Goal: Task Accomplishment & Management: Manage account settings

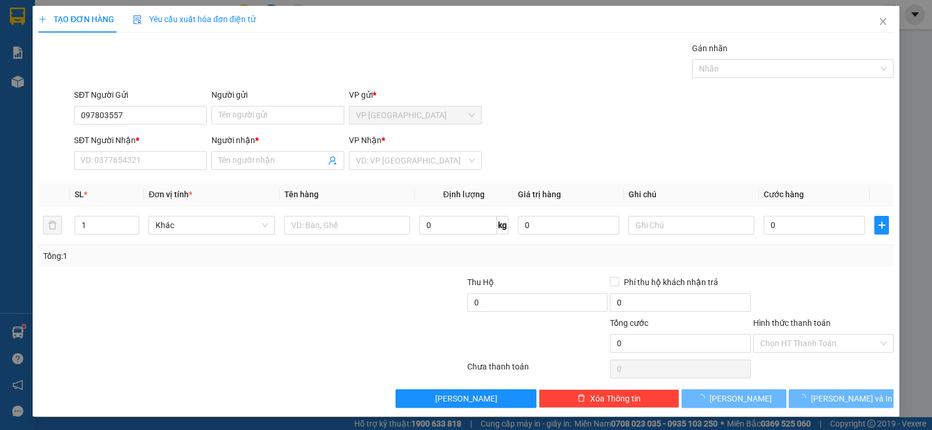
type input "0978035578"
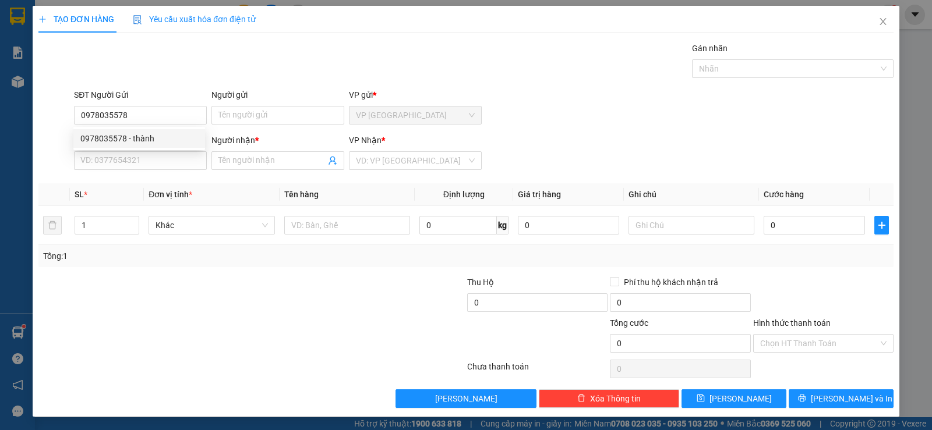
click at [122, 136] on div "0978035578 - thành" at bounding box center [139, 138] width 118 height 13
type input "thành"
type input "0868623456"
type input "TRI"
type input "20.000"
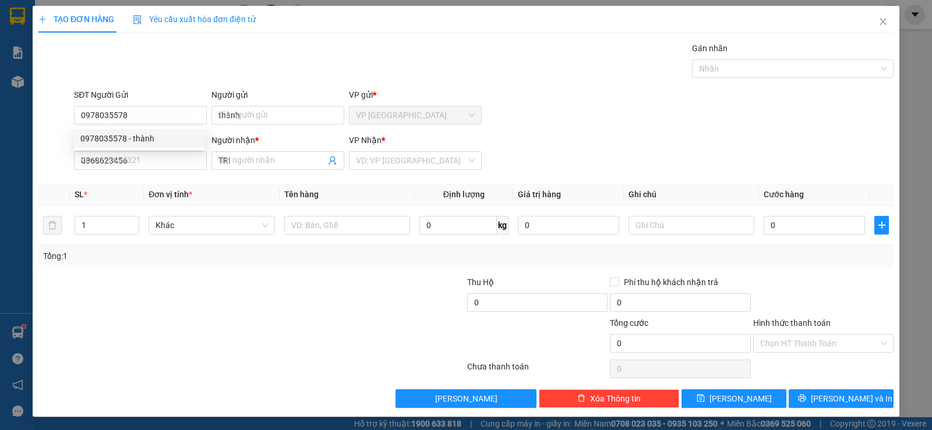
type input "20.000"
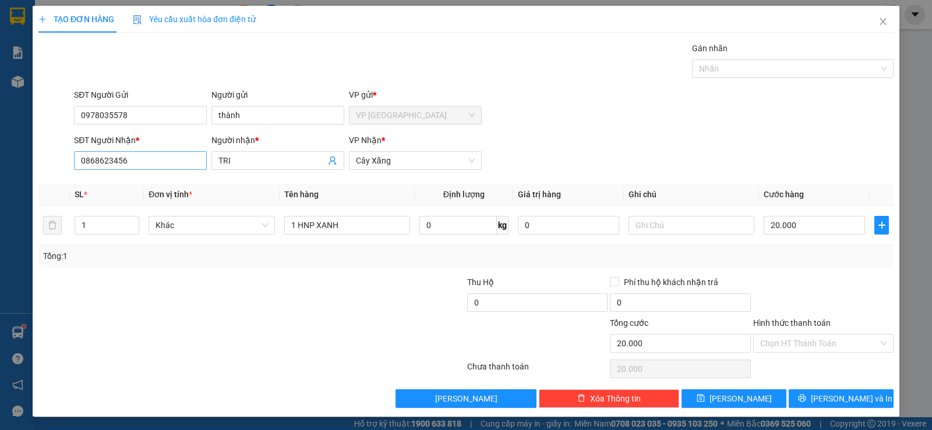
type input "0978035578"
click at [172, 164] on input "0868623456" at bounding box center [140, 160] width 133 height 19
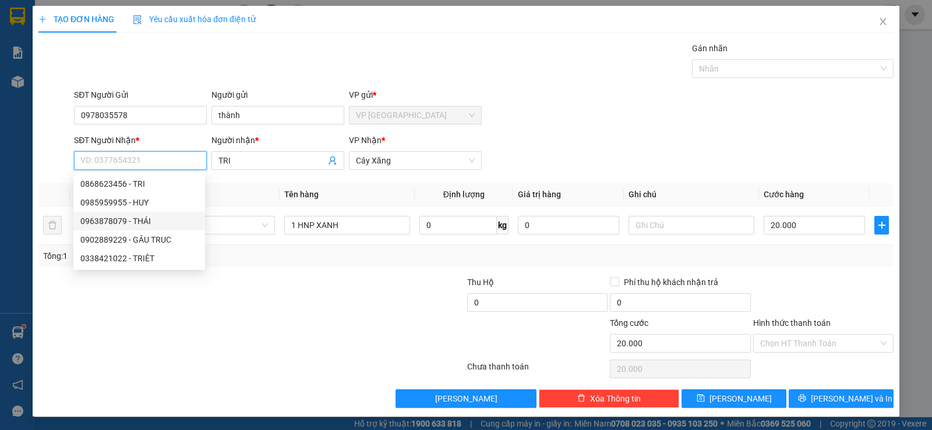
click at [137, 218] on div "0963878079 - THÁI" at bounding box center [139, 221] width 118 height 13
type input "0963878079"
type input "THÁI"
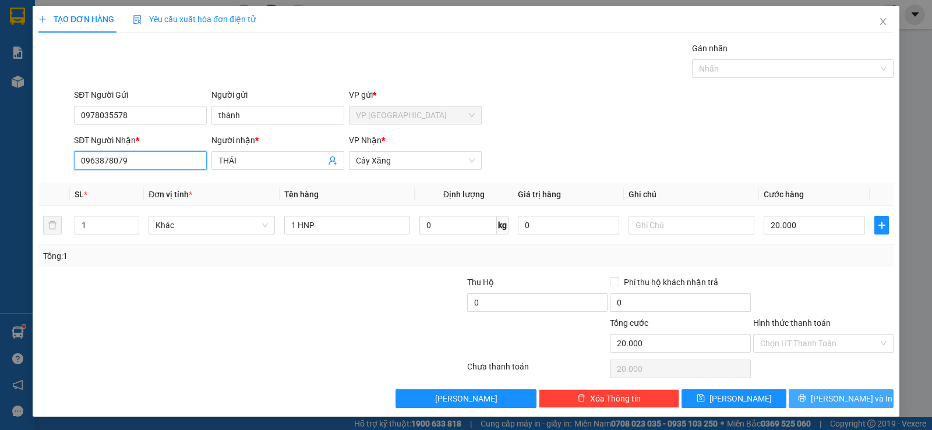
type input "0963878079"
click at [829, 394] on span "[PERSON_NAME] và In" at bounding box center [852, 398] width 82 height 13
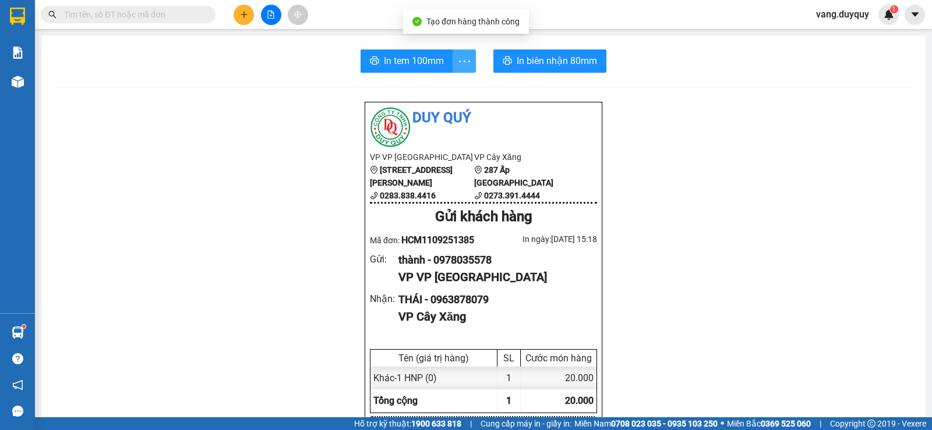
click at [453, 62] on span "more" at bounding box center [464, 61] width 22 height 15
click at [441, 65] on button "In tem 100mm" at bounding box center [406, 60] width 93 height 23
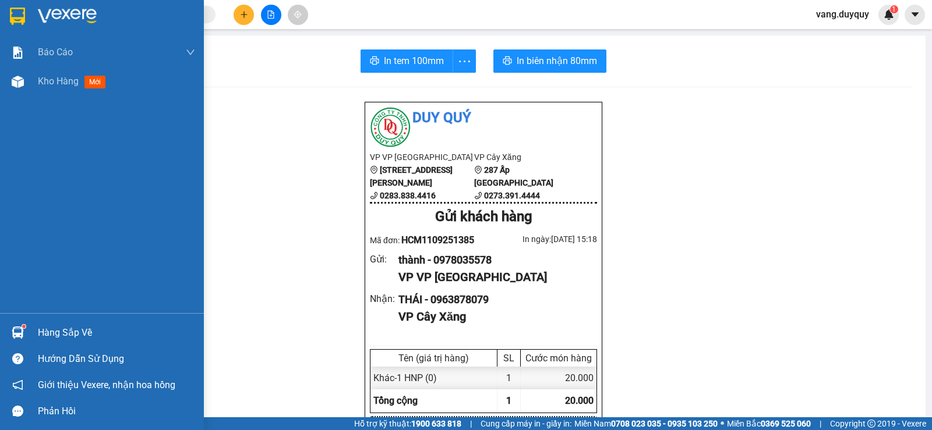
click at [10, 14] on img at bounding box center [17, 16] width 15 height 17
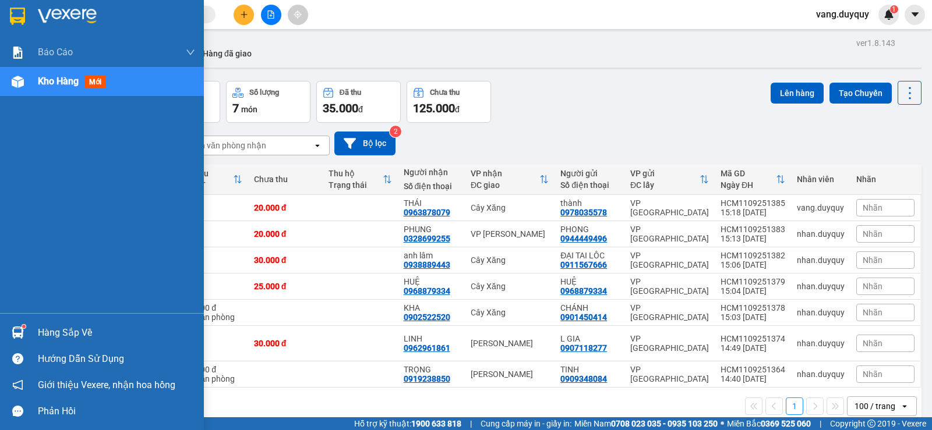
click at [38, 331] on div "Hàng sắp về" at bounding box center [116, 332] width 157 height 17
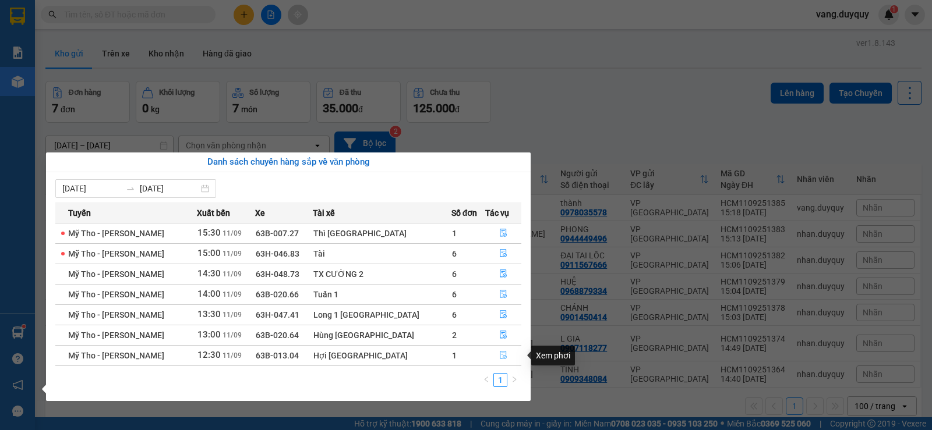
click at [499, 356] on icon "file-done" at bounding box center [503, 355] width 8 height 8
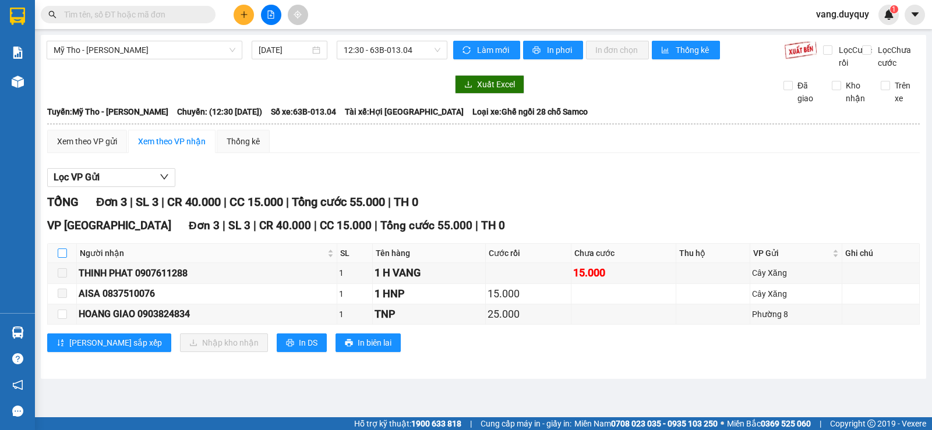
click at [66, 258] on input "checkbox" at bounding box center [62, 253] width 9 height 9
checkbox input "true"
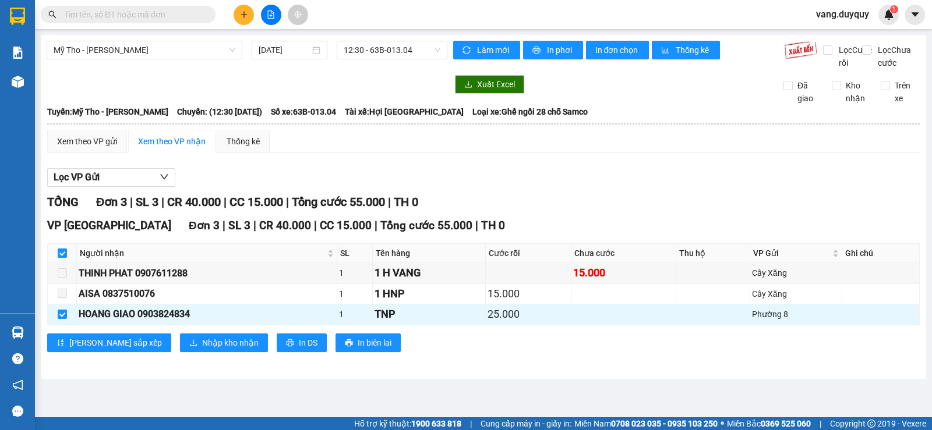
click at [66, 258] on input "checkbox" at bounding box center [62, 253] width 9 height 9
checkbox input "false"
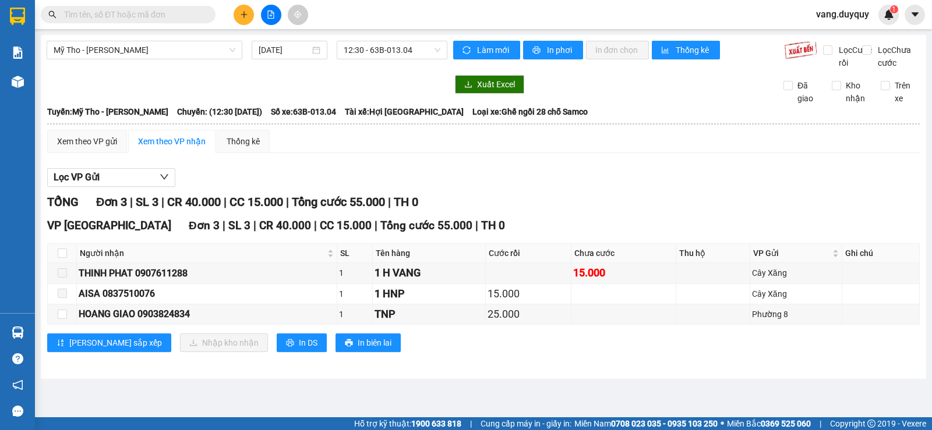
click at [140, 17] on input "text" at bounding box center [132, 14] width 137 height 13
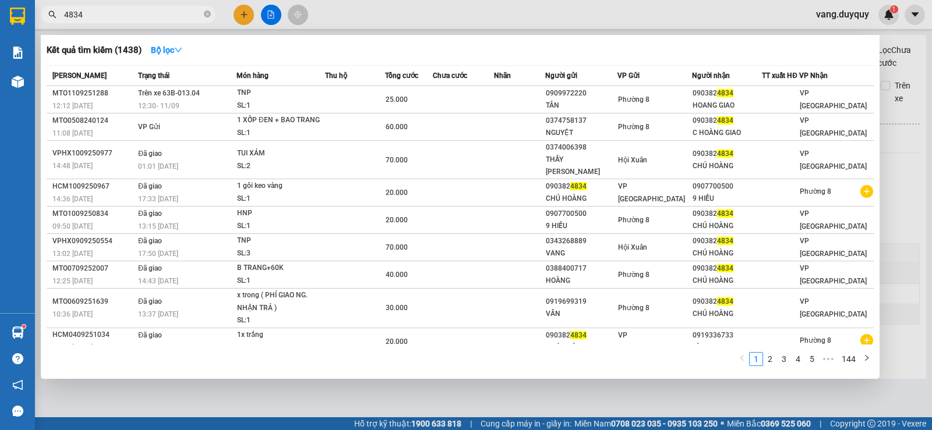
type input "4834"
click at [243, 10] on div at bounding box center [466, 215] width 932 height 430
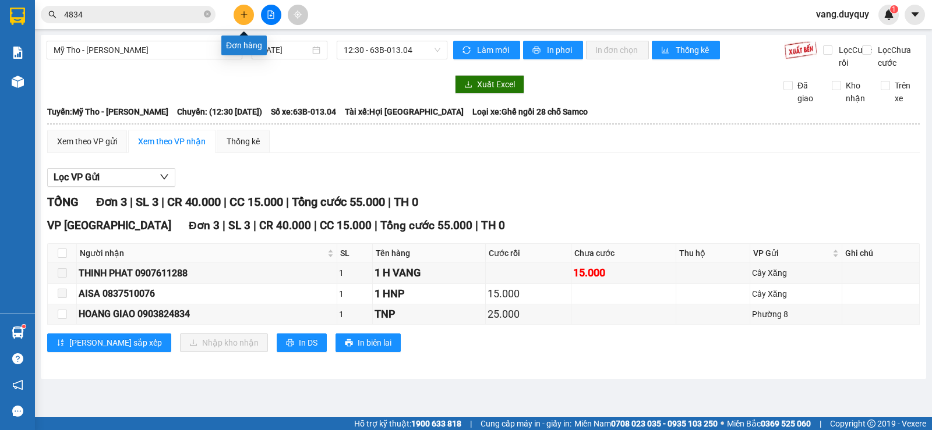
click at [243, 10] on button at bounding box center [244, 15] width 20 height 20
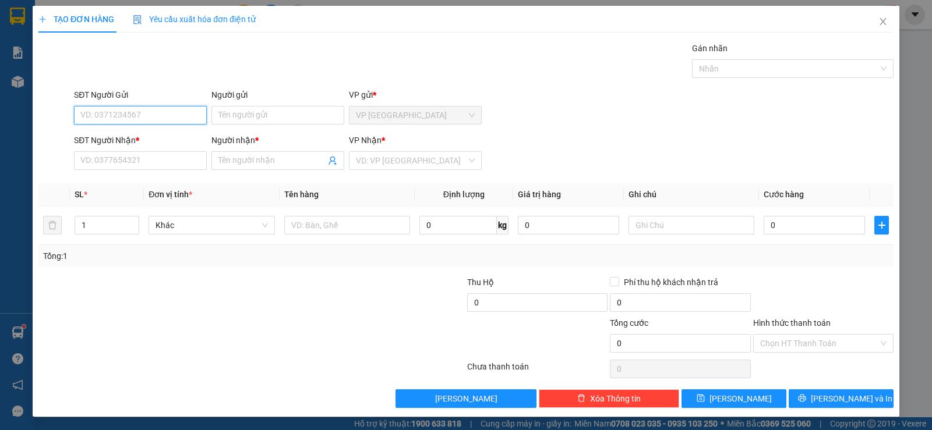
click at [193, 123] on input "SĐT Người Gửi" at bounding box center [140, 115] width 133 height 19
type input "0909499418"
click at [176, 137] on div "0909499418 - HỒNG" at bounding box center [139, 138] width 118 height 13
type input "HỒNG"
type input "0974660110"
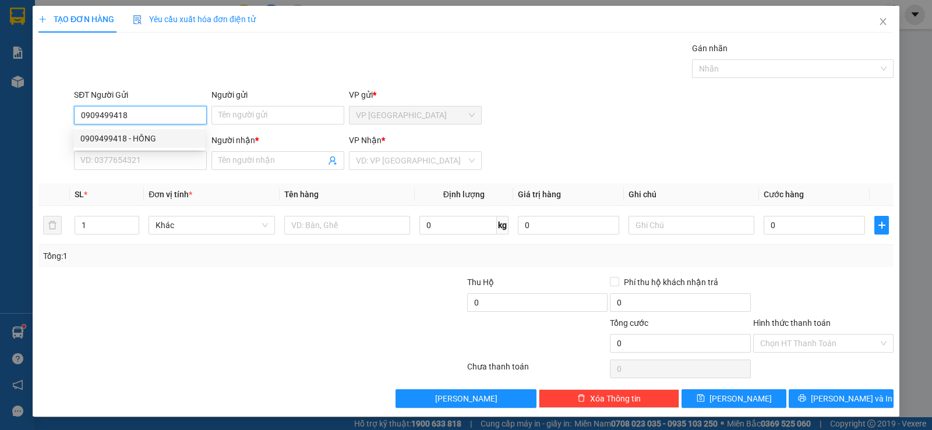
type input "DUY"
type input "20.000"
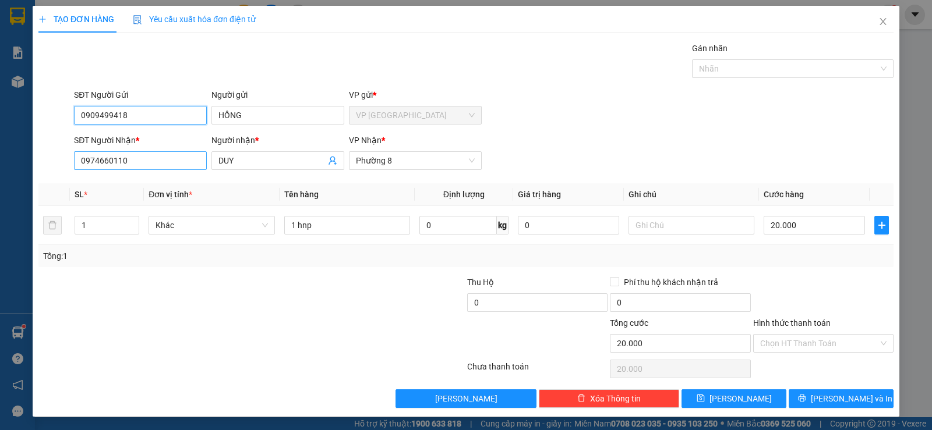
type input "0909499418"
click at [174, 164] on input "0974660110" at bounding box center [140, 160] width 133 height 19
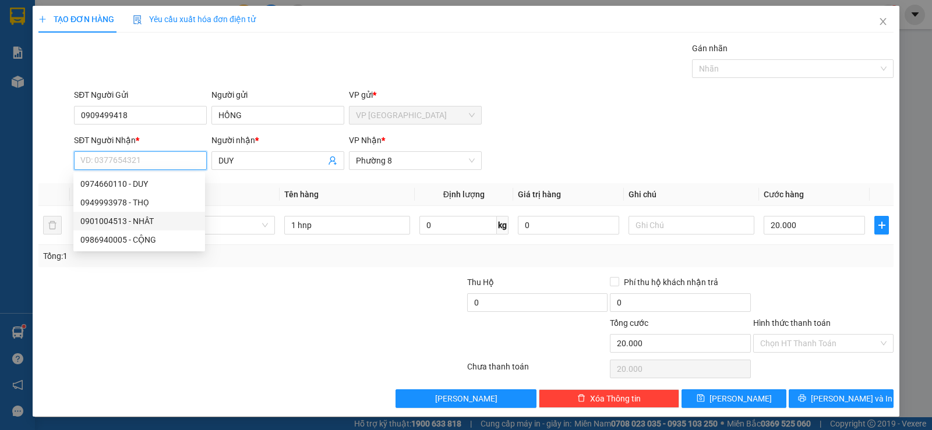
click at [151, 224] on div "0901004513 - NHÂT" at bounding box center [139, 221] width 118 height 13
type input "0901004513"
type input "NHÂT"
type input "60.000"
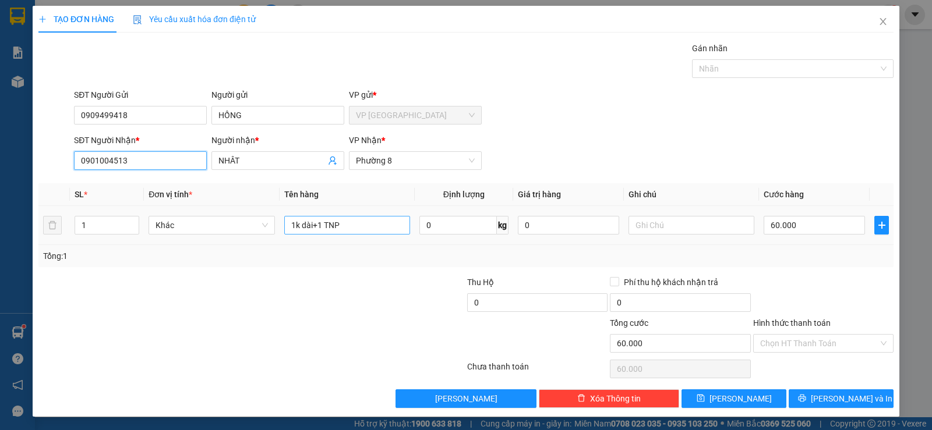
type input "0901004513"
drag, startPoint x: 351, startPoint y: 223, endPoint x: 186, endPoint y: 254, distance: 168.2
click at [189, 256] on div "SL * Đơn vị tính * Tên hàng Định lượng Giá trị hàng Ghi chú Cước hàng 1 Khác 1k…" at bounding box center [465, 225] width 855 height 84
type input "2 k trong dài+1 x đen"
click at [811, 228] on input "60.000" at bounding box center [813, 225] width 101 height 19
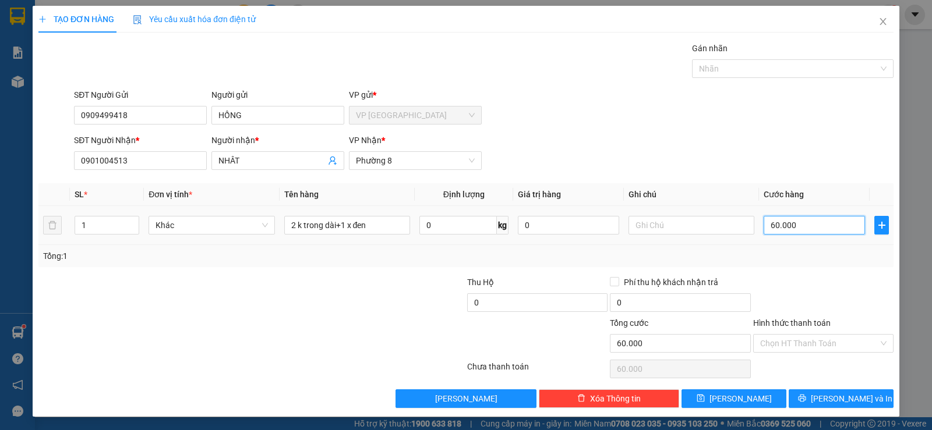
type input "7"
type input "70"
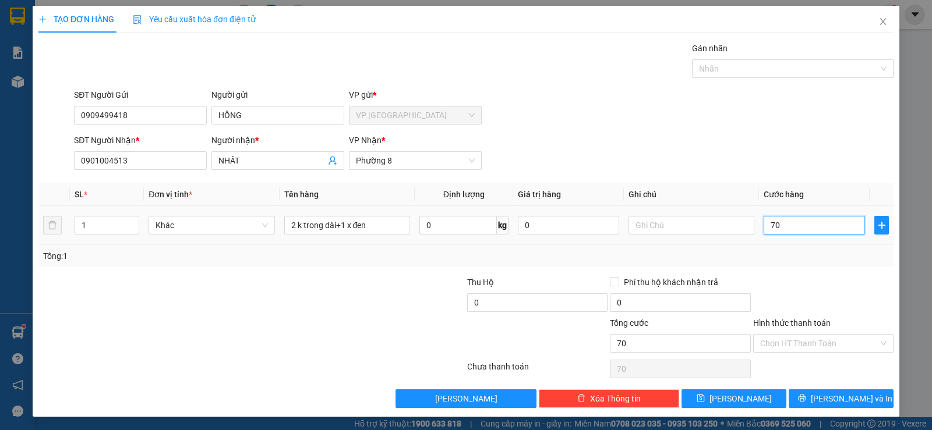
type input "7"
type input "0"
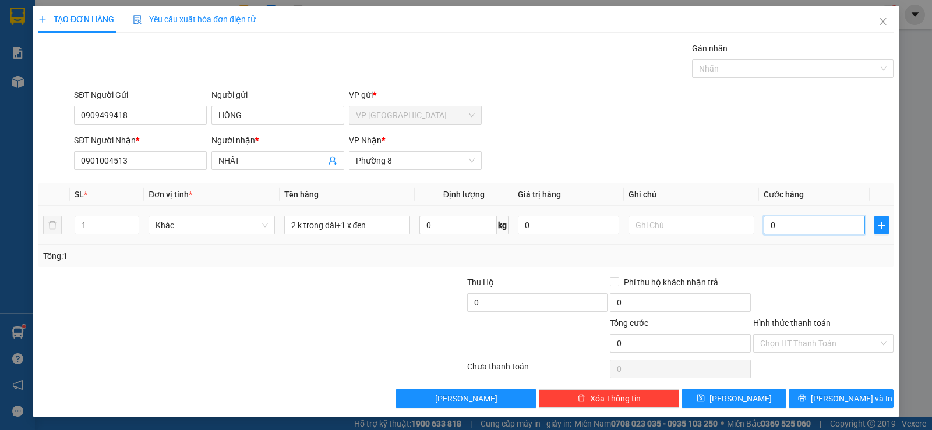
type input "01"
type input "1"
type input "010"
type input "10"
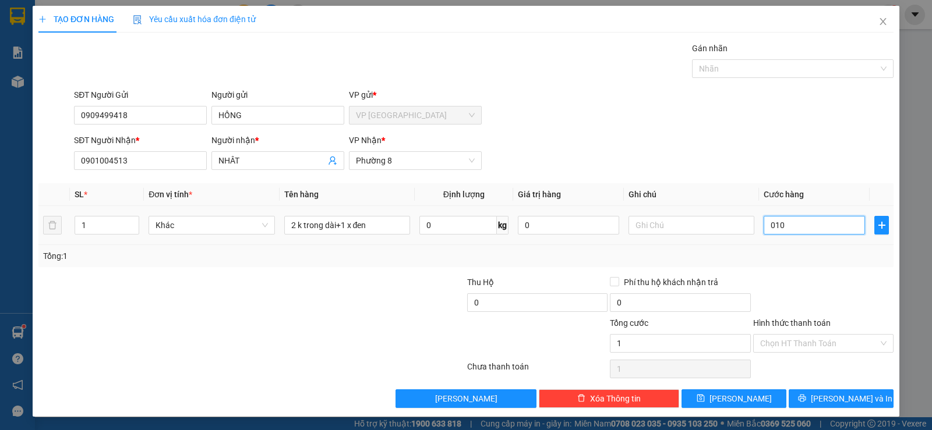
type input "10"
type input "100"
type input "0.100"
type input "100.000"
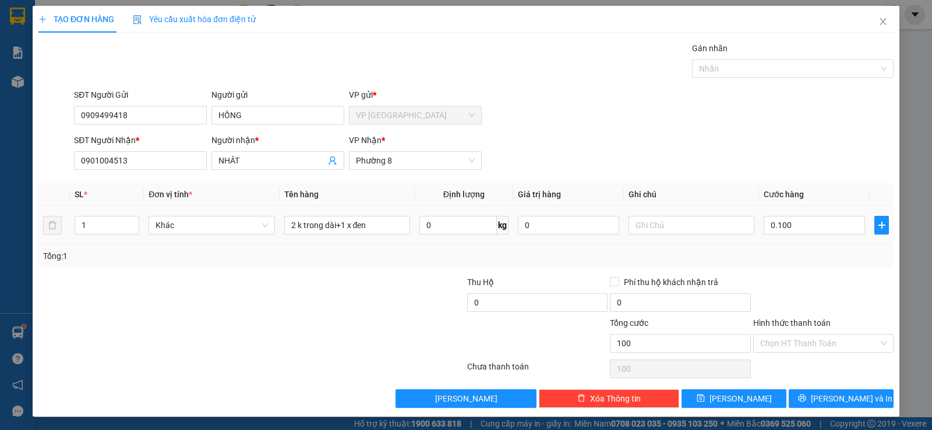
type input "100.000"
click at [797, 267] on div "Transit Pickup Surcharge Ids Transit Deliver Surcharge Ids Transit Deliver Surc…" at bounding box center [465, 225] width 855 height 366
click at [808, 224] on input "100.000" at bounding box center [813, 225] width 101 height 19
type input "9"
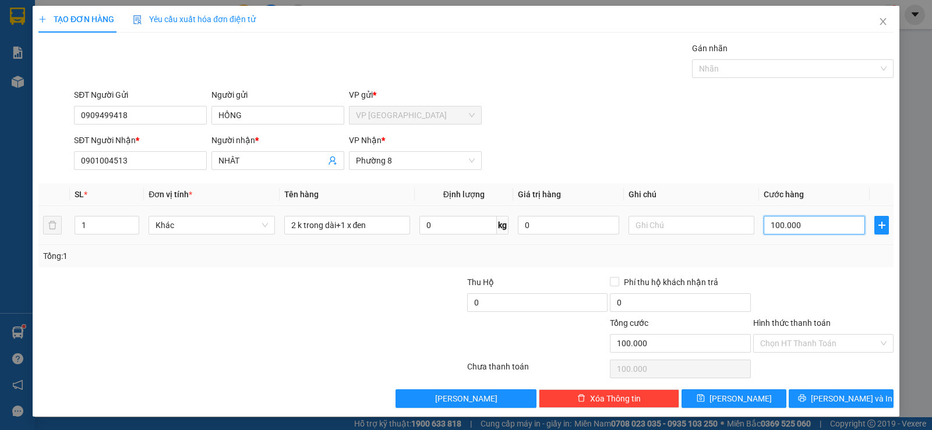
type input "9"
type input "90"
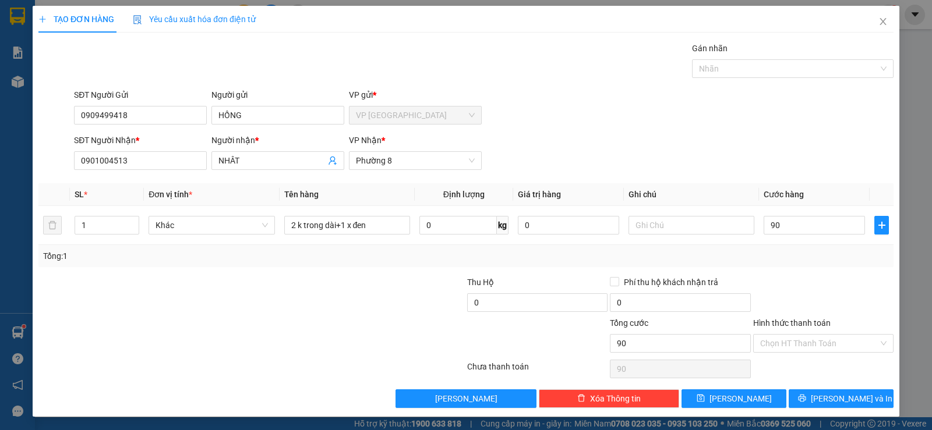
type input "90.000"
click at [807, 272] on div "Transit Pickup Surcharge Ids Transit Deliver Surcharge Ids Transit Deliver Surc…" at bounding box center [465, 225] width 855 height 366
click at [840, 404] on span "[PERSON_NAME] và In" at bounding box center [852, 398] width 82 height 13
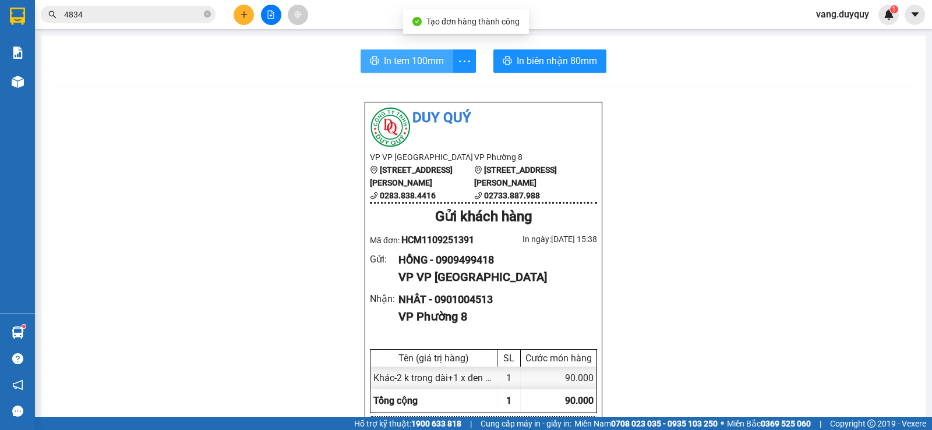
click at [409, 59] on span "In tem 100mm" at bounding box center [414, 61] width 60 height 15
click at [360, 49] on button "In tem 100mm" at bounding box center [406, 60] width 93 height 23
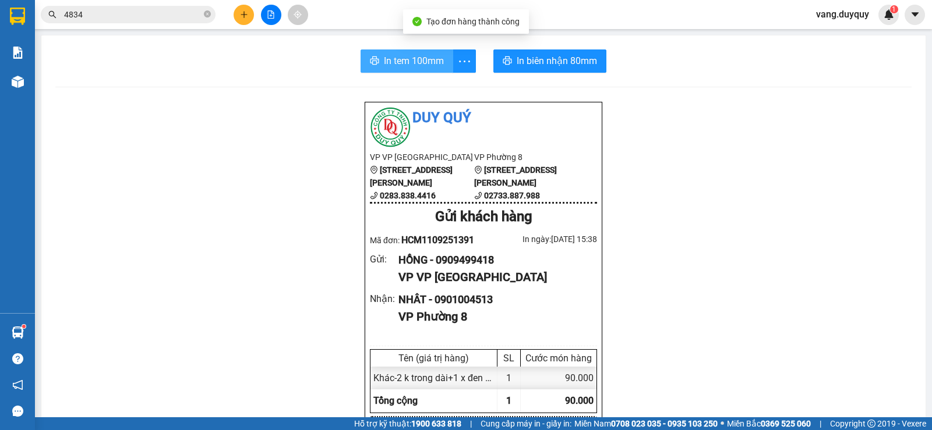
click at [360, 49] on button "In tem 100mm" at bounding box center [406, 60] width 93 height 23
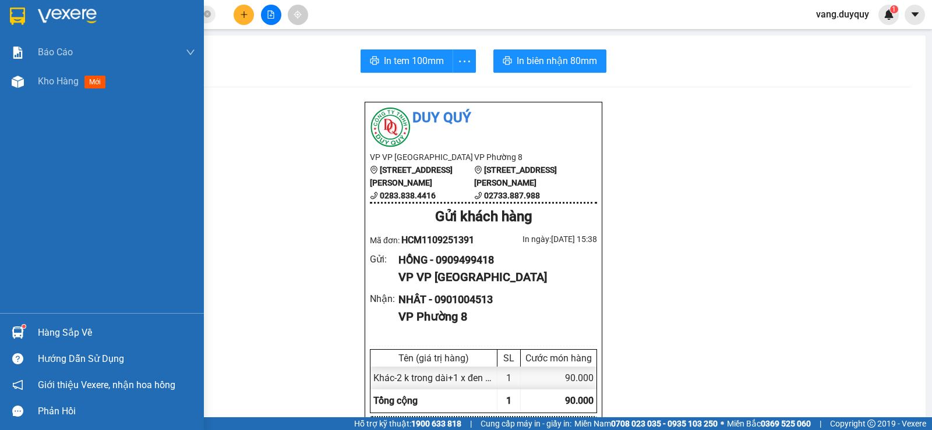
click at [97, 321] on div "Hàng sắp về" at bounding box center [102, 333] width 204 height 26
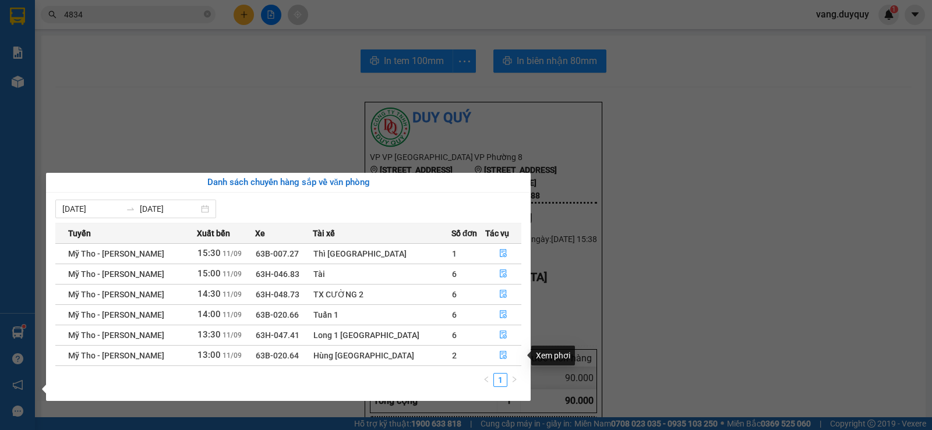
click at [744, 261] on section "Kết quả tìm kiếm ( 1438 ) Bộ lọc Mã ĐH Trạng thái Món hàng Thu hộ Tổng cước Chư…" at bounding box center [466, 215] width 932 height 430
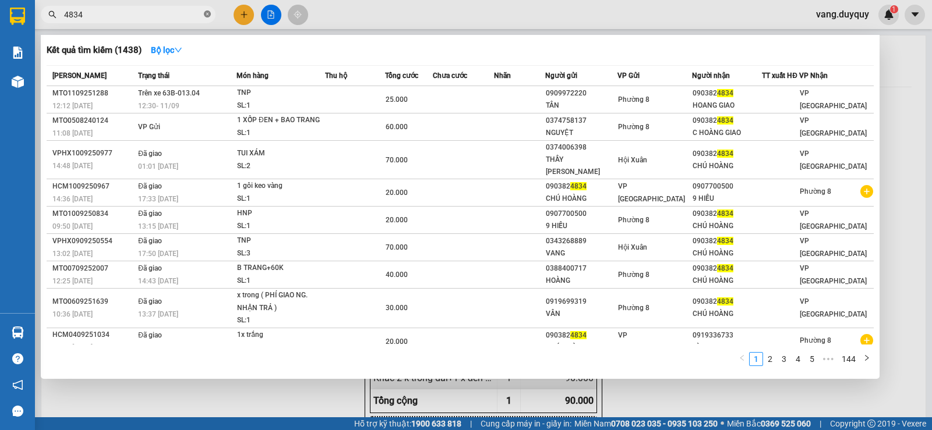
click at [209, 15] on icon "close-circle" at bounding box center [207, 13] width 7 height 7
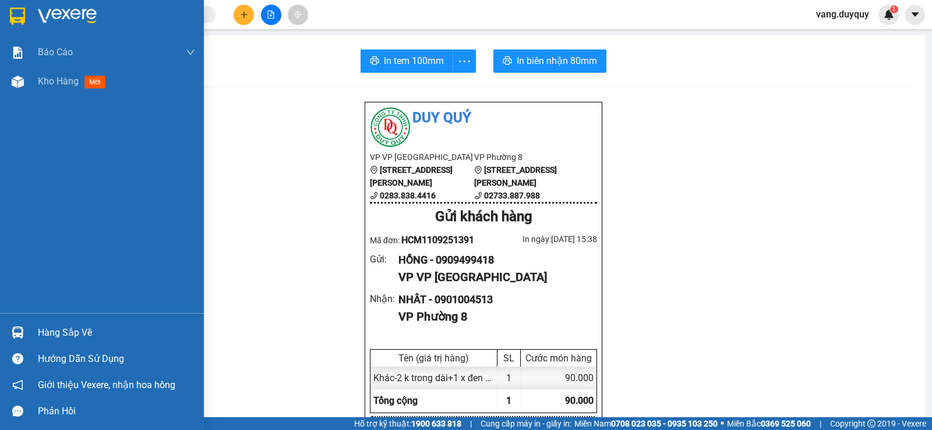
click at [34, 15] on div at bounding box center [102, 19] width 204 height 38
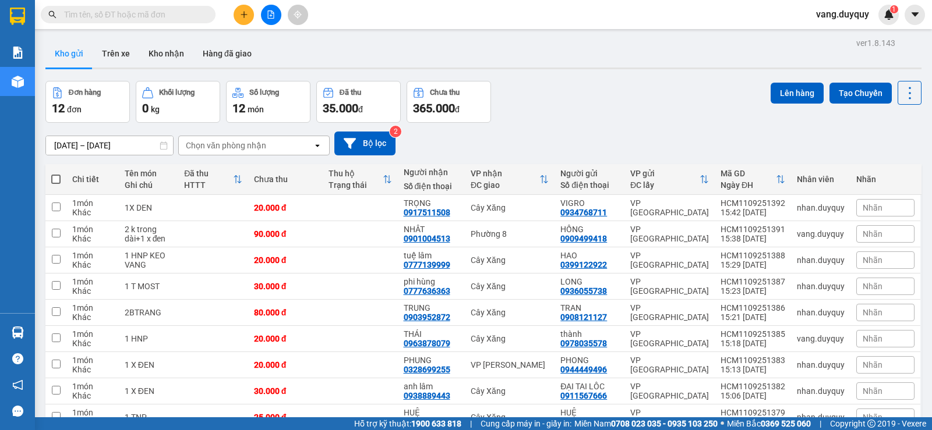
click at [290, 148] on div "Chọn văn phòng nhận" at bounding box center [246, 145] width 134 height 19
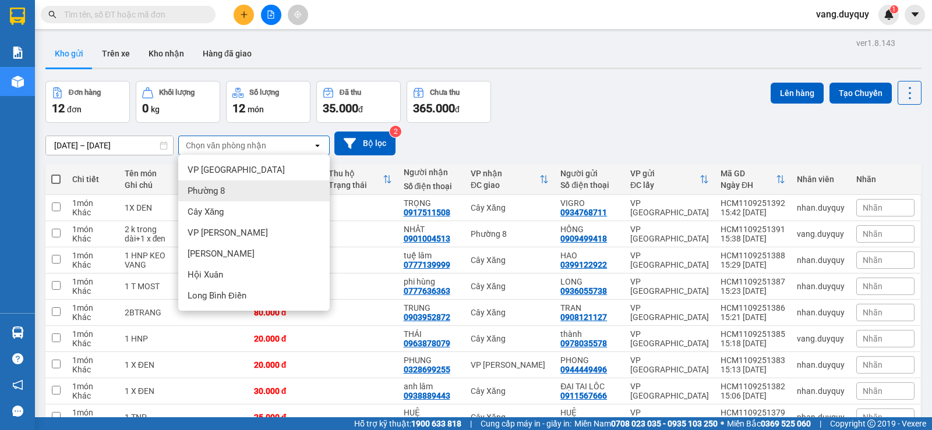
click at [249, 192] on div "Phường 8" at bounding box center [253, 191] width 151 height 21
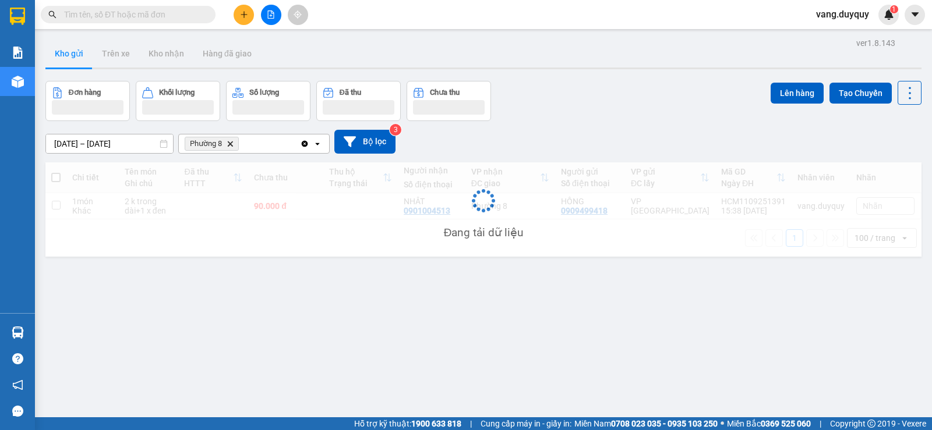
click at [274, 152] on div "Phường 8 Delete" at bounding box center [239, 144] width 121 height 19
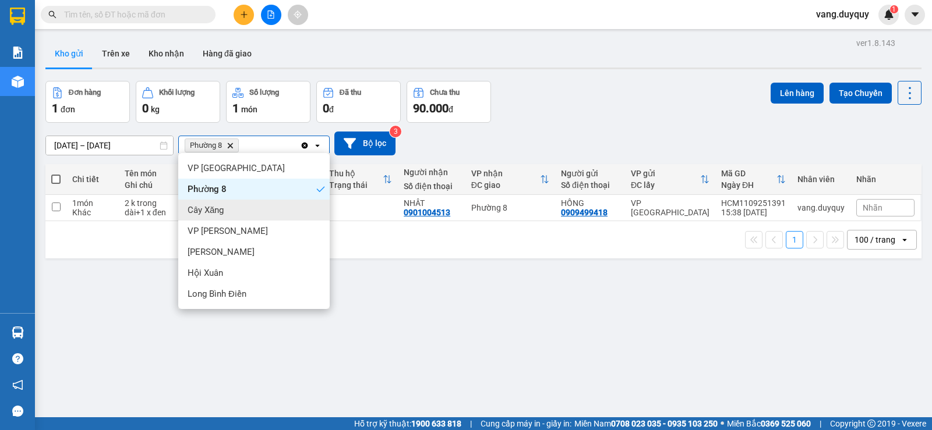
click at [221, 206] on span "Cây Xăng" at bounding box center [206, 210] width 36 height 12
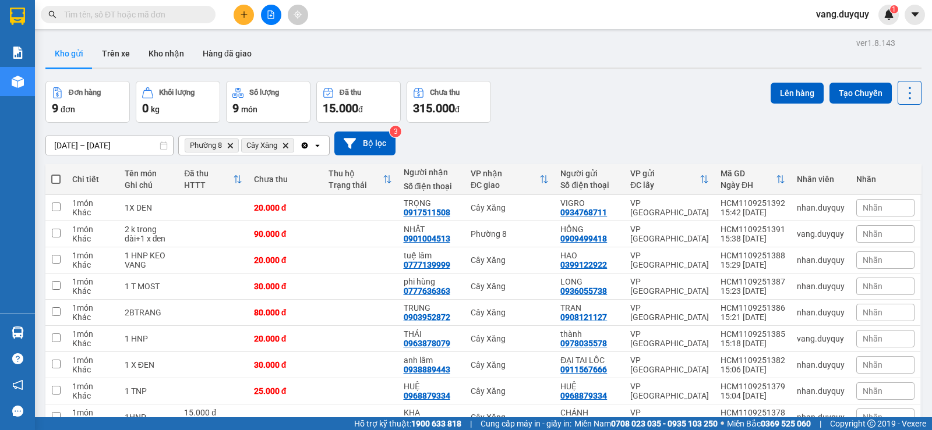
click at [318, 144] on icon "open" at bounding box center [317, 145] width 9 height 9
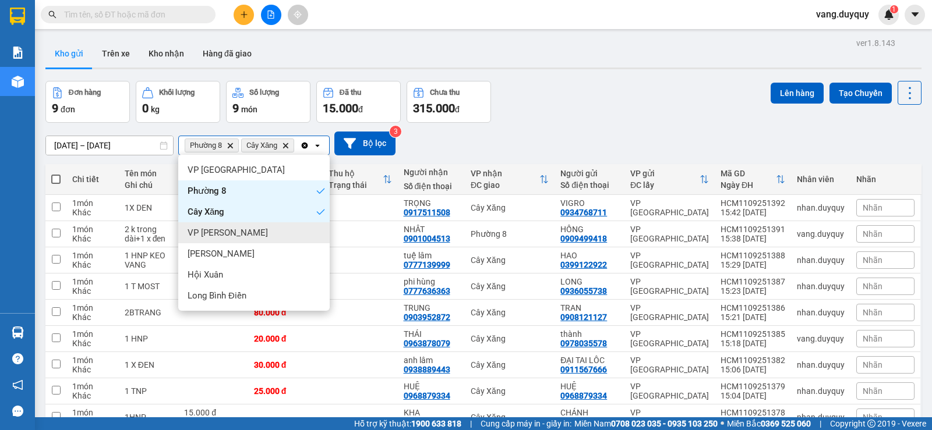
click at [238, 237] on div "VP [PERSON_NAME]" at bounding box center [253, 232] width 151 height 21
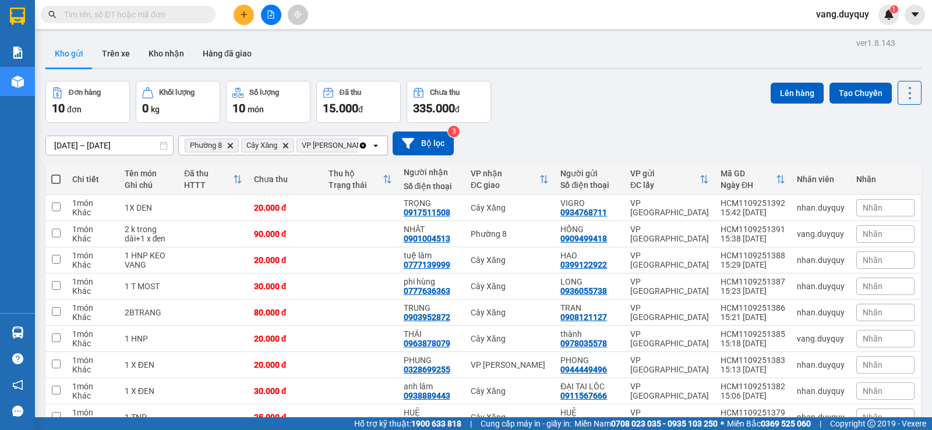
click at [363, 146] on icon "Clear all" at bounding box center [362, 145] width 9 height 9
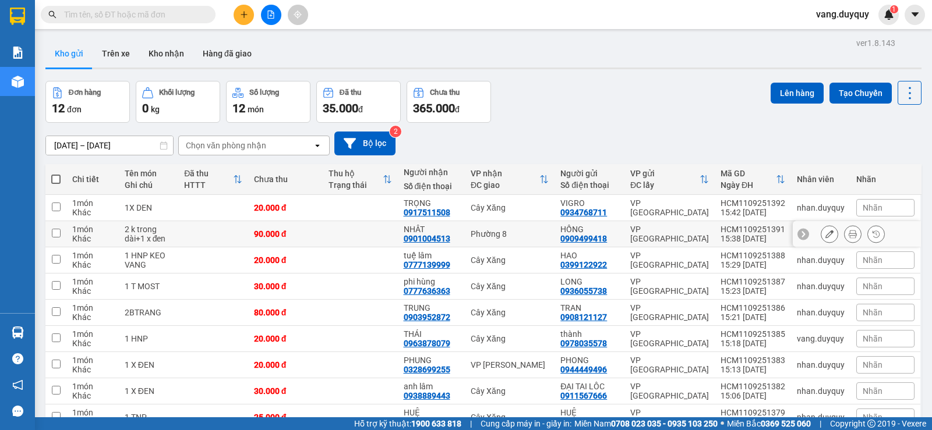
click at [300, 231] on div "90.000 đ" at bounding box center [285, 233] width 63 height 9
checkbox input "true"
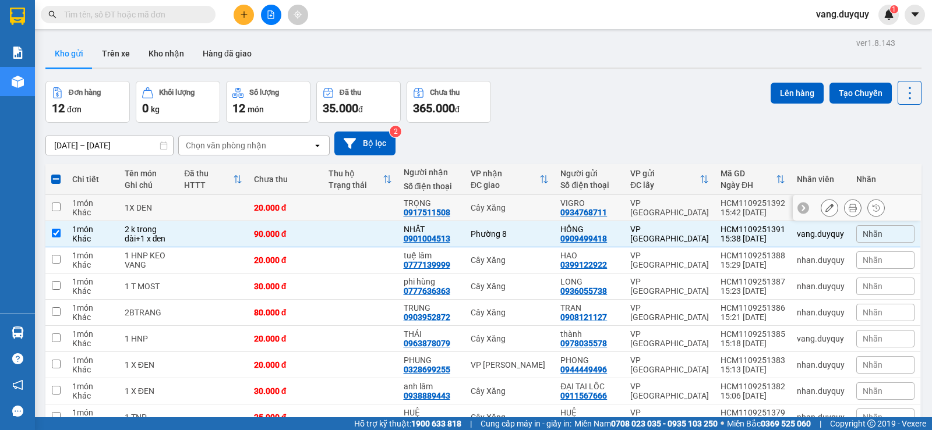
click at [306, 197] on td "20.000 đ" at bounding box center [285, 208] width 75 height 26
checkbox input "true"
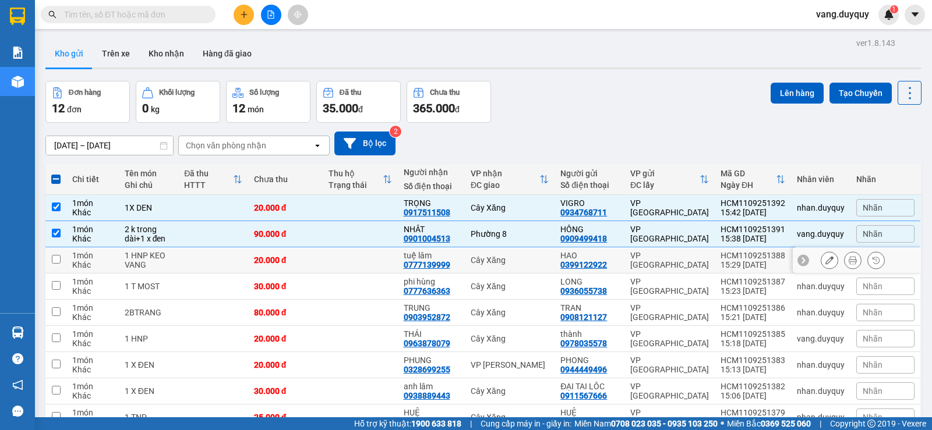
click at [298, 260] on div "20.000 đ" at bounding box center [285, 260] width 63 height 9
checkbox input "true"
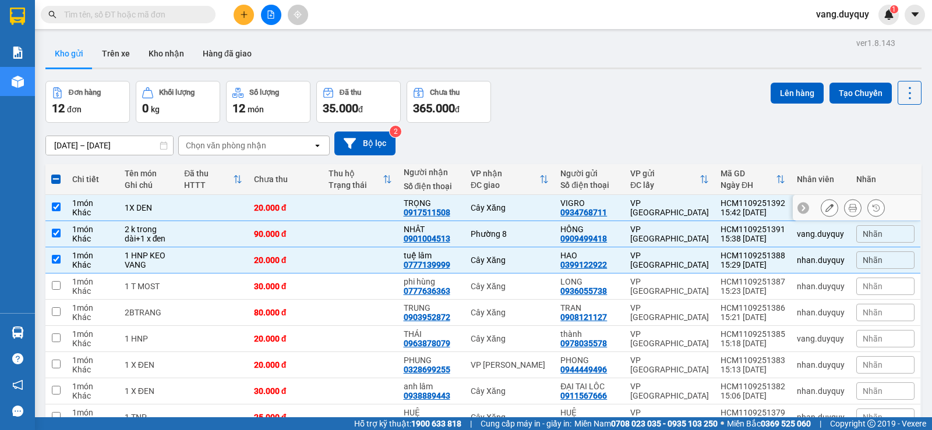
click at [340, 207] on td at bounding box center [360, 208] width 75 height 26
checkbox input "false"
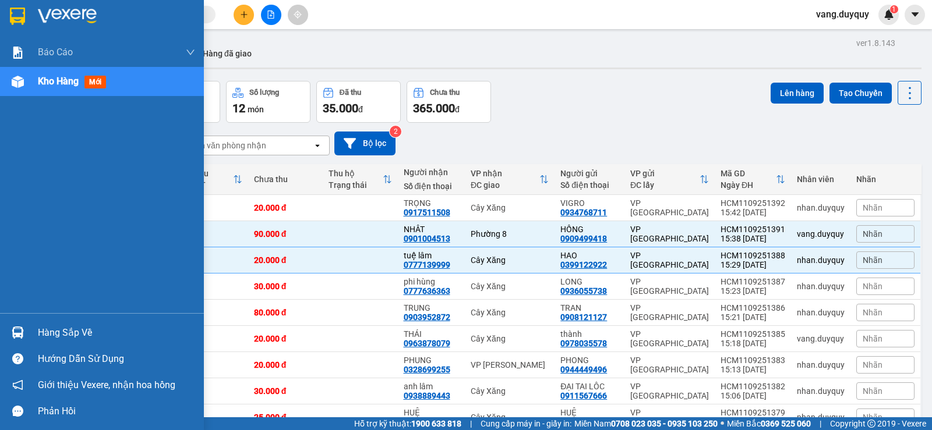
click at [24, 18] on img at bounding box center [17, 16] width 15 height 17
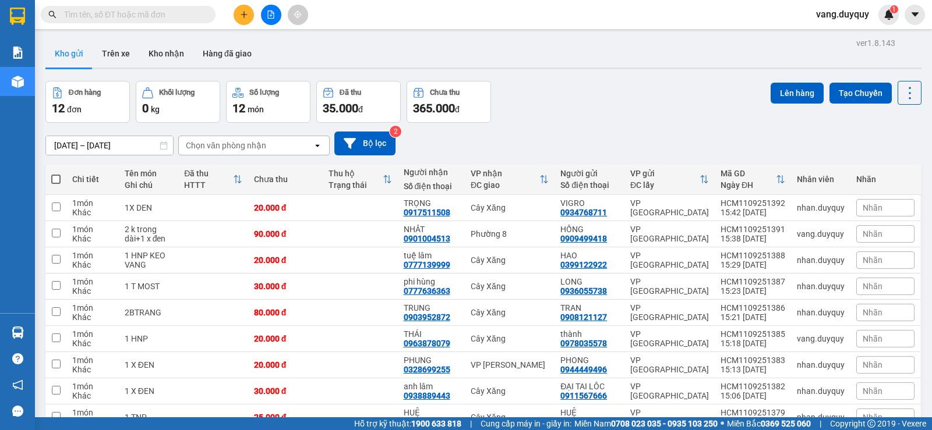
click at [249, 151] on div "Chọn văn phòng nhận" at bounding box center [226, 146] width 80 height 12
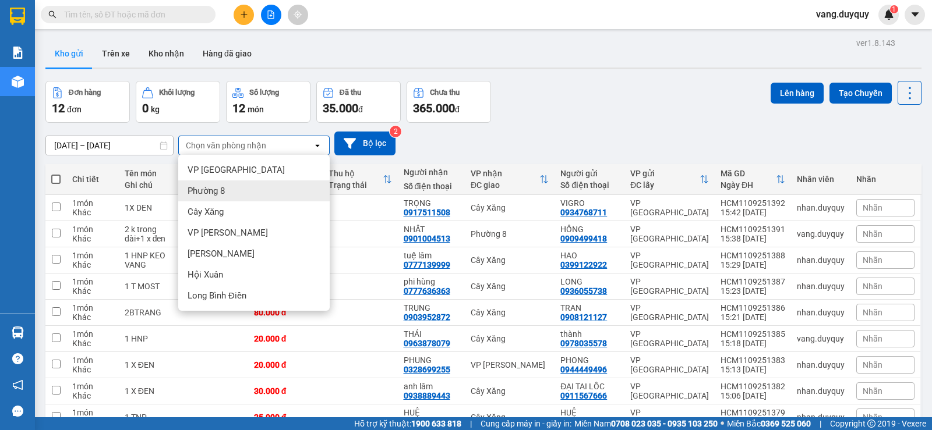
click at [231, 189] on div "Phường 8" at bounding box center [253, 191] width 151 height 21
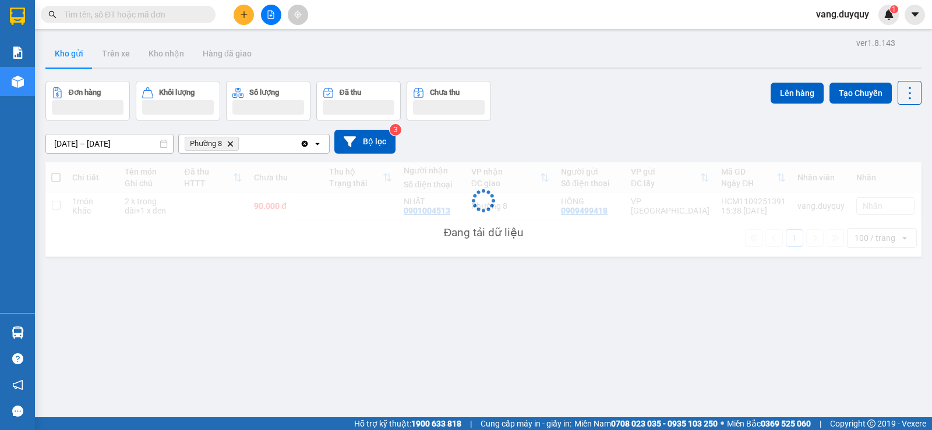
drag, startPoint x: 250, startPoint y: 141, endPoint x: 246, endPoint y: 153, distance: 12.3
click at [250, 141] on div "Phường 8 Delete" at bounding box center [239, 144] width 121 height 19
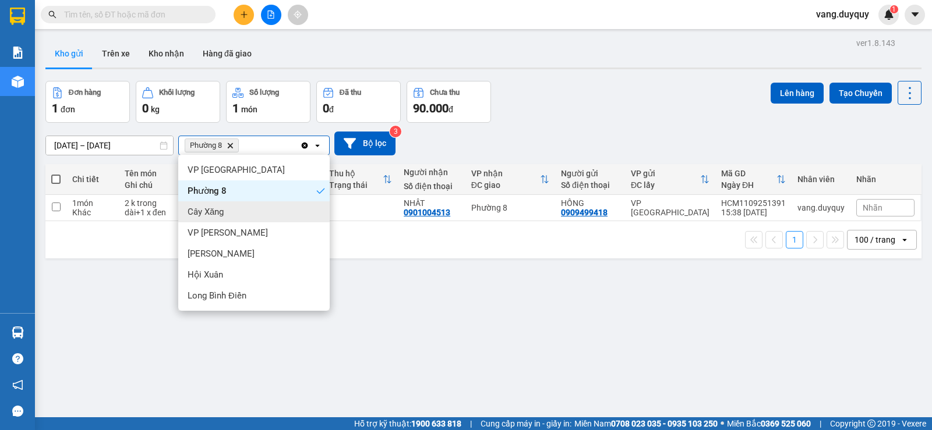
click at [223, 206] on span "Cây Xăng" at bounding box center [206, 212] width 36 height 12
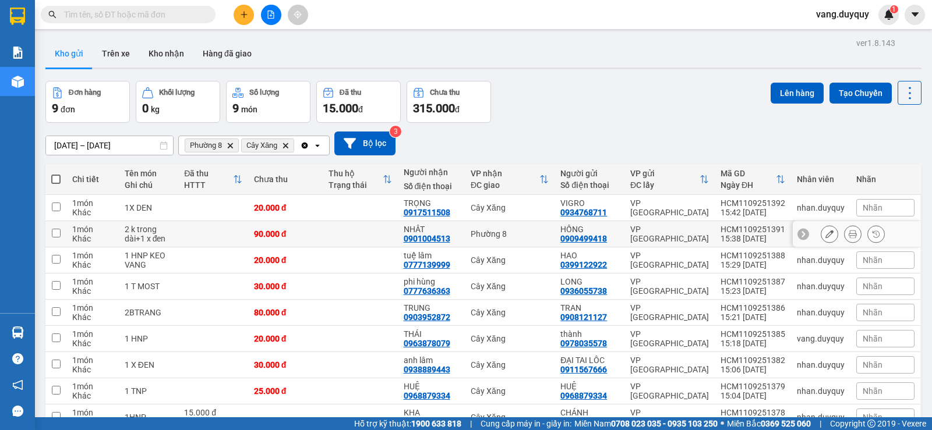
click at [265, 232] on div "90.000 đ" at bounding box center [285, 233] width 63 height 9
checkbox input "true"
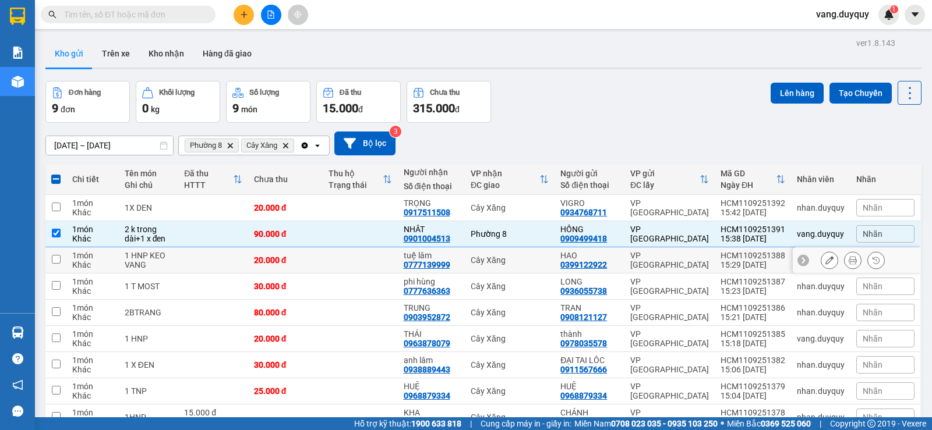
click at [259, 257] on div "20.000 đ" at bounding box center [285, 260] width 63 height 9
checkbox input "true"
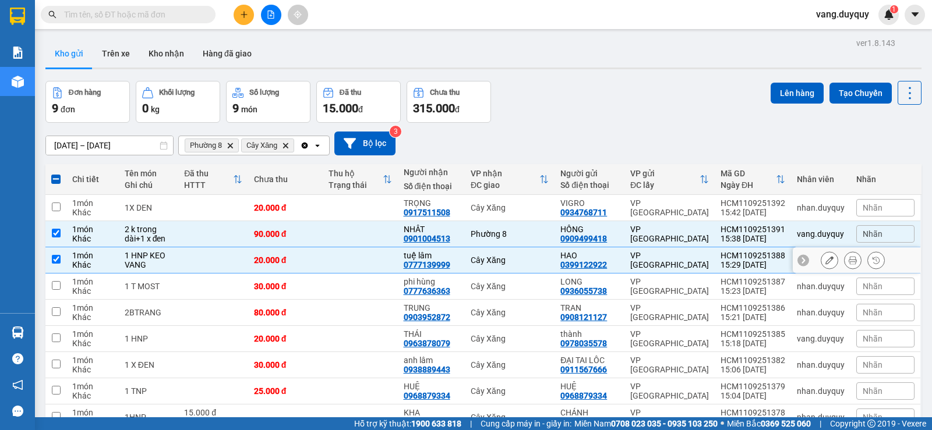
scroll to position [58, 0]
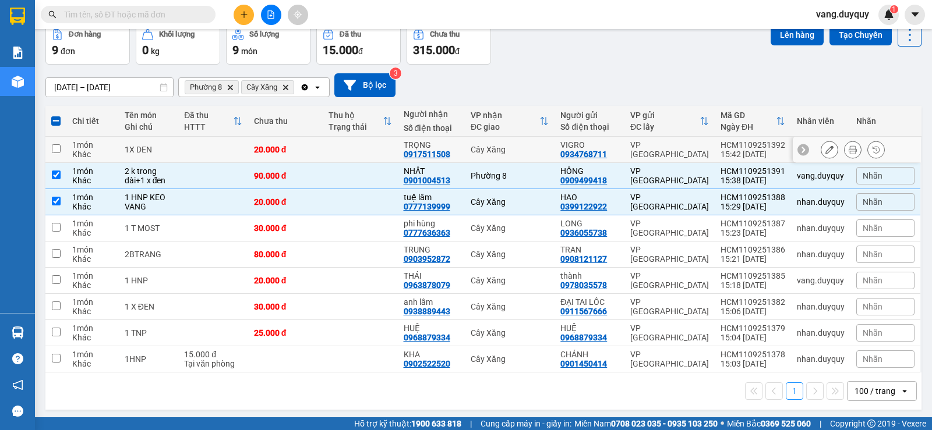
click at [302, 146] on div "20.000 đ" at bounding box center [285, 149] width 63 height 9
checkbox input "true"
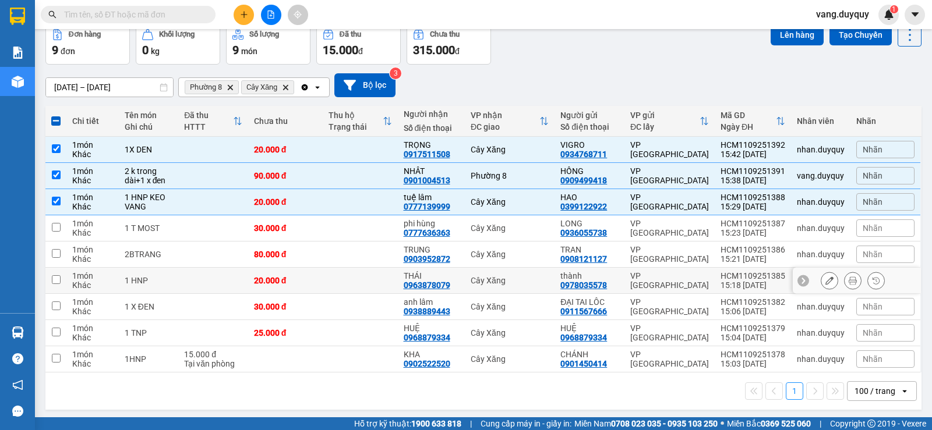
click at [302, 275] on td "20.000 đ" at bounding box center [285, 281] width 75 height 26
checkbox input "true"
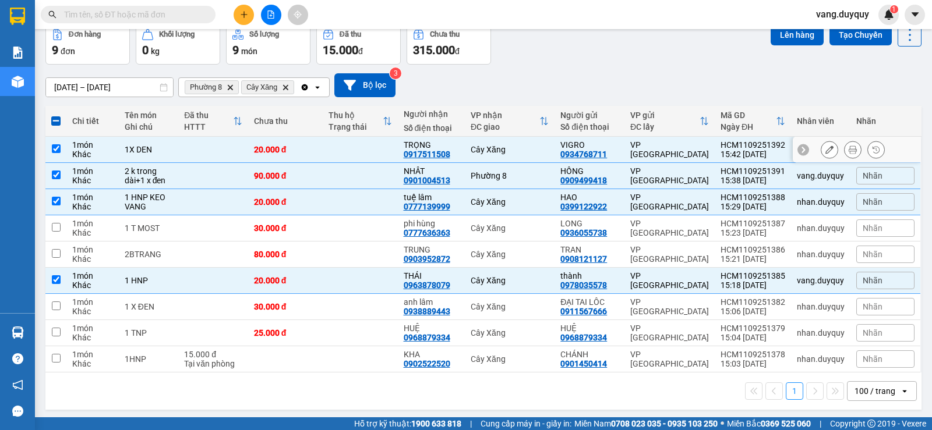
scroll to position [0, 0]
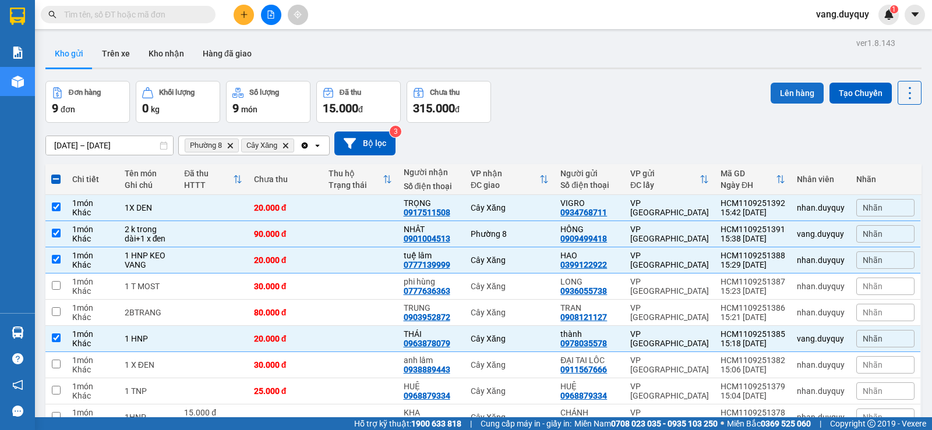
click at [806, 87] on button "Lên hàng" at bounding box center [796, 93] width 53 height 21
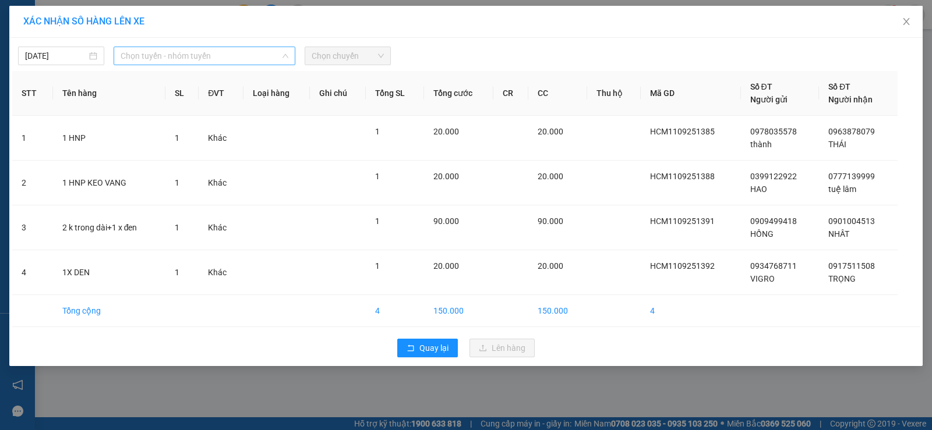
click at [148, 54] on span "Chọn tuyến - nhóm tuyến" at bounding box center [205, 55] width 168 height 17
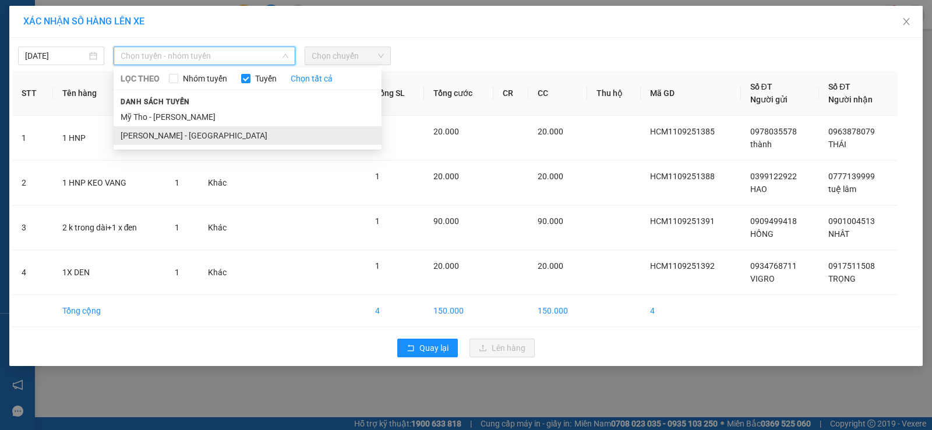
click at [139, 134] on li "Hồ Chí Minh - Mỹ Tho" at bounding box center [248, 135] width 268 height 19
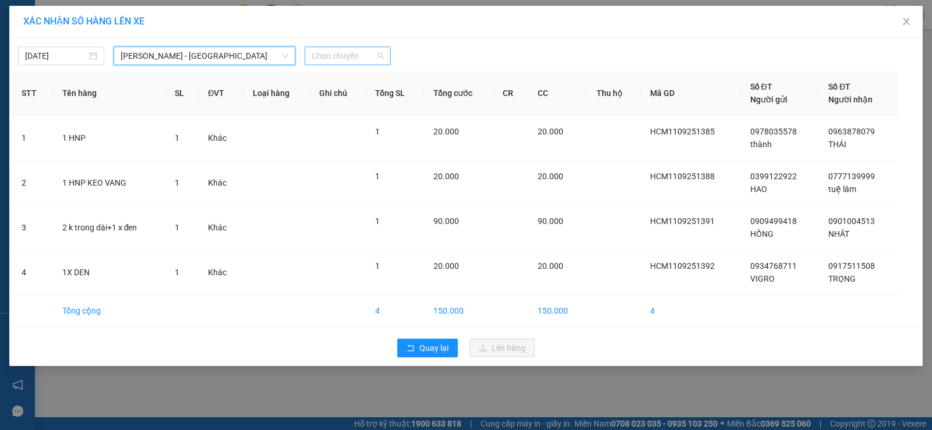
click at [330, 62] on span "Chọn chuyến" at bounding box center [348, 55] width 72 height 17
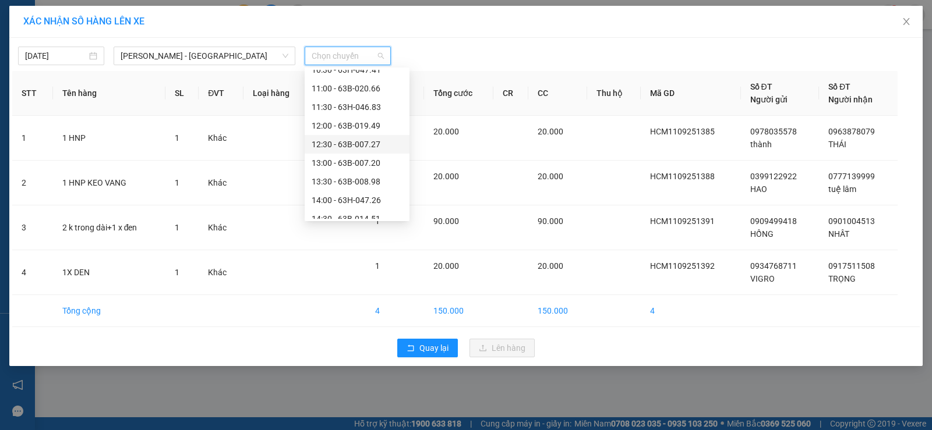
scroll to position [349, 0]
click at [378, 154] on div "16:00 - 63H-047.41" at bounding box center [357, 158] width 91 height 13
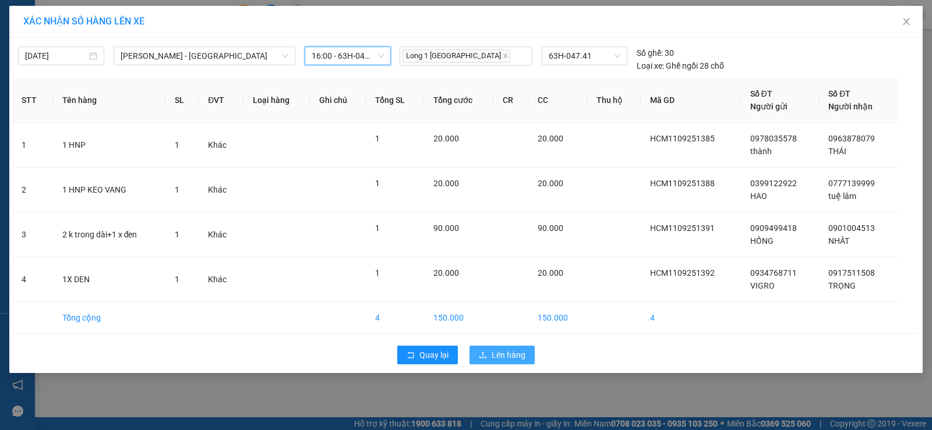
click at [493, 355] on span "Lên hàng" at bounding box center [508, 355] width 34 height 13
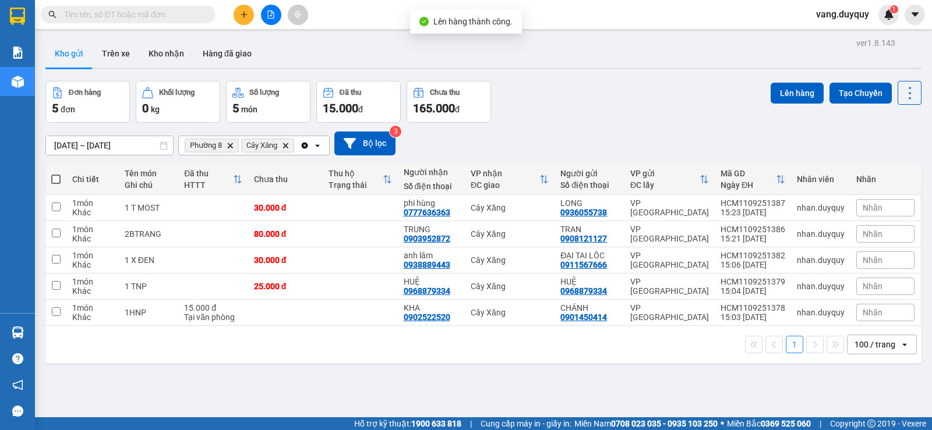
click at [318, 143] on icon "open" at bounding box center [317, 145] width 9 height 9
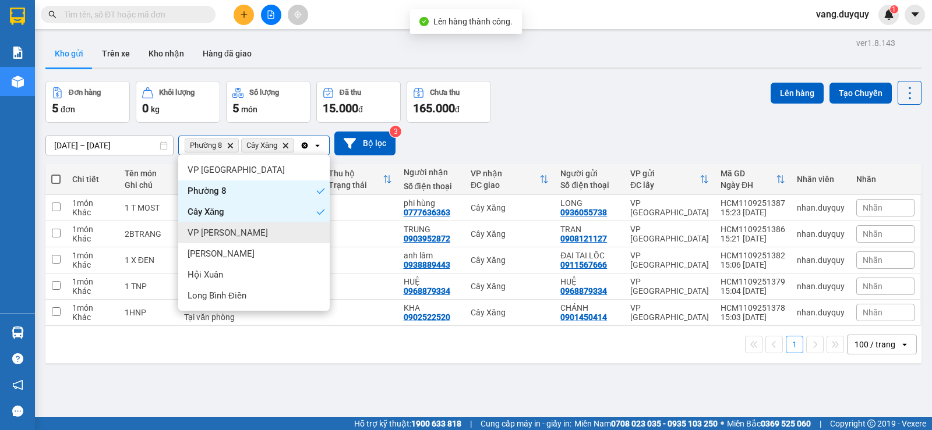
click at [234, 231] on div "VP [PERSON_NAME]" at bounding box center [253, 232] width 151 height 21
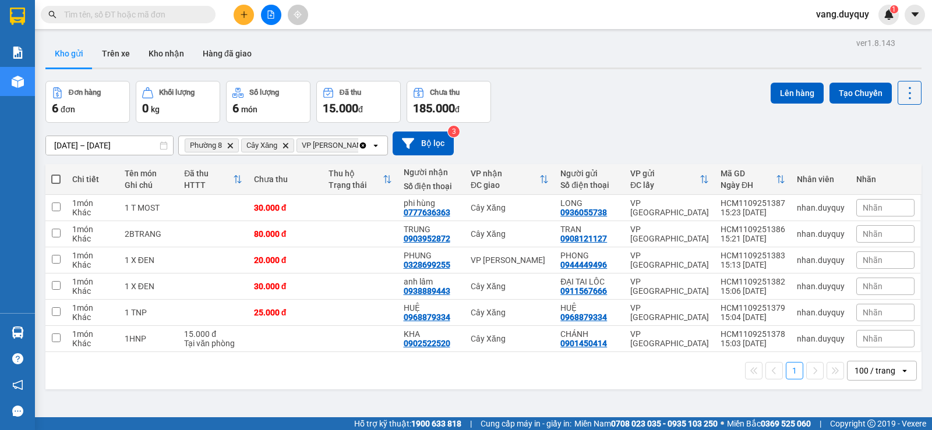
click at [54, 181] on span at bounding box center [55, 179] width 9 height 9
click at [56, 174] on input "checkbox" at bounding box center [56, 174] width 0 height 0
checkbox input "true"
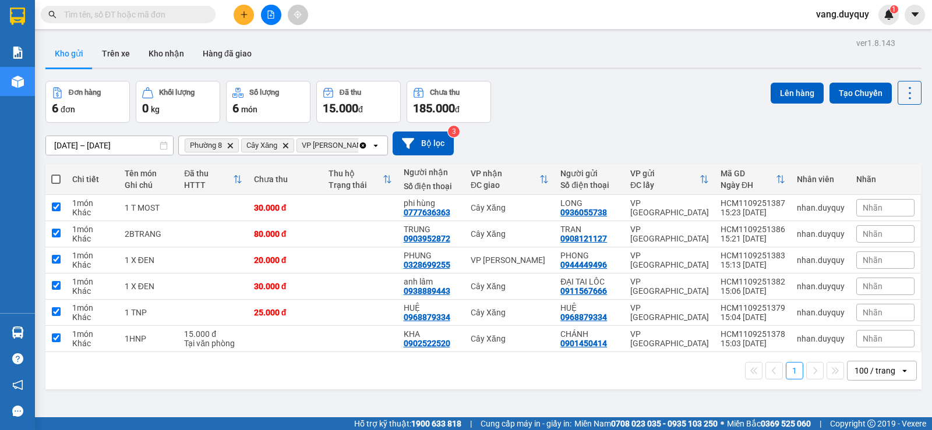
checkbox input "true"
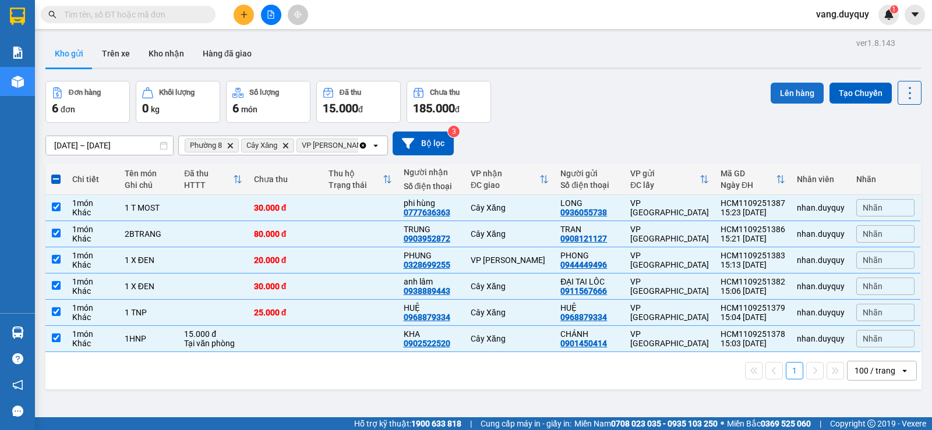
click at [781, 90] on button "Lên hàng" at bounding box center [796, 93] width 53 height 21
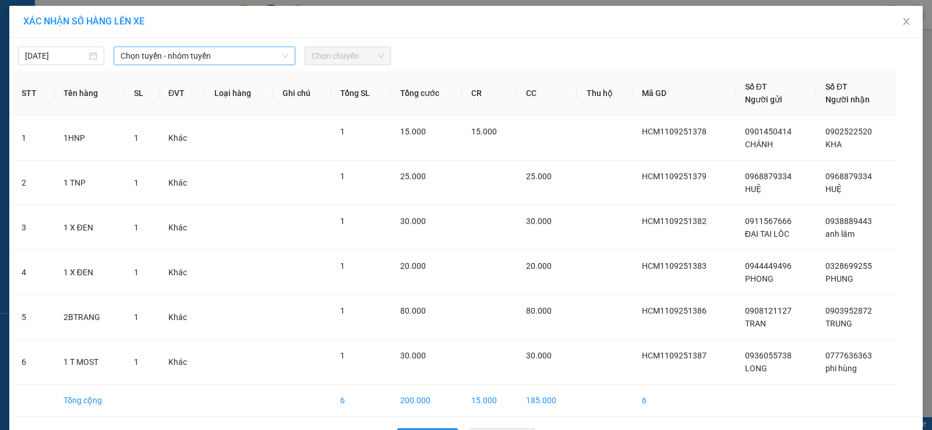
click at [168, 49] on span "Chọn tuyến - nhóm tuyến" at bounding box center [205, 55] width 168 height 17
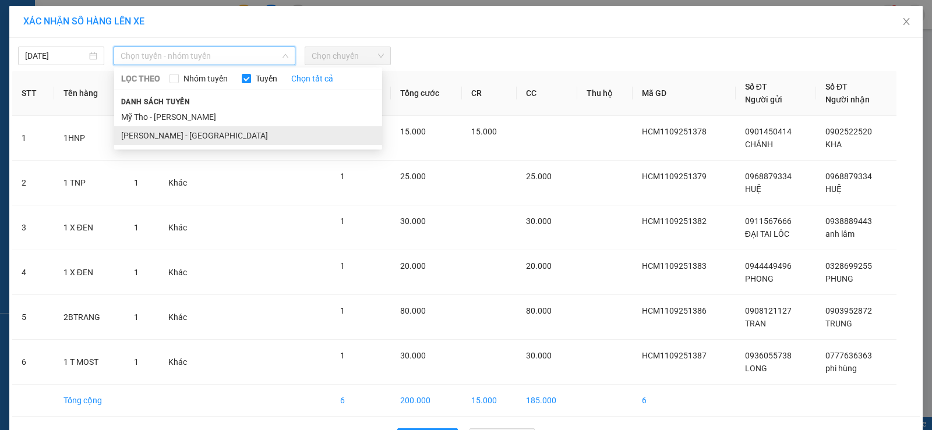
click at [175, 127] on li "Hồ Chí Minh - Mỹ Tho" at bounding box center [248, 135] width 268 height 19
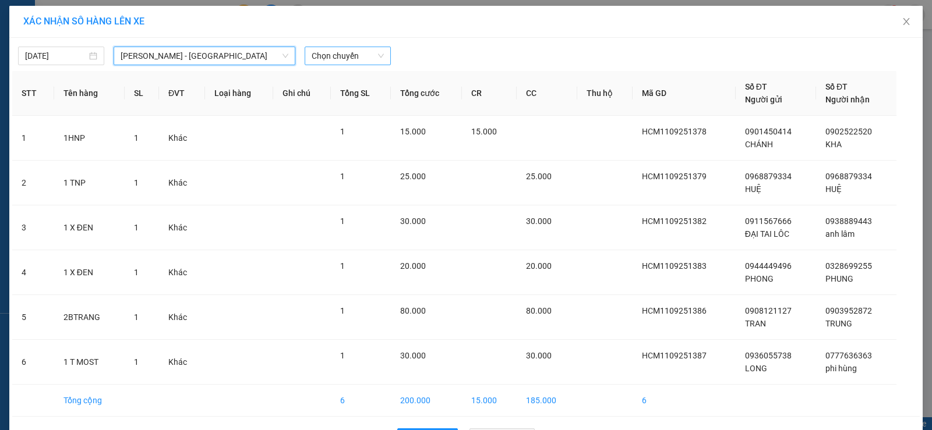
click at [319, 62] on span "Chọn chuyến" at bounding box center [348, 55] width 72 height 17
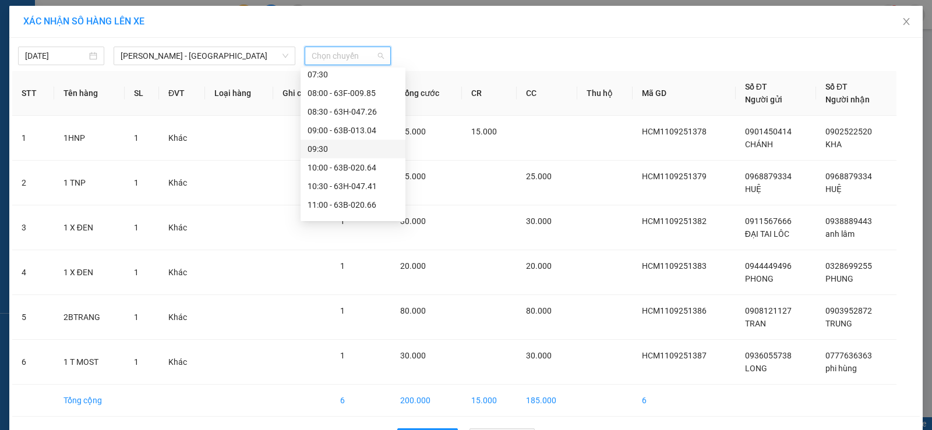
scroll to position [349, 0]
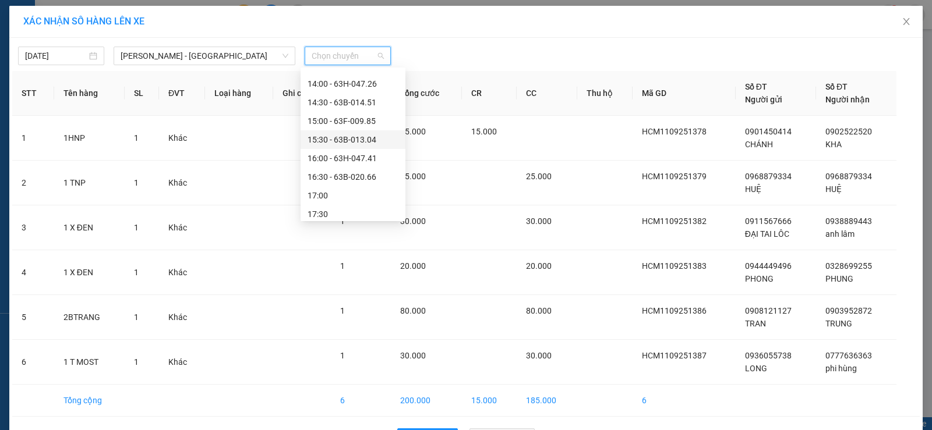
click at [377, 132] on div "15:30 - 63B-013.04" at bounding box center [352, 139] width 105 height 19
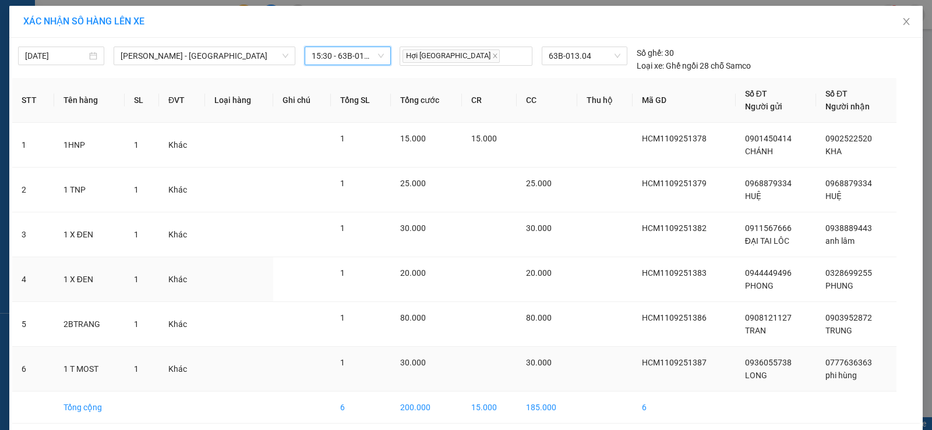
scroll to position [47, 0]
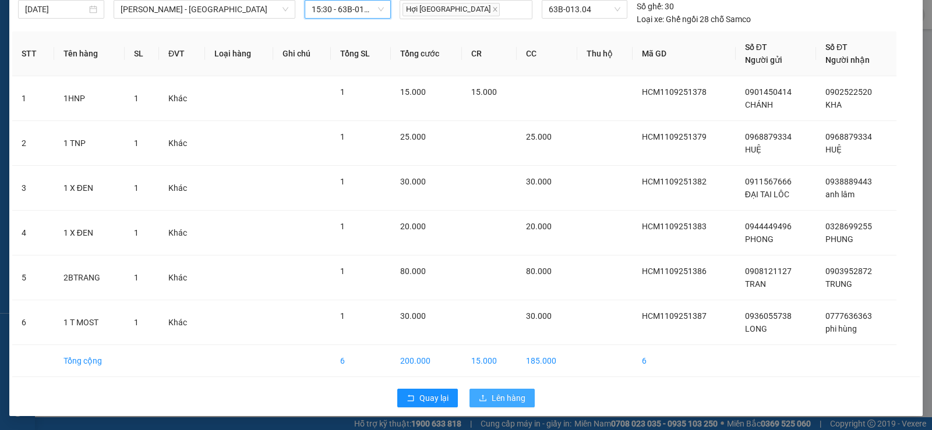
click at [491, 404] on span "Lên hàng" at bounding box center [508, 398] width 34 height 13
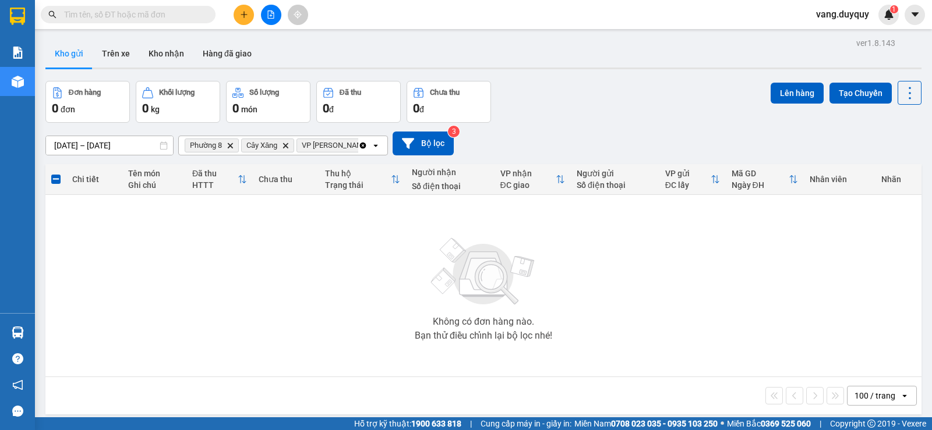
click at [364, 142] on icon "Clear all" at bounding box center [362, 145] width 9 height 9
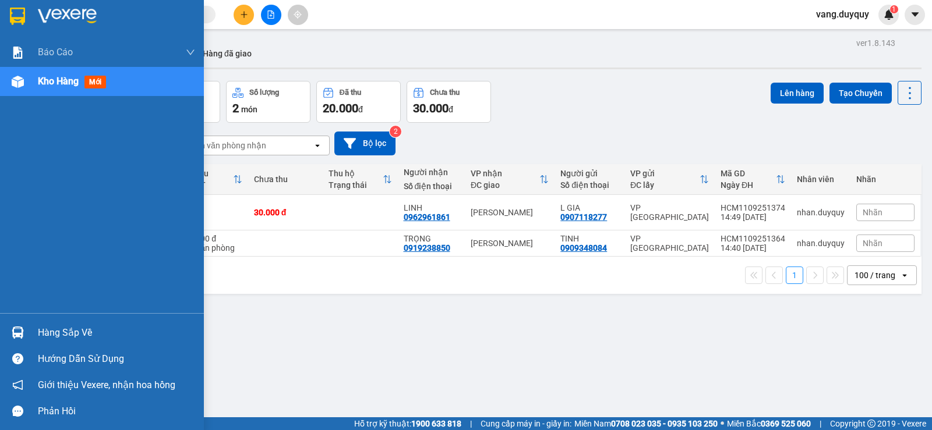
click at [25, 330] on div at bounding box center [18, 333] width 20 height 20
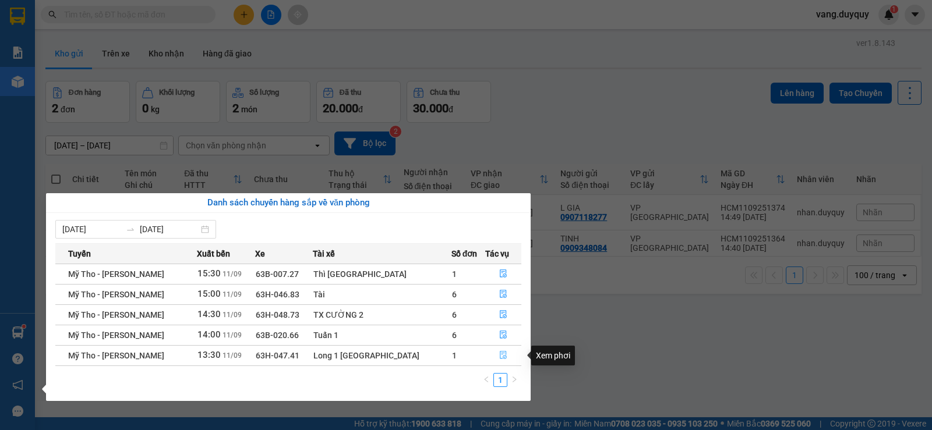
click at [507, 362] on button "button" at bounding box center [503, 355] width 35 height 19
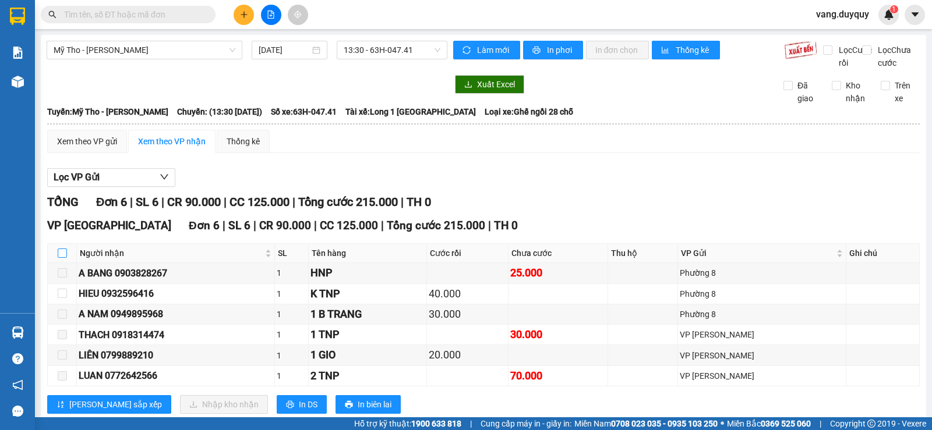
click at [61, 258] on input "checkbox" at bounding box center [62, 253] width 9 height 9
checkbox input "true"
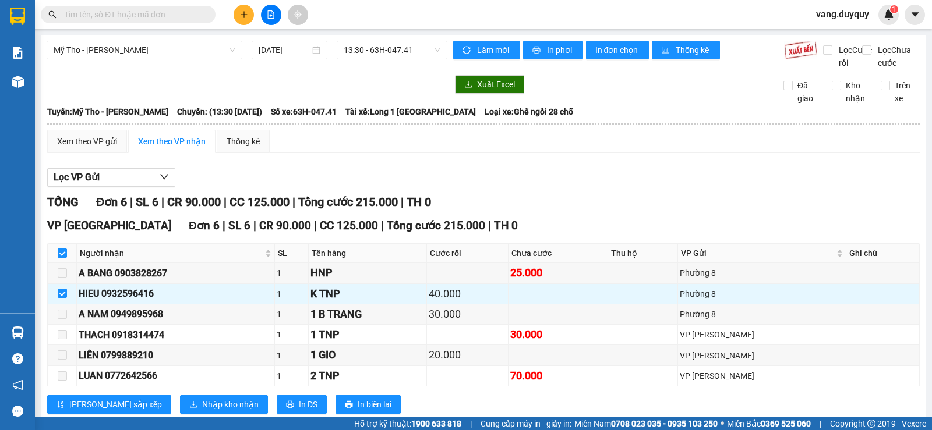
scroll to position [42, 0]
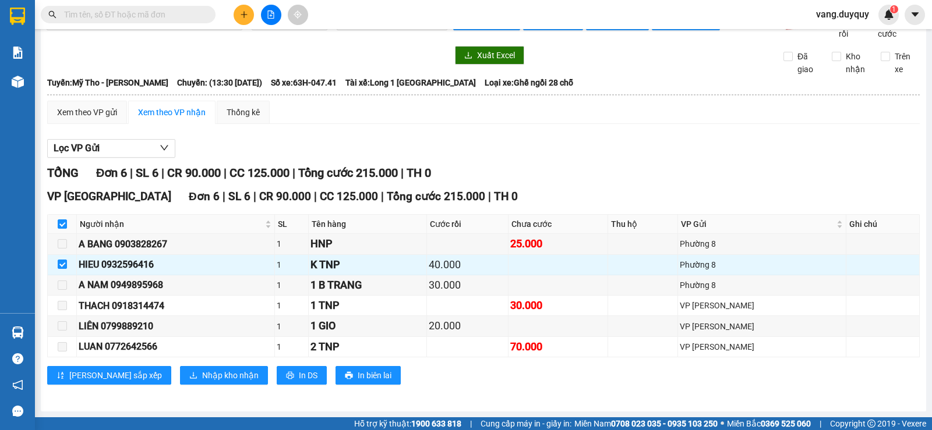
click at [158, 364] on div "VP Sài Gòn Đơn 6 | SL 6 | CR 90.000 | CC 125.000 | Tổng cước 215.000 | TH 0 Ngư…" at bounding box center [483, 291] width 872 height 206
click at [202, 380] on span "Nhập kho nhận" at bounding box center [230, 375] width 56 height 13
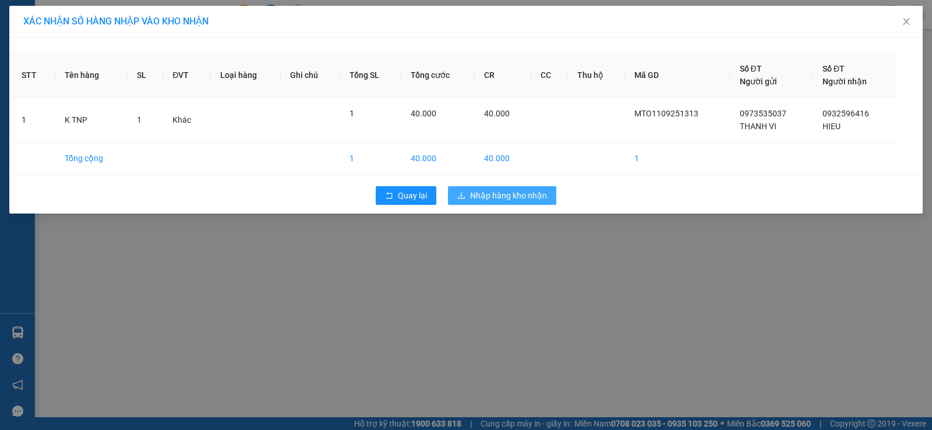
click at [494, 201] on span "Nhập hàng kho nhận" at bounding box center [508, 195] width 77 height 13
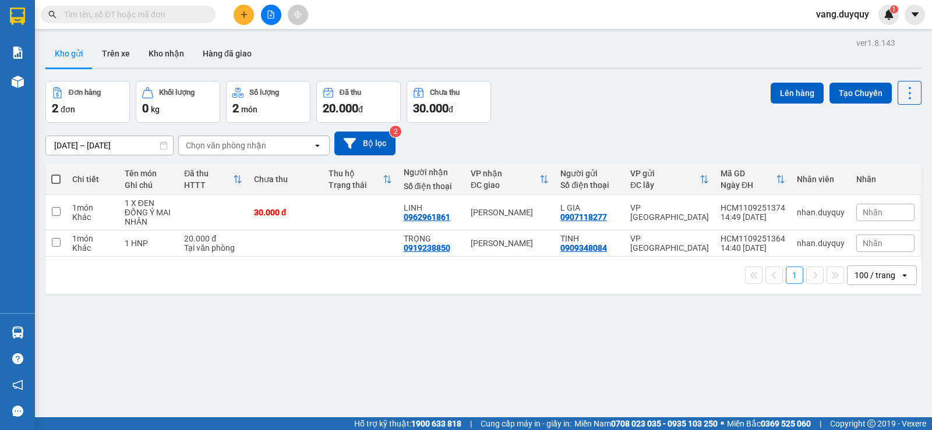
click at [242, 19] on button at bounding box center [244, 15] width 20 height 20
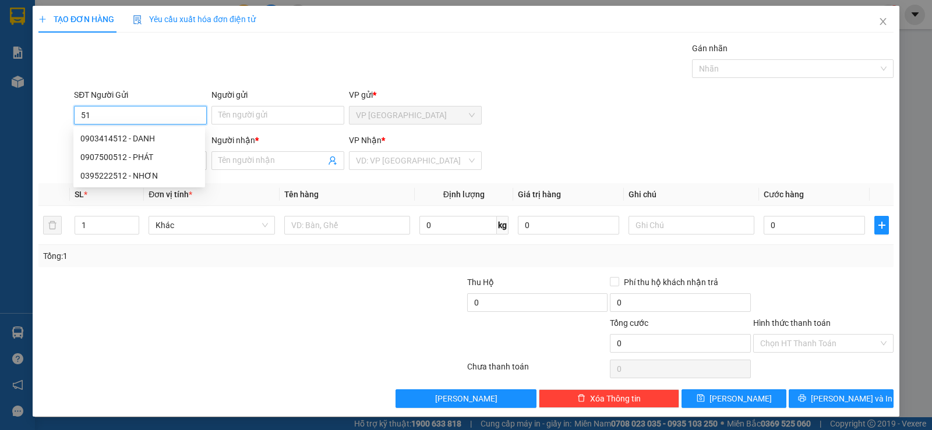
type input "5"
click at [151, 140] on div "0328911515 - XƯƠNG IN" at bounding box center [139, 138] width 118 height 13
type input "0328911515"
type input "XƯƠNG IN"
type input "0901062424"
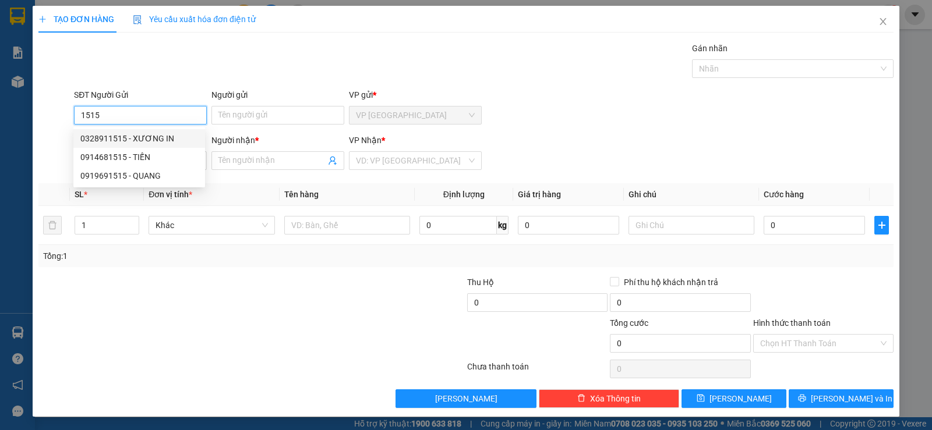
type input "DƯƠNG"
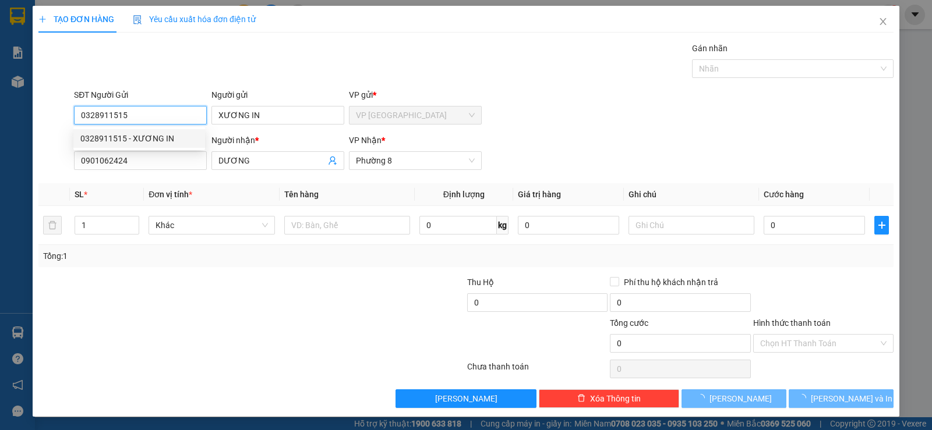
type input "40.000"
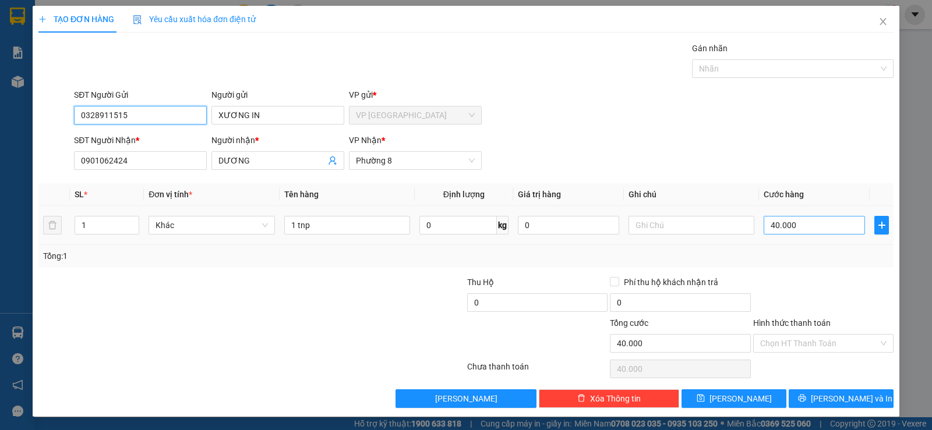
type input "0328911515"
click at [788, 229] on input "40.000" at bounding box center [813, 225] width 101 height 19
type input "3"
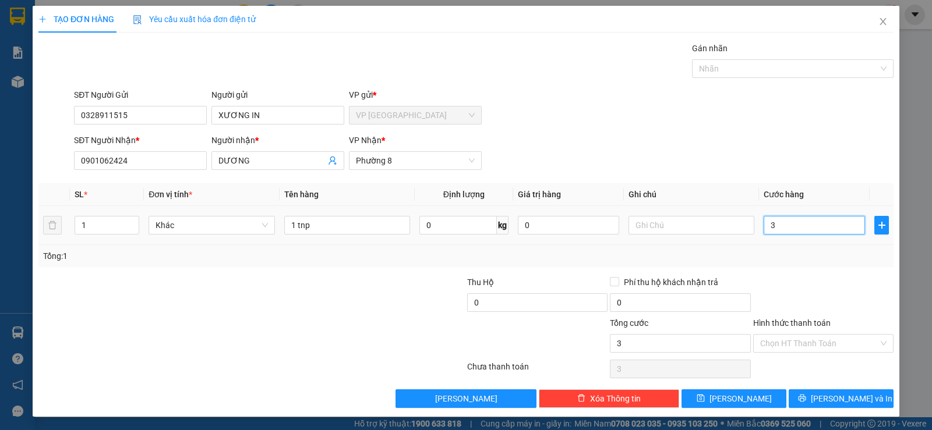
type input "30"
type input "30.000"
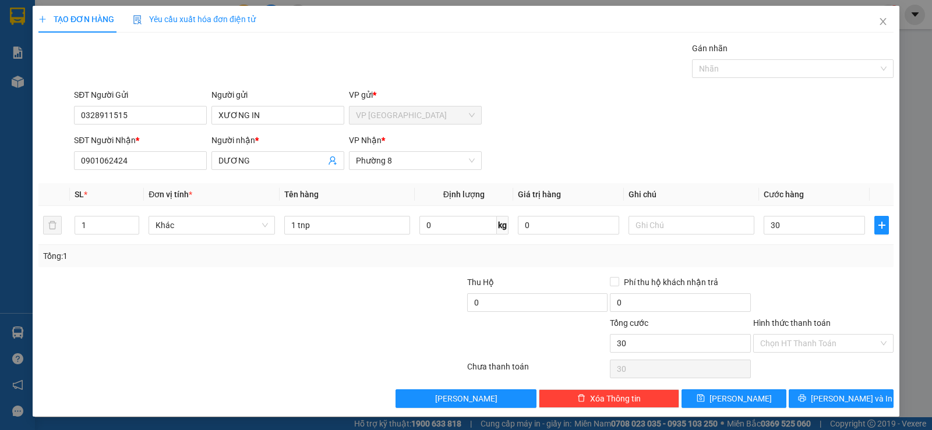
type input "30.000"
click at [814, 281] on div at bounding box center [823, 296] width 143 height 41
drag, startPoint x: 833, startPoint y: 391, endPoint x: 445, endPoint y: 285, distance: 402.8
click at [807, 394] on button "Lưu và In" at bounding box center [840, 399] width 105 height 19
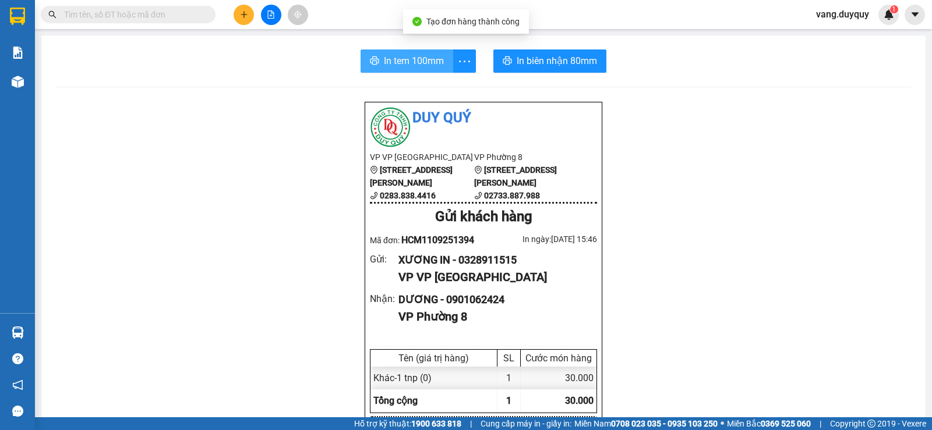
click at [384, 68] on span "In tem 100mm" at bounding box center [414, 61] width 60 height 15
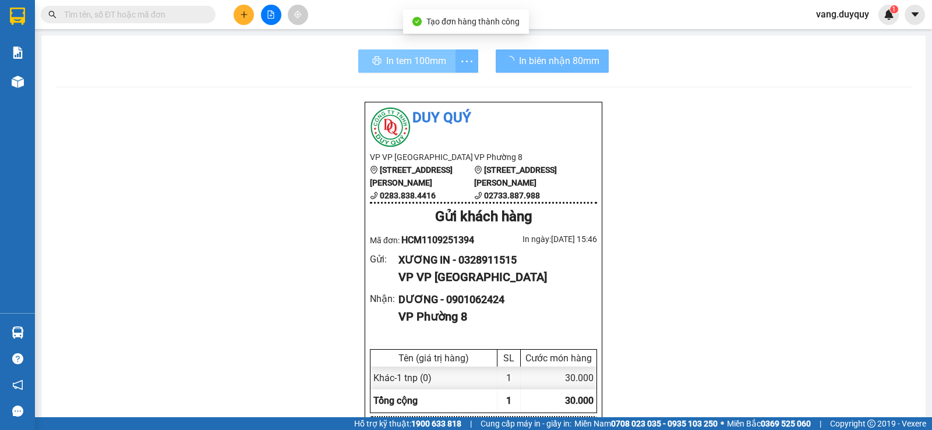
scroll to position [137, 0]
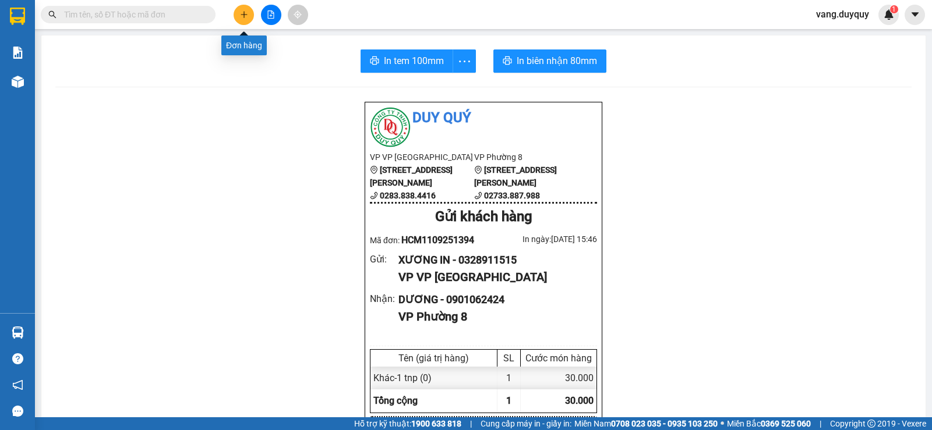
click at [244, 9] on button at bounding box center [244, 15] width 20 height 20
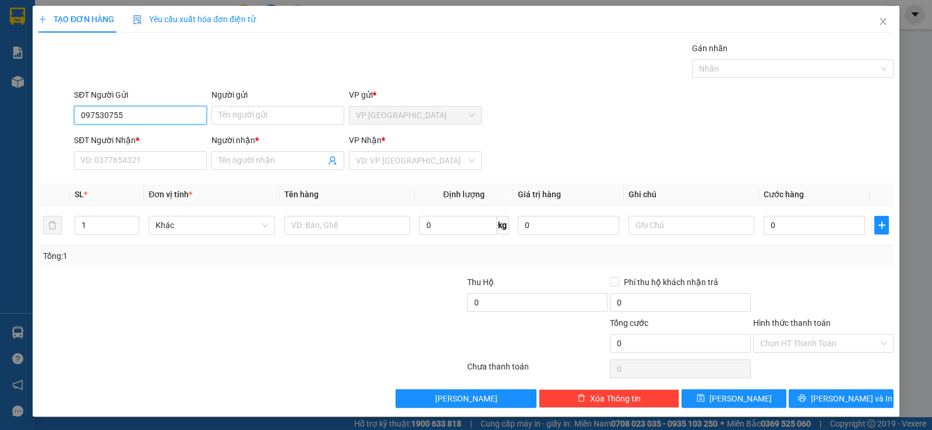
type input "0975307555"
click at [142, 134] on div "0975307555 - THOA" at bounding box center [139, 138] width 118 height 13
type input "THOA"
type input "0975307555"
type input "THOA"
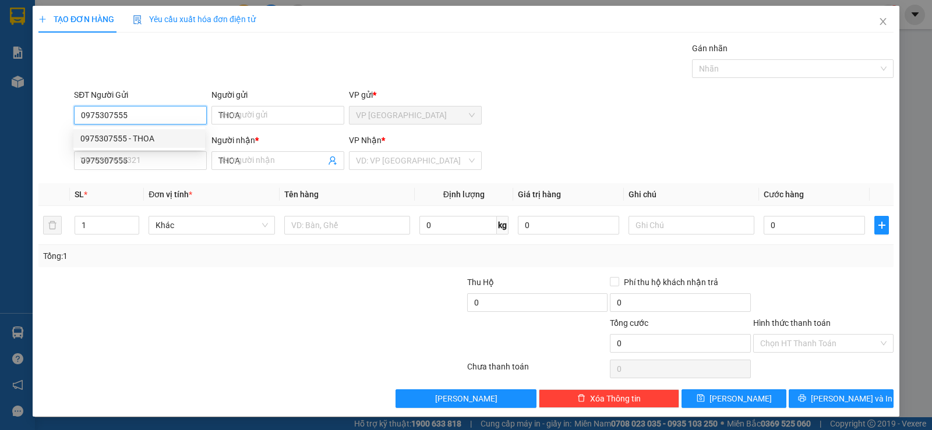
type input "30.000"
type input "0975307555"
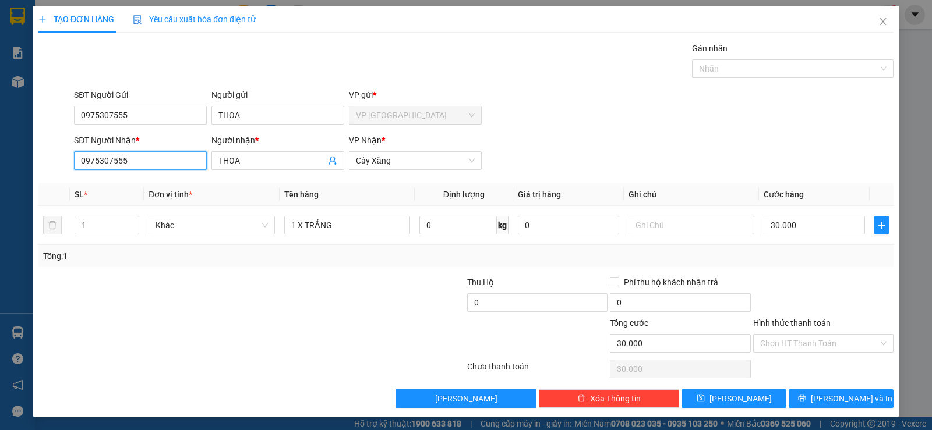
click at [162, 162] on input "0975307555" at bounding box center [140, 160] width 133 height 19
type input "0988450609"
click at [254, 164] on input "THOA" at bounding box center [271, 160] width 107 height 13
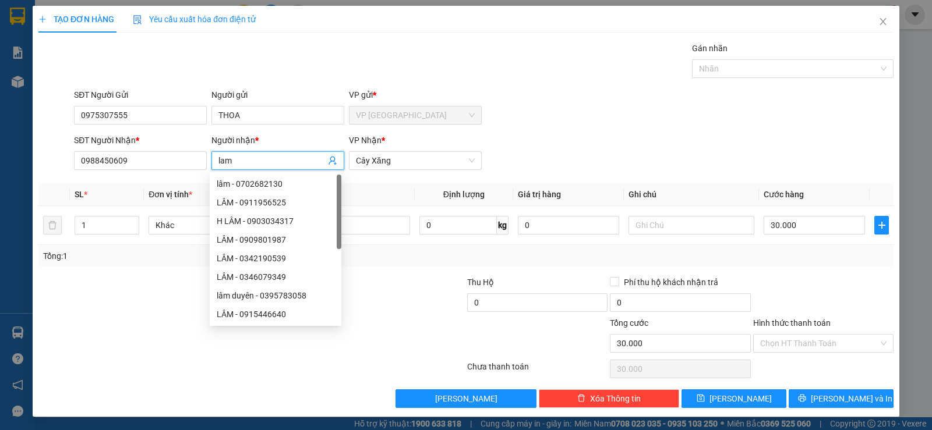
type input "lam"
click at [610, 120] on div "SĐT Người Gửi 0975307555 Người gửi THOA VP gửi * VP Sài Gòn" at bounding box center [484, 109] width 824 height 41
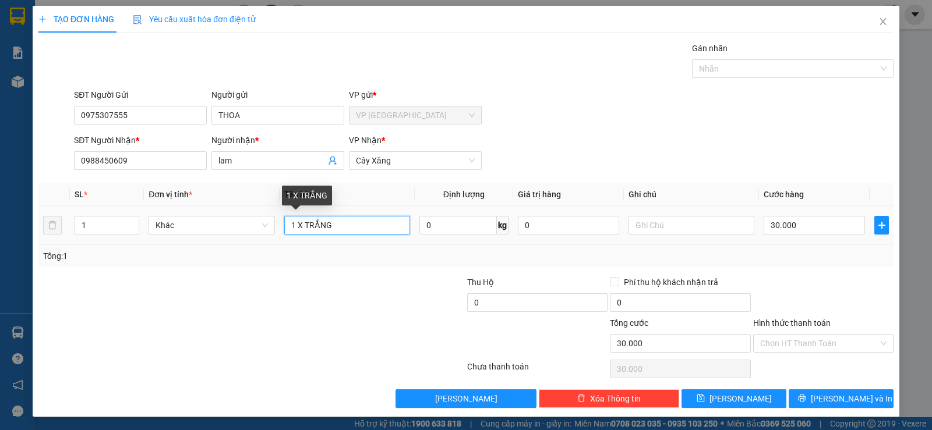
click at [352, 227] on input "1 X TRẮNG" at bounding box center [347, 225] width 126 height 19
type input "1 pbi"
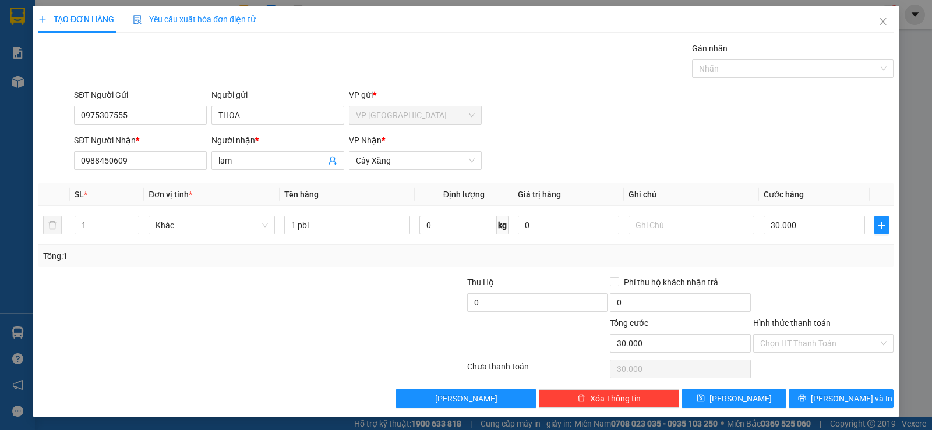
click at [575, 160] on div "SĐT Người Nhận * 0988450609 Người nhận * lam VP Nhận * Cây Xăng" at bounding box center [484, 154] width 824 height 41
click at [809, 223] on input "30.000" at bounding box center [813, 225] width 101 height 19
type input "1"
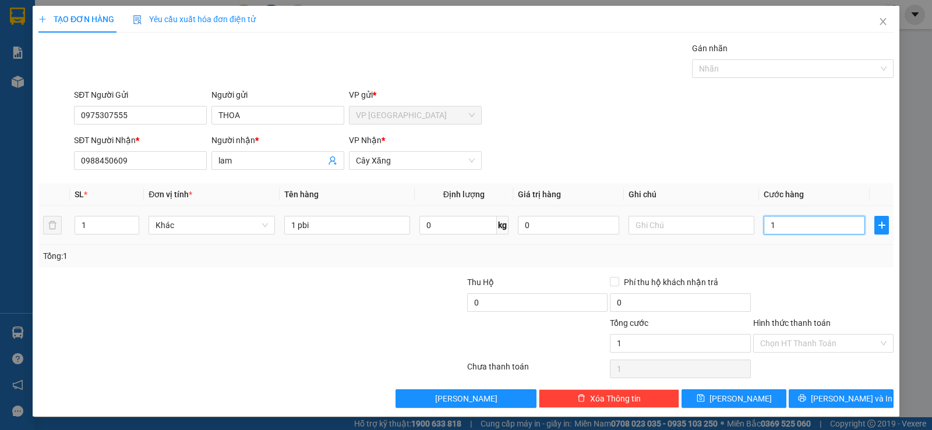
type input "15"
type input "15.000"
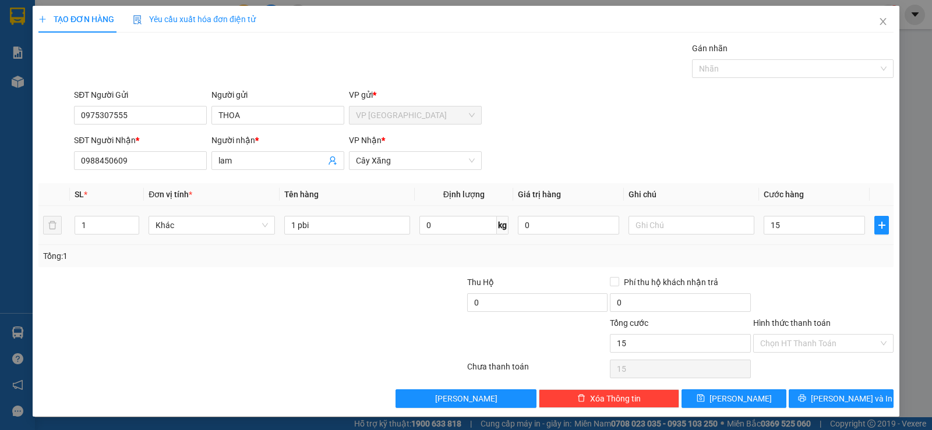
type input "15.000"
click at [809, 279] on div at bounding box center [823, 296] width 143 height 41
click at [807, 341] on input "Hình thức thanh toán" at bounding box center [819, 343] width 118 height 17
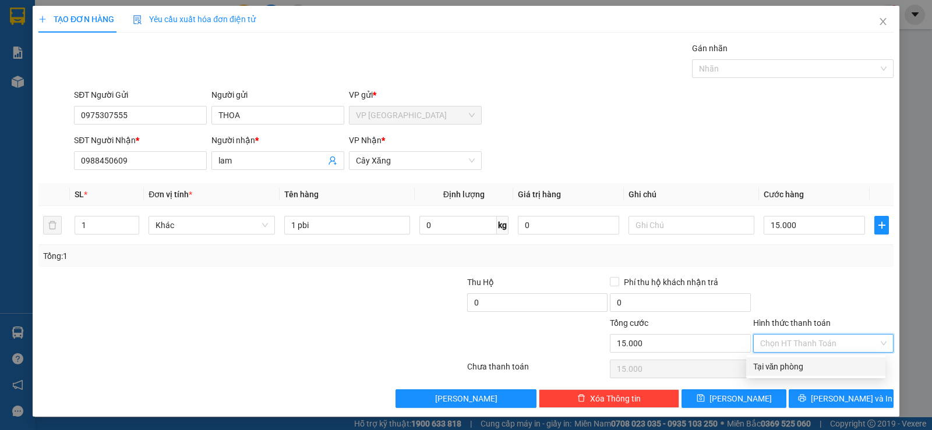
click at [806, 367] on div "Tại văn phòng" at bounding box center [815, 366] width 125 height 13
type input "0"
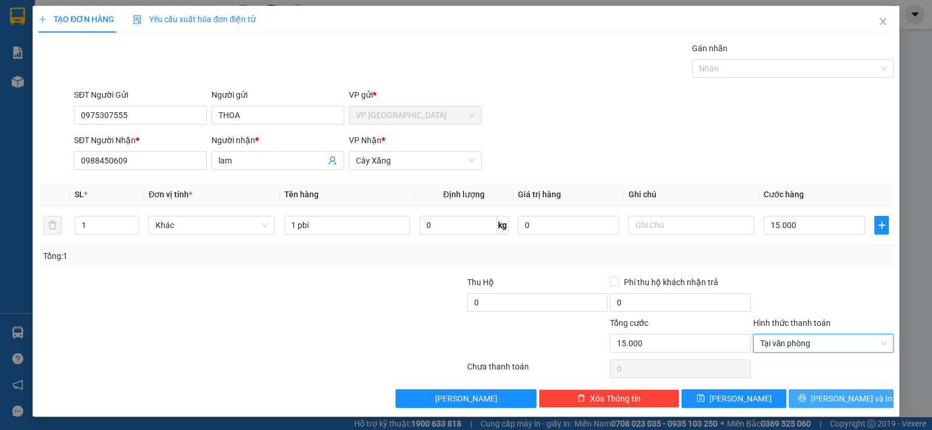
click at [818, 392] on button "Lưu và In" at bounding box center [840, 399] width 105 height 19
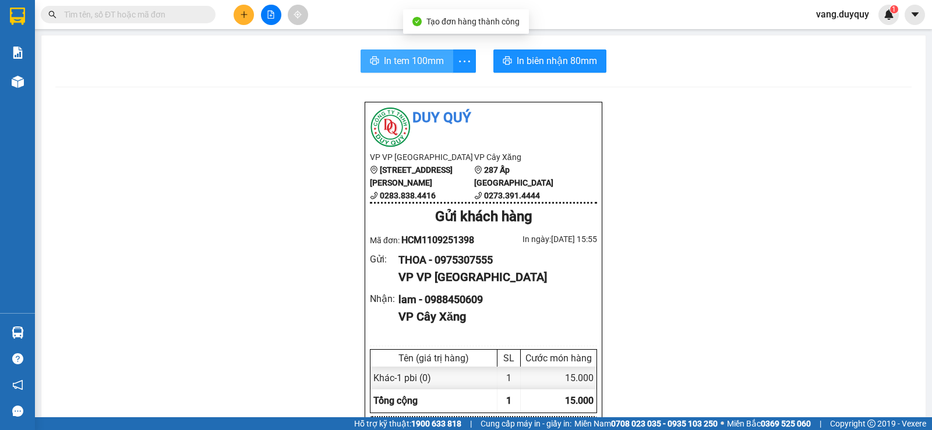
click at [397, 63] on span "In tem 100mm" at bounding box center [414, 61] width 60 height 15
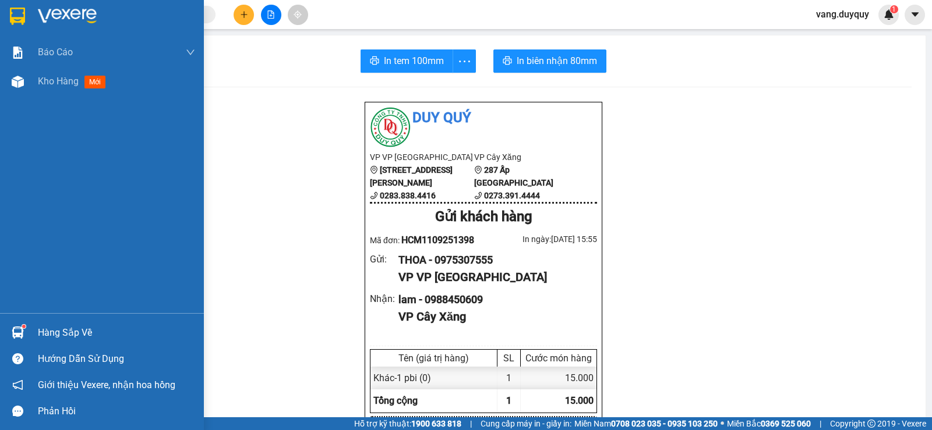
click at [65, 337] on div "Hàng sắp về" at bounding box center [116, 332] width 157 height 17
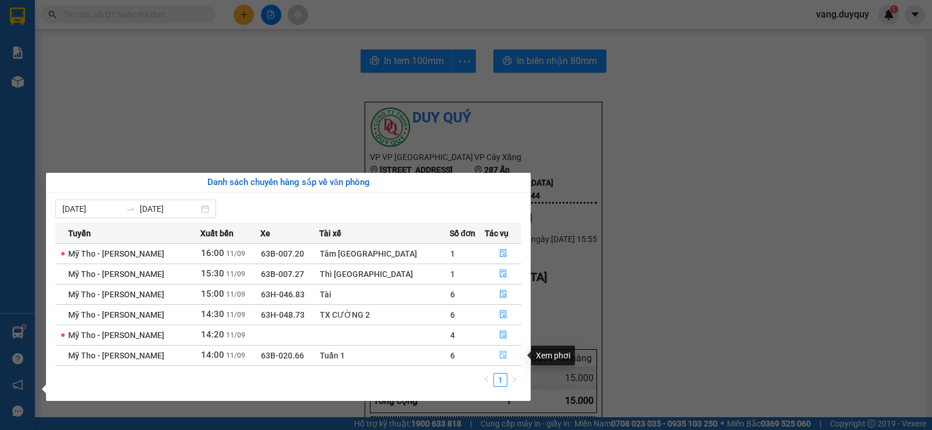
click at [499, 354] on icon "file-done" at bounding box center [503, 355] width 8 height 8
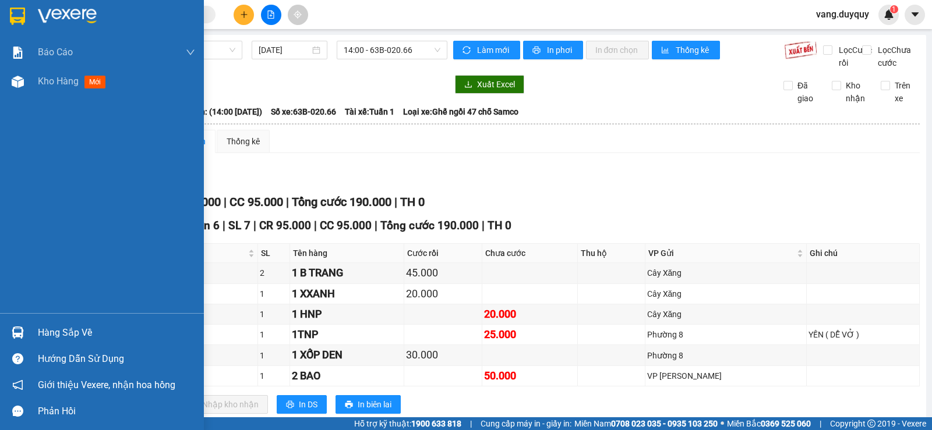
click at [18, 335] on img at bounding box center [18, 333] width 12 height 12
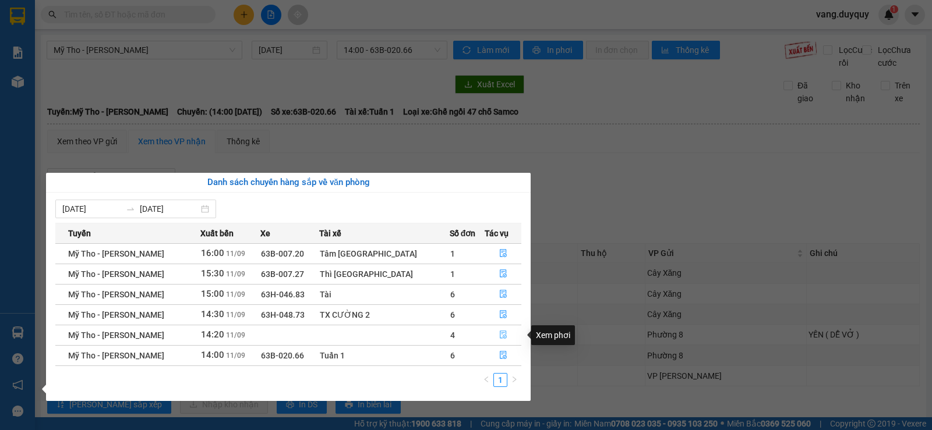
click at [500, 334] on icon "file-done" at bounding box center [503, 335] width 7 height 8
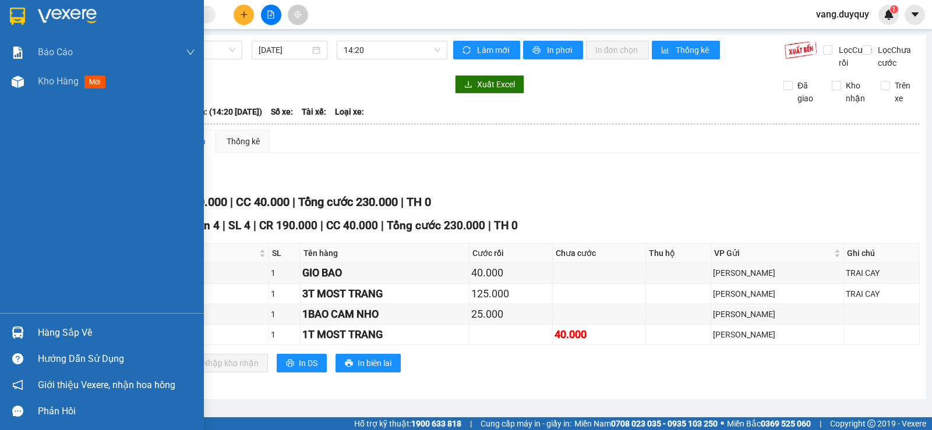
click at [38, 341] on div "Hàng sắp về" at bounding box center [116, 332] width 157 height 17
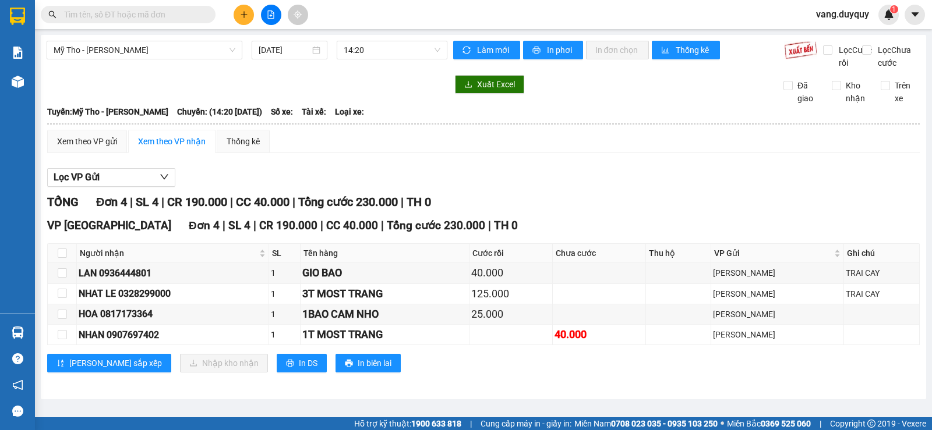
click at [696, 111] on section "Kết quả tìm kiếm ( 1438 ) Bộ lọc Mã ĐH Trạng thái Món hàng Thu hộ Tổng cước Chư…" at bounding box center [466, 215] width 932 height 430
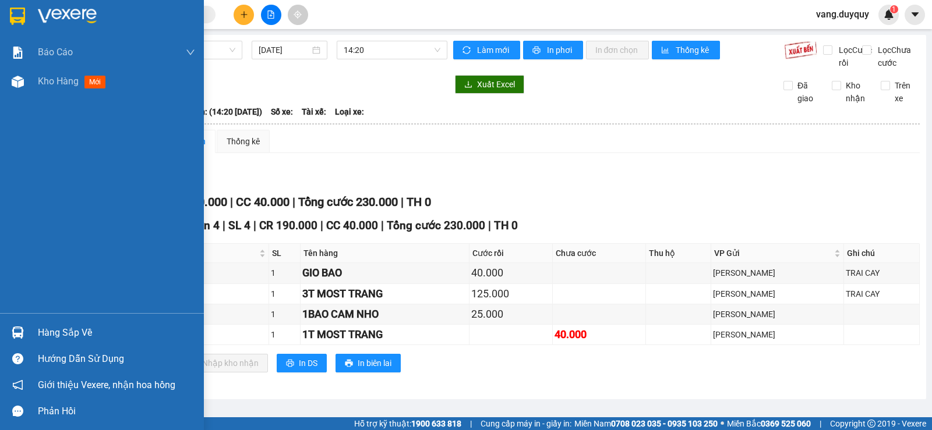
click at [17, 18] on img at bounding box center [17, 16] width 15 height 17
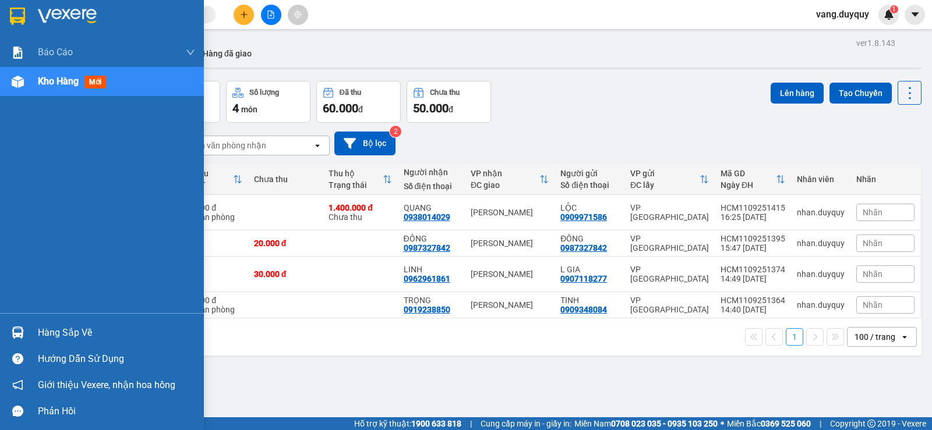
click at [51, 24] on img at bounding box center [67, 16] width 59 height 17
click at [19, 17] on img at bounding box center [17, 16] width 15 height 17
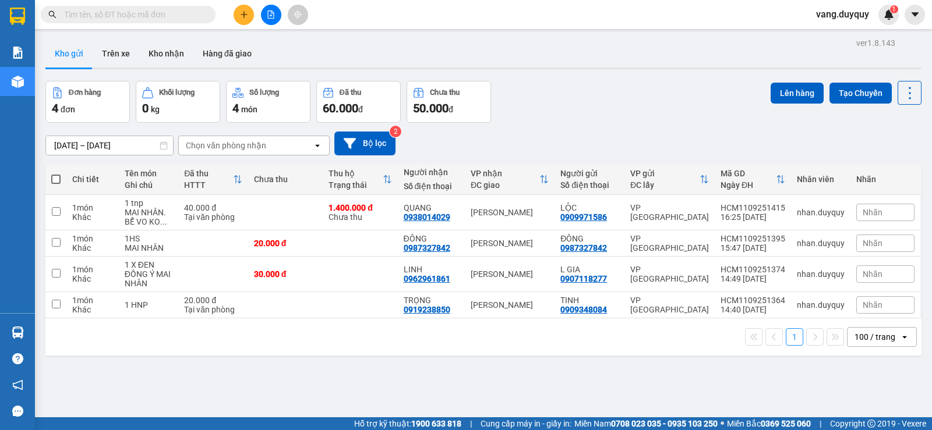
click at [241, 19] on button at bounding box center [244, 15] width 20 height 20
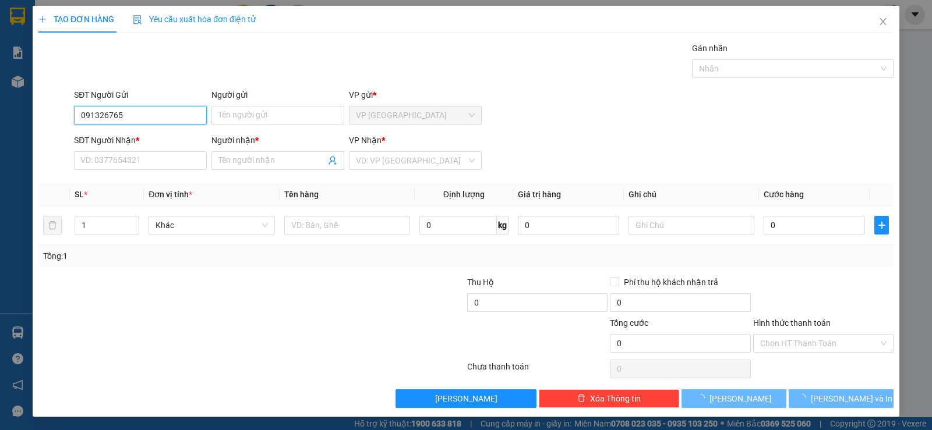
type input "0913267651"
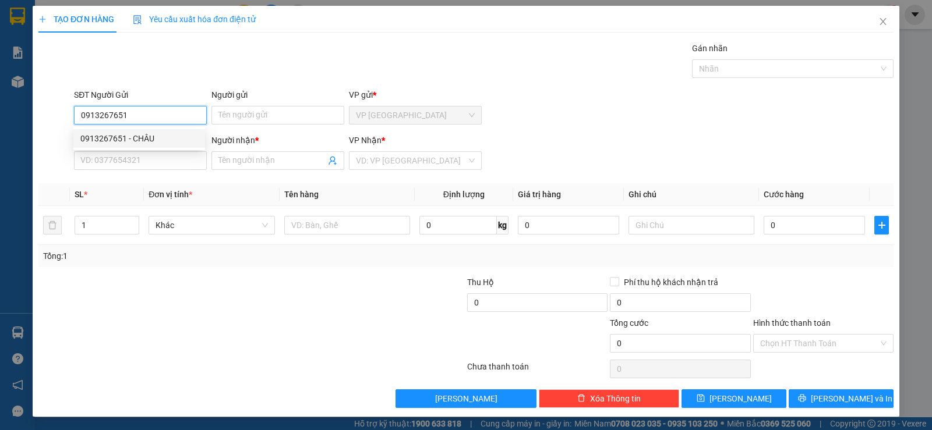
click at [161, 143] on div "0913267651 - CHÂU" at bounding box center [139, 138] width 118 height 13
type input "CHÂU"
type input "0394500141"
type input "TÂN"
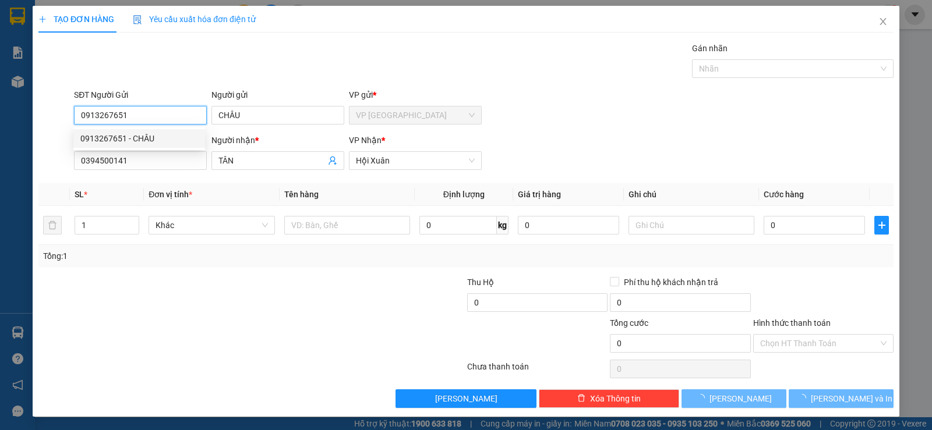
type input "30.000"
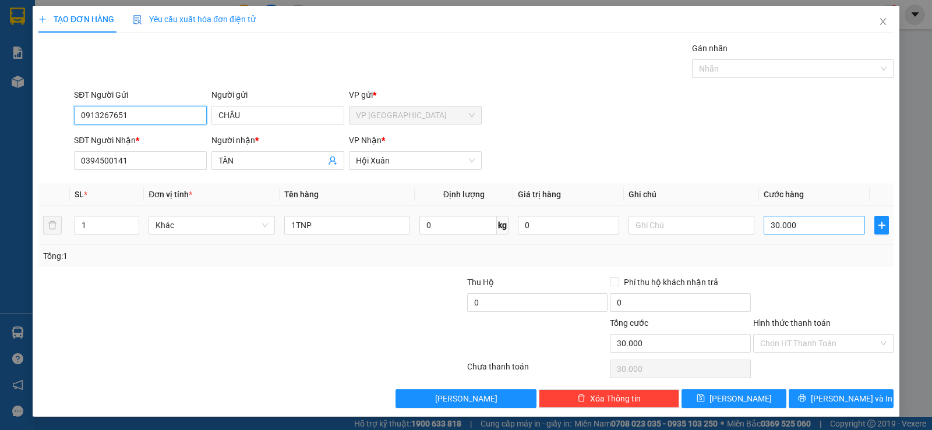
type input "0913267651"
click at [834, 221] on input "30.000" at bounding box center [813, 225] width 101 height 19
type input "4"
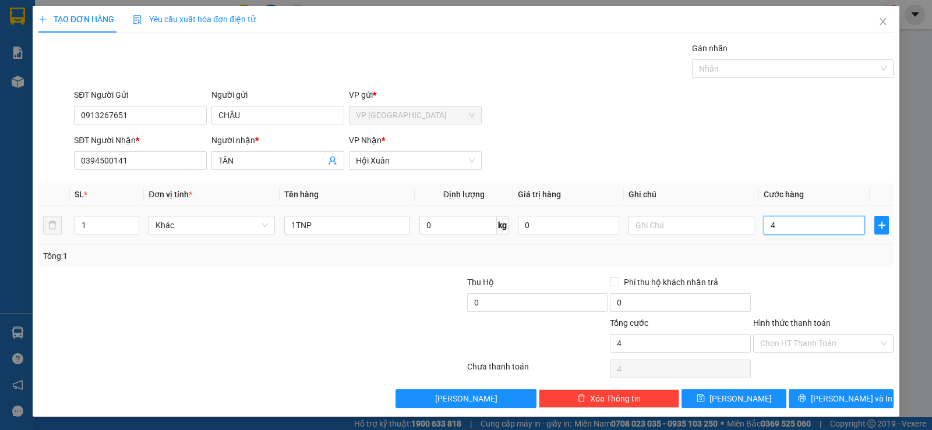
type input "40"
type input "40.000"
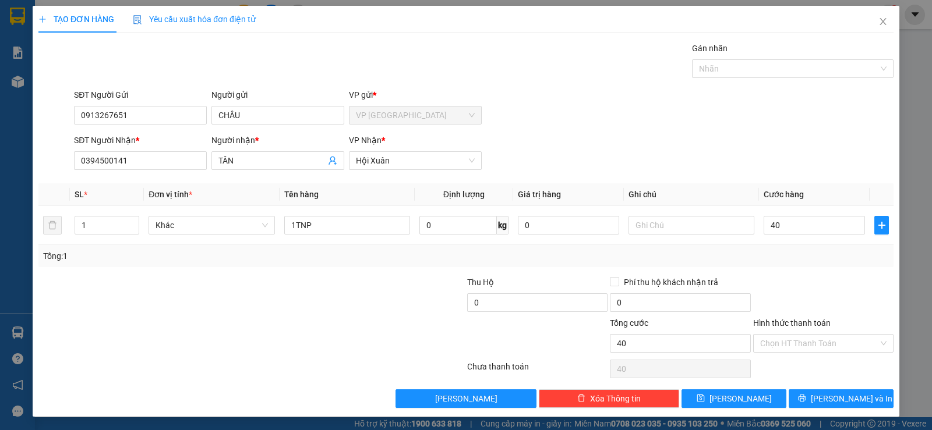
type input "40.000"
click at [786, 280] on div at bounding box center [823, 296] width 143 height 41
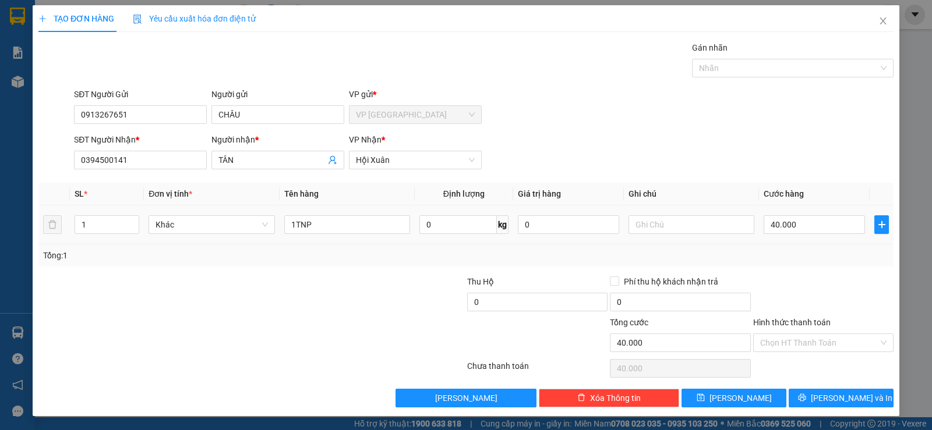
click at [808, 235] on div "40.000" at bounding box center [813, 224] width 101 height 23
click at [808, 230] on input "40.000" at bounding box center [813, 224] width 101 height 19
type input "3"
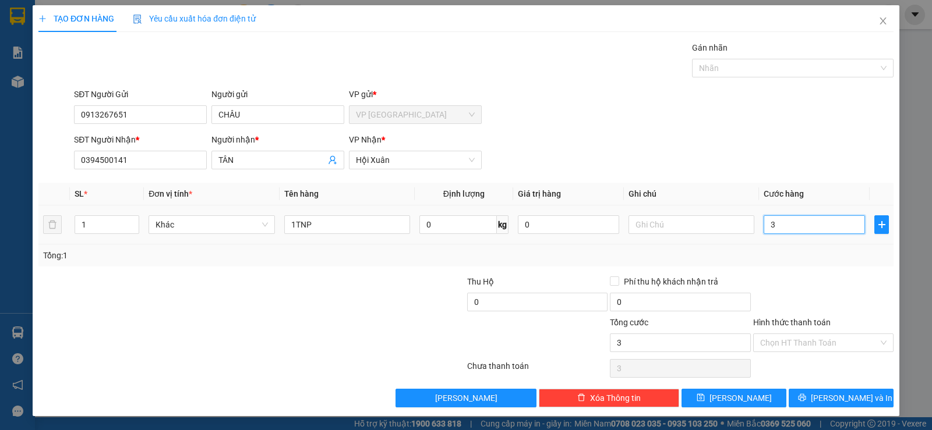
type input "30"
type input "30.000"
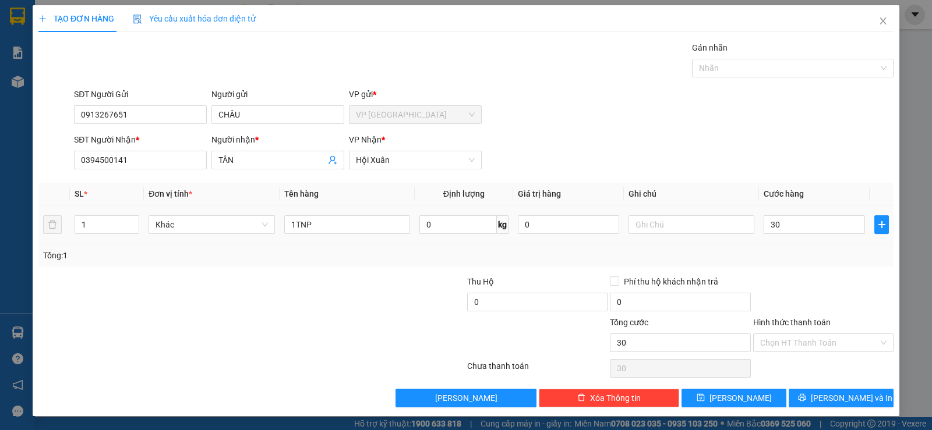
type input "30.000"
click at [786, 275] on div at bounding box center [823, 295] width 143 height 41
click at [422, 167] on span "Hội Xuân" at bounding box center [415, 159] width 119 height 17
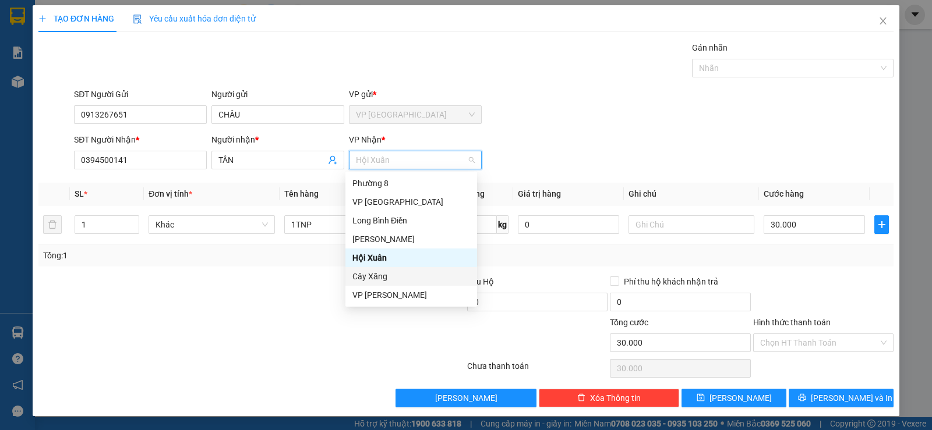
click at [369, 281] on div "Cây Xăng" at bounding box center [411, 276] width 118 height 13
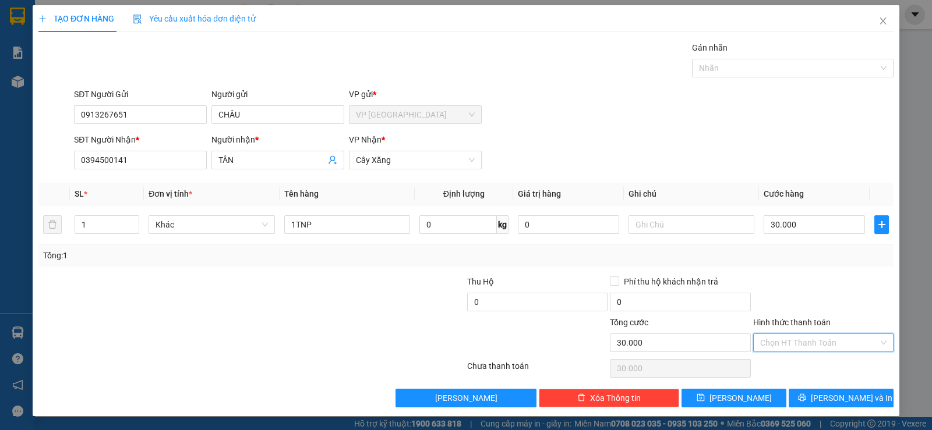
drag, startPoint x: 809, startPoint y: 338, endPoint x: 802, endPoint y: 351, distance: 14.6
click at [808, 341] on input "Hình thức thanh toán" at bounding box center [819, 342] width 118 height 17
click at [800, 361] on div "Tại văn phòng" at bounding box center [815, 366] width 125 height 13
type input "0"
click at [844, 397] on span "Lưu và In" at bounding box center [852, 398] width 82 height 13
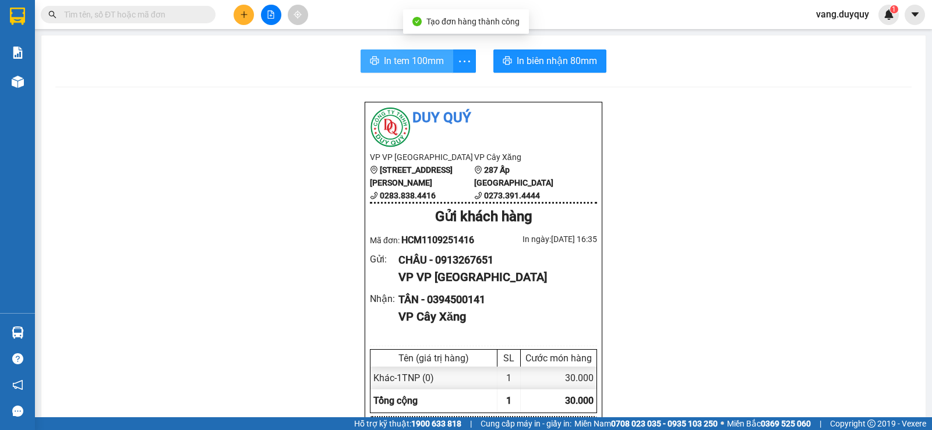
click at [397, 70] on button "In tem 100mm" at bounding box center [406, 60] width 93 height 23
click at [253, 22] on div at bounding box center [270, 15] width 87 height 20
click at [246, 17] on icon "plus" at bounding box center [244, 14] width 8 height 8
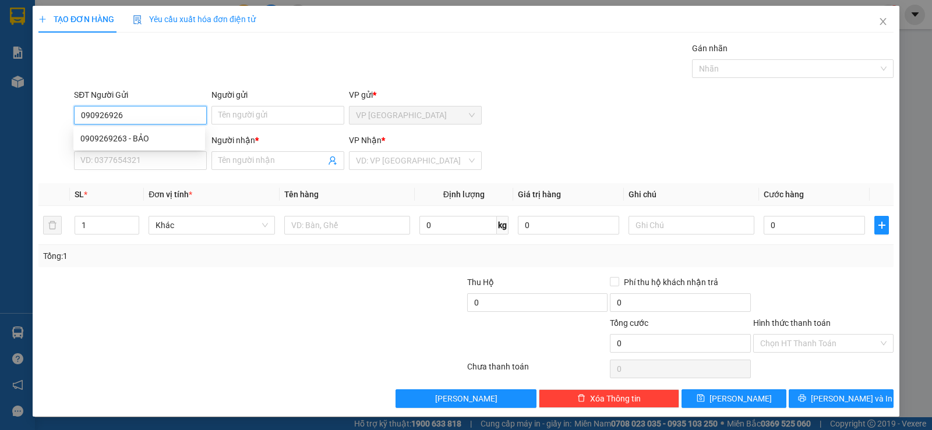
type input "0909269263"
click at [119, 137] on div "0909269263 - BẢO" at bounding box center [139, 138] width 118 height 13
type input "BẢO"
type input "0916623940"
type input "HƯƠNG THUY"
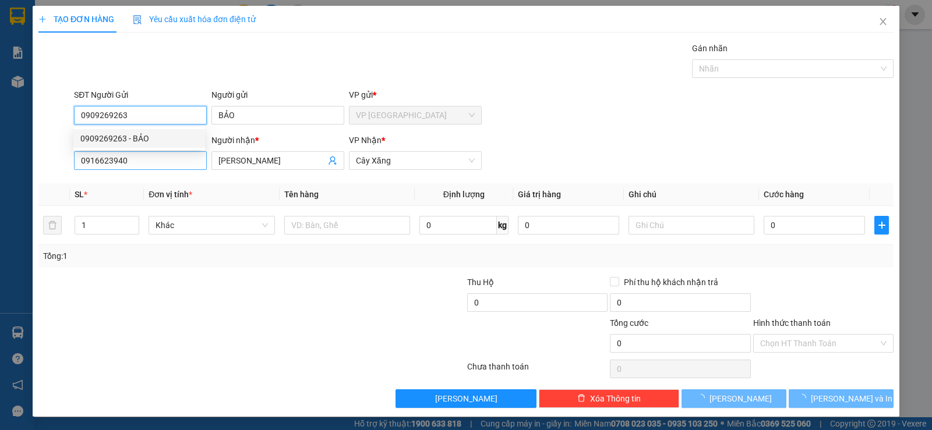
type input "30.000"
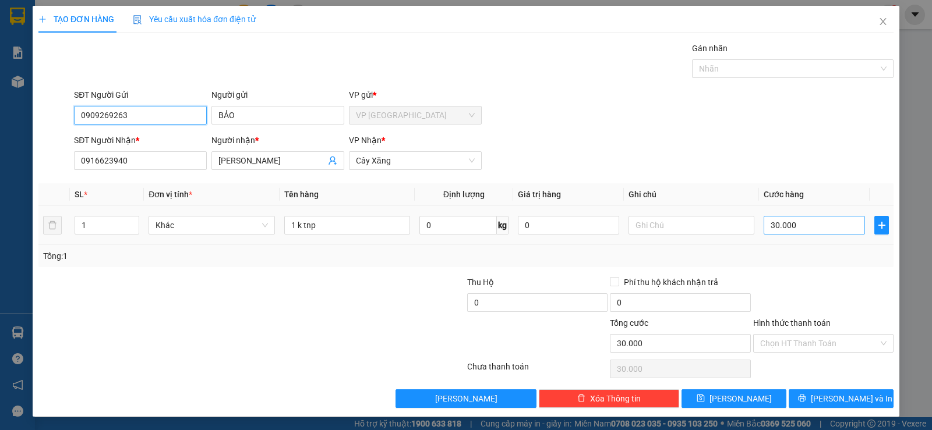
type input "0909269263"
drag, startPoint x: 820, startPoint y: 230, endPoint x: 819, endPoint y: 224, distance: 5.9
click at [820, 229] on input "30.000" at bounding box center [813, 225] width 101 height 19
type input "3"
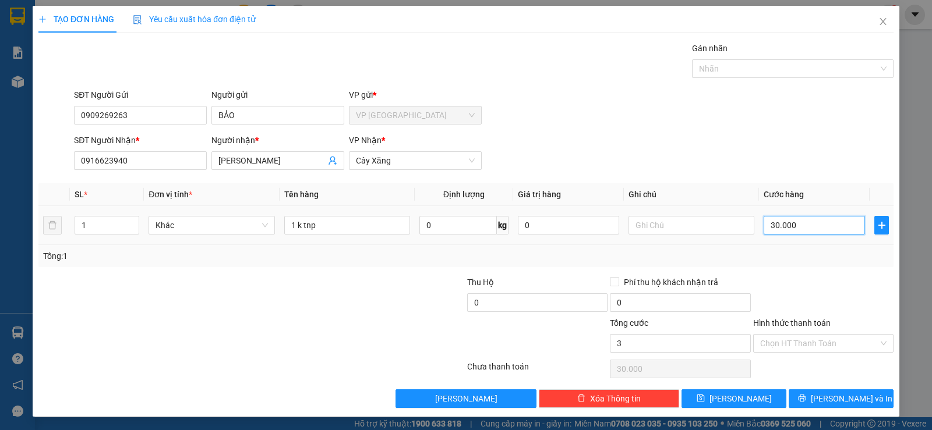
type input "3"
type input "35"
type input "35.000"
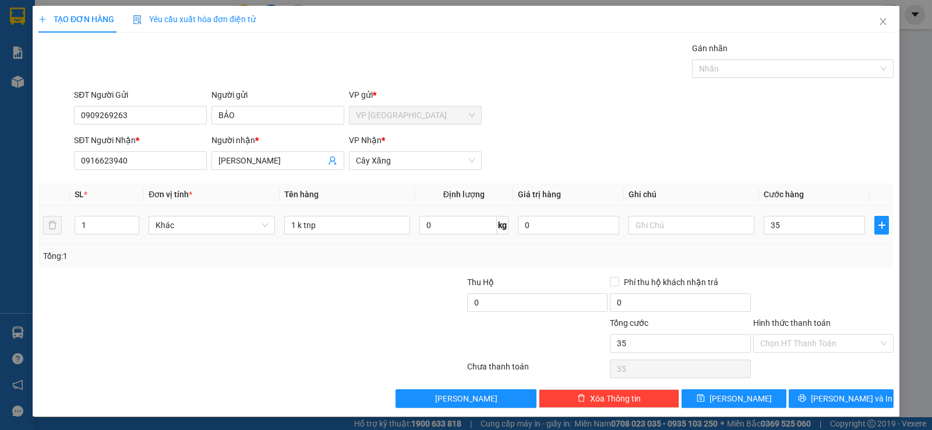
type input "35.000"
click at [781, 268] on div "Transit Pickup Surcharge Ids Transit Deliver Surcharge Ids Transit Deliver Surc…" at bounding box center [465, 225] width 855 height 366
click at [823, 390] on button "Lưu và In" at bounding box center [840, 399] width 105 height 19
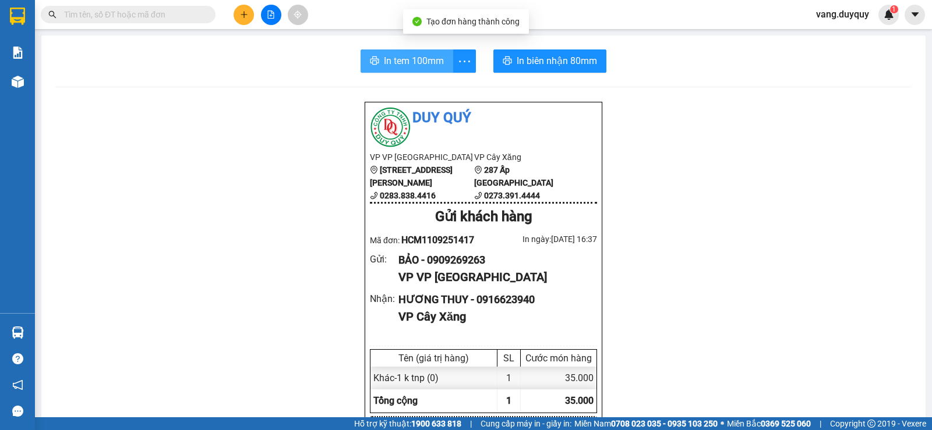
click at [386, 68] on span "In tem 100mm" at bounding box center [414, 61] width 60 height 15
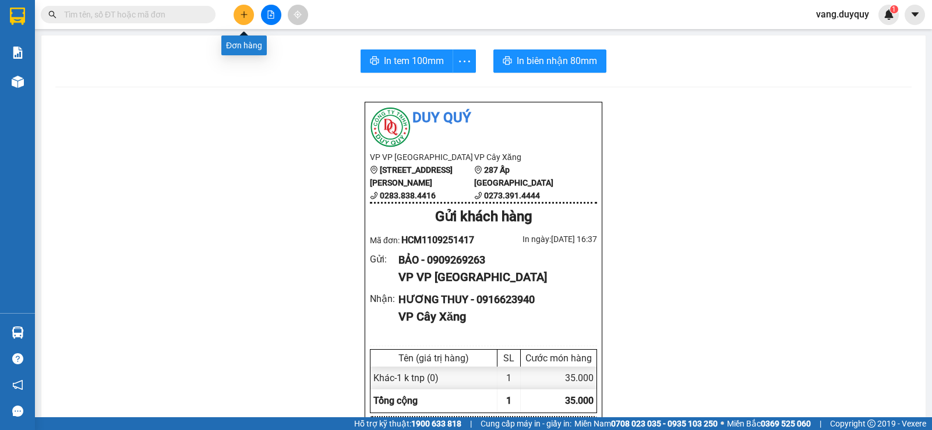
click at [245, 13] on icon "plus" at bounding box center [244, 14] width 8 height 8
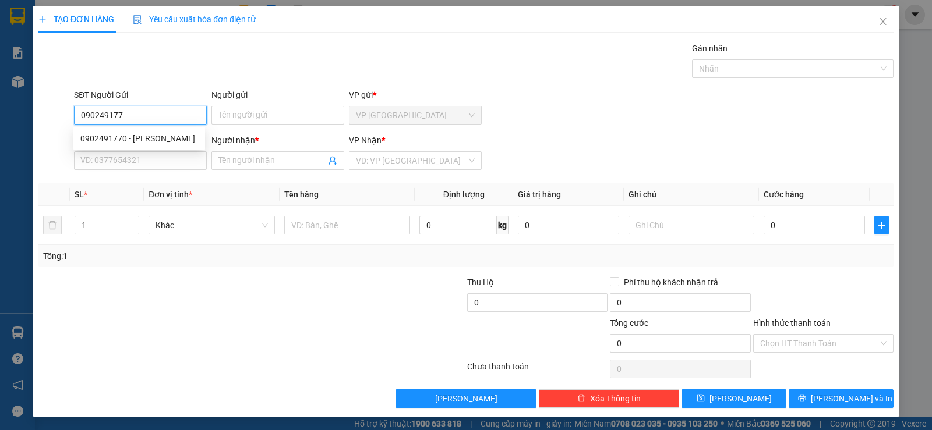
type input "0902491770"
click at [116, 137] on div "0902491770 - NGUYEN" at bounding box center [139, 138] width 118 height 13
type input "NGUYEN"
type input "0976710357"
type input "BINH"
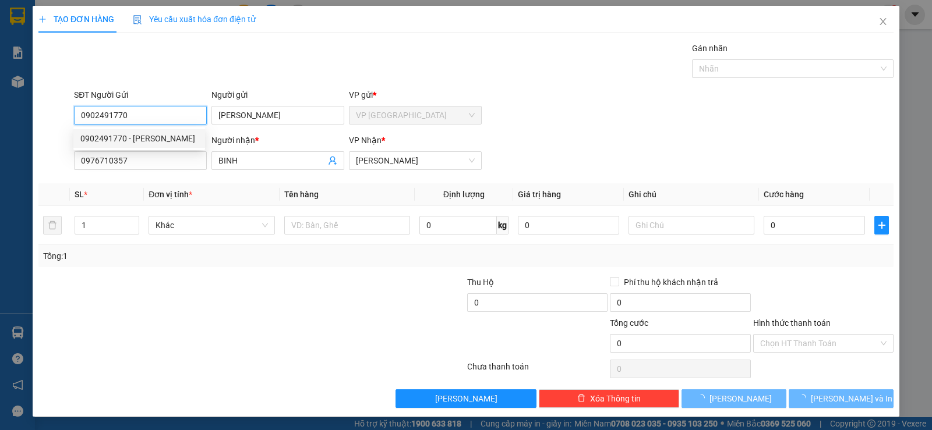
type input "20.000"
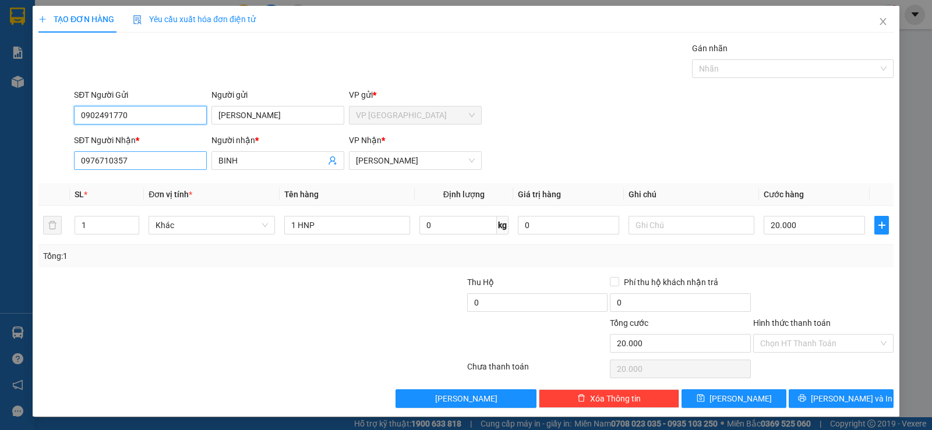
type input "0902491770"
click at [158, 155] on input "0976710357" at bounding box center [140, 160] width 133 height 19
type input "0976710357"
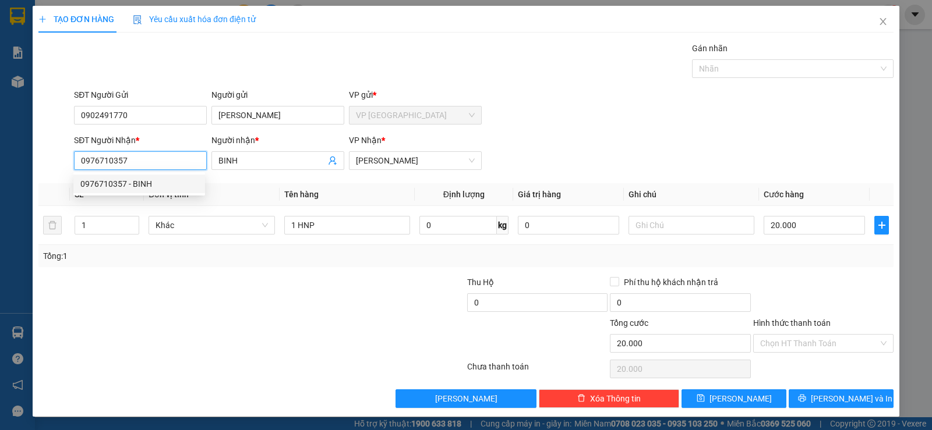
click at [179, 182] on div "0976710357 - BINH" at bounding box center [139, 184] width 118 height 13
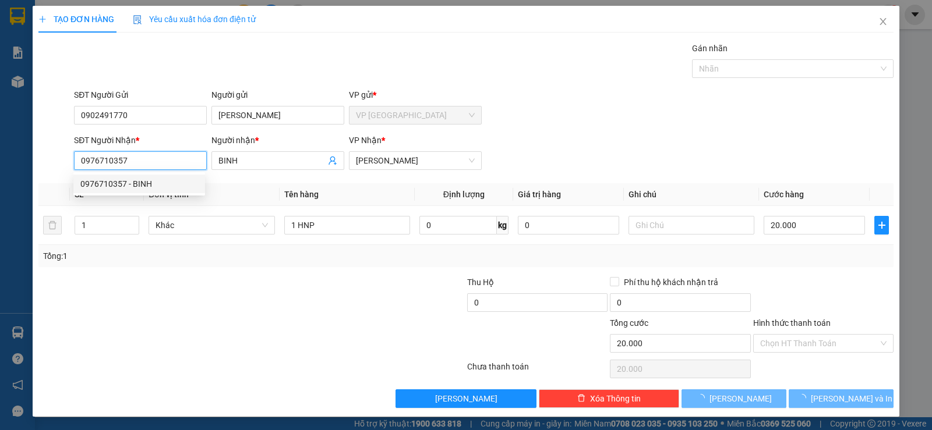
type input "35.000"
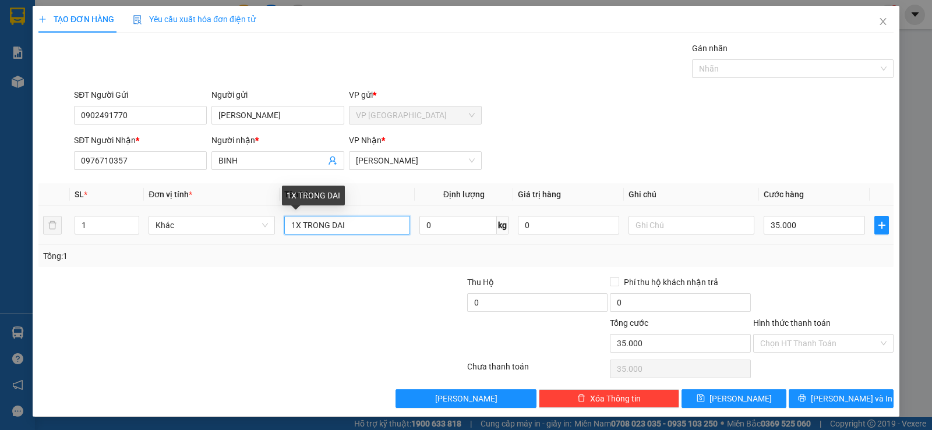
click at [358, 229] on input "1X TRONG DAI" at bounding box center [347, 225] width 126 height 19
type input "1 tnp x trong"
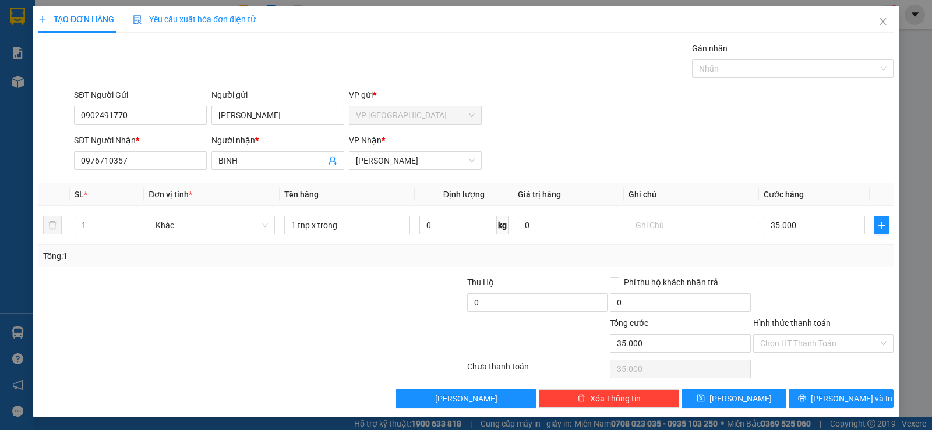
click at [772, 258] on div "Tổng: 1" at bounding box center [466, 256] width 846 height 13
click at [796, 229] on input "35.000" at bounding box center [813, 225] width 101 height 19
type input "3"
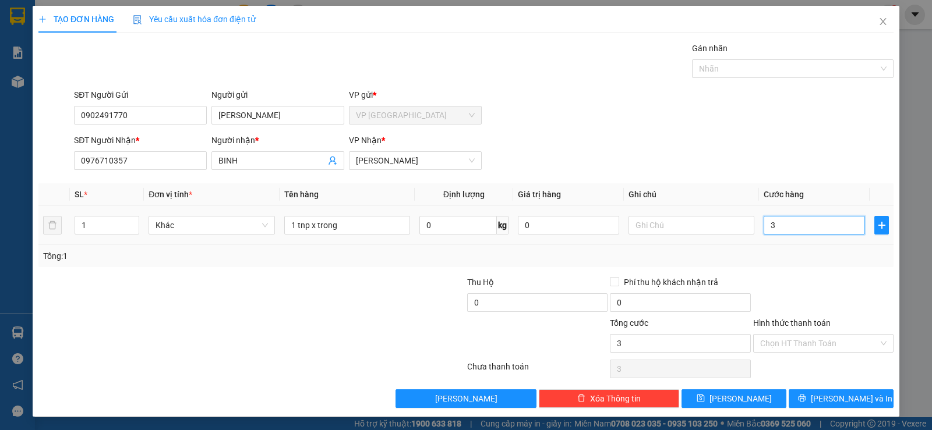
type input "30"
type input "30.000"
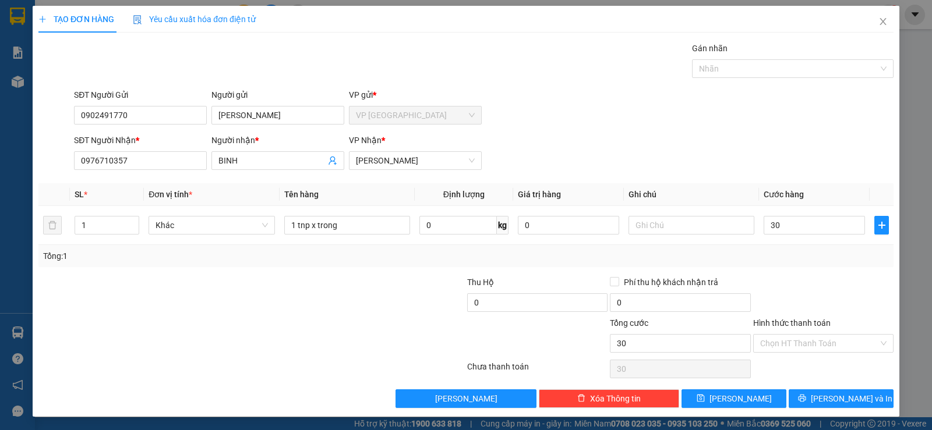
type input "30.000"
click at [822, 328] on div "Hình thức thanh toán" at bounding box center [823, 325] width 140 height 17
click at [831, 399] on span "Lưu và In" at bounding box center [852, 398] width 82 height 13
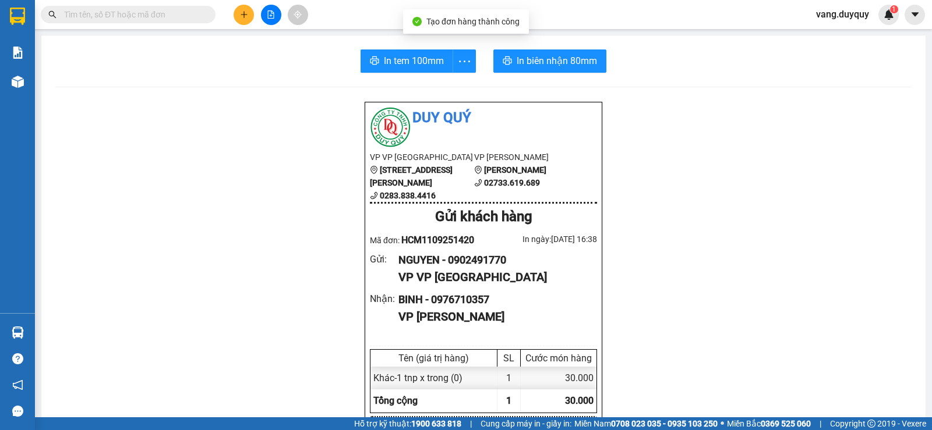
click at [396, 68] on span "In tem 100mm" at bounding box center [414, 61] width 60 height 15
click at [235, 22] on div at bounding box center [270, 15] width 87 height 20
click at [240, 16] on icon "plus" at bounding box center [244, 14] width 8 height 8
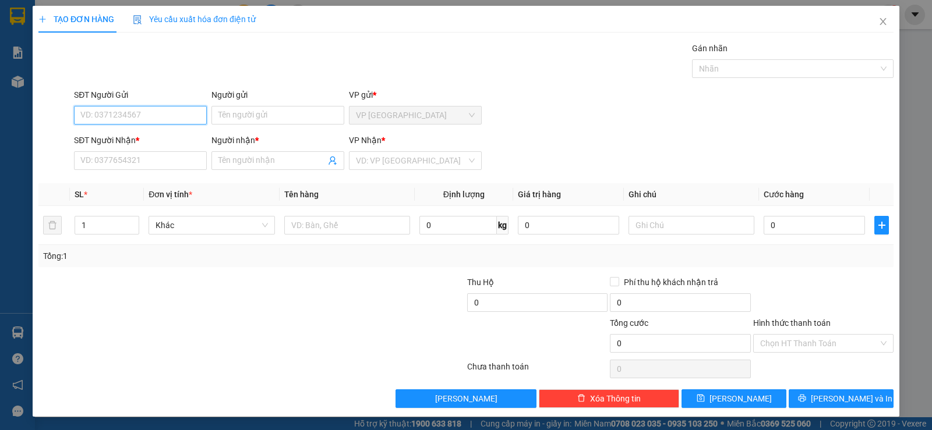
click at [170, 115] on input "SĐT Người Gửi" at bounding box center [140, 115] width 133 height 19
type input "0915106768"
click at [228, 119] on input "Người gửi" at bounding box center [277, 115] width 133 height 19
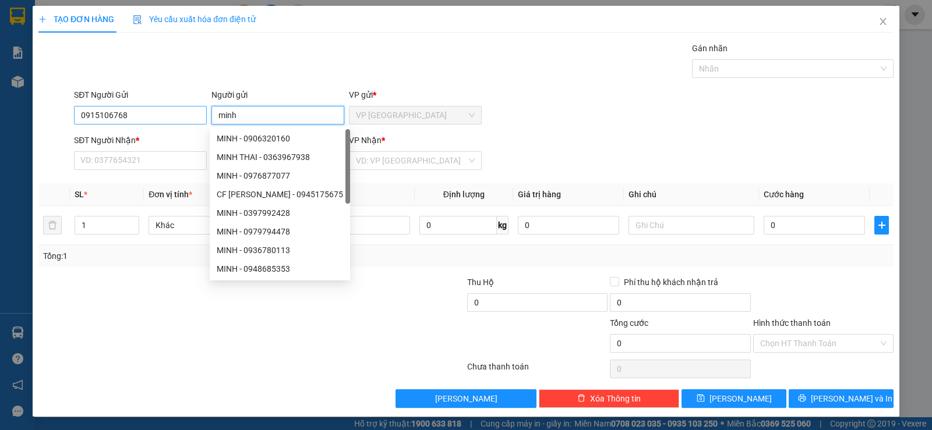
type input "minh"
click at [178, 116] on input "0915106768" at bounding box center [140, 115] width 133 height 19
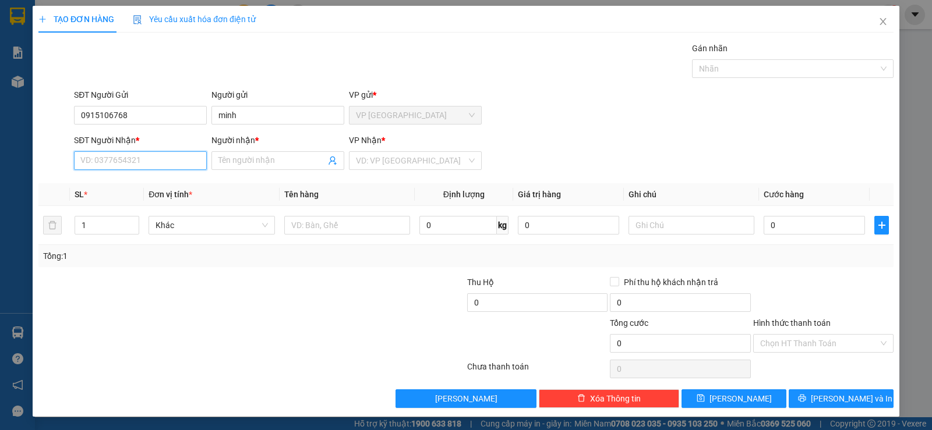
click at [168, 167] on input "SĐT Người Nhận *" at bounding box center [140, 160] width 133 height 19
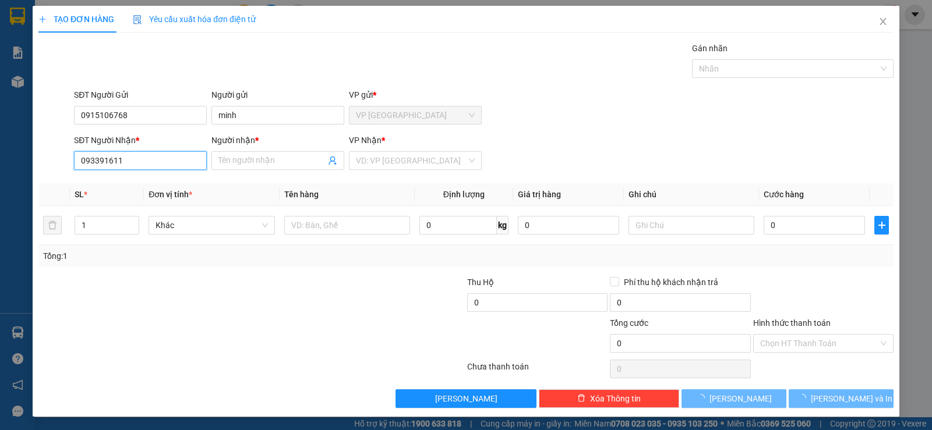
type input "0933916113"
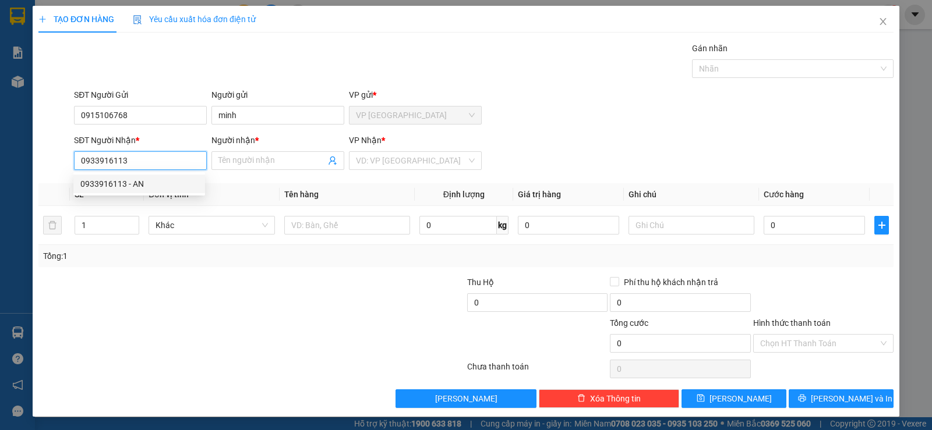
click at [136, 185] on div "0933916113 - AN" at bounding box center [139, 184] width 118 height 13
type input "AN"
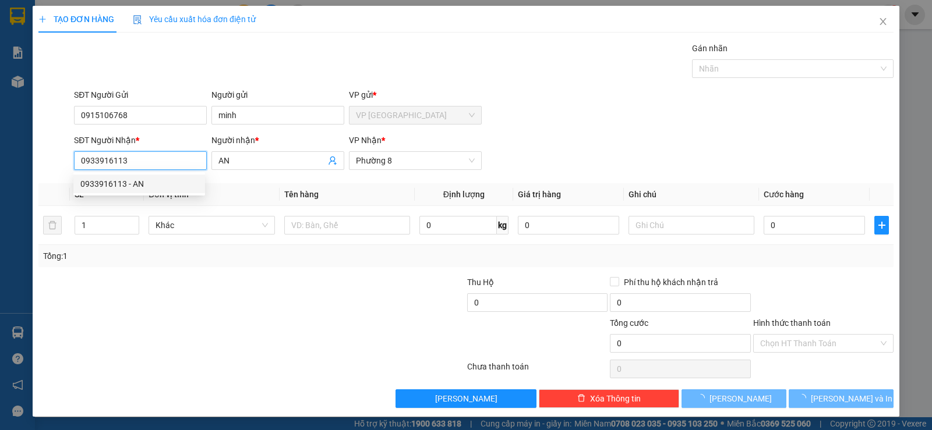
type input "60.000"
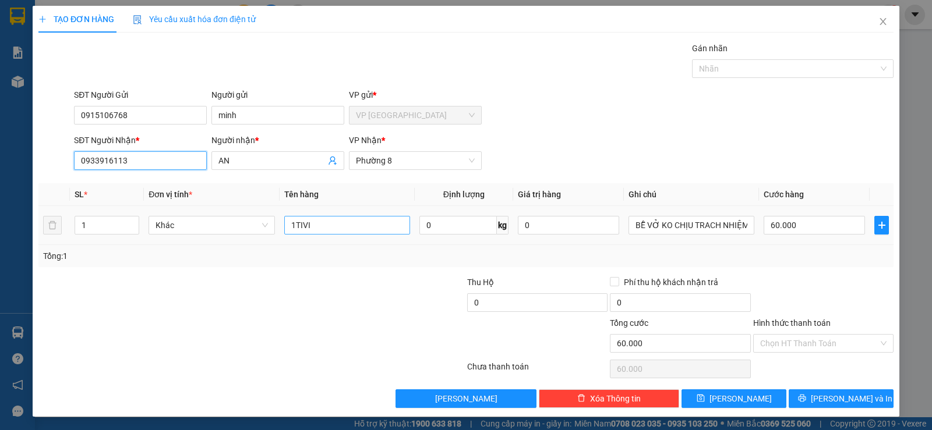
type input "0933916113"
click at [341, 227] on input "1TIVI" at bounding box center [347, 225] width 126 height 19
type input "1TIVI+1 tnp"
click at [812, 230] on input "60.000" at bounding box center [813, 225] width 101 height 19
type input "1"
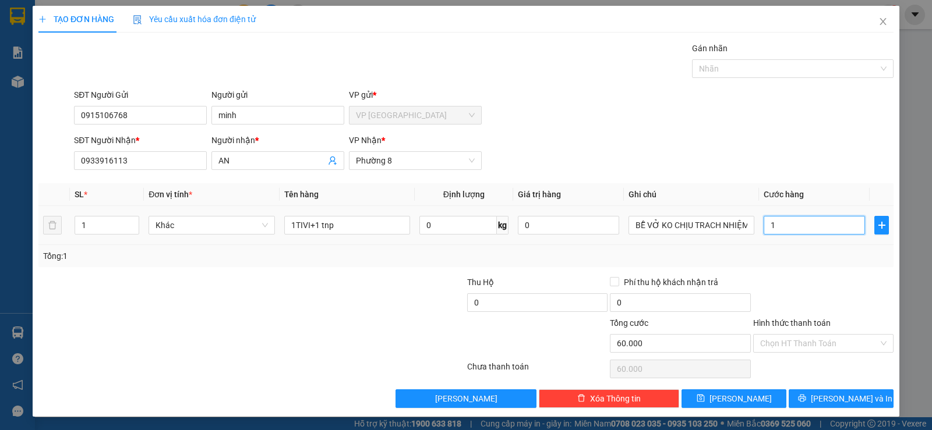
type input "1"
type input "10"
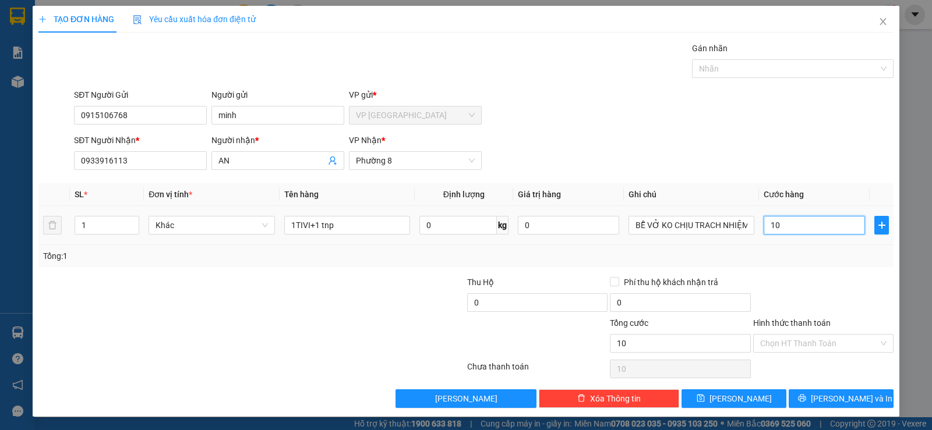
type input "100"
type input "100.000"
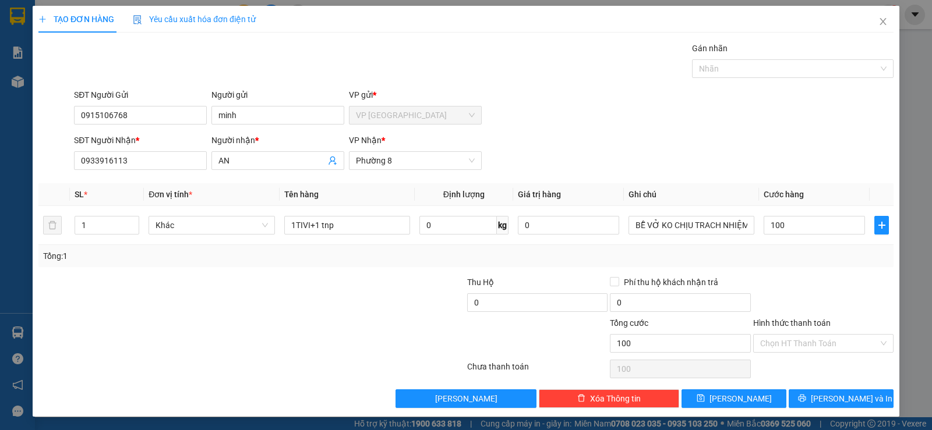
type input "100.000"
click at [823, 275] on div "Transit Pickup Surcharge Ids Transit Deliver Surcharge Ids Transit Deliver Surc…" at bounding box center [465, 225] width 855 height 366
click at [805, 397] on icon "printer" at bounding box center [802, 399] width 8 height 8
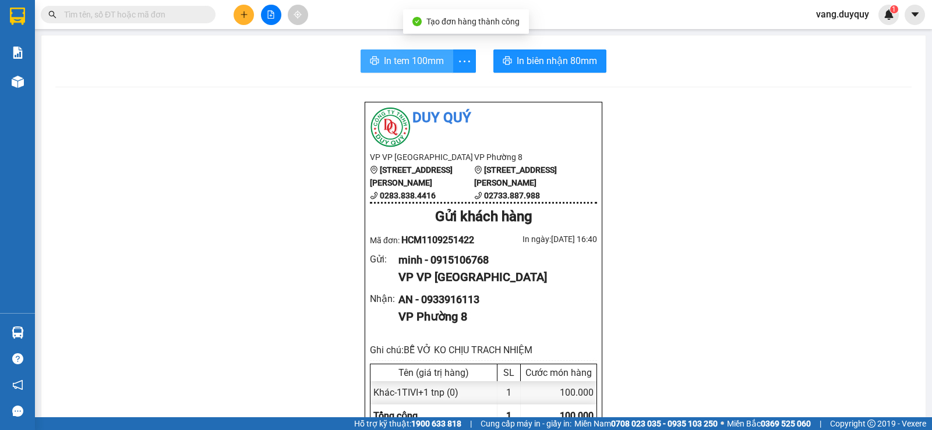
click at [402, 61] on span "In tem 100mm" at bounding box center [414, 61] width 60 height 15
click at [165, 17] on input "text" at bounding box center [132, 14] width 137 height 13
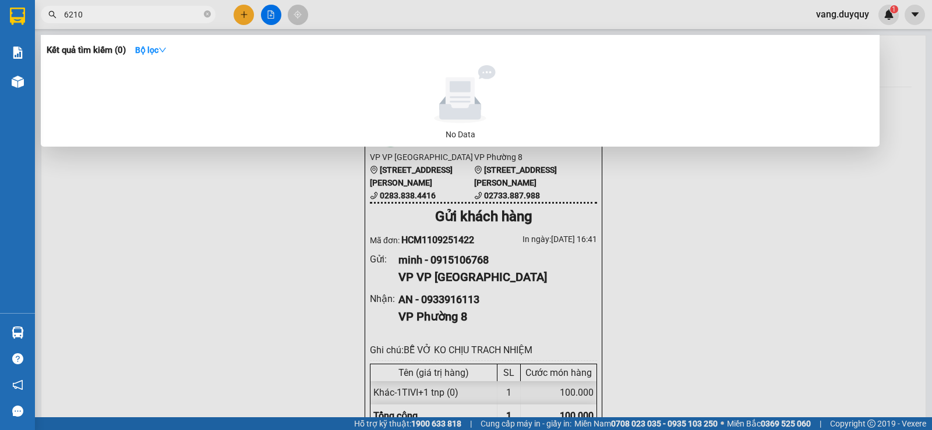
drag, startPoint x: 69, startPoint y: 16, endPoint x: 40, endPoint y: 52, distance: 46.0
click at [40, 25] on div "Kết quả tìm kiếm ( 0 ) Bộ lọc No Data 6210" at bounding box center [113, 15] width 227 height 20
type input "210"
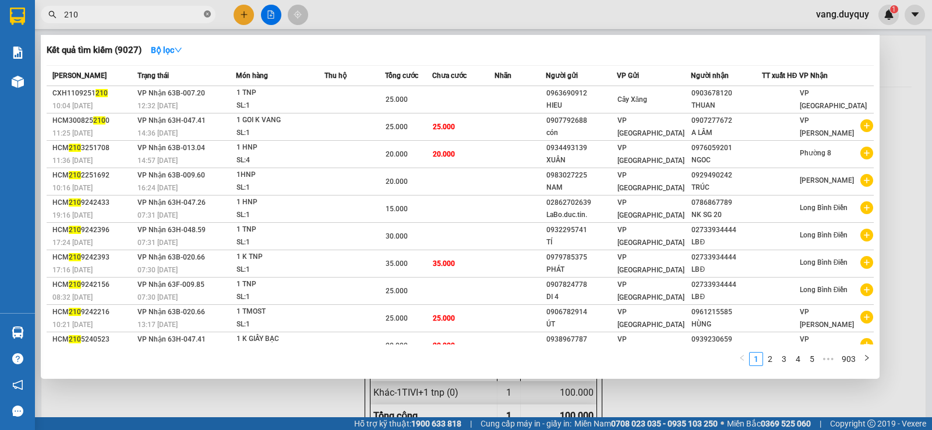
click at [206, 15] on icon "close-circle" at bounding box center [207, 13] width 7 height 7
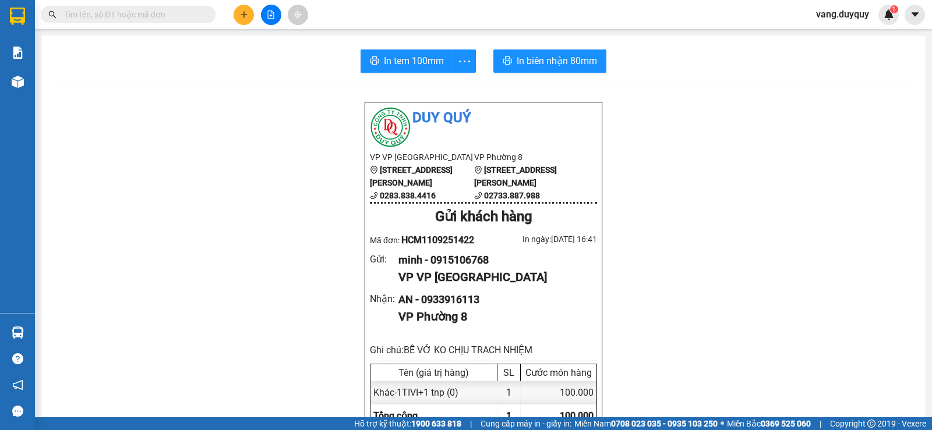
click at [168, 11] on input "text" at bounding box center [132, 14] width 137 height 13
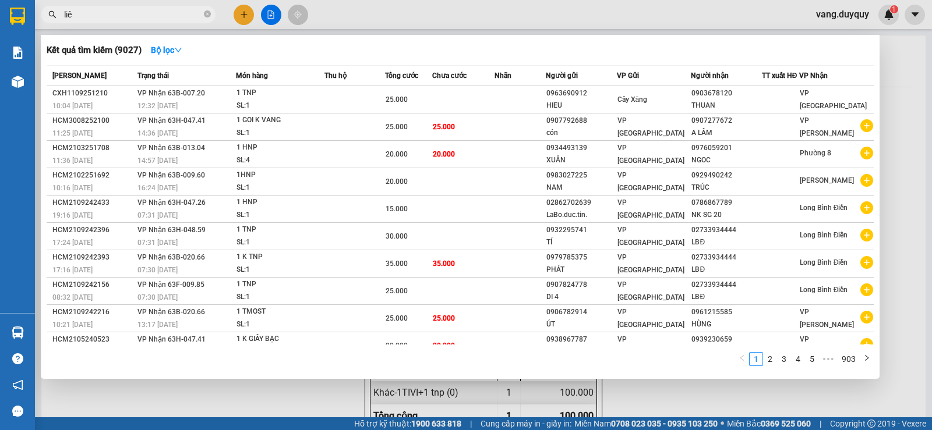
type input "liên"
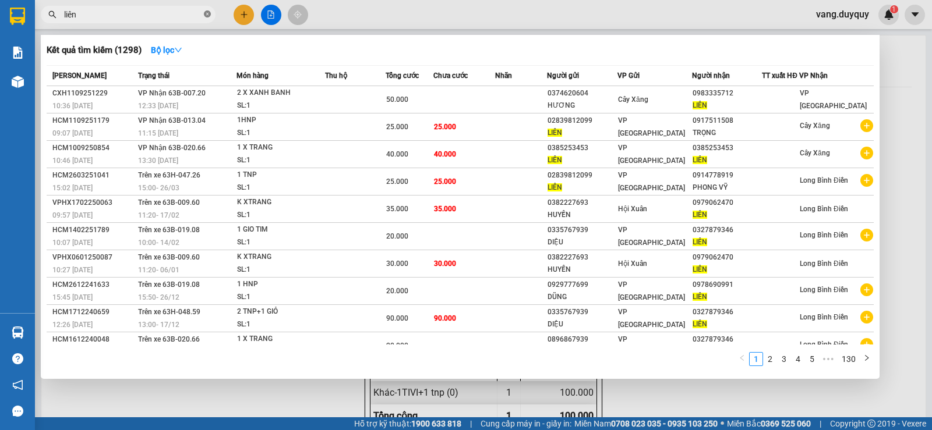
click at [207, 17] on icon "close-circle" at bounding box center [207, 13] width 7 height 7
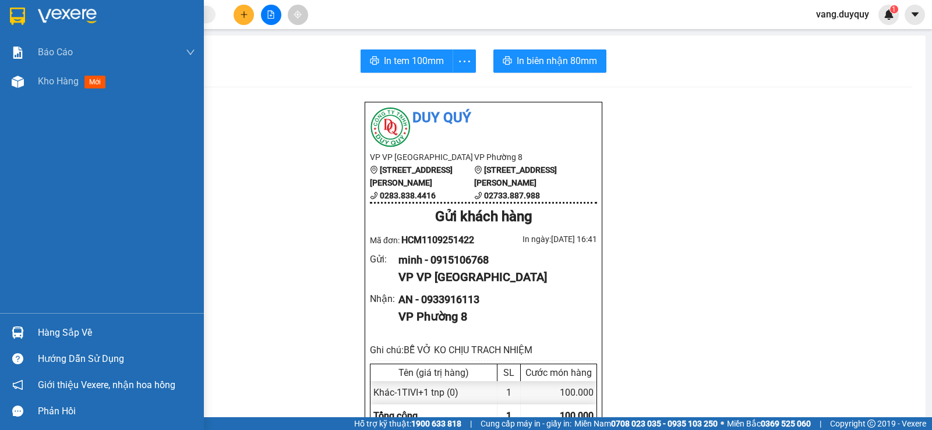
click at [80, 334] on div "Hàng sắp về" at bounding box center [116, 332] width 157 height 17
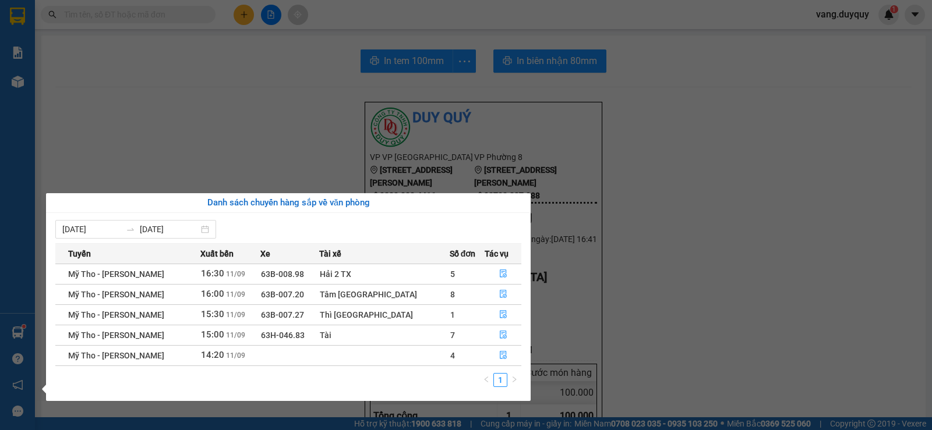
click at [609, 269] on section "Kết quả tìm kiếm ( 1298 ) Bộ lọc Mã ĐH Trạng thái Món hàng Thu hộ Tổng cước Chư…" at bounding box center [466, 215] width 932 height 430
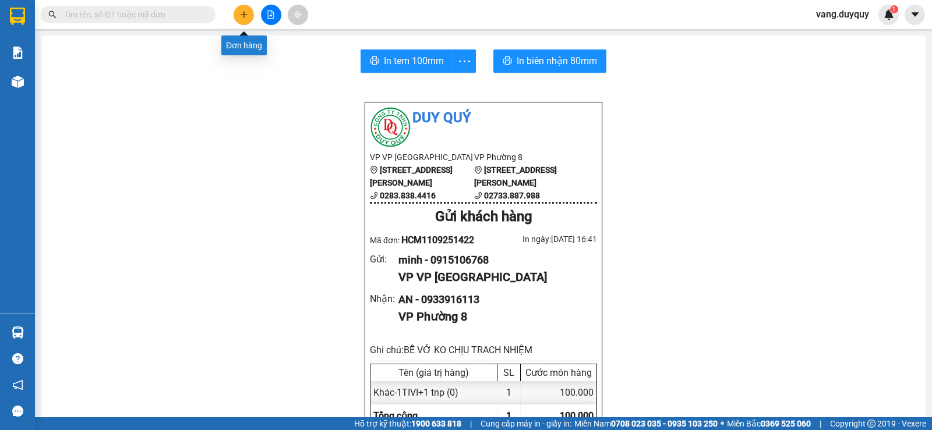
click at [243, 13] on icon "plus" at bounding box center [244, 14] width 8 height 8
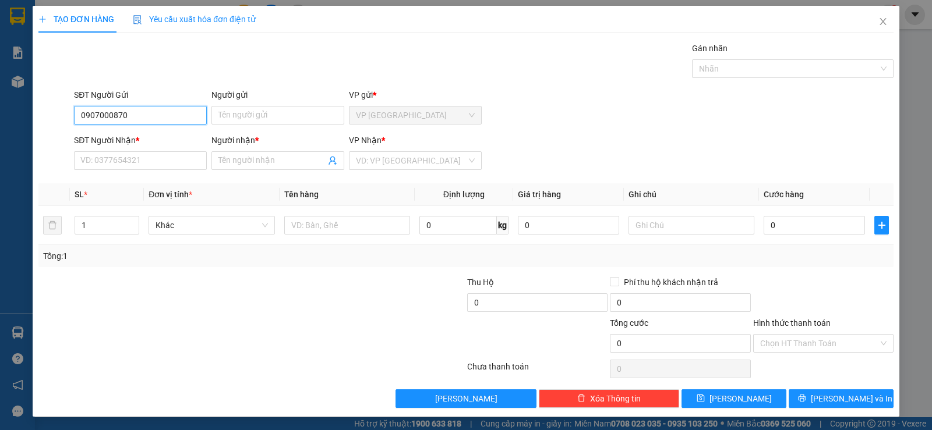
click at [99, 118] on input "0907000870" at bounding box center [140, 115] width 133 height 19
click at [130, 122] on input "0908000870" at bounding box center [140, 115] width 133 height 19
type input "0908000876"
click at [158, 140] on div "0908000876 - lam" at bounding box center [139, 138] width 118 height 13
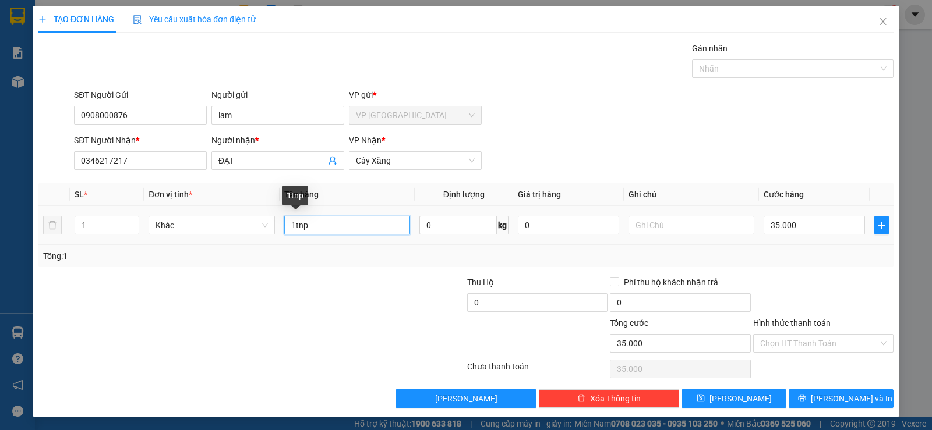
click at [310, 223] on input "1tnp" at bounding box center [347, 225] width 126 height 19
click at [807, 231] on input "35.000" at bounding box center [813, 225] width 101 height 19
click at [792, 266] on div "Tổng: 1" at bounding box center [465, 256] width 855 height 22
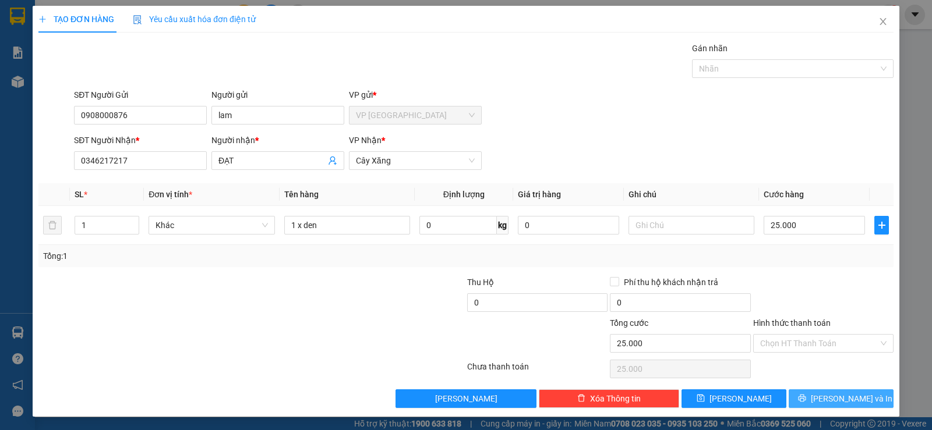
click at [806, 402] on icon "printer" at bounding box center [802, 398] width 8 height 8
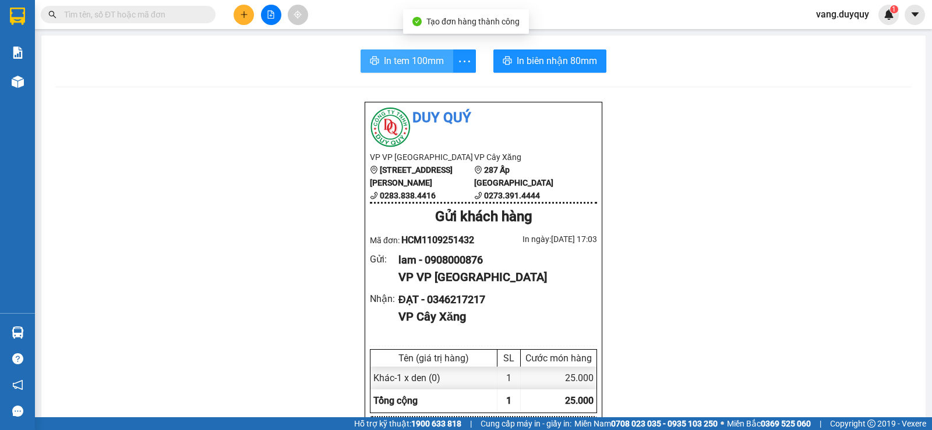
click at [412, 65] on span "In tem 100mm" at bounding box center [414, 61] width 60 height 15
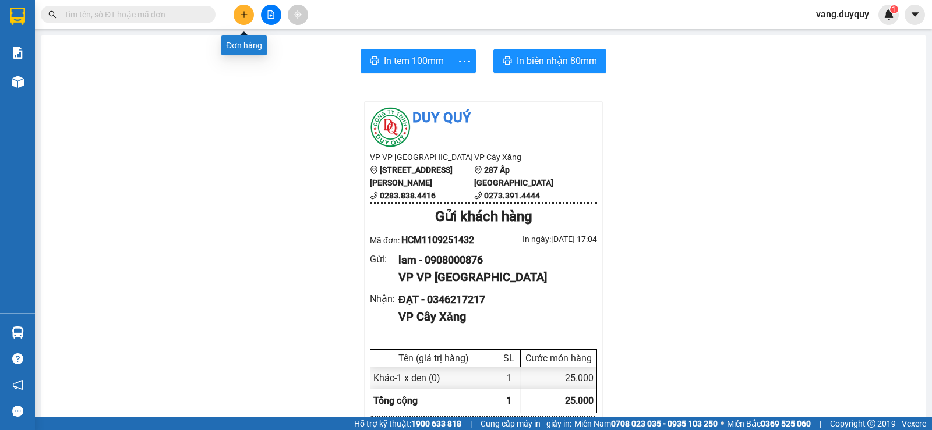
click at [245, 6] on button at bounding box center [244, 15] width 20 height 20
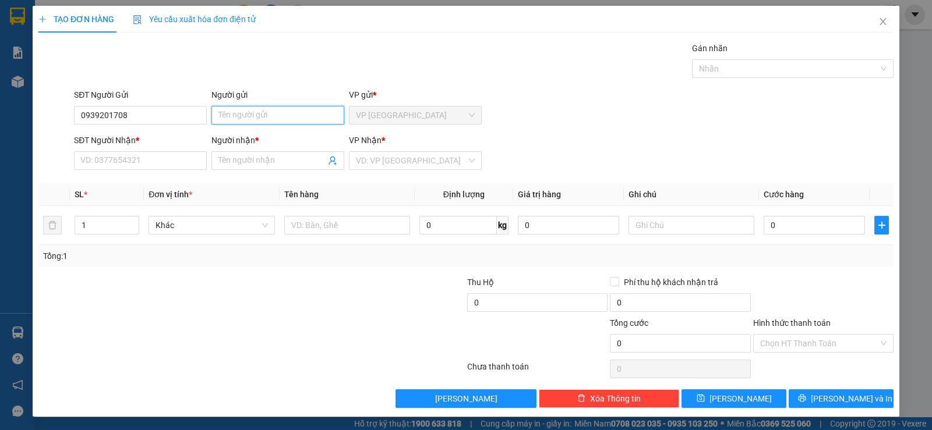
click at [276, 116] on input "Người gửi" at bounding box center [277, 115] width 133 height 19
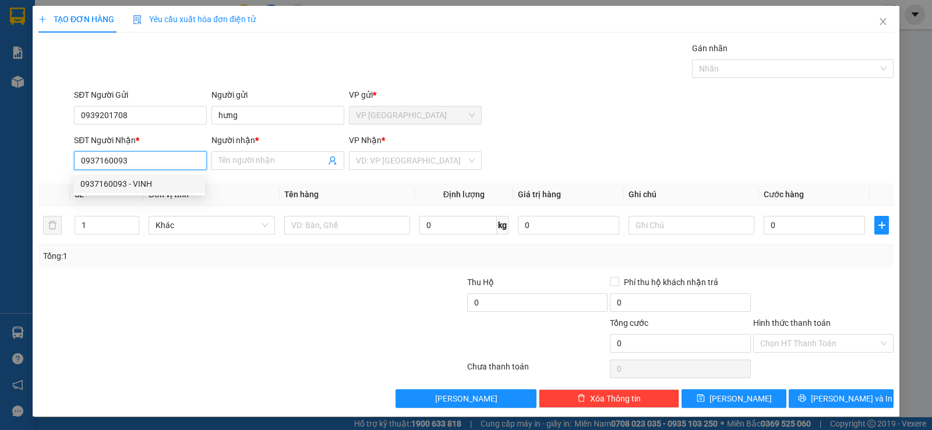
click at [126, 183] on div "0937160093 - VINH" at bounding box center [139, 184] width 118 height 13
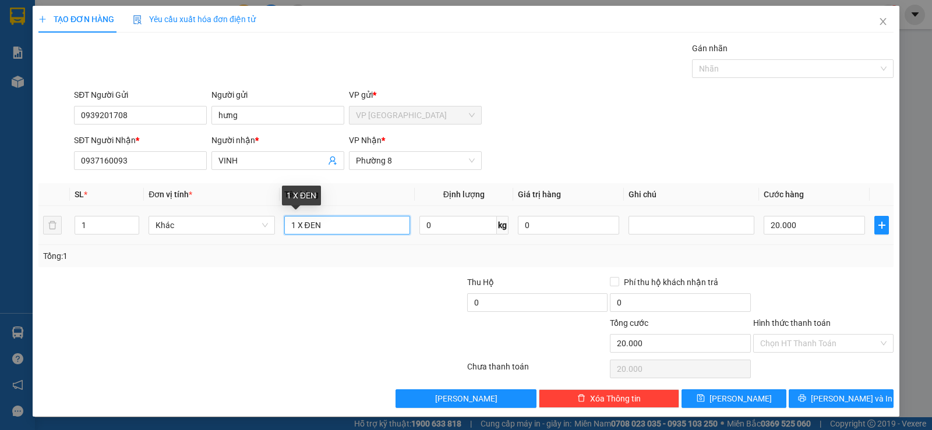
click at [338, 220] on input "1 X ĐEN" at bounding box center [347, 225] width 126 height 19
click at [808, 256] on div "Tổng: 1" at bounding box center [466, 256] width 846 height 13
click at [812, 225] on input "20.000" at bounding box center [813, 225] width 101 height 19
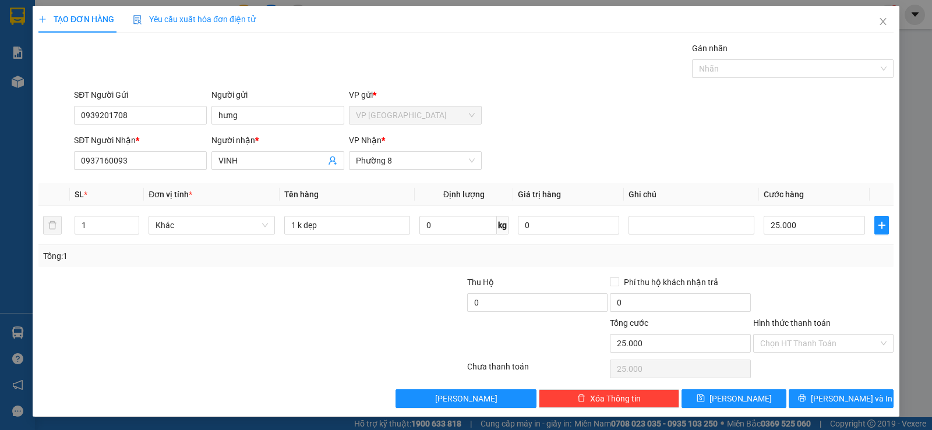
click at [811, 258] on div "Tổng: 1" at bounding box center [466, 256] width 846 height 13
click at [826, 396] on span "Lưu và In" at bounding box center [852, 398] width 82 height 13
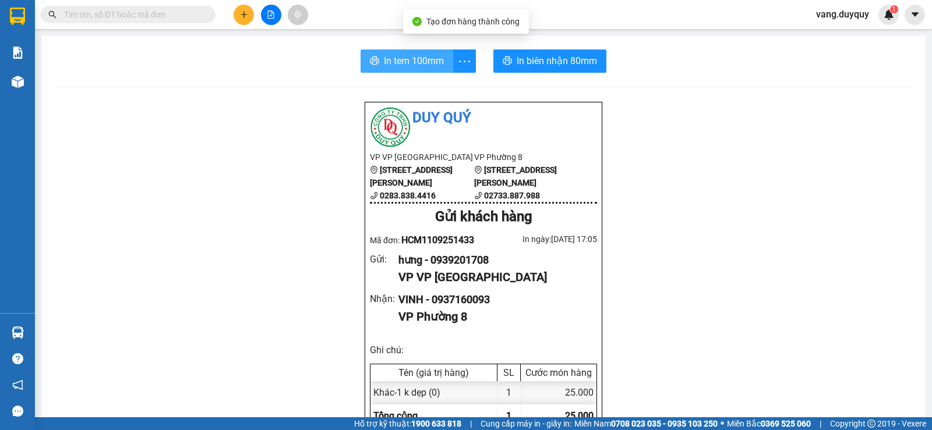
click at [387, 66] on span "In tem 100mm" at bounding box center [414, 61] width 60 height 15
click at [118, 16] on input "text" at bounding box center [132, 14] width 137 height 13
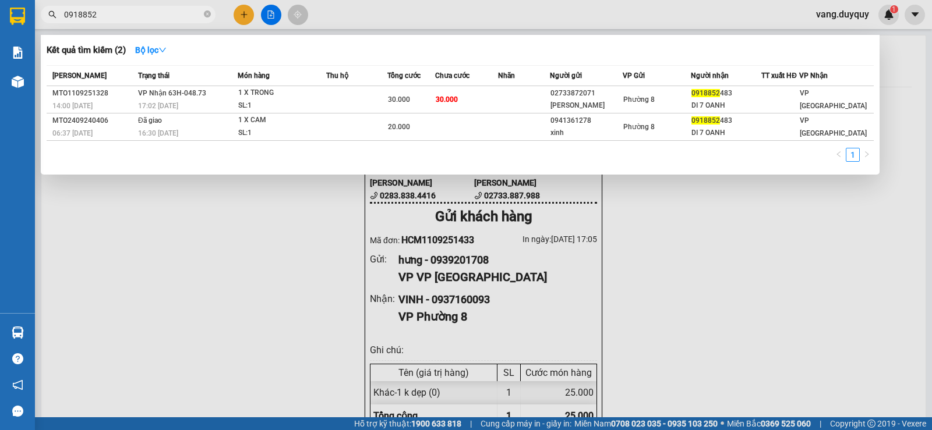
click at [411, 6] on div at bounding box center [466, 215] width 932 height 430
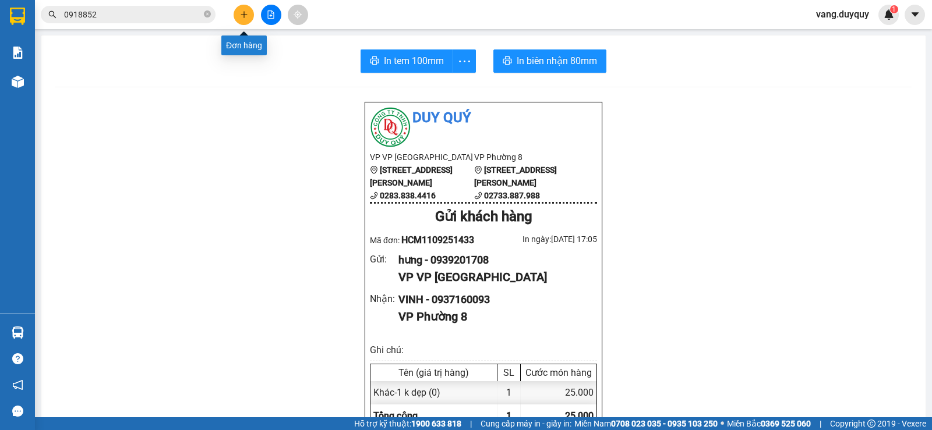
click at [248, 17] on button at bounding box center [244, 15] width 20 height 20
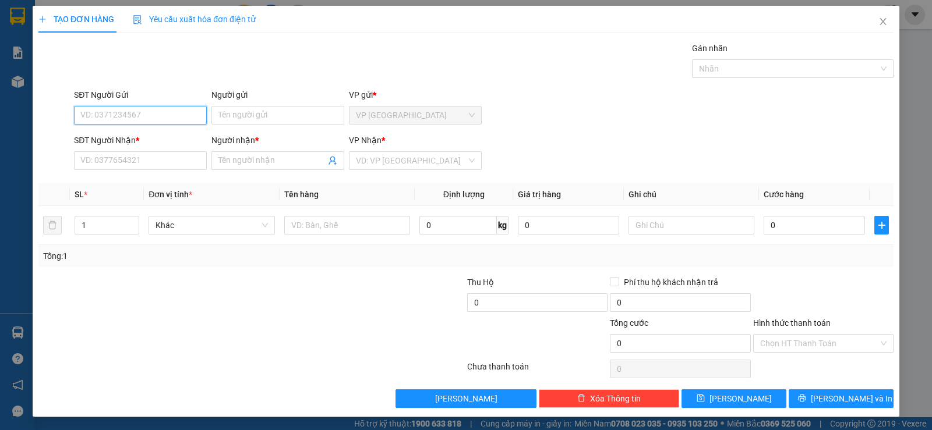
click at [142, 116] on input "SĐT Người Gửi" at bounding box center [140, 115] width 133 height 19
click at [145, 139] on div "0906711987 - QUANG" at bounding box center [139, 138] width 118 height 13
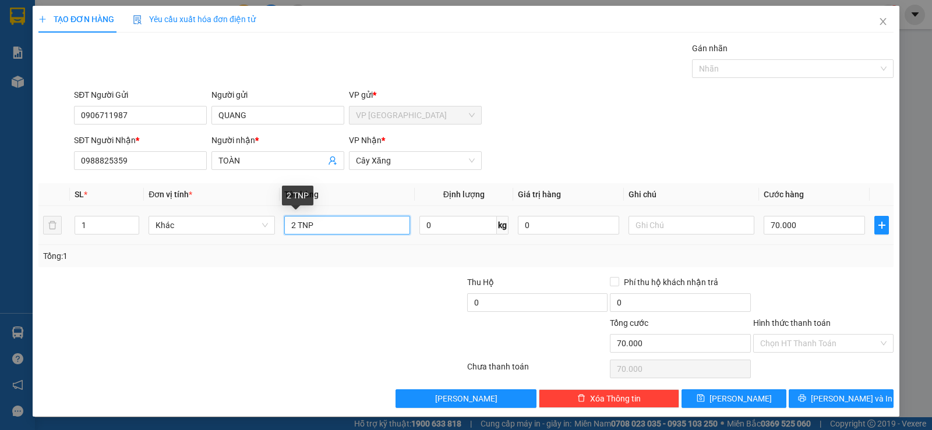
drag, startPoint x: 292, startPoint y: 230, endPoint x: 222, endPoint y: 282, distance: 87.8
click at [222, 282] on div "Transit Pickup Surcharge Ids Transit Deliver Surcharge Ids Transit Deliver Surc…" at bounding box center [465, 225] width 855 height 366
click at [825, 231] on input "70.000" at bounding box center [813, 225] width 101 height 19
click at [807, 283] on div at bounding box center [823, 296] width 143 height 41
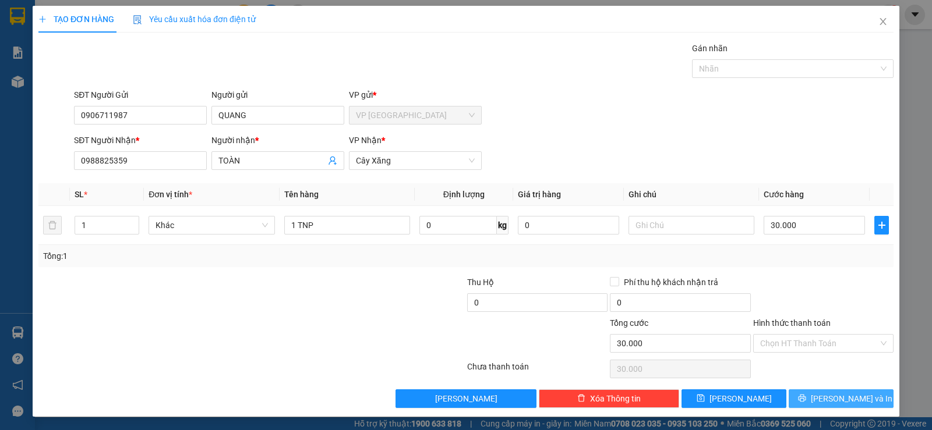
click at [804, 391] on button "Lưu và In" at bounding box center [840, 399] width 105 height 19
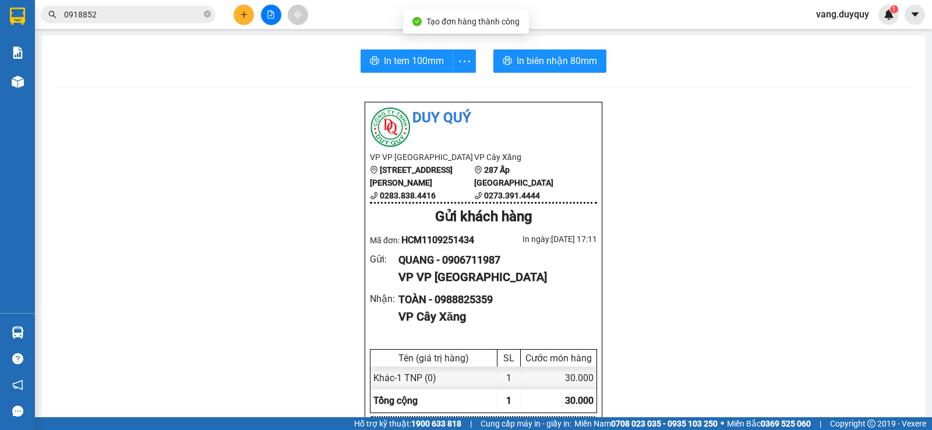
click at [384, 58] on span "In tem 100mm" at bounding box center [414, 61] width 60 height 15
click at [249, 16] on button at bounding box center [244, 15] width 20 height 20
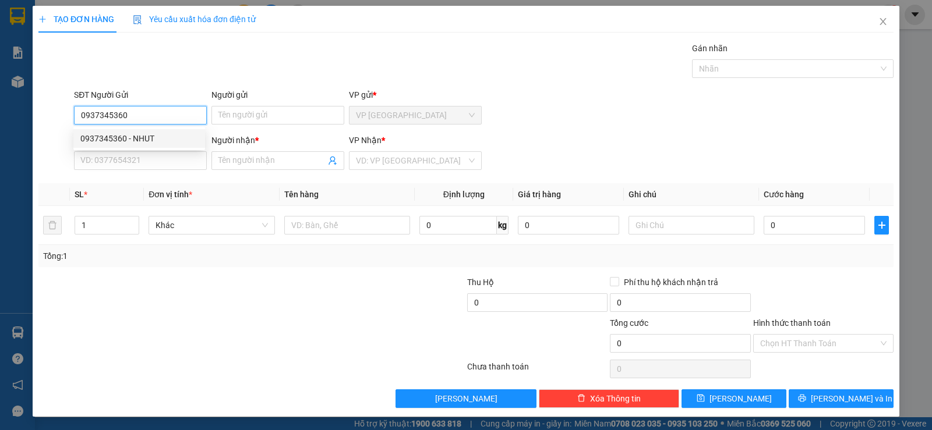
click at [149, 138] on div "0937345360 - NHUT" at bounding box center [139, 138] width 118 height 13
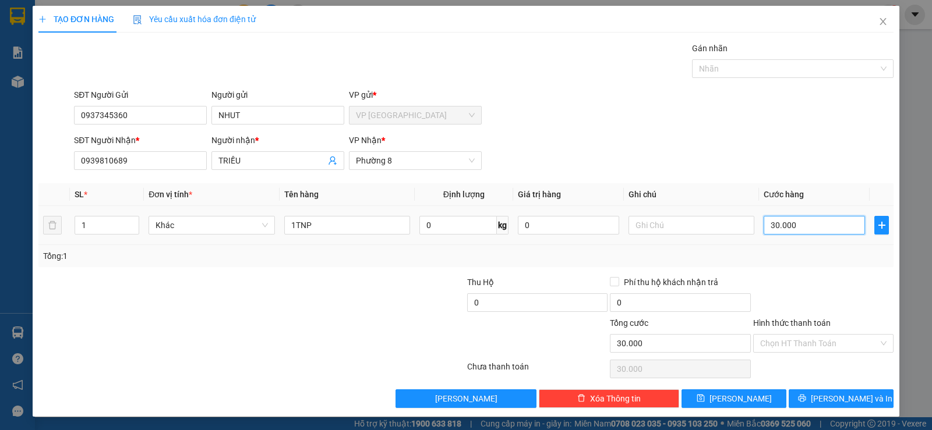
click at [825, 234] on input "30.000" at bounding box center [813, 225] width 101 height 19
click at [816, 266] on div "Tổng: 1" at bounding box center [465, 256] width 855 height 22
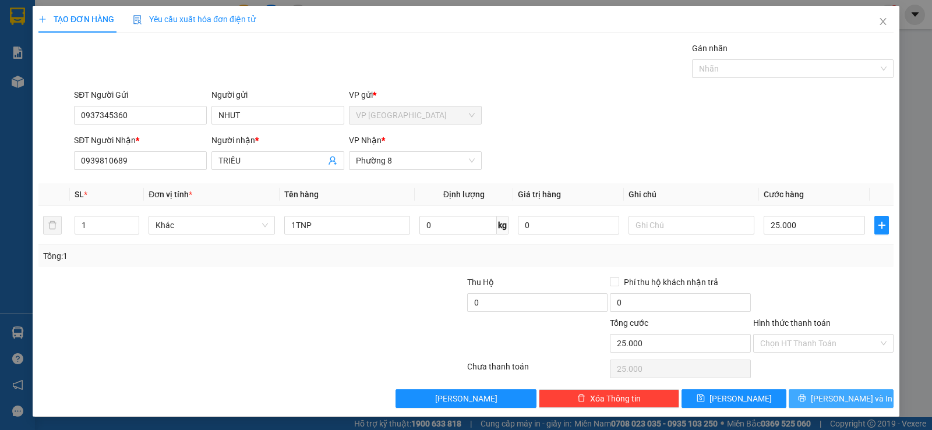
click at [807, 405] on button "Lưu và In" at bounding box center [840, 399] width 105 height 19
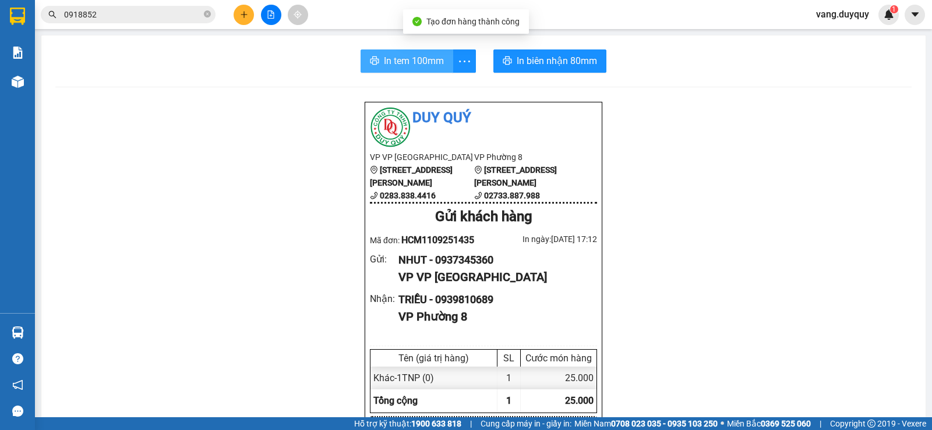
click at [406, 58] on span "In tem 100mm" at bounding box center [414, 61] width 60 height 15
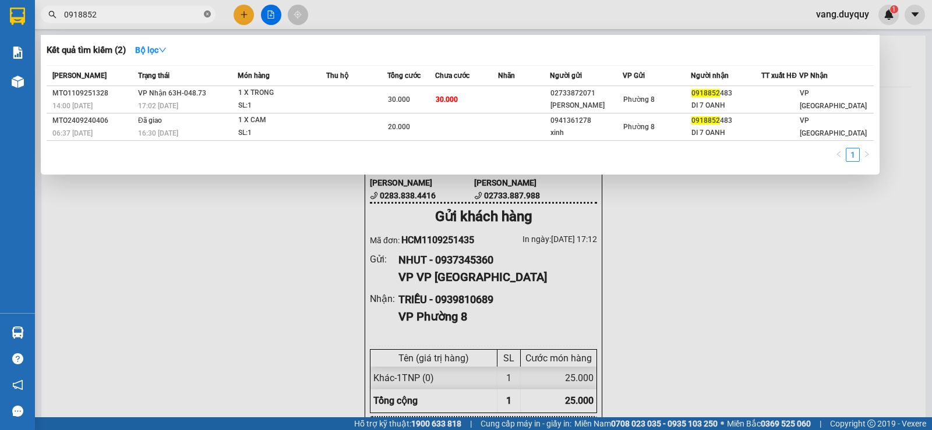
click at [208, 16] on icon "close-circle" at bounding box center [207, 13] width 7 height 7
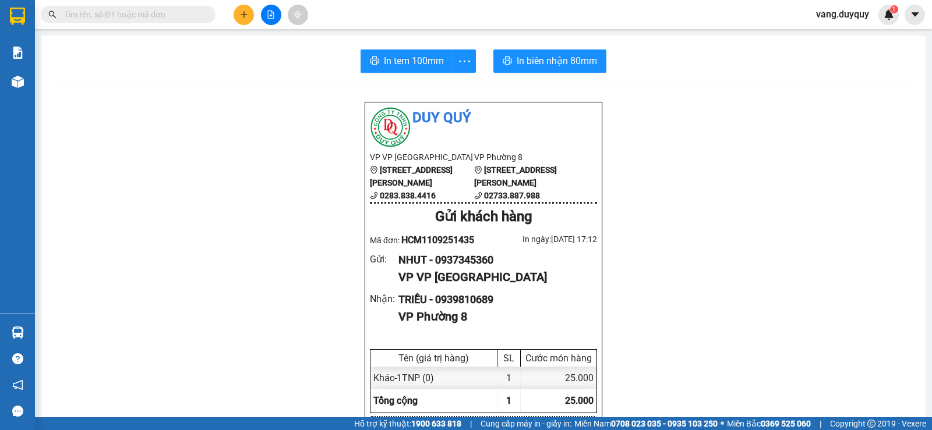
click at [164, 13] on input "text" at bounding box center [132, 14] width 137 height 13
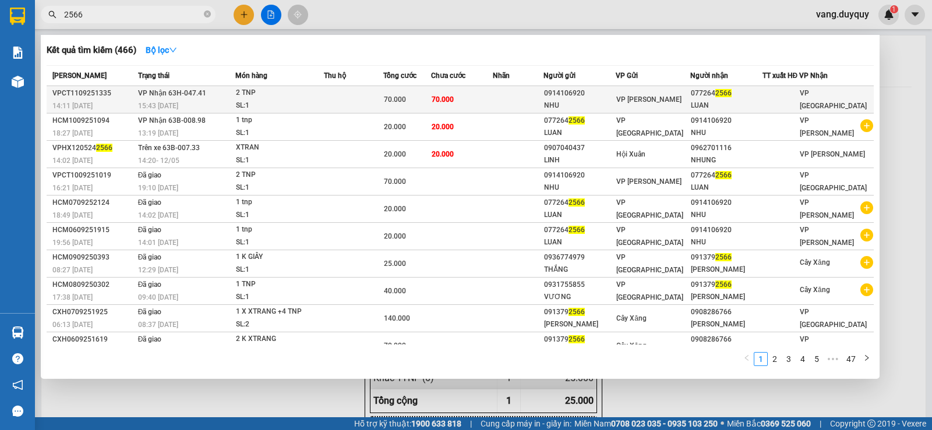
click at [319, 96] on div "2 TNP" at bounding box center [279, 93] width 87 height 13
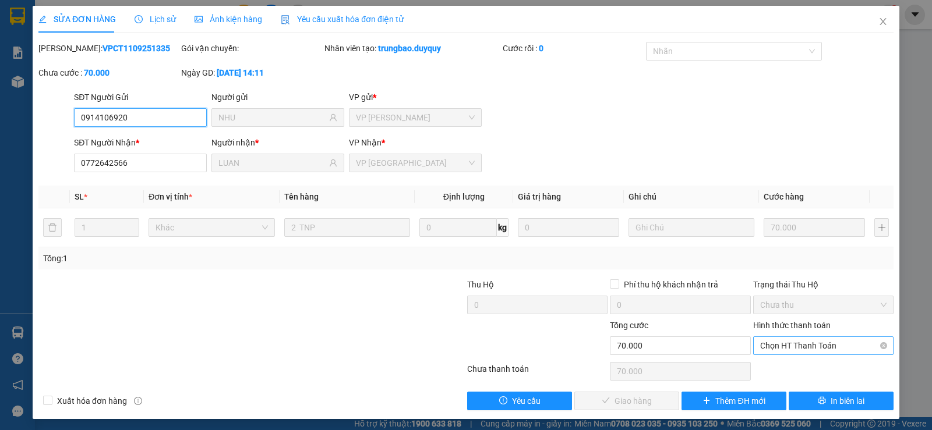
click at [791, 352] on span "Chọn HT Thanh Toán" at bounding box center [823, 345] width 126 height 17
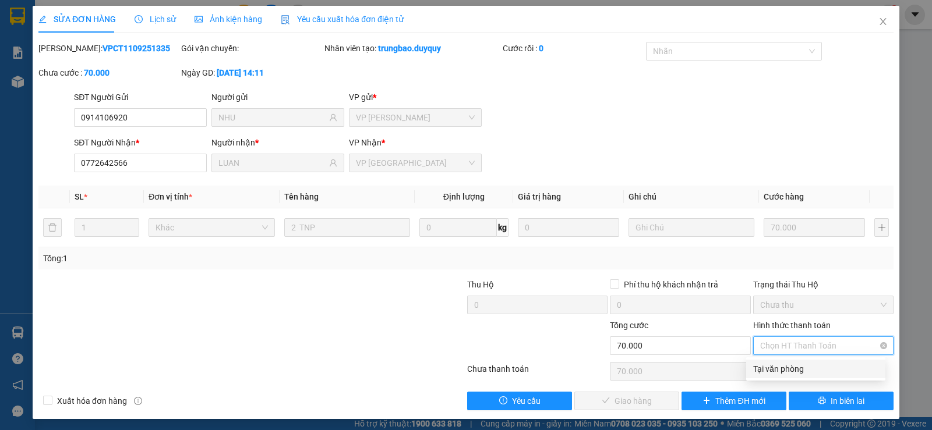
click at [783, 368] on div "Tại văn phòng" at bounding box center [815, 369] width 125 height 13
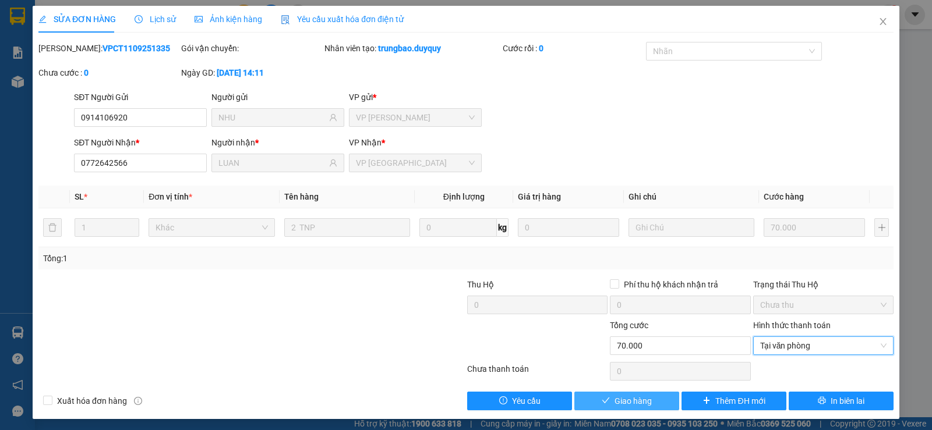
click at [635, 392] on button "Giao hàng" at bounding box center [626, 401] width 105 height 19
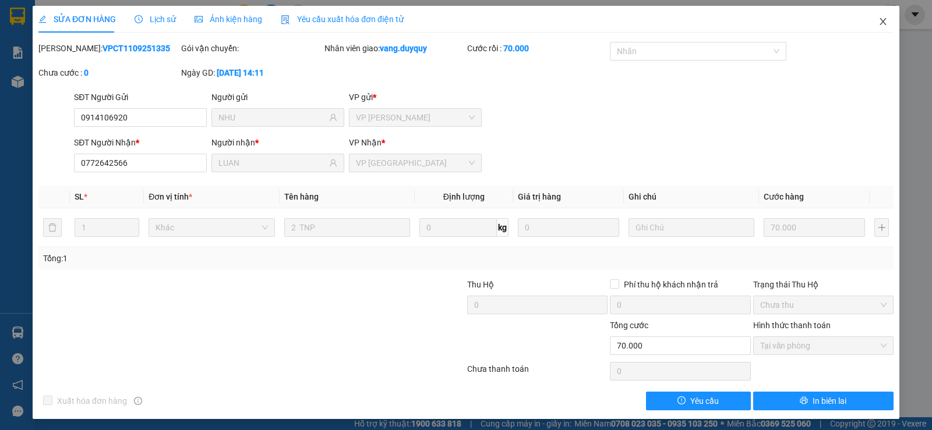
click at [878, 20] on icon "close" at bounding box center [882, 21] width 9 height 9
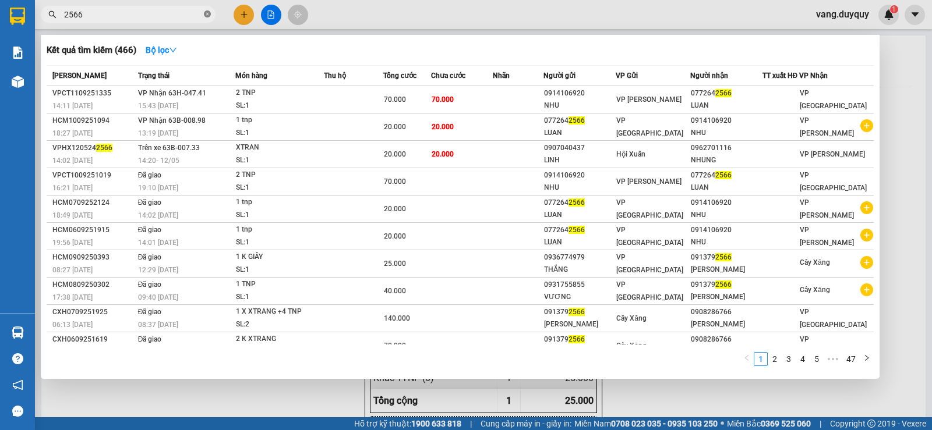
click at [204, 16] on icon "close-circle" at bounding box center [207, 13] width 7 height 7
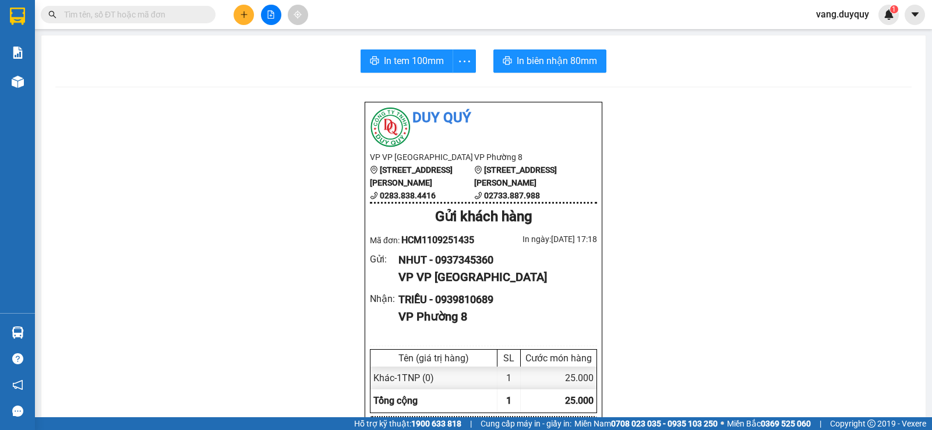
click at [194, 13] on input "text" at bounding box center [132, 14] width 137 height 13
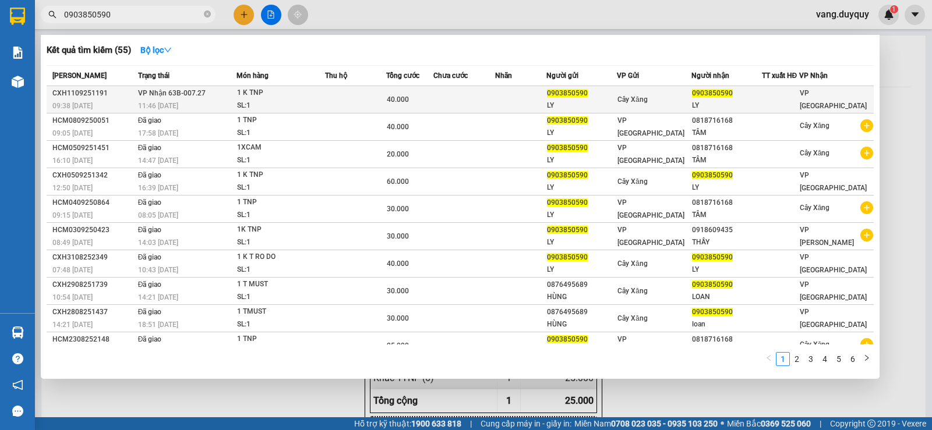
click at [307, 100] on div "SL: 1" at bounding box center [280, 106] width 87 height 13
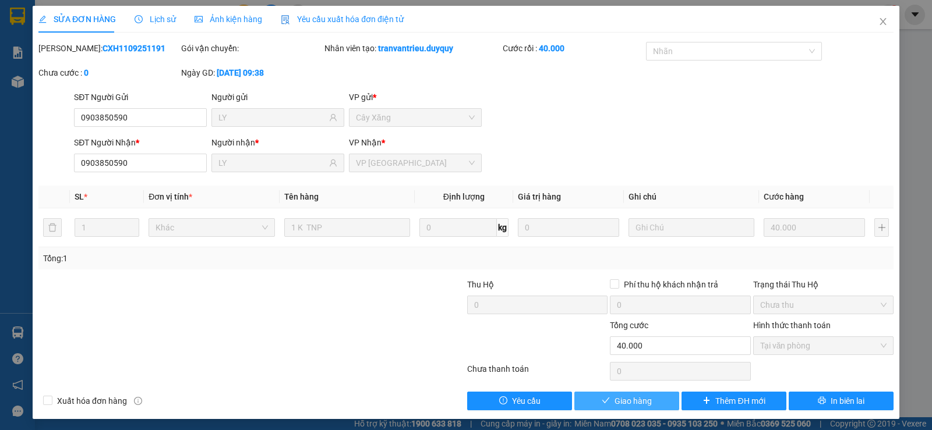
click at [602, 401] on icon "check" at bounding box center [606, 401] width 8 height 6
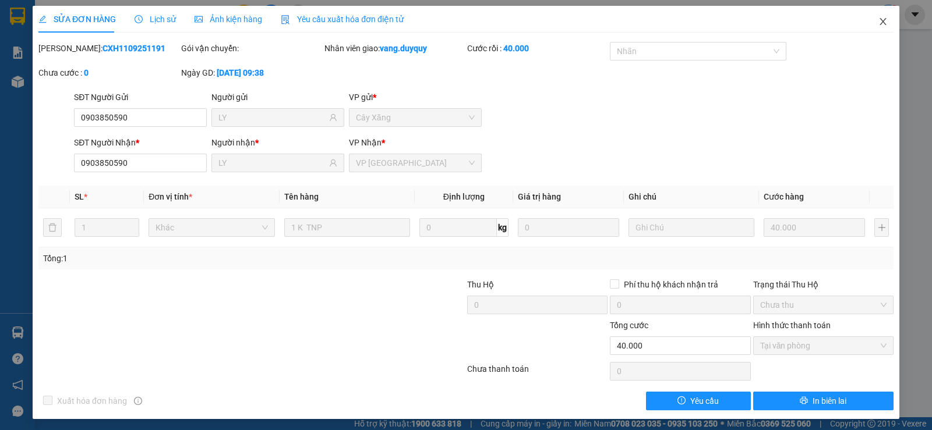
click at [886, 13] on span "Close" at bounding box center [883, 22] width 33 height 33
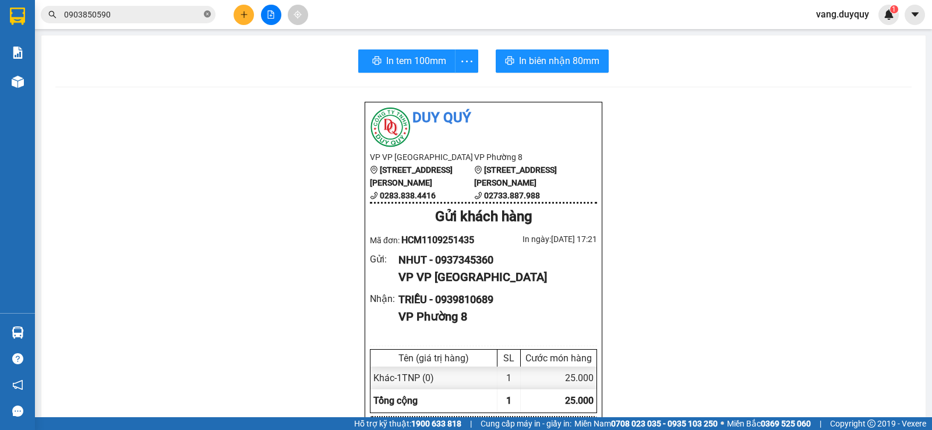
click at [208, 15] on icon "close-circle" at bounding box center [207, 13] width 7 height 7
click at [196, 17] on input "text" at bounding box center [132, 14] width 137 height 13
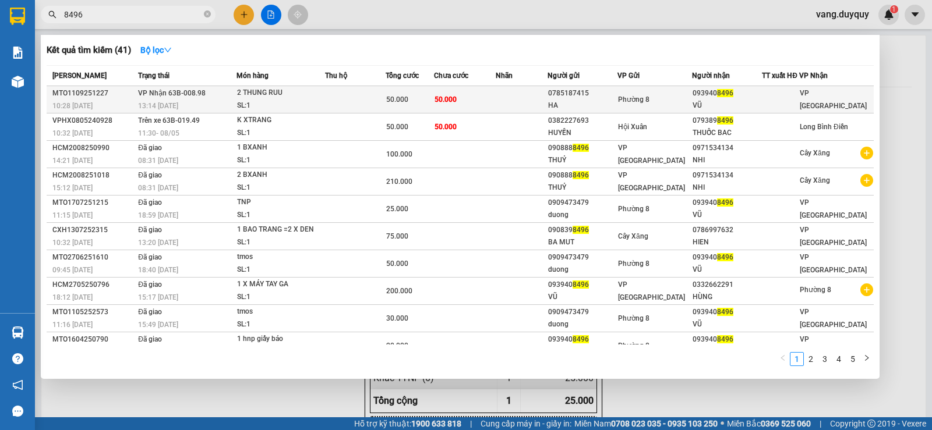
click at [420, 106] on div "50.000" at bounding box center [409, 99] width 47 height 13
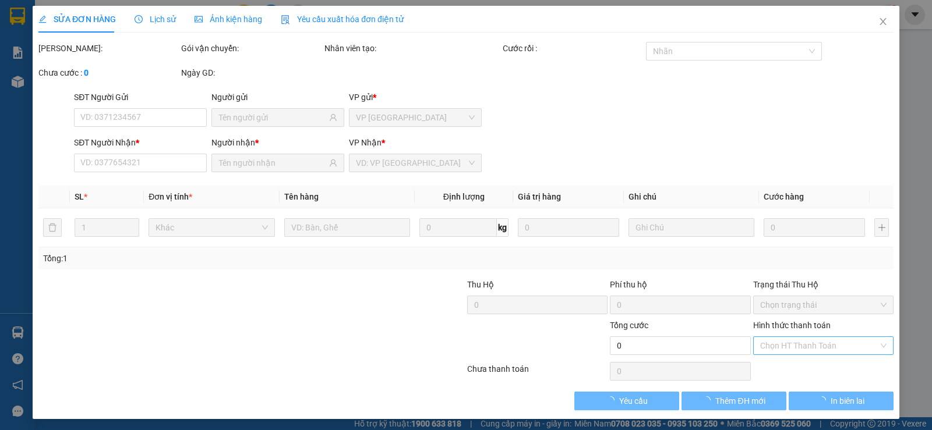
click at [807, 344] on input "Hình thức thanh toán" at bounding box center [819, 345] width 118 height 17
click at [780, 368] on div "Tại văn phòng" at bounding box center [815, 369] width 125 height 13
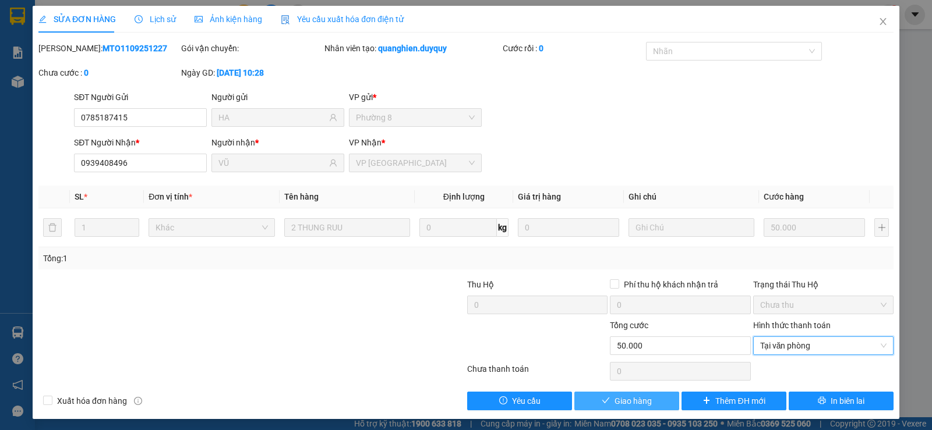
click at [638, 403] on span "Giao hàng" at bounding box center [632, 401] width 37 height 13
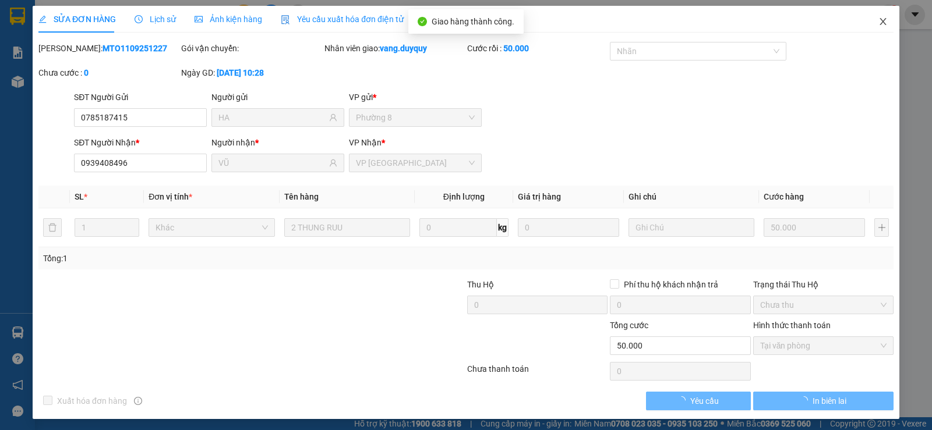
click at [880, 21] on span "Close" at bounding box center [883, 22] width 33 height 33
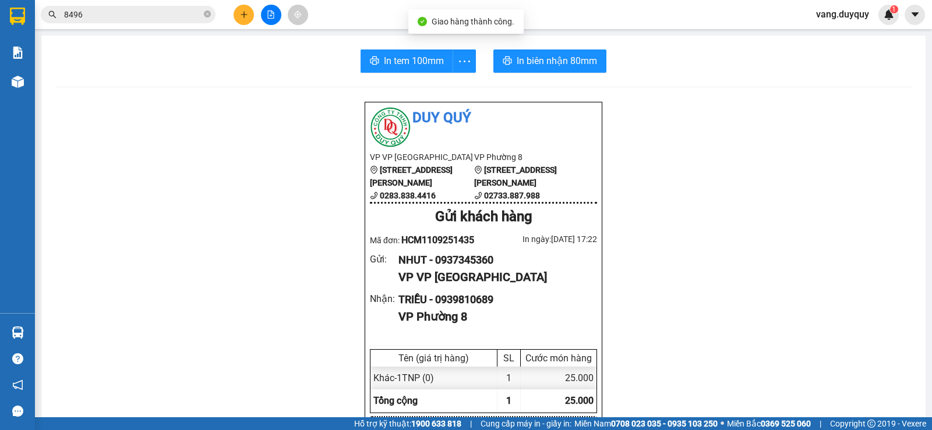
click at [182, 9] on input "8496" at bounding box center [132, 14] width 137 height 13
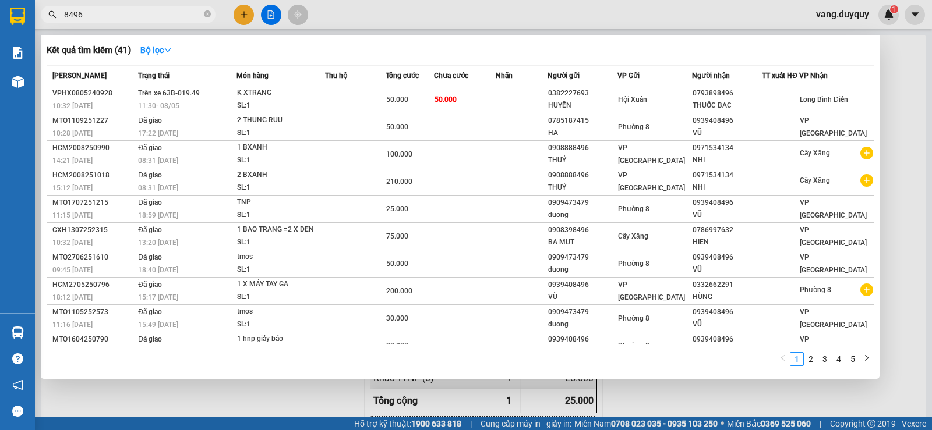
click at [239, 13] on div at bounding box center [466, 215] width 932 height 430
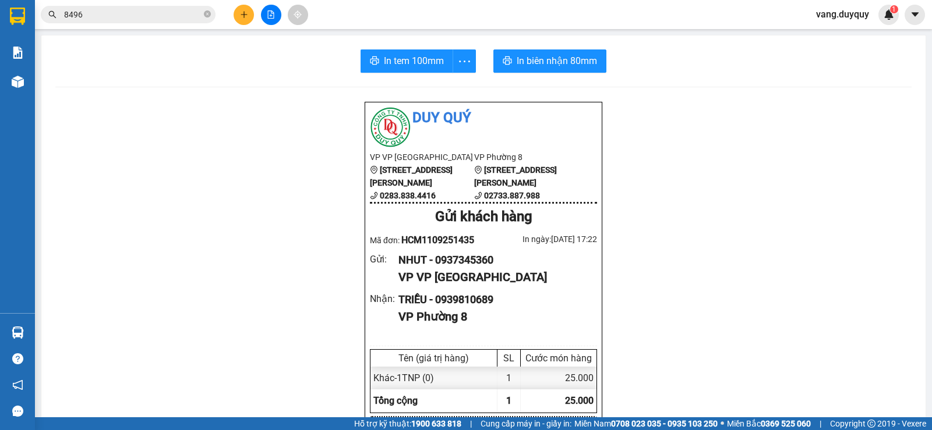
click at [239, 13] on button at bounding box center [244, 15] width 20 height 20
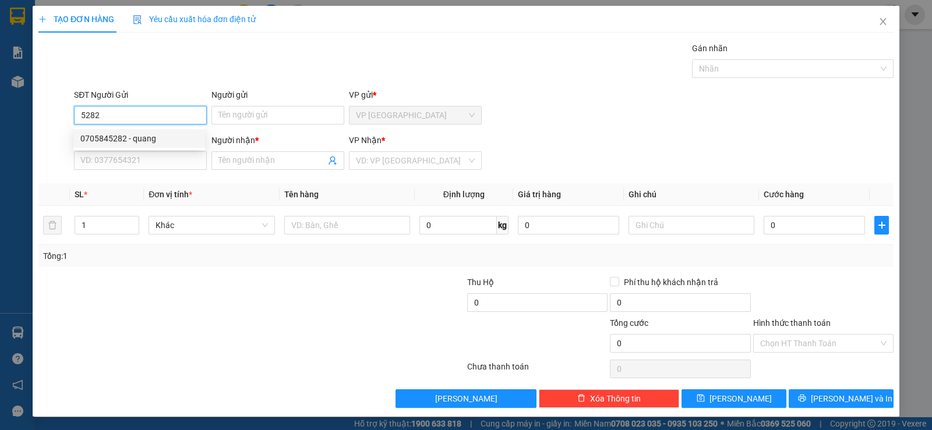
click at [146, 137] on div "0705845282 - quang" at bounding box center [139, 138] width 118 height 13
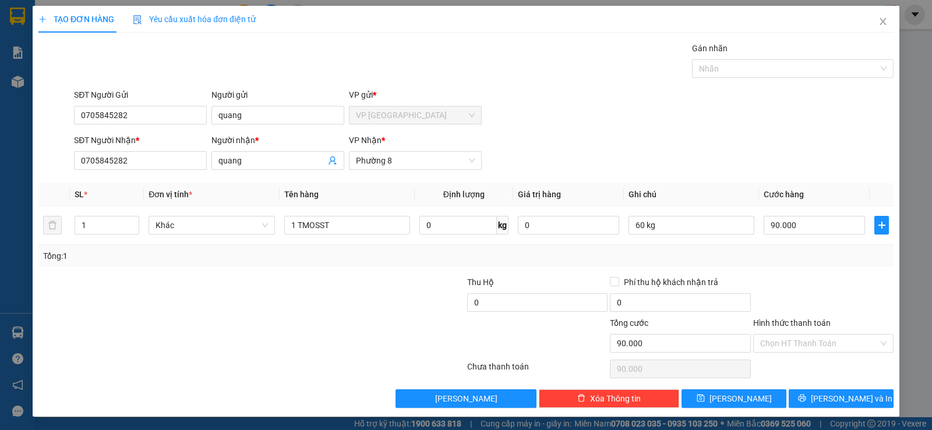
click at [892, 231] on div "TẠO ĐƠN HÀNG Yêu cầu xuất hóa đơn điện tử Transit Pickup Surcharge Ids Transit …" at bounding box center [466, 215] width 932 height 430
click at [829, 225] on input "90.000" at bounding box center [813, 225] width 101 height 19
click at [802, 335] on input "Hình thức thanh toán" at bounding box center [819, 343] width 118 height 17
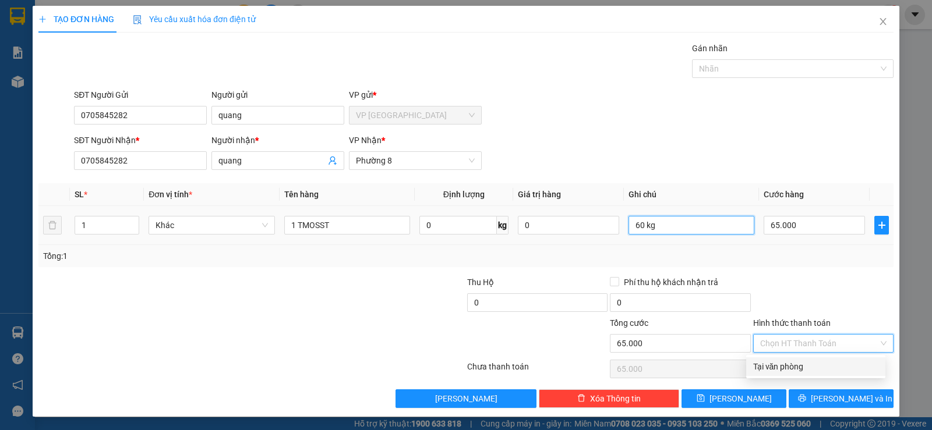
click at [669, 229] on input "60 kg" at bounding box center [691, 225] width 126 height 19
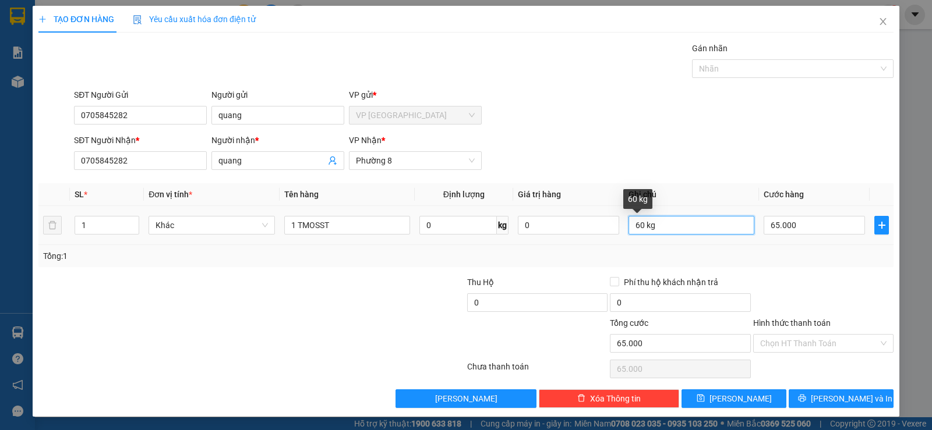
click at [669, 229] on input "60 kg" at bounding box center [691, 225] width 126 height 19
click at [731, 128] on div "SĐT Người Gửi 0705845282 Người gửi quang VP gửi * VP Sài Gòn" at bounding box center [484, 109] width 824 height 41
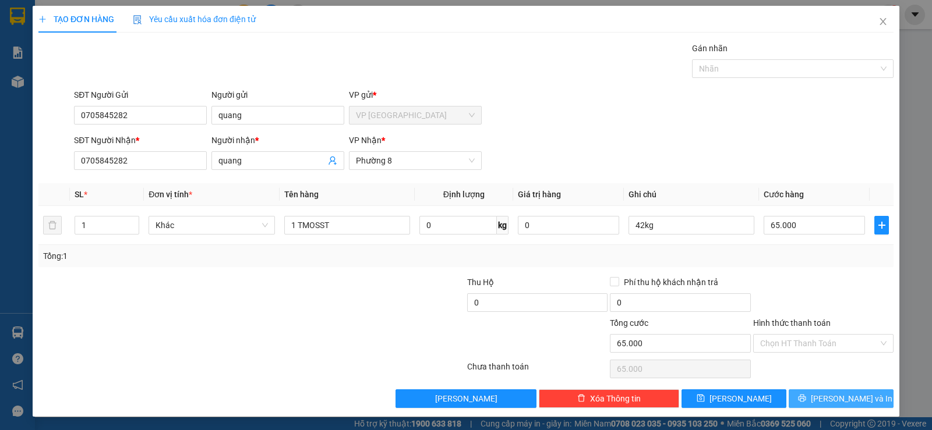
click at [830, 401] on span "Lưu và In" at bounding box center [852, 398] width 82 height 13
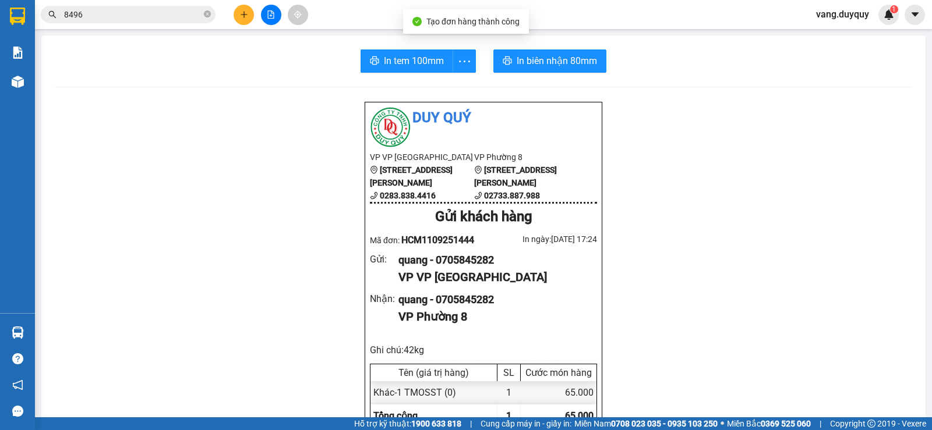
click at [424, 69] on button "In tem 100mm" at bounding box center [406, 60] width 93 height 23
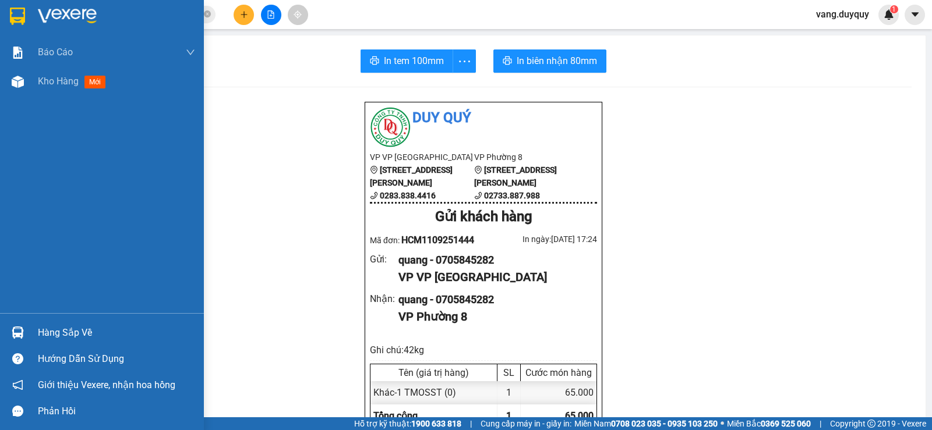
click at [65, 334] on div "Hàng sắp về" at bounding box center [116, 332] width 157 height 17
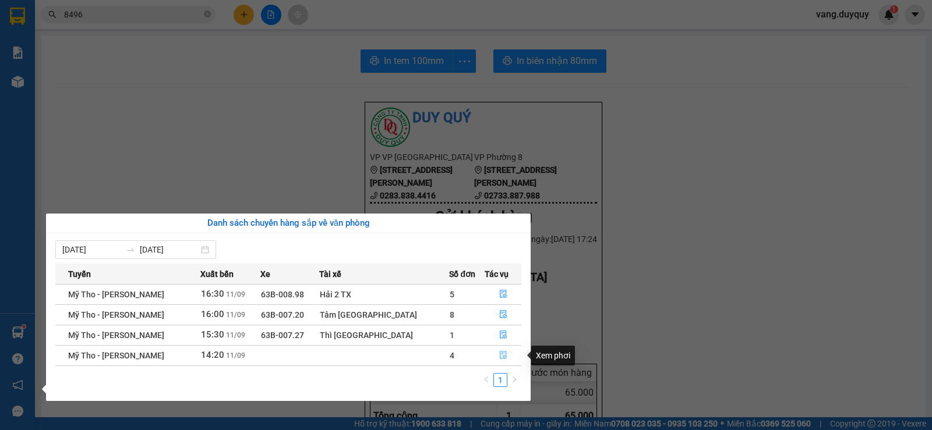
click at [499, 355] on icon "file-done" at bounding box center [503, 355] width 8 height 8
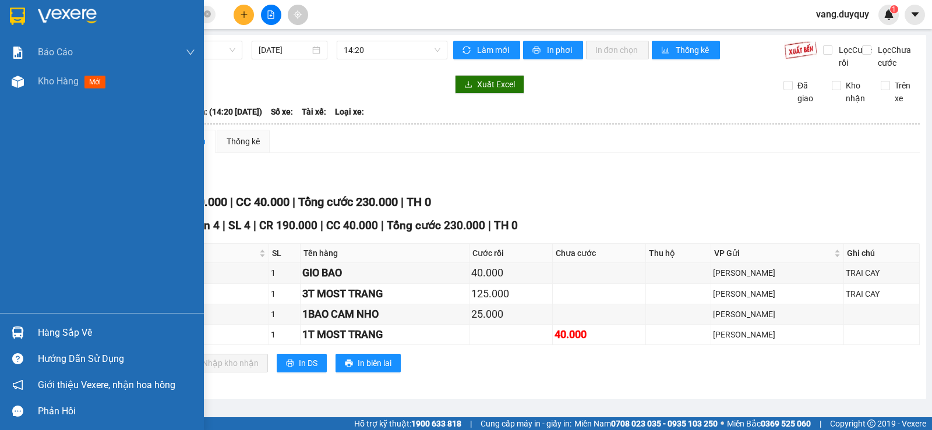
click at [31, 326] on div "Hàng sắp về" at bounding box center [102, 333] width 204 height 26
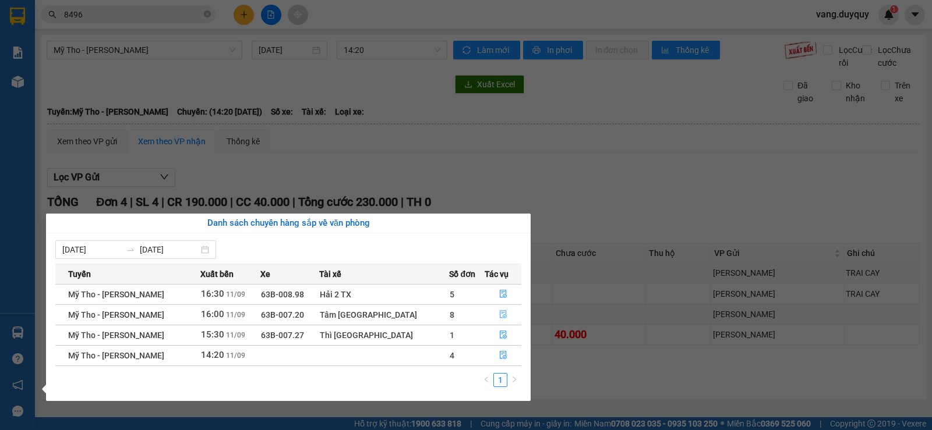
click at [508, 313] on button "button" at bounding box center [503, 315] width 36 height 19
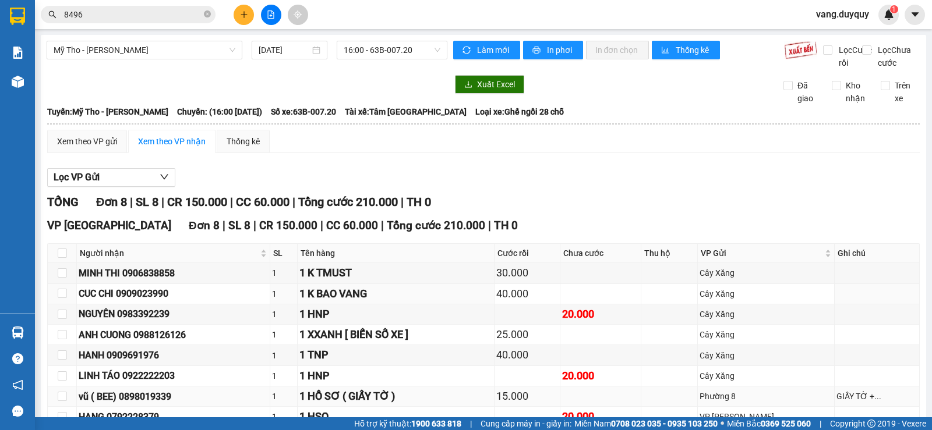
scroll to position [83, 0]
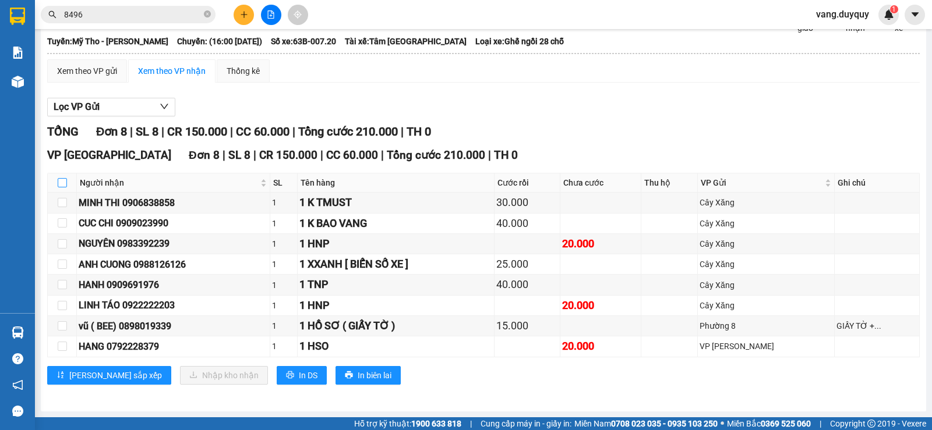
click at [61, 183] on input "checkbox" at bounding box center [62, 182] width 9 height 9
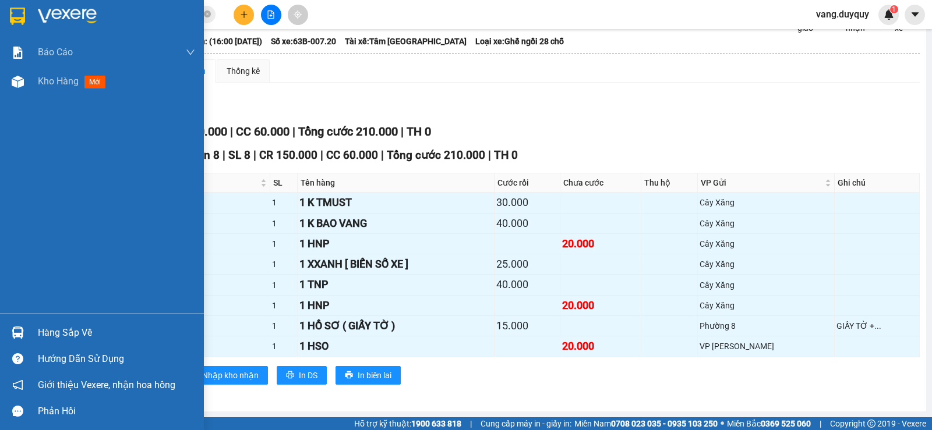
click at [26, 11] on div at bounding box center [18, 16] width 20 height 20
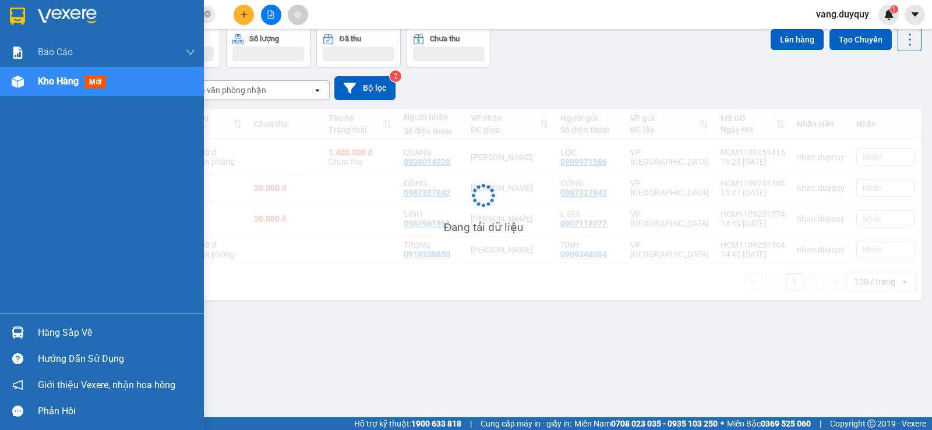
scroll to position [54, 0]
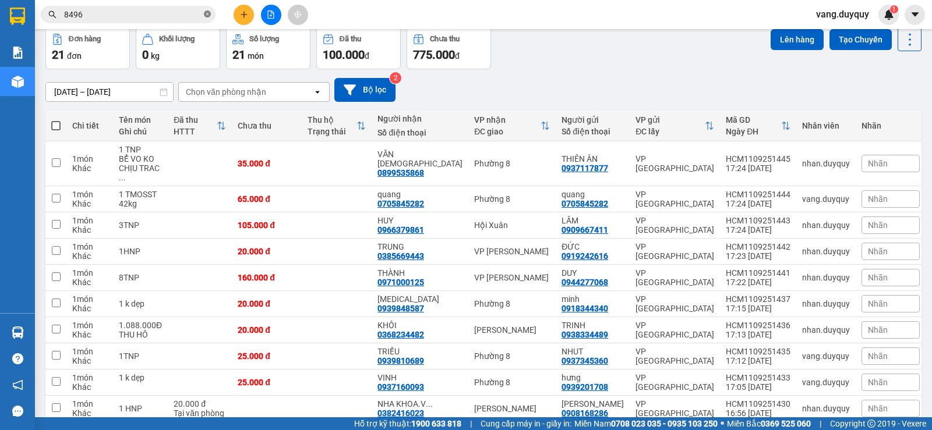
click at [207, 16] on icon "close-circle" at bounding box center [207, 13] width 7 height 7
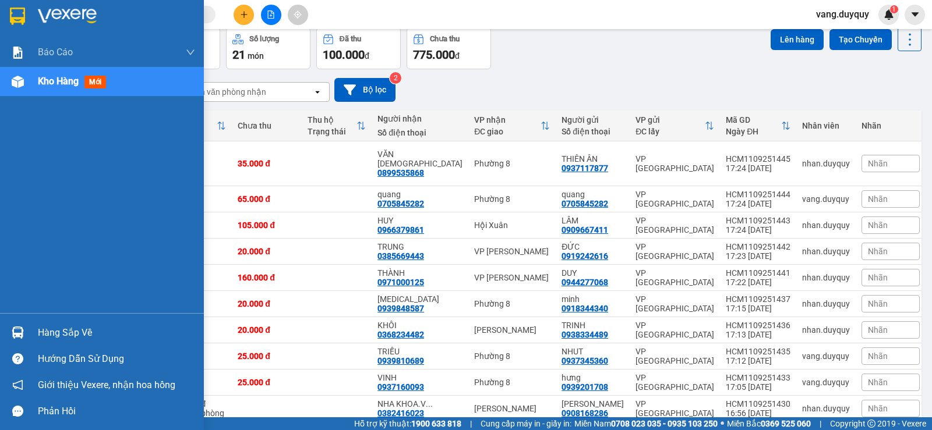
click at [8, 20] on div at bounding box center [18, 16] width 20 height 20
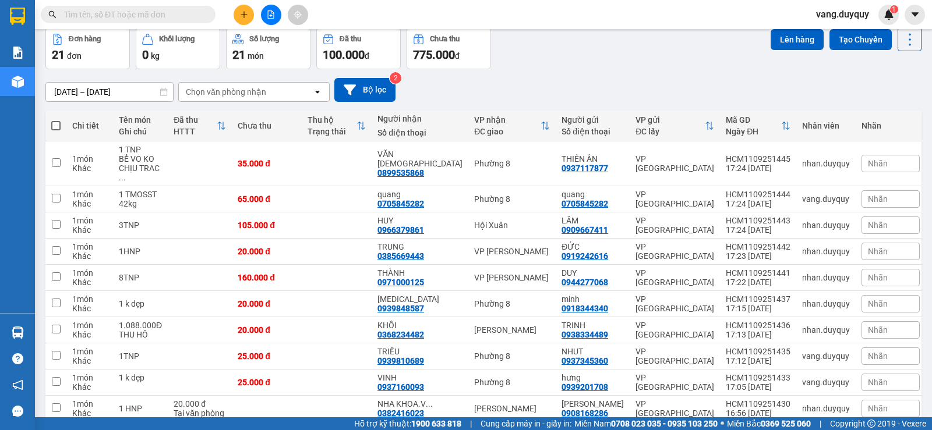
click at [176, 12] on input "text" at bounding box center [132, 14] width 137 height 13
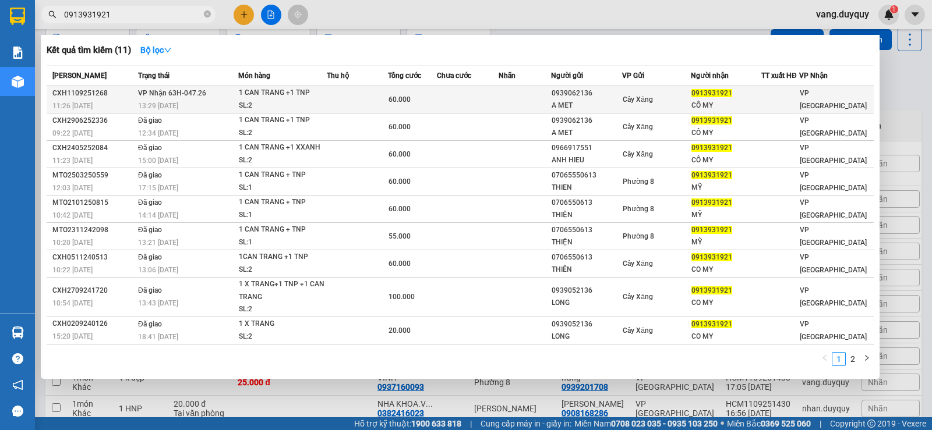
click at [288, 101] on div "SL: 2" at bounding box center [282, 106] width 87 height 13
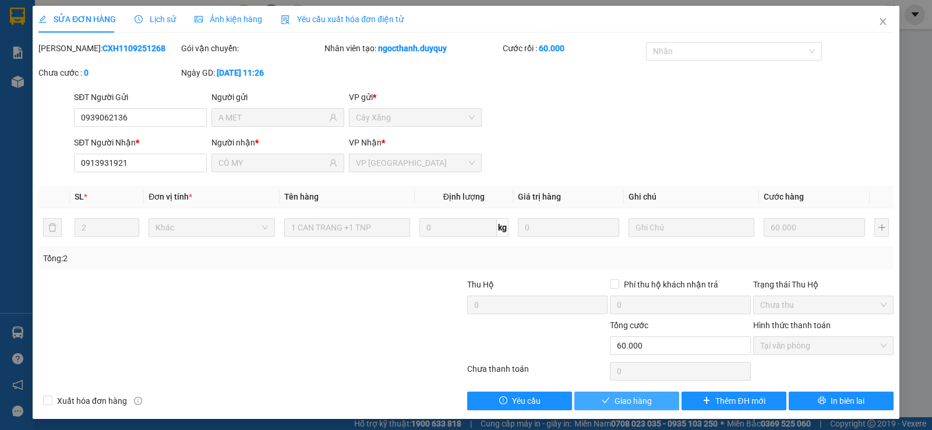
click at [635, 398] on span "Giao hàng" at bounding box center [632, 401] width 37 height 13
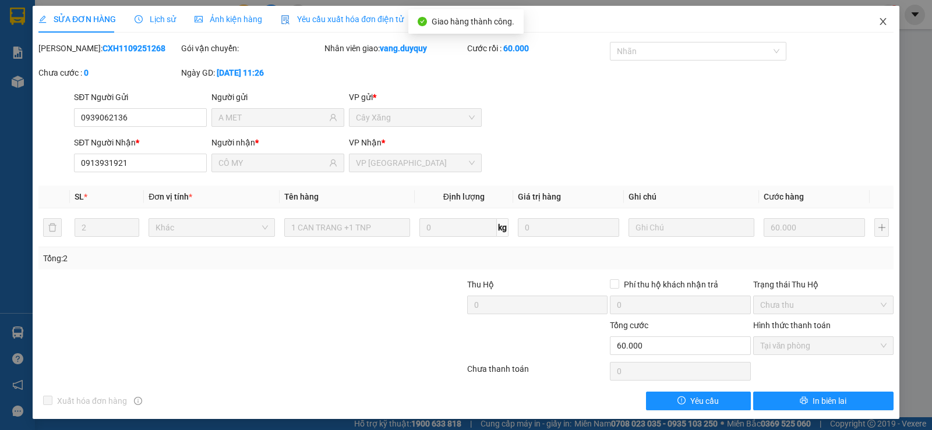
click at [878, 19] on icon "close" at bounding box center [882, 21] width 9 height 9
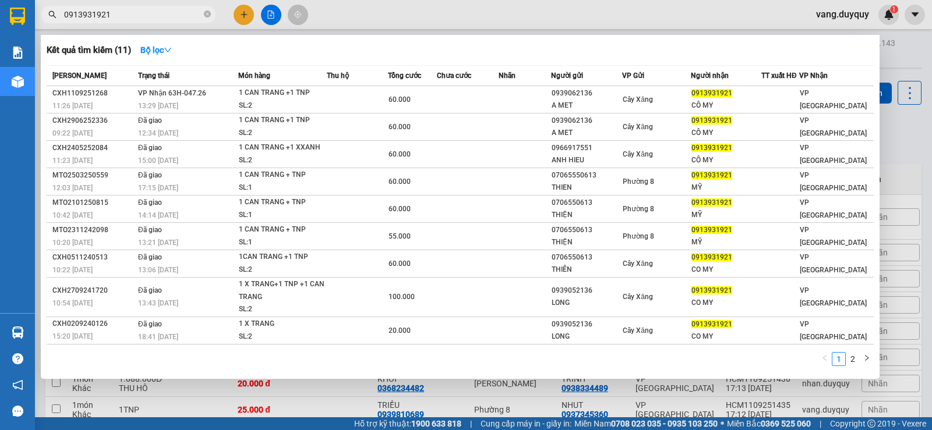
click at [184, 11] on input "0913931921" at bounding box center [132, 14] width 137 height 13
click at [208, 12] on icon "close-circle" at bounding box center [207, 13] width 7 height 7
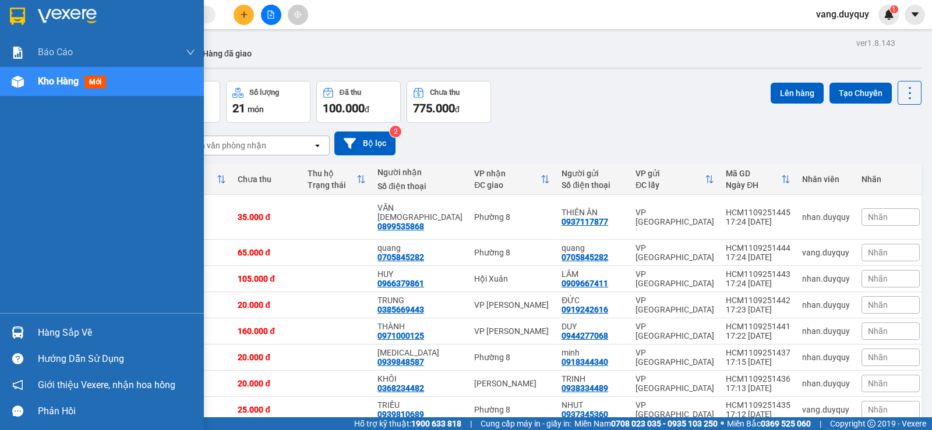
click at [22, 14] on img at bounding box center [17, 16] width 15 height 17
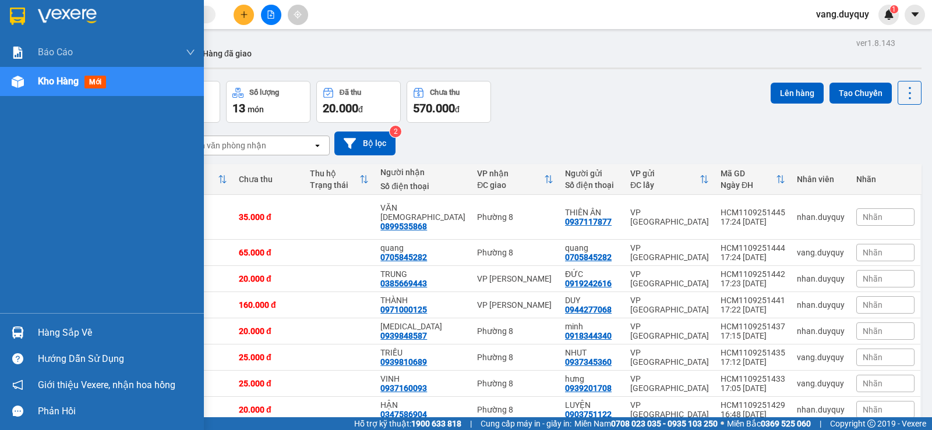
click at [0, 21] on div at bounding box center [102, 19] width 204 height 38
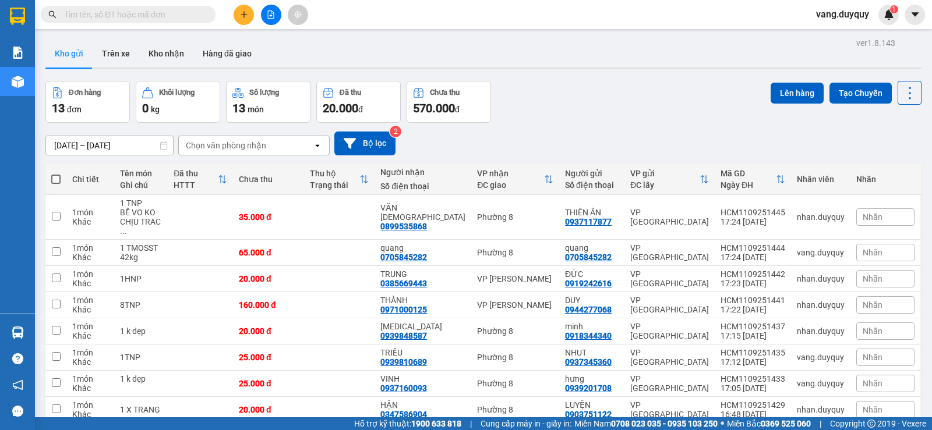
click at [179, 19] on input "text" at bounding box center [132, 14] width 137 height 13
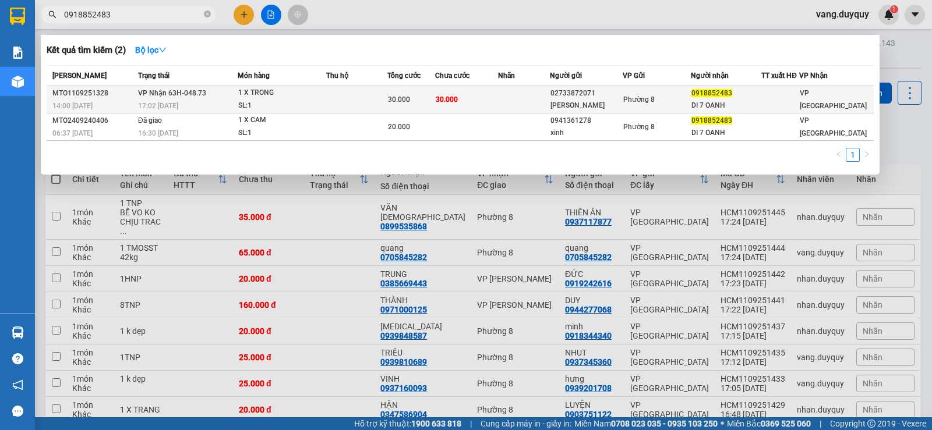
click at [365, 97] on td at bounding box center [356, 99] width 61 height 27
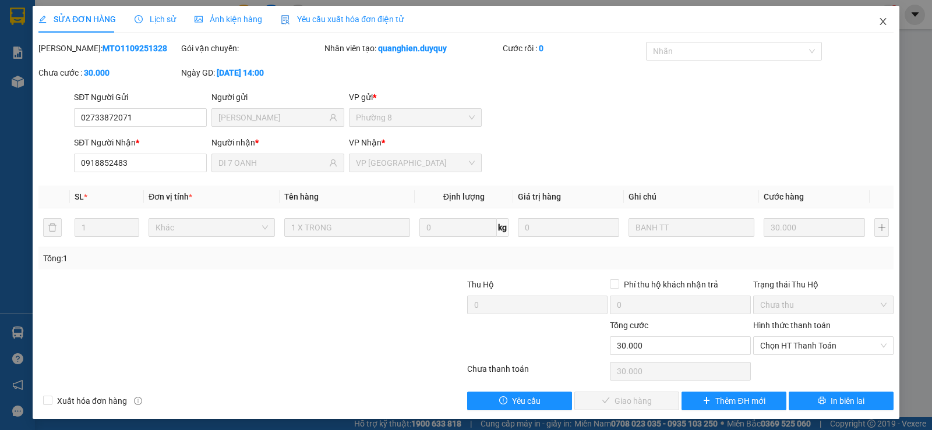
click at [879, 23] on icon "close" at bounding box center [882, 21] width 6 height 7
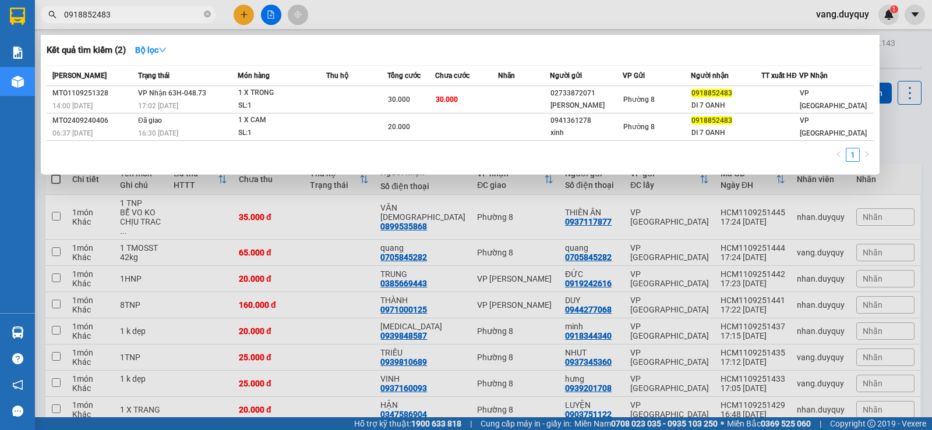
drag, startPoint x: 207, startPoint y: 12, endPoint x: 198, endPoint y: 13, distance: 8.9
click at [206, 12] on icon "close-circle" at bounding box center [207, 13] width 7 height 7
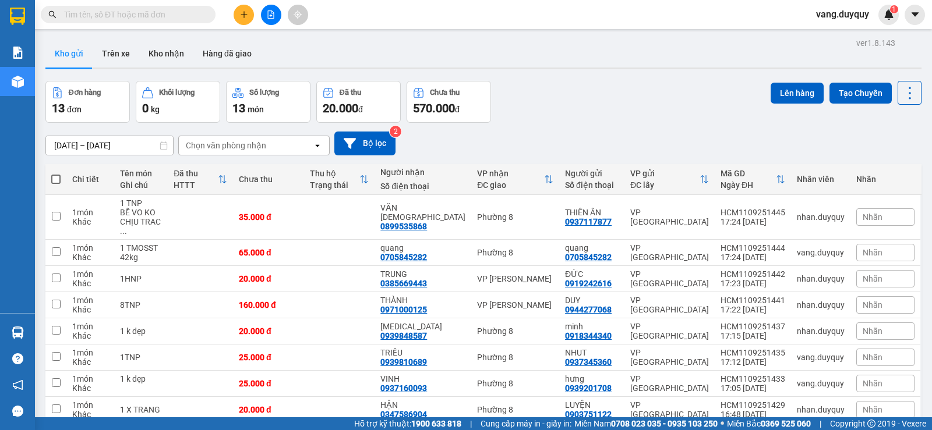
click at [194, 15] on input "text" at bounding box center [132, 14] width 137 height 13
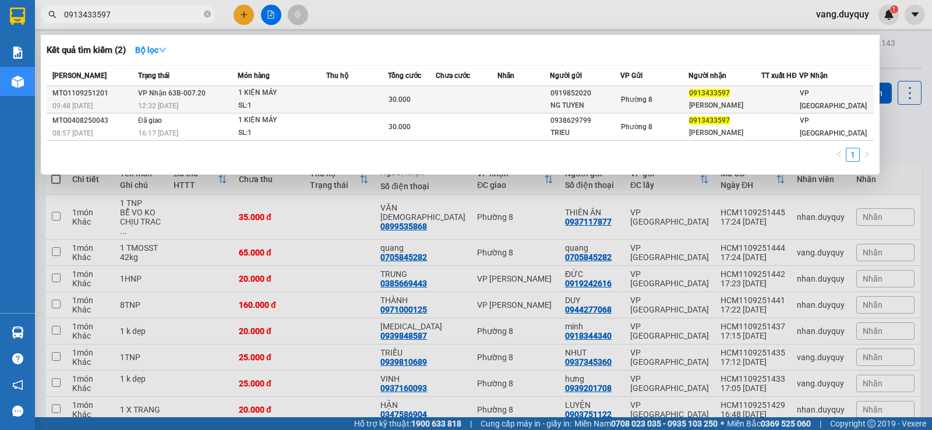
click at [268, 93] on div "1 KIỆN MÁY" at bounding box center [281, 93] width 87 height 13
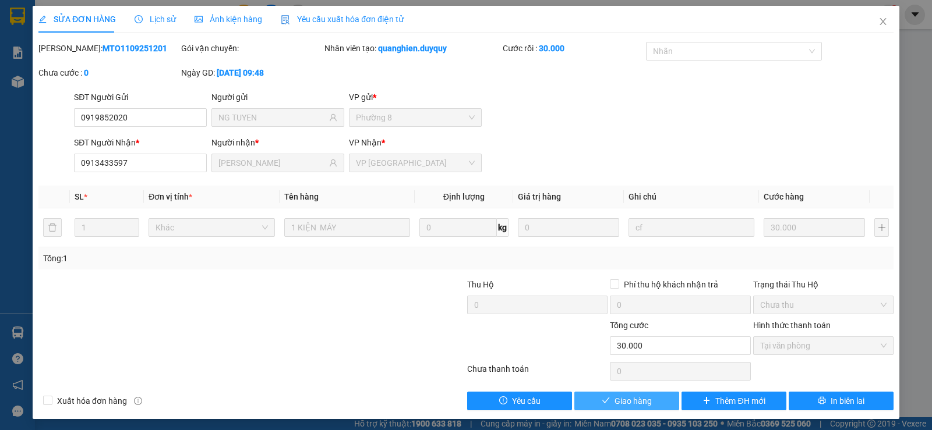
click at [657, 408] on button "Giao hàng" at bounding box center [626, 401] width 105 height 19
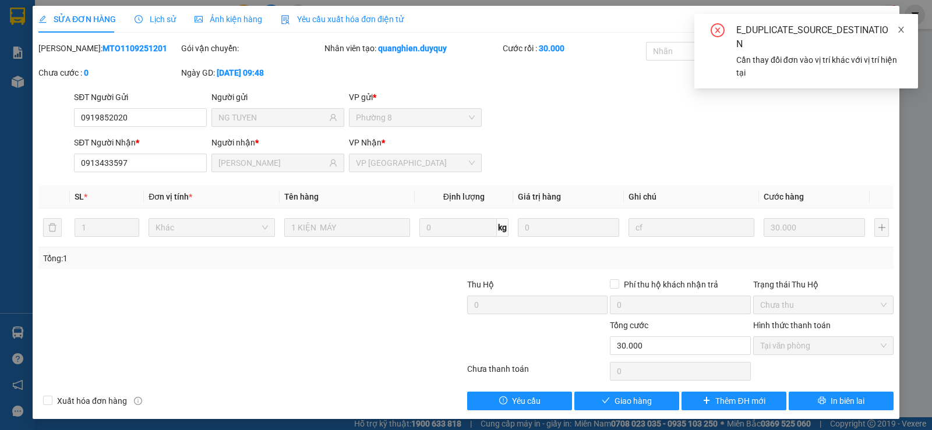
click at [903, 28] on icon "close" at bounding box center [901, 30] width 6 height 6
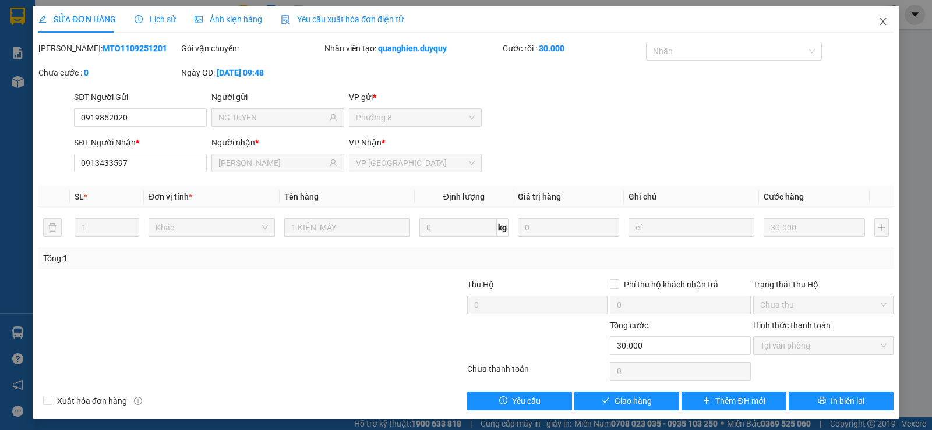
click at [882, 22] on span "Close" at bounding box center [883, 22] width 33 height 33
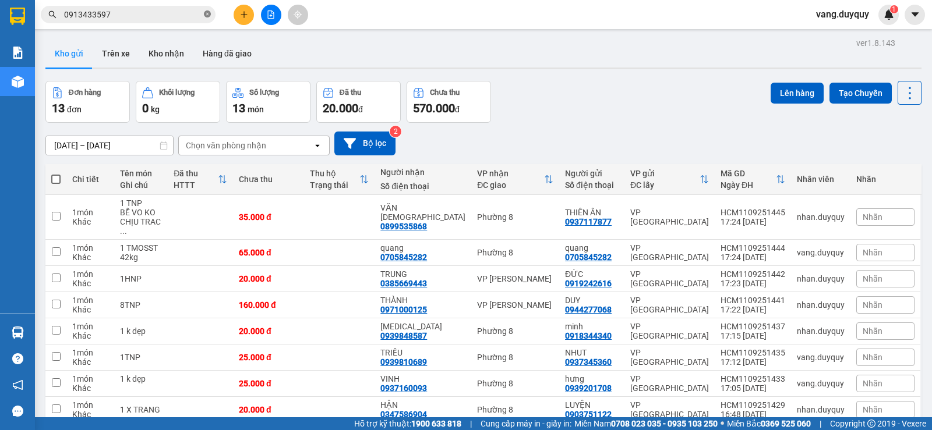
click at [204, 17] on icon "close-circle" at bounding box center [207, 13] width 7 height 7
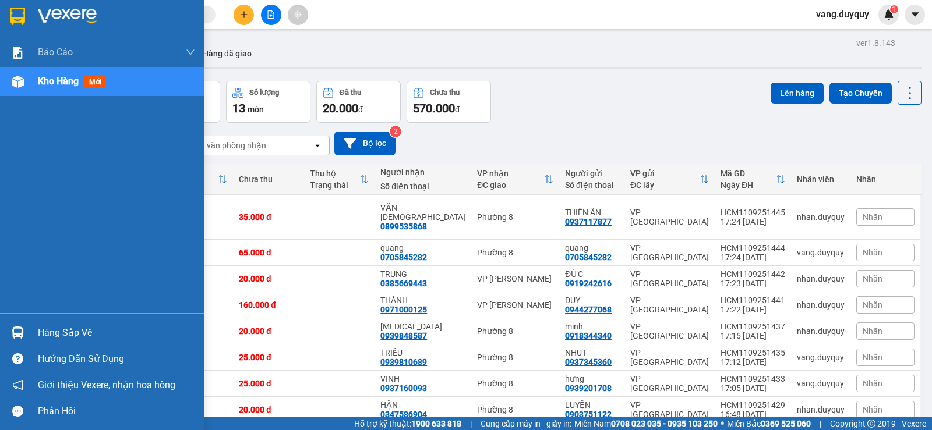
click at [4, 15] on div at bounding box center [102, 19] width 204 height 38
click at [31, 342] on div "Hàng sắp về" at bounding box center [102, 333] width 204 height 26
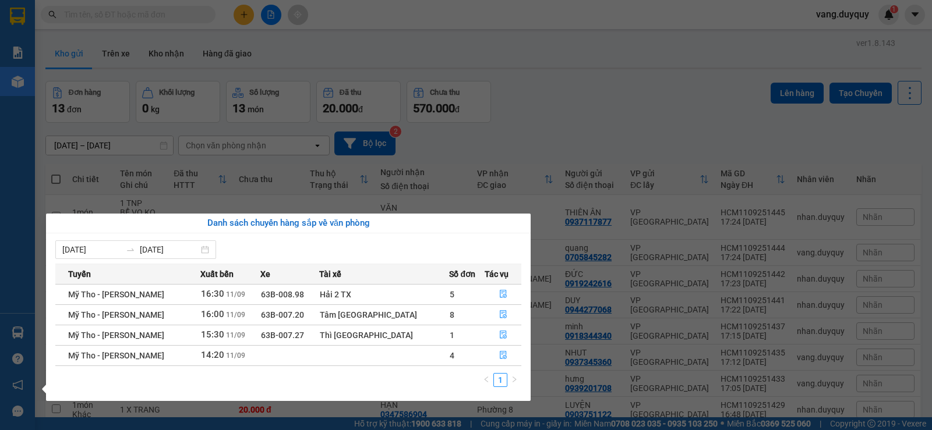
click at [588, 125] on section "Kết quả tìm kiếm ( 2 ) Bộ lọc Mã ĐH Trạng thái Món hàng Thu hộ Tổng cước Chưa c…" at bounding box center [466, 215] width 932 height 430
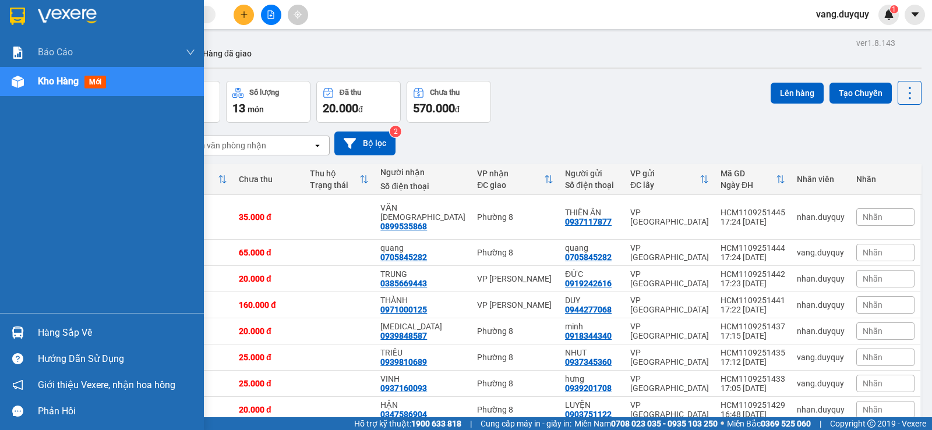
click at [10, 8] on img at bounding box center [17, 16] width 15 height 17
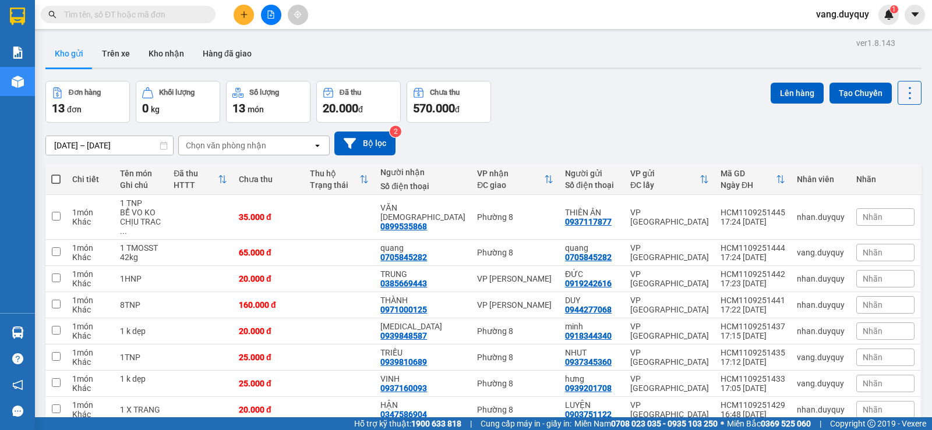
click at [182, 22] on span at bounding box center [128, 14] width 175 height 17
click at [182, 15] on input "text" at bounding box center [132, 14] width 137 height 13
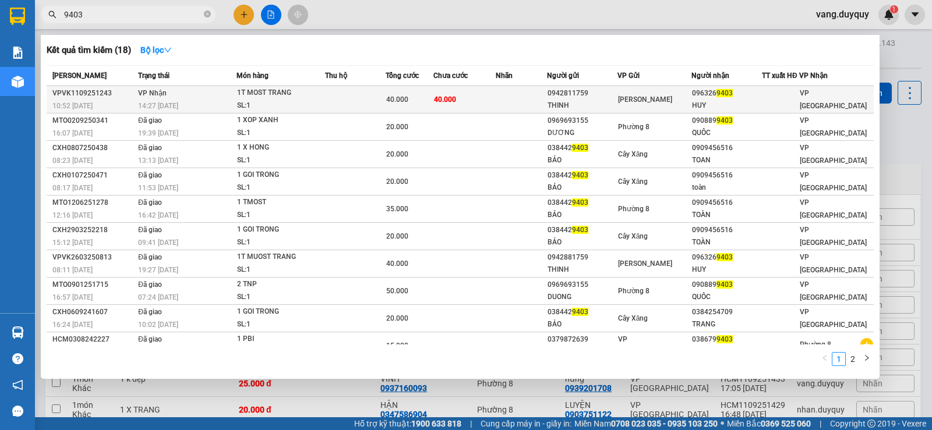
click at [275, 102] on div "SL: 1" at bounding box center [280, 106] width 87 height 13
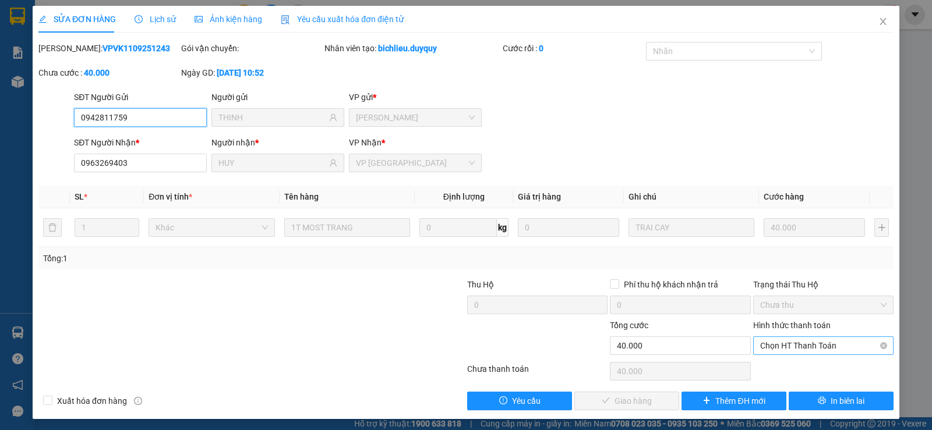
click at [801, 352] on span "Chọn HT Thanh Toán" at bounding box center [823, 345] width 126 height 17
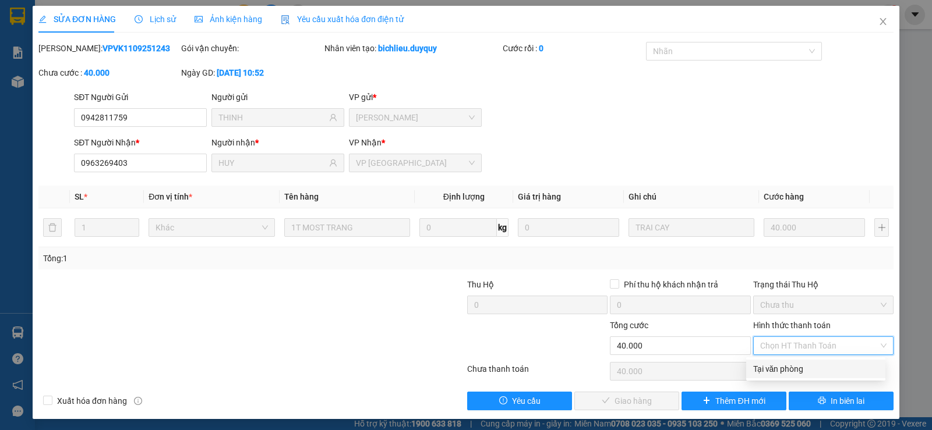
drag, startPoint x: 788, startPoint y: 370, endPoint x: 759, endPoint y: 384, distance: 32.8
click at [785, 375] on div "Tại văn phòng" at bounding box center [815, 369] width 125 height 13
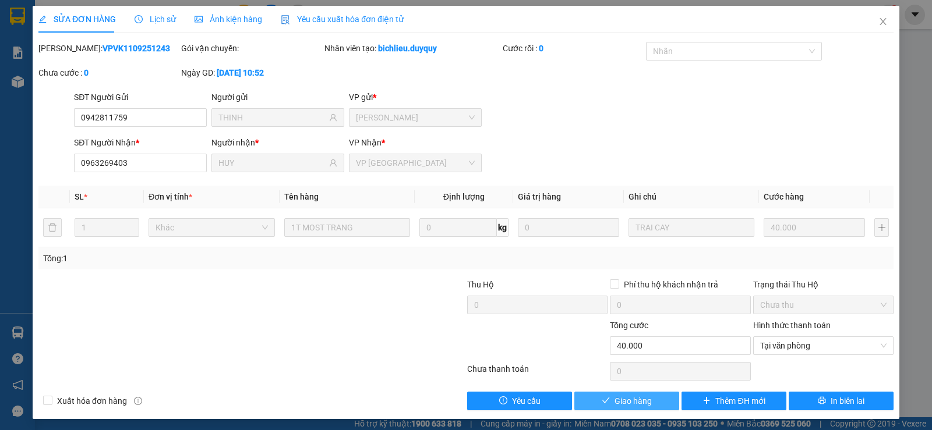
click at [629, 399] on span "Giao hàng" at bounding box center [632, 401] width 37 height 13
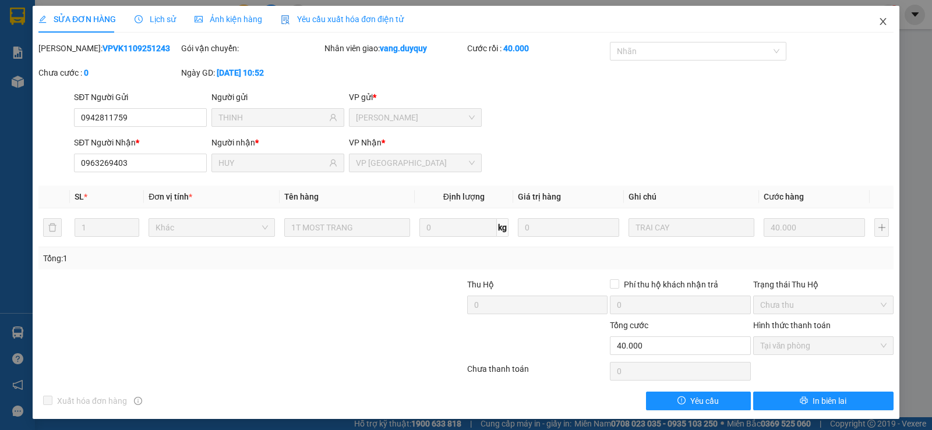
click at [879, 25] on icon "close" at bounding box center [882, 21] width 6 height 7
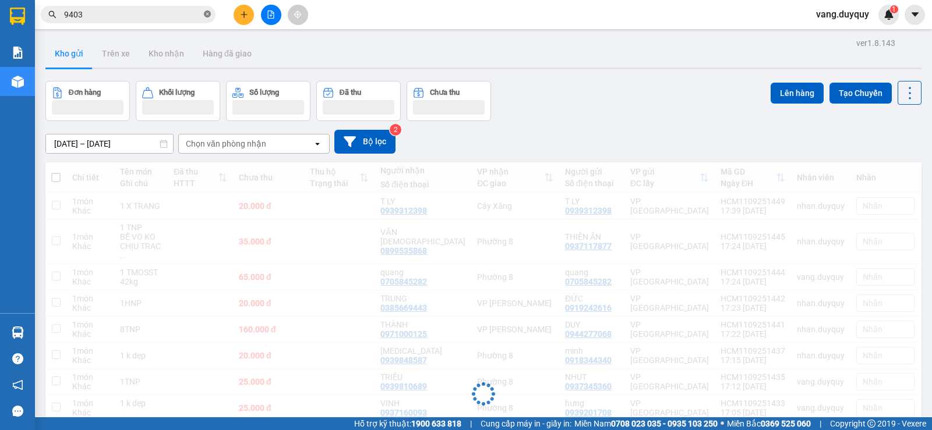
click at [205, 15] on icon "close-circle" at bounding box center [207, 13] width 7 height 7
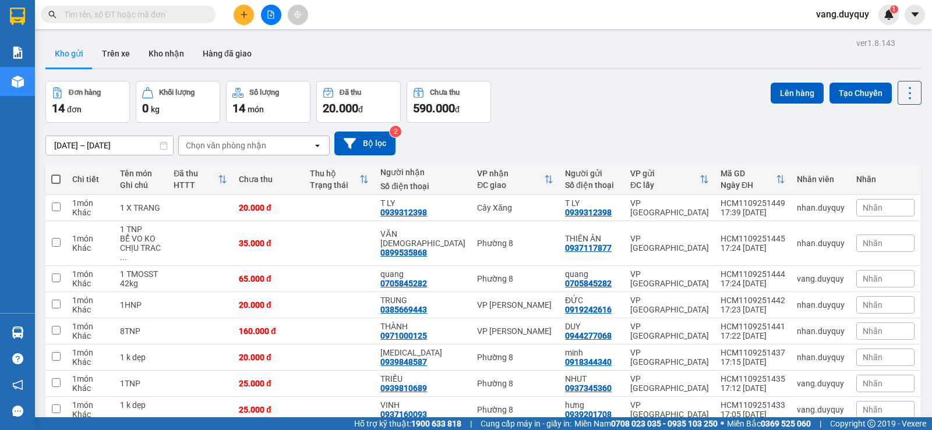
click at [168, 14] on input "text" at bounding box center [132, 14] width 137 height 13
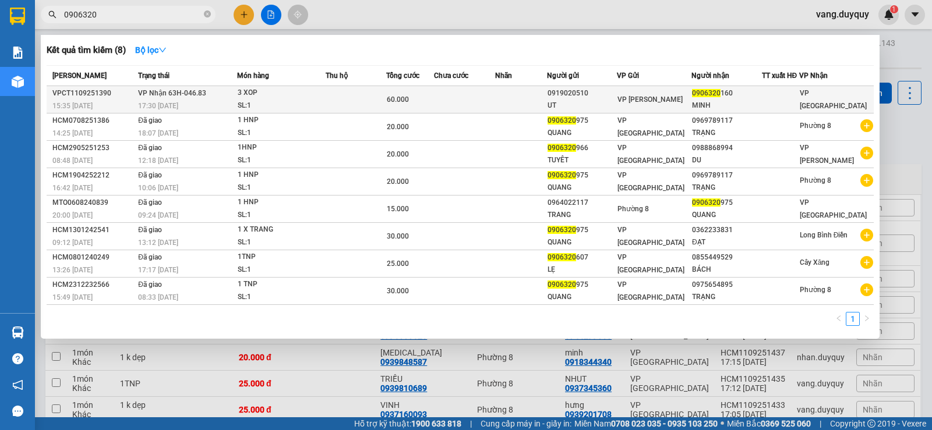
click at [316, 106] on div "SL: 1" at bounding box center [281, 106] width 87 height 13
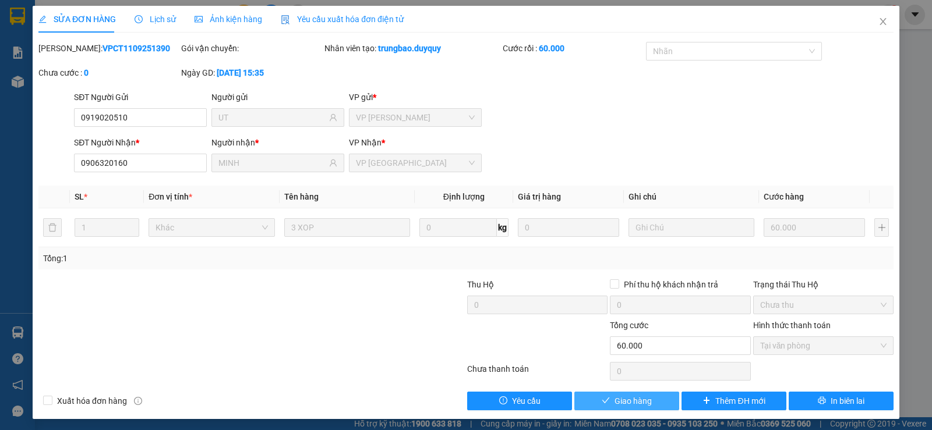
click at [657, 404] on button "Giao hàng" at bounding box center [626, 401] width 105 height 19
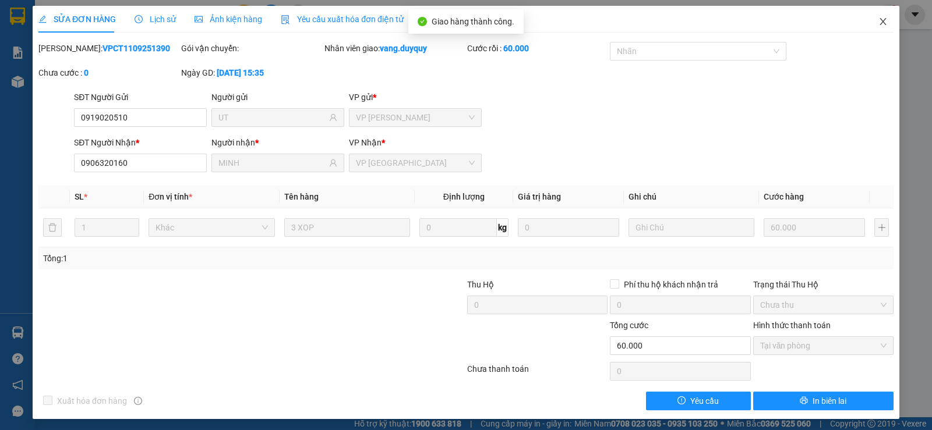
click at [880, 23] on span "Close" at bounding box center [883, 22] width 33 height 33
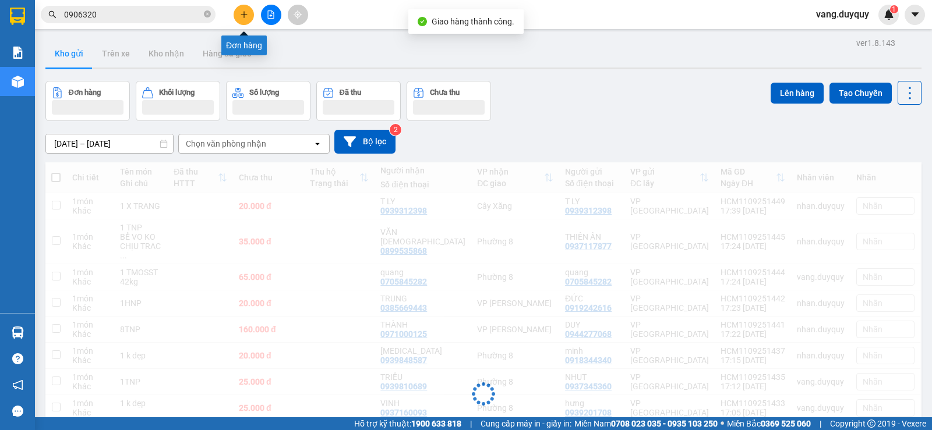
click at [244, 17] on icon "plus" at bounding box center [243, 14] width 1 height 6
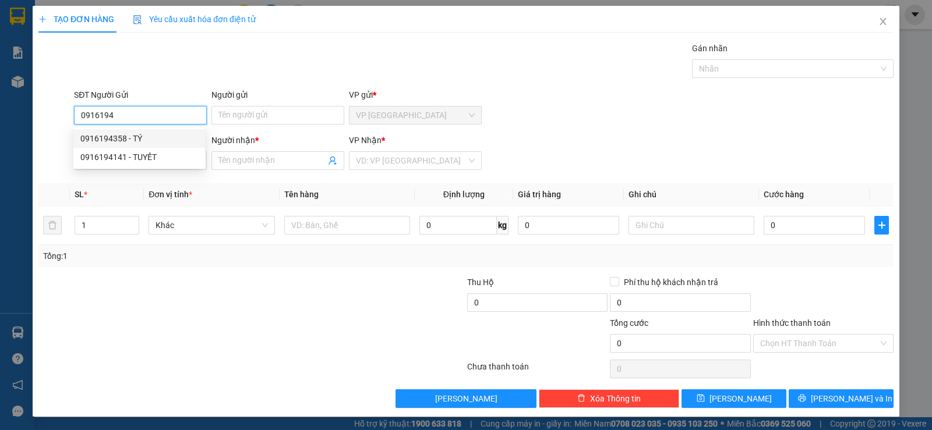
click at [122, 131] on div "0916194358 - TÝ" at bounding box center [139, 138] width 132 height 19
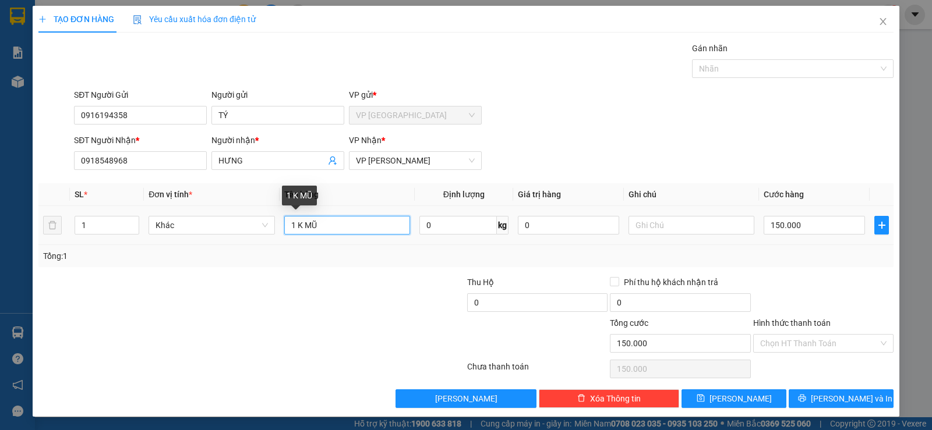
click at [340, 225] on input "1 K MŨ" at bounding box center [347, 225] width 126 height 19
click at [819, 227] on input "150.000" at bounding box center [813, 225] width 101 height 19
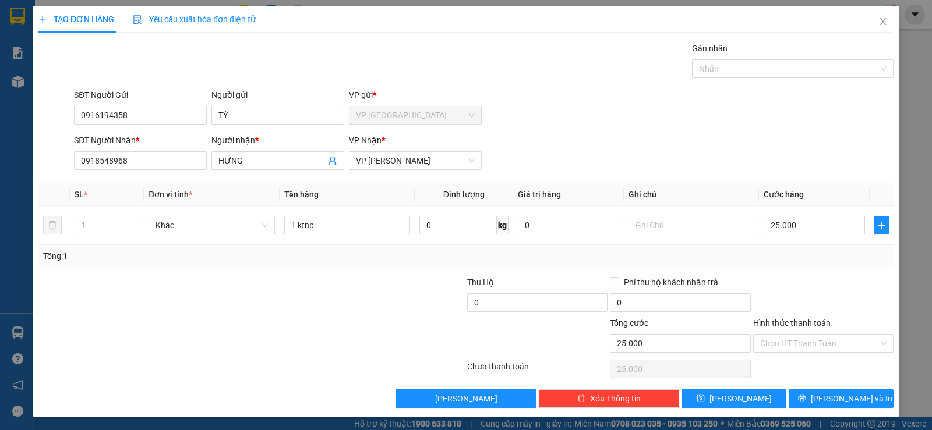
click at [818, 267] on div "Tổng: 1" at bounding box center [465, 256] width 855 height 22
click at [823, 290] on div at bounding box center [823, 296] width 143 height 41
click at [805, 399] on icon "printer" at bounding box center [802, 399] width 8 height 8
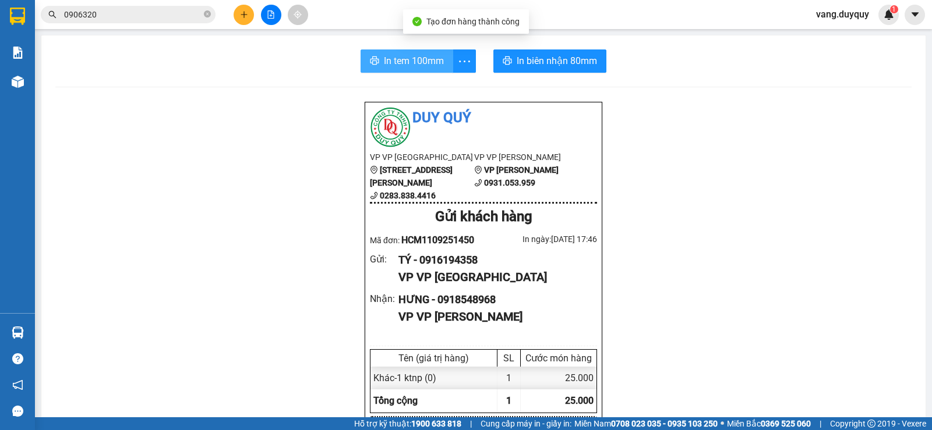
click at [392, 65] on span "In tem 100mm" at bounding box center [414, 61] width 60 height 15
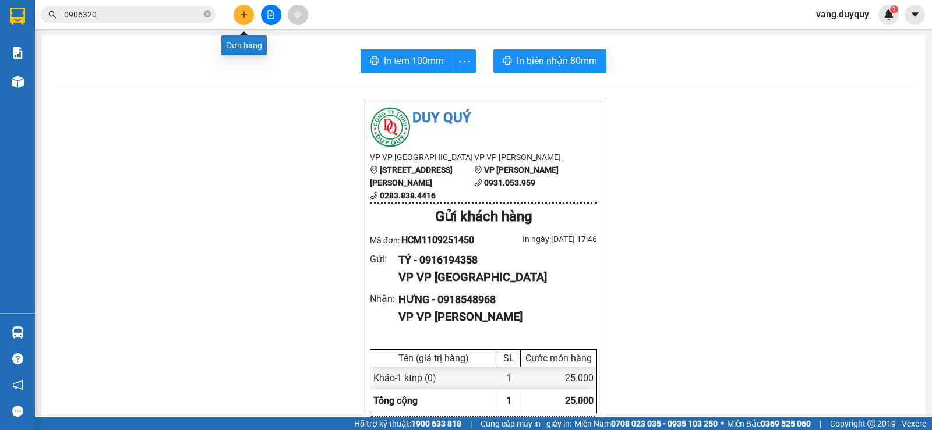
click at [251, 11] on button at bounding box center [244, 15] width 20 height 20
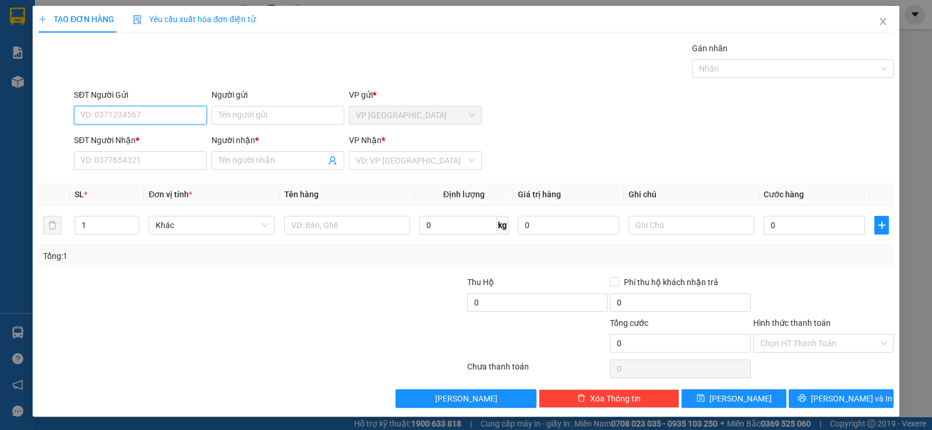
click at [108, 123] on input "SĐT Người Gửi" at bounding box center [140, 115] width 133 height 19
click at [147, 136] on div "0932964927 - LE TUAN" at bounding box center [139, 138] width 118 height 13
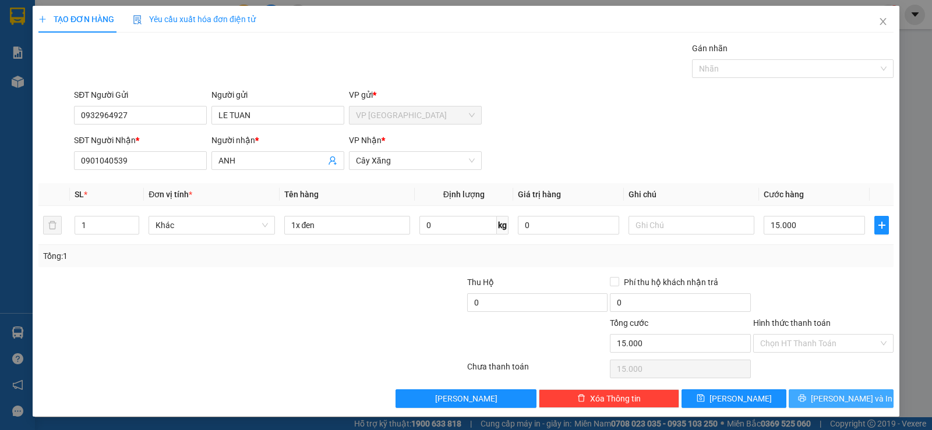
click at [832, 403] on span "Lưu và In" at bounding box center [852, 398] width 82 height 13
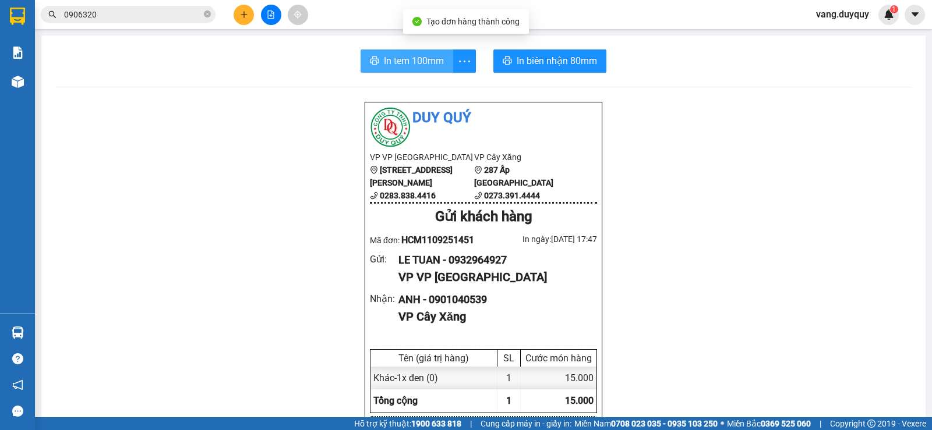
click at [422, 58] on span "In tem 100mm" at bounding box center [414, 61] width 60 height 15
click at [360, 49] on button "In tem 100mm" at bounding box center [406, 60] width 93 height 23
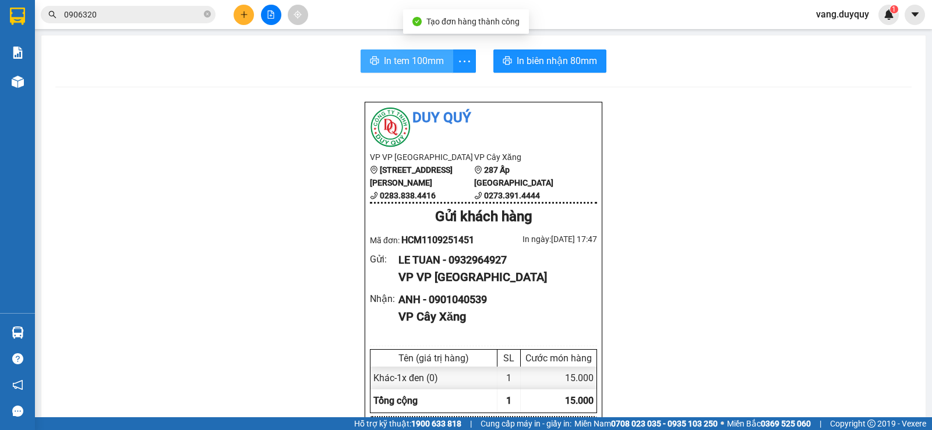
click at [360, 49] on button "In tem 100mm" at bounding box center [406, 60] width 93 height 23
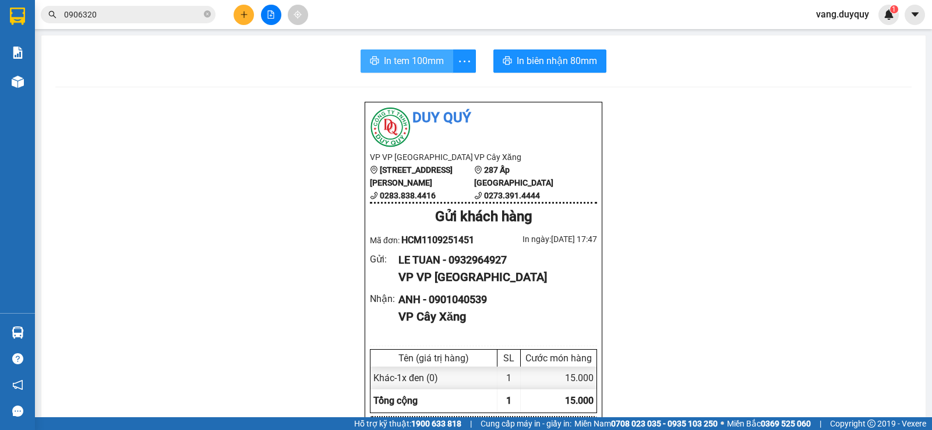
click at [360, 49] on button "In tem 100mm" at bounding box center [406, 60] width 93 height 23
click at [245, 11] on icon "plus" at bounding box center [244, 14] width 8 height 8
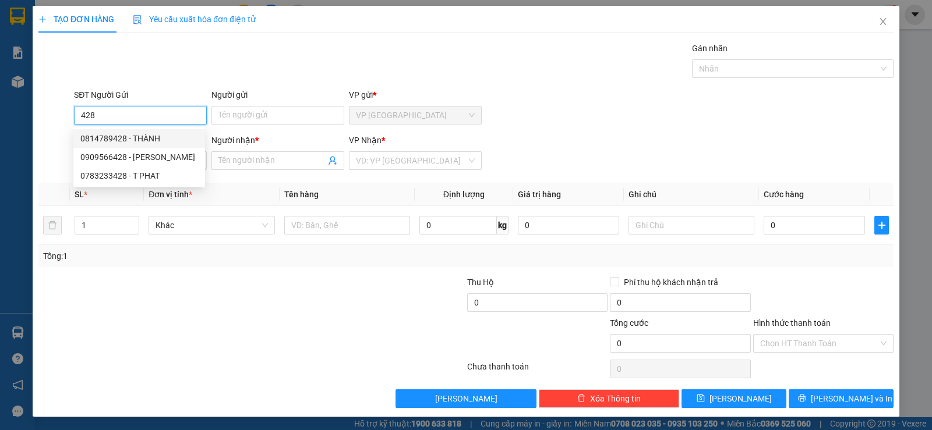
click at [147, 136] on div "0814789428 - THÀNH" at bounding box center [139, 138] width 118 height 13
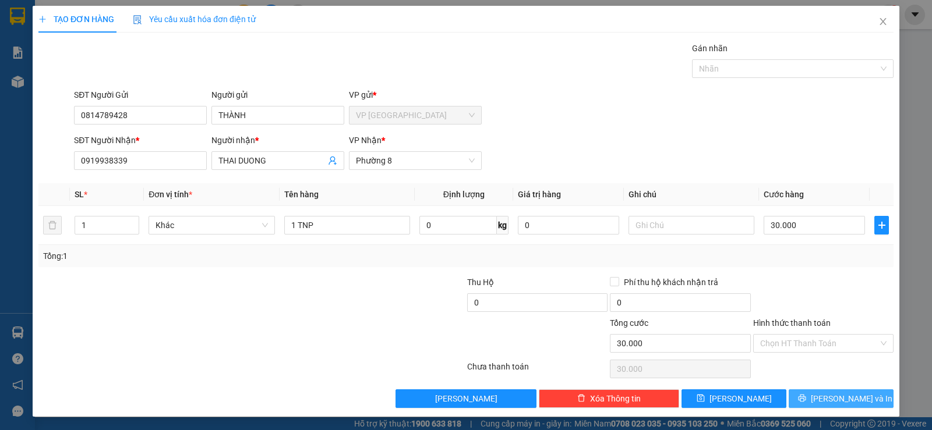
click at [824, 400] on span "Lưu và In" at bounding box center [852, 398] width 82 height 13
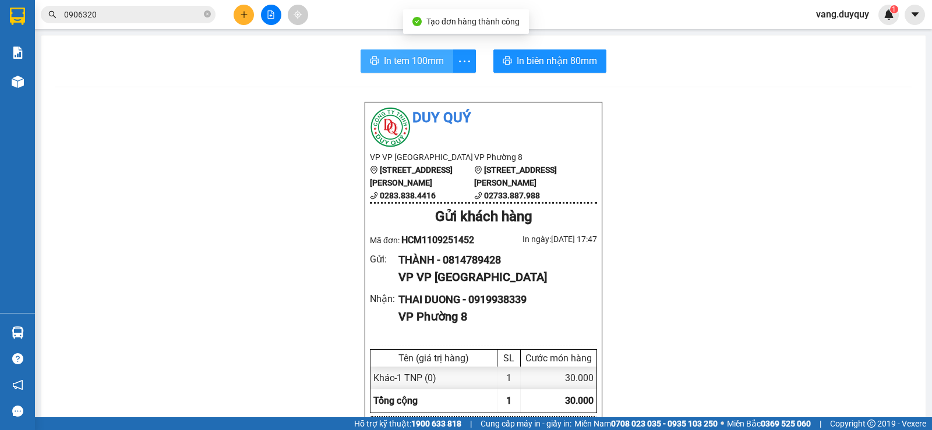
click at [384, 68] on span "In tem 100mm" at bounding box center [414, 61] width 60 height 15
click at [208, 12] on icon "close-circle" at bounding box center [207, 13] width 7 height 7
click at [178, 15] on input "text" at bounding box center [132, 14] width 137 height 13
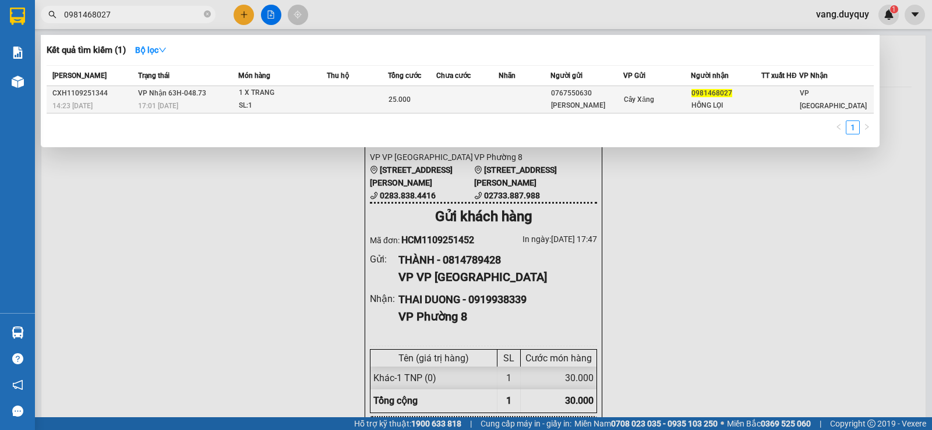
click at [272, 94] on div "1 X TRANG" at bounding box center [282, 93] width 87 height 13
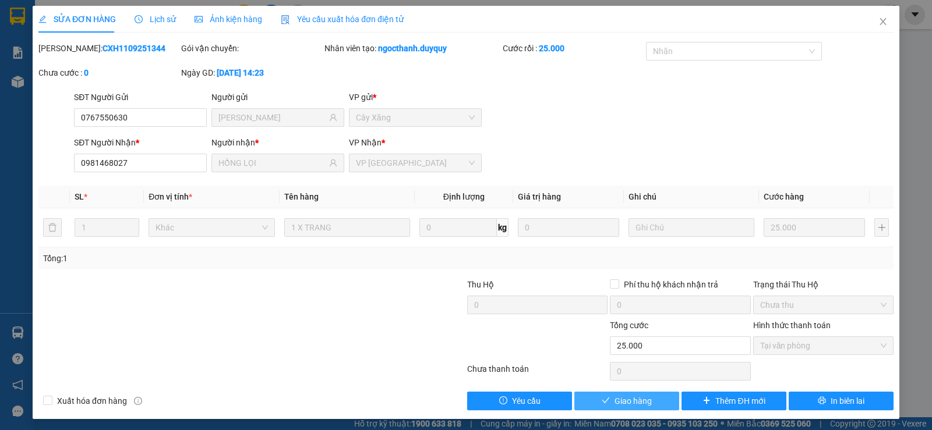
click at [606, 402] on button "Giao hàng" at bounding box center [626, 401] width 105 height 19
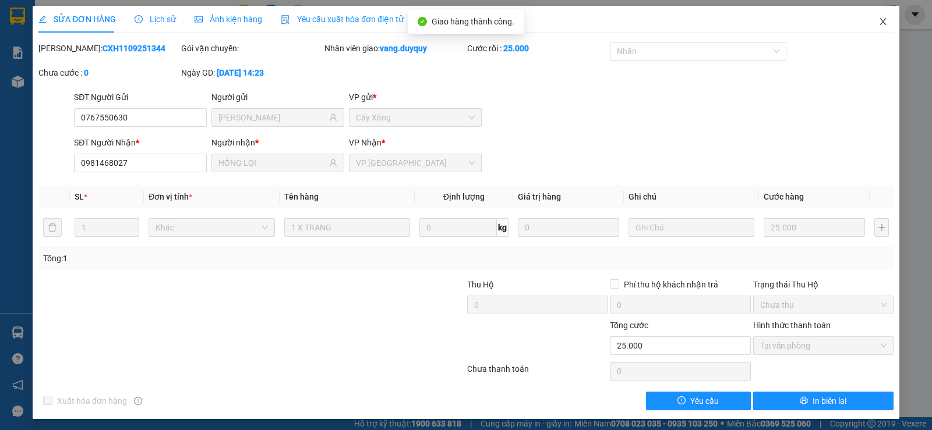
drag, startPoint x: 868, startPoint y: 30, endPoint x: 853, endPoint y: 28, distance: 15.2
click at [867, 30] on span "Close" at bounding box center [883, 22] width 33 height 33
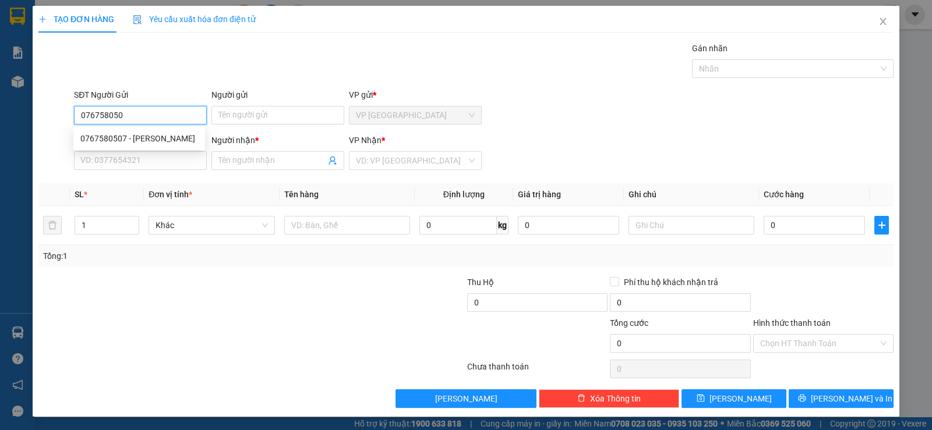
type input "0767580507"
click at [157, 140] on div "0767580507 - tuan" at bounding box center [139, 138] width 118 height 13
type input "tuan"
type input "0978161162"
type input "TRUNG"
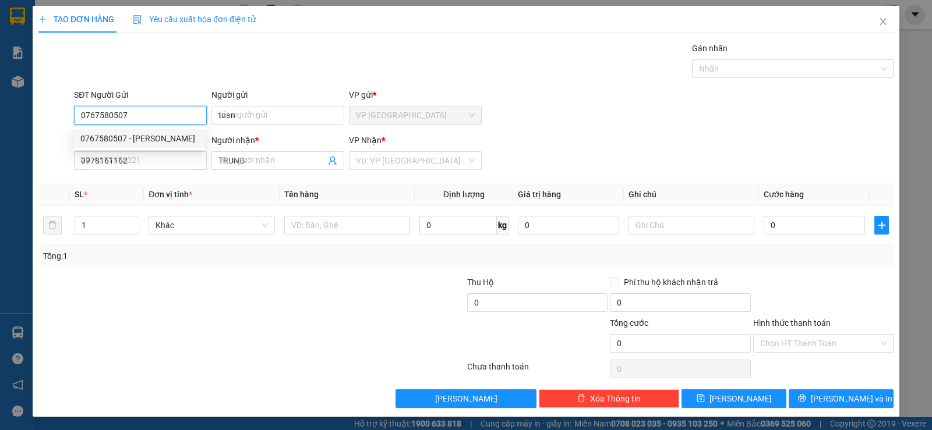
type input "25.000"
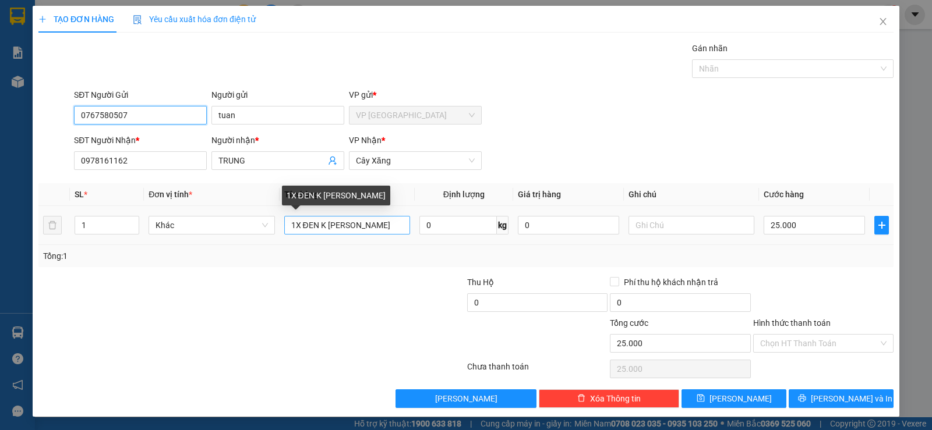
type input "0767580507"
drag, startPoint x: 358, startPoint y: 229, endPoint x: 167, endPoint y: 273, distance: 195.5
click at [169, 273] on div "Transit Pickup Surcharge Ids Transit Deliver Surcharge Ids Transit Deliver Surc…" at bounding box center [465, 225] width 855 height 366
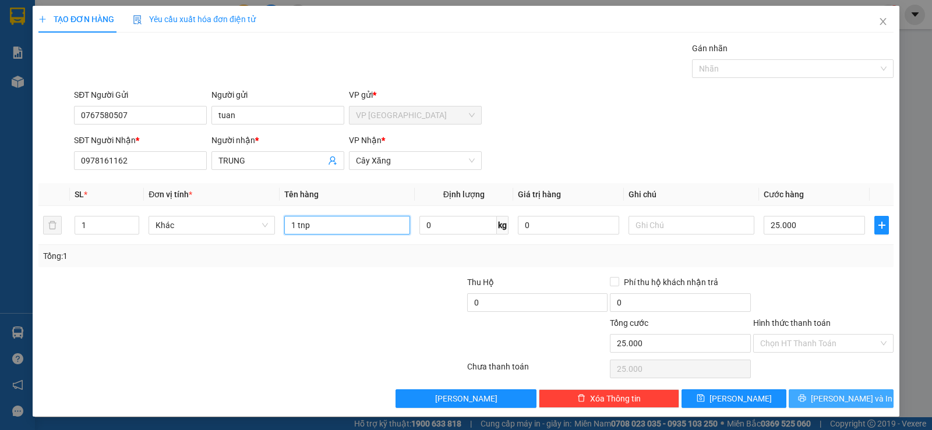
type input "1 tnp"
click at [820, 404] on button "[PERSON_NAME] và In" at bounding box center [840, 399] width 105 height 19
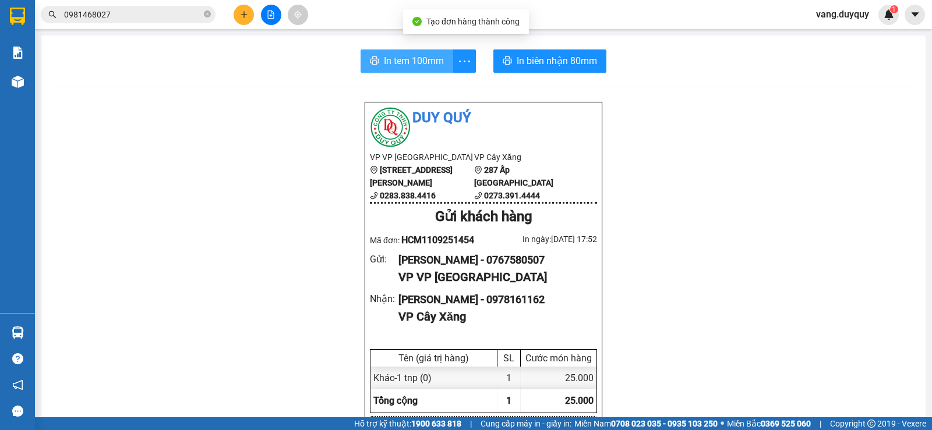
click at [407, 63] on span "In tem 100mm" at bounding box center [414, 61] width 60 height 15
click at [360, 49] on button "In tem 100mm" at bounding box center [406, 60] width 93 height 23
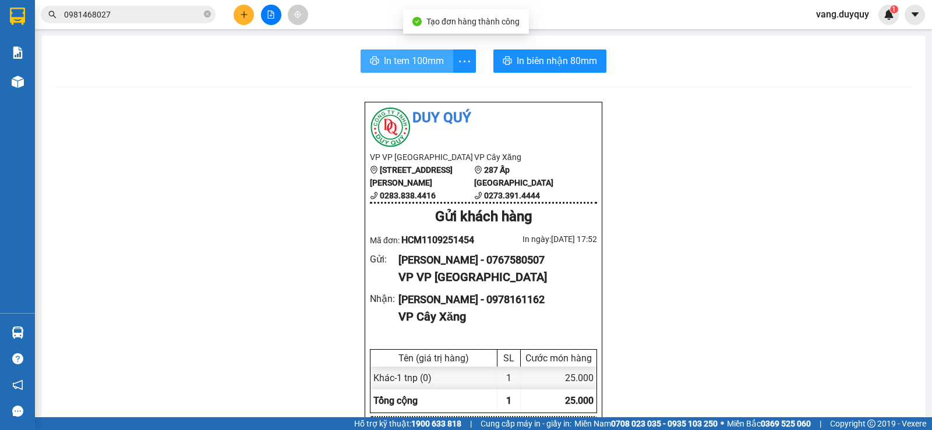
click at [360, 49] on button "In tem 100mm" at bounding box center [406, 60] width 93 height 23
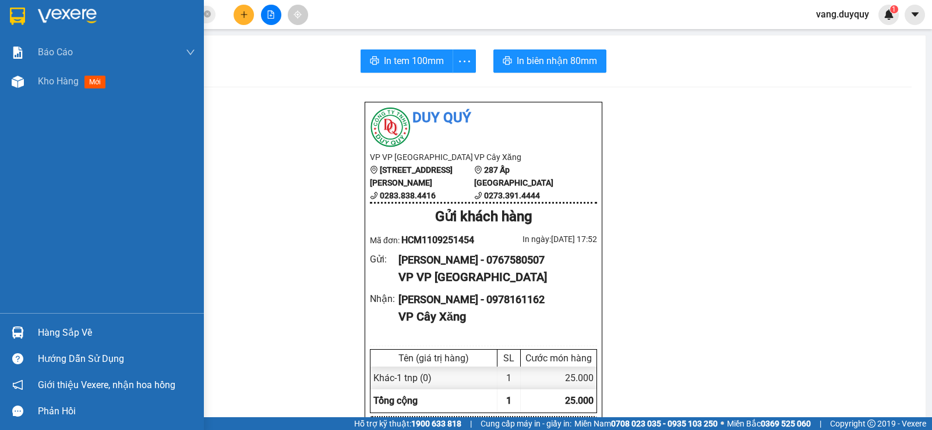
click at [8, 9] on div at bounding box center [18, 16] width 20 height 20
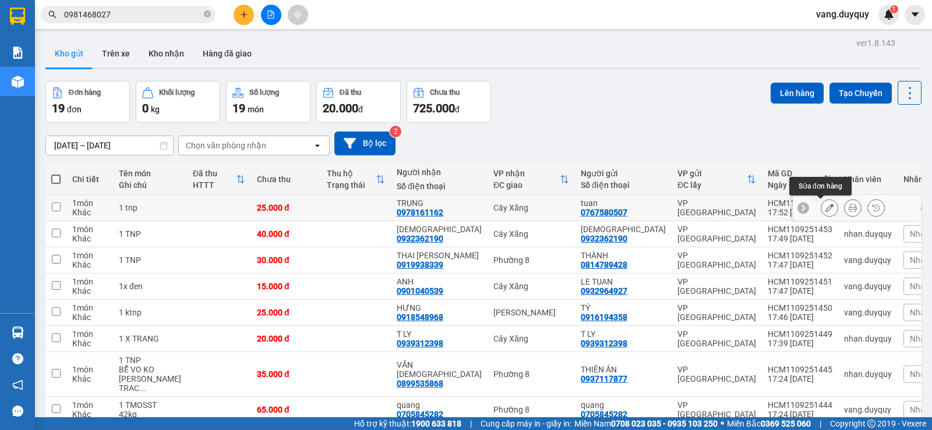
click at [825, 206] on icon at bounding box center [829, 208] width 8 height 8
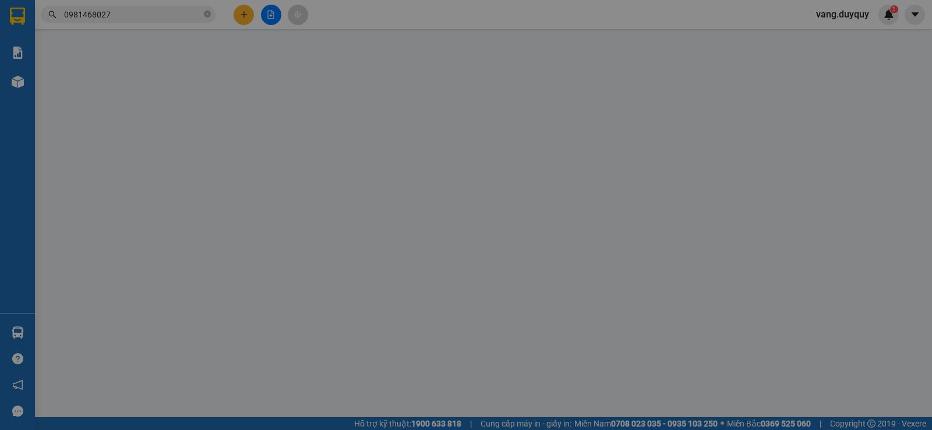
type input "0767580507"
type input "0978161162"
type input "25.000"
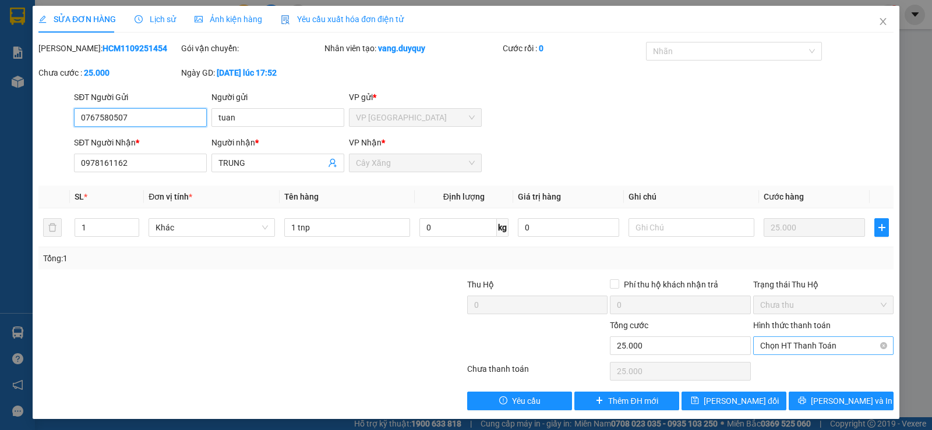
click at [823, 342] on span "Chọn HT Thanh Toán" at bounding box center [823, 345] width 126 height 17
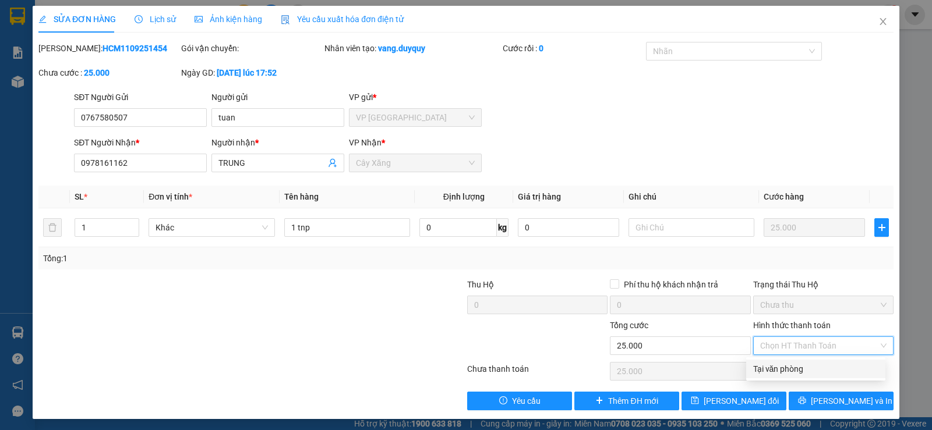
click at [816, 376] on div "Tại văn phòng" at bounding box center [815, 369] width 139 height 19
type input "0"
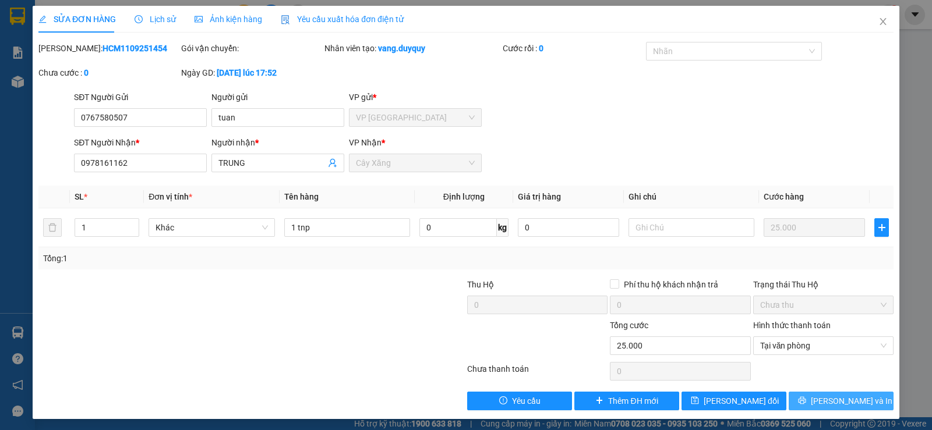
click at [806, 398] on icon "printer" at bounding box center [802, 401] width 8 height 8
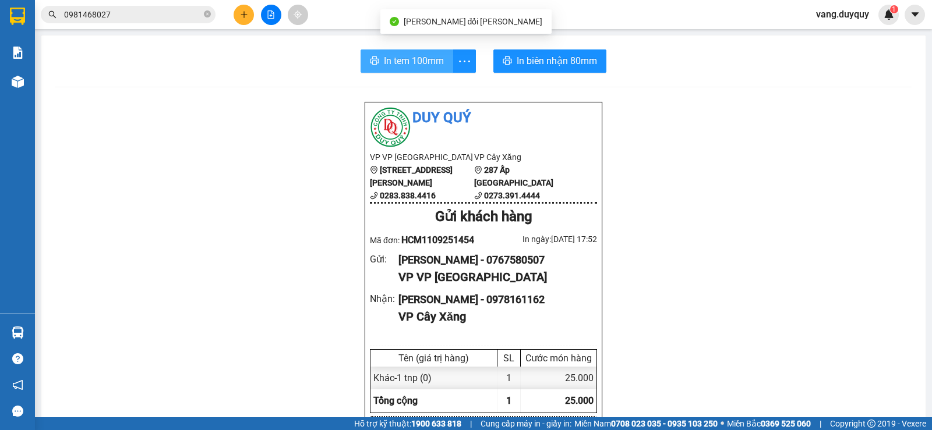
click at [438, 66] on span "In tem 100mm" at bounding box center [414, 61] width 60 height 15
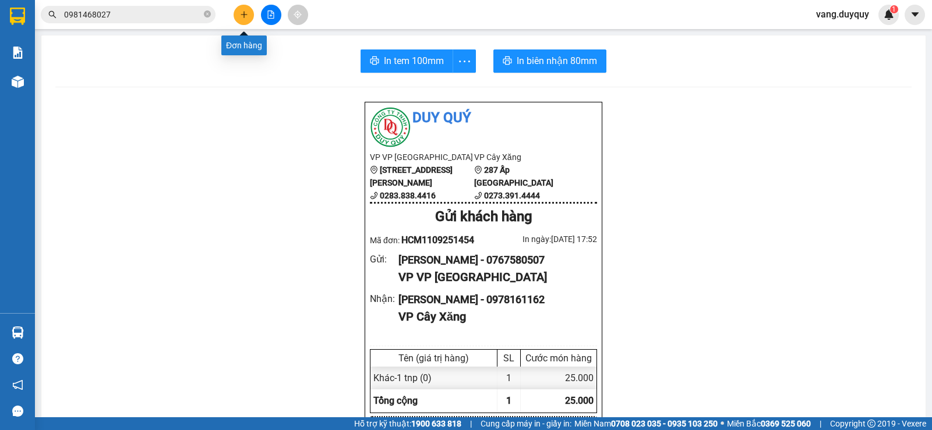
click at [241, 12] on icon "plus" at bounding box center [244, 14] width 8 height 8
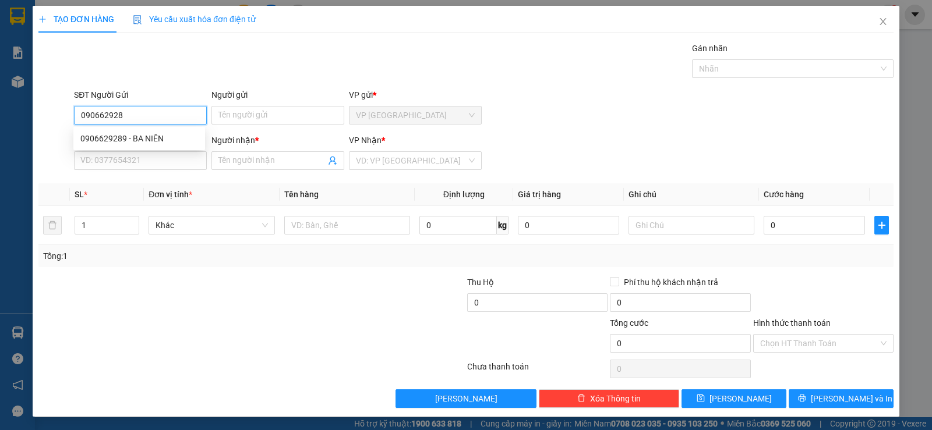
type input "0906629289"
click at [146, 135] on div "0906629289 - BA NIÊN" at bounding box center [139, 138] width 118 height 13
type input "BA NIÊN"
type input "0943437378"
type input "DƯƠNG"
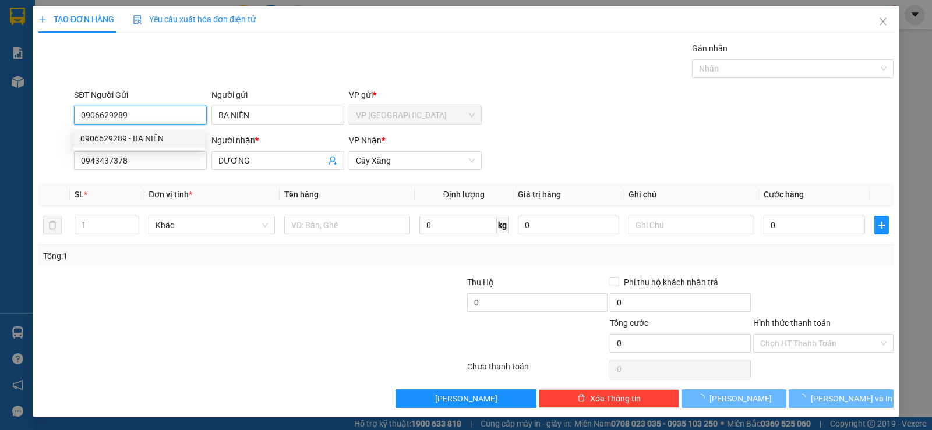
type input "20.000"
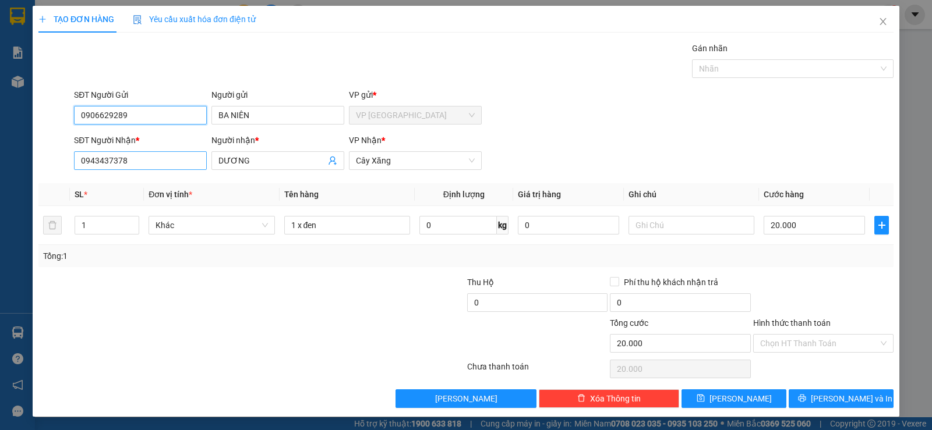
type input "0906629289"
click at [144, 162] on input "0943437378" at bounding box center [140, 160] width 133 height 19
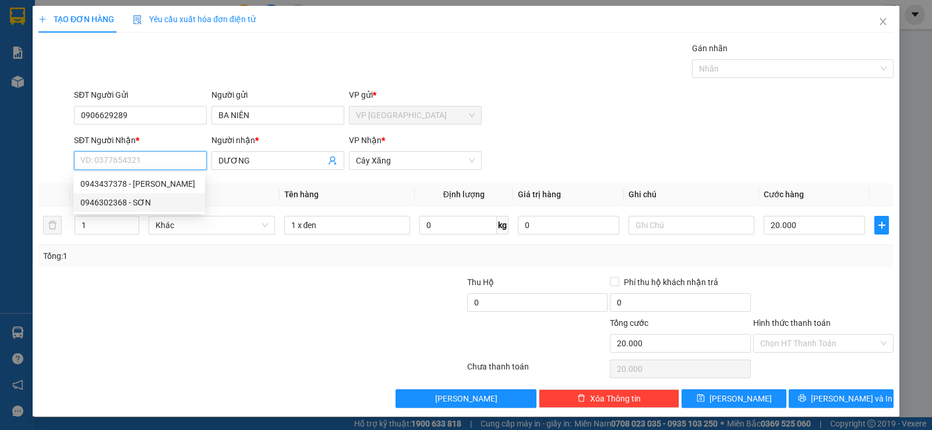
click at [146, 198] on div "0946302368 - SƠN" at bounding box center [139, 202] width 118 height 13
type input "0946302368"
type input "SƠN"
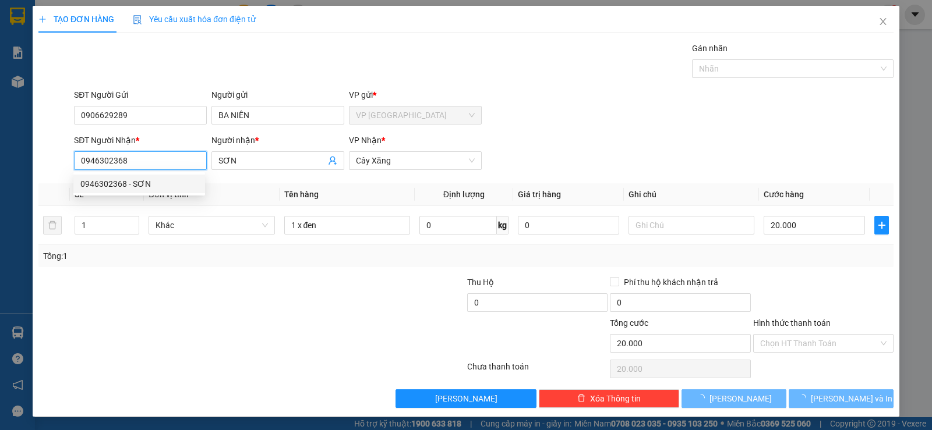
type input "25.000"
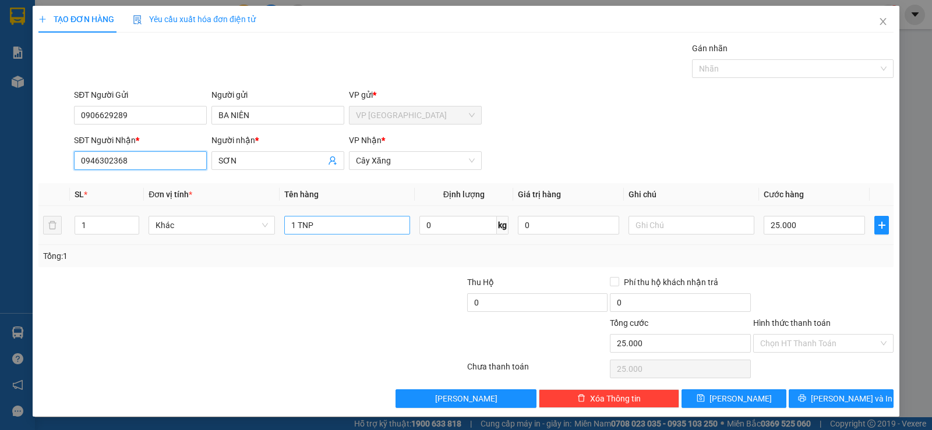
type input "0946302368"
click at [349, 228] on input "1 TNP" at bounding box center [347, 225] width 126 height 19
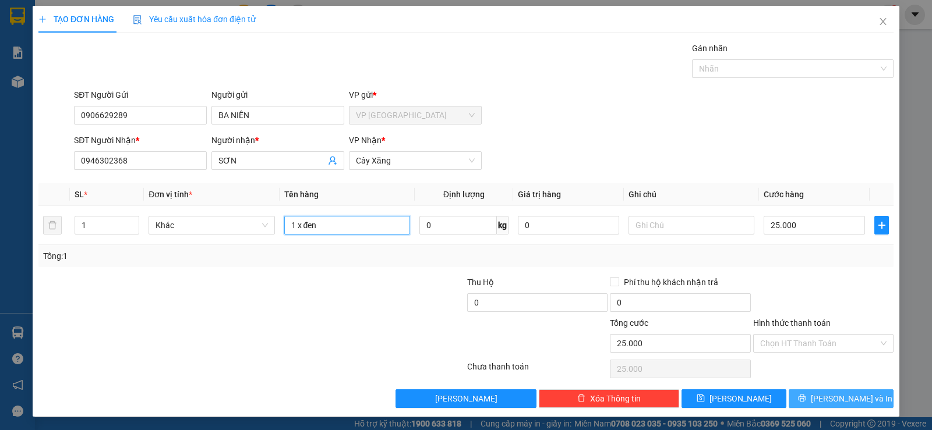
type input "1 x đen"
drag, startPoint x: 819, startPoint y: 399, endPoint x: 611, endPoint y: 362, distance: 211.3
click at [815, 399] on button "[PERSON_NAME] và In" at bounding box center [840, 399] width 105 height 19
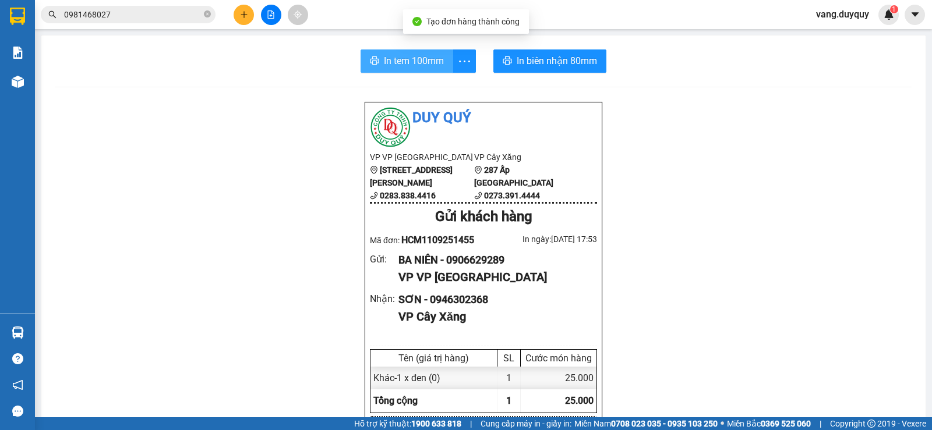
click at [429, 61] on span "In tem 100mm" at bounding box center [414, 61] width 60 height 15
click at [137, 14] on input "0981468027" at bounding box center [132, 14] width 137 height 13
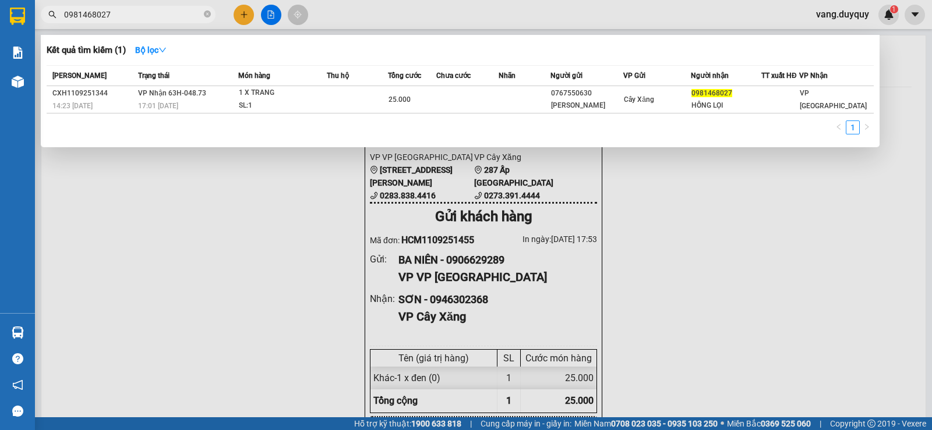
click at [137, 14] on input "0981468027" at bounding box center [132, 14] width 137 height 13
type input "9289"
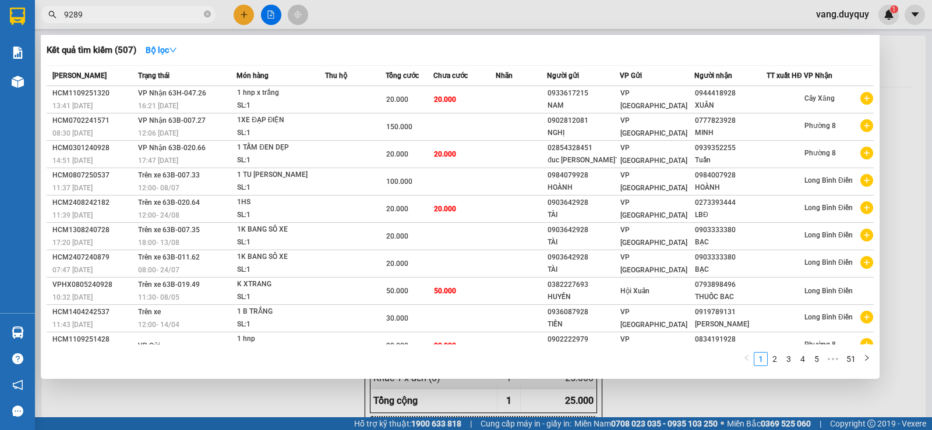
click at [113, 9] on input "9289" at bounding box center [132, 14] width 137 height 13
type input "9289"
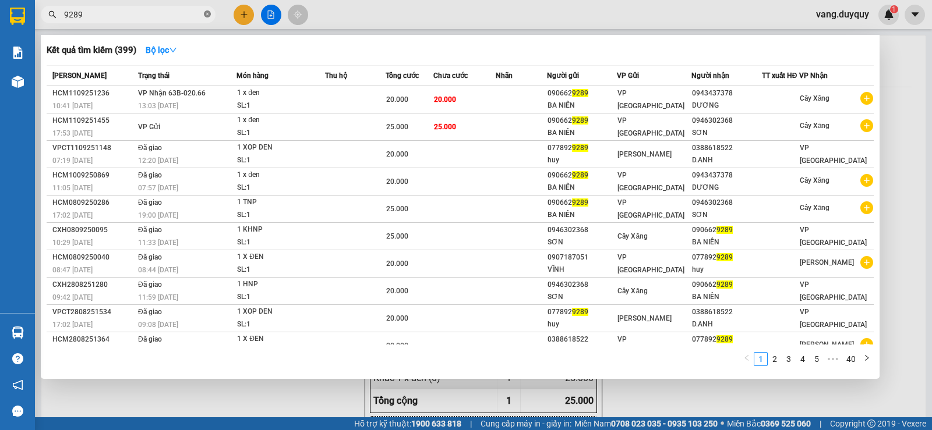
click at [208, 15] on icon "close-circle" at bounding box center [207, 13] width 7 height 7
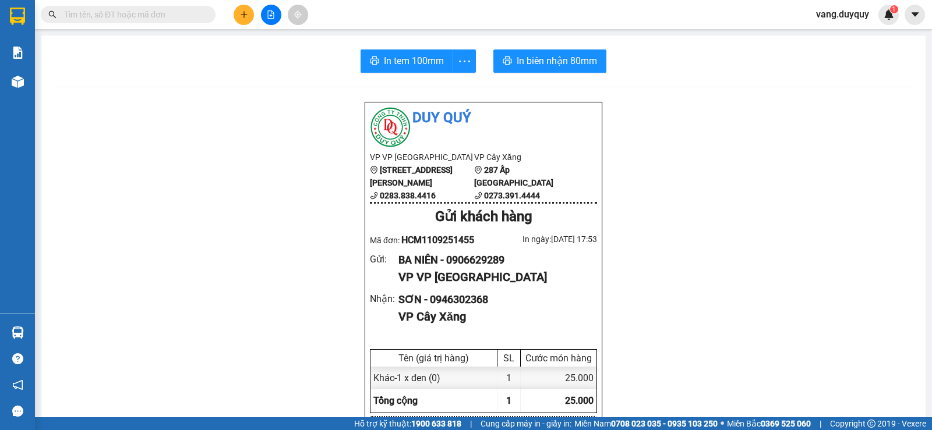
click at [241, 5] on div at bounding box center [270, 15] width 87 height 20
click at [242, 8] on button at bounding box center [244, 15] width 20 height 20
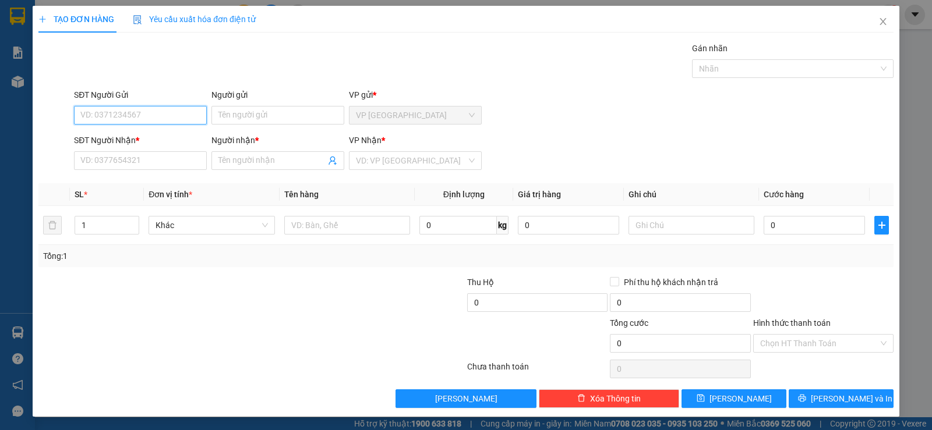
click at [149, 114] on input "SĐT Người Gửi" at bounding box center [140, 115] width 133 height 19
click at [146, 136] on div "0919269922 - an" at bounding box center [139, 138] width 118 height 13
type input "0919269922"
type input "an"
type input "0946302368"
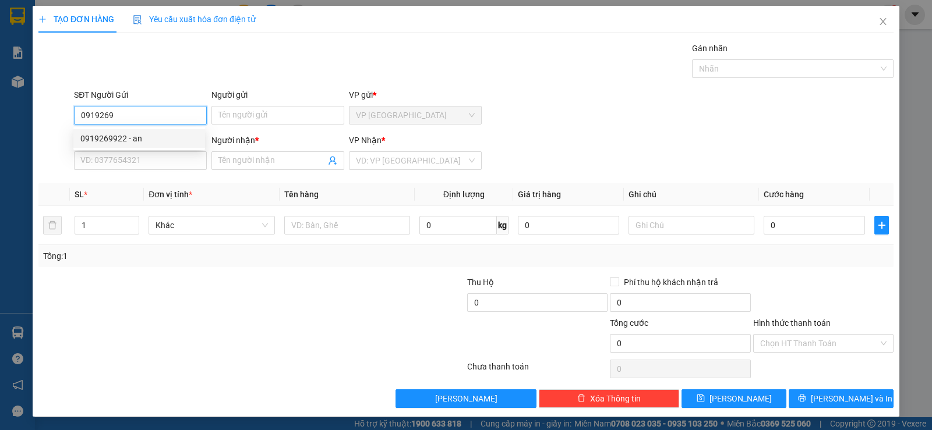
type input "SƠN"
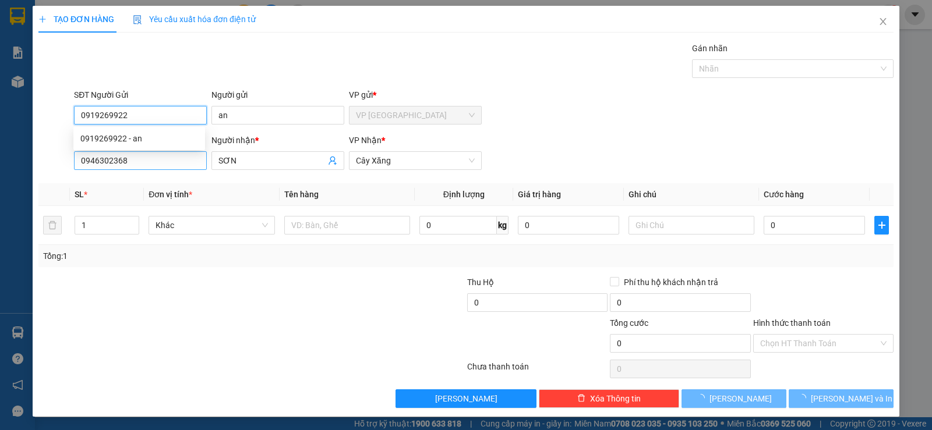
type input "20.000"
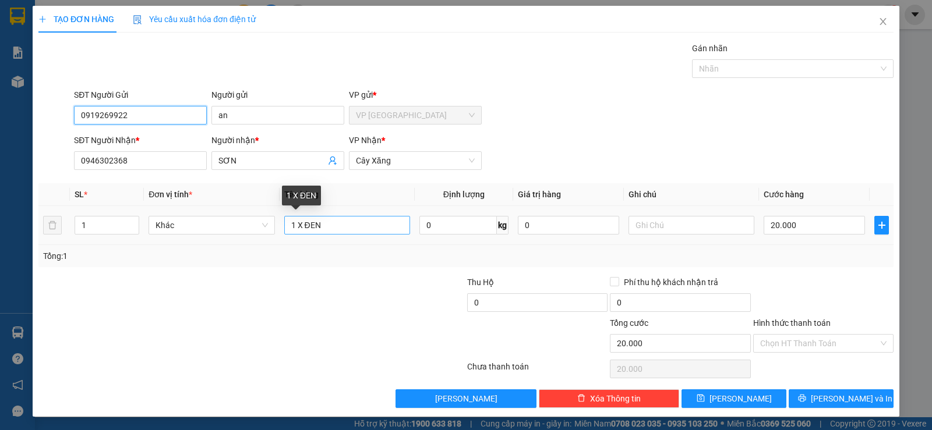
type input "0919269922"
click at [336, 225] on input "1 X ĐEN" at bounding box center [347, 225] width 126 height 19
type input "1tnp"
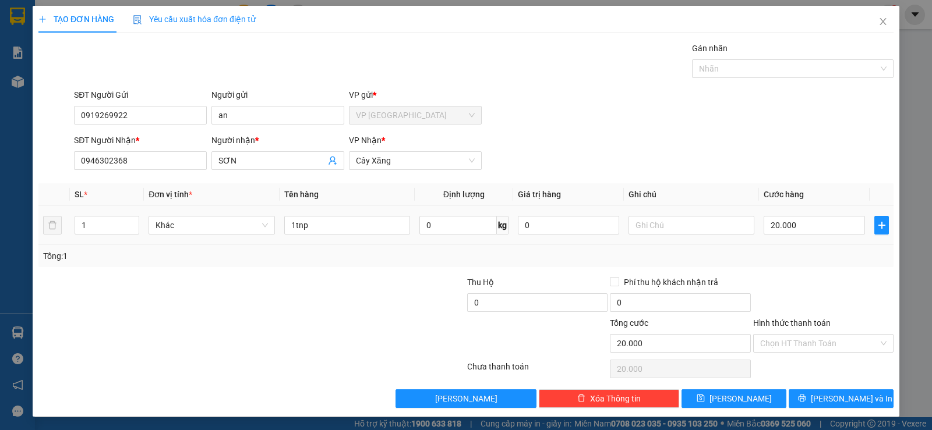
click at [819, 238] on td "20.000" at bounding box center [814, 225] width 111 height 39
click at [819, 232] on input "20.000" at bounding box center [813, 225] width 101 height 19
type input "3"
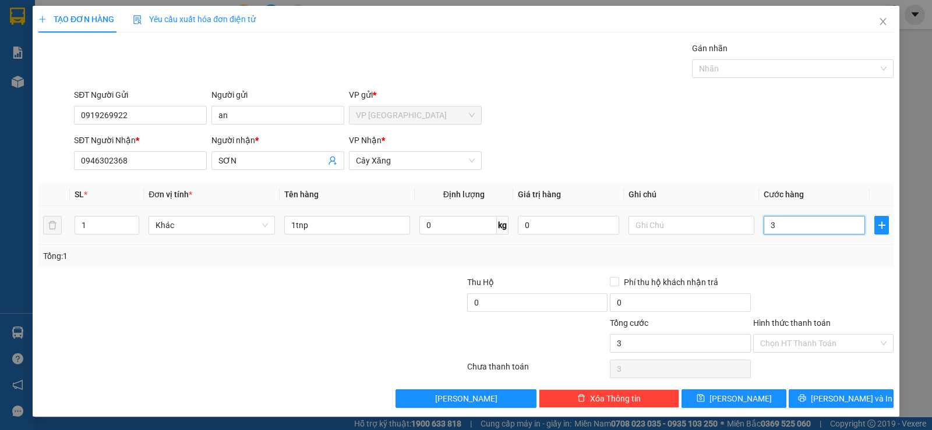
type input "30"
type input "30.000"
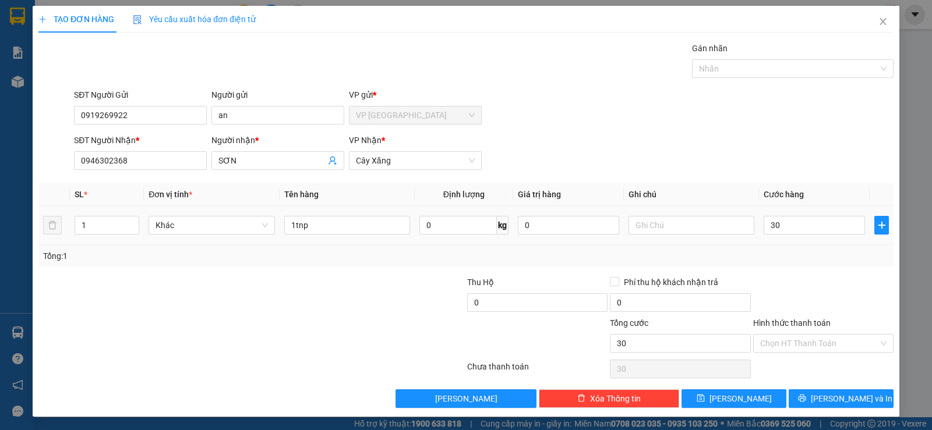
type input "30.000"
drag, startPoint x: 817, startPoint y: 284, endPoint x: 817, endPoint y: 313, distance: 29.7
click at [817, 290] on div at bounding box center [823, 296] width 143 height 41
click at [809, 402] on button "[PERSON_NAME] và In" at bounding box center [840, 399] width 105 height 19
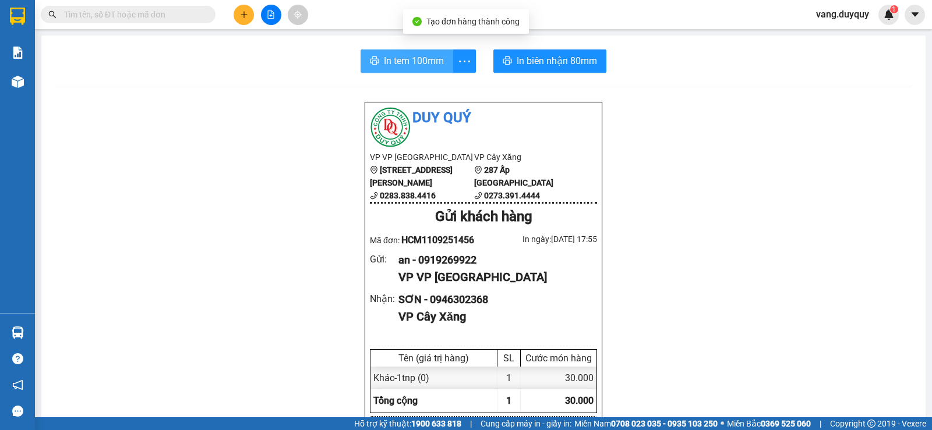
click at [384, 59] on span "In tem 100mm" at bounding box center [414, 61] width 60 height 15
click at [194, 13] on input "text" at bounding box center [132, 14] width 137 height 13
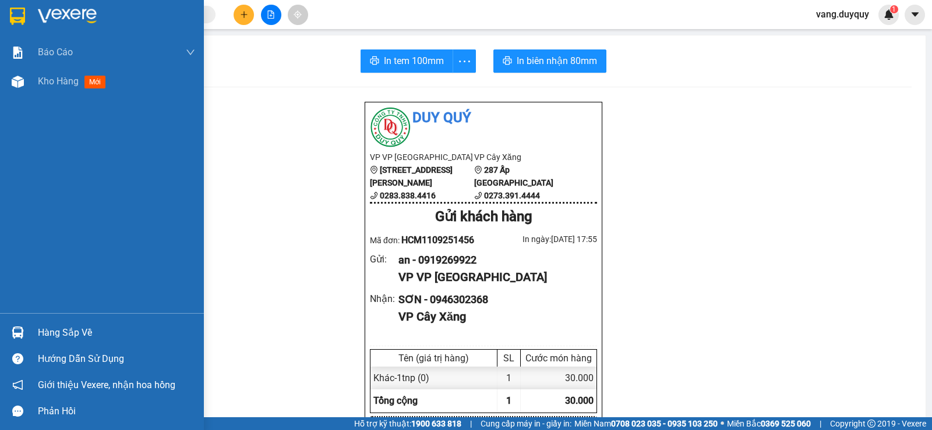
click at [29, 18] on div at bounding box center [102, 19] width 204 height 38
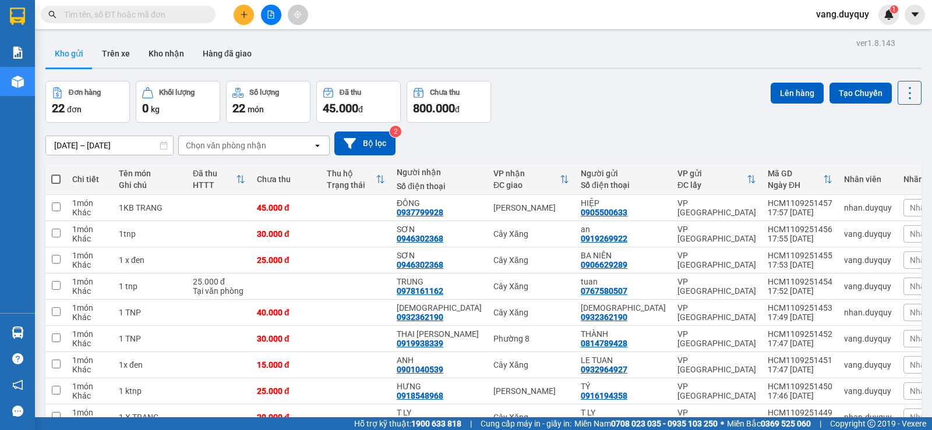
click at [182, 12] on input "text" at bounding box center [132, 14] width 137 height 13
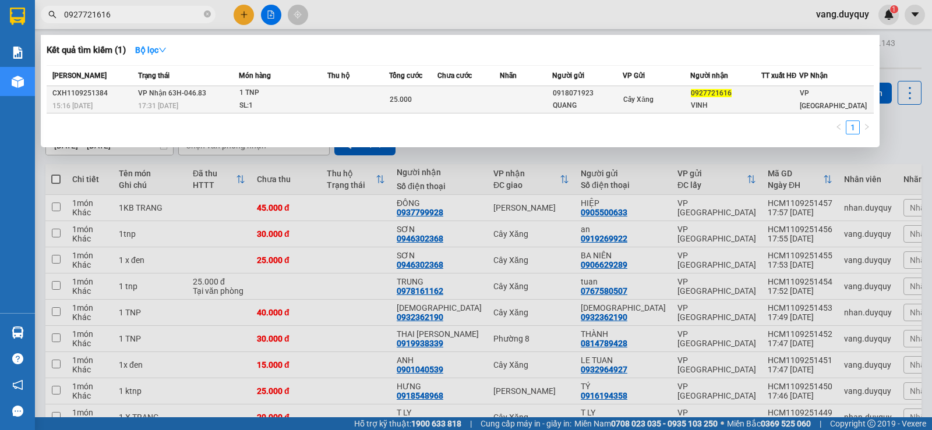
type input "0927721616"
click at [284, 90] on div "1 TNP" at bounding box center [282, 93] width 87 height 13
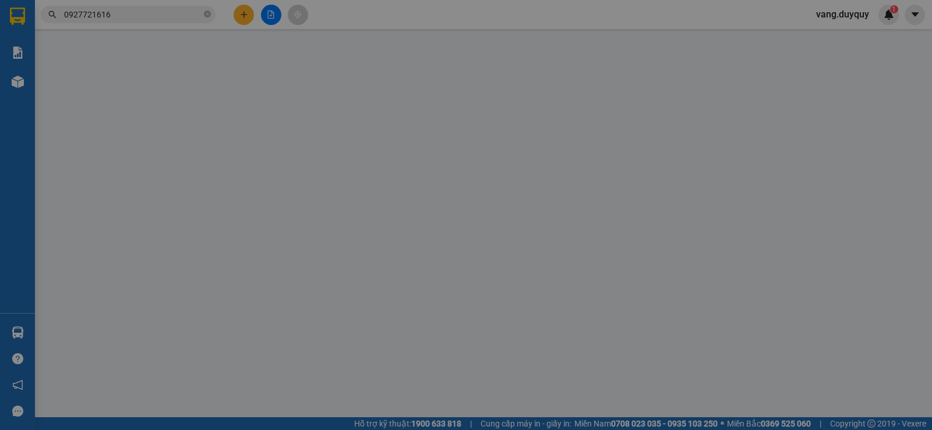
type input "0918071923"
type input "QUANG"
type input "0927721616"
type input "VINH"
type input "25.000"
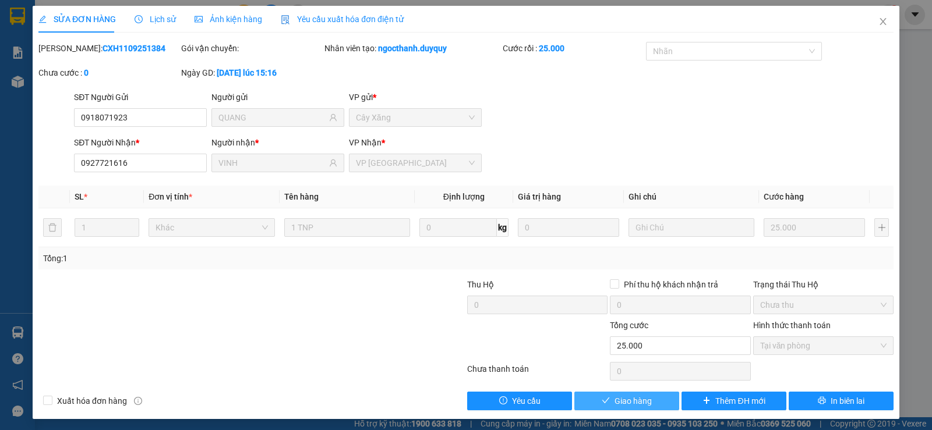
click at [582, 400] on button "Giao hàng" at bounding box center [626, 401] width 105 height 19
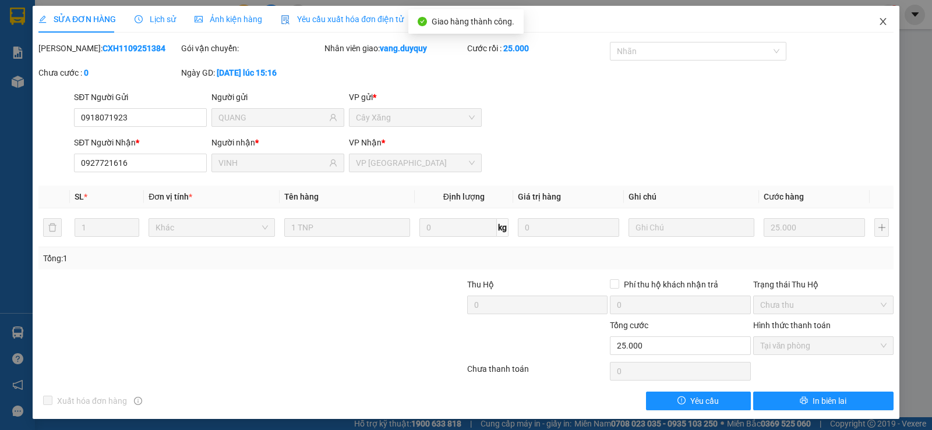
click at [884, 23] on span "Close" at bounding box center [883, 22] width 33 height 33
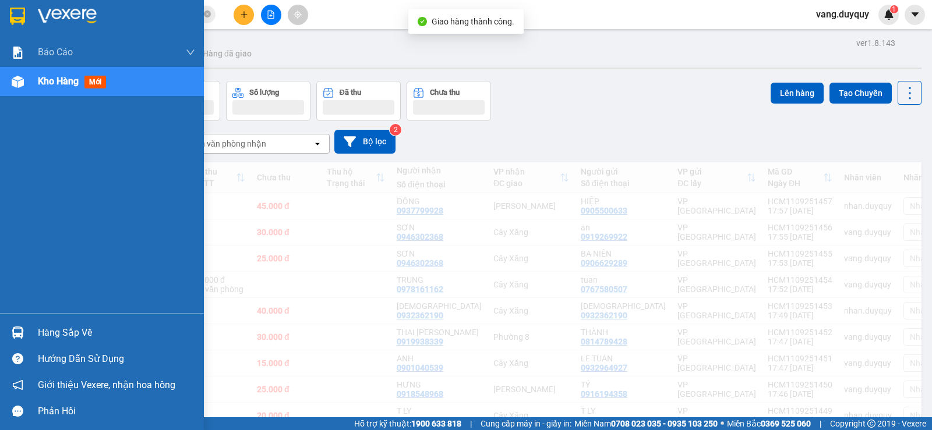
click at [19, 12] on img at bounding box center [17, 16] width 15 height 17
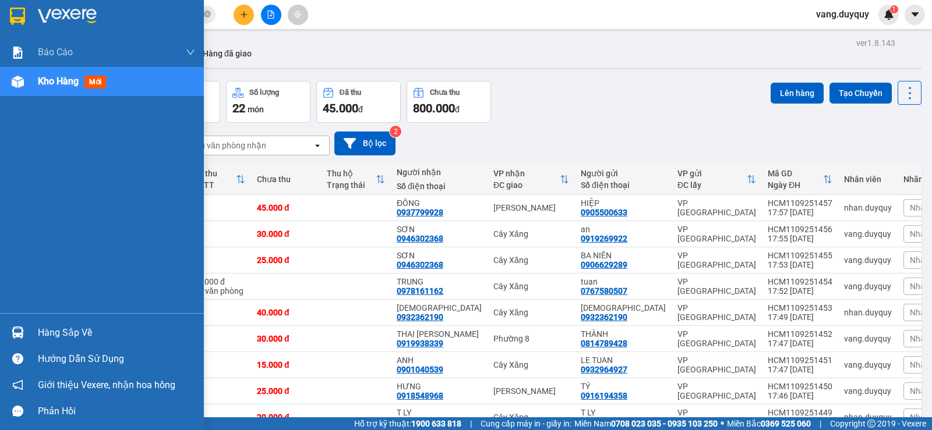
click at [75, 331] on div "Hàng sắp về" at bounding box center [116, 332] width 157 height 17
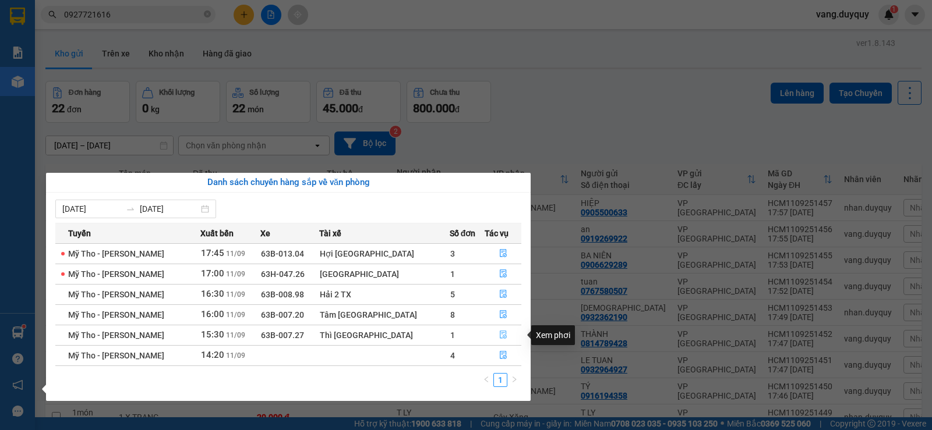
click at [502, 337] on button "button" at bounding box center [503, 335] width 36 height 19
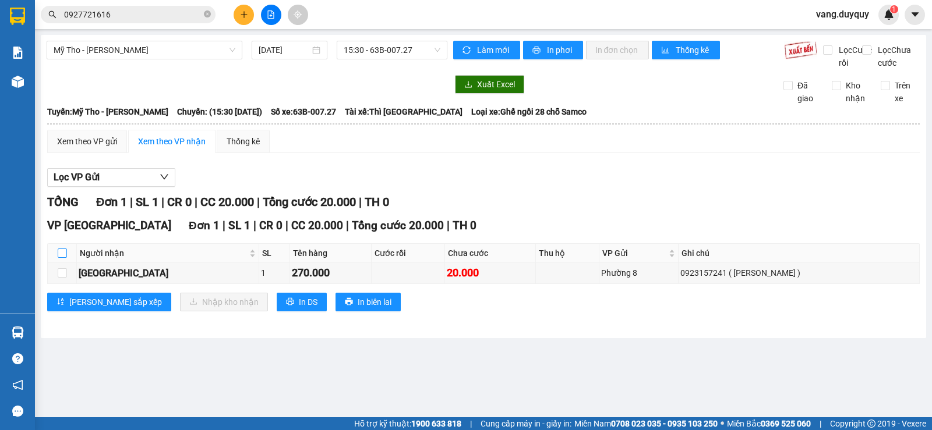
click at [65, 258] on input "checkbox" at bounding box center [62, 253] width 9 height 9
checkbox input "true"
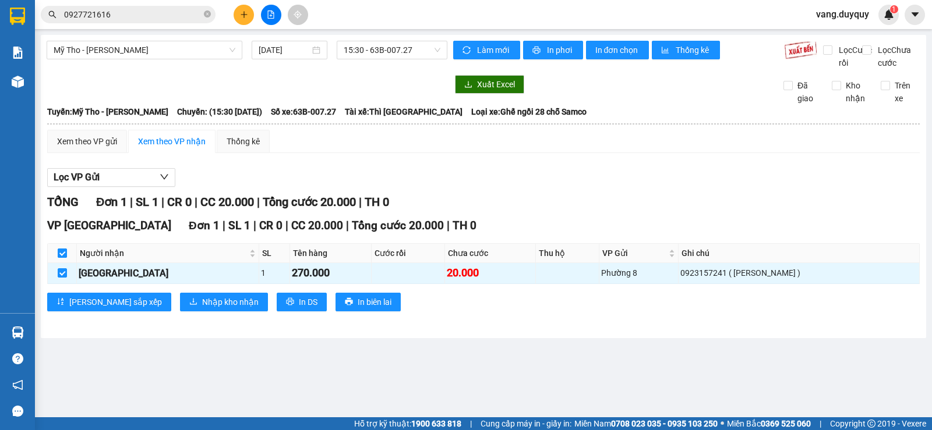
click at [65, 258] on input "checkbox" at bounding box center [62, 253] width 9 height 9
checkbox input "false"
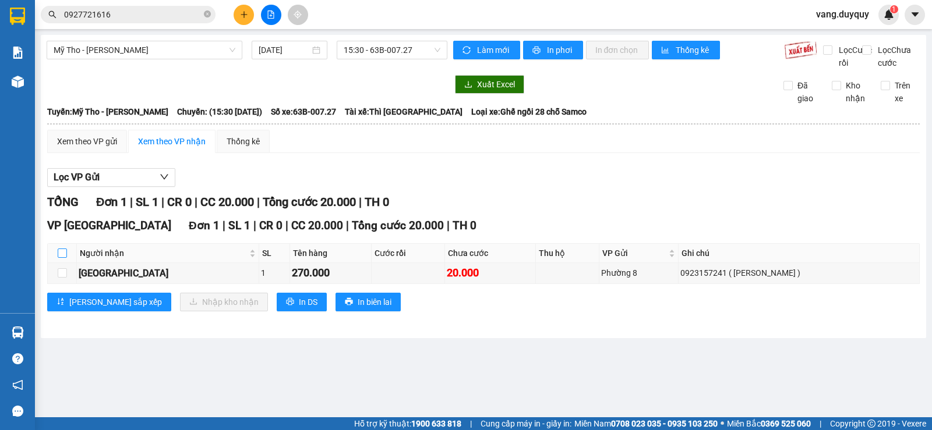
click at [65, 258] on input "checkbox" at bounding box center [62, 253] width 9 height 9
checkbox input "true"
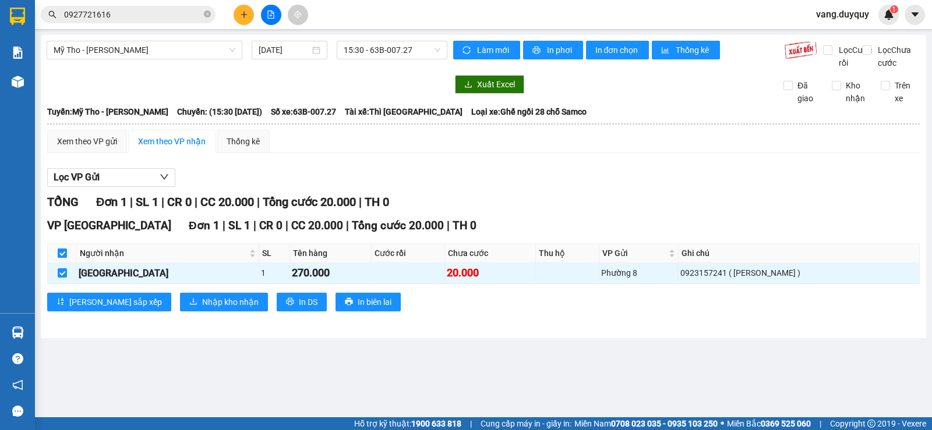
click at [65, 258] on input "checkbox" at bounding box center [62, 253] width 9 height 9
checkbox input "false"
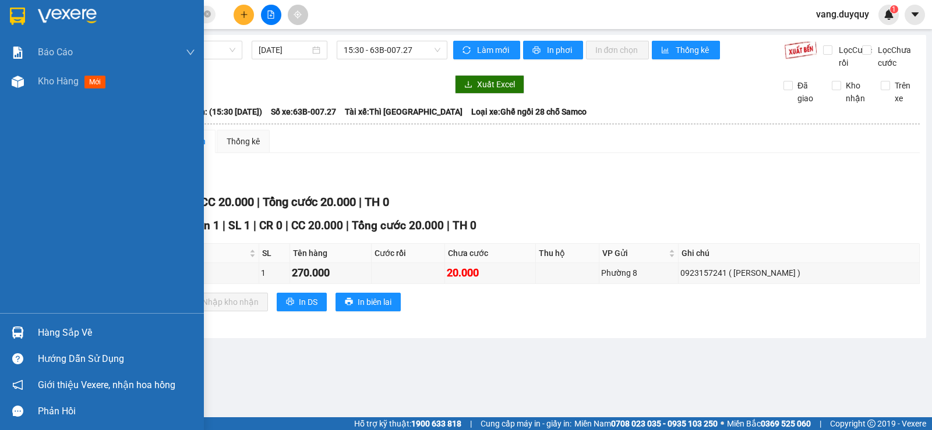
click at [24, 21] on img at bounding box center [17, 16] width 15 height 17
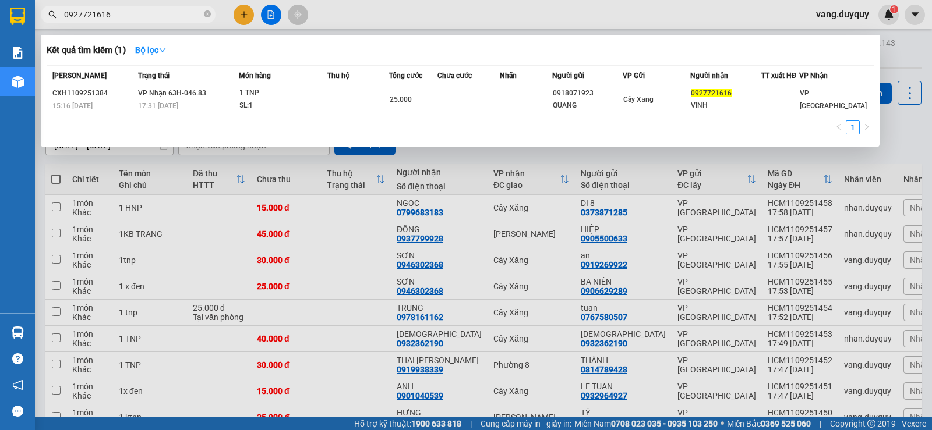
click at [172, 8] on input "0927721616" at bounding box center [132, 14] width 137 height 13
click at [208, 15] on icon "close-circle" at bounding box center [207, 13] width 7 height 7
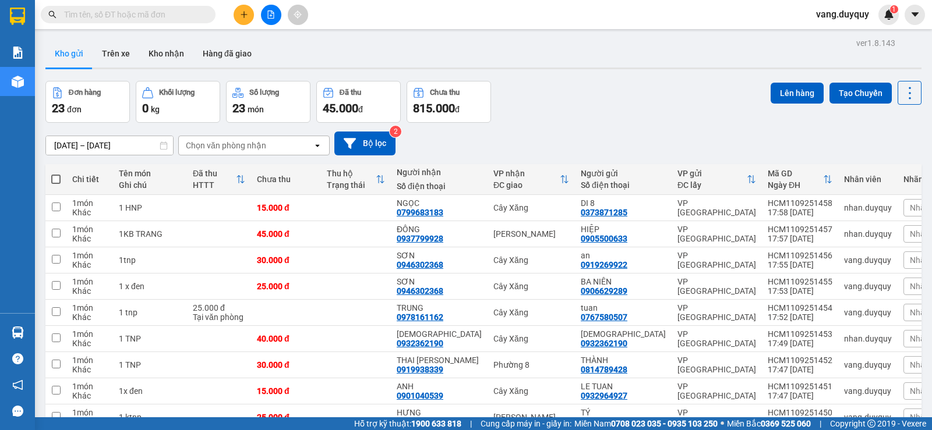
click at [180, 17] on input "text" at bounding box center [132, 14] width 137 height 13
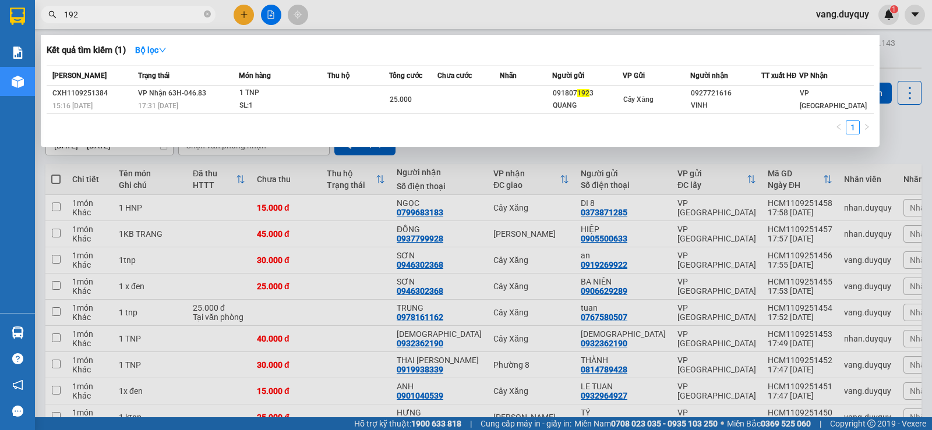
type input "1921"
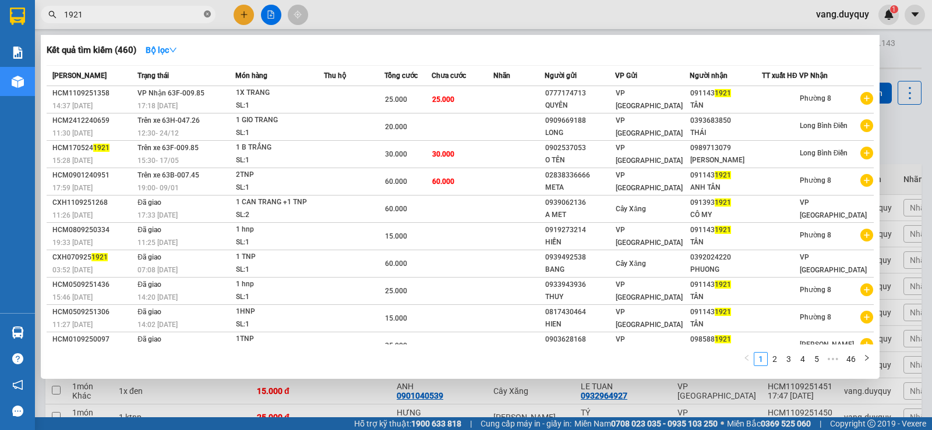
click at [208, 12] on icon "close-circle" at bounding box center [207, 13] width 7 height 7
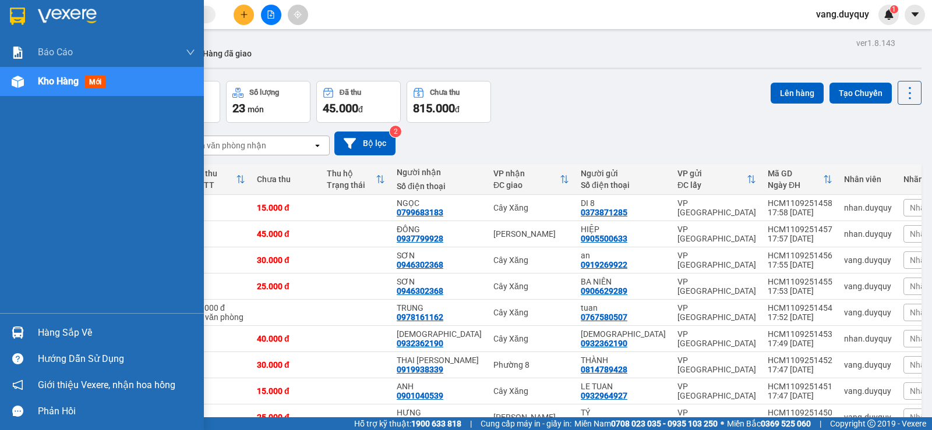
drag, startPoint x: 35, startPoint y: 319, endPoint x: 51, endPoint y: 338, distance: 24.4
click at [46, 332] on div "Hàng sắp về Hướng dẫn sử dụng Giới thiệu Vexere, nhận hoa hồng Phản hồi" at bounding box center [102, 368] width 204 height 111
click at [51, 338] on div "Hàng sắp về" at bounding box center [116, 332] width 157 height 17
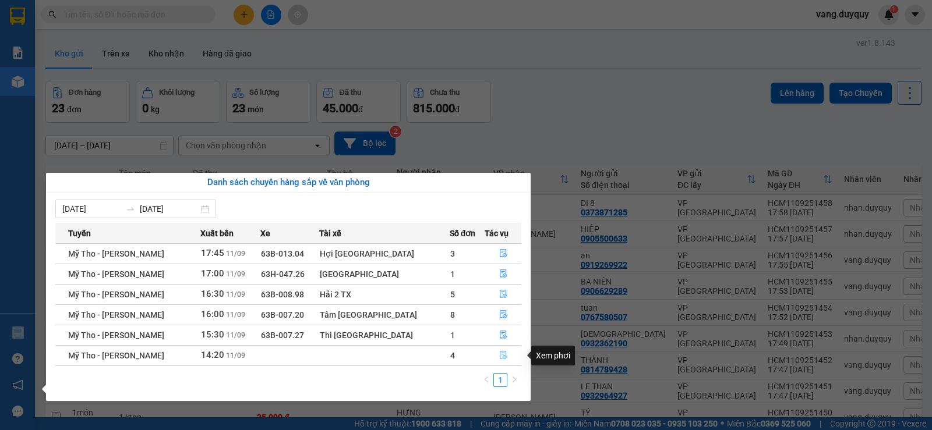
click at [504, 359] on button "button" at bounding box center [503, 355] width 36 height 19
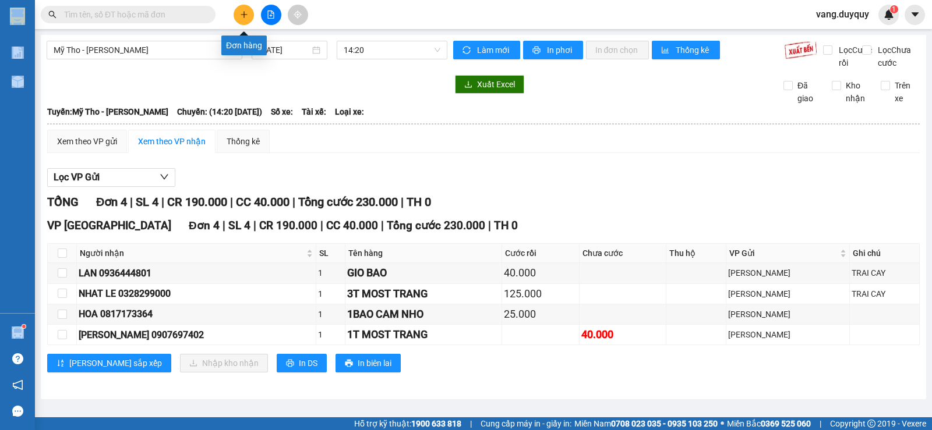
click at [249, 22] on button at bounding box center [244, 15] width 20 height 20
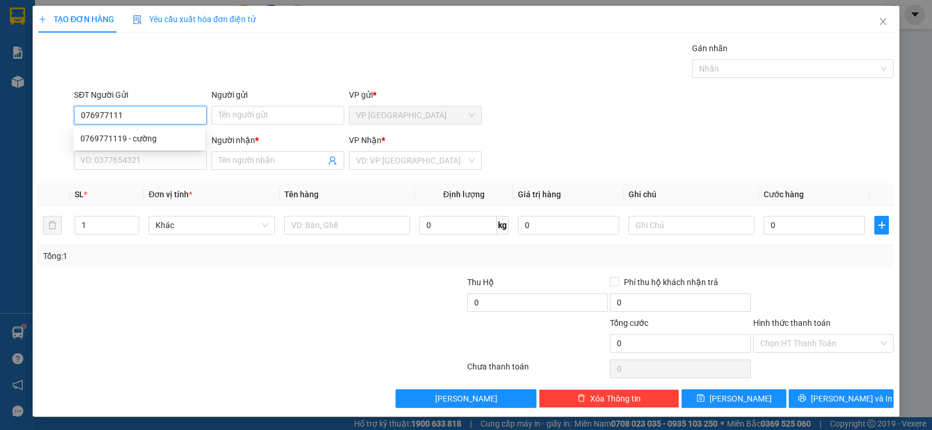
type input "0769771119"
click at [164, 133] on div "0769771119 - cường" at bounding box center [139, 138] width 118 height 13
type input "cường"
type input "0906786363"
type input "khanh"
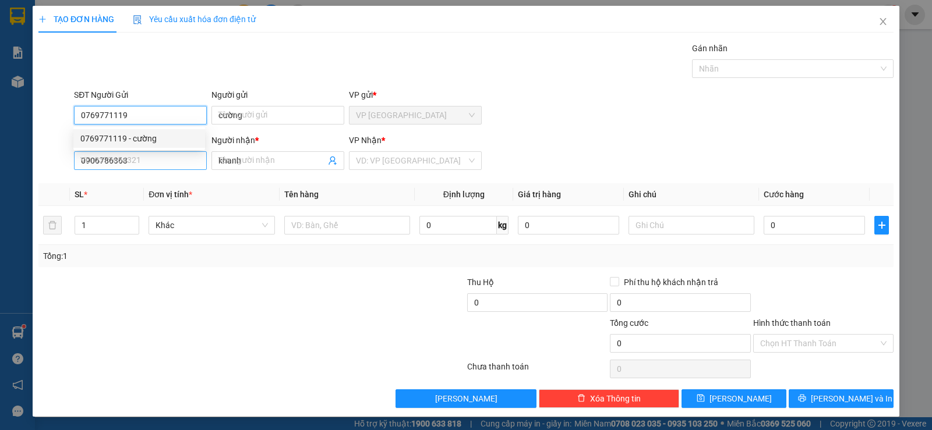
type input "20.000"
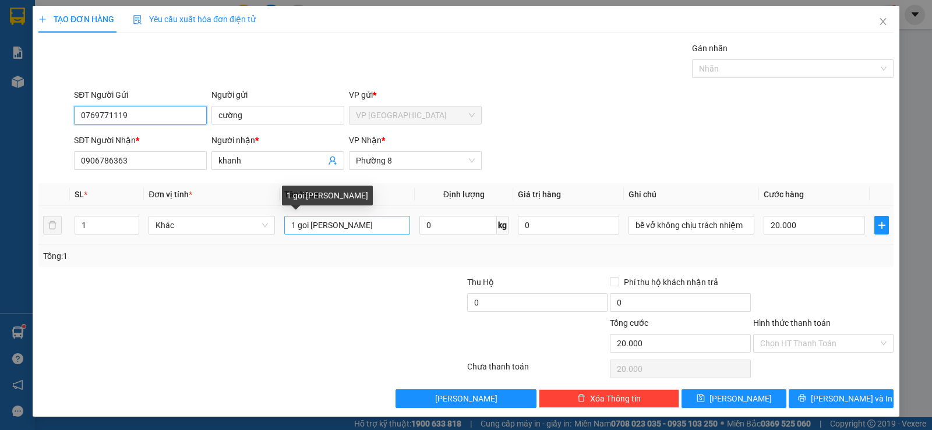
type input "0769771119"
drag, startPoint x: 307, startPoint y: 224, endPoint x: 0, endPoint y: 302, distance: 317.2
click at [89, 289] on div "Transit Pickup Surcharge Ids Transit Deliver Surcharge Ids Transit Deliver Surc…" at bounding box center [465, 225] width 855 height 366
drag, startPoint x: 351, startPoint y: 231, endPoint x: 3, endPoint y: 336, distance: 363.3
click at [45, 325] on div "Transit Pickup Surcharge Ids Transit Deliver Surcharge Ids Transit Deliver Surc…" at bounding box center [465, 225] width 855 height 366
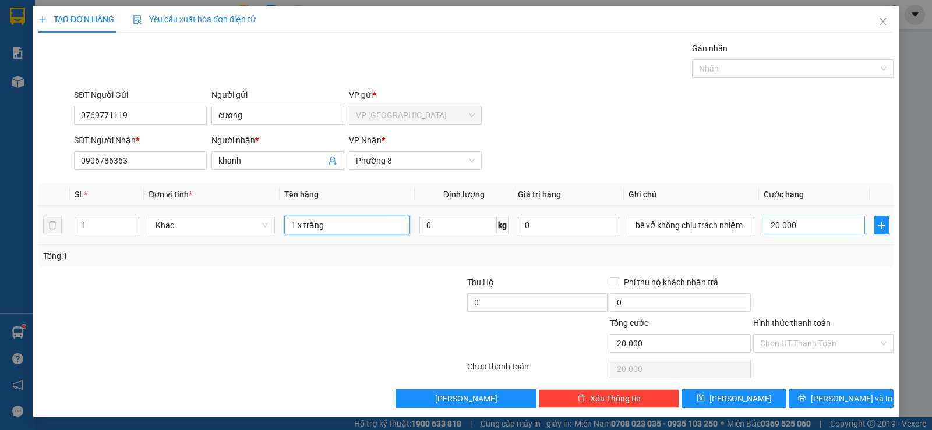
type input "1 x trắng"
click at [786, 221] on input "20.000" at bounding box center [813, 225] width 101 height 19
type input "2"
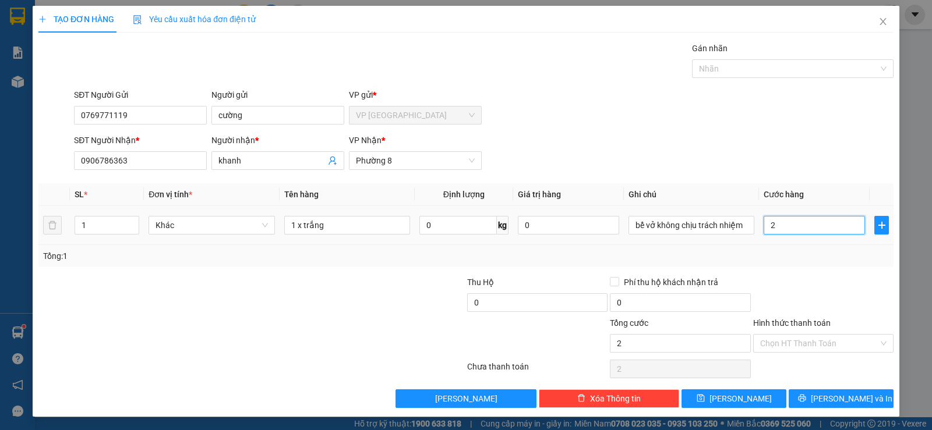
type input "25"
type input "25.000"
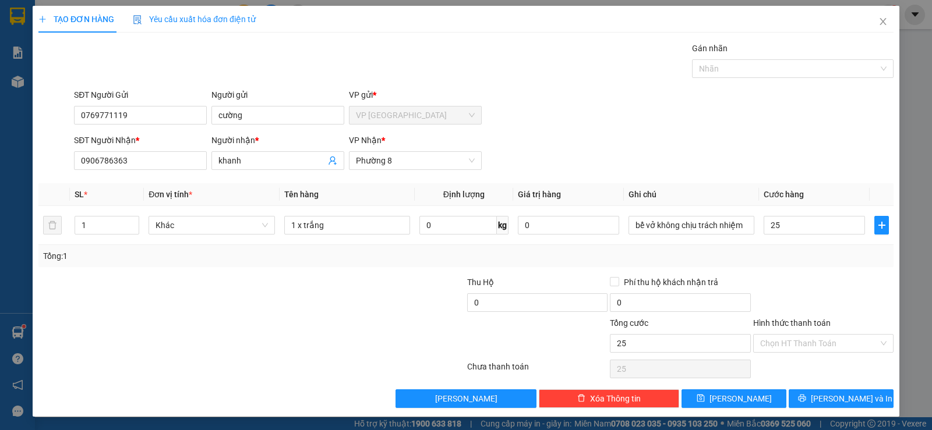
type input "25.000"
click at [856, 298] on div at bounding box center [823, 296] width 143 height 41
drag, startPoint x: 850, startPoint y: 392, endPoint x: 618, endPoint y: 300, distance: 249.2
click at [847, 395] on span "Lưu và In" at bounding box center [852, 398] width 82 height 13
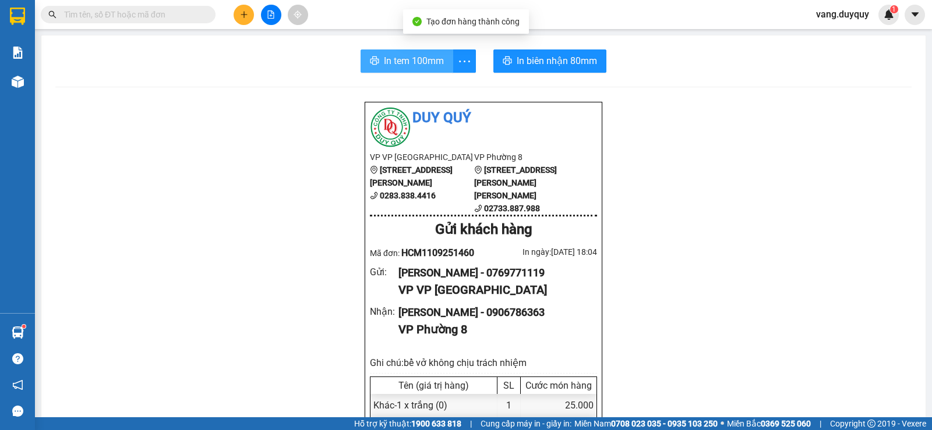
click at [411, 58] on span "In tem 100mm" at bounding box center [414, 61] width 60 height 15
click at [242, 13] on icon "plus" at bounding box center [244, 14] width 8 height 8
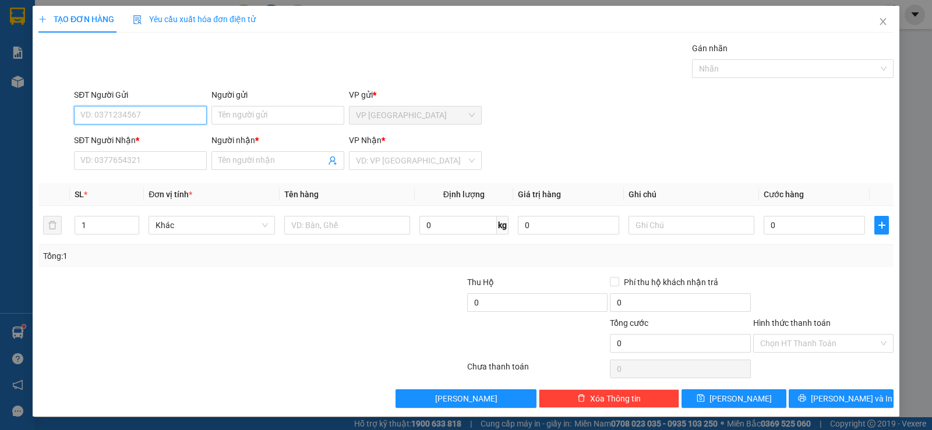
click at [129, 111] on input "SĐT Người Gửi" at bounding box center [140, 115] width 133 height 19
type input "0932131664"
click at [135, 135] on div "0932131664 - DUYÊN" at bounding box center [139, 138] width 118 height 13
type input "DUYÊN"
type input "0918848978"
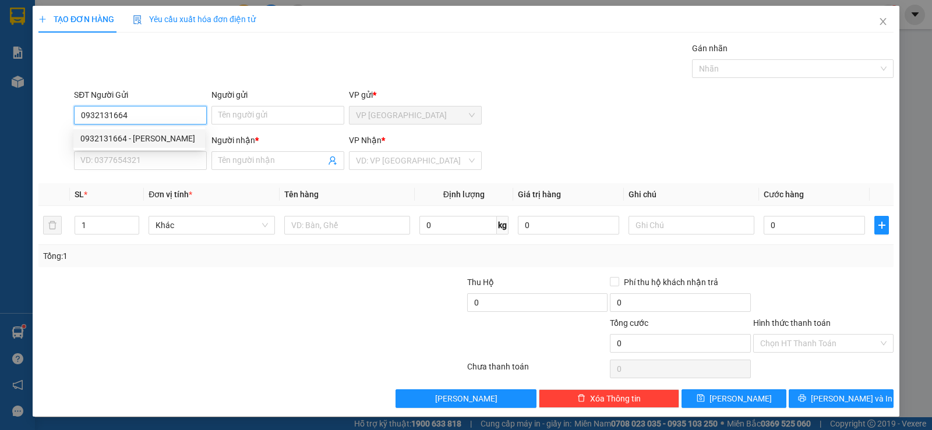
type input "TRANG"
type input "25.000"
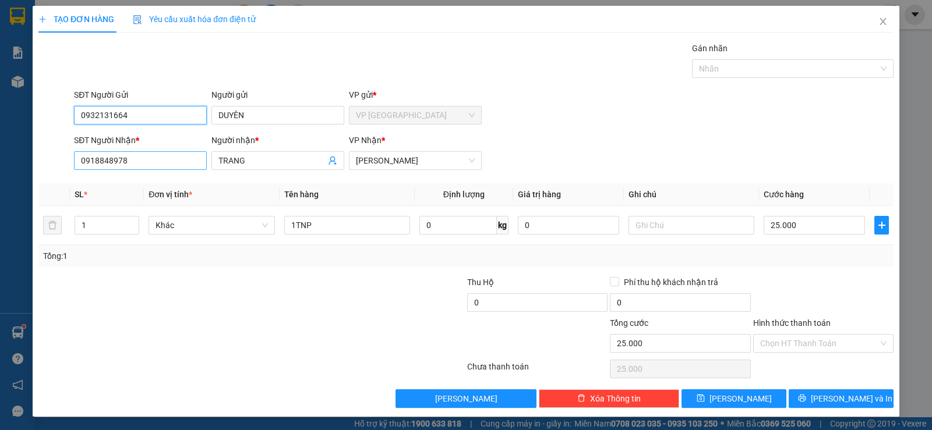
type input "0932131664"
click at [158, 165] on input "0918848978" at bounding box center [140, 160] width 133 height 19
type input "0844213905"
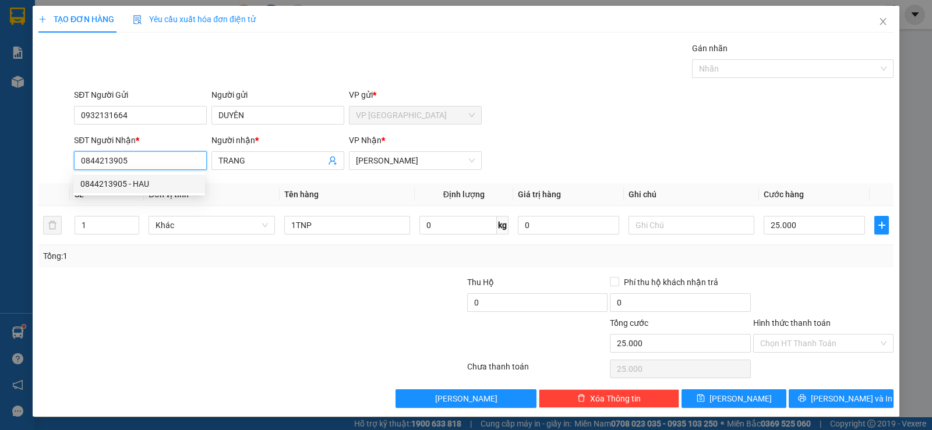
click at [149, 183] on div "0844213905 - HAU" at bounding box center [139, 184] width 118 height 13
type input "HAU"
type input "40.000"
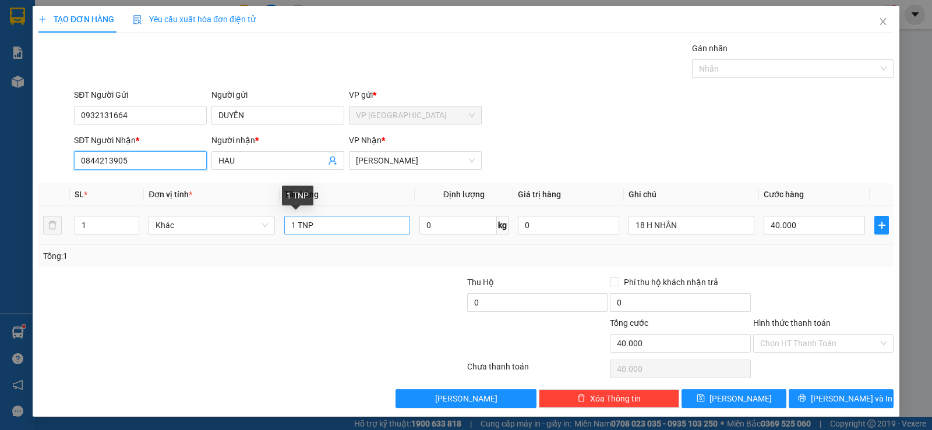
type input "0844213905"
click at [363, 224] on input "1 TNP" at bounding box center [347, 225] width 126 height 19
type input "1 goi x trắng"
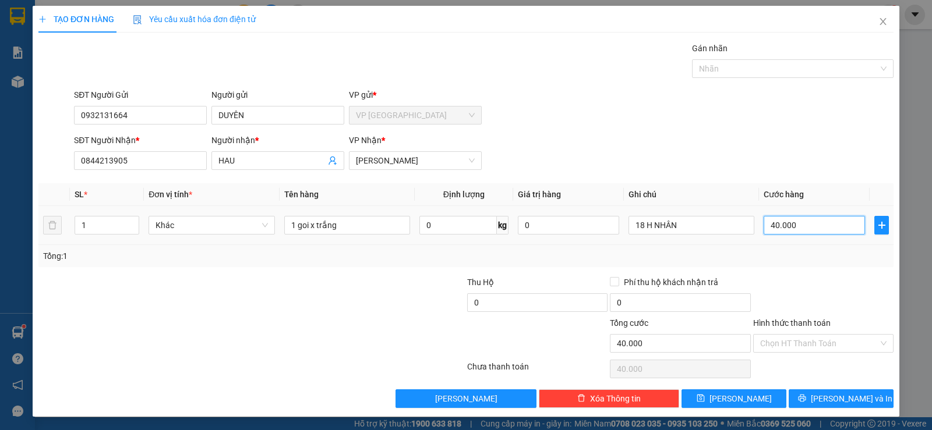
click at [819, 227] on input "40.000" at bounding box center [813, 225] width 101 height 19
type input "2"
type input "20"
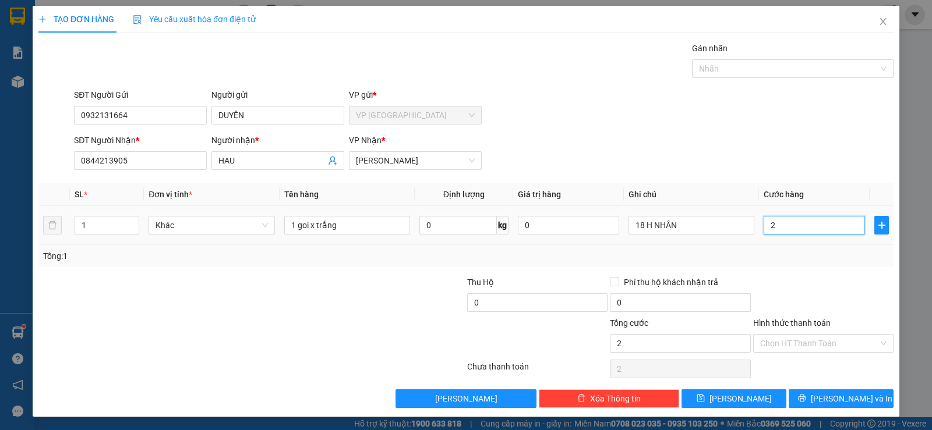
type input "20"
type input "20.000"
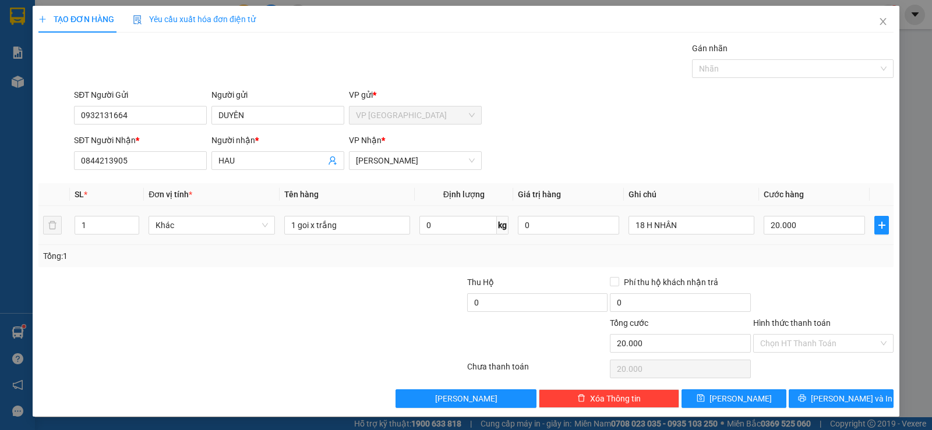
drag, startPoint x: 778, startPoint y: 247, endPoint x: 759, endPoint y: 273, distance: 31.7
click at [773, 252] on div "Tổng: 1" at bounding box center [465, 256] width 855 height 22
drag, startPoint x: 647, startPoint y: 227, endPoint x: 386, endPoint y: 306, distance: 272.6
click at [387, 307] on div "Transit Pickup Surcharge Ids Transit Deliver Surcharge Ids Transit Deliver Surc…" at bounding box center [465, 225] width 855 height 366
type input "mai NHÂN"
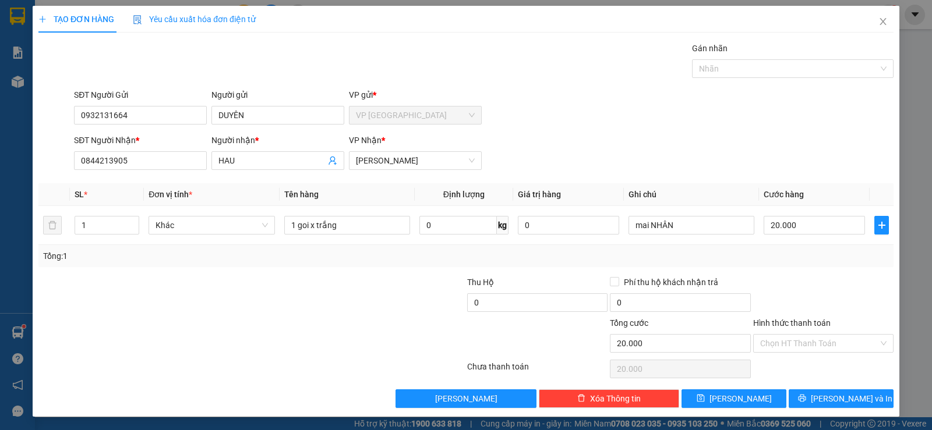
click at [744, 122] on div "SĐT Người Gửi 0932131664 Người gửi DUYÊN VP gửi * VP Sài Gòn" at bounding box center [484, 109] width 824 height 41
click at [828, 398] on span "Lưu và In" at bounding box center [852, 398] width 82 height 13
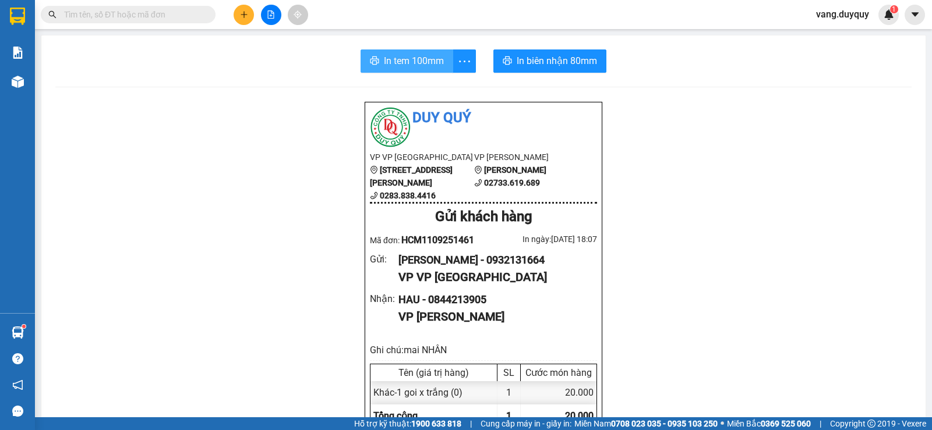
click at [385, 69] on button "In tem 100mm" at bounding box center [406, 60] width 93 height 23
click at [189, 18] on input "text" at bounding box center [132, 14] width 137 height 13
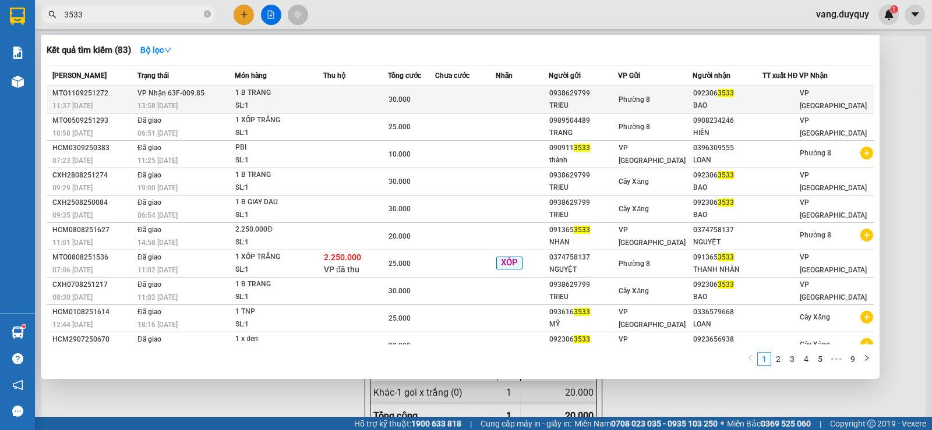
type input "3533"
click at [434, 106] on div "30.000" at bounding box center [411, 99] width 46 height 13
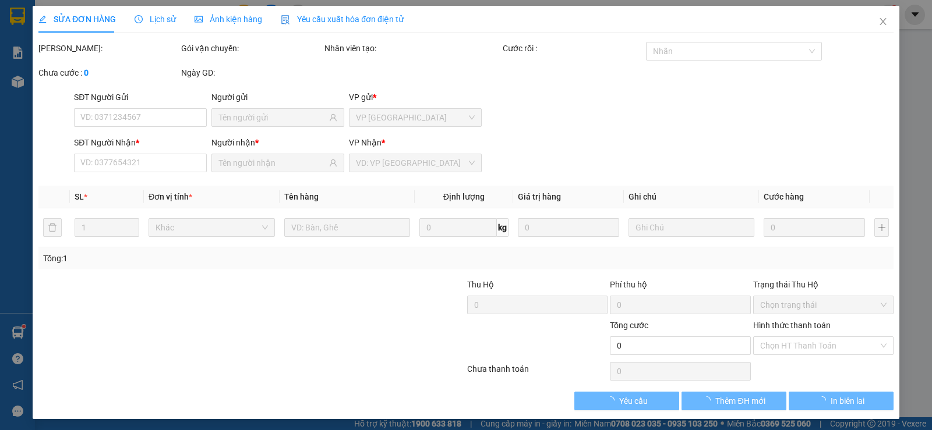
type input "0938629799"
type input "TRIEU"
type input "0923063533"
type input "BAO"
type input "30.000"
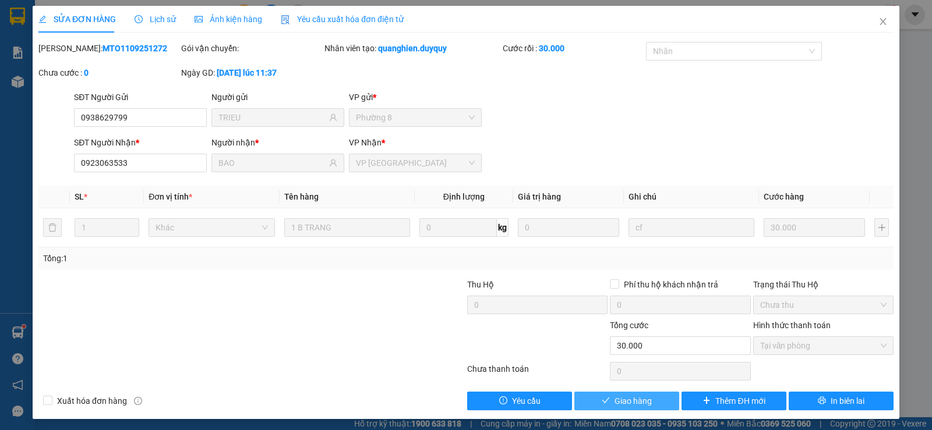
click at [621, 398] on span "Giao hàng" at bounding box center [632, 401] width 37 height 13
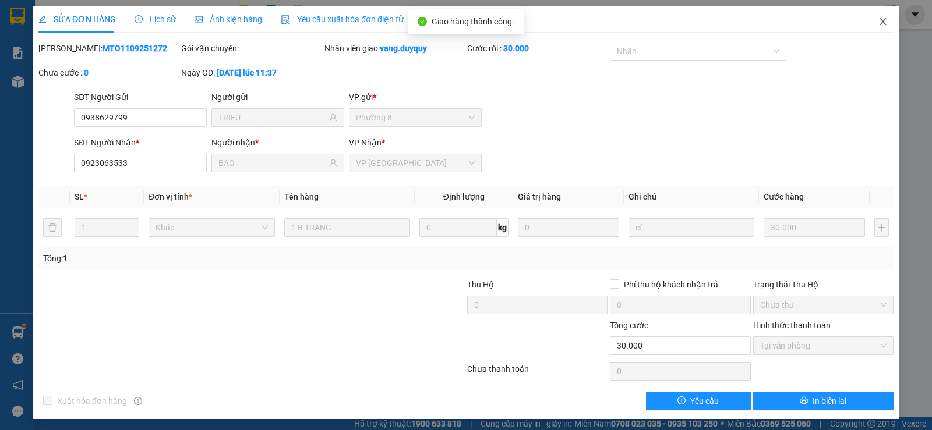
click at [882, 23] on span "Close" at bounding box center [883, 22] width 33 height 33
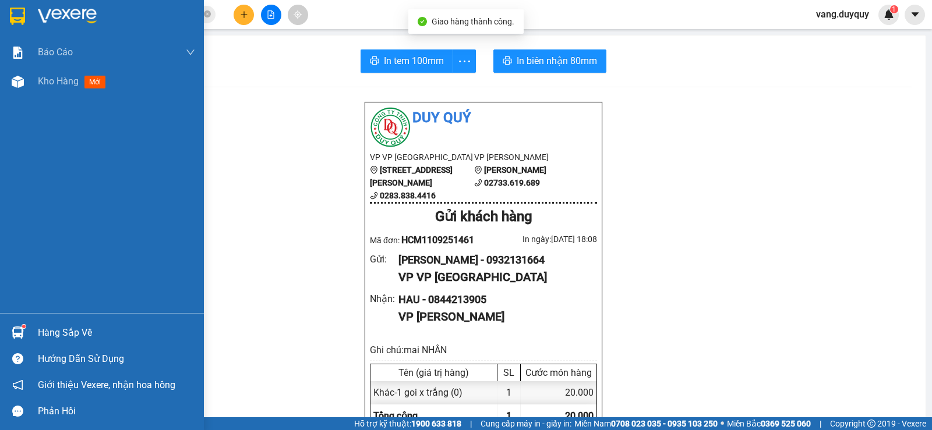
click at [37, 341] on div "Hàng sắp về" at bounding box center [102, 333] width 204 height 26
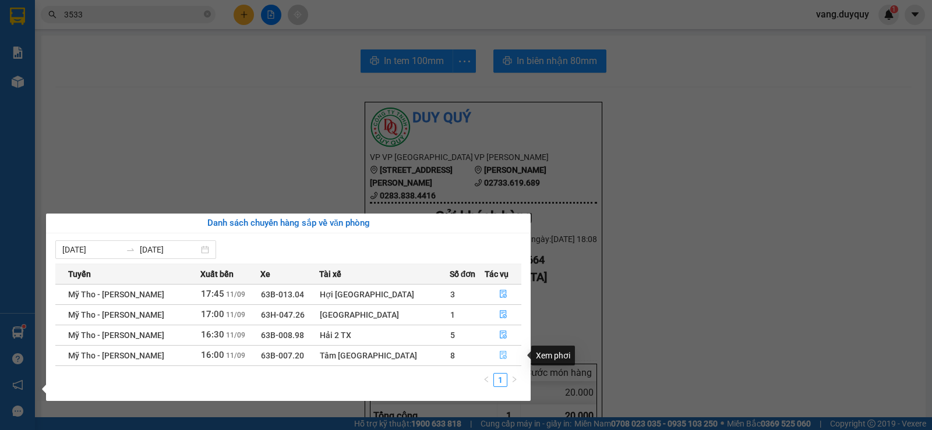
click at [491, 355] on button "button" at bounding box center [503, 355] width 36 height 19
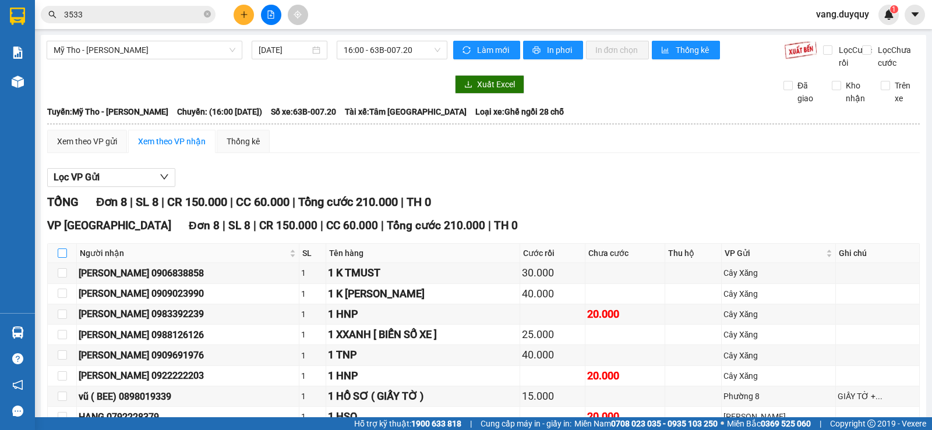
click at [62, 258] on input "checkbox" at bounding box center [62, 253] width 9 height 9
checkbox input "true"
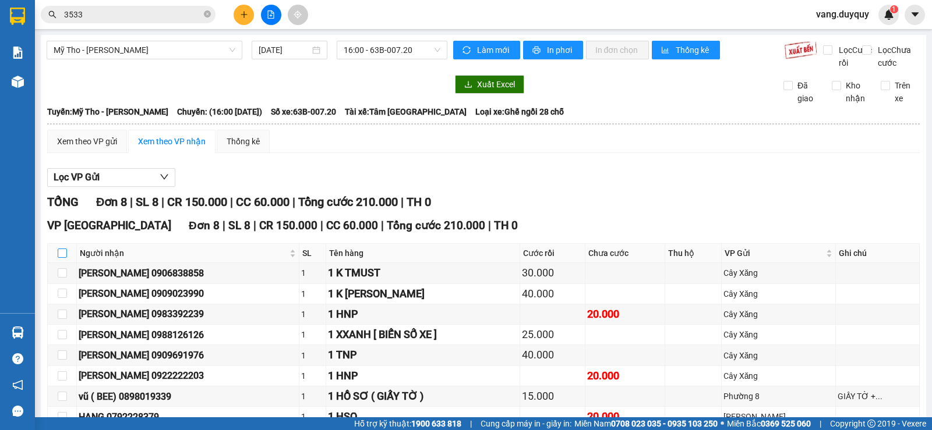
checkbox input "true"
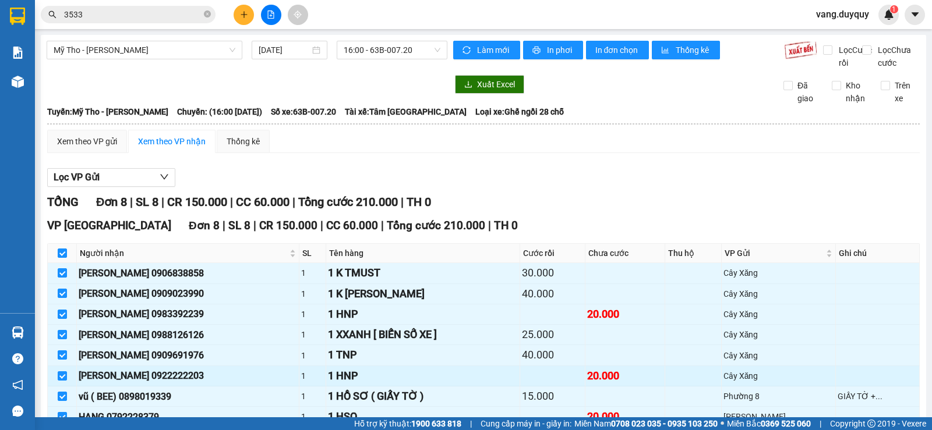
scroll to position [83, 0]
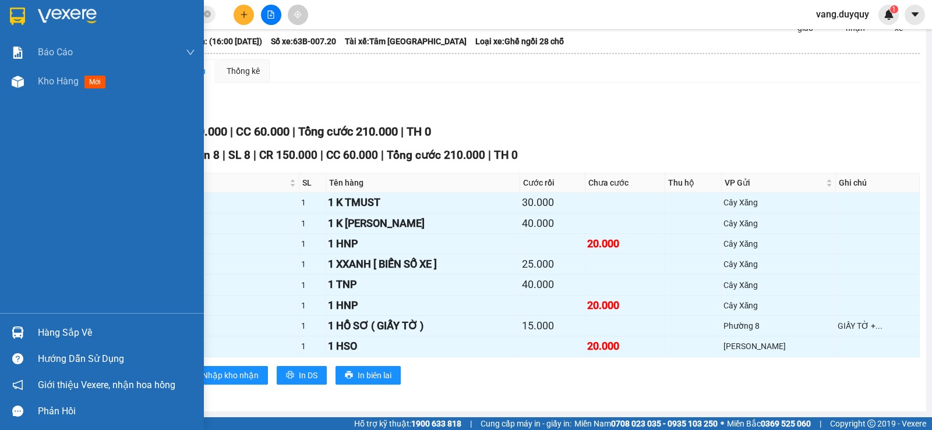
click at [55, 331] on div "Hàng sắp về" at bounding box center [116, 332] width 157 height 17
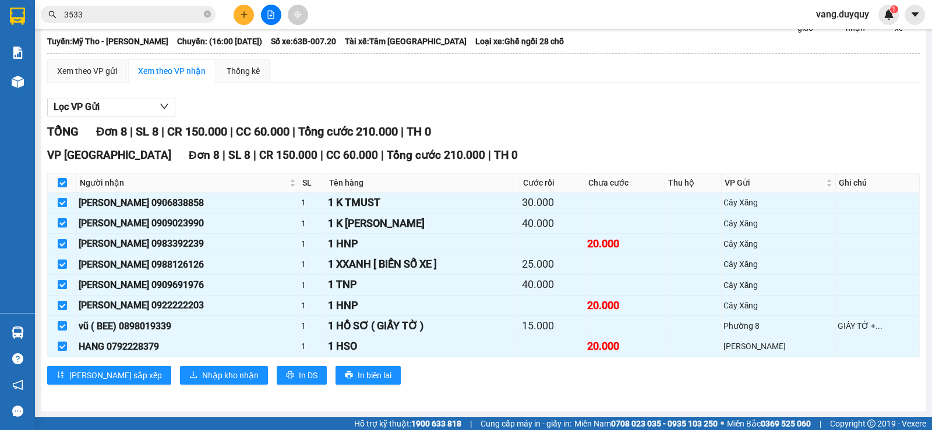
click at [543, 132] on section "Kết quả tìm kiếm ( 83 ) Bộ lọc Mã ĐH Trạng thái Món hàng Thu hộ Tổng cước Chưa …" at bounding box center [466, 215] width 932 height 430
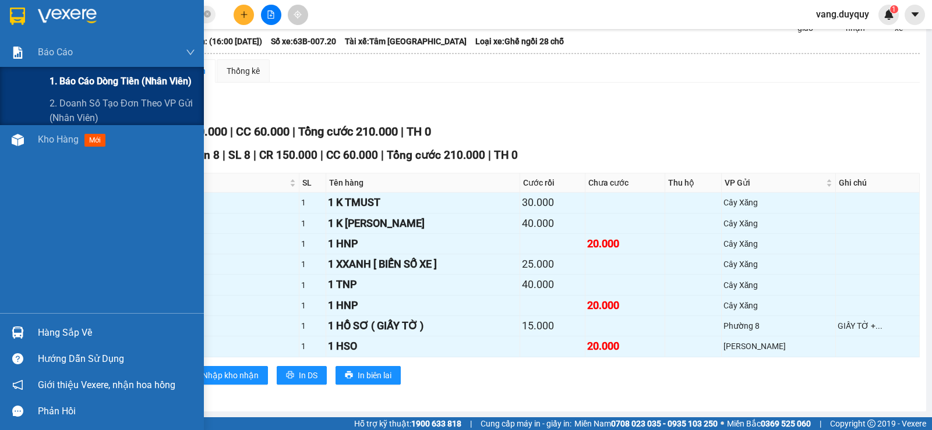
click at [90, 86] on span "1. Báo cáo dòng tiền (nhân viên)" at bounding box center [120, 81] width 142 height 15
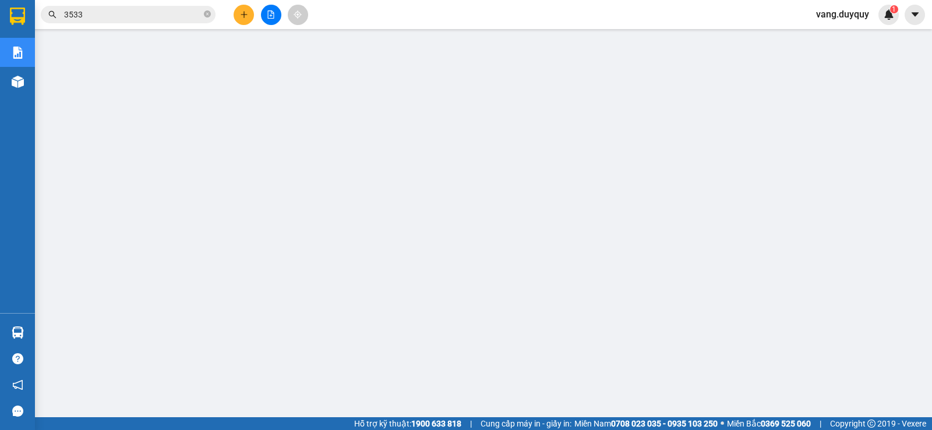
click at [245, 12] on icon "plus" at bounding box center [244, 14] width 8 height 8
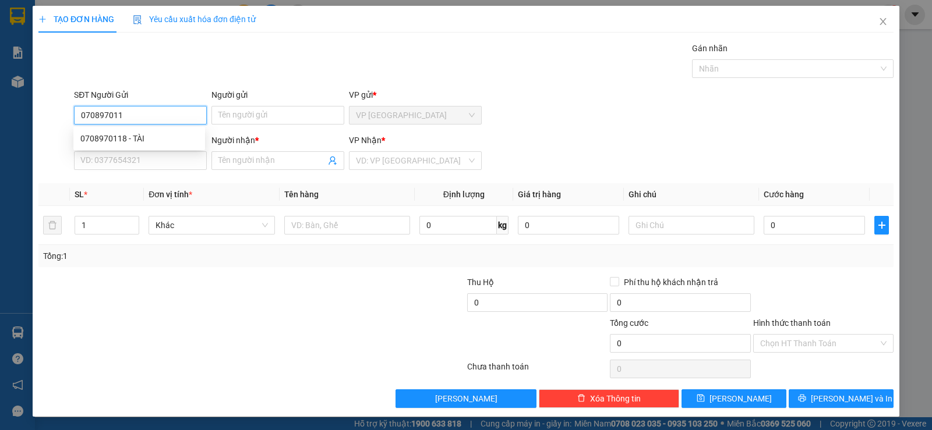
type input "0708970118"
click at [141, 132] on div "0708970118 - TÀI" at bounding box center [139, 138] width 118 height 13
type input "TÀI"
type input "0946722748"
type input "ĐẠT"
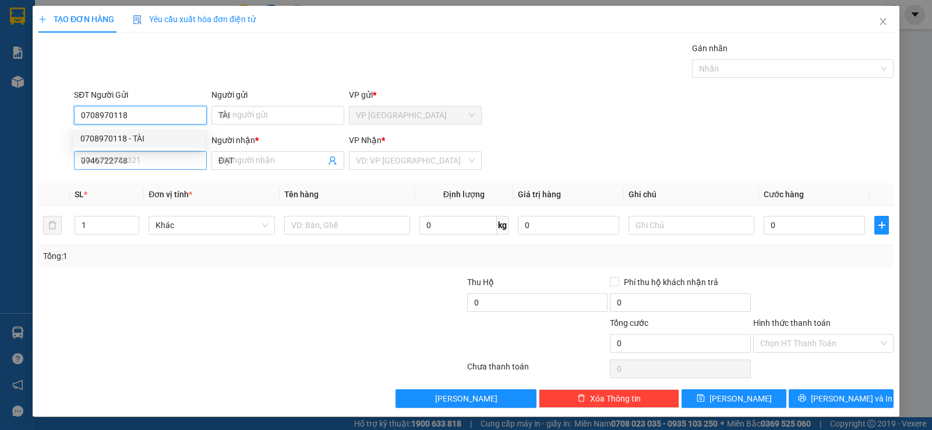
type input "15.000"
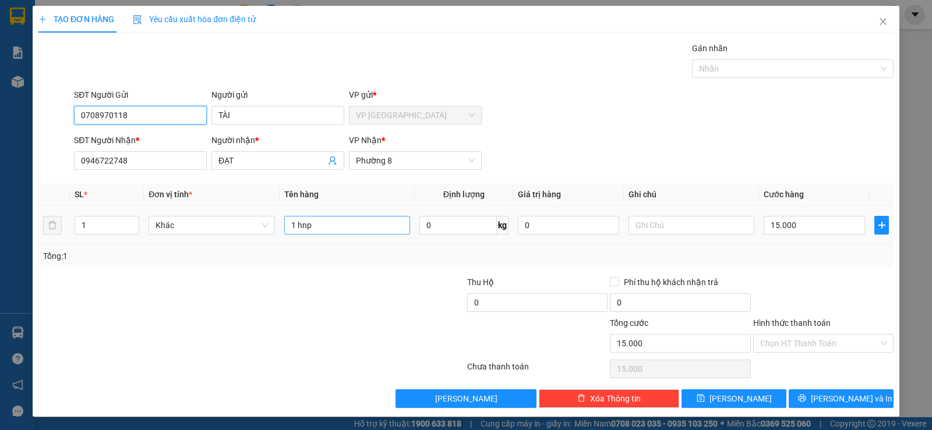
type input "0708970118"
click at [328, 230] on input "1 hnp" at bounding box center [347, 225] width 126 height 19
click at [320, 231] on input "1 hnp" at bounding box center [347, 225] width 126 height 19
type input "1 x đen"
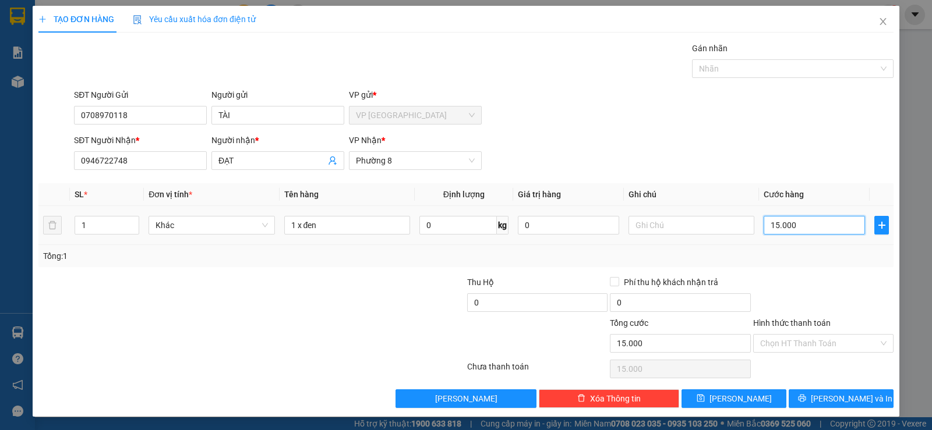
click at [809, 229] on input "15.000" at bounding box center [813, 225] width 101 height 19
type input "2"
type input "20"
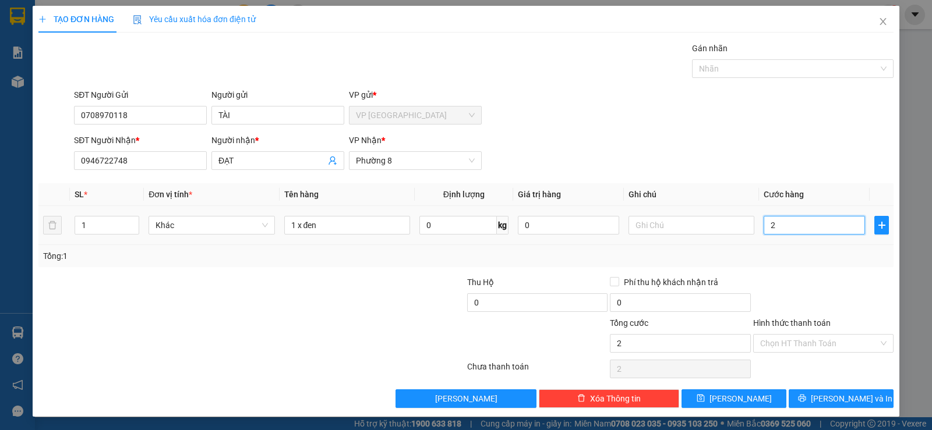
type input "20"
type input "20.000"
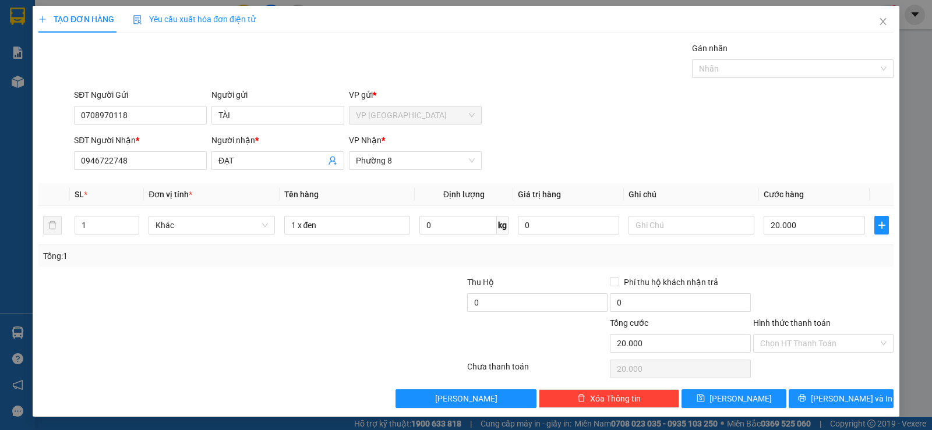
click at [807, 260] on div "Tổng: 1" at bounding box center [466, 256] width 846 height 13
click at [805, 397] on icon "printer" at bounding box center [802, 399] width 8 height 8
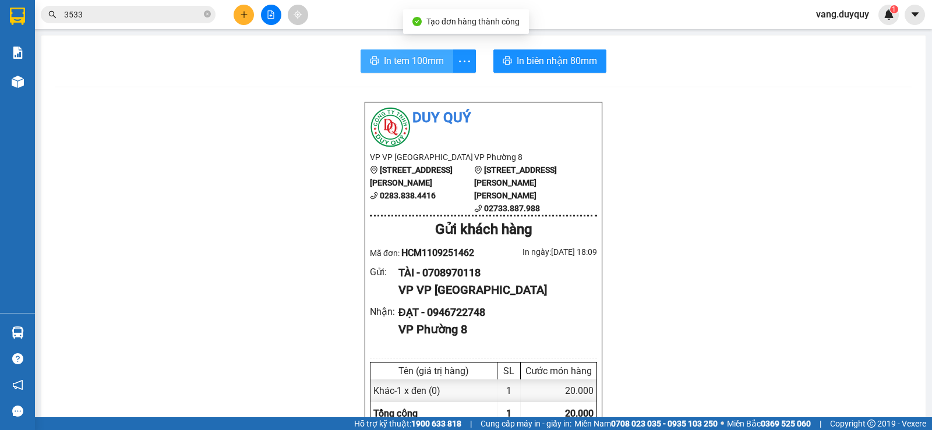
click at [422, 58] on span "In tem 100mm" at bounding box center [414, 61] width 60 height 15
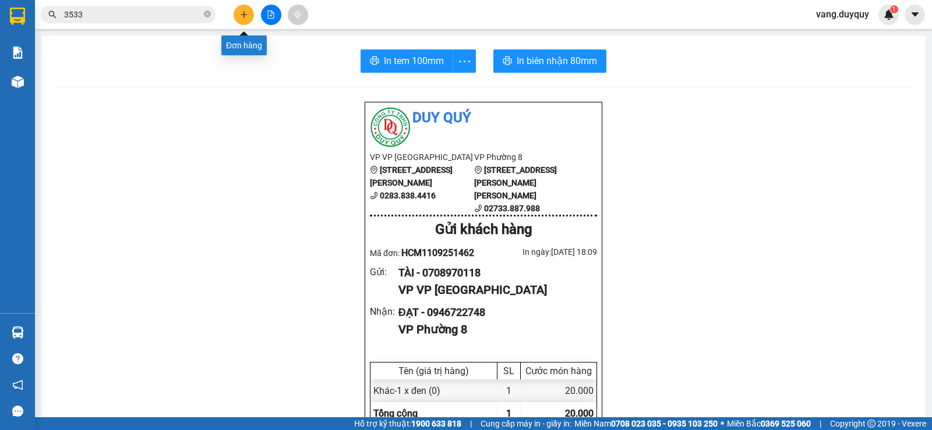
click at [242, 17] on icon "plus" at bounding box center [244, 14] width 8 height 8
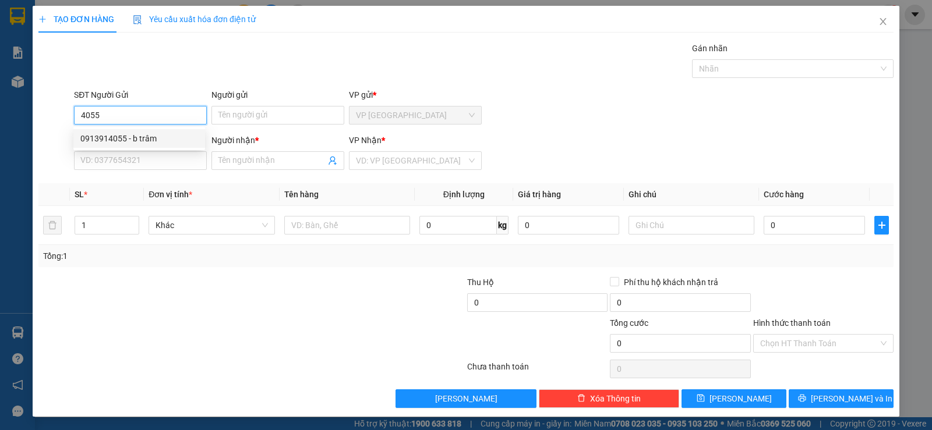
click at [149, 140] on div "0913914055 - b trâm" at bounding box center [139, 138] width 118 height 13
type input "0913914055"
type input "b trâm"
type input "0939865536"
type input "DIỆP"
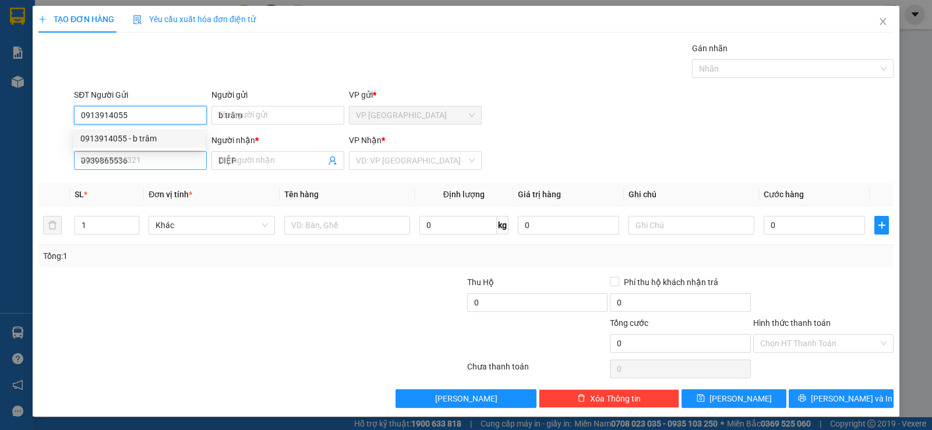
type input "15.000"
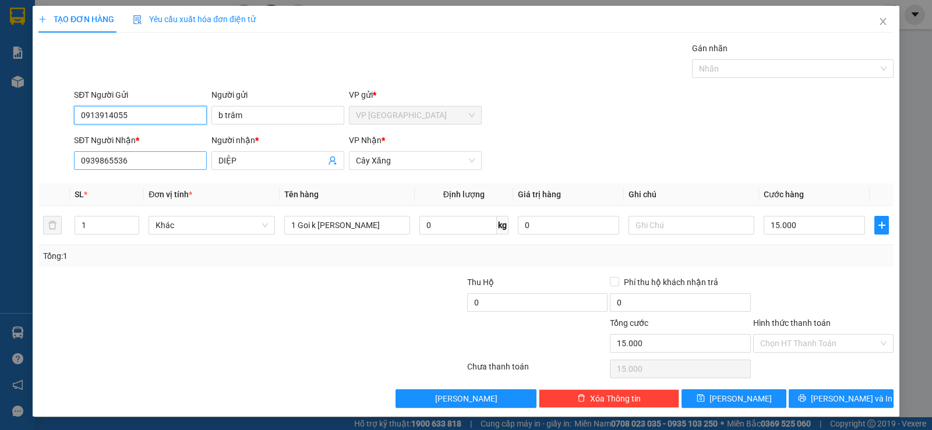
type input "0913914055"
click at [157, 158] on input "0939865536" at bounding box center [140, 160] width 133 height 19
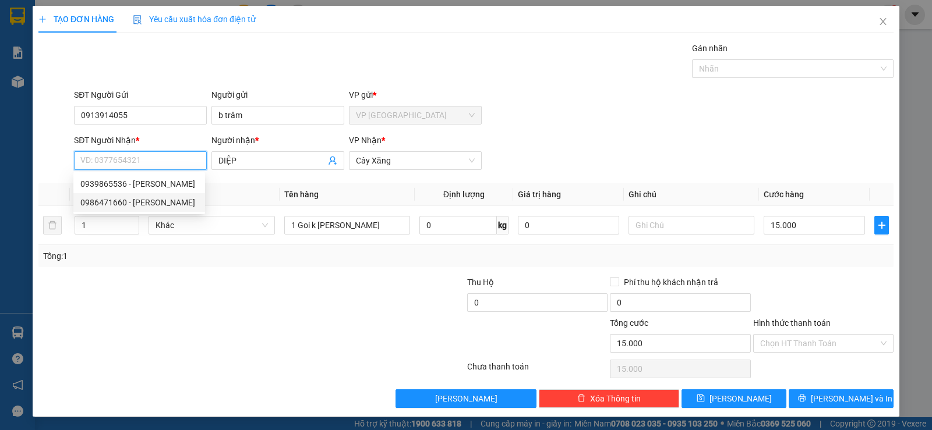
click at [136, 204] on div "0986471660 - THẢO" at bounding box center [139, 202] width 118 height 13
type input "0986471660"
type input "THẢO"
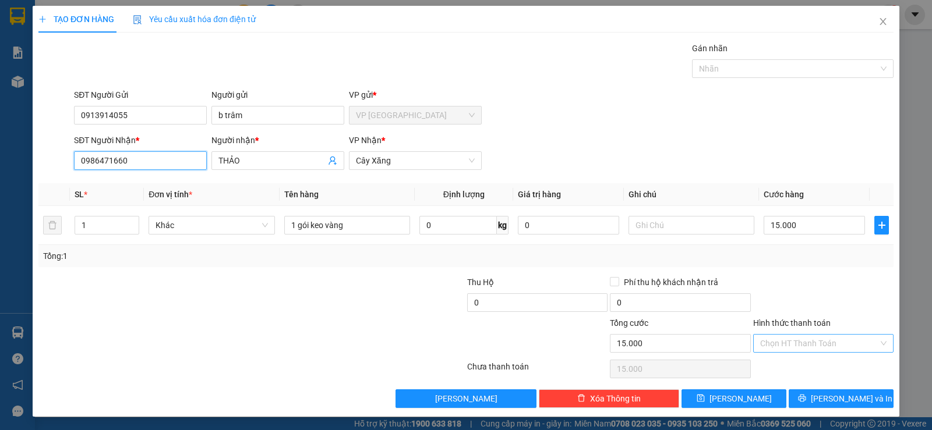
type input "0986471660"
click at [828, 341] on input "Hình thức thanh toán" at bounding box center [819, 343] width 118 height 17
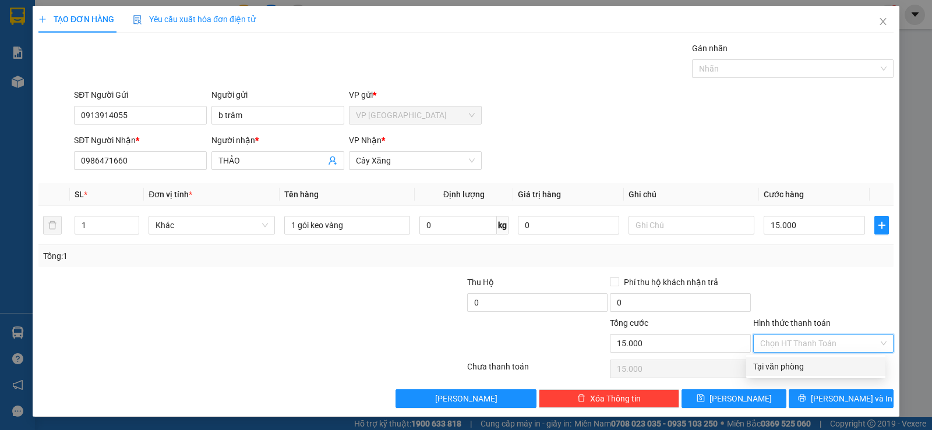
click at [821, 369] on div "Tại văn phòng" at bounding box center [815, 366] width 125 height 13
type input "0"
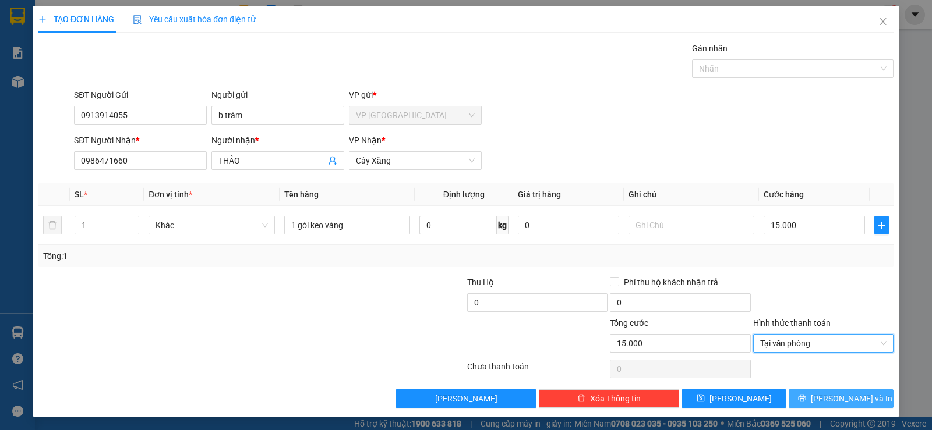
click at [814, 394] on button "Lưu và In" at bounding box center [840, 399] width 105 height 19
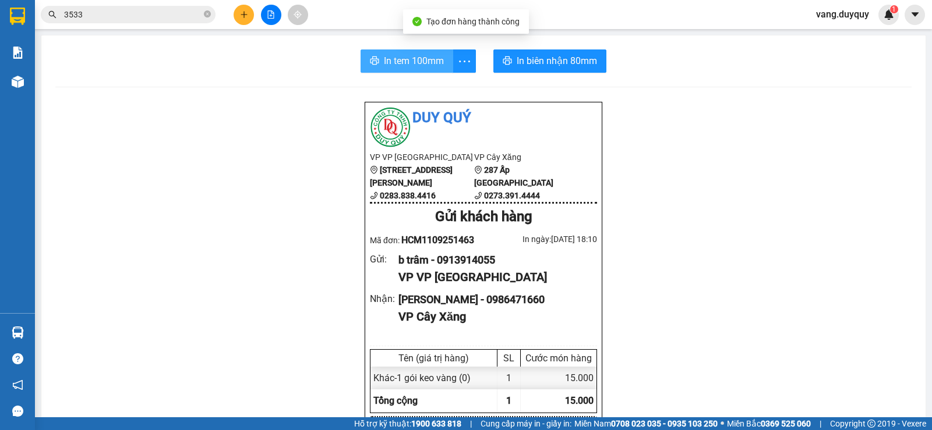
click at [370, 69] on button "In tem 100mm" at bounding box center [406, 60] width 93 height 23
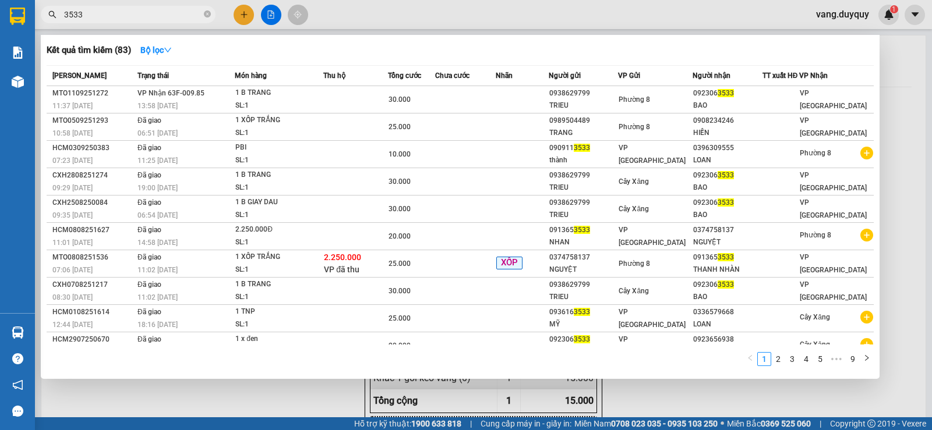
click at [140, 19] on input "3533" at bounding box center [132, 14] width 137 height 13
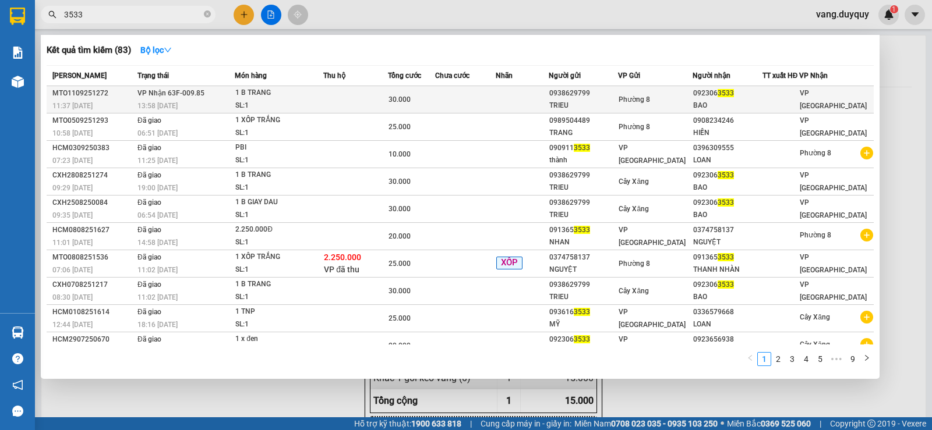
click at [328, 104] on td at bounding box center [355, 99] width 64 height 27
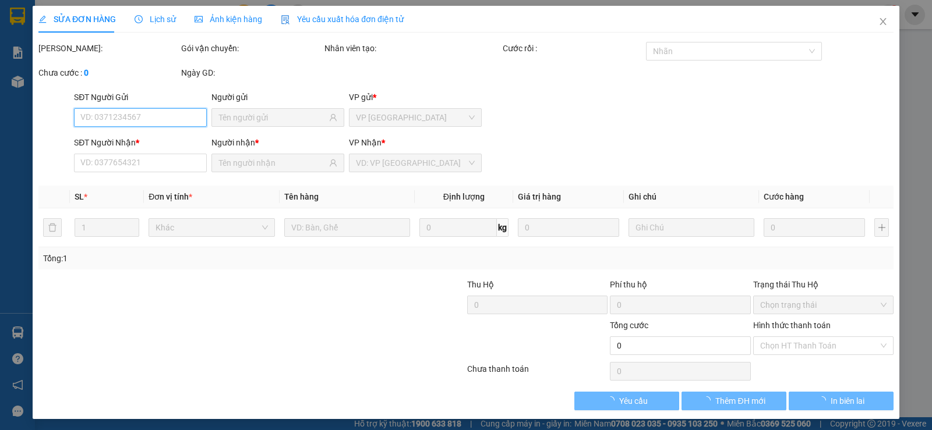
type input "0938629799"
type input "TRIEU"
type input "0923063533"
type input "BAO"
type input "30.000"
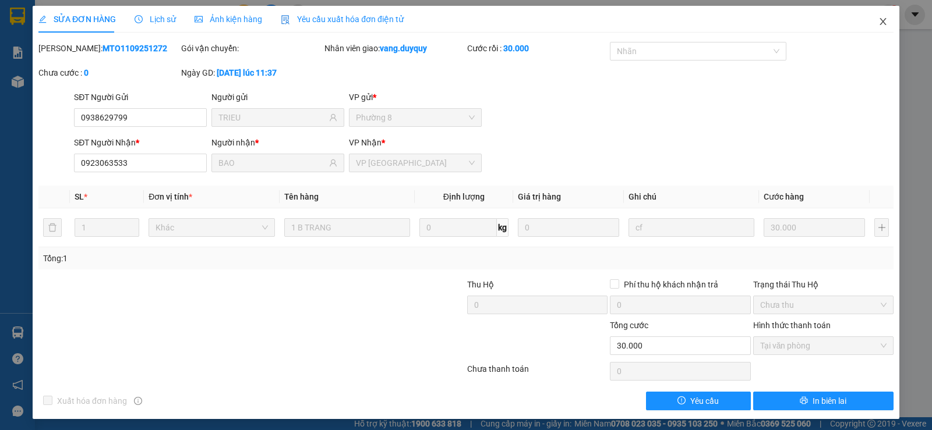
click at [880, 18] on span "Close" at bounding box center [883, 22] width 33 height 33
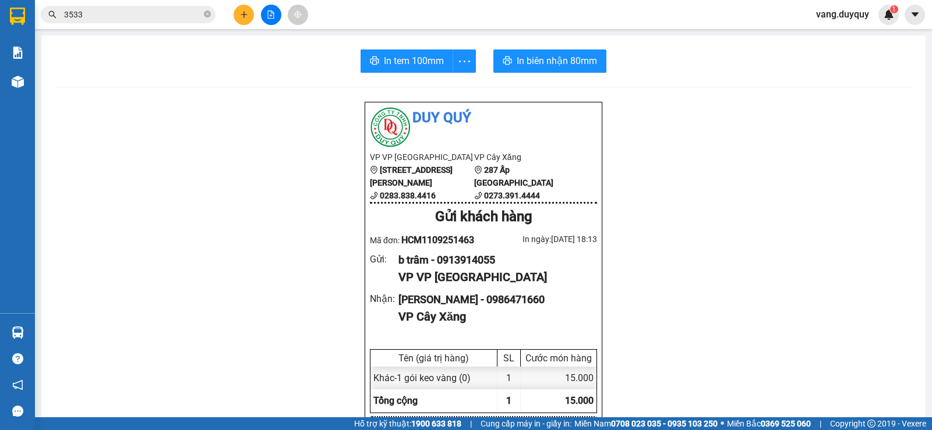
click at [211, 15] on span "3533" at bounding box center [128, 14] width 175 height 17
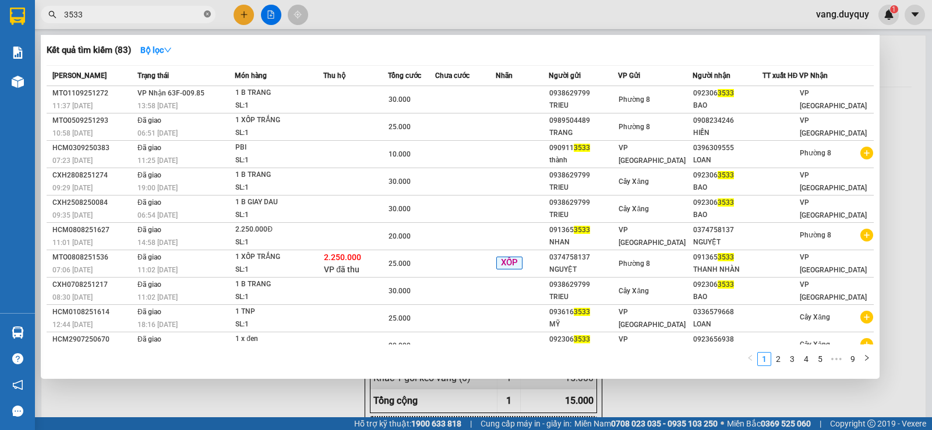
click at [205, 16] on icon "close-circle" at bounding box center [207, 13] width 7 height 7
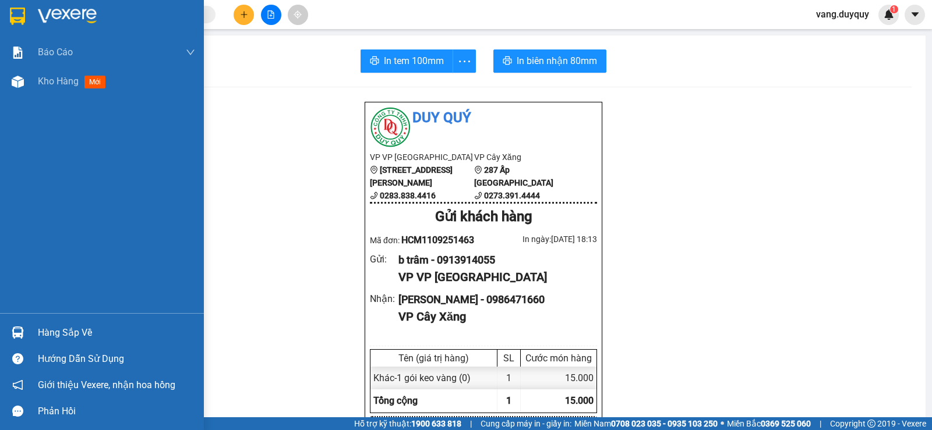
click at [45, 22] on img at bounding box center [67, 16] width 59 height 17
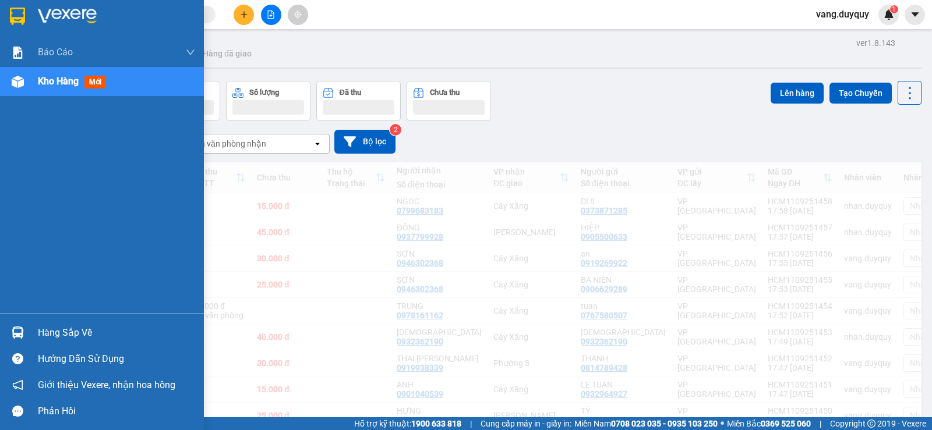
click at [68, 339] on div "Hàng sắp về" at bounding box center [116, 332] width 157 height 17
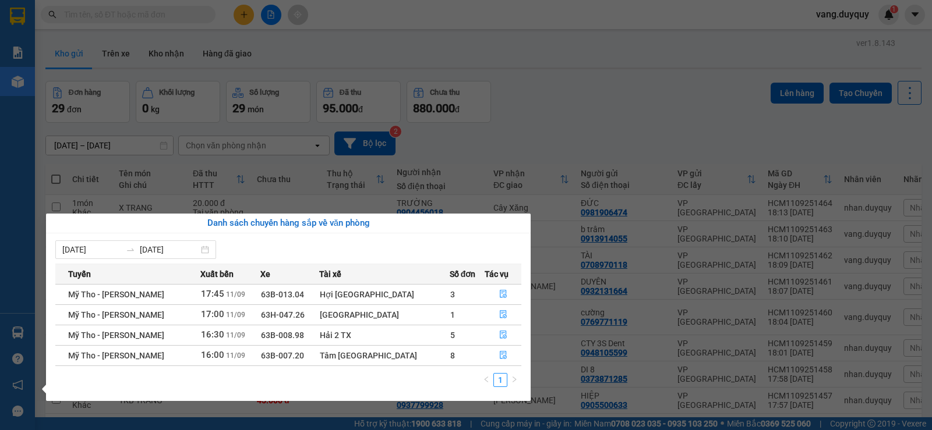
click at [554, 47] on section "Kết quả tìm kiếm ( 83 ) Bộ lọc Mã ĐH Trạng thái Món hàng Thu hộ Tổng cước Chưa …" at bounding box center [466, 215] width 932 height 430
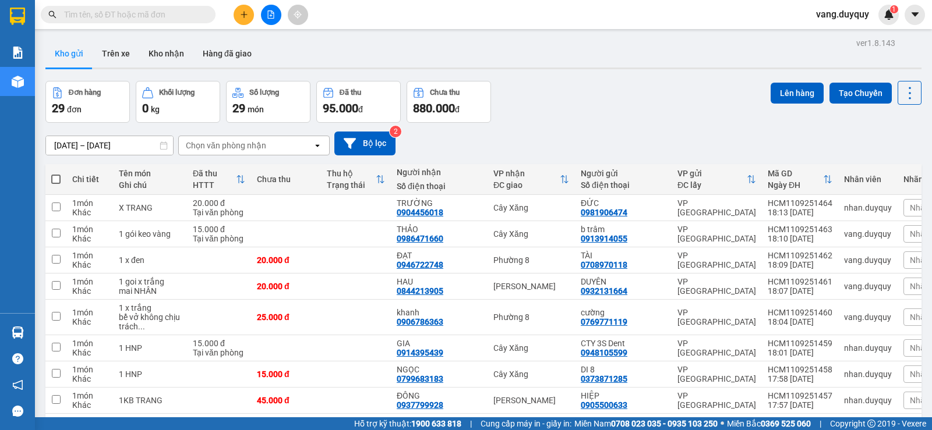
click at [167, 18] on input "text" at bounding box center [132, 14] width 137 height 13
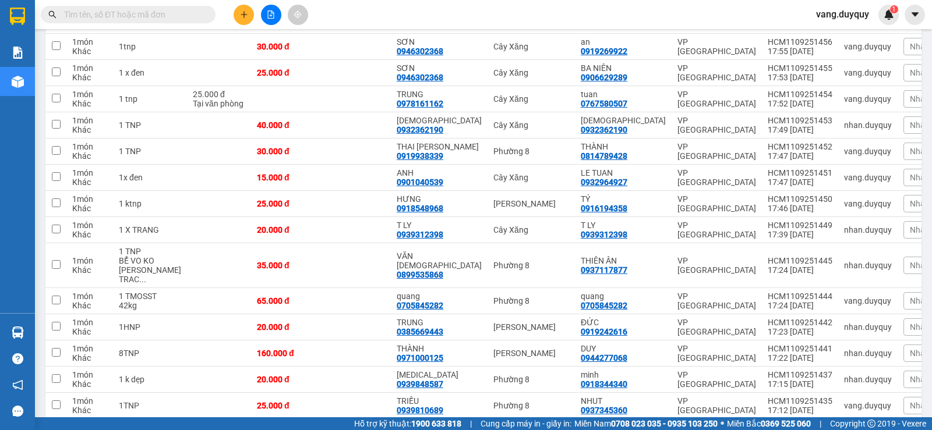
scroll to position [206, 0]
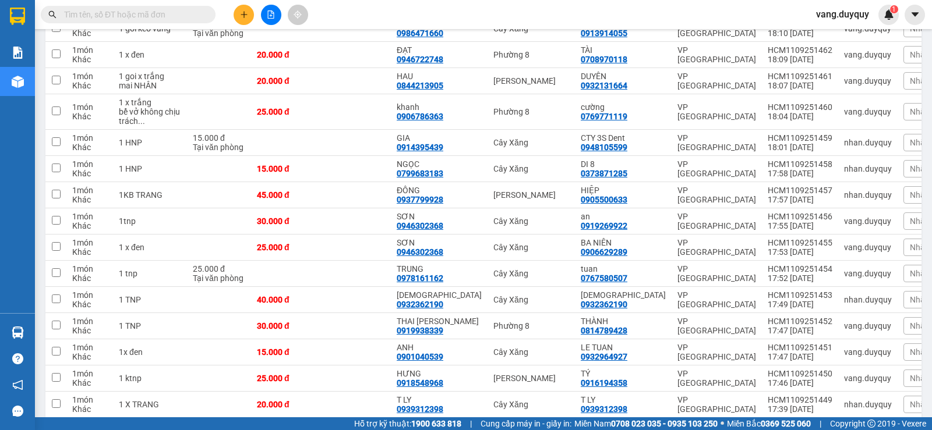
click at [179, 12] on input "text" at bounding box center [132, 14] width 137 height 13
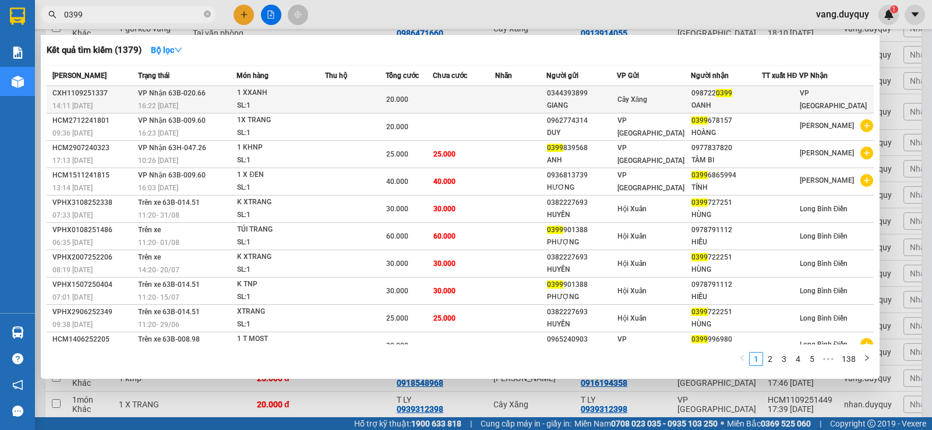
type input "0399"
click at [400, 94] on div "20.000" at bounding box center [409, 99] width 47 height 13
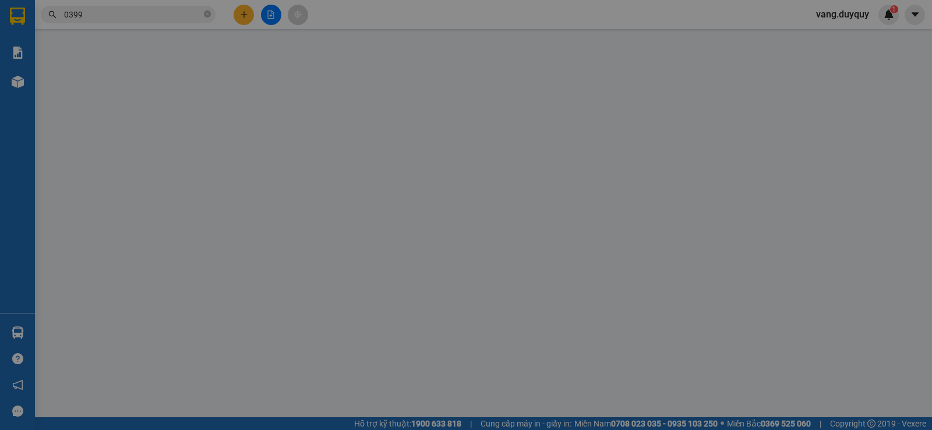
type input "0344393899"
type input "GIANG"
type input "0987220399"
type input "OANH"
type input "20.000"
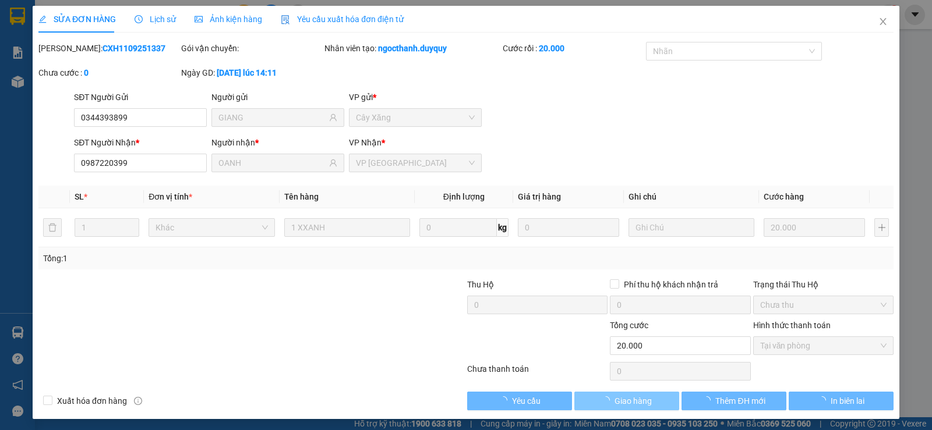
click at [632, 403] on span "Giao hàng" at bounding box center [632, 401] width 37 height 13
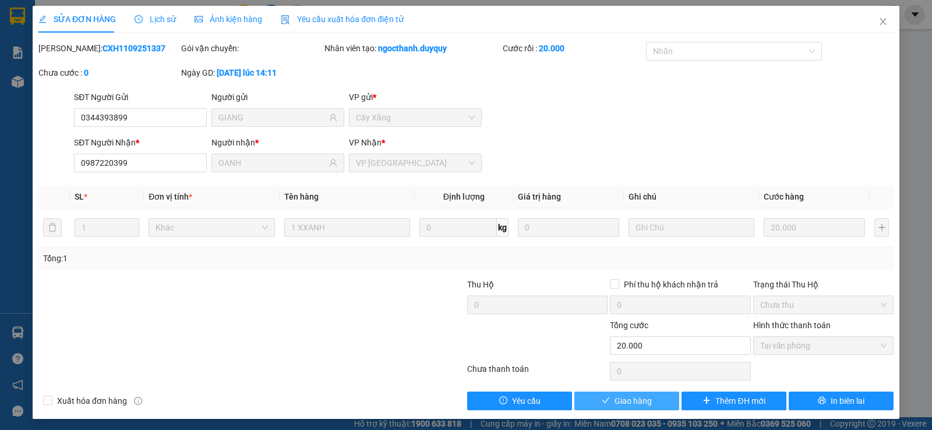
click at [632, 403] on span "Giao hàng" at bounding box center [632, 401] width 37 height 13
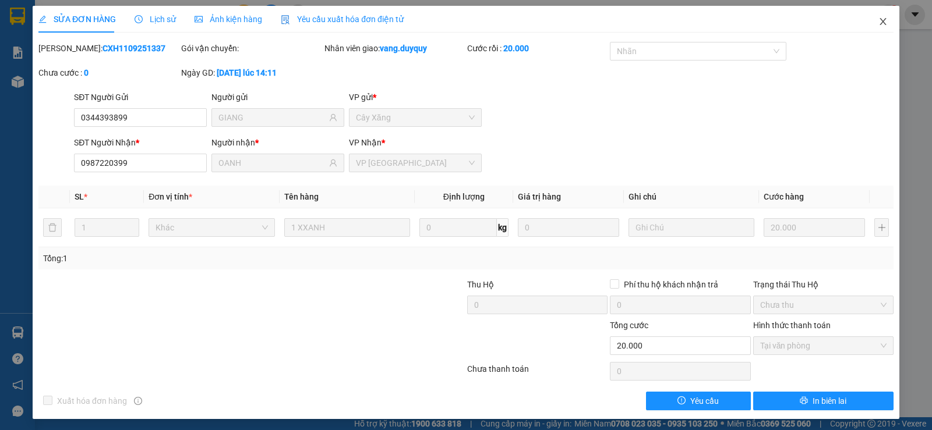
click at [867, 30] on span "Close" at bounding box center [883, 22] width 33 height 33
click at [867, 23] on div "vang.duyquy 1" at bounding box center [853, 15] width 92 height 20
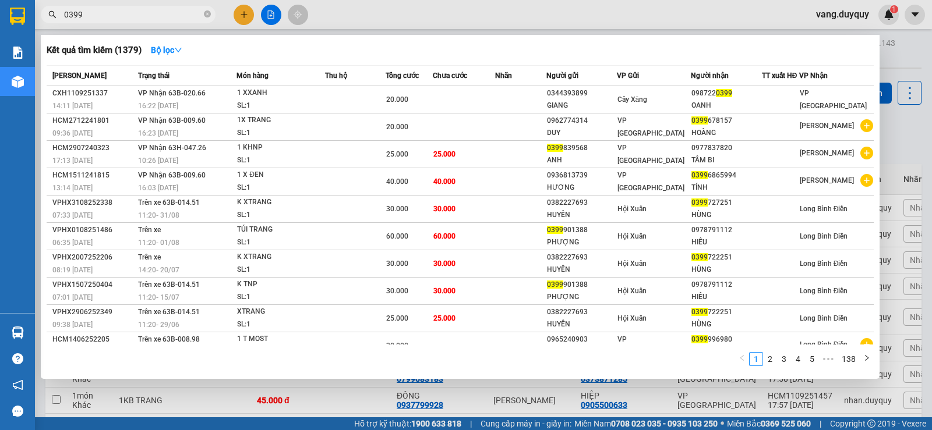
click at [181, 8] on input "0399" at bounding box center [132, 14] width 137 height 13
click at [179, 9] on input "0399" at bounding box center [132, 14] width 137 height 13
type input "0"
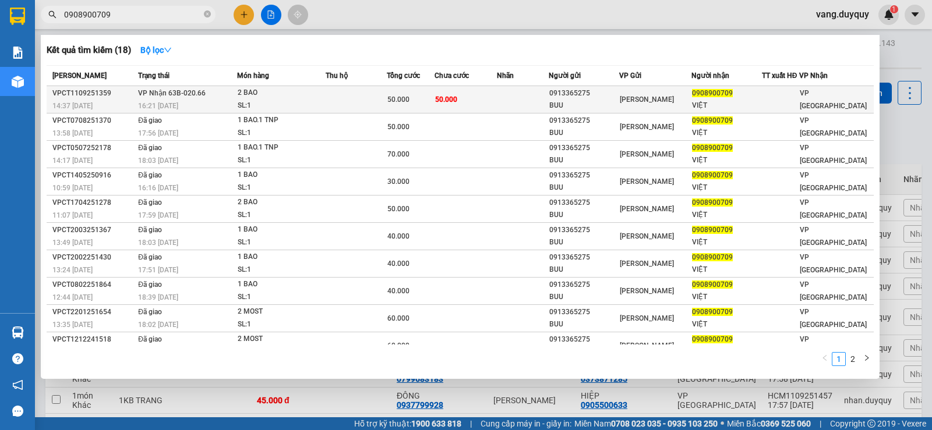
type input "0908900709"
click at [369, 97] on td at bounding box center [356, 99] width 61 height 27
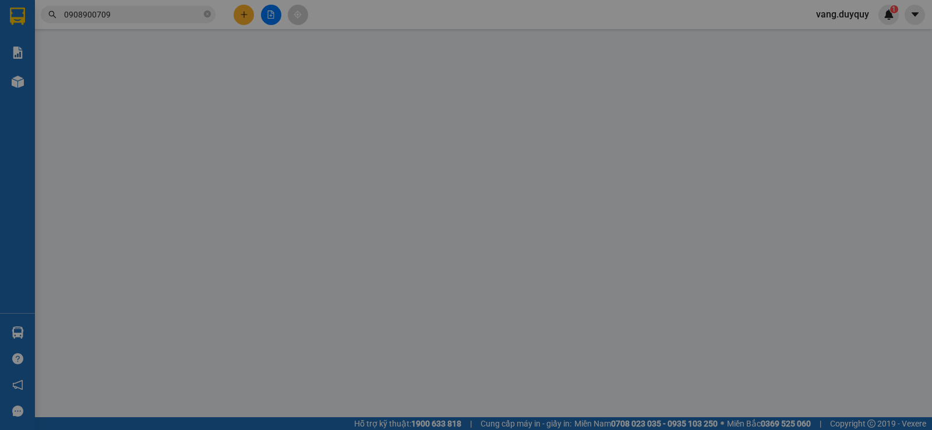
type input "0913365275"
type input "BUU"
type input "0908900709"
type input "VIỆT"
type input "50.000"
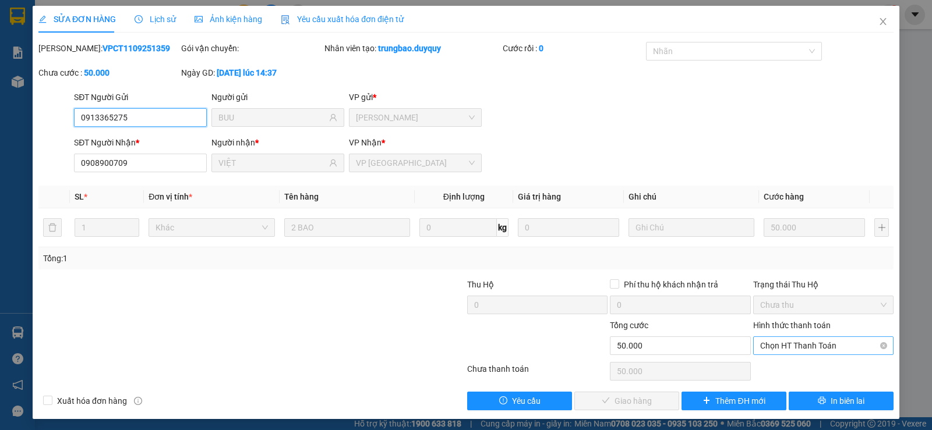
click at [797, 346] on span "Chọn HT Thanh Toán" at bounding box center [823, 345] width 126 height 17
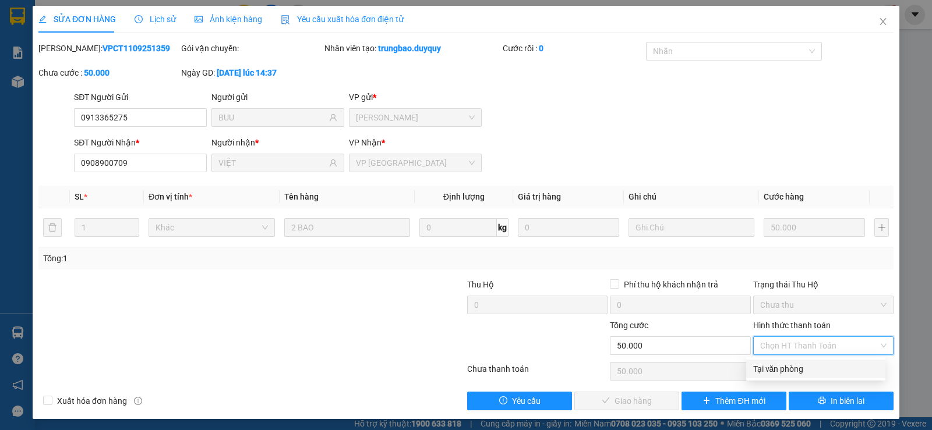
drag, startPoint x: 790, startPoint y: 366, endPoint x: 714, endPoint y: 380, distance: 77.5
click at [787, 370] on div "Tại văn phòng" at bounding box center [815, 369] width 125 height 13
type input "0"
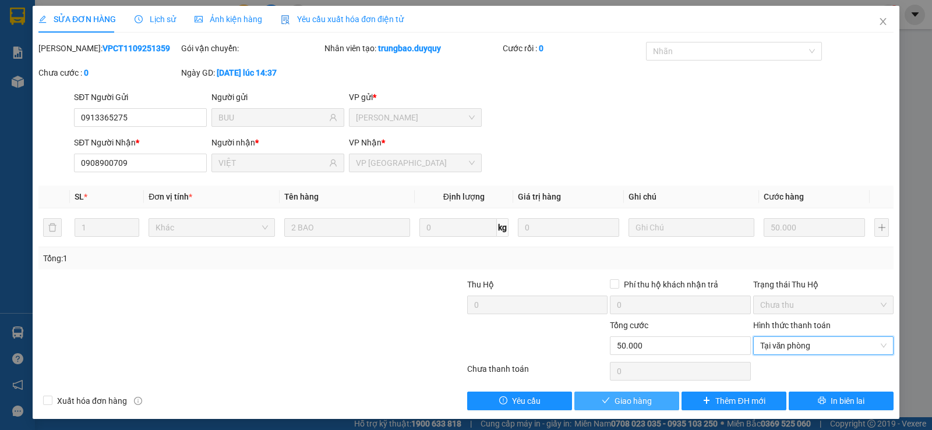
click at [630, 395] on span "Giao hàng" at bounding box center [632, 401] width 37 height 13
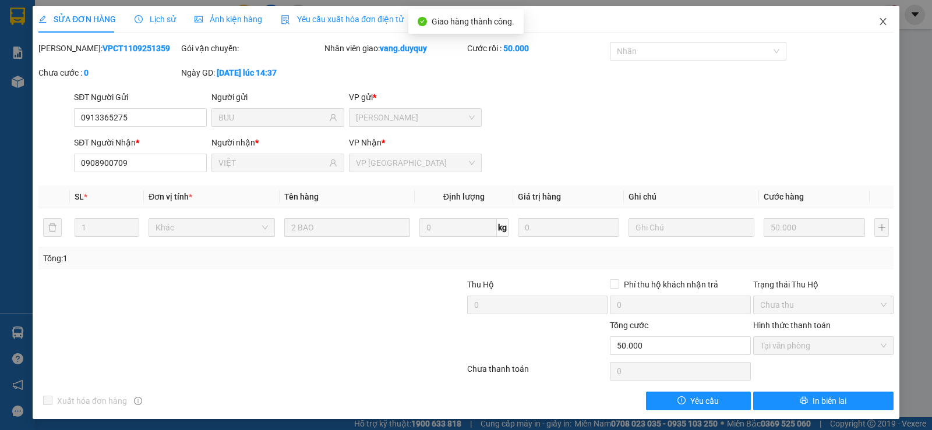
click at [879, 21] on icon "close" at bounding box center [882, 21] width 6 height 7
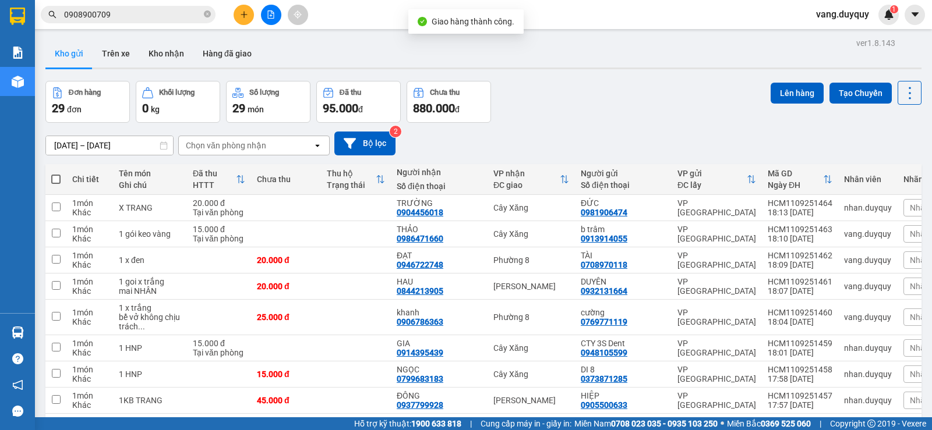
click at [235, 19] on button at bounding box center [244, 15] width 20 height 20
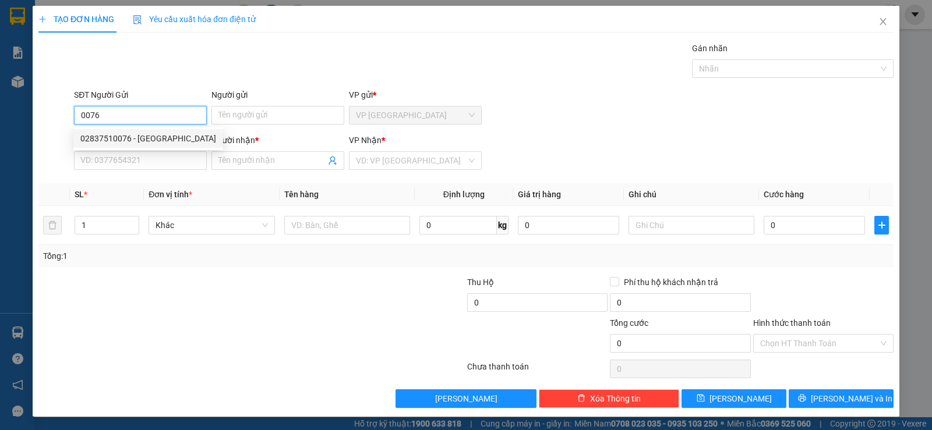
click at [150, 136] on div "02837510076 - ASIA" at bounding box center [148, 138] width 136 height 13
type input "02837510076"
type input "ASIA"
type input "0933756375"
type input "BS ĐẠT"
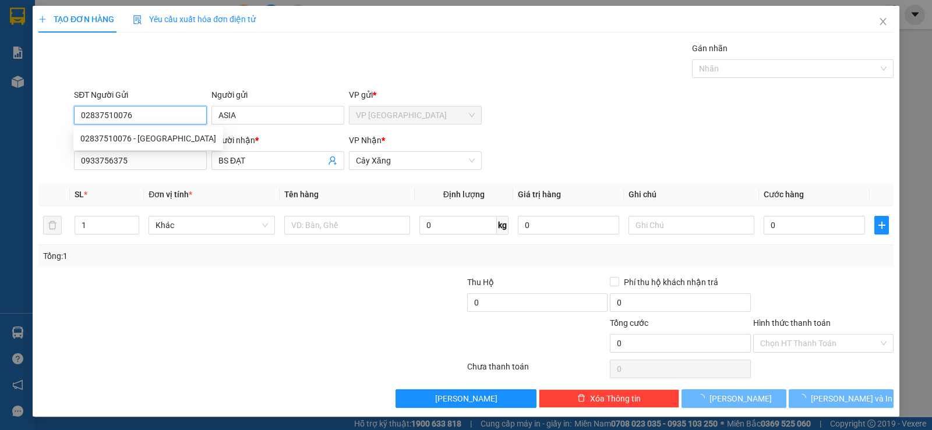
type input "15.000"
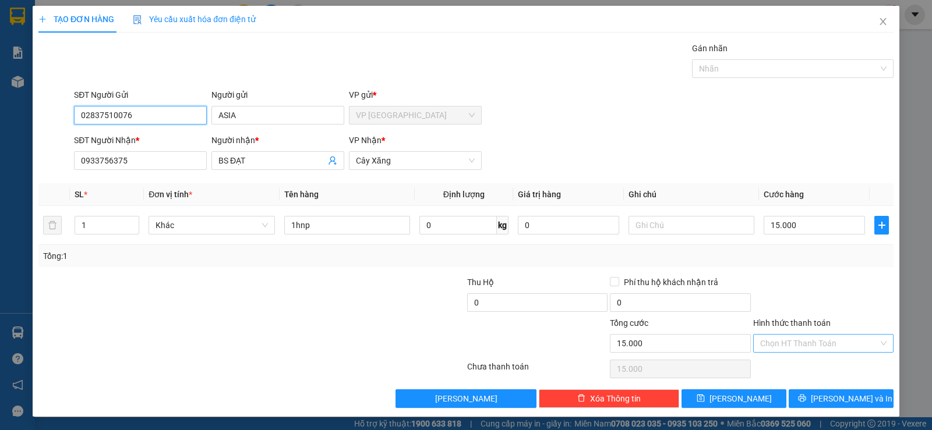
type input "02837510076"
click at [804, 344] on input "Hình thức thanh toán" at bounding box center [819, 343] width 118 height 17
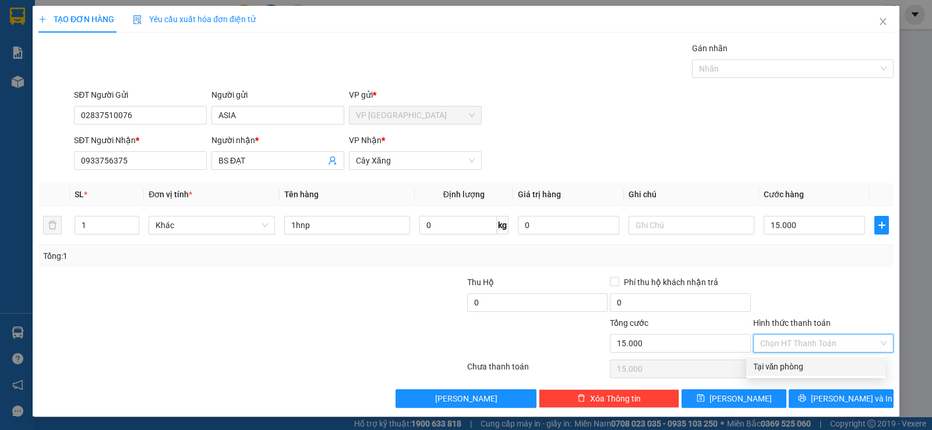
drag, startPoint x: 800, startPoint y: 363, endPoint x: 792, endPoint y: 380, distance: 18.5
click at [800, 363] on div "Tại văn phòng" at bounding box center [815, 366] width 125 height 13
type input "0"
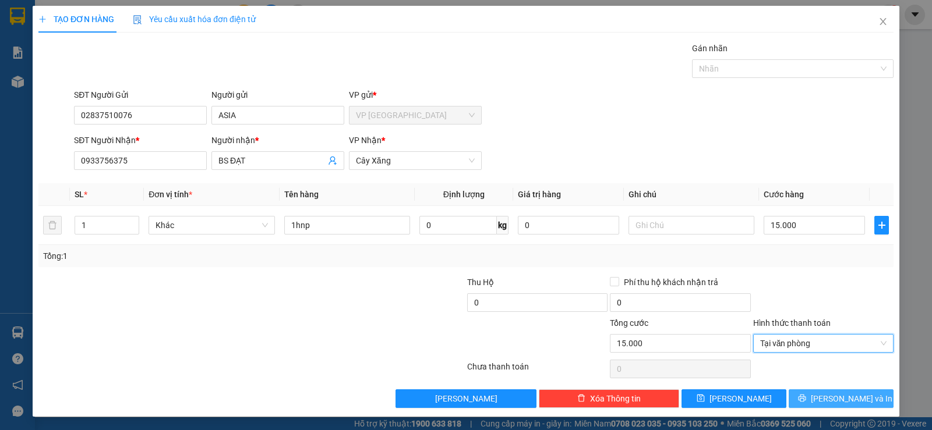
click at [802, 402] on button "Lưu và In" at bounding box center [840, 399] width 105 height 19
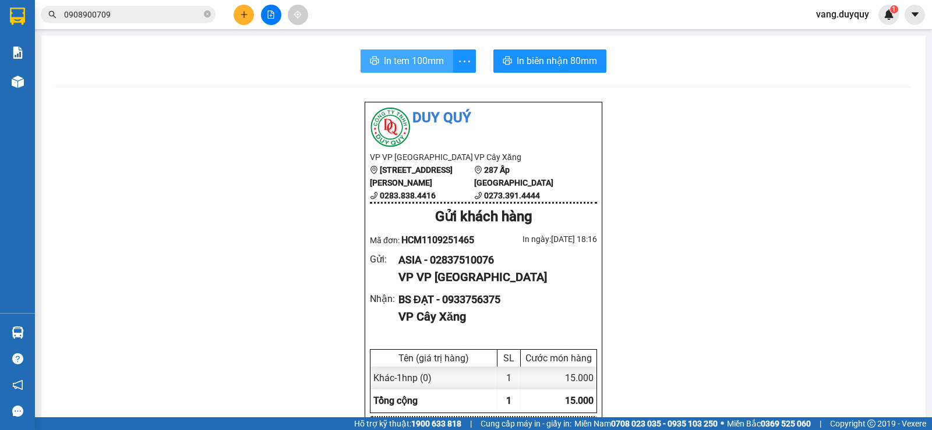
click at [384, 66] on span "In tem 100mm" at bounding box center [414, 61] width 60 height 15
click at [208, 14] on icon "close-circle" at bounding box center [207, 13] width 7 height 7
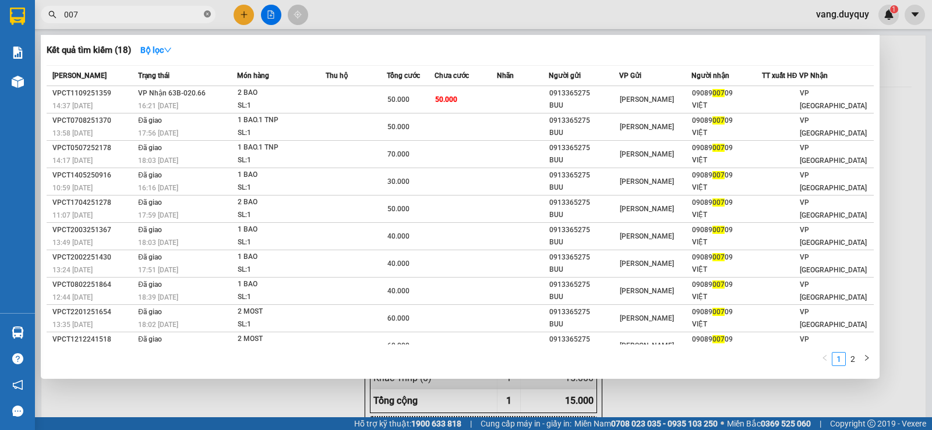
type input "0076"
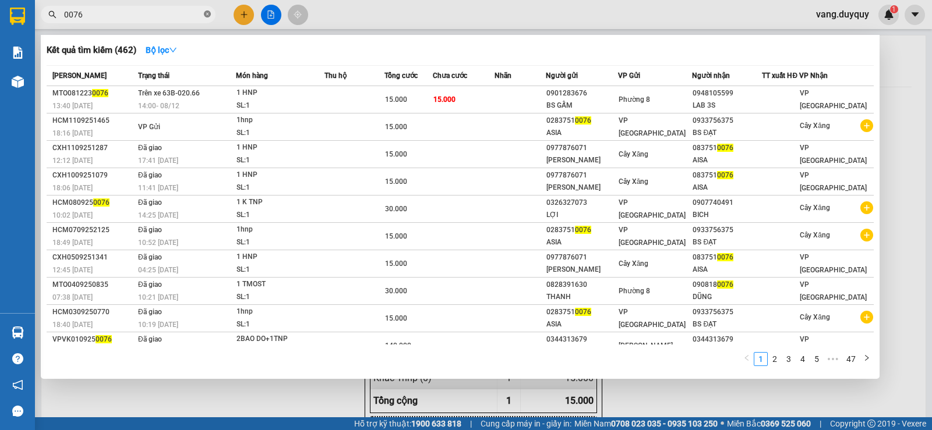
click at [207, 17] on icon "close-circle" at bounding box center [207, 13] width 7 height 7
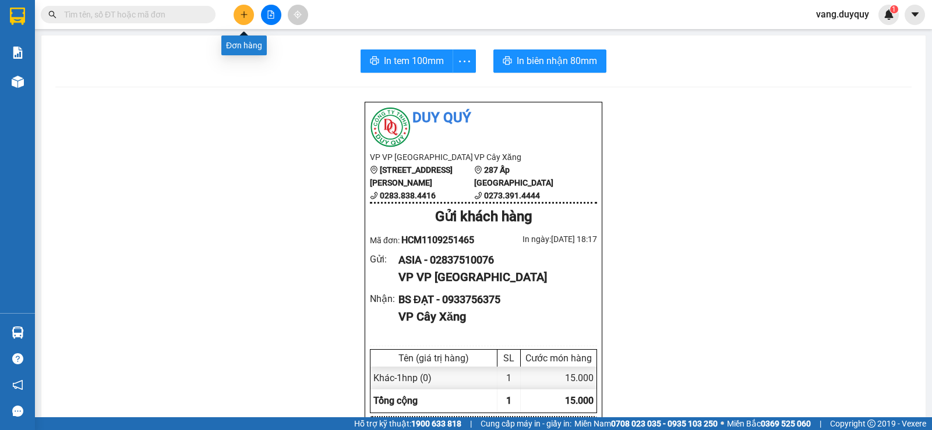
click at [239, 11] on button at bounding box center [244, 15] width 20 height 20
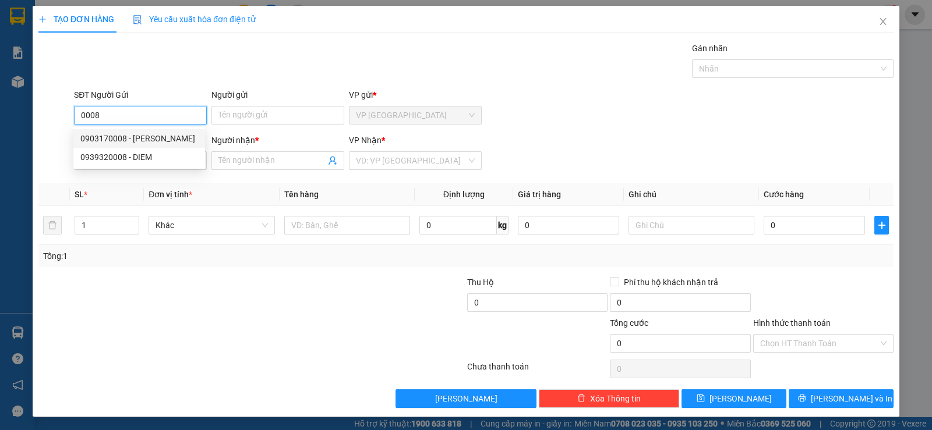
click at [165, 134] on div "0903170008 - ngọc" at bounding box center [139, 138] width 118 height 13
type input "0903170008"
type input "ngọc"
type input "0978161162"
type input "TRUNG"
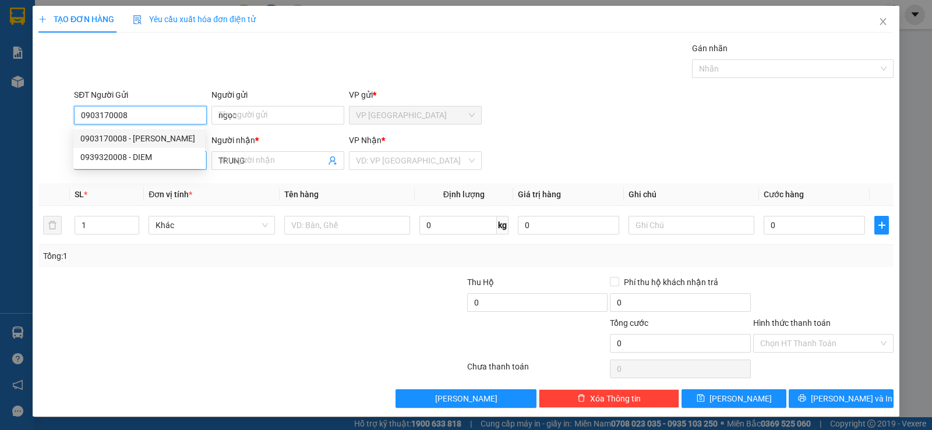
type input "40.000"
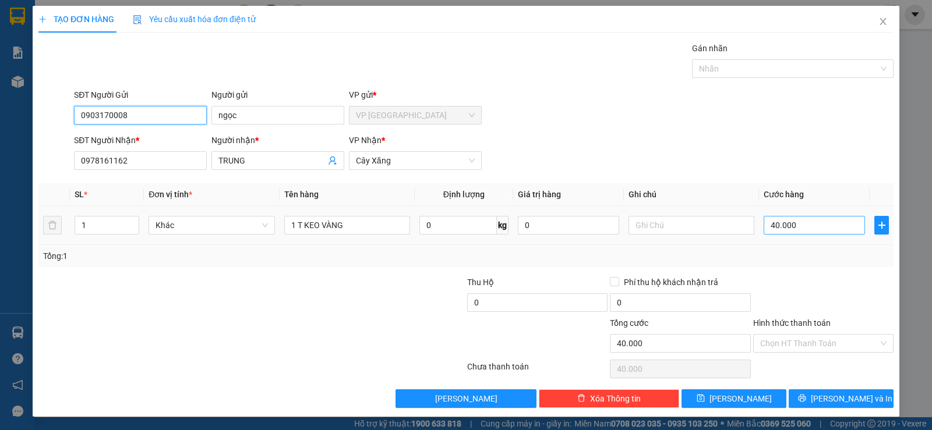
type input "0903170008"
click at [800, 221] on input "40.000" at bounding box center [813, 225] width 101 height 19
type input "2"
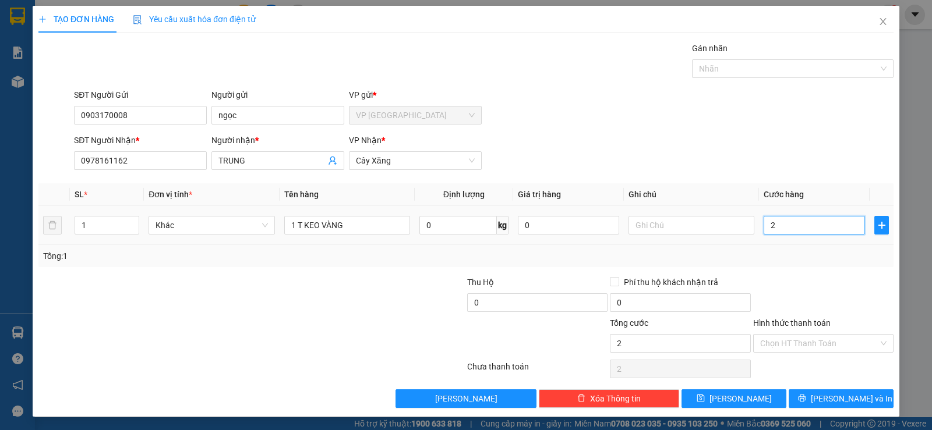
type input "25"
type input "25.000"
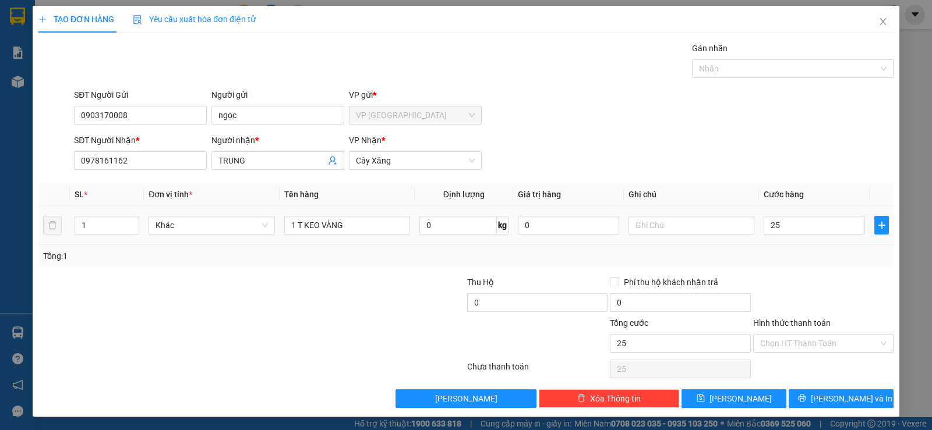
type input "25.000"
click at [800, 312] on div at bounding box center [823, 296] width 143 height 41
click at [827, 352] on div "Chọn HT Thanh Toán" at bounding box center [823, 343] width 140 height 19
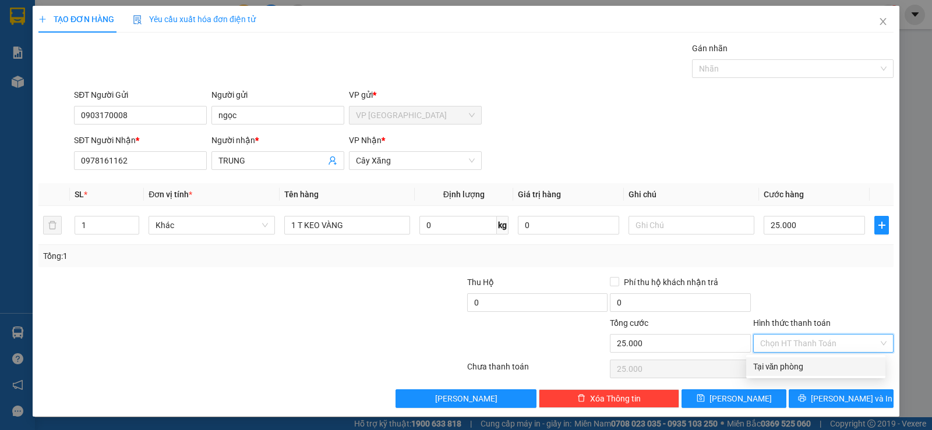
click at [816, 366] on div "Tại văn phòng" at bounding box center [815, 366] width 125 height 13
type input "0"
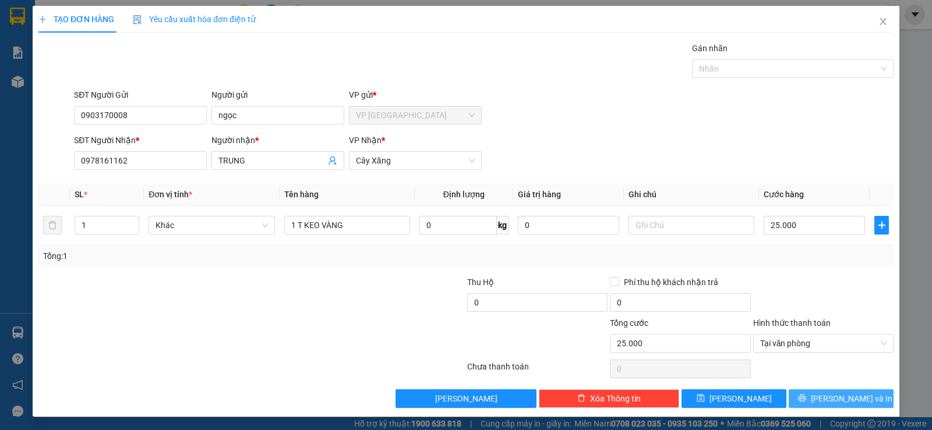
click at [834, 399] on span "Lưu và In" at bounding box center [852, 398] width 82 height 13
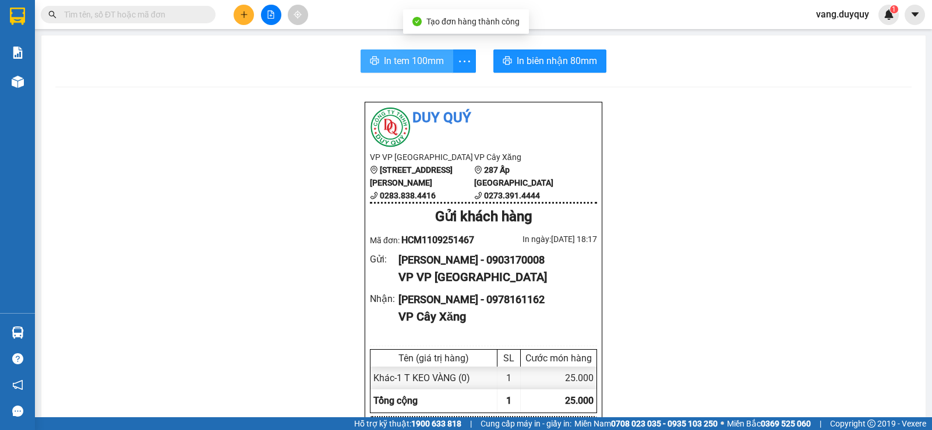
click at [377, 61] on button "In tem 100mm" at bounding box center [406, 60] width 93 height 23
click at [98, 13] on input "text" at bounding box center [132, 14] width 137 height 13
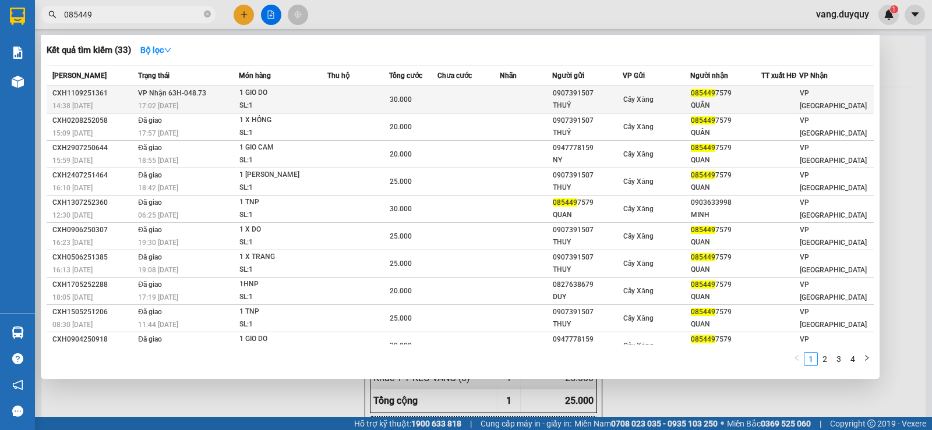
type input "085449"
click at [250, 99] on div "1 GIO DO" at bounding box center [282, 93] width 87 height 13
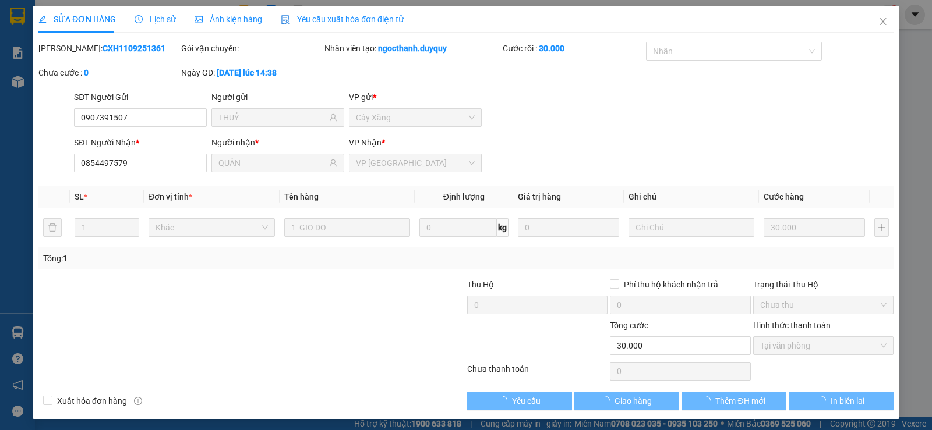
type input "0907391507"
type input "THUỶ"
type input "0854497579"
type input "QUÂN"
type input "30.000"
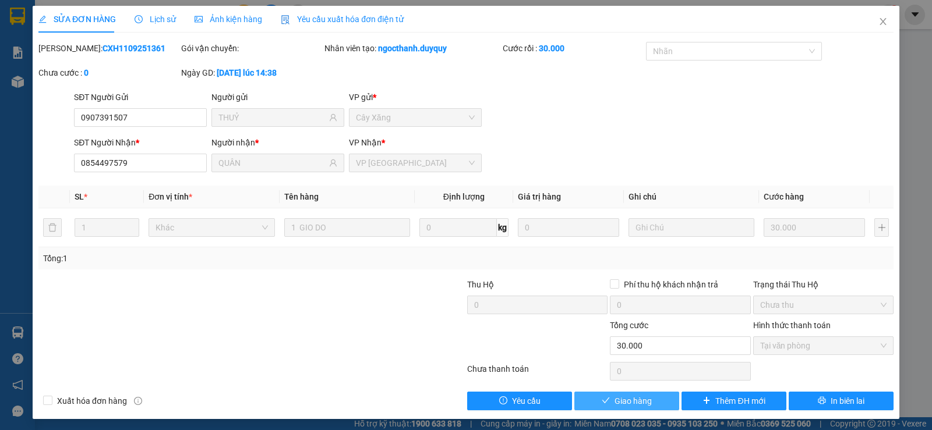
click at [603, 401] on icon "check" at bounding box center [606, 401] width 8 height 8
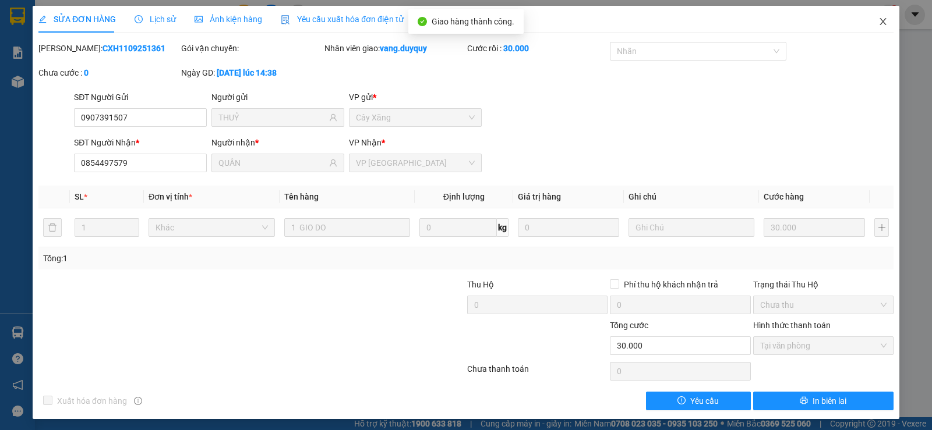
click at [878, 23] on icon "close" at bounding box center [882, 21] width 9 height 9
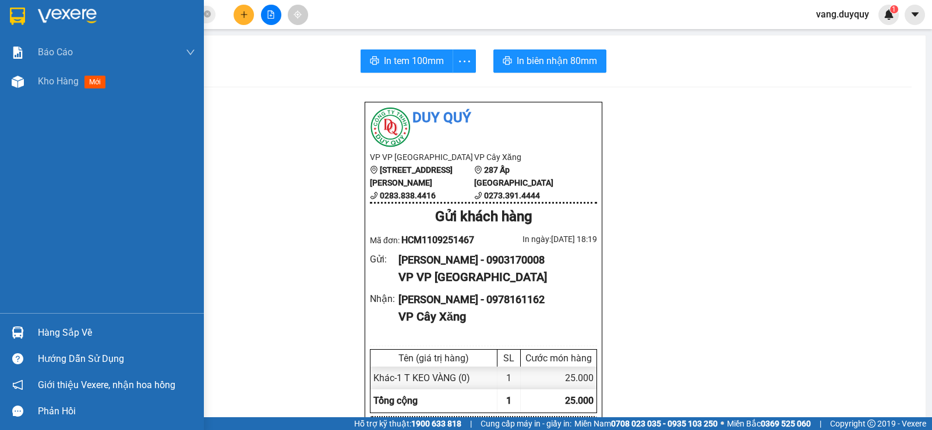
click at [32, 13] on div at bounding box center [102, 19] width 204 height 38
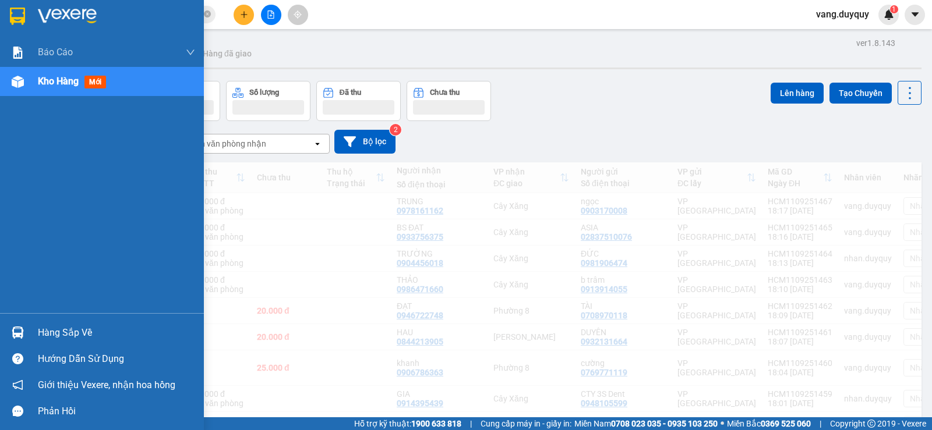
click at [47, 332] on div "Hàng sắp về" at bounding box center [116, 332] width 157 height 17
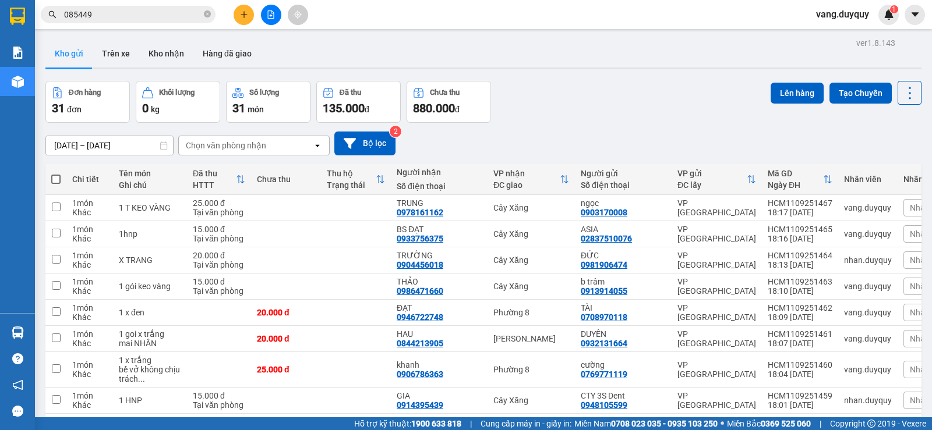
click at [695, 109] on section "Kết quả tìm kiếm ( 33 ) Bộ lọc Mã ĐH Trạng thái Món hàng Thu hộ Tổng cước Chưa …" at bounding box center [466, 215] width 932 height 430
click at [247, 28] on div "Kết quả tìm kiếm ( 33 ) Bộ lọc Mã ĐH Trạng thái Món hàng Thu hộ Tổng cước Chưa …" at bounding box center [466, 14] width 932 height 29
click at [246, 22] on button at bounding box center [244, 15] width 20 height 20
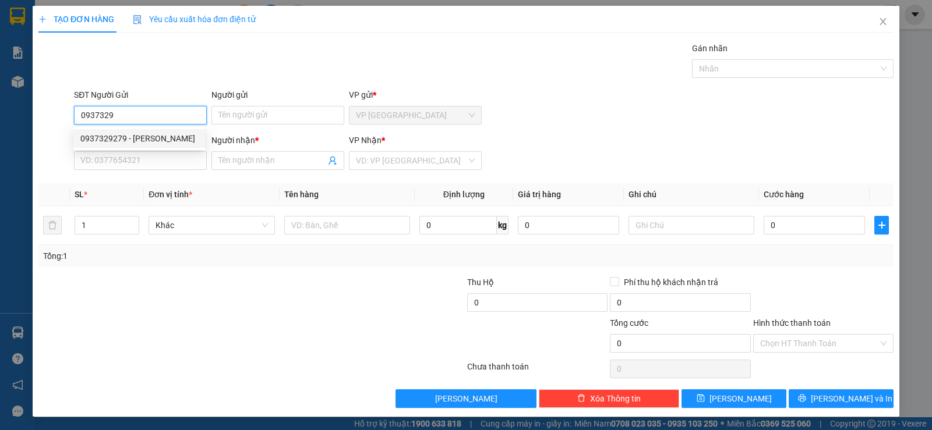
click at [152, 137] on div "0937329279 - LUU" at bounding box center [139, 138] width 118 height 13
type input "0937329279"
type input "LUU"
type input "0917511508"
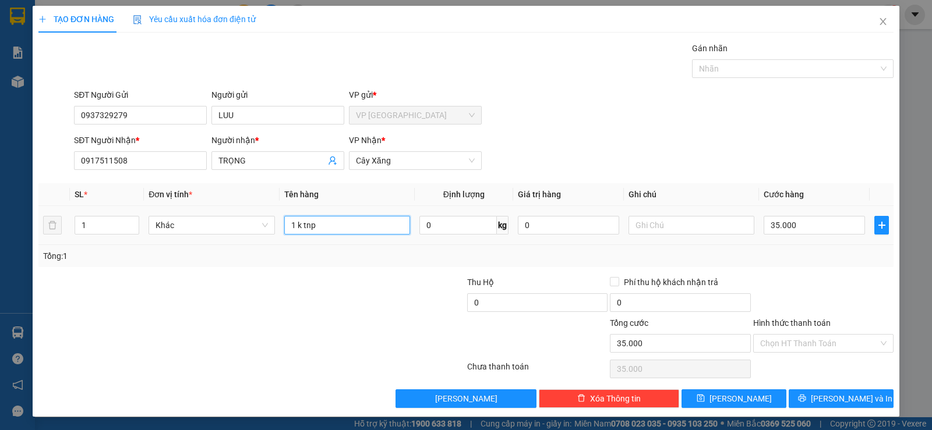
click at [338, 221] on input "1 k tnp" at bounding box center [347, 225] width 126 height 19
click at [809, 225] on input "35.000" at bounding box center [813, 225] width 101 height 19
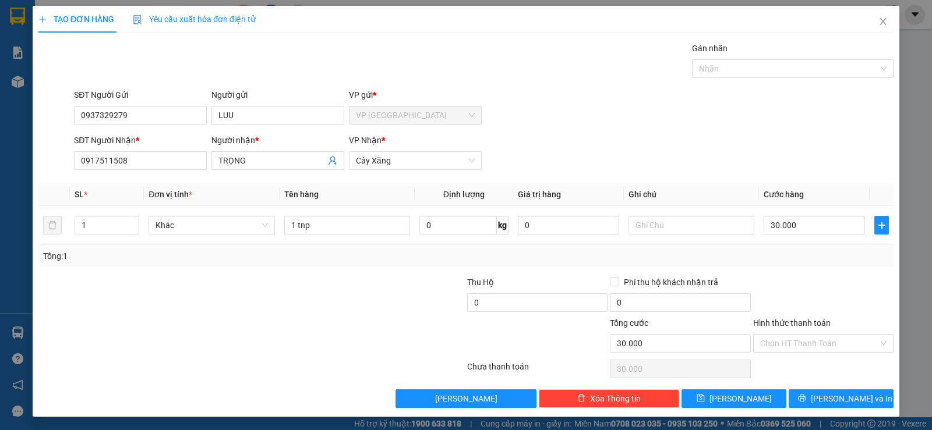
click at [783, 272] on div "Transit Pickup Surcharge Ids Transit Deliver Surcharge Ids Transit Deliver Surc…" at bounding box center [465, 225] width 855 height 366
click at [822, 411] on div "TẠO ĐƠN HÀNG Yêu cầu xuất hóa đơn điện tử Transit Pickup Surcharge Ids Transit …" at bounding box center [466, 211] width 867 height 411
click at [822, 398] on button "Lưu và In" at bounding box center [840, 399] width 105 height 19
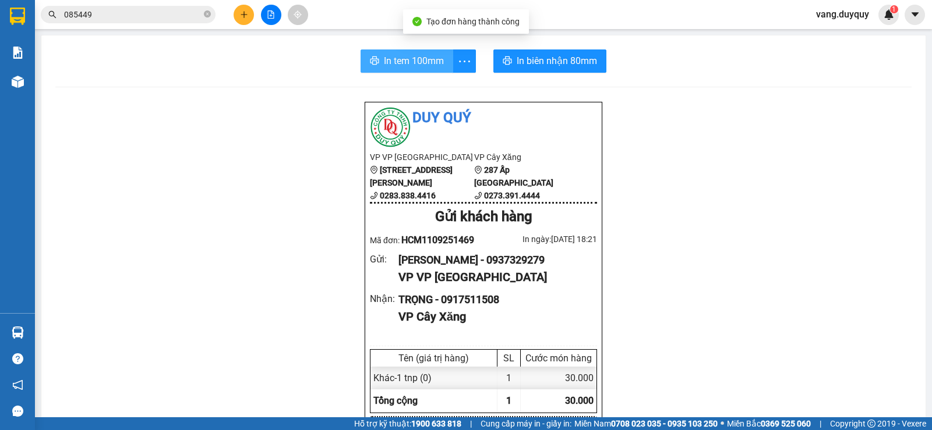
click at [408, 65] on span "In tem 100mm" at bounding box center [414, 61] width 60 height 15
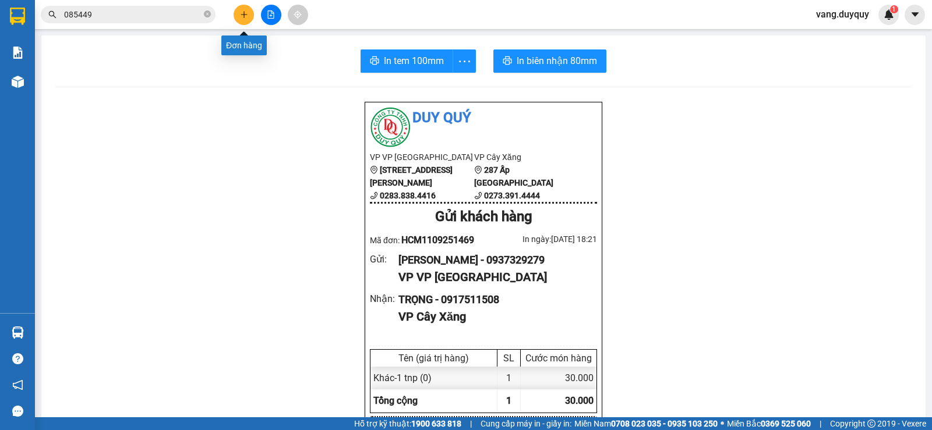
click at [239, 13] on button at bounding box center [244, 15] width 20 height 20
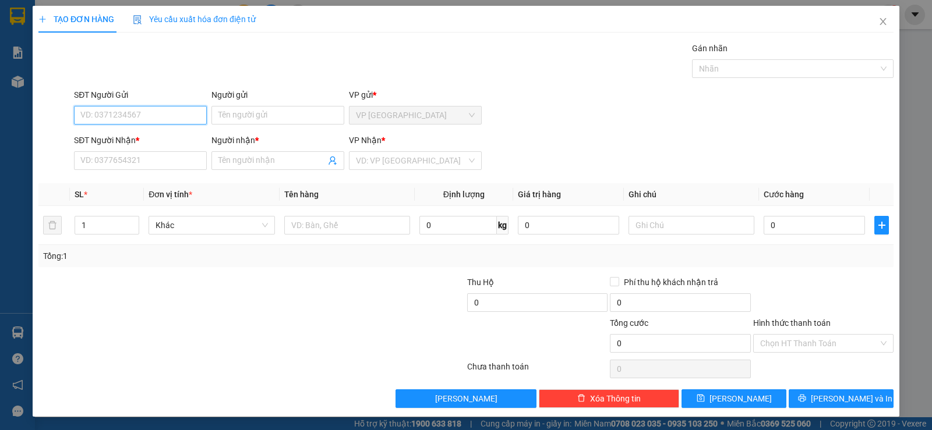
click at [158, 118] on input "SĐT Người Gửi" at bounding box center [140, 115] width 133 height 19
click at [151, 131] on div "0907088884 - THANH" at bounding box center [139, 138] width 132 height 19
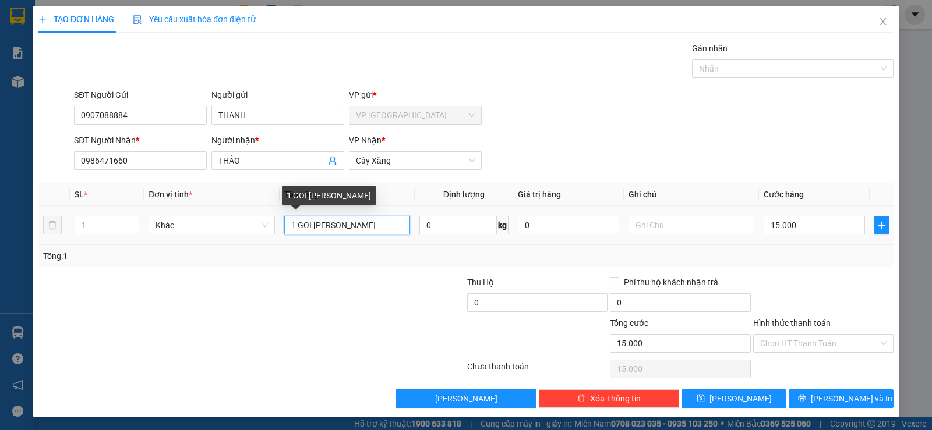
drag, startPoint x: 310, startPoint y: 226, endPoint x: 195, endPoint y: 279, distance: 126.4
click at [196, 279] on div "Transit Pickup Surcharge Ids Transit Deliver Surcharge Ids Transit Deliver Surc…" at bounding box center [465, 225] width 855 height 366
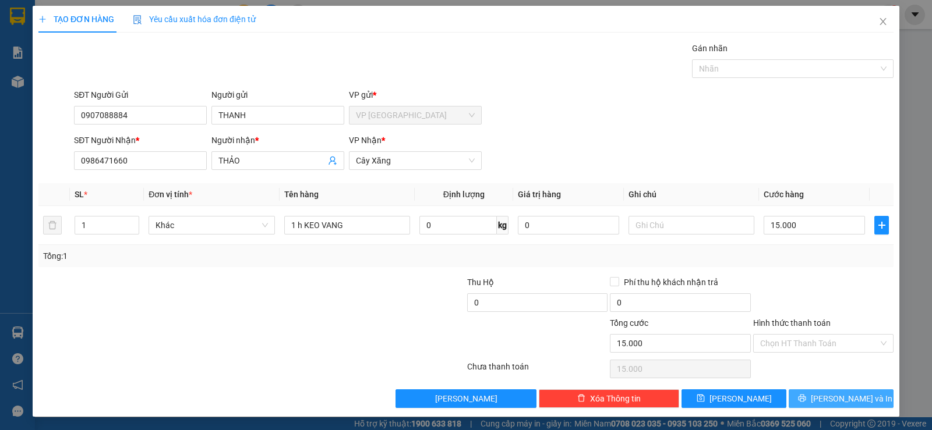
click at [829, 394] on span "Lưu và In" at bounding box center [852, 398] width 82 height 13
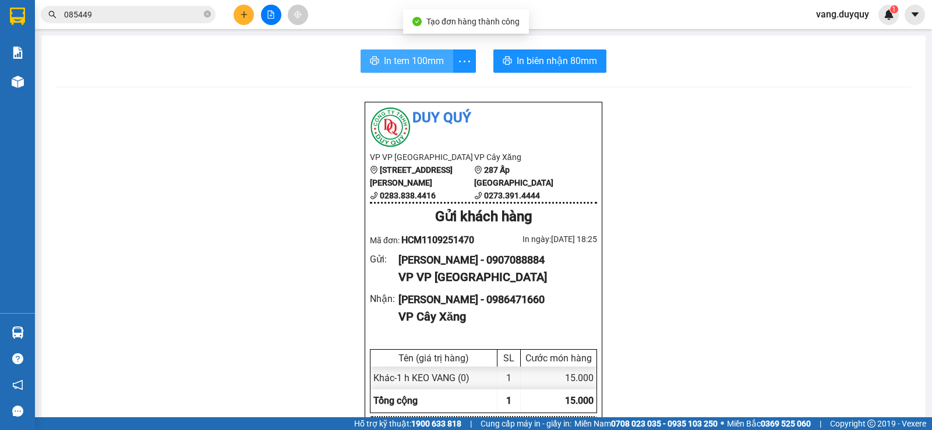
click at [408, 66] on span "In tem 100mm" at bounding box center [414, 61] width 60 height 15
click at [208, 16] on icon "close-circle" at bounding box center [207, 13] width 7 height 7
click at [192, 20] on input "text" at bounding box center [132, 14] width 137 height 13
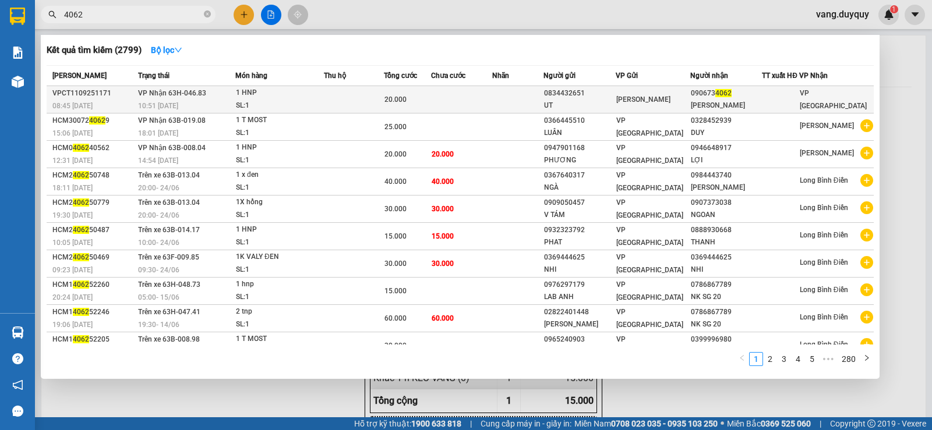
click at [448, 100] on td at bounding box center [462, 99] width 62 height 27
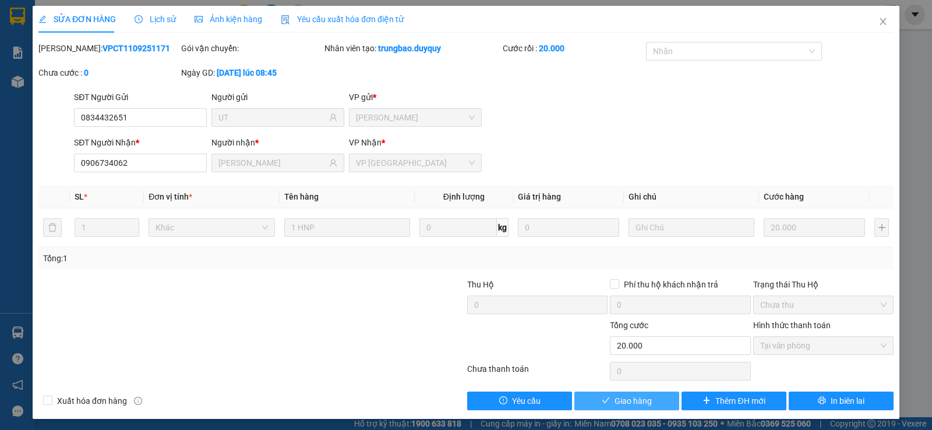
click at [639, 394] on button "Giao hàng" at bounding box center [626, 401] width 105 height 19
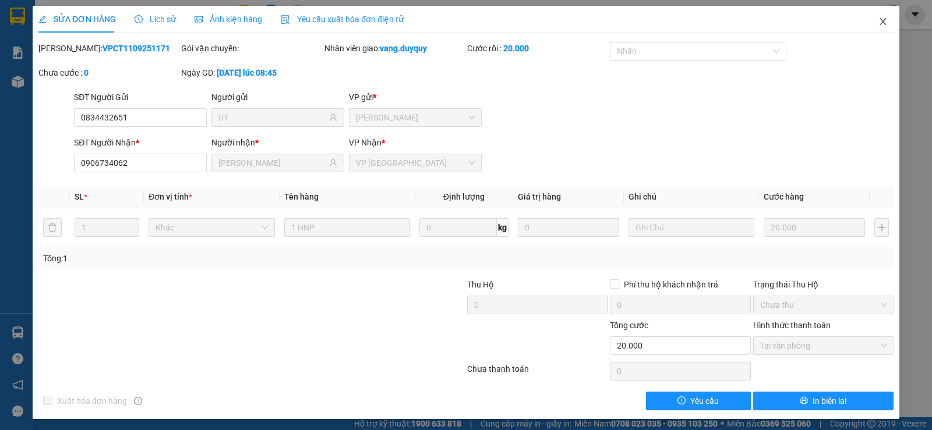
click at [879, 20] on icon "close" at bounding box center [882, 21] width 6 height 7
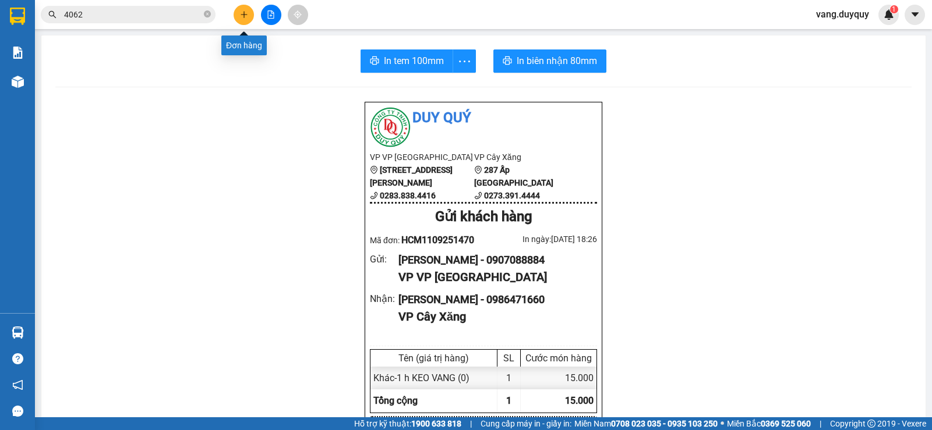
click at [247, 12] on button at bounding box center [244, 15] width 20 height 20
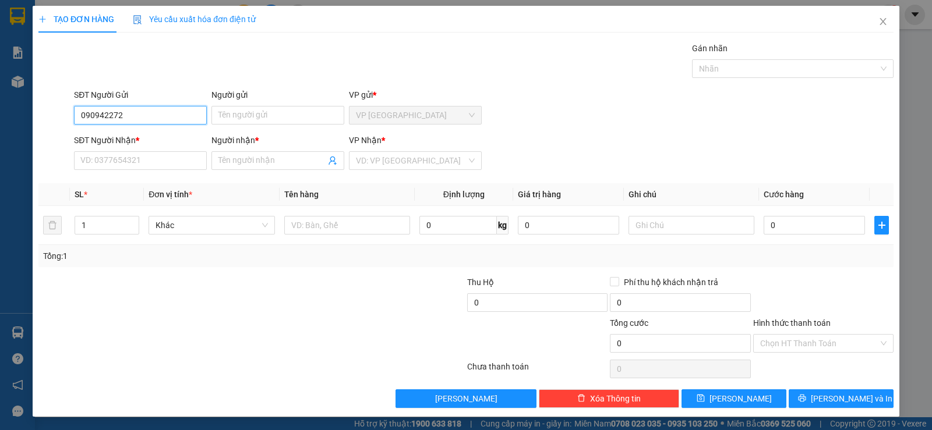
click at [104, 122] on input "090942272" at bounding box center [140, 115] width 133 height 19
click at [160, 136] on div "0909492272 - LAPTOP" at bounding box center [139, 138] width 118 height 13
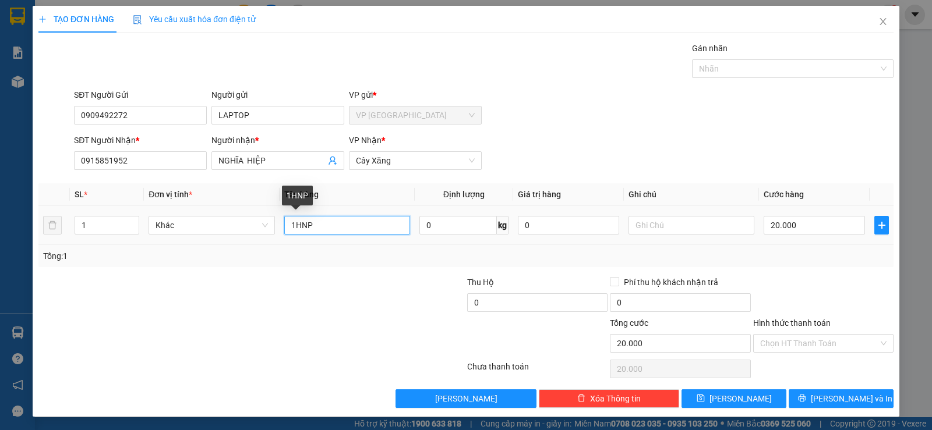
click at [319, 224] on input "1HNP" at bounding box center [347, 225] width 126 height 19
click at [298, 230] on input "1 k dai" at bounding box center [347, 225] width 126 height 19
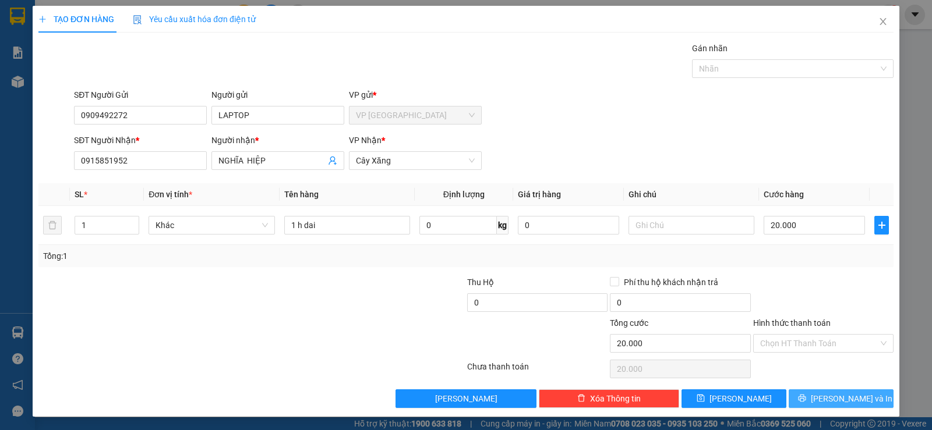
click at [804, 391] on button "Lưu và In" at bounding box center [840, 399] width 105 height 19
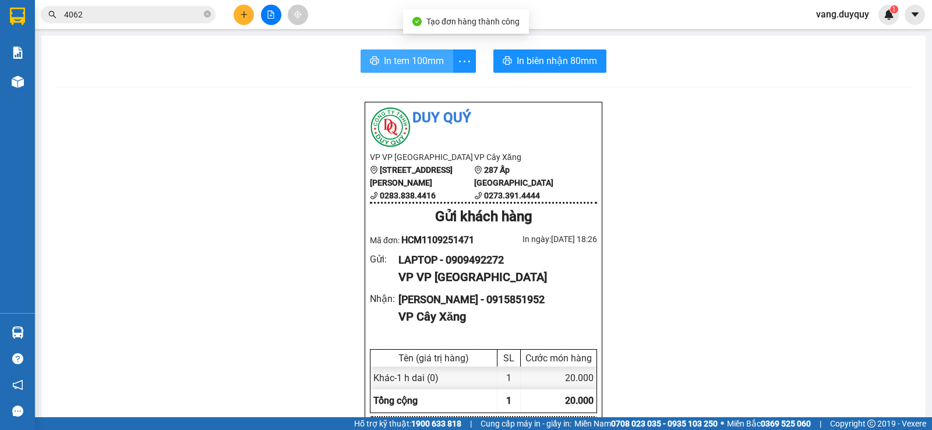
click at [425, 57] on span "In tem 100mm" at bounding box center [414, 61] width 60 height 15
click at [238, 12] on button at bounding box center [244, 15] width 20 height 20
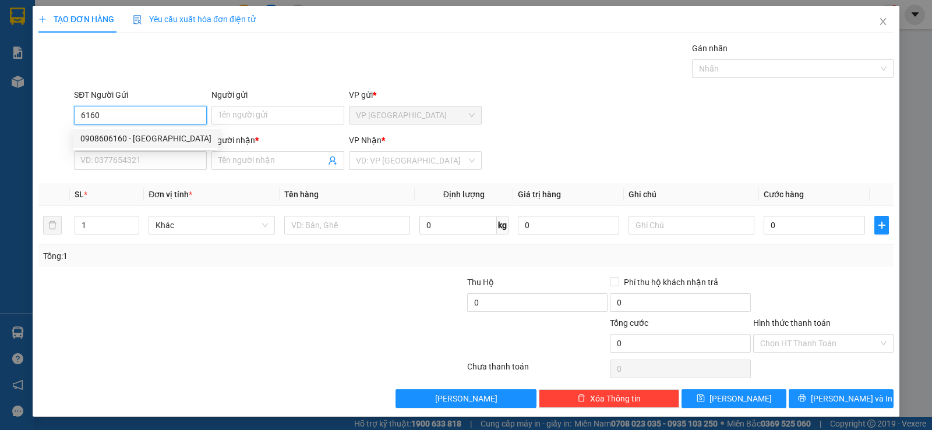
click at [150, 146] on div "0908606160 - VIỆT TIÊN" at bounding box center [145, 138] width 145 height 19
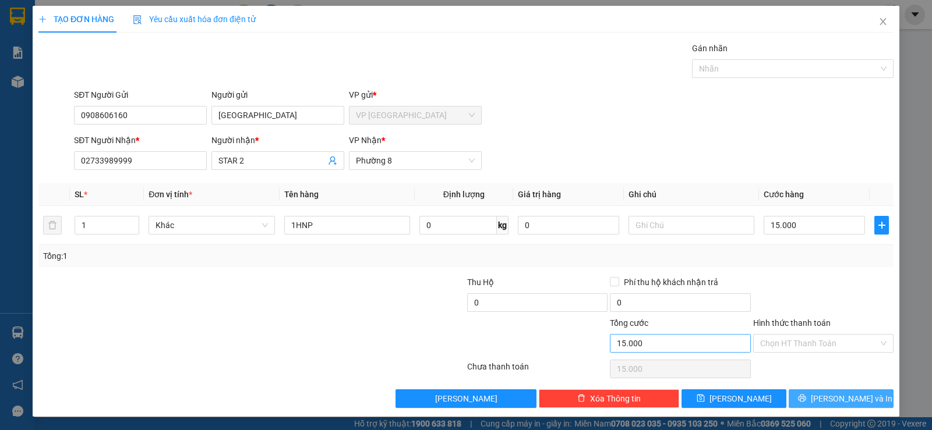
drag, startPoint x: 801, startPoint y: 402, endPoint x: 708, endPoint y: 351, distance: 106.1
click at [800, 402] on button "Lưu và In" at bounding box center [840, 399] width 105 height 19
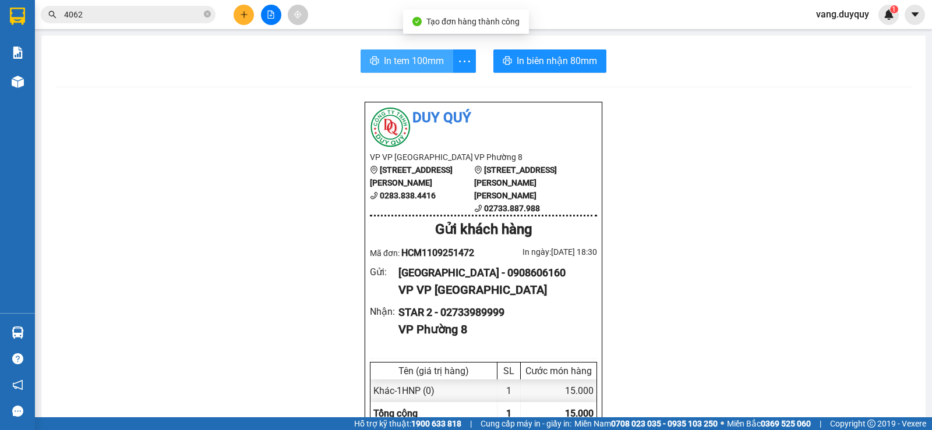
click at [422, 63] on span "In tem 100mm" at bounding box center [414, 61] width 60 height 15
click at [122, 10] on input "4062" at bounding box center [132, 14] width 137 height 13
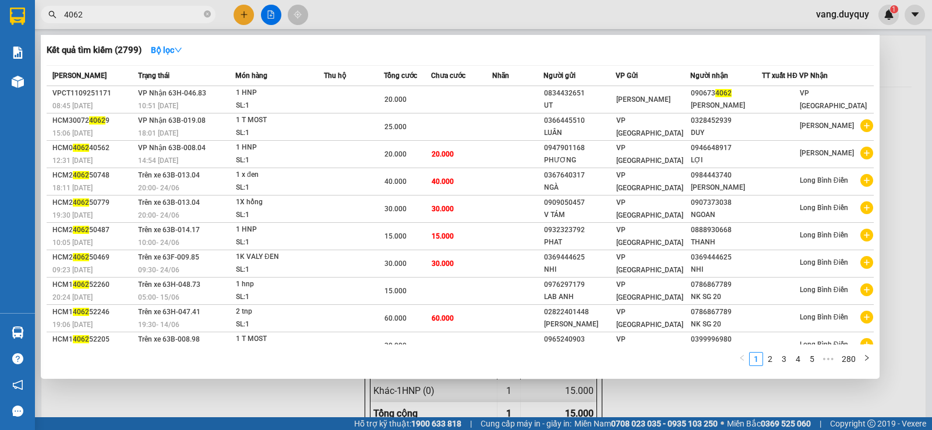
click at [118, 12] on input "4062" at bounding box center [132, 14] width 137 height 13
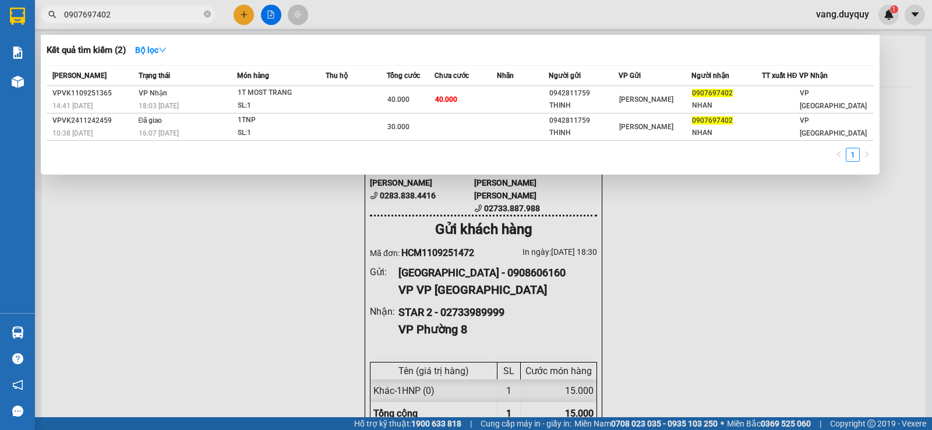
click at [369, 18] on div at bounding box center [466, 215] width 932 height 430
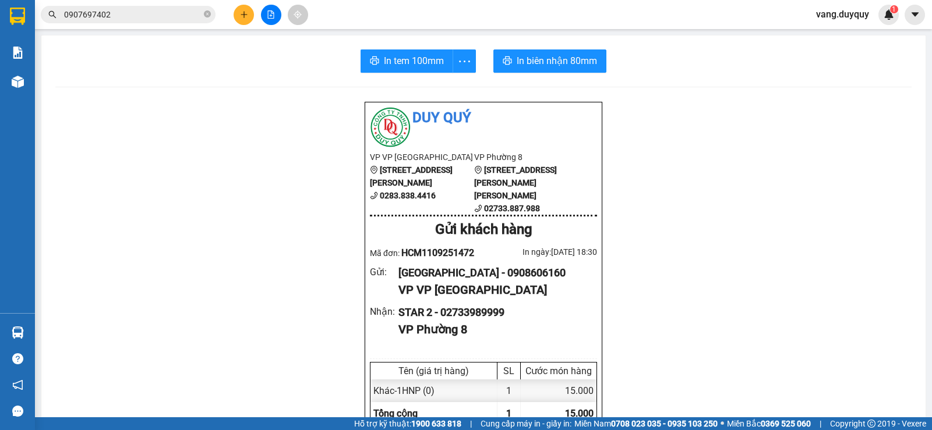
click at [171, 19] on input "0907697402" at bounding box center [132, 14] width 137 height 13
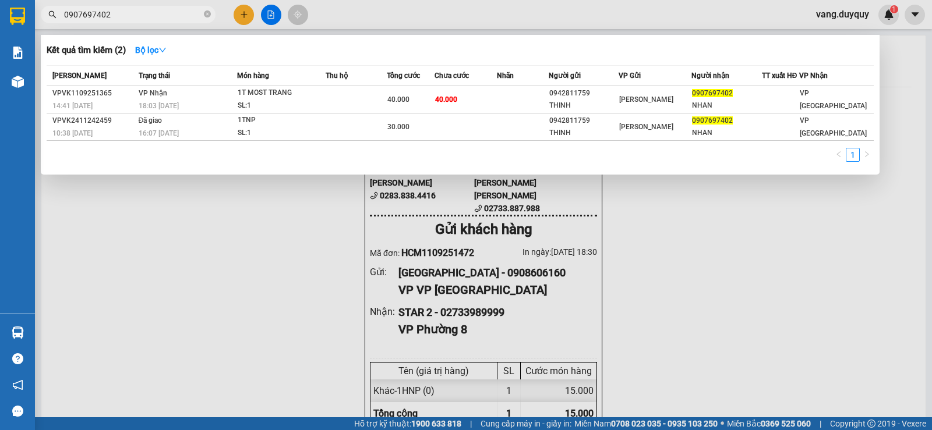
click at [356, 13] on div at bounding box center [466, 215] width 932 height 430
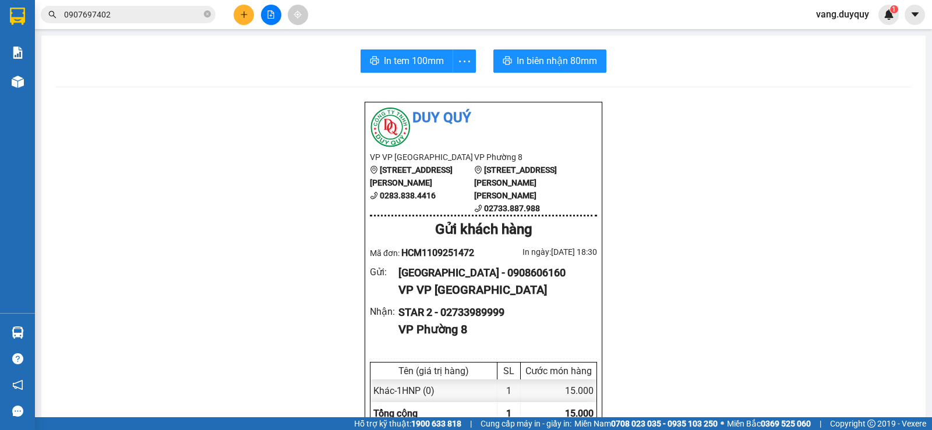
click at [168, 15] on input "0907697402" at bounding box center [132, 14] width 137 height 13
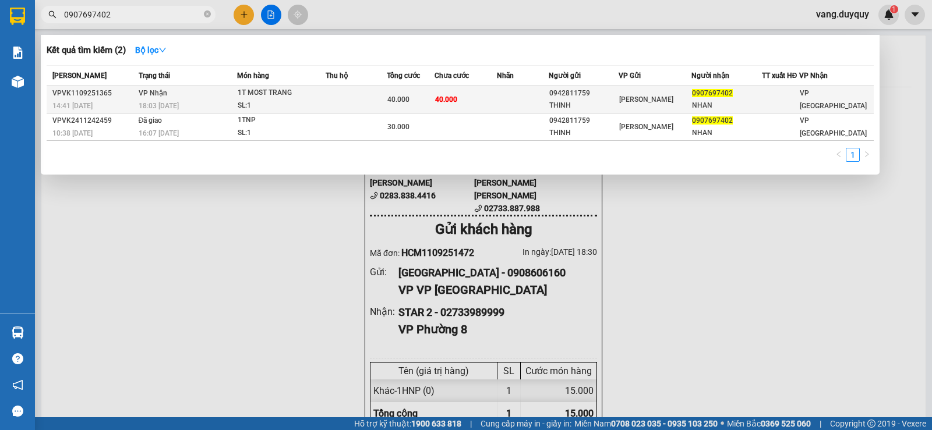
click at [317, 109] on div "SL: 1" at bounding box center [281, 106] width 87 height 13
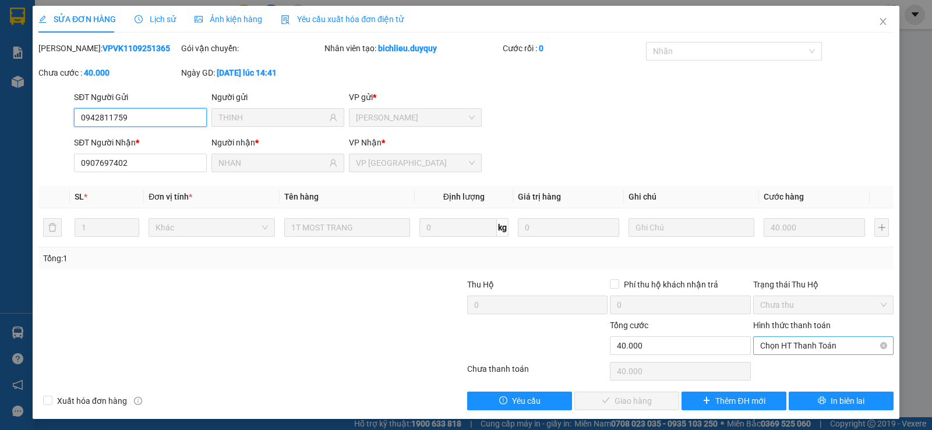
click at [764, 346] on span "Chọn HT Thanh Toán" at bounding box center [823, 345] width 126 height 17
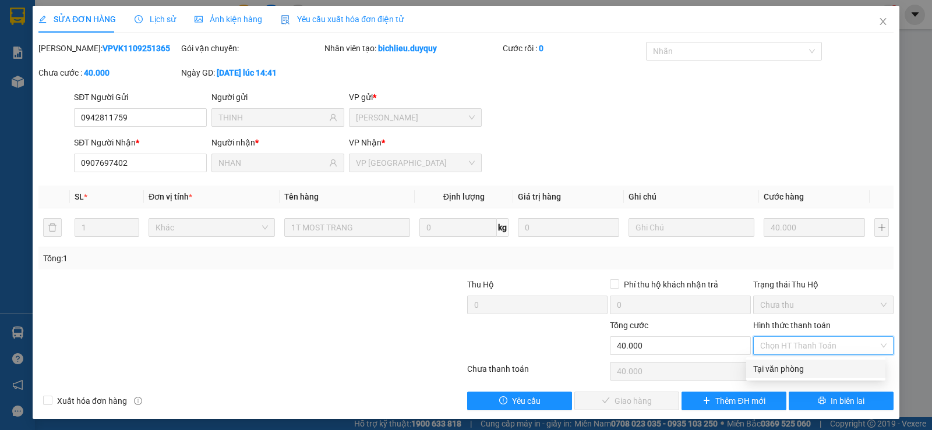
click at [762, 371] on div "Tại văn phòng" at bounding box center [815, 369] width 125 height 13
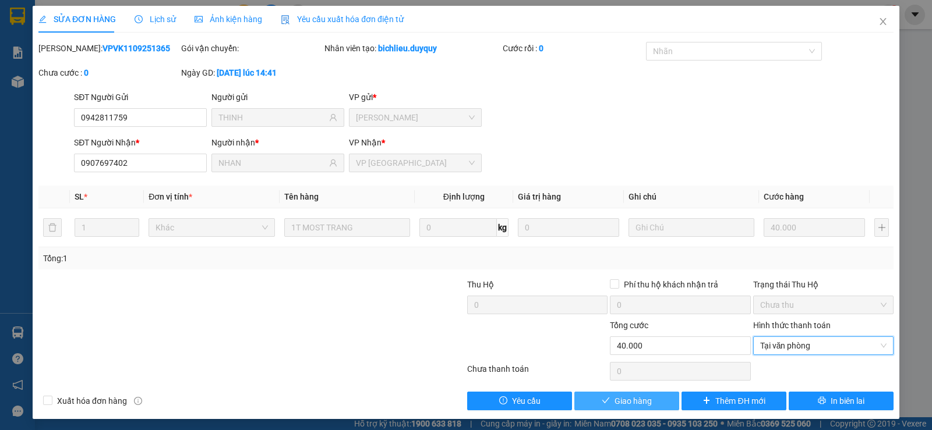
click at [636, 406] on span "Giao hàng" at bounding box center [632, 401] width 37 height 13
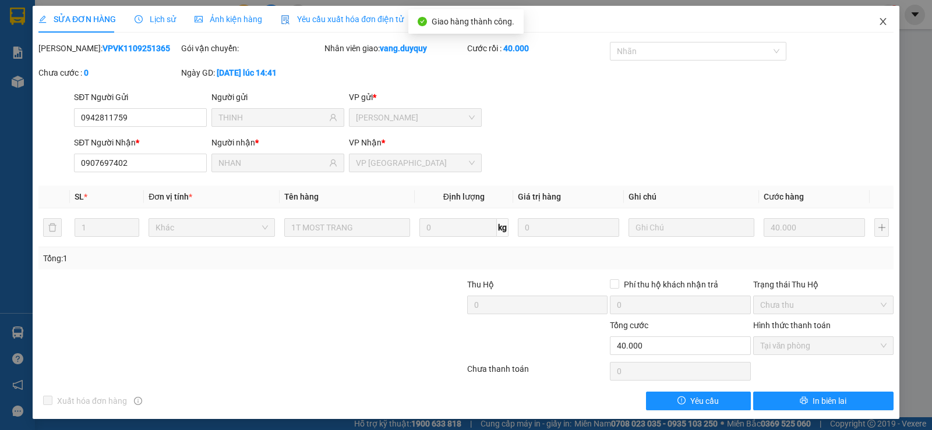
click at [880, 28] on span "Close" at bounding box center [883, 22] width 33 height 33
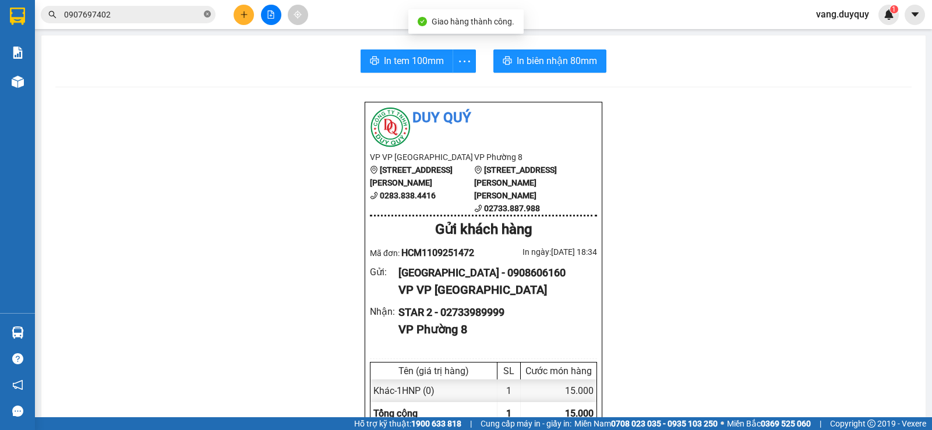
click at [206, 12] on icon "close-circle" at bounding box center [207, 13] width 7 height 7
click at [188, 12] on input "text" at bounding box center [132, 14] width 137 height 13
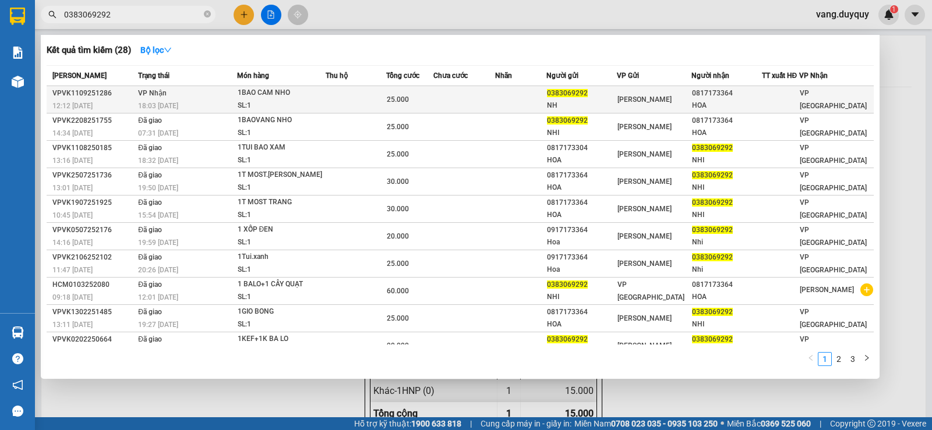
click at [223, 92] on td "VP Nhận 18:03 - 11/09" at bounding box center [185, 99] width 101 height 27
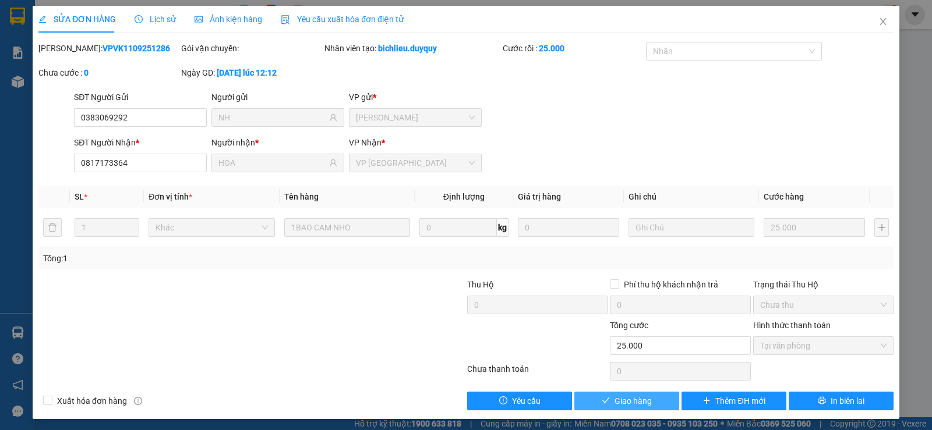
click at [638, 406] on span "Giao hàng" at bounding box center [632, 401] width 37 height 13
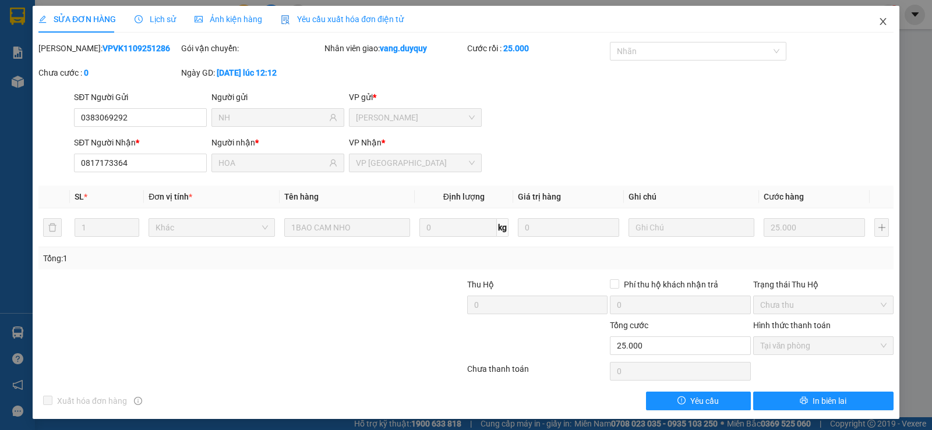
click at [879, 22] on icon "close" at bounding box center [882, 21] width 6 height 7
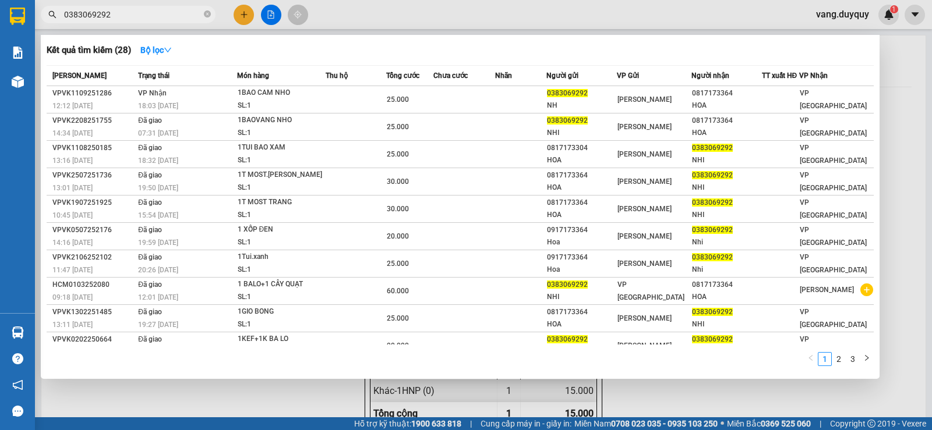
drag, startPoint x: 201, startPoint y: 15, endPoint x: 207, endPoint y: 13, distance: 5.9
click at [203, 15] on span "0383069292" at bounding box center [128, 14] width 175 height 17
click at [207, 13] on icon "close-circle" at bounding box center [207, 13] width 7 height 7
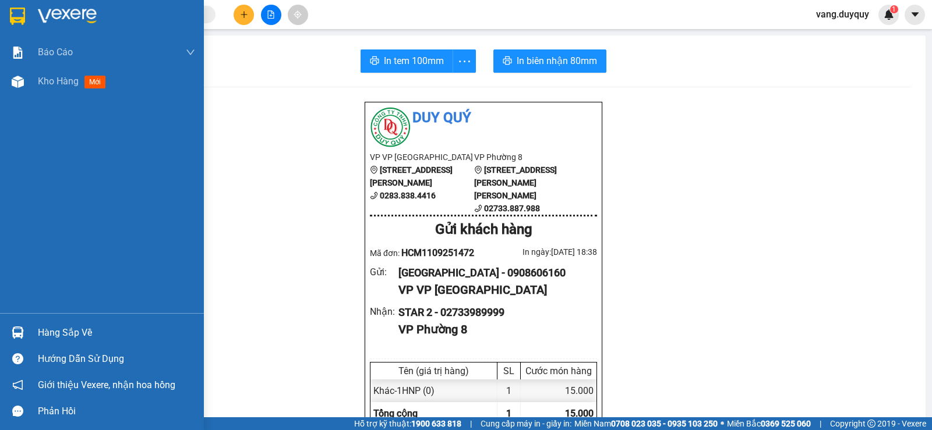
click at [10, 18] on img at bounding box center [17, 16] width 15 height 17
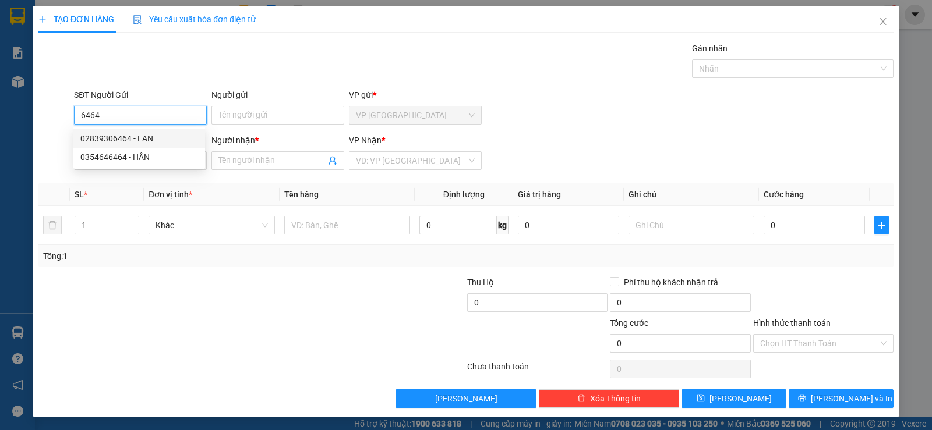
click at [137, 136] on div "02839306464 - LAN" at bounding box center [139, 138] width 118 height 13
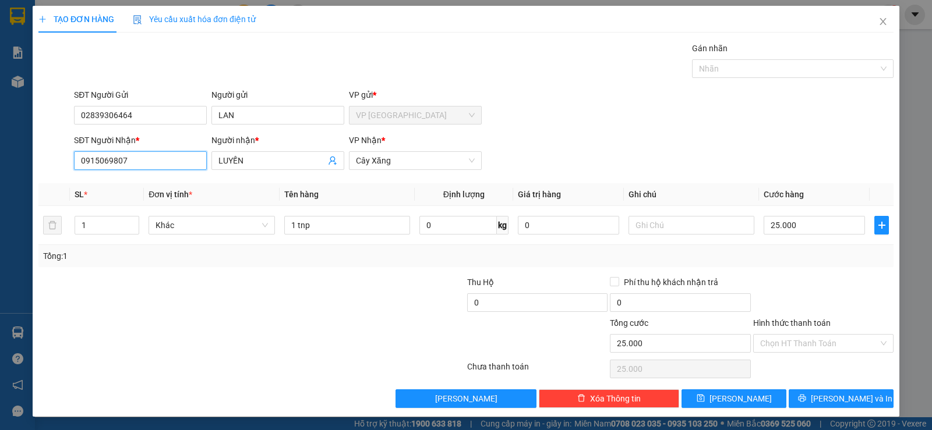
click at [186, 158] on input "0915069807" at bounding box center [140, 160] width 133 height 19
click at [155, 186] on div "0976710357 - BINH" at bounding box center [139, 184] width 118 height 13
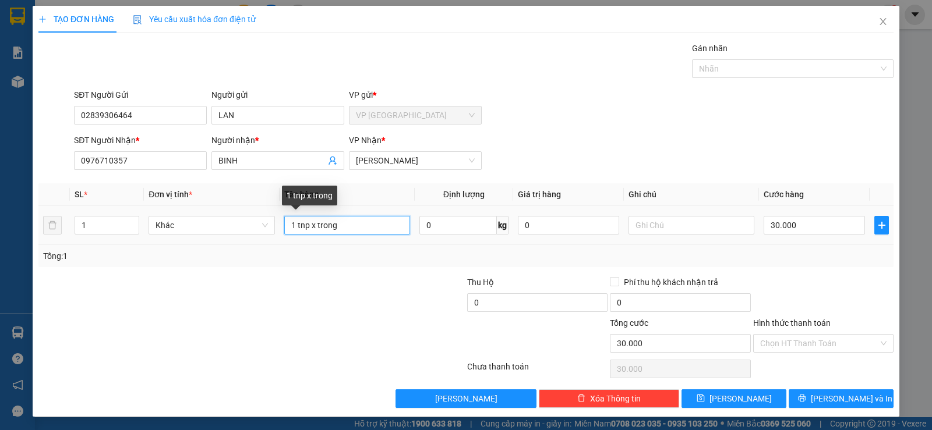
click at [349, 226] on input "1 tnp x trong" at bounding box center [347, 225] width 126 height 19
click at [811, 228] on input "30.000" at bounding box center [813, 225] width 101 height 19
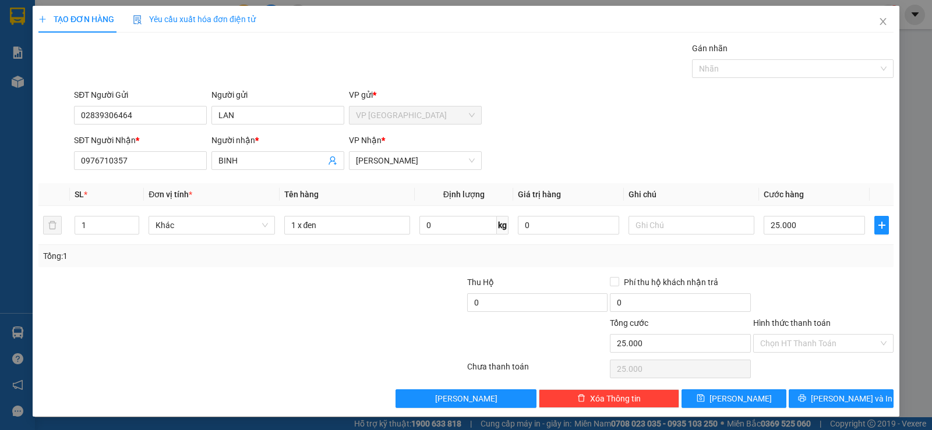
click at [812, 280] on div at bounding box center [823, 296] width 143 height 41
click at [820, 394] on button "Lưu và In" at bounding box center [840, 399] width 105 height 19
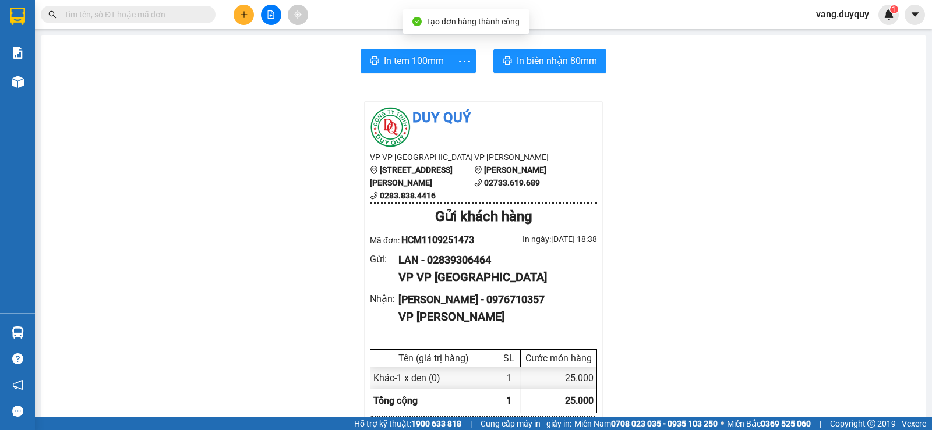
click at [392, 62] on span "In tem 100mm" at bounding box center [414, 61] width 60 height 15
click at [241, 14] on icon "plus" at bounding box center [244, 14] width 8 height 8
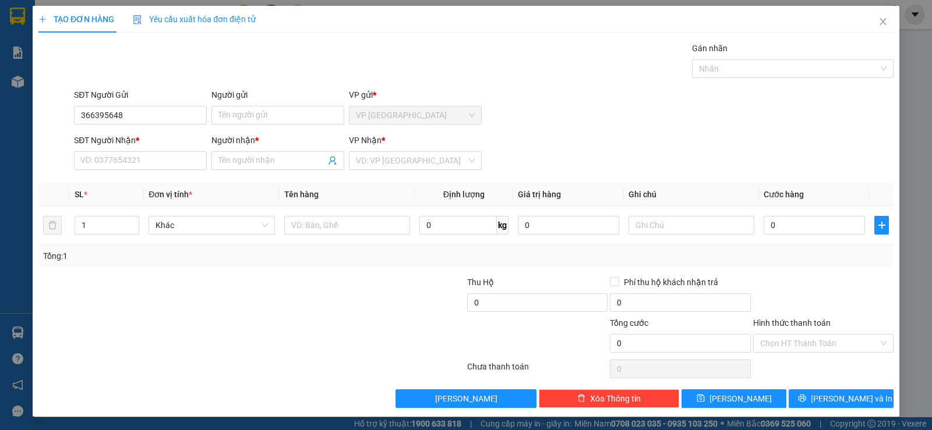
click at [81, 125] on div "SĐT Người Gửi 366395648" at bounding box center [140, 109] width 133 height 41
click at [81, 120] on input "366395648" at bounding box center [140, 115] width 133 height 19
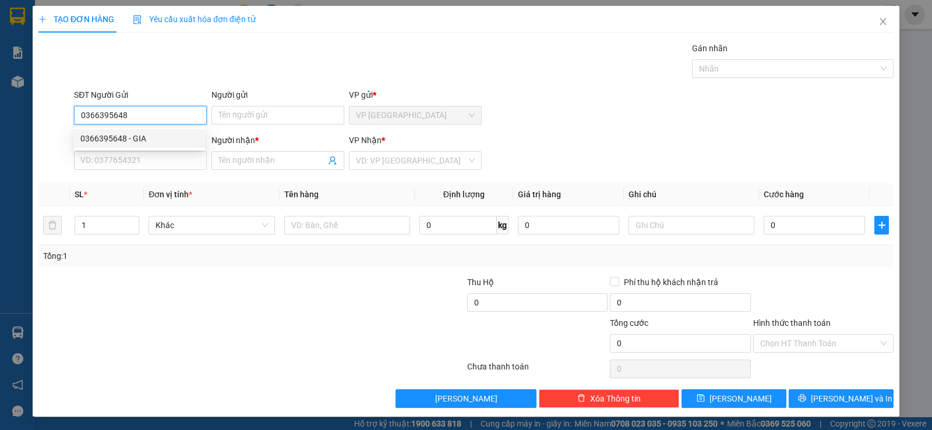
click at [119, 139] on div "0366395648 - GIA" at bounding box center [139, 138] width 118 height 13
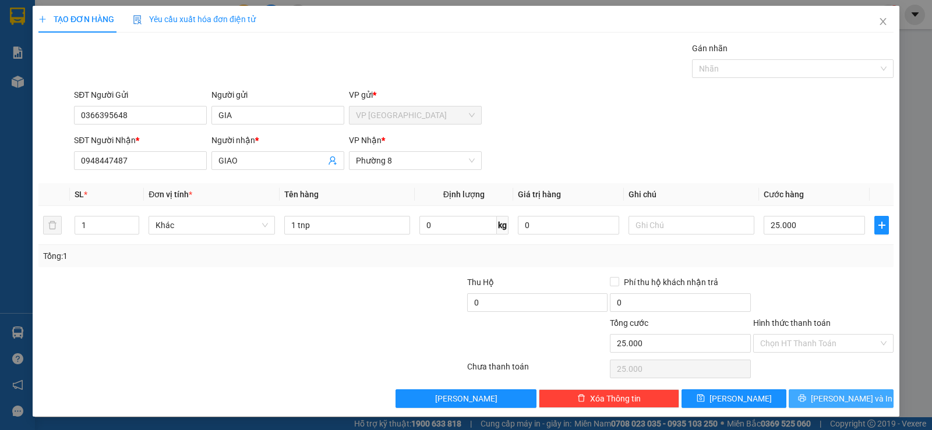
click at [838, 392] on span "Lưu và In" at bounding box center [852, 398] width 82 height 13
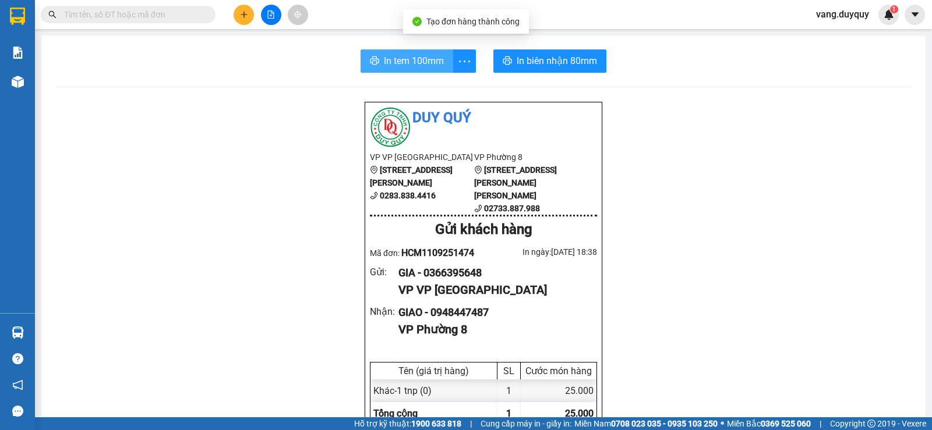
click at [430, 59] on span "In tem 100mm" at bounding box center [414, 61] width 60 height 15
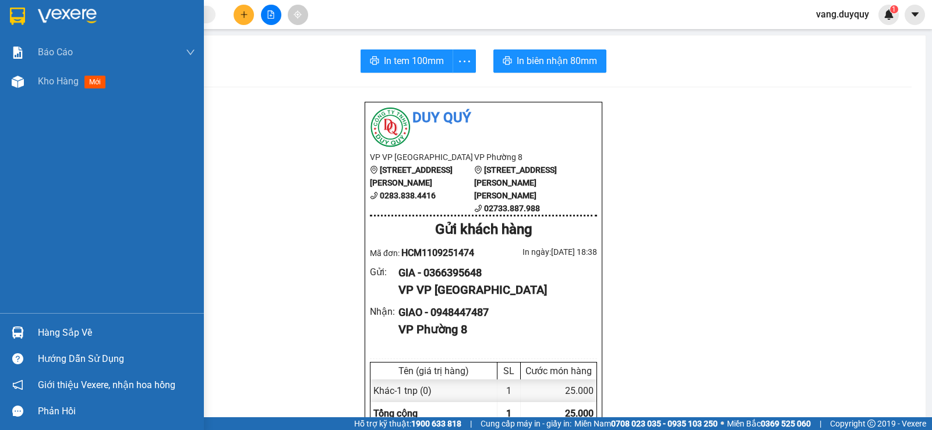
click at [20, 19] on img at bounding box center [17, 16] width 15 height 17
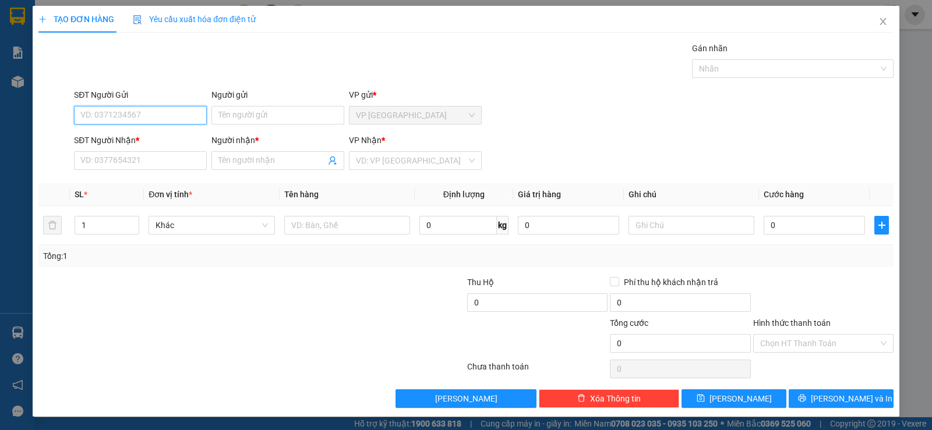
click at [165, 118] on input "SĐT Người Gửi" at bounding box center [140, 115] width 133 height 19
click at [157, 135] on div "0936797079 - THIÊU" at bounding box center [139, 138] width 118 height 13
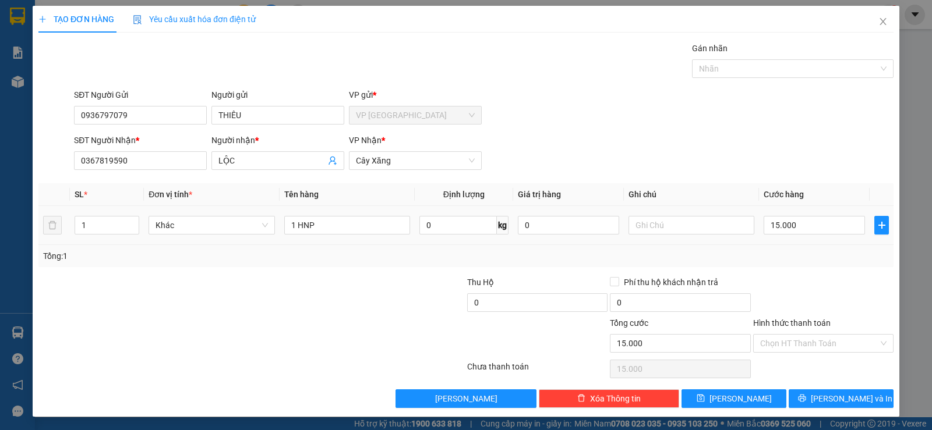
click at [355, 235] on div "1 HNP" at bounding box center [347, 225] width 126 height 23
click at [359, 223] on input "1 HNP" at bounding box center [347, 225] width 126 height 19
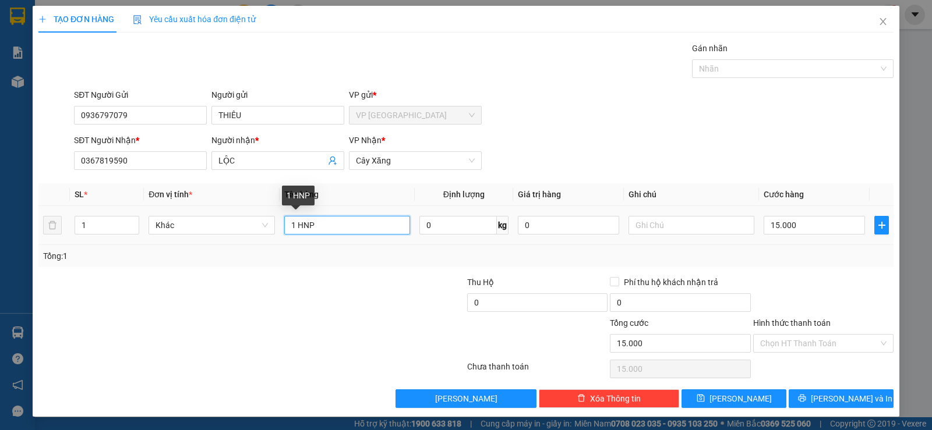
click at [359, 223] on input "1 HNP" at bounding box center [347, 225] width 126 height 19
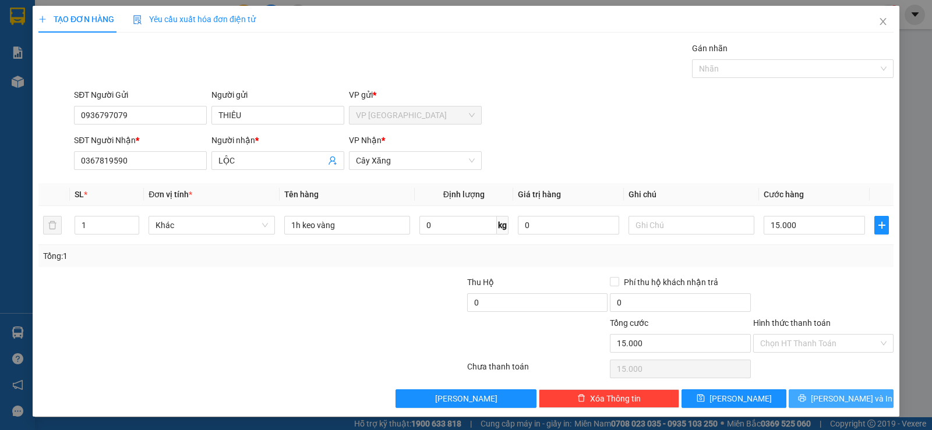
click at [823, 406] on button "Lưu và In" at bounding box center [840, 399] width 105 height 19
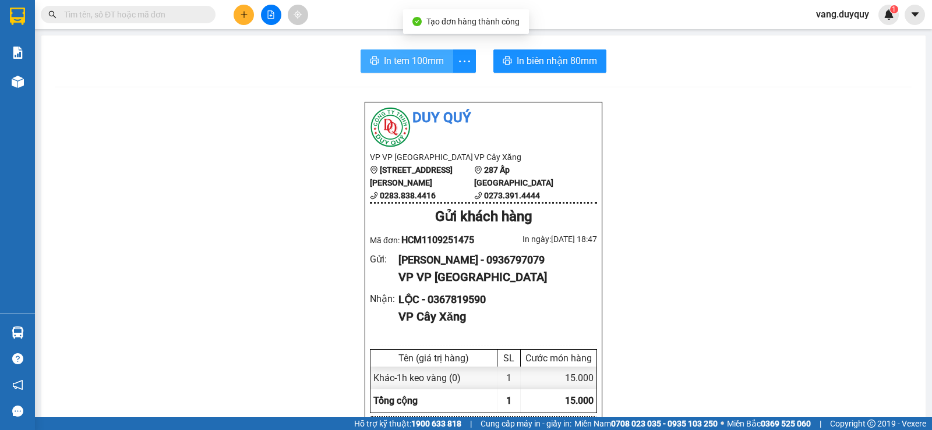
click at [404, 62] on span "In tem 100mm" at bounding box center [414, 61] width 60 height 15
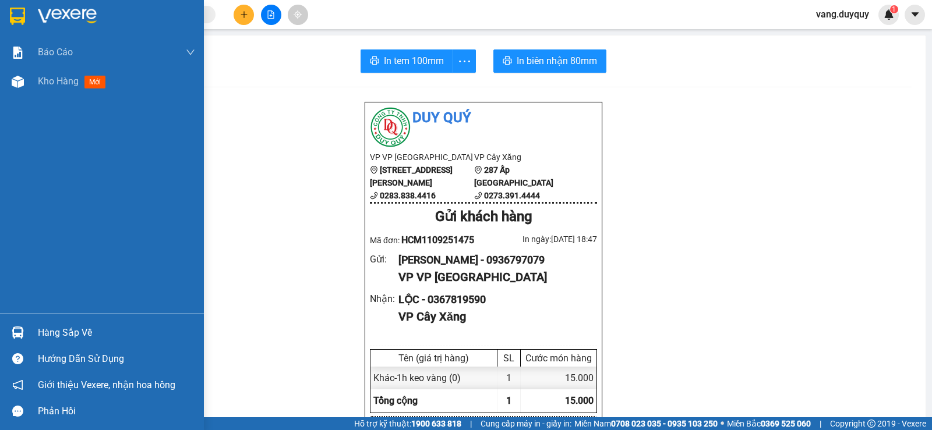
click at [1, 19] on div at bounding box center [102, 19] width 204 height 38
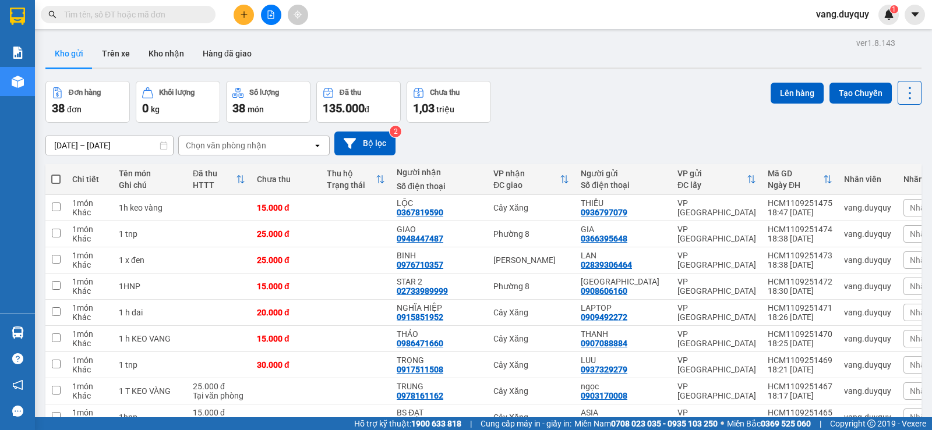
click at [242, 148] on div "Chọn văn phòng nhận" at bounding box center [226, 146] width 80 height 12
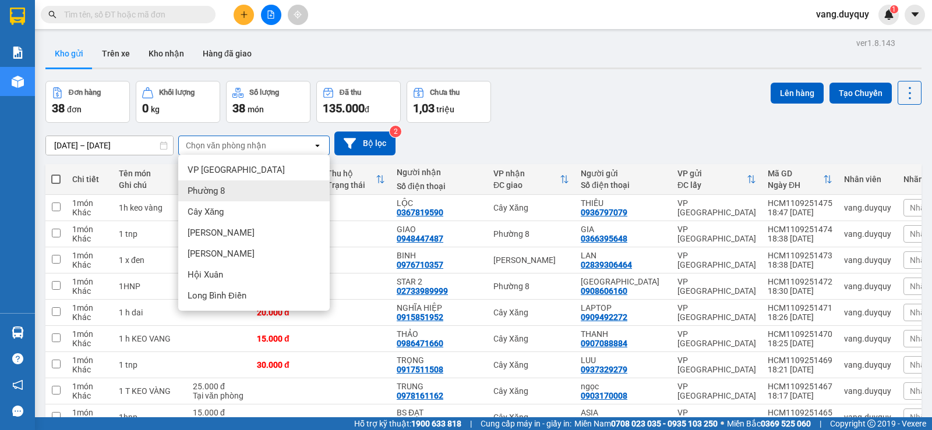
click at [228, 186] on div "Phường 8" at bounding box center [253, 191] width 151 height 21
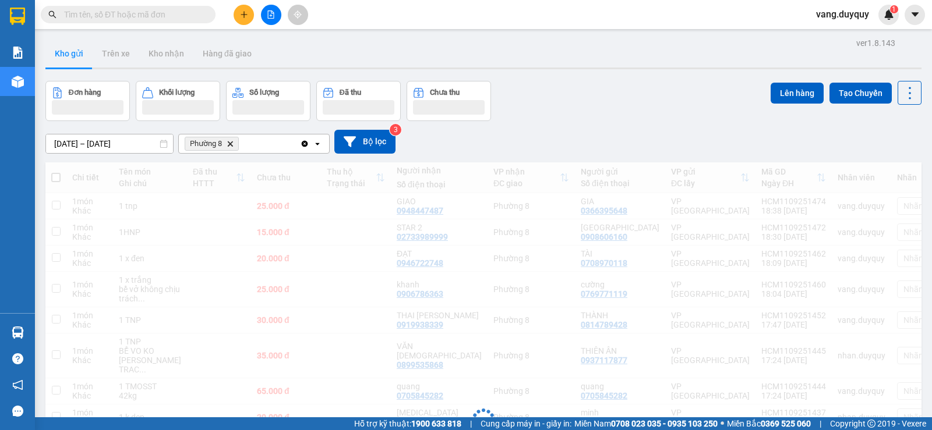
click at [266, 142] on div "Phường 8 Delete" at bounding box center [239, 144] width 121 height 19
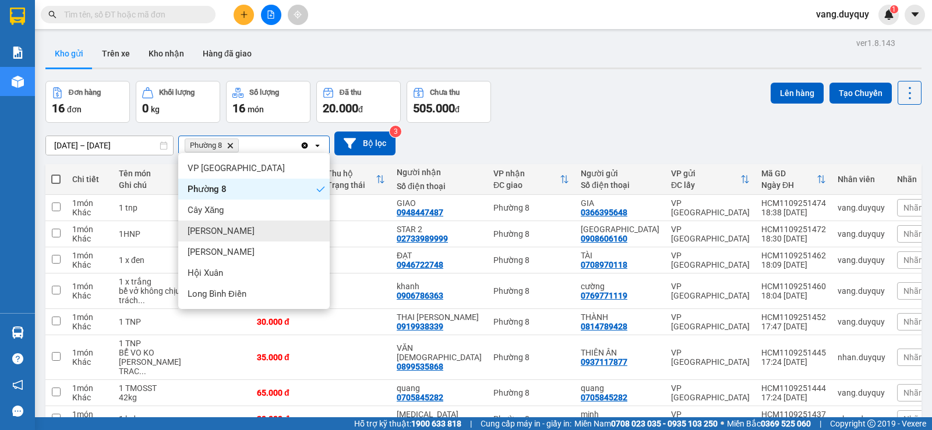
click at [217, 229] on span "VP [PERSON_NAME]" at bounding box center [221, 231] width 67 height 12
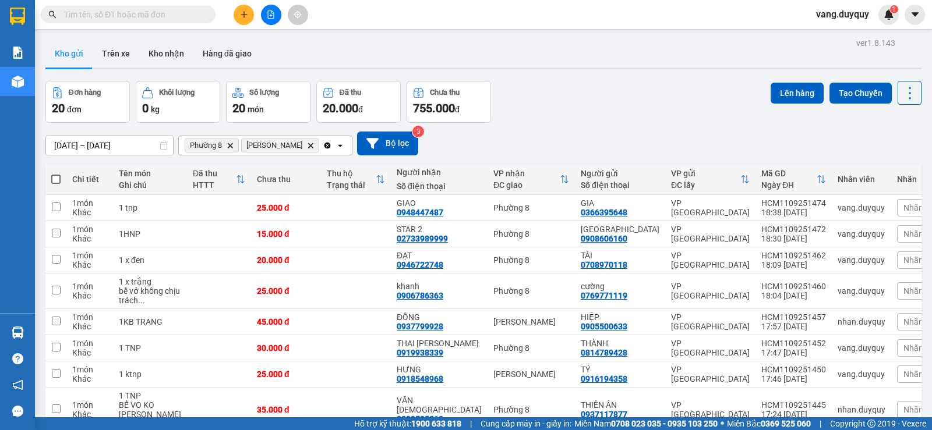
click at [52, 179] on span at bounding box center [55, 179] width 9 height 9
click at [56, 174] on input "checkbox" at bounding box center [56, 174] width 0 height 0
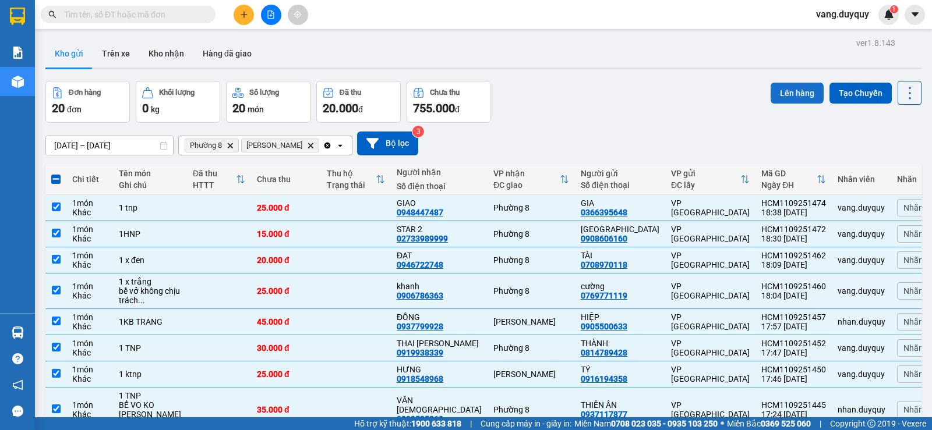
click at [797, 90] on button "Lên hàng" at bounding box center [796, 93] width 53 height 21
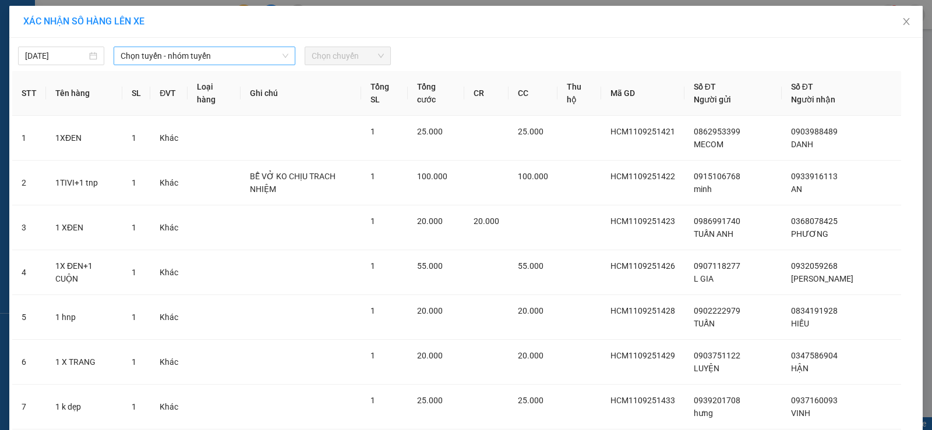
click at [162, 51] on span "Chọn tuyến - nhóm tuyến" at bounding box center [205, 55] width 168 height 17
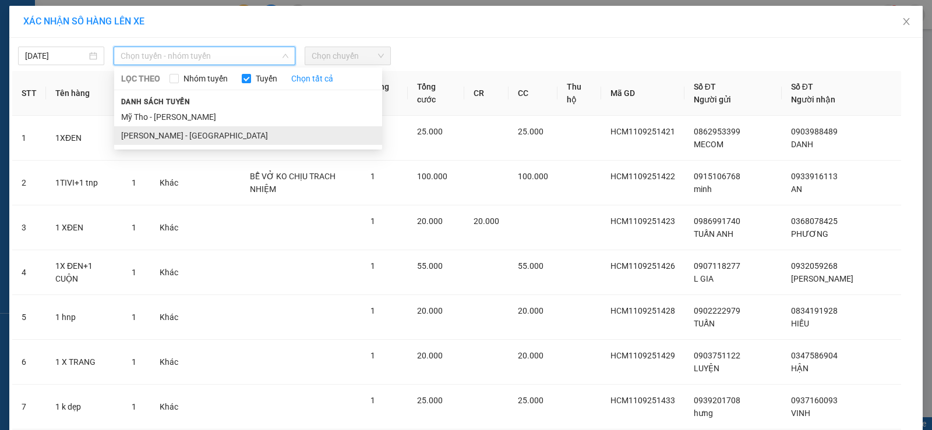
click at [174, 135] on li "Hồ Chí Minh - Mỹ Tho" at bounding box center [248, 135] width 268 height 19
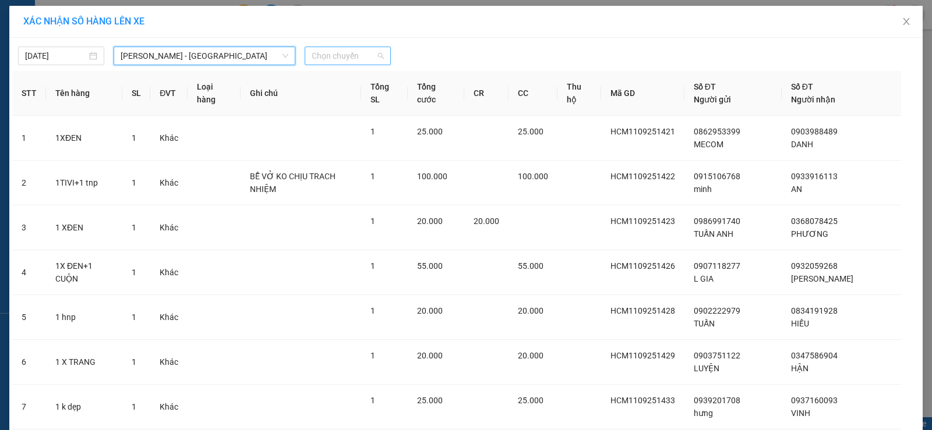
click at [336, 59] on span "Chọn chuyến" at bounding box center [348, 55] width 72 height 17
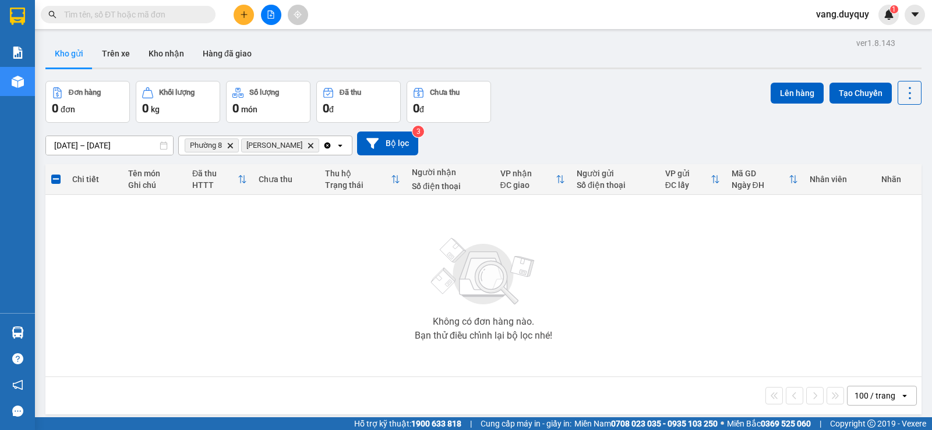
click at [323, 144] on icon "Clear all" at bounding box center [327, 145] width 9 height 9
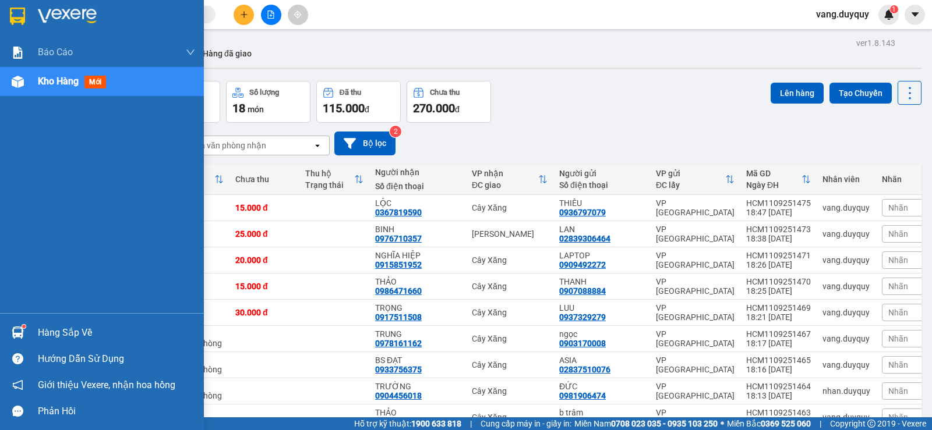
click at [70, 326] on div "Hàng sắp về" at bounding box center [116, 332] width 157 height 17
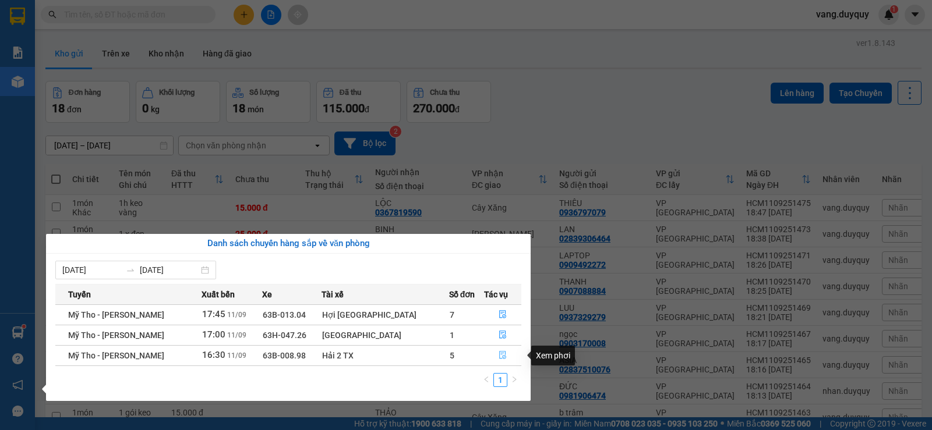
click at [506, 353] on button "button" at bounding box center [503, 355] width 36 height 19
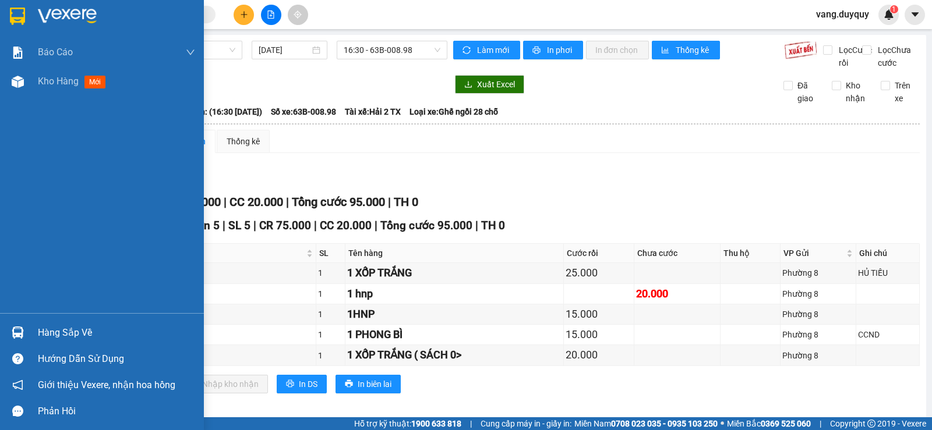
click at [38, 331] on div "Hàng sắp về" at bounding box center [116, 332] width 157 height 17
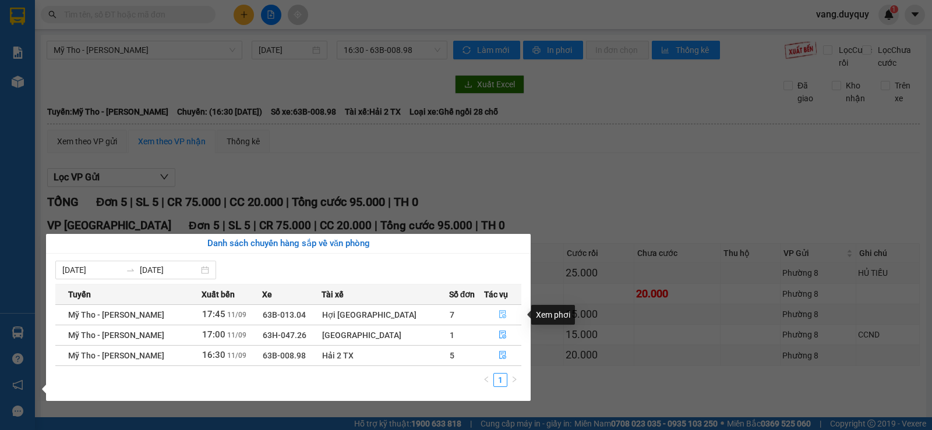
click at [505, 315] on button "button" at bounding box center [503, 315] width 36 height 19
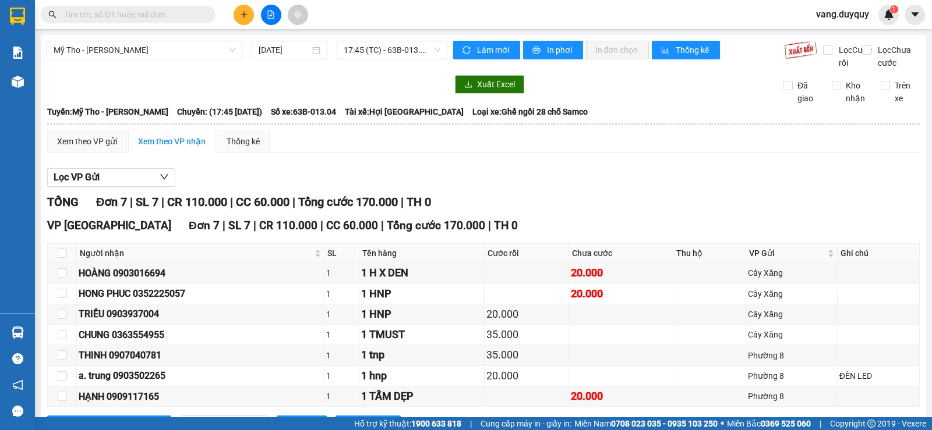
click at [150, 13] on input "text" at bounding box center [132, 14] width 137 height 13
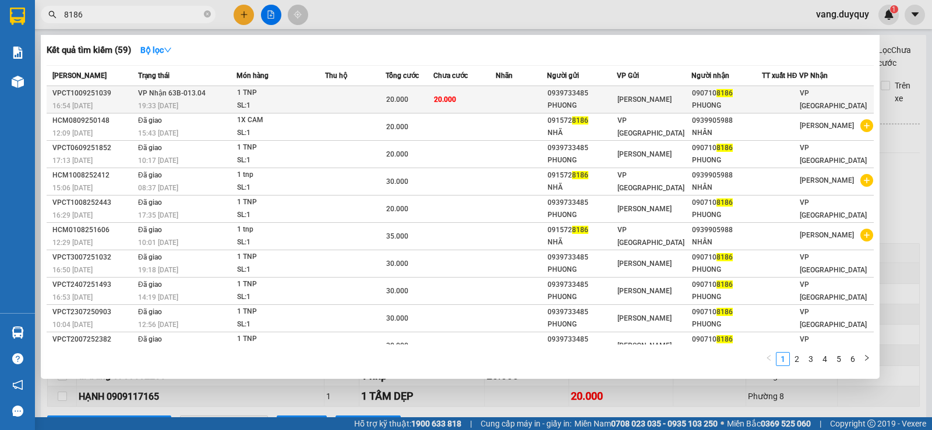
click at [281, 96] on div "1 TNP" at bounding box center [280, 93] width 87 height 13
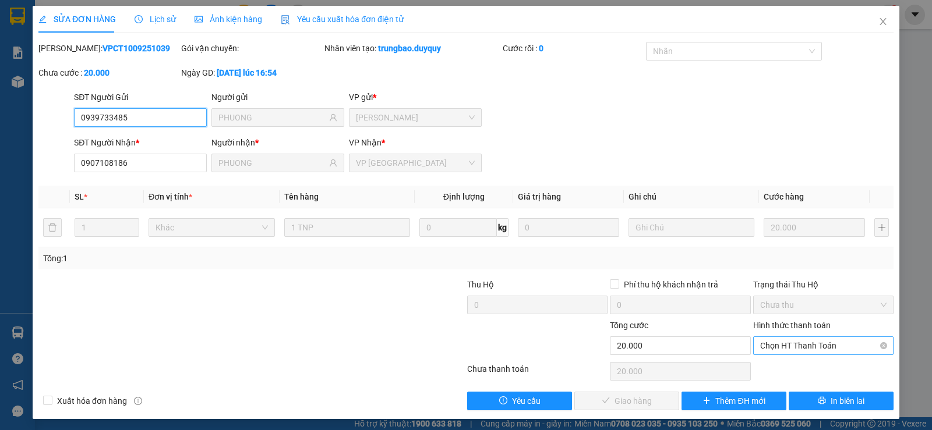
click at [812, 355] on div "Chọn HT Thanh Toán" at bounding box center [823, 346] width 140 height 19
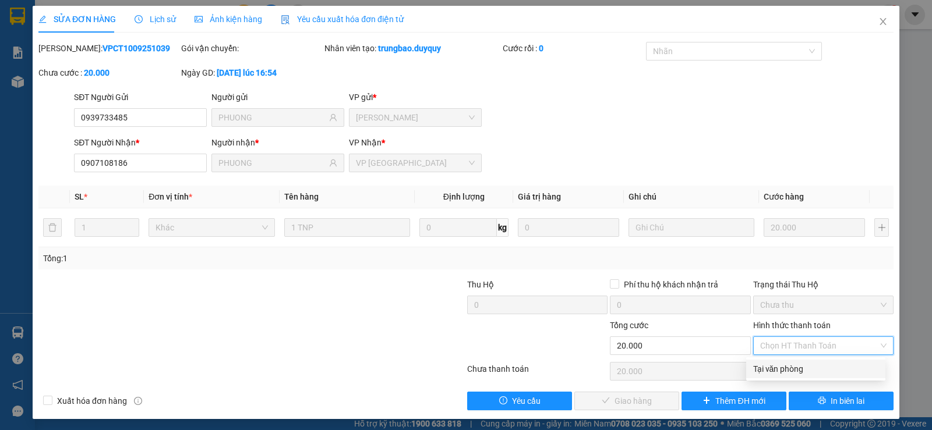
click at [805, 372] on div "Tại văn phòng" at bounding box center [815, 369] width 125 height 13
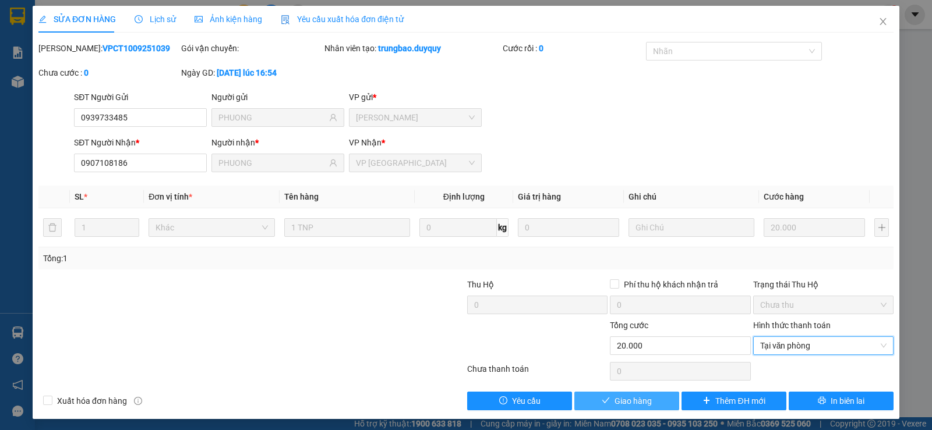
click at [641, 402] on span "Giao hàng" at bounding box center [632, 401] width 37 height 13
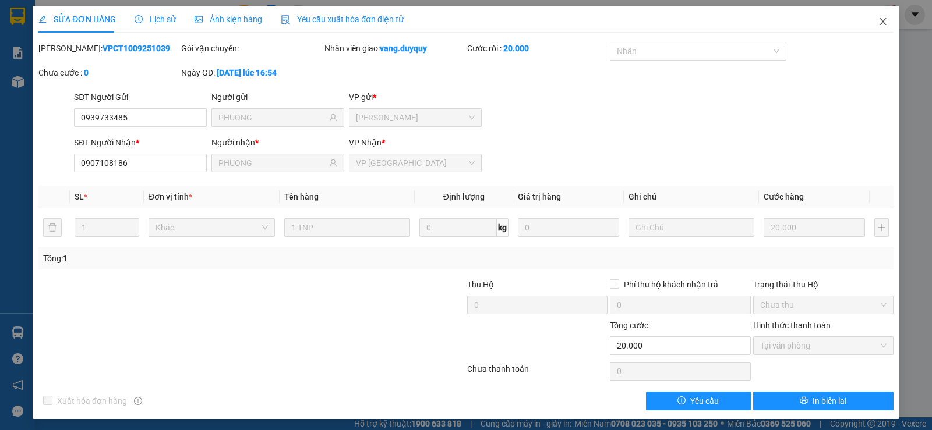
click at [879, 23] on icon "close" at bounding box center [882, 21] width 6 height 7
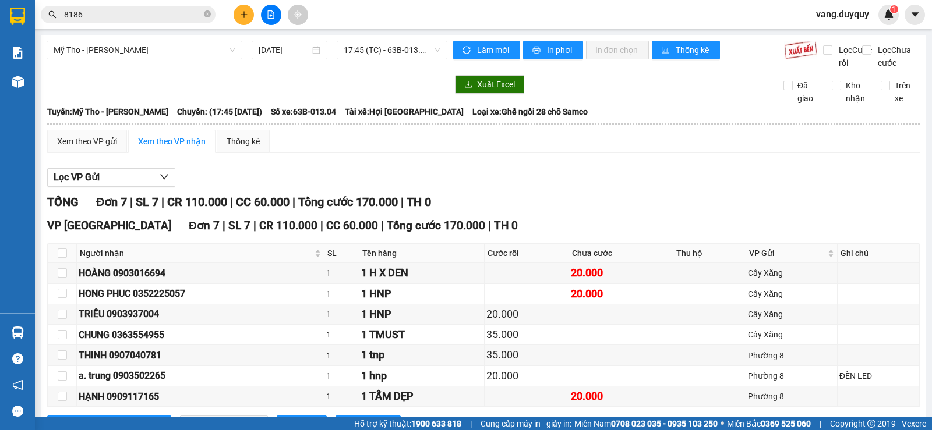
drag, startPoint x: 257, startPoint y: 17, endPoint x: 235, endPoint y: 12, distance: 22.6
click at [235, 12] on button at bounding box center [244, 15] width 20 height 20
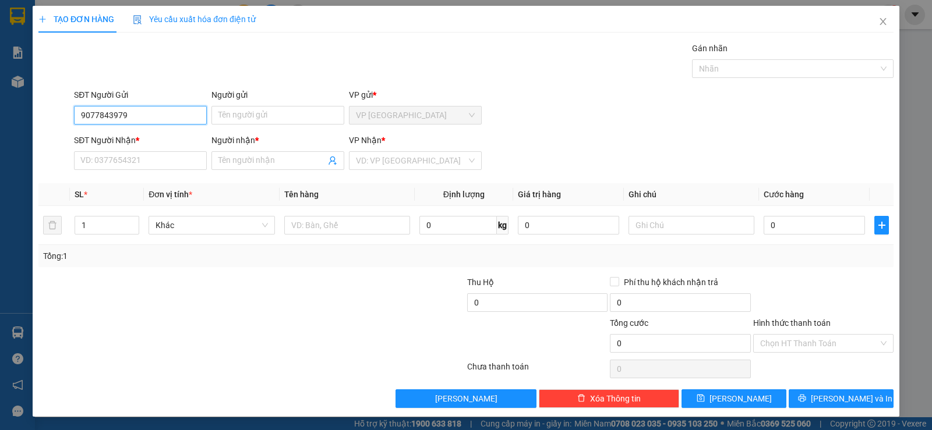
click at [80, 121] on input "9077843979" at bounding box center [140, 115] width 133 height 19
click at [142, 115] on input "09077843979" at bounding box center [140, 115] width 133 height 19
click at [92, 118] on input "09077843979" at bounding box center [140, 115] width 133 height 19
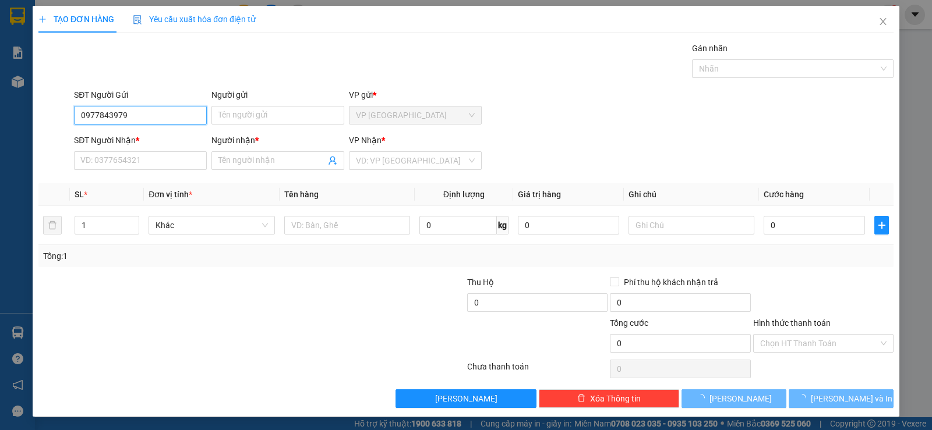
click at [152, 118] on input "0977843979" at bounding box center [140, 115] width 133 height 19
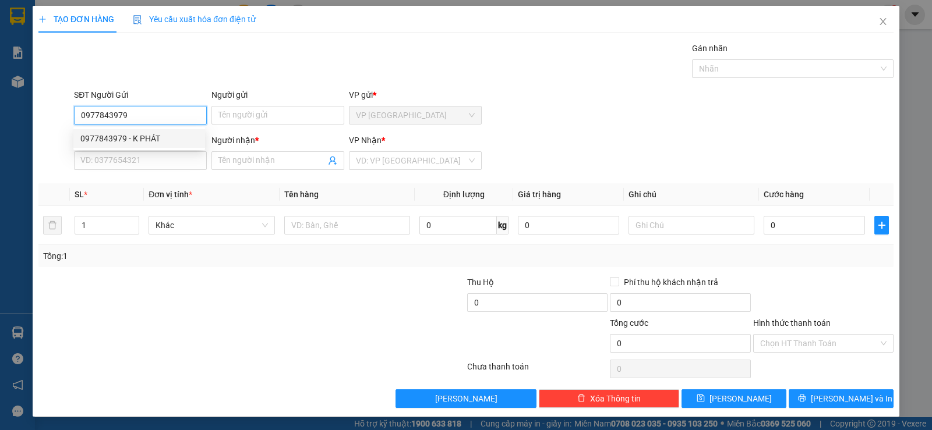
click at [138, 138] on div "0977843979 - K PHÁT" at bounding box center [139, 138] width 118 height 13
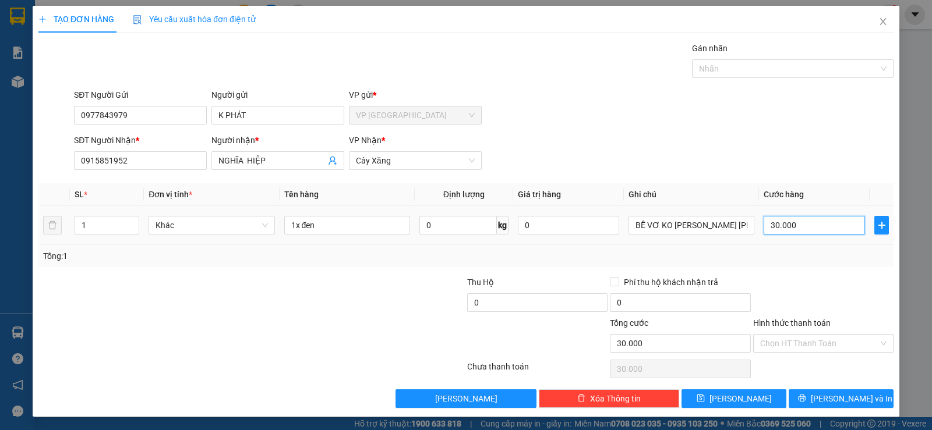
click at [822, 234] on input "30.000" at bounding box center [813, 225] width 101 height 19
click at [808, 288] on div at bounding box center [823, 296] width 143 height 41
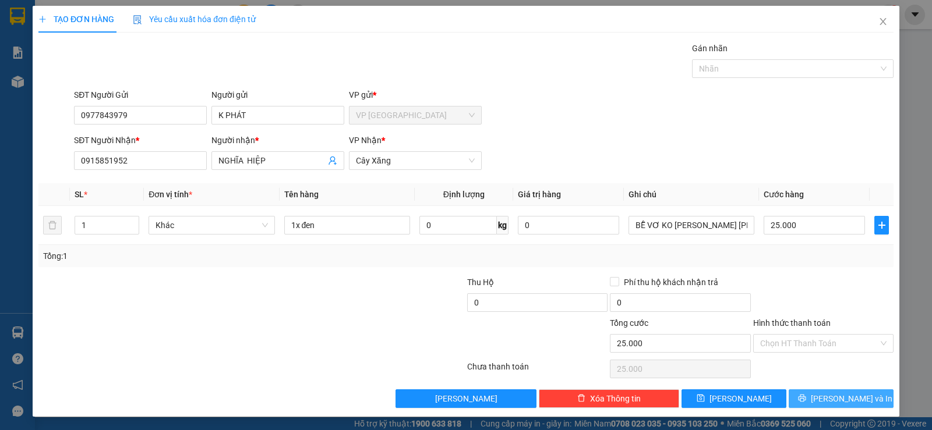
click at [820, 401] on button "Lưu và In" at bounding box center [840, 399] width 105 height 19
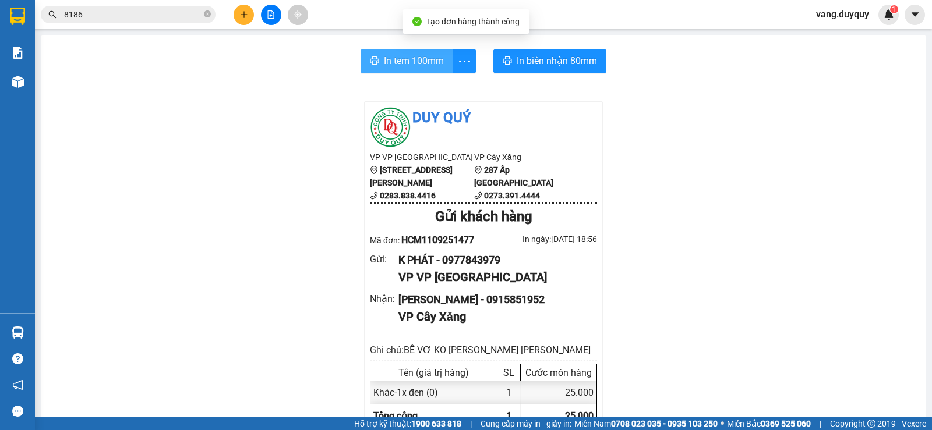
click at [409, 68] on span "In tem 100mm" at bounding box center [414, 61] width 60 height 15
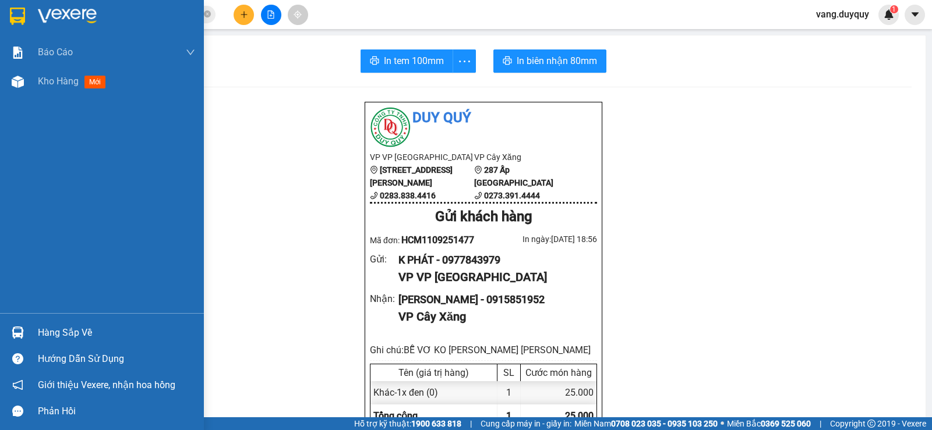
click at [8, 13] on div at bounding box center [18, 16] width 20 height 20
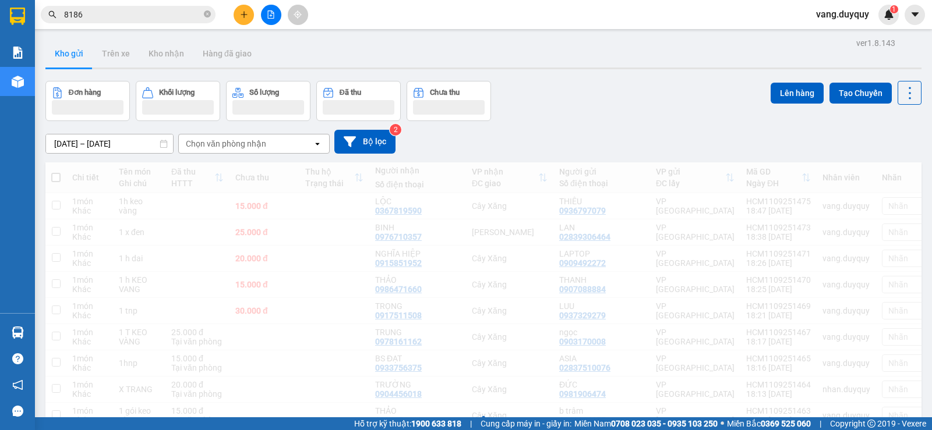
click at [263, 150] on div "Chọn văn phòng nhận" at bounding box center [246, 144] width 134 height 19
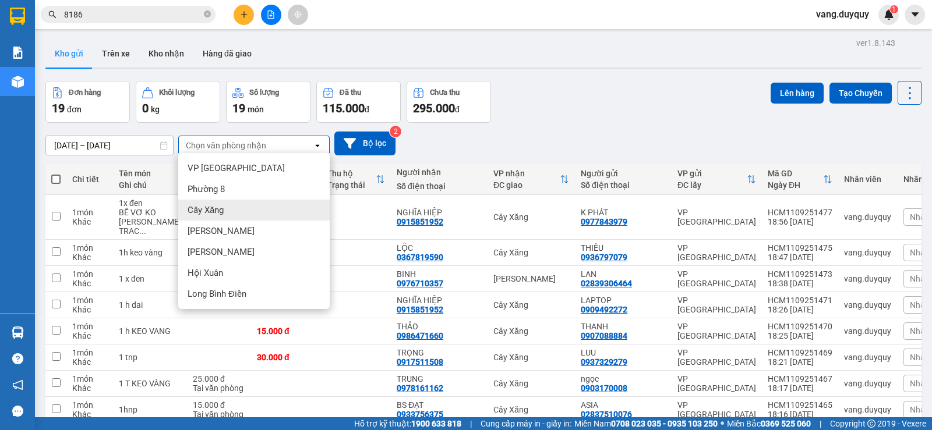
click at [229, 208] on div "Cây Xăng" at bounding box center [253, 210] width 151 height 21
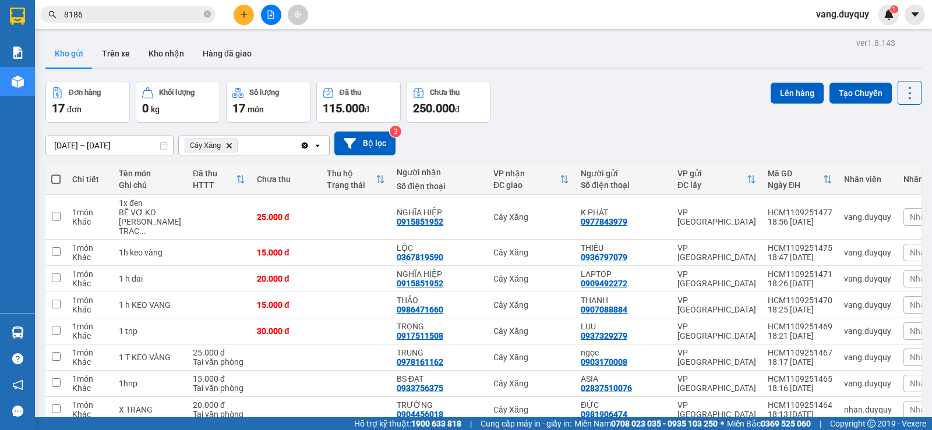
click at [55, 177] on span at bounding box center [55, 179] width 9 height 9
click at [56, 174] on input "checkbox" at bounding box center [56, 174] width 0 height 0
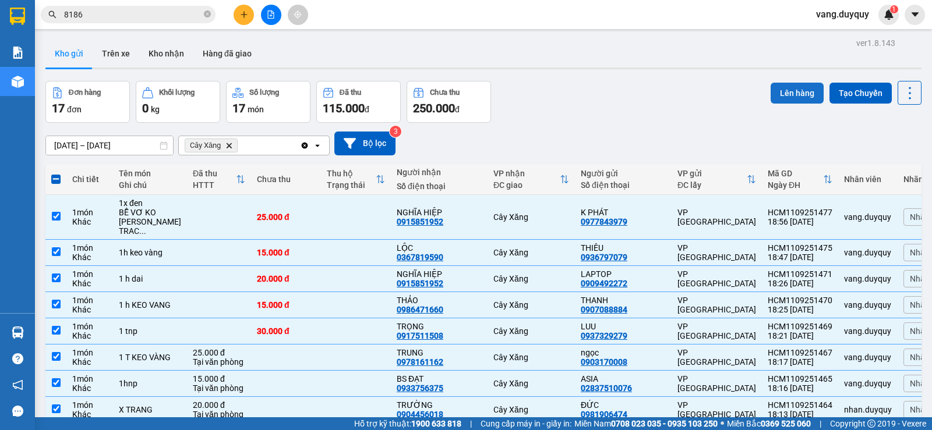
click at [778, 85] on button "Lên hàng" at bounding box center [796, 93] width 53 height 21
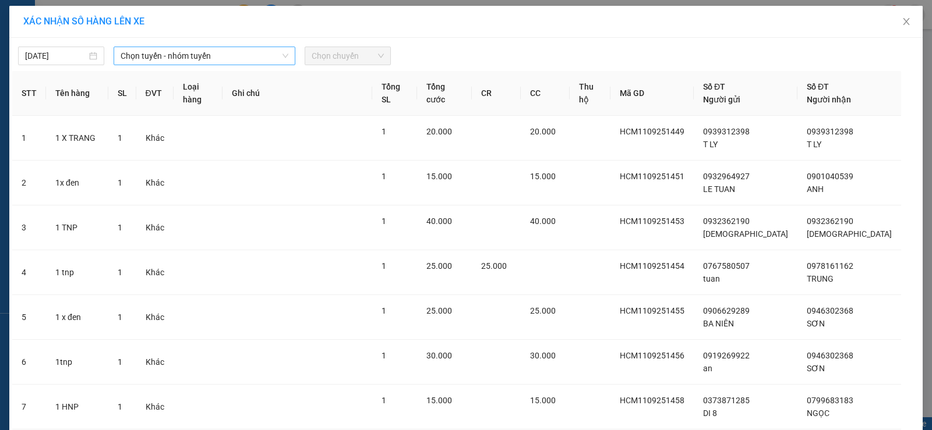
click at [189, 63] on span "Chọn tuyến - nhóm tuyến" at bounding box center [205, 55] width 168 height 17
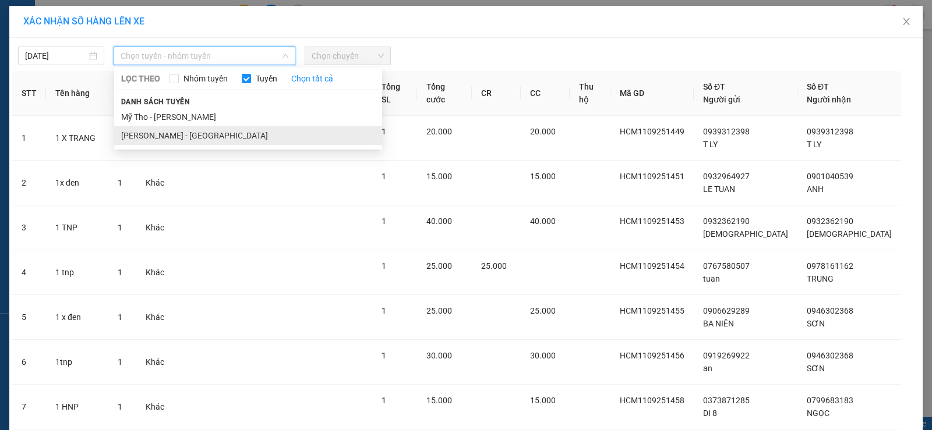
click at [193, 141] on li "Hồ Chí Minh - Mỹ Tho" at bounding box center [248, 135] width 268 height 19
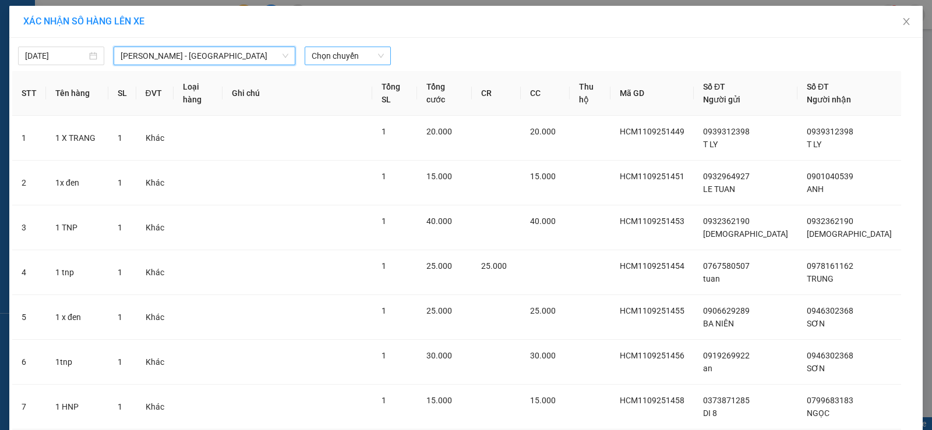
click at [324, 60] on span "Chọn chuyến" at bounding box center [348, 55] width 72 height 17
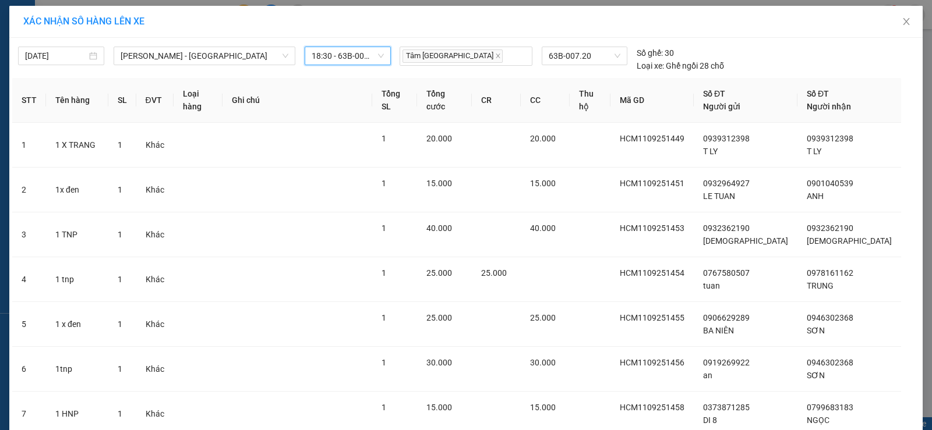
click at [376, 69] on div "11/09/2025 Hồ Chí Minh - Mỹ Tho LỌC THEO Nhóm tuyến Tuyến Chọn tất cả Danh sách…" at bounding box center [206, 60] width 376 height 26
click at [376, 62] on span "18:30 - 63B-007.20" at bounding box center [348, 55] width 72 height 17
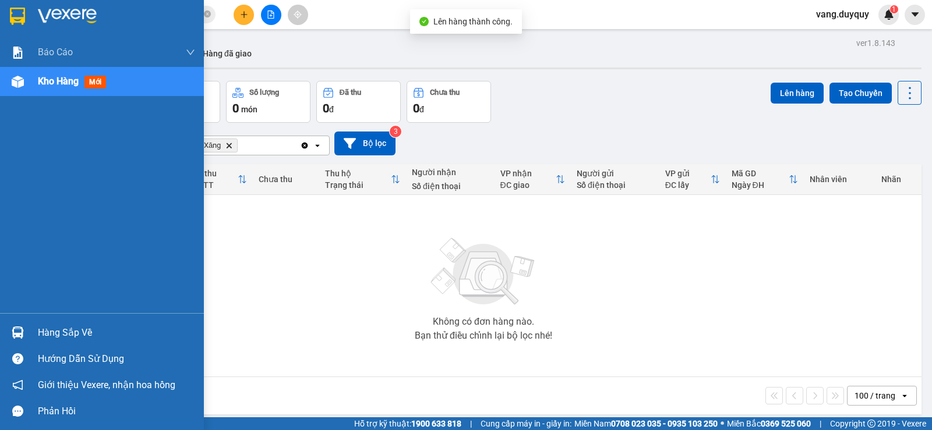
click at [37, 328] on div "Hàng sắp về" at bounding box center [102, 333] width 204 height 26
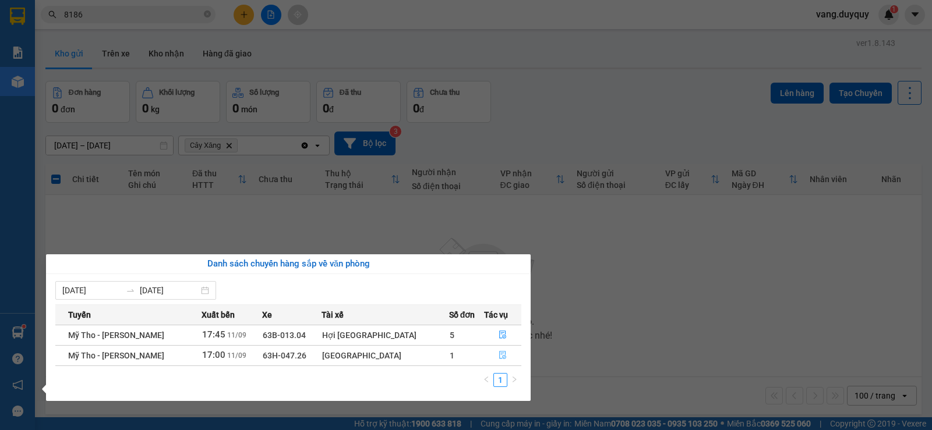
click at [499, 356] on icon "file-done" at bounding box center [502, 355] width 8 height 8
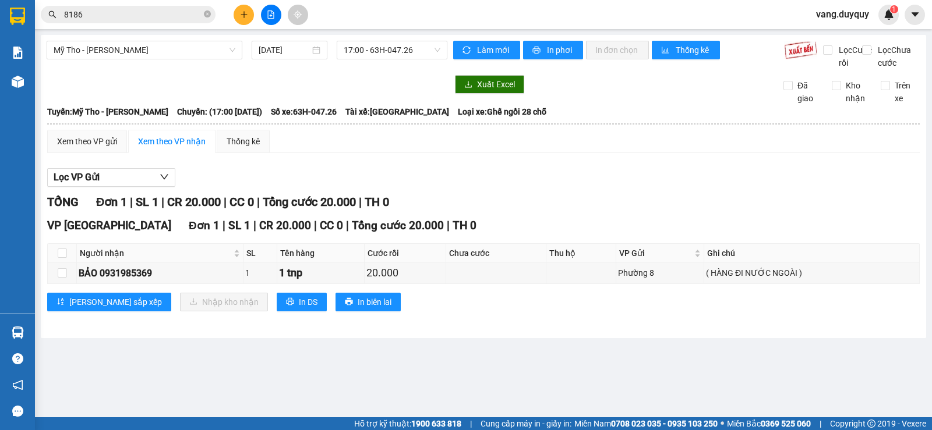
click at [246, 15] on icon "plus" at bounding box center [244, 14] width 8 height 8
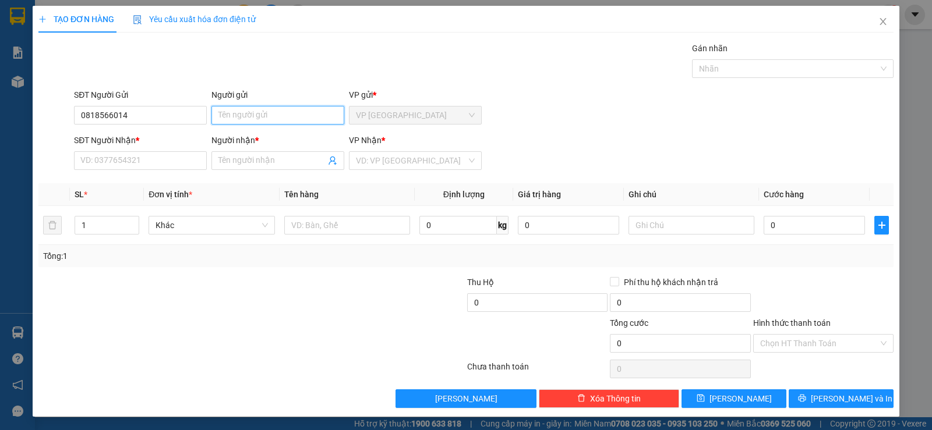
click at [225, 114] on input "Người gửi" at bounding box center [277, 115] width 133 height 19
click at [263, 162] on input "Người nhận *" at bounding box center [271, 160] width 107 height 13
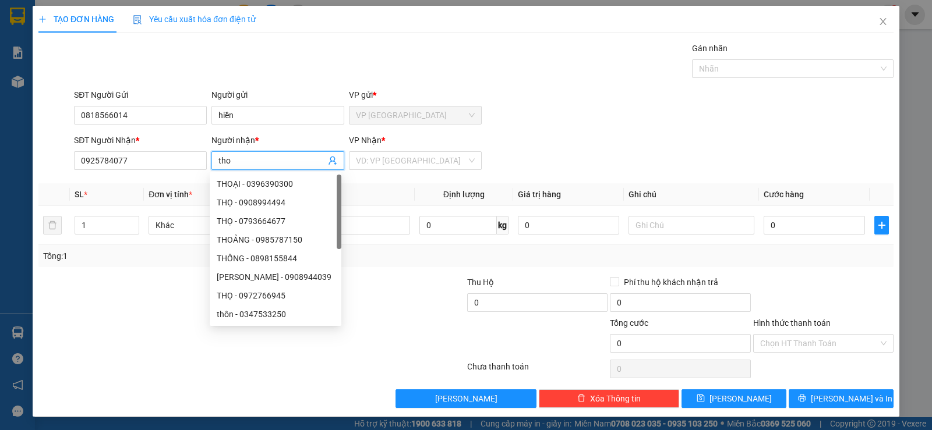
click at [585, 143] on div "SĐT Người Nhận * 0925784077 Người nhận * tho VP Nhận * VD: VP Sài Gòn" at bounding box center [484, 154] width 824 height 41
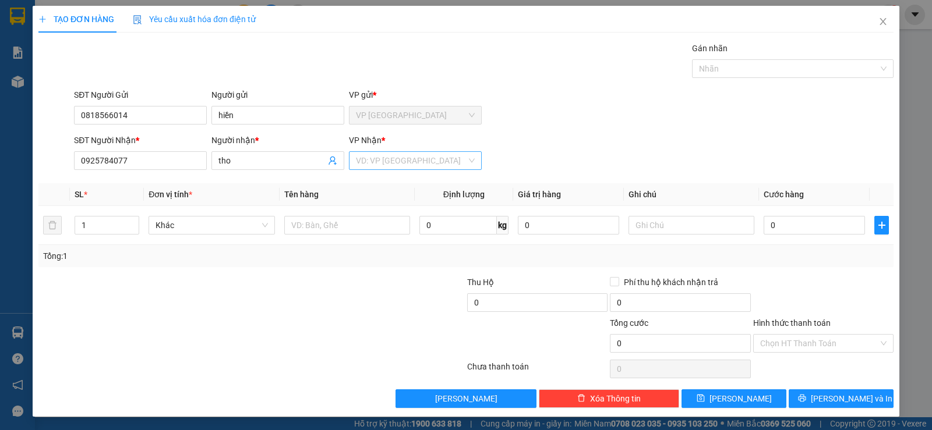
click at [435, 155] on input "search" at bounding box center [411, 160] width 111 height 17
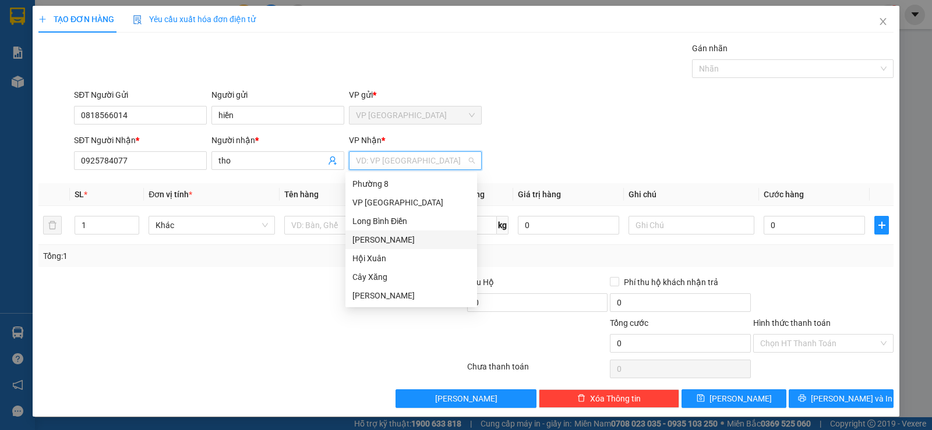
click at [371, 246] on div "[PERSON_NAME]" at bounding box center [411, 240] width 118 height 13
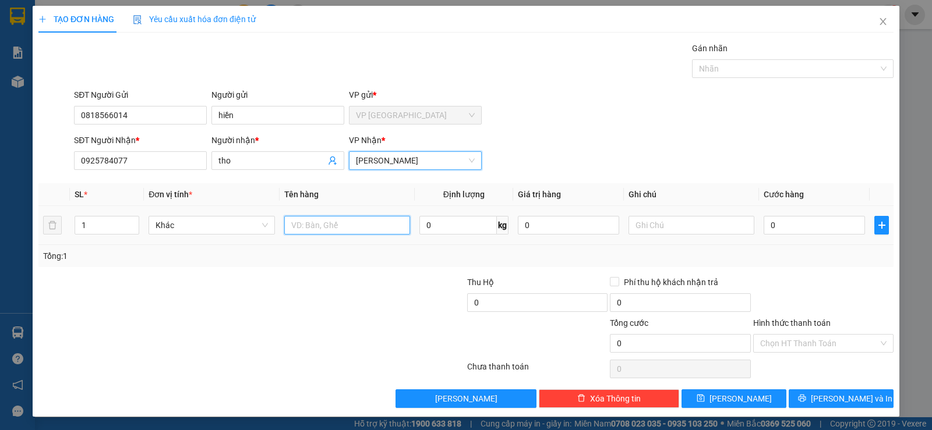
click at [343, 232] on input "text" at bounding box center [347, 225] width 126 height 19
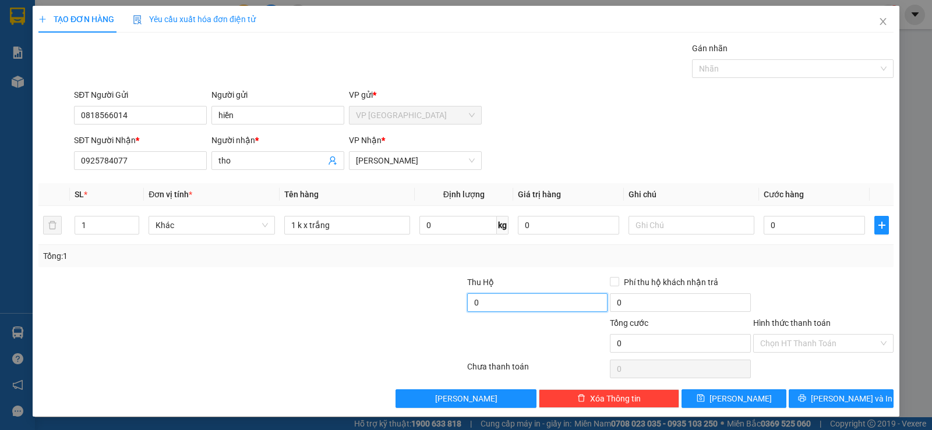
click at [529, 303] on input "0" at bounding box center [537, 302] width 140 height 19
click at [419, 306] on div at bounding box center [394, 296] width 143 height 41
click at [673, 229] on input "text" at bounding box center [691, 225] width 126 height 19
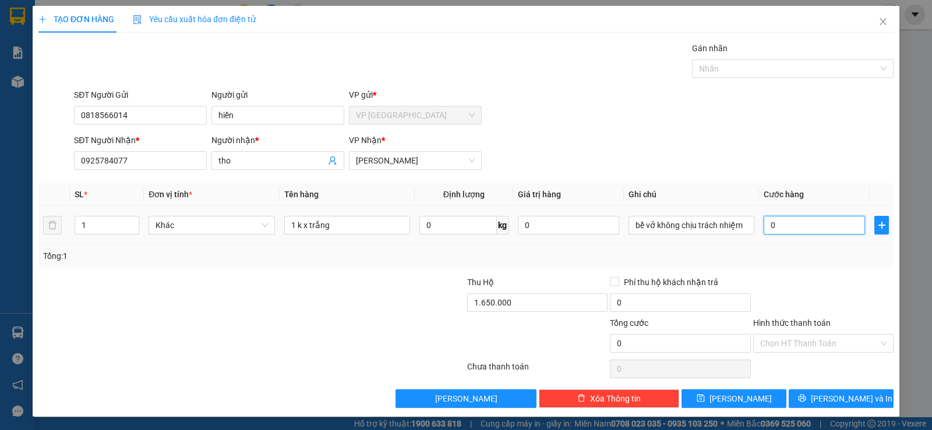
click at [800, 228] on input "0" at bounding box center [813, 225] width 101 height 19
click at [793, 257] on div "Tổng: 1" at bounding box center [466, 256] width 846 height 13
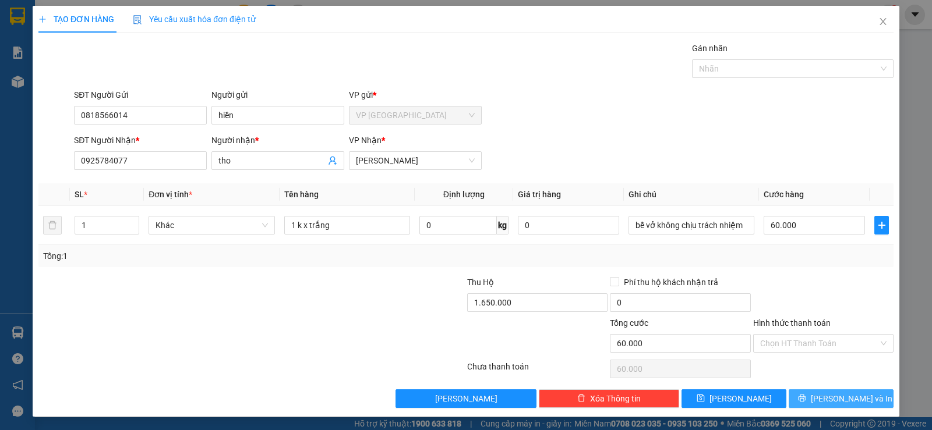
click at [806, 394] on icon "printer" at bounding box center [802, 398] width 8 height 8
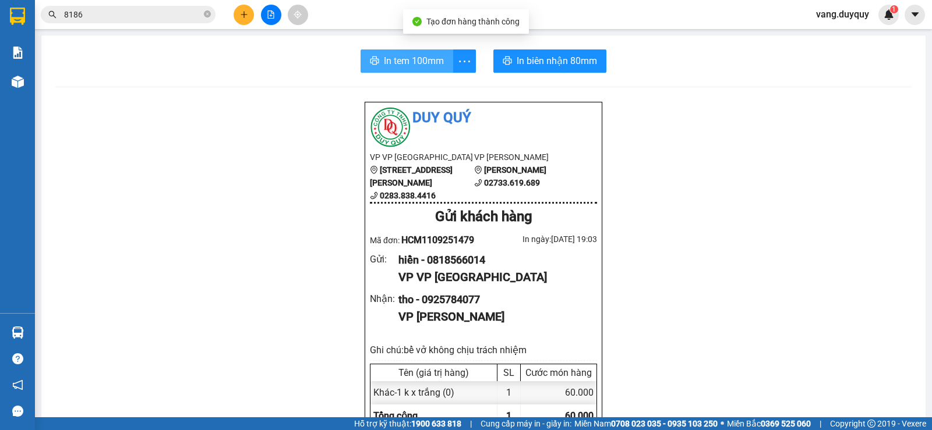
click at [409, 65] on span "In tem 100mm" at bounding box center [414, 61] width 60 height 15
click at [238, 12] on button at bounding box center [244, 15] width 20 height 20
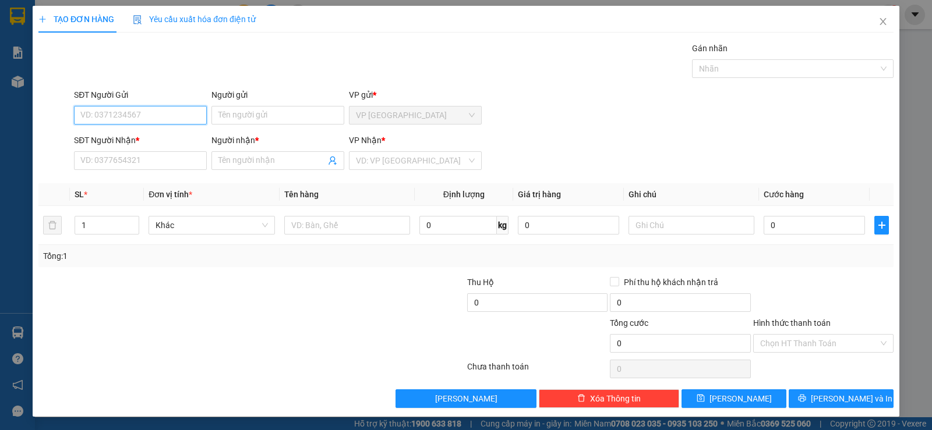
click at [157, 117] on input "SĐT Người Gửi" at bounding box center [140, 115] width 133 height 19
click at [157, 131] on div "0795245431 - HOÀ" at bounding box center [139, 138] width 132 height 19
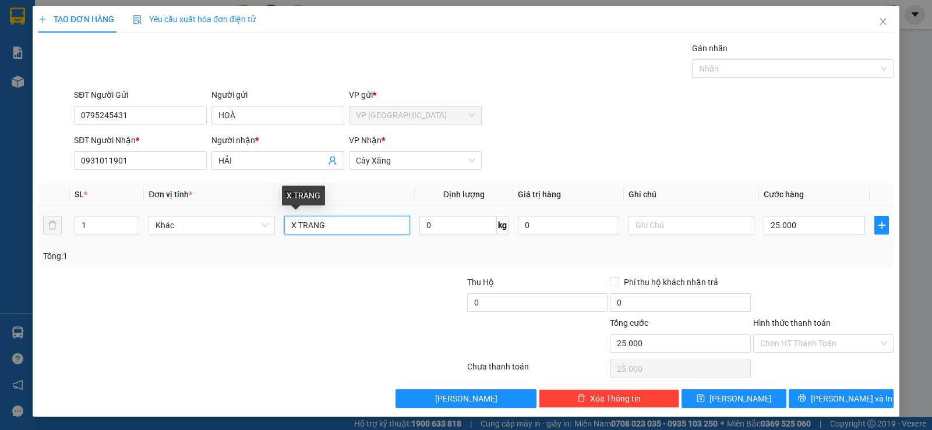
click at [341, 229] on input "X TRANG" at bounding box center [347, 225] width 126 height 19
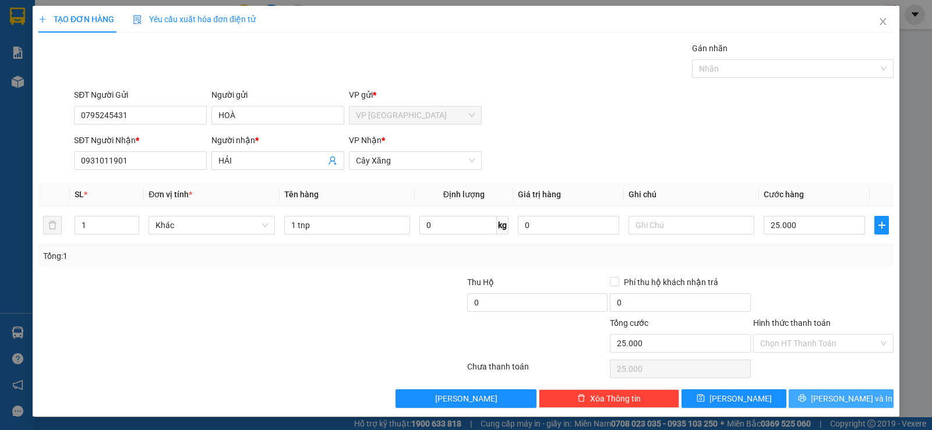
click at [806, 399] on icon "printer" at bounding box center [802, 398] width 8 height 8
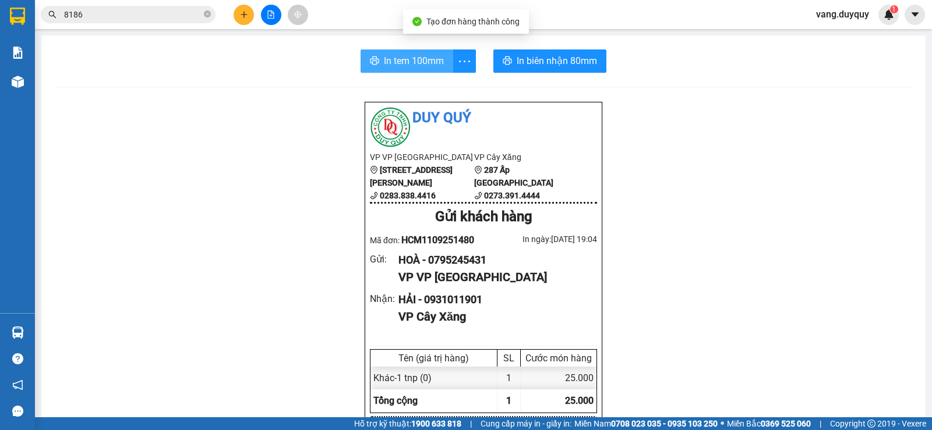
click at [429, 56] on span "In tem 100mm" at bounding box center [414, 61] width 60 height 15
click at [243, 12] on icon "plus" at bounding box center [244, 14] width 8 height 8
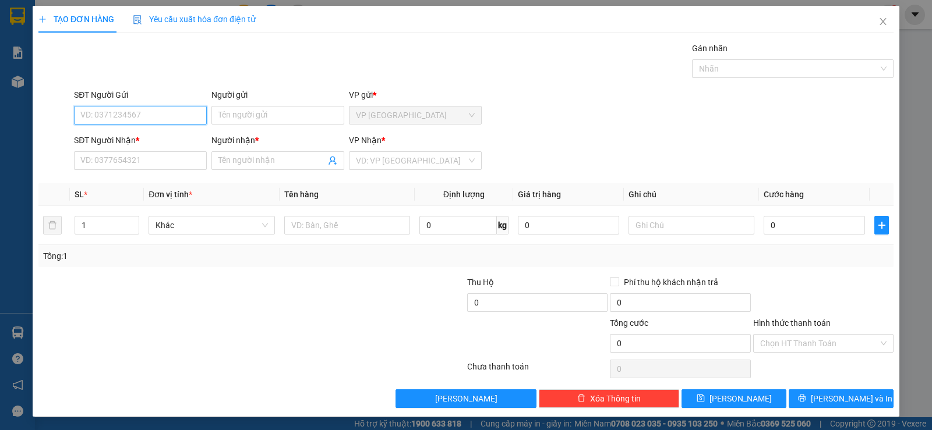
drag, startPoint x: 172, startPoint y: 111, endPoint x: 366, endPoint y: 72, distance: 198.5
click at [171, 111] on input "SĐT Người Gửi" at bounding box center [140, 115] width 133 height 19
click at [125, 133] on div "0354646464 - HÂN" at bounding box center [139, 138] width 118 height 13
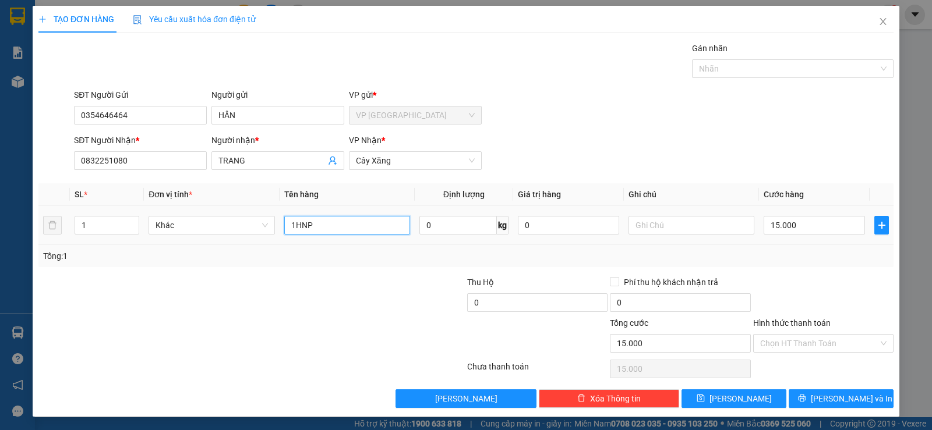
click at [315, 225] on input "1HNP" at bounding box center [347, 225] width 126 height 19
click at [808, 222] on input "15.000" at bounding box center [813, 225] width 101 height 19
click at [788, 263] on div "Tổng: 1" at bounding box center [465, 256] width 855 height 22
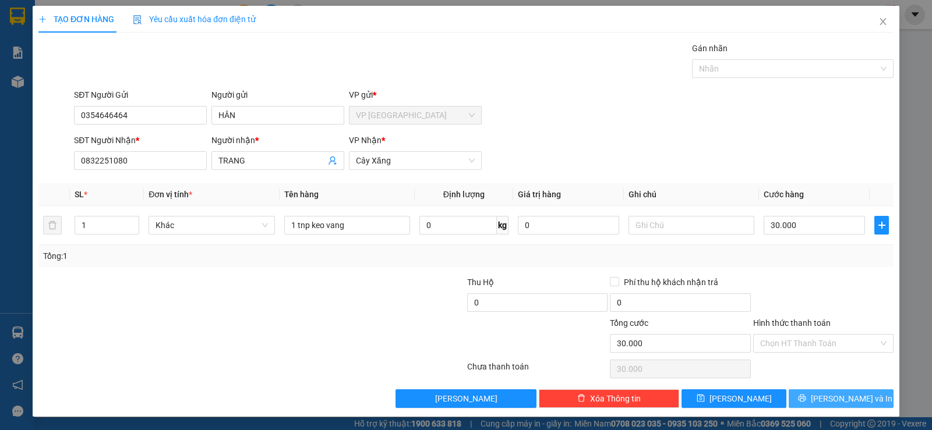
click at [795, 391] on button "Lưu và In" at bounding box center [840, 399] width 105 height 19
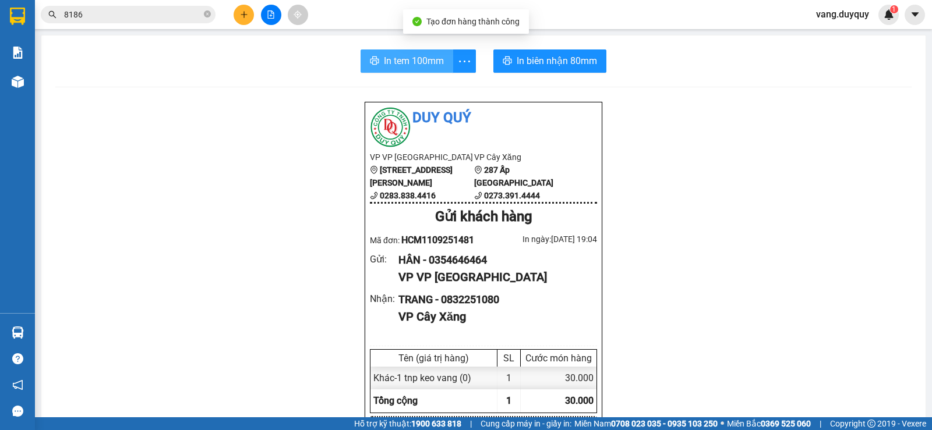
click at [420, 64] on span "In tem 100mm" at bounding box center [414, 61] width 60 height 15
click at [421, 64] on span "In tem 100mm" at bounding box center [414, 61] width 60 height 15
click at [243, 26] on div "Kết quả tìm kiếm ( 59 ) Bộ lọc Mã ĐH Trạng thái Món hàng Thu hộ Tổng cước Chưa …" at bounding box center [466, 14] width 932 height 29
click at [243, 6] on button at bounding box center [244, 15] width 20 height 20
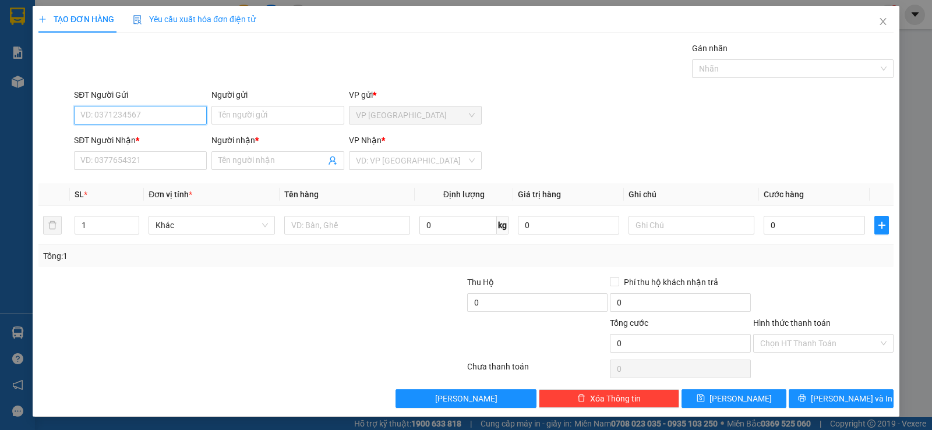
click at [169, 109] on input "SĐT Người Gửi" at bounding box center [140, 115] width 133 height 19
click at [877, 29] on span "Close" at bounding box center [883, 22] width 33 height 33
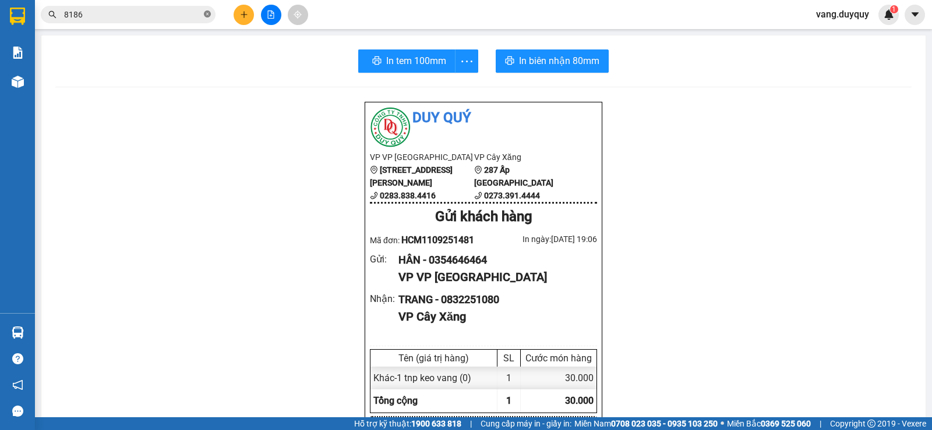
click at [206, 17] on icon "close-circle" at bounding box center [207, 13] width 7 height 7
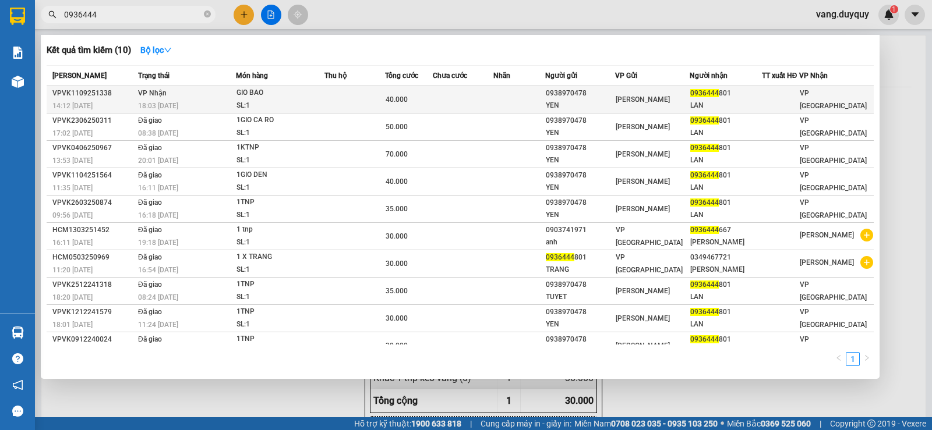
click at [228, 91] on td "VP Nhận 18:03 - 11/09" at bounding box center [185, 99] width 101 height 27
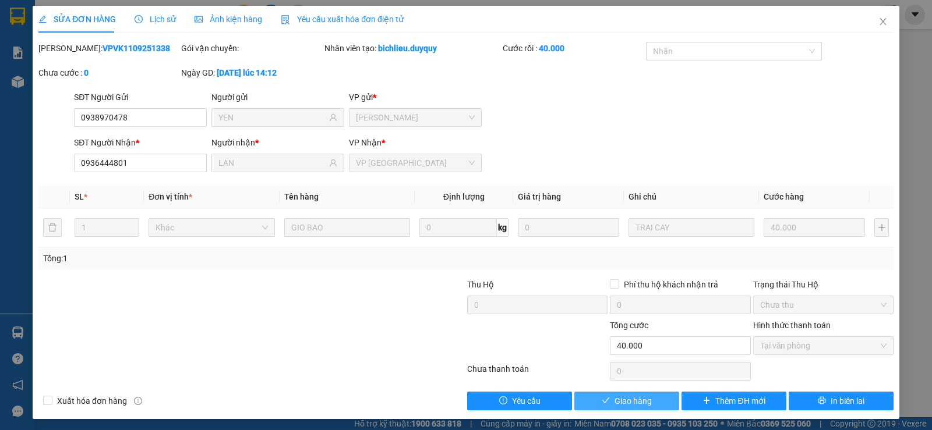
click at [614, 399] on span "Giao hàng" at bounding box center [632, 401] width 37 height 13
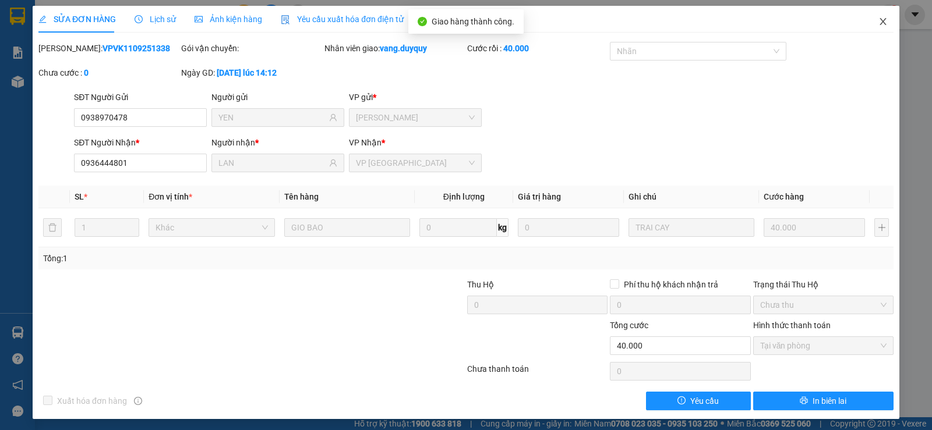
click at [878, 17] on icon "close" at bounding box center [882, 21] width 9 height 9
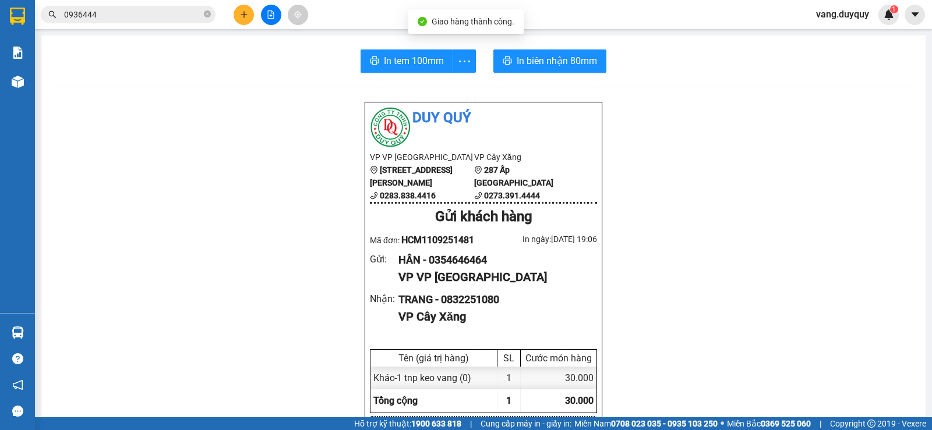
click at [158, 12] on input "0936444" at bounding box center [132, 14] width 137 height 13
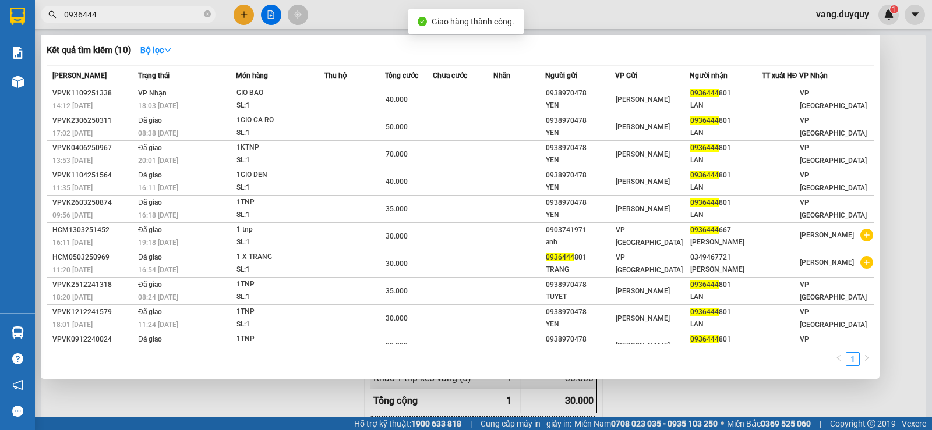
click at [239, 10] on div at bounding box center [466, 215] width 932 height 430
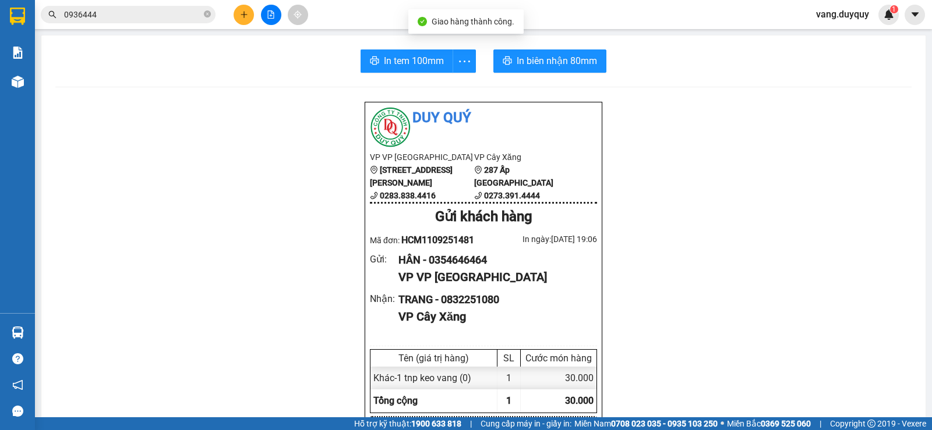
click at [240, 10] on icon "plus" at bounding box center [244, 14] width 8 height 8
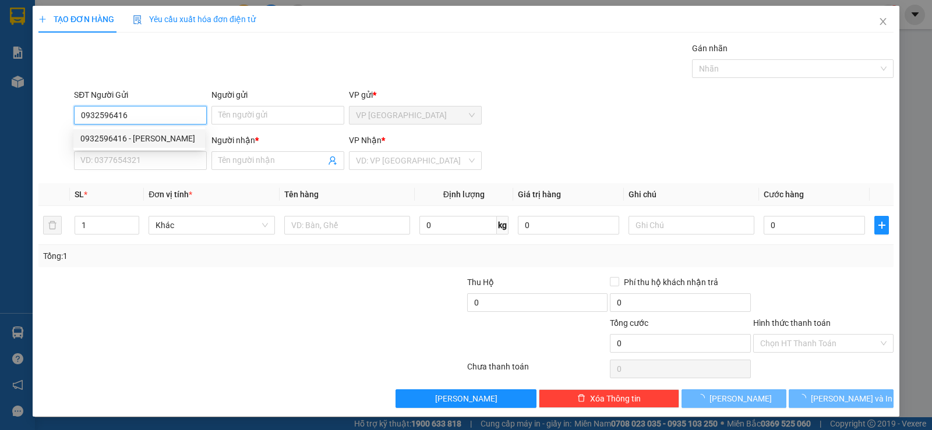
click at [139, 141] on div "0932596416 - HIEU" at bounding box center [139, 138] width 118 height 13
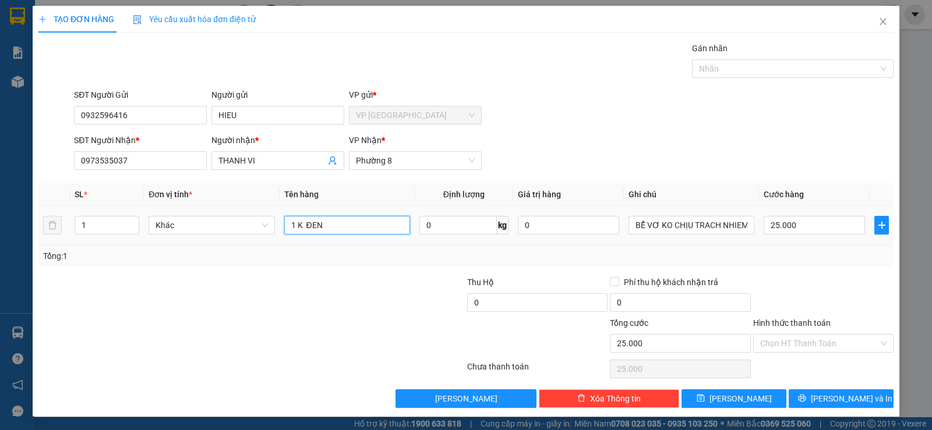
click at [342, 220] on input "1 K ĐEN" at bounding box center [347, 225] width 126 height 19
click at [786, 330] on div "Hình thức thanh toán" at bounding box center [823, 325] width 140 height 17
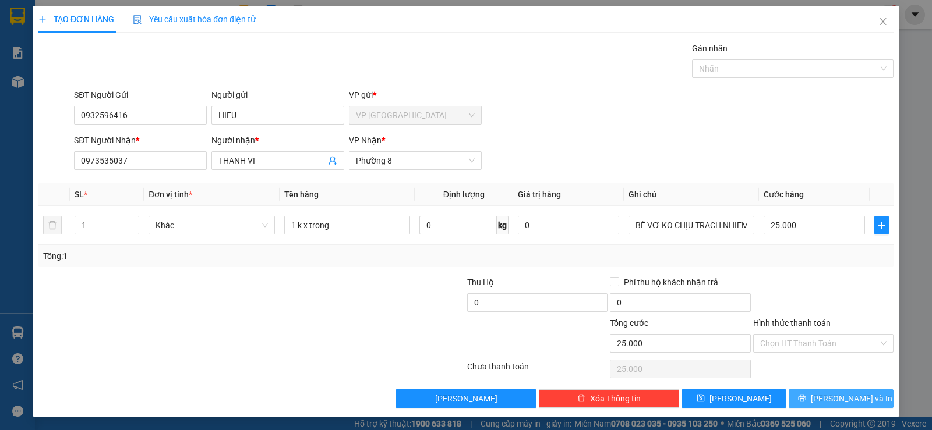
click at [809, 395] on button "Lưu và In" at bounding box center [840, 399] width 105 height 19
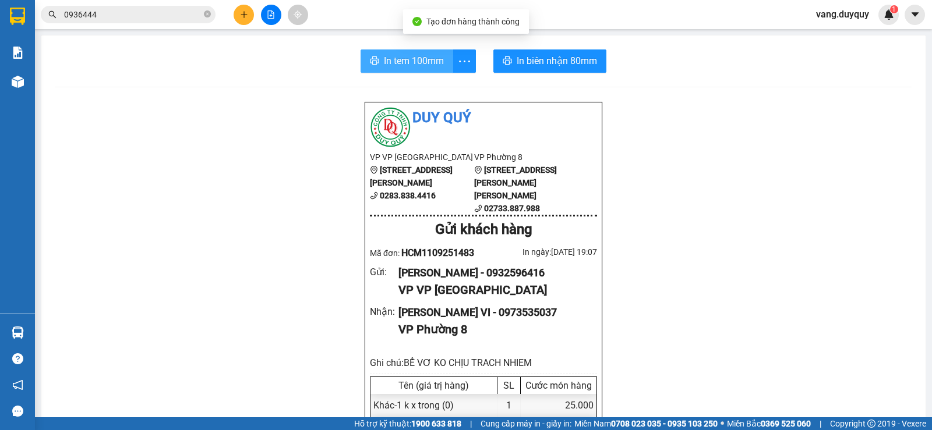
click at [406, 63] on span "In tem 100mm" at bounding box center [414, 61] width 60 height 15
click at [209, 14] on icon "close-circle" at bounding box center [207, 13] width 7 height 7
click at [161, 22] on span at bounding box center [128, 14] width 175 height 17
click at [165, 14] on input "text" at bounding box center [132, 14] width 137 height 13
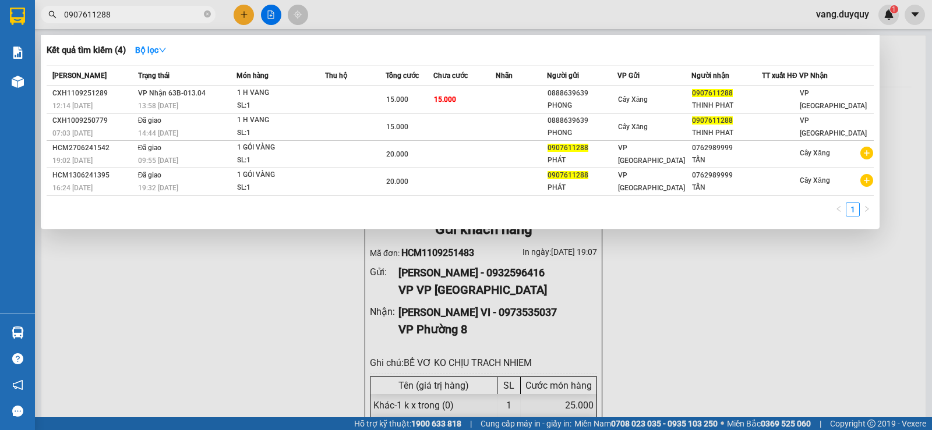
click at [165, 14] on input "0907611288" at bounding box center [132, 14] width 137 height 13
click at [246, 20] on div at bounding box center [466, 215] width 932 height 430
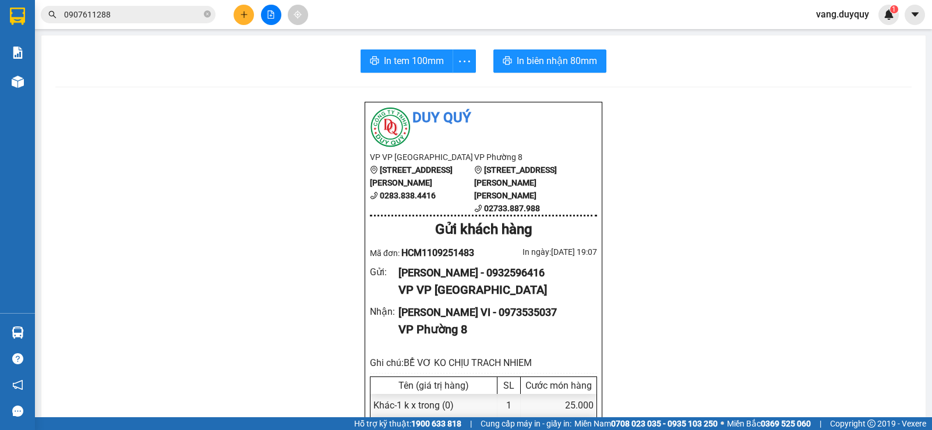
click at [246, 20] on button at bounding box center [244, 15] width 20 height 20
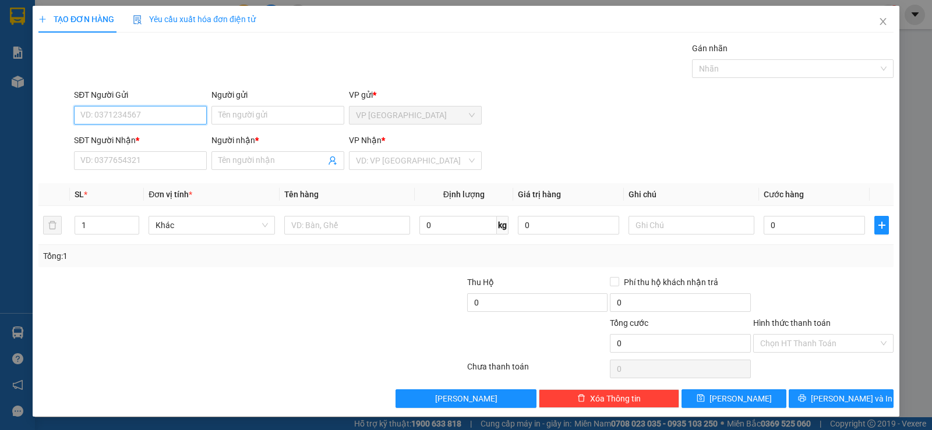
click at [178, 116] on input "SĐT Người Gửi" at bounding box center [140, 115] width 133 height 19
click at [142, 142] on div "0915222679 - lien" at bounding box center [139, 138] width 118 height 13
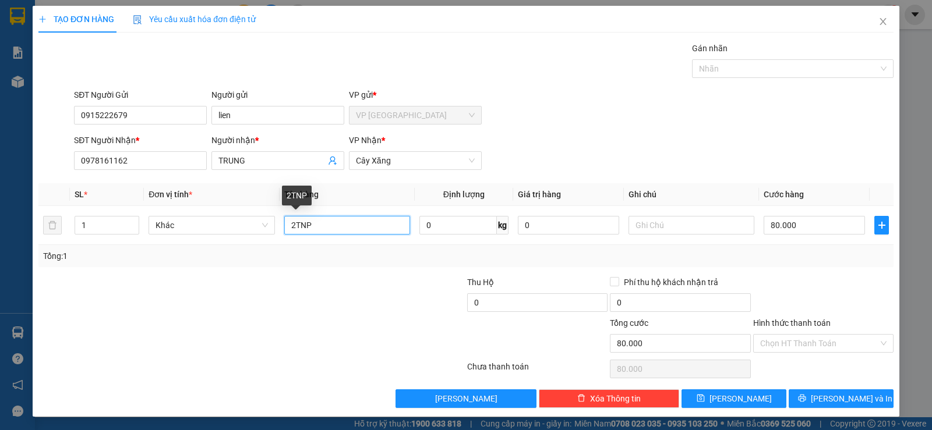
drag, startPoint x: 292, startPoint y: 232, endPoint x: 223, endPoint y: 278, distance: 82.4
click at [229, 275] on div "Transit Pickup Surcharge Ids Transit Deliver Surcharge Ids Transit Deliver Surc…" at bounding box center [465, 225] width 855 height 366
click at [793, 227] on input "80.000" at bounding box center [813, 225] width 101 height 19
click at [786, 257] on div "Tổng: 1" at bounding box center [466, 256] width 846 height 13
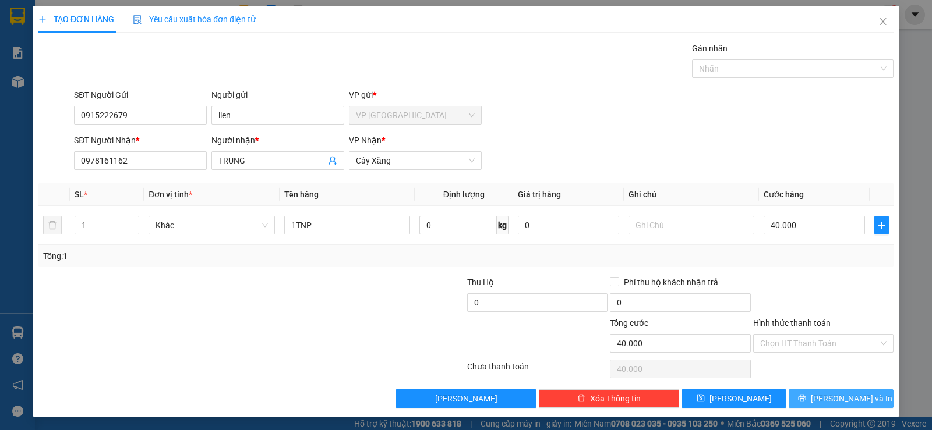
click at [828, 392] on span "Lưu và In" at bounding box center [852, 398] width 82 height 13
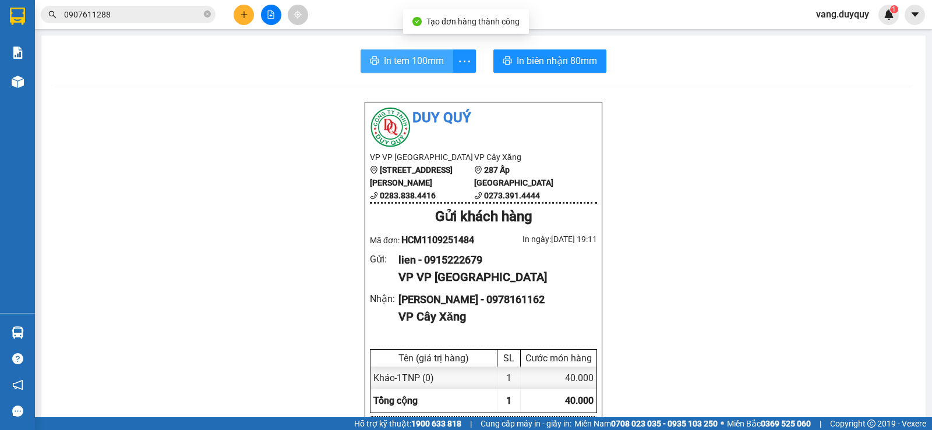
click at [389, 63] on span "In tem 100mm" at bounding box center [414, 61] width 60 height 15
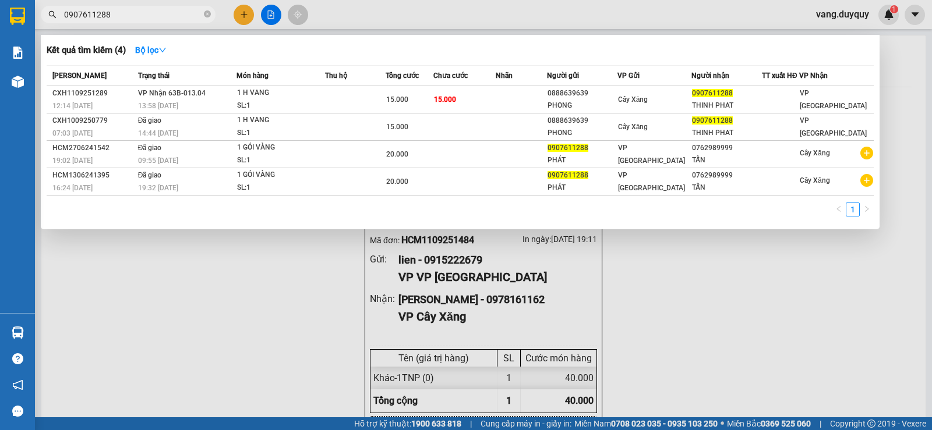
click at [143, 17] on input "0907611288" at bounding box center [132, 14] width 137 height 13
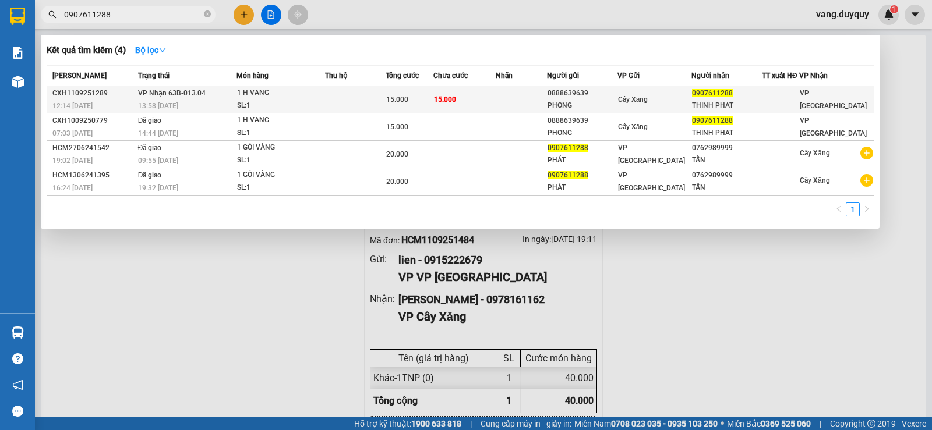
click at [413, 94] on div "15.000" at bounding box center [409, 99] width 47 height 13
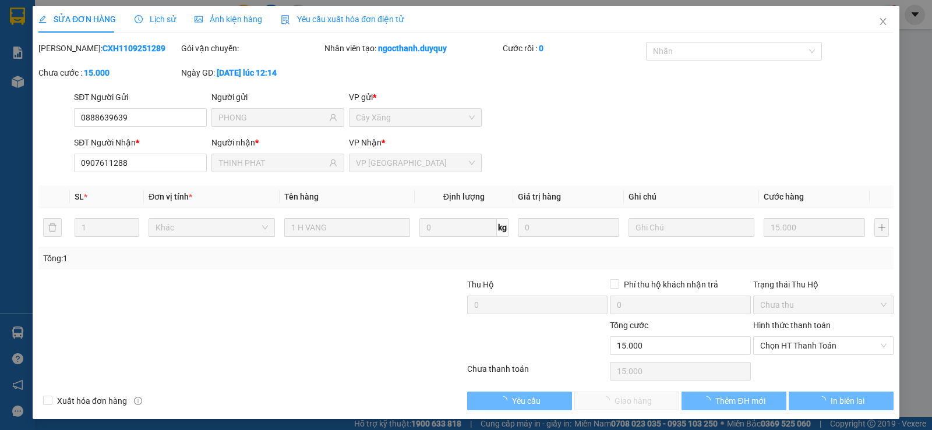
click at [781, 335] on div "Hình thức thanh toán" at bounding box center [823, 327] width 140 height 17
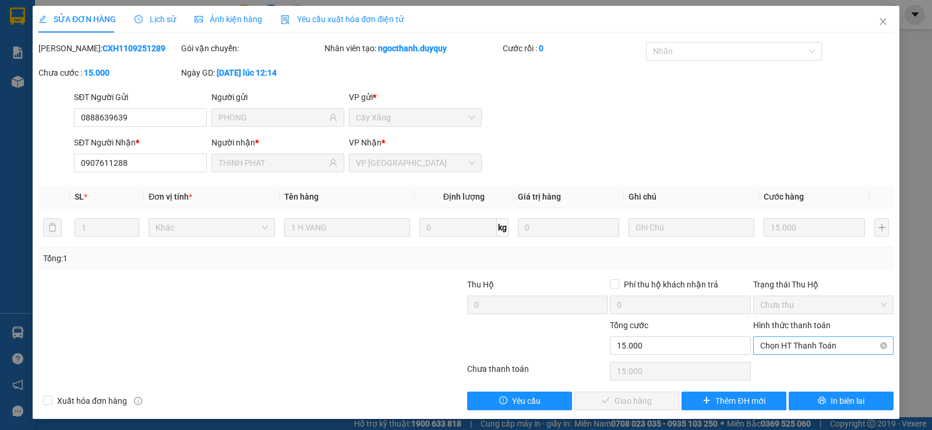
drag, startPoint x: 780, startPoint y: 344, endPoint x: 780, endPoint y: 352, distance: 8.7
click at [780, 345] on span "Chọn HT Thanh Toán" at bounding box center [823, 345] width 126 height 17
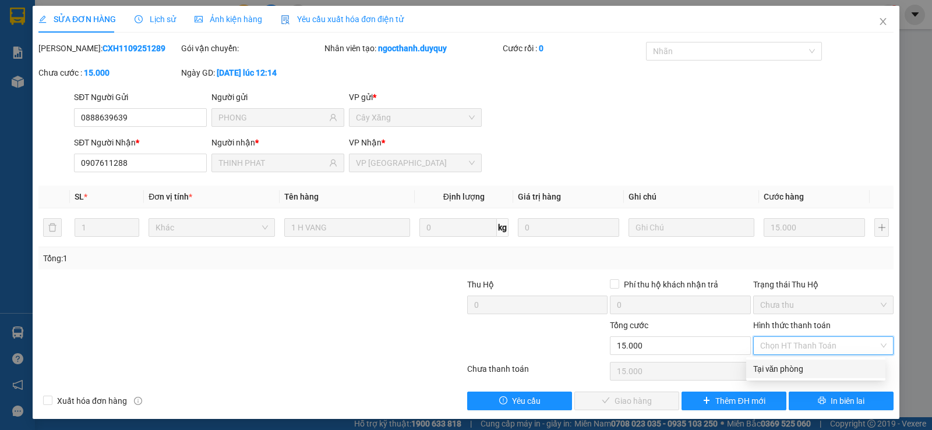
drag, startPoint x: 777, startPoint y: 361, endPoint x: 689, endPoint y: 380, distance: 90.5
click at [758, 366] on div "Tại văn phòng" at bounding box center [815, 369] width 139 height 19
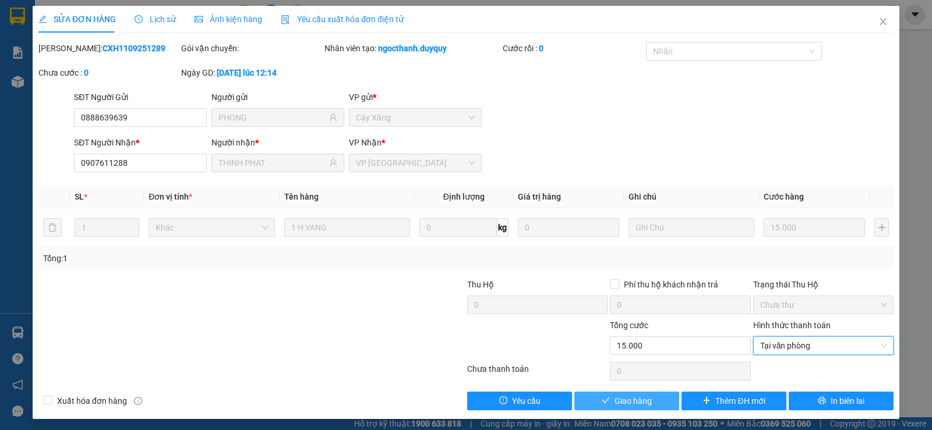
click at [627, 397] on span "Giao hàng" at bounding box center [632, 401] width 37 height 13
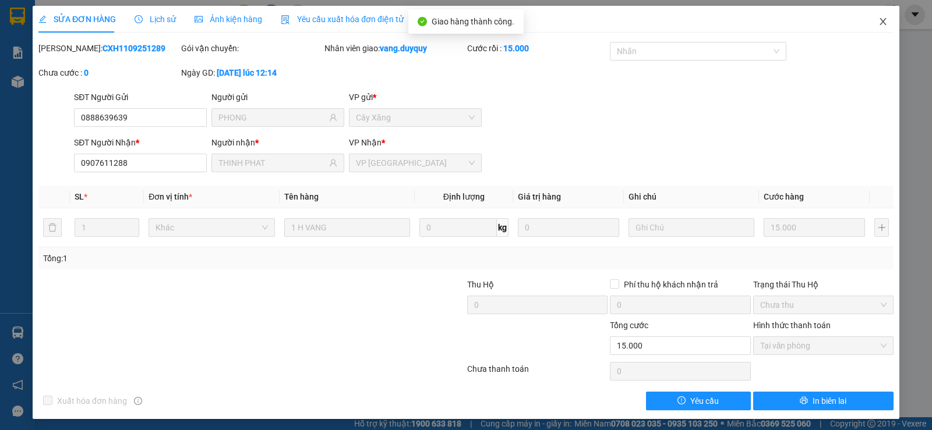
click at [879, 21] on icon "close" at bounding box center [882, 21] width 6 height 7
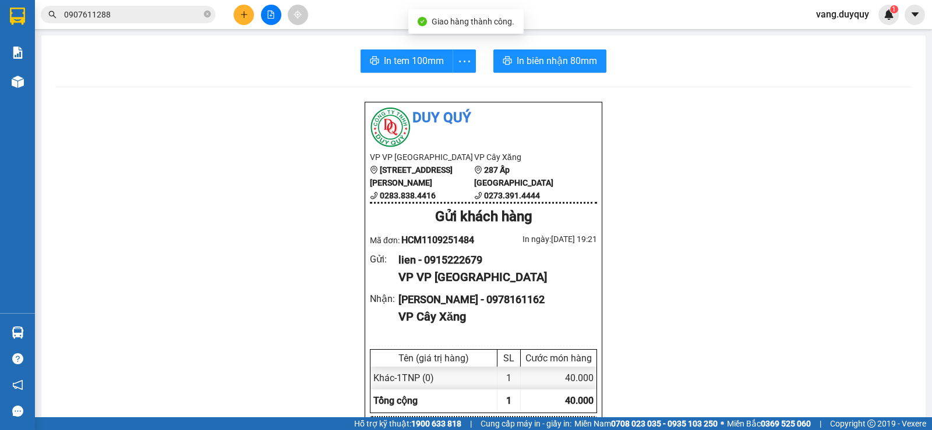
click at [241, 18] on icon "plus" at bounding box center [244, 14] width 8 height 8
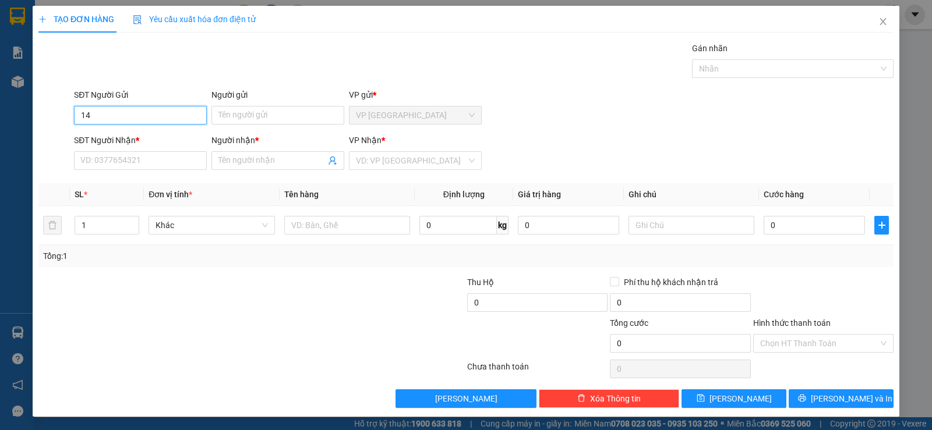
click at [131, 121] on input "14" at bounding box center [140, 115] width 133 height 19
click at [130, 133] on div "0919273214 - HIEN" at bounding box center [139, 138] width 118 height 13
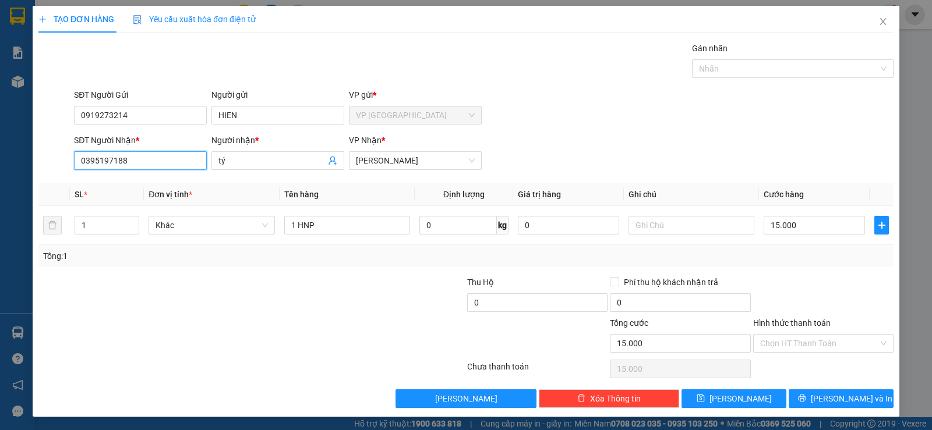
click at [142, 164] on input "0395197188" at bounding box center [140, 160] width 133 height 19
click at [140, 186] on div "0908776726 - ĐÔNG" at bounding box center [139, 184] width 118 height 13
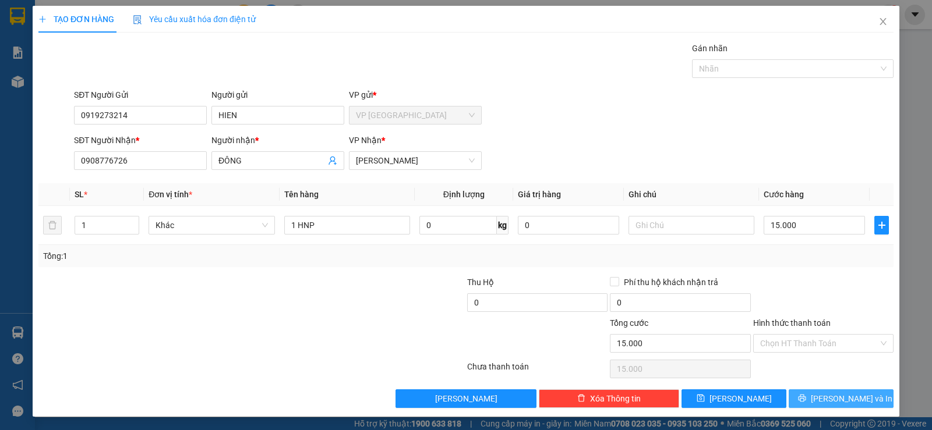
click at [830, 406] on button "Lưu và In" at bounding box center [840, 399] width 105 height 19
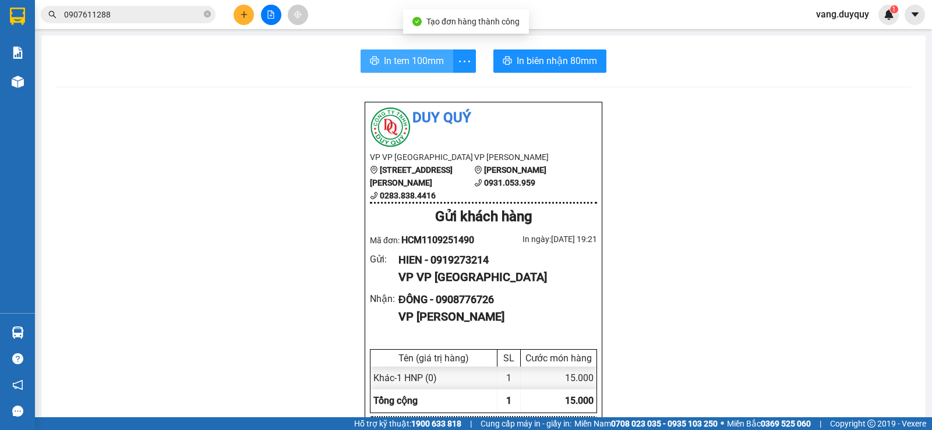
click at [404, 66] on span "In tem 100mm" at bounding box center [414, 61] width 60 height 15
click at [243, 22] on button at bounding box center [244, 15] width 20 height 20
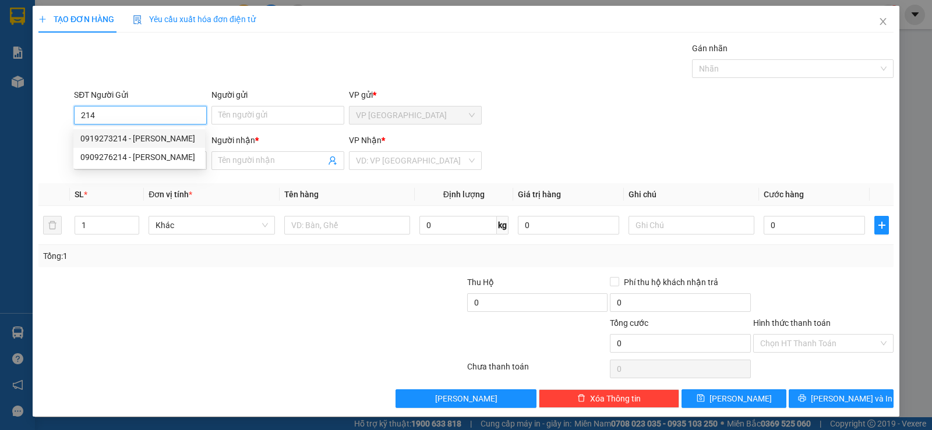
click at [147, 139] on div "0919273214 - HIEN" at bounding box center [139, 138] width 118 height 13
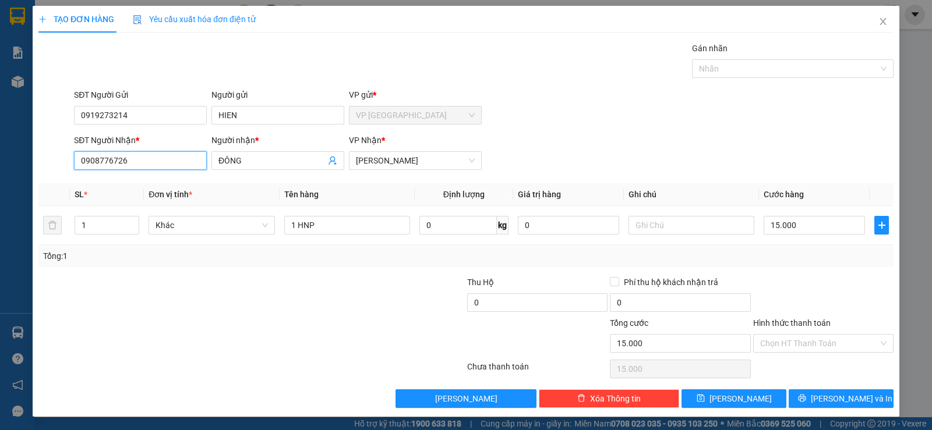
click at [148, 165] on input "0908776726" at bounding box center [140, 160] width 133 height 19
click at [143, 185] on div "0372932341 - DUY" at bounding box center [139, 184] width 118 height 13
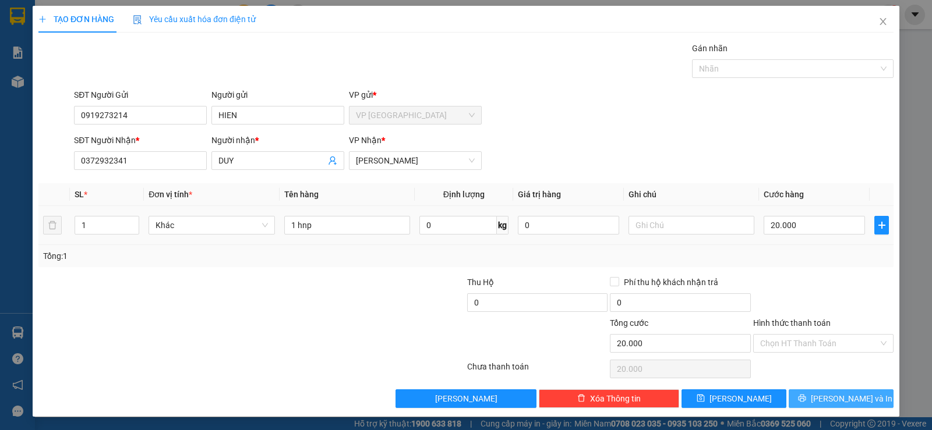
click at [827, 403] on span "Lưu và In" at bounding box center [852, 398] width 82 height 13
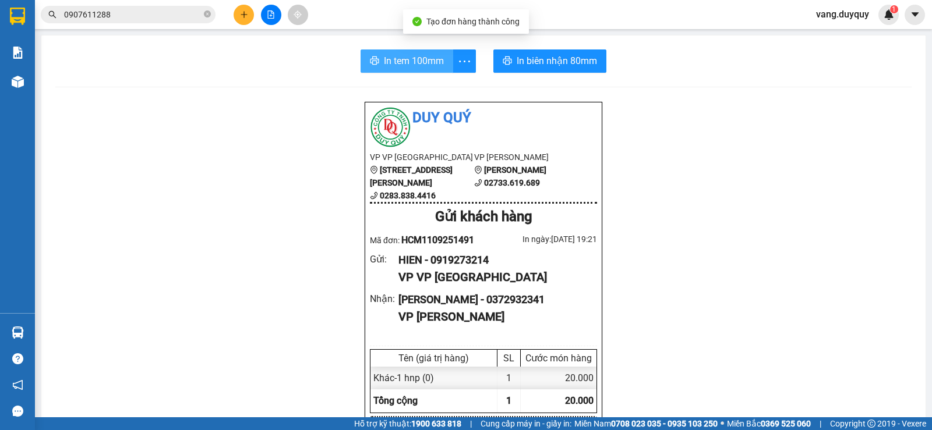
click at [406, 63] on span "In tem 100mm" at bounding box center [414, 61] width 60 height 15
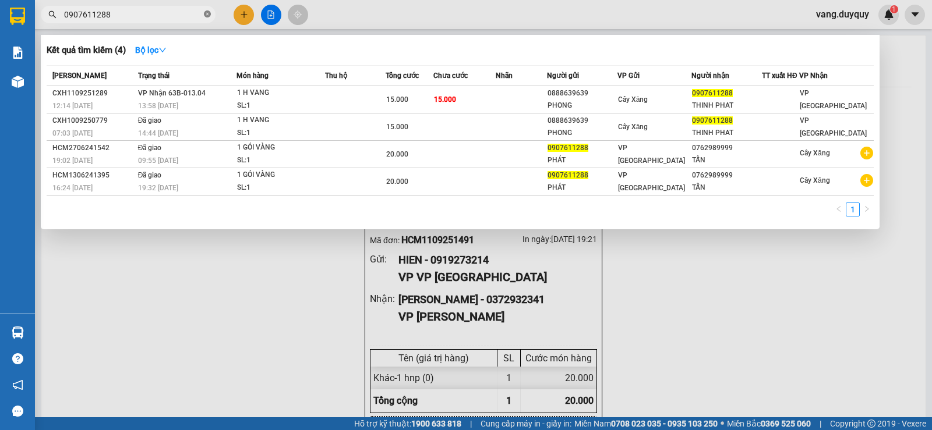
click at [209, 13] on icon "close-circle" at bounding box center [207, 13] width 7 height 7
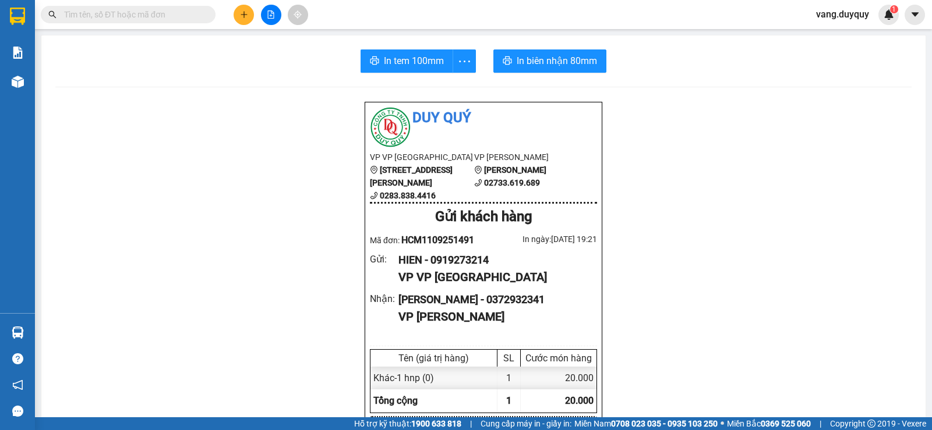
click at [156, 15] on input "text" at bounding box center [132, 14] width 137 height 13
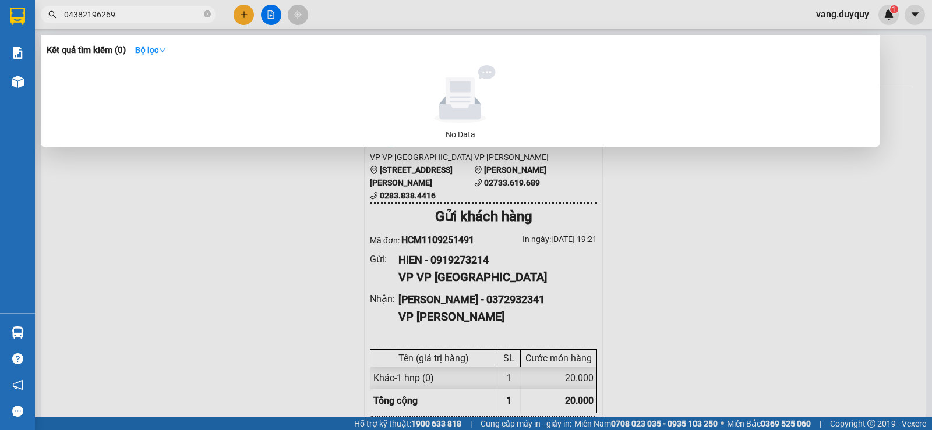
drag, startPoint x: 125, startPoint y: 12, endPoint x: 0, endPoint y: 65, distance: 135.2
click at [0, 65] on section "Kết quả tìm kiếm ( 0 ) Bộ lọc No Data 04382196269 vang.duyquy 1 Báo cáo 1. Báo …" at bounding box center [466, 215] width 932 height 430
type input "0"
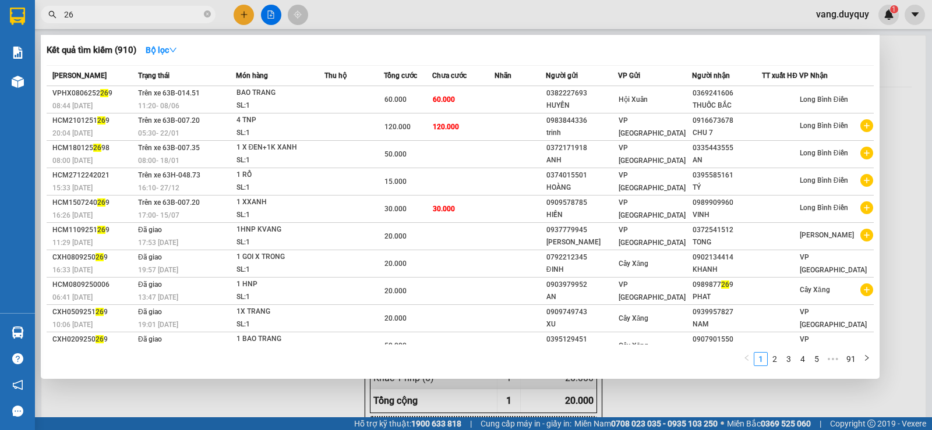
type input "2"
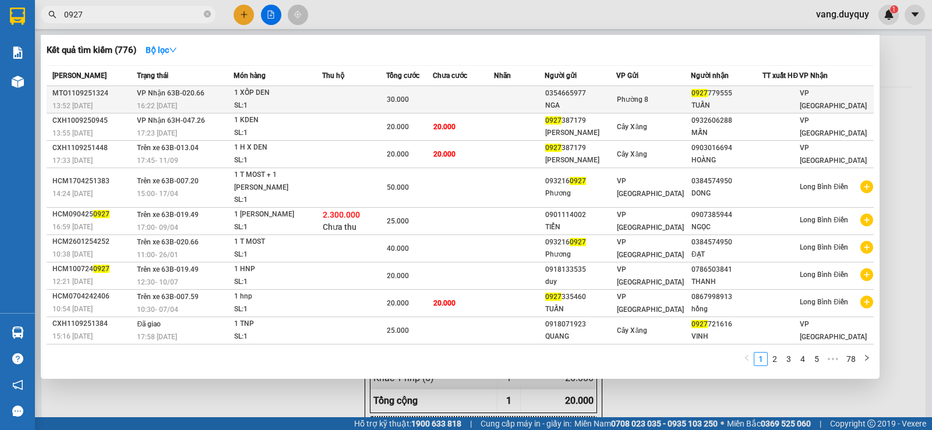
type input "0927"
click at [337, 100] on td at bounding box center [354, 99] width 64 height 27
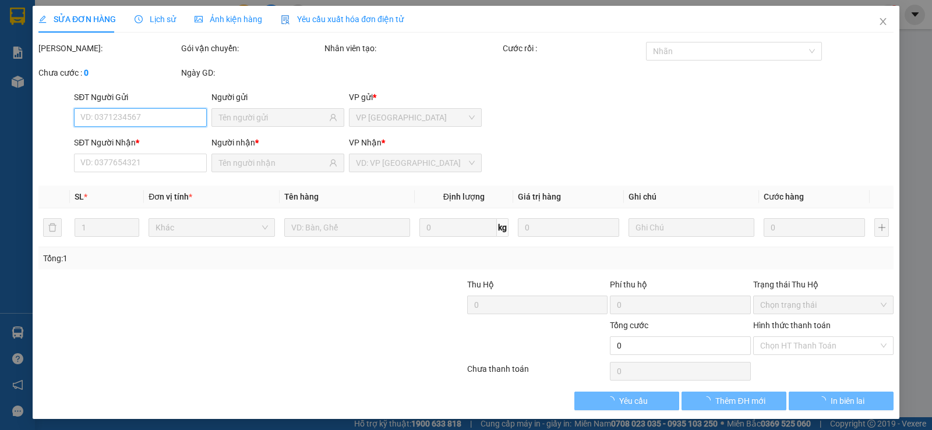
type input "0354665977"
type input "NGA"
type input "0927779555"
type input "TUẤN"
type input "30.000"
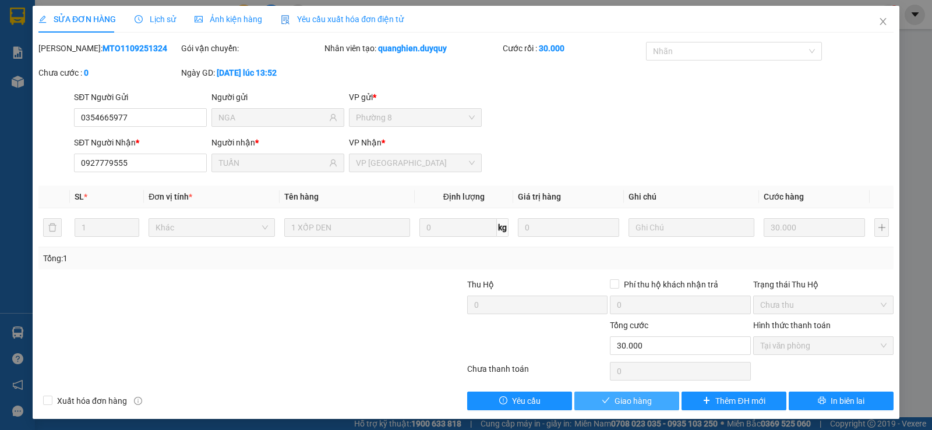
click at [631, 393] on button "Giao hàng" at bounding box center [626, 401] width 105 height 19
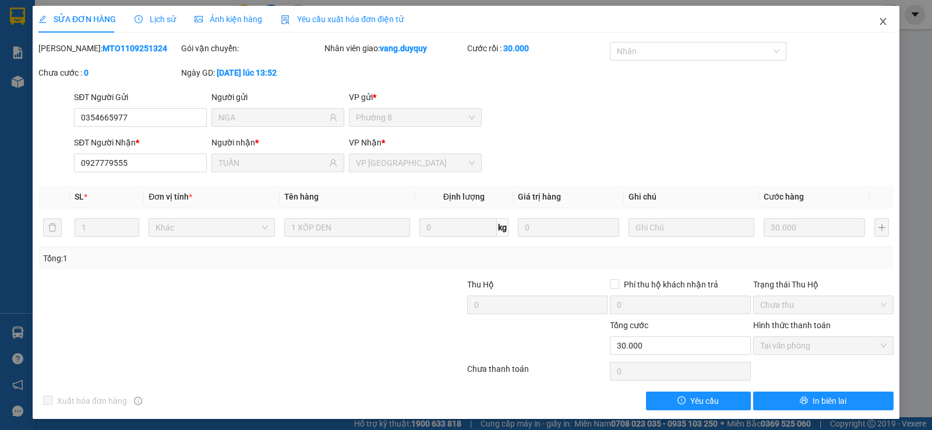
click at [884, 18] on span "Close" at bounding box center [883, 22] width 33 height 33
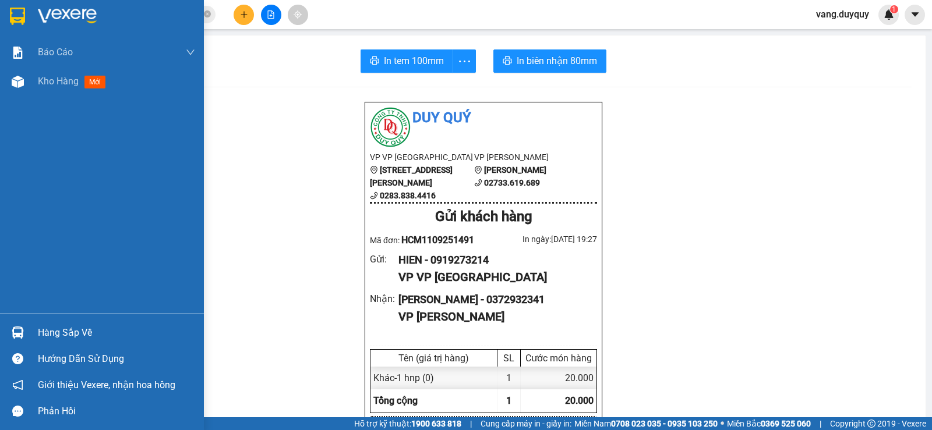
click at [13, 335] on img at bounding box center [18, 333] width 12 height 12
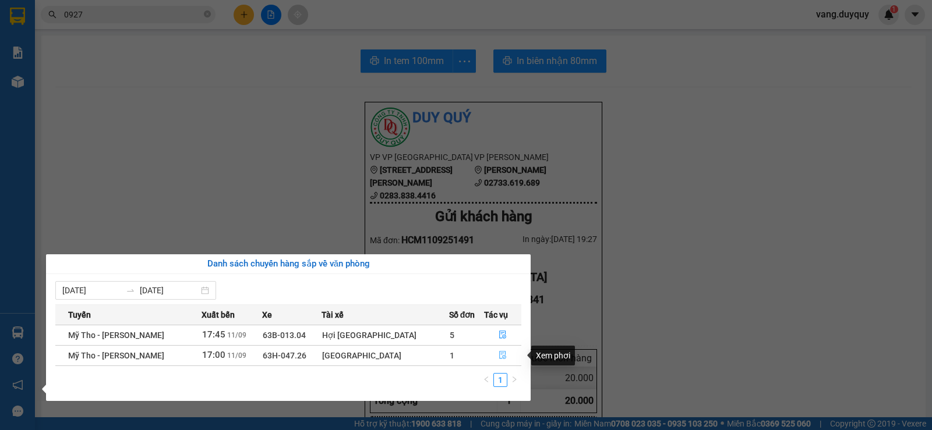
click at [502, 357] on button "button" at bounding box center [503, 355] width 36 height 19
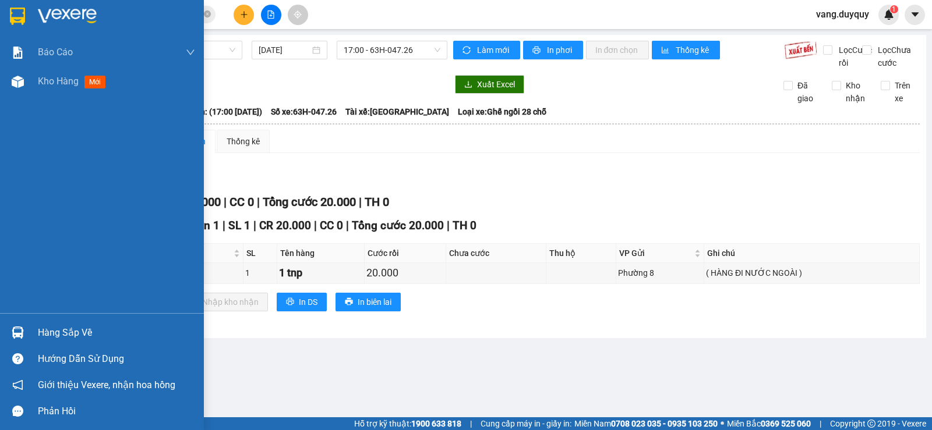
click at [71, 327] on div "Hàng sắp về" at bounding box center [116, 332] width 157 height 17
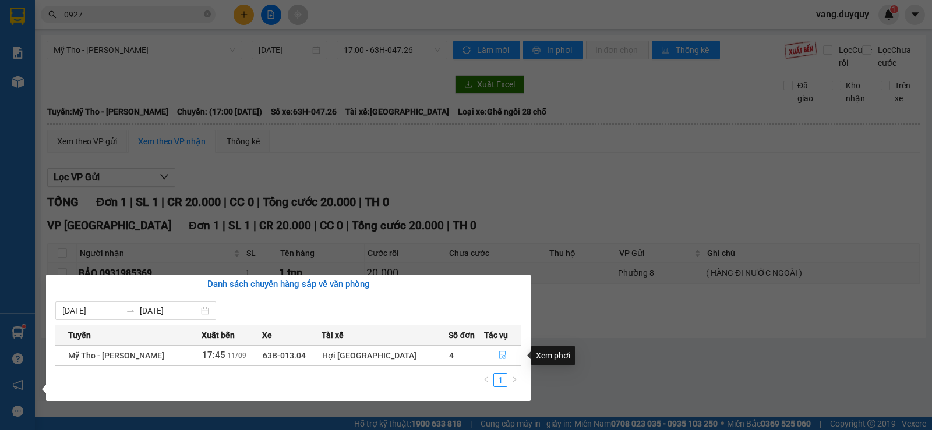
click at [492, 363] on button "button" at bounding box center [503, 355] width 36 height 19
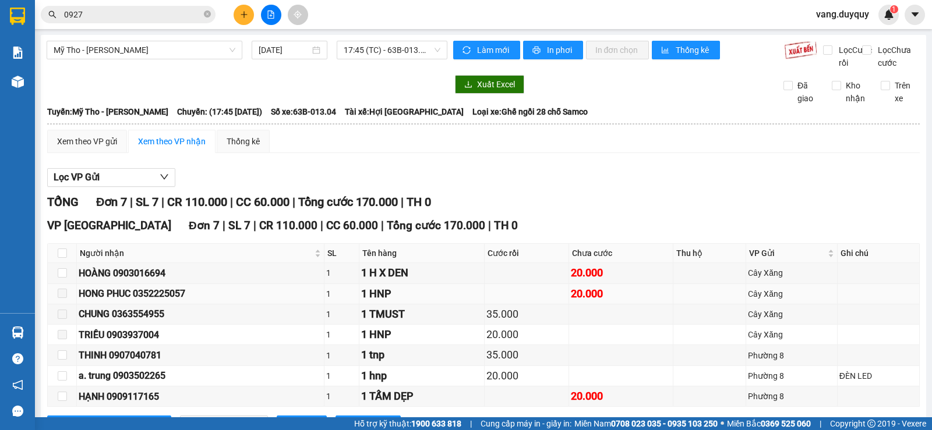
scroll to position [62, 0]
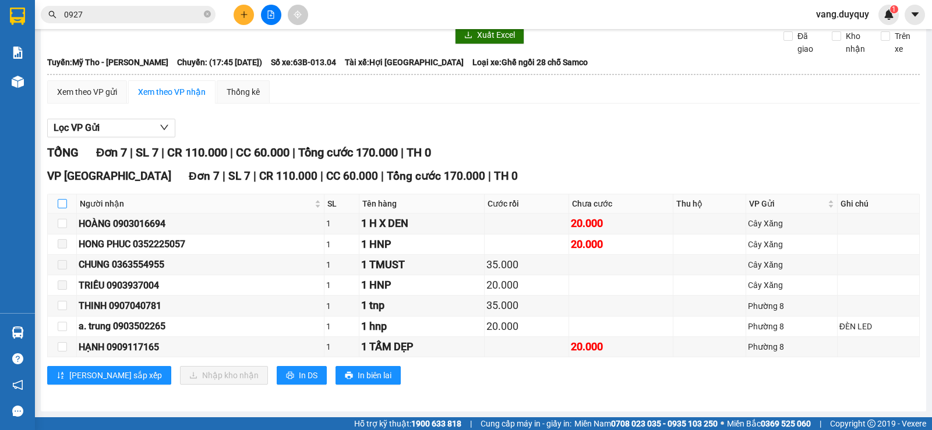
click at [62, 201] on input "checkbox" at bounding box center [62, 203] width 9 height 9
checkbox input "true"
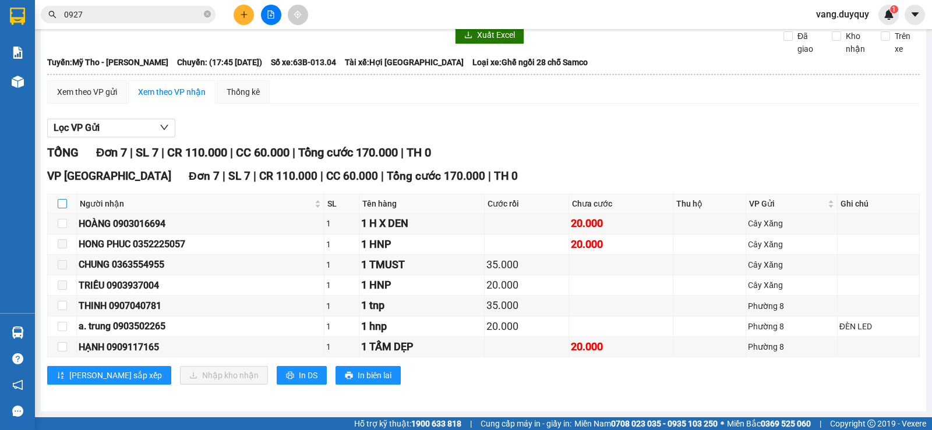
checkbox input "true"
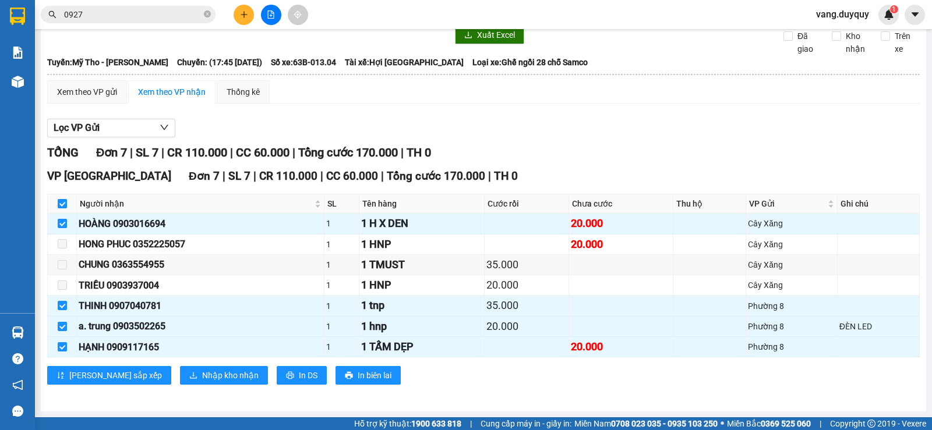
click at [62, 201] on input "checkbox" at bounding box center [62, 203] width 9 height 9
checkbox input "false"
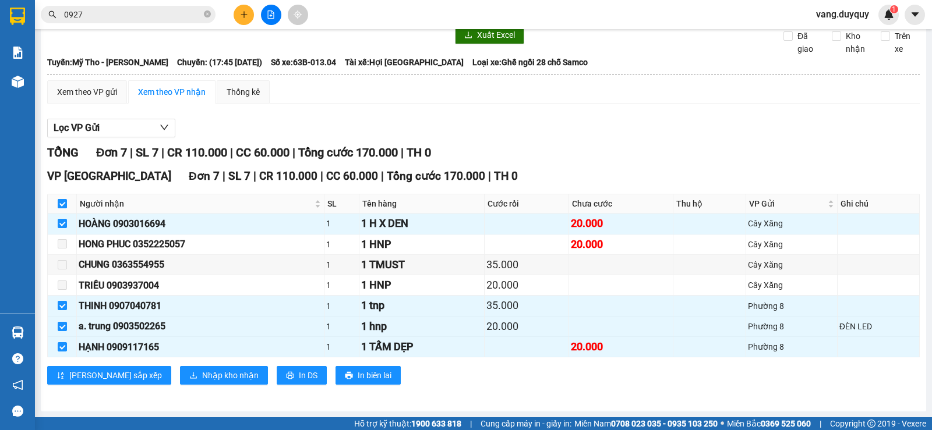
checkbox input "false"
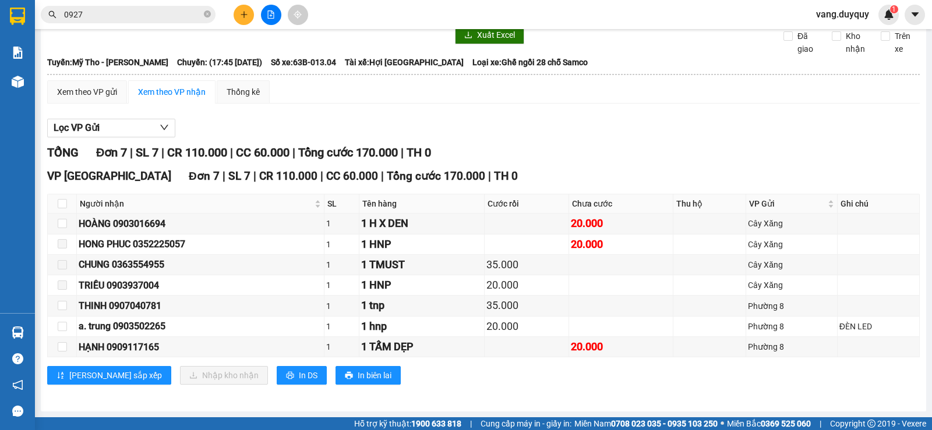
click at [252, 10] on button at bounding box center [244, 15] width 20 height 20
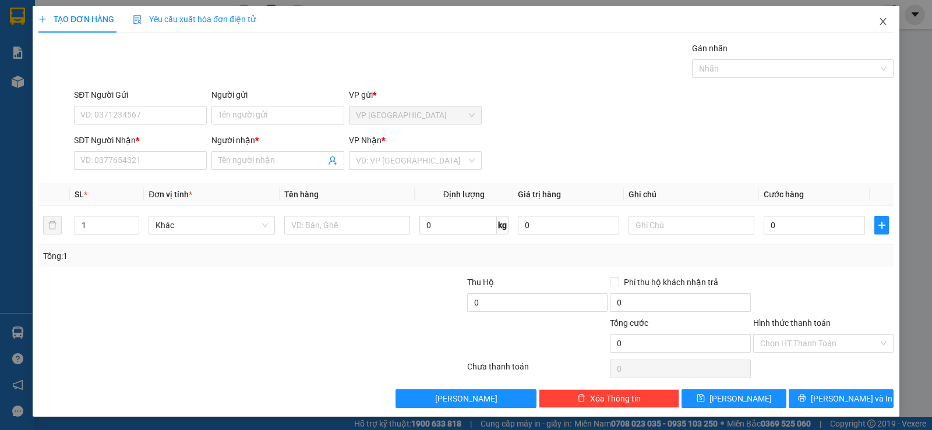
click at [878, 23] on icon "close" at bounding box center [882, 21] width 9 height 9
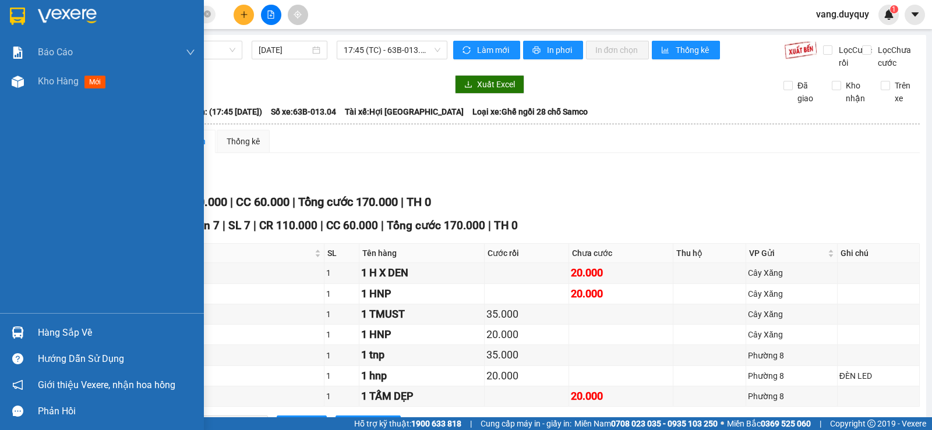
click at [33, 15] on div at bounding box center [102, 19] width 204 height 38
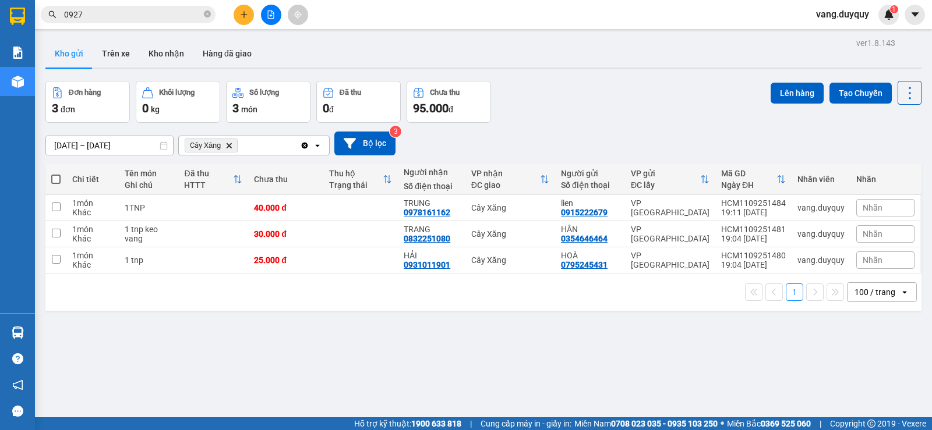
click at [54, 182] on span at bounding box center [55, 179] width 9 height 9
click at [56, 174] on input "checkbox" at bounding box center [56, 174] width 0 height 0
checkbox input "true"
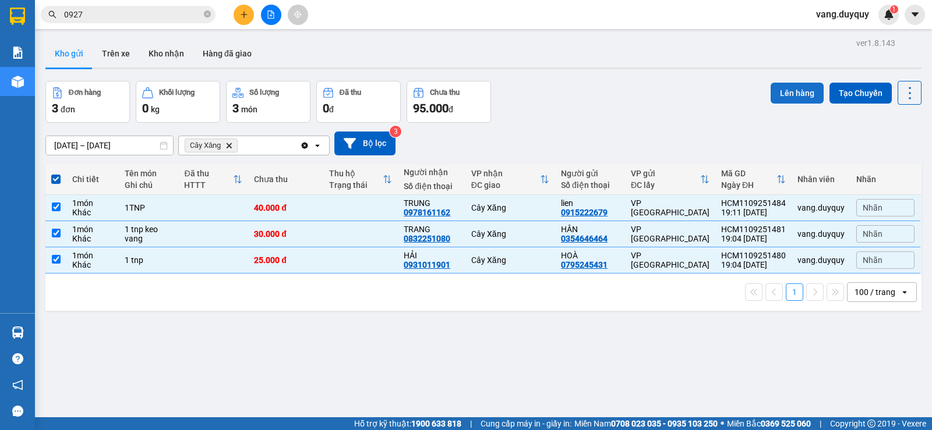
click at [784, 93] on button "Lên hàng" at bounding box center [796, 93] width 53 height 21
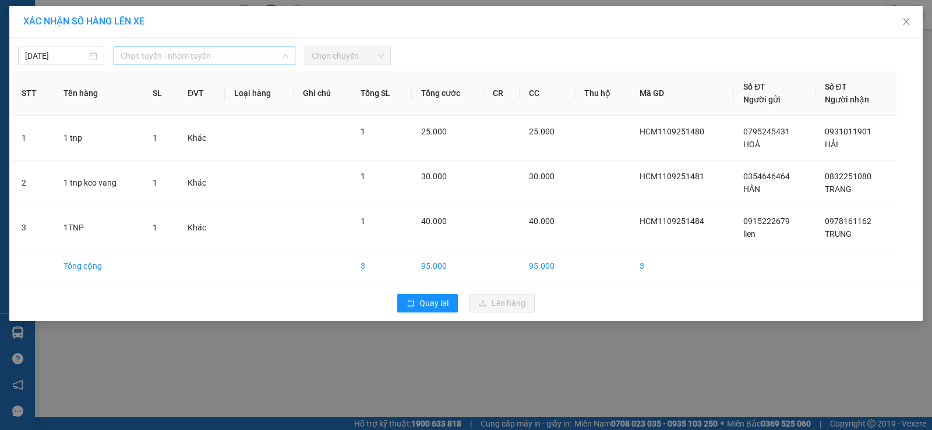
click at [158, 55] on span "Chọn tuyến - nhóm tuyến" at bounding box center [205, 55] width 168 height 17
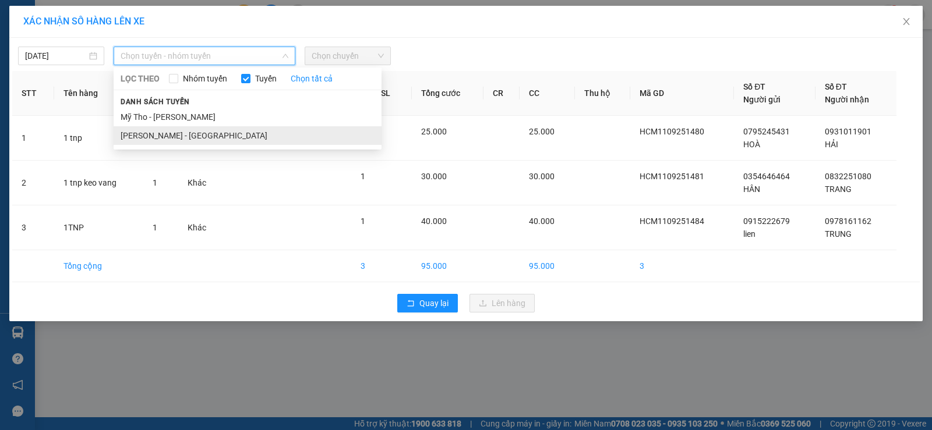
click at [164, 135] on li "Hồ Chí Minh - Mỹ Tho" at bounding box center [248, 135] width 268 height 19
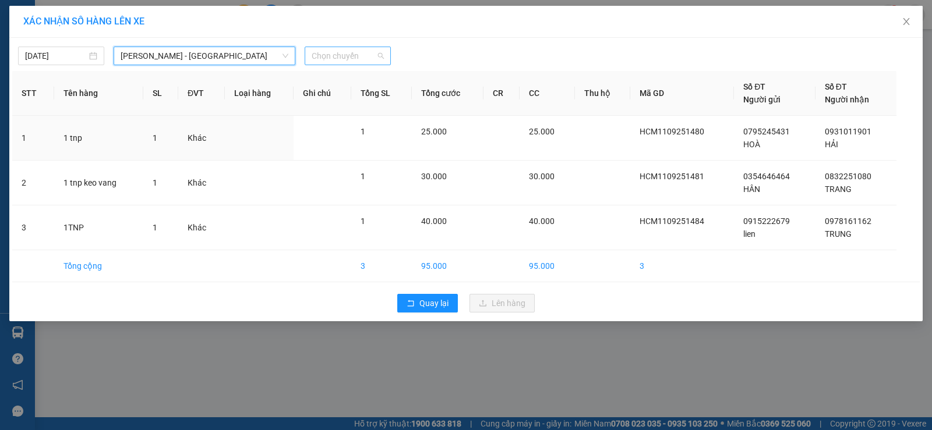
click at [360, 52] on span "Chọn chuyến" at bounding box center [348, 55] width 72 height 17
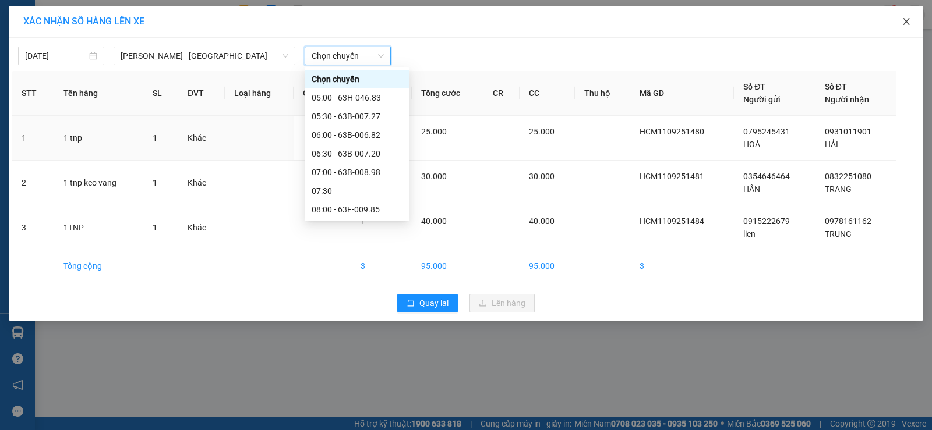
drag, startPoint x: 898, startPoint y: 16, endPoint x: 769, endPoint y: 1, distance: 130.2
click at [899, 16] on span "Close" at bounding box center [906, 22] width 33 height 33
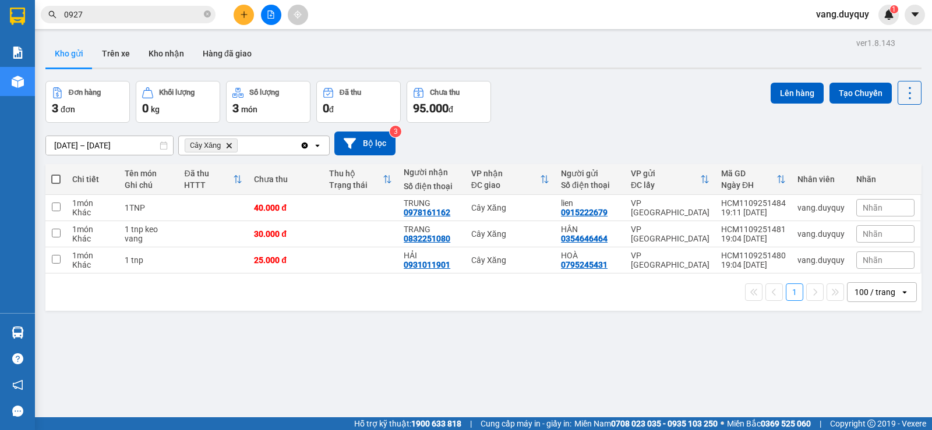
click at [268, 145] on div "Cây Xăng Delete" at bounding box center [239, 145] width 121 height 19
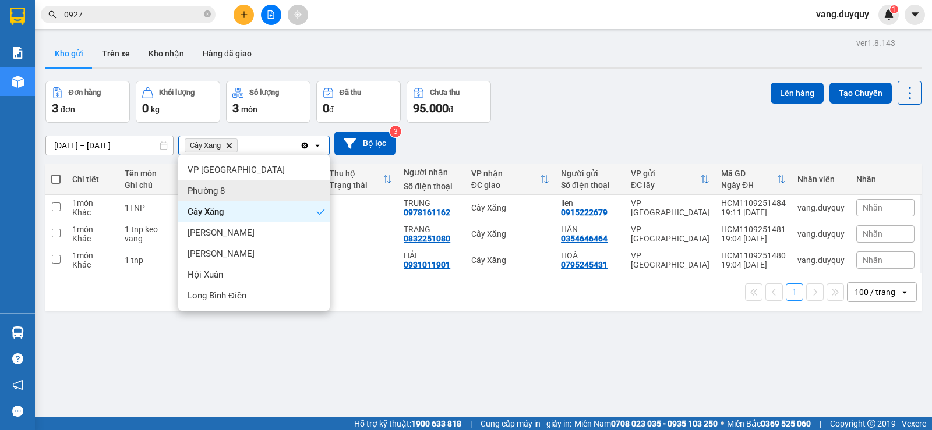
click at [224, 185] on span "Phường 8" at bounding box center [206, 191] width 37 height 12
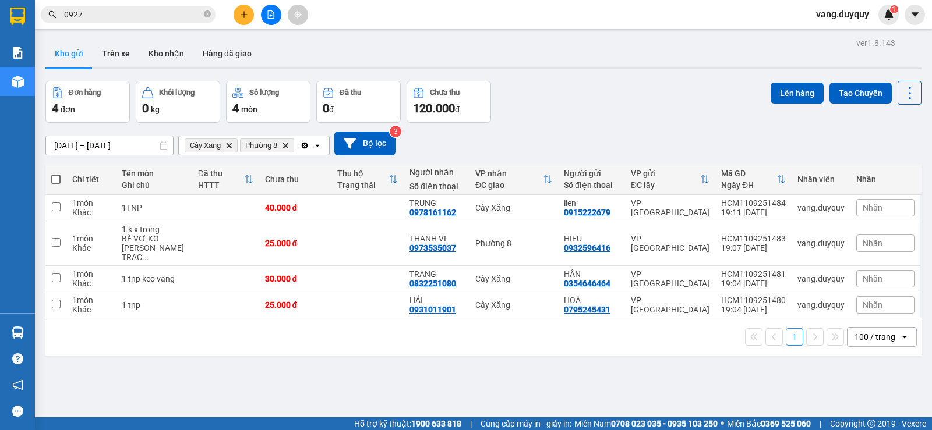
click at [51, 179] on span at bounding box center [55, 179] width 9 height 9
click at [56, 174] on input "checkbox" at bounding box center [56, 174] width 0 height 0
checkbox input "true"
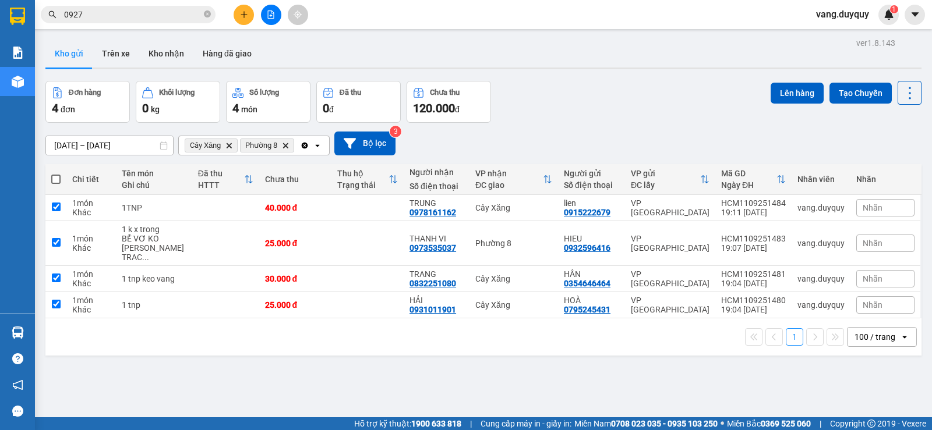
checkbox input "true"
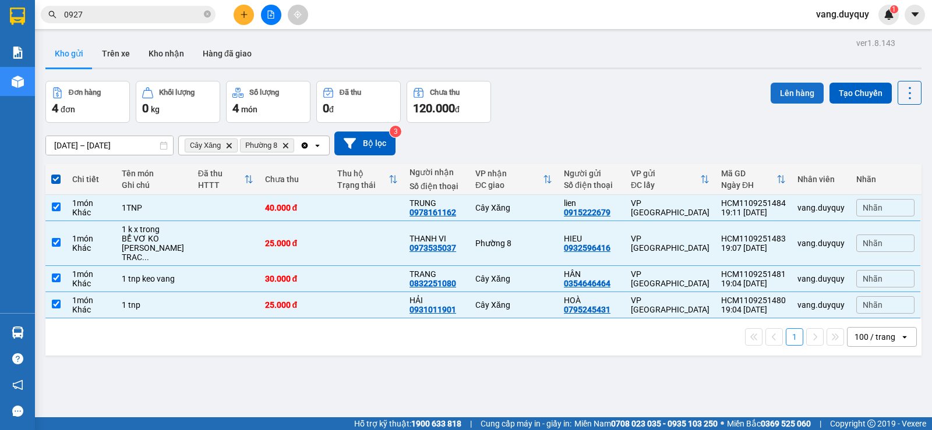
click at [798, 94] on button "Lên hàng" at bounding box center [796, 93] width 53 height 21
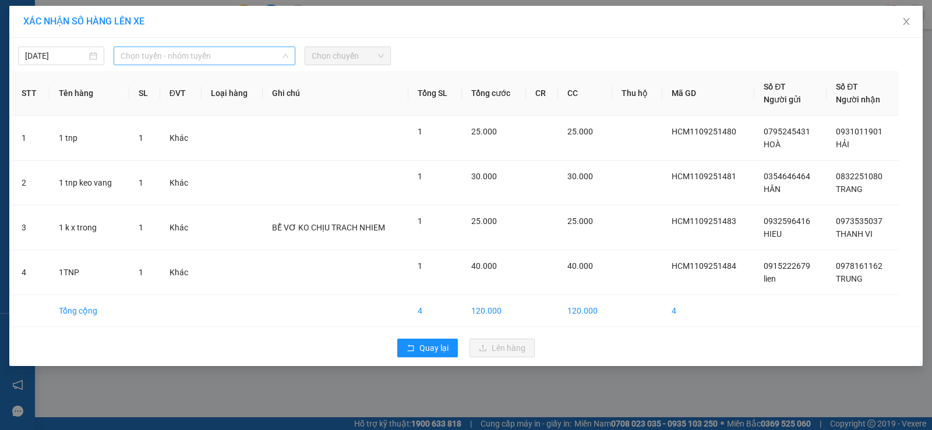
click at [157, 59] on span "Chọn tuyến - nhóm tuyến" at bounding box center [205, 55] width 168 height 17
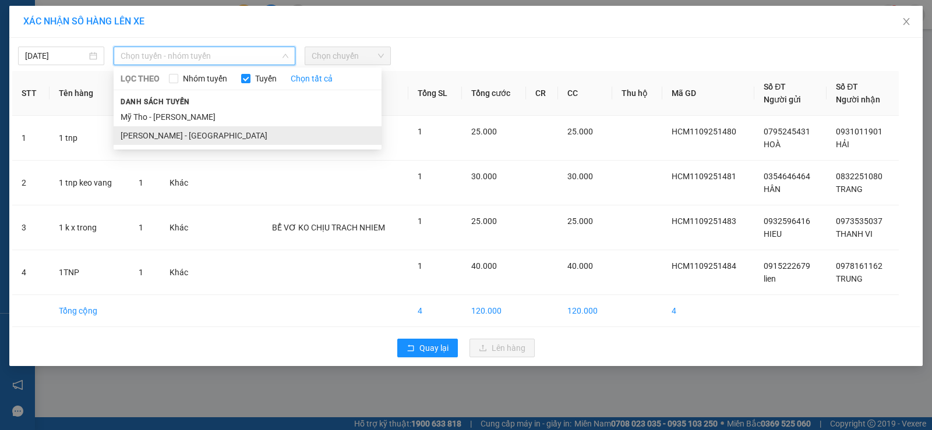
click at [164, 136] on li "Hồ Chí Minh - Mỹ Tho" at bounding box center [248, 135] width 268 height 19
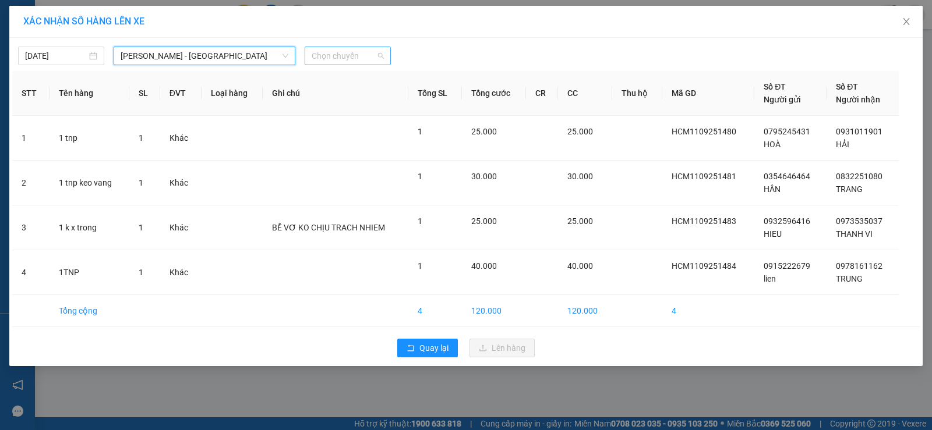
click at [370, 59] on span "Chọn chuyến" at bounding box center [348, 55] width 72 height 17
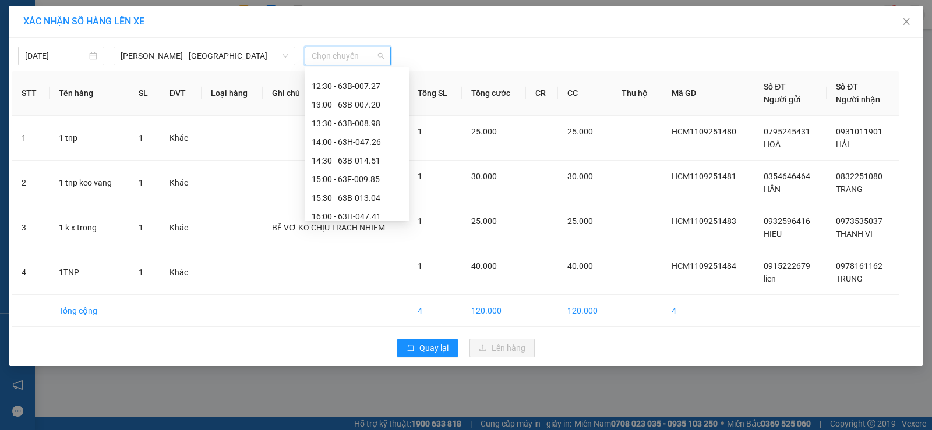
scroll to position [447, 0]
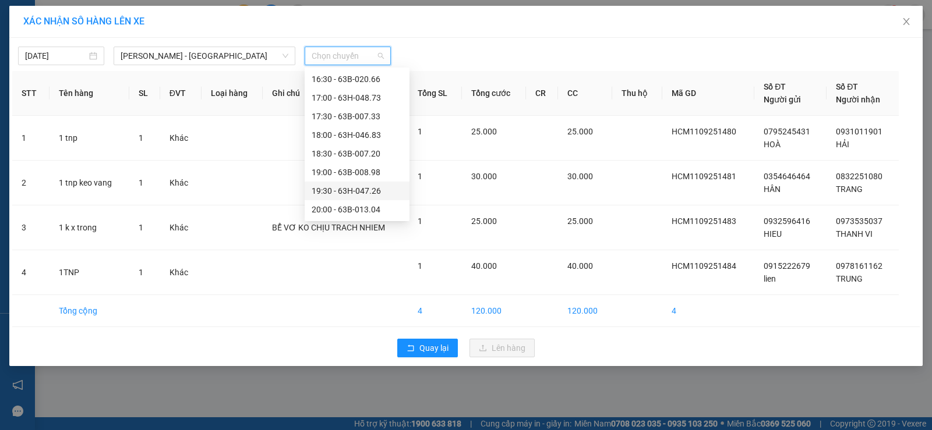
click at [370, 191] on div "19:30 - 63H-047.26" at bounding box center [357, 191] width 91 height 13
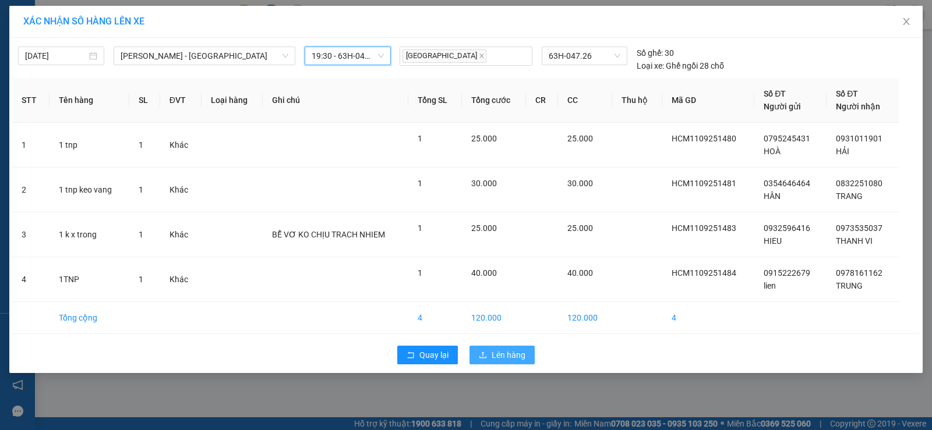
click at [502, 352] on span "Lên hàng" at bounding box center [508, 355] width 34 height 13
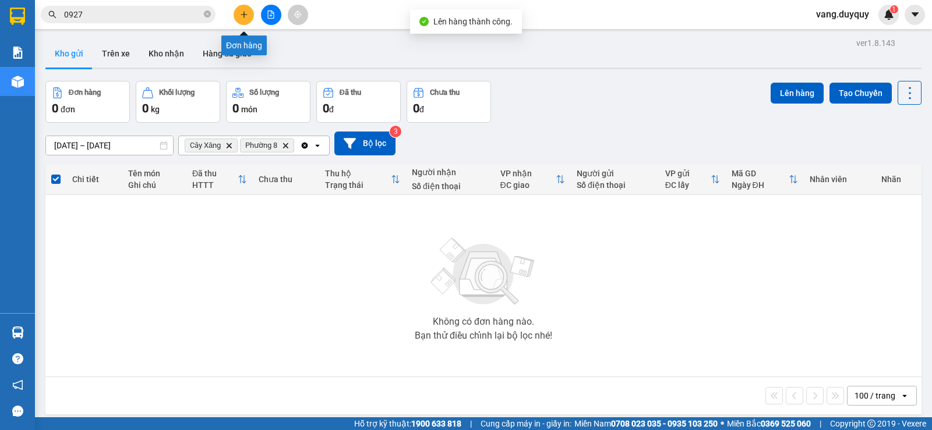
click at [247, 16] on icon "plus" at bounding box center [244, 14] width 8 height 8
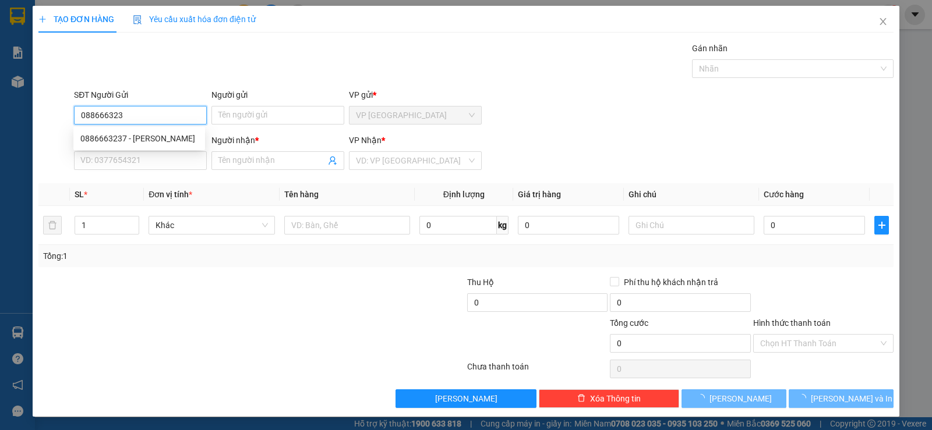
type input "0886663237"
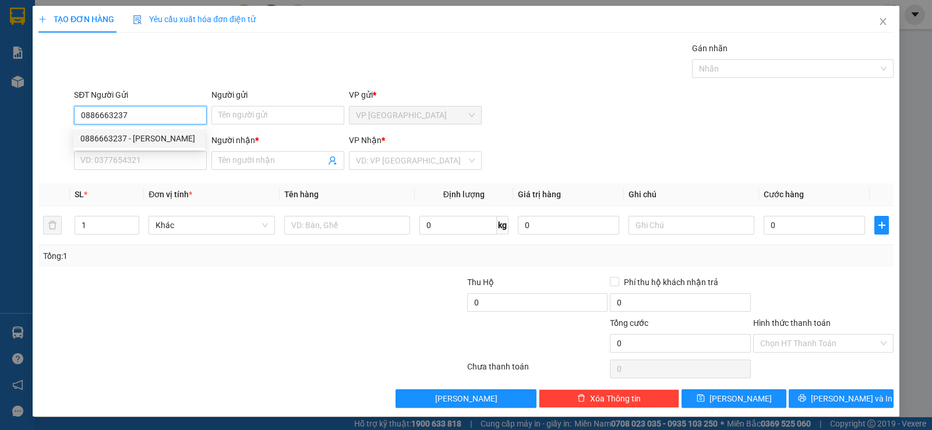
click at [137, 132] on div "0886663237 - LỘC PHÚC" at bounding box center [139, 138] width 132 height 19
type input "[PERSON_NAME]"
type input "0886663237"
type input "[PERSON_NAME]"
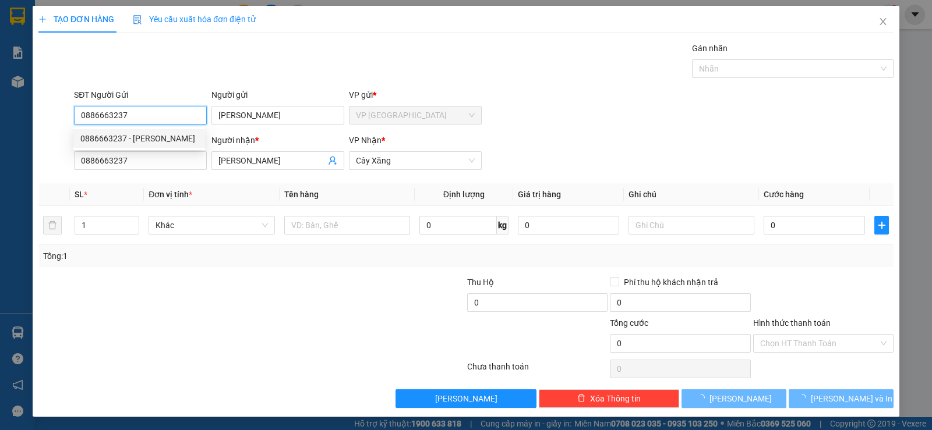
type input "15.000"
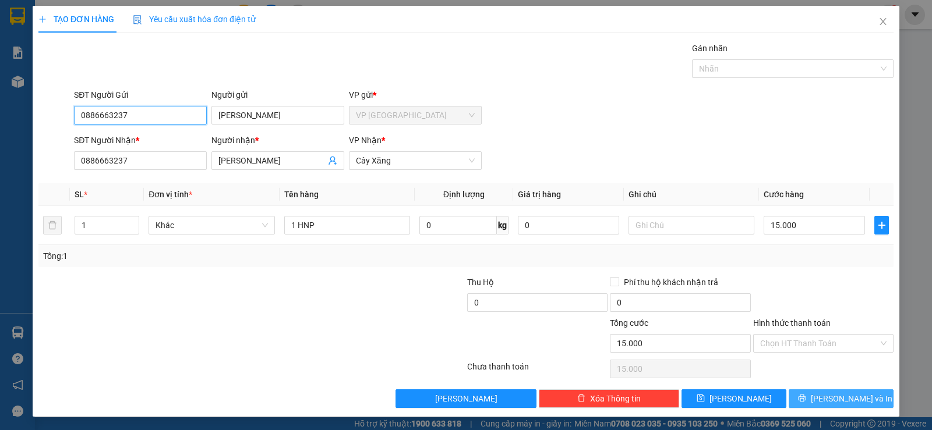
type input "0886663237"
click at [851, 404] on span "Lưu và In" at bounding box center [852, 398] width 82 height 13
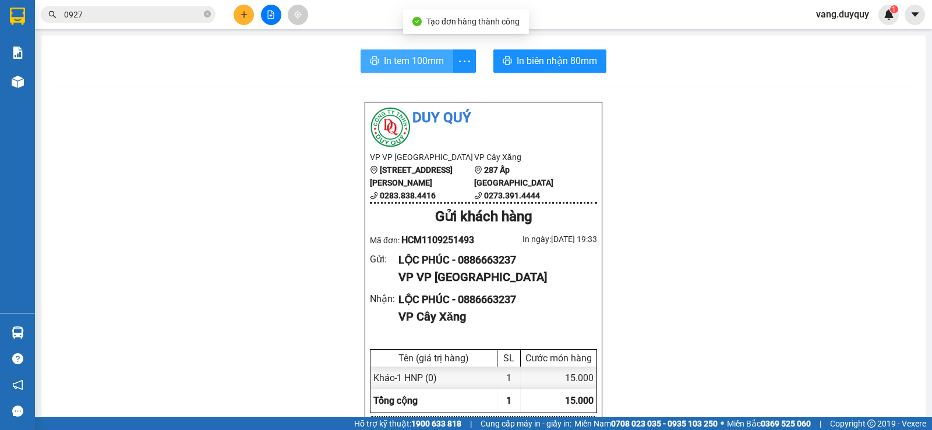
click at [402, 56] on span "In tem 100mm" at bounding box center [414, 61] width 60 height 15
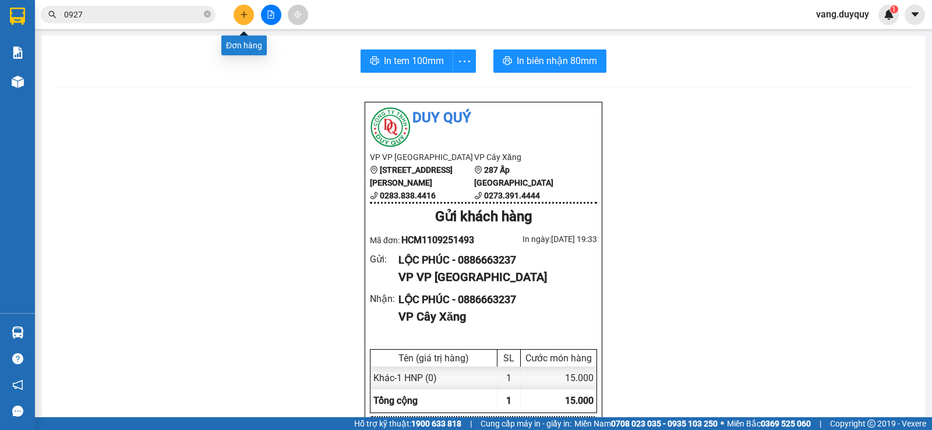
click at [243, 23] on button at bounding box center [244, 15] width 20 height 20
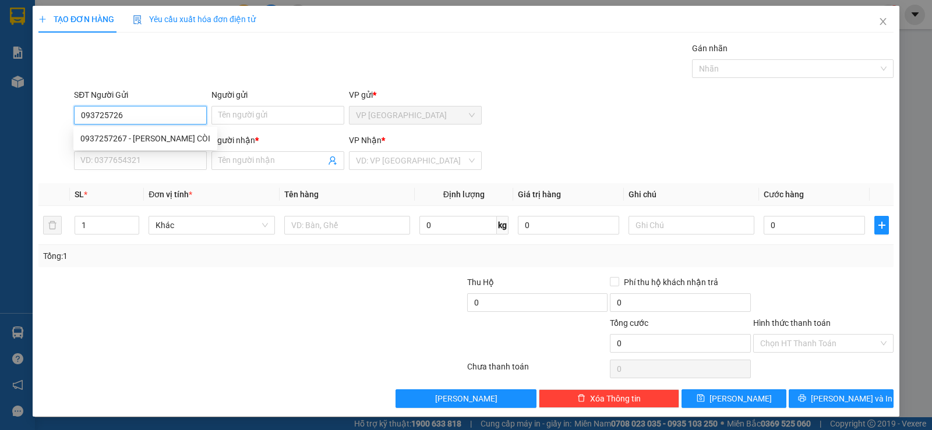
type input "0937257267"
click at [136, 141] on div "0937257267 - TRUNG CÒI" at bounding box center [145, 138] width 130 height 13
type input "TRUNG CÒI"
type input "0868623456"
type input "TRI"
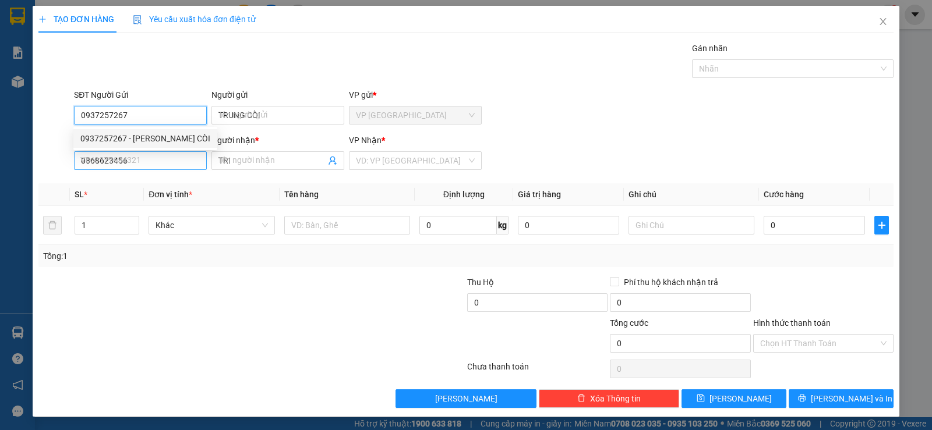
type input "20.000"
type input "0937257267"
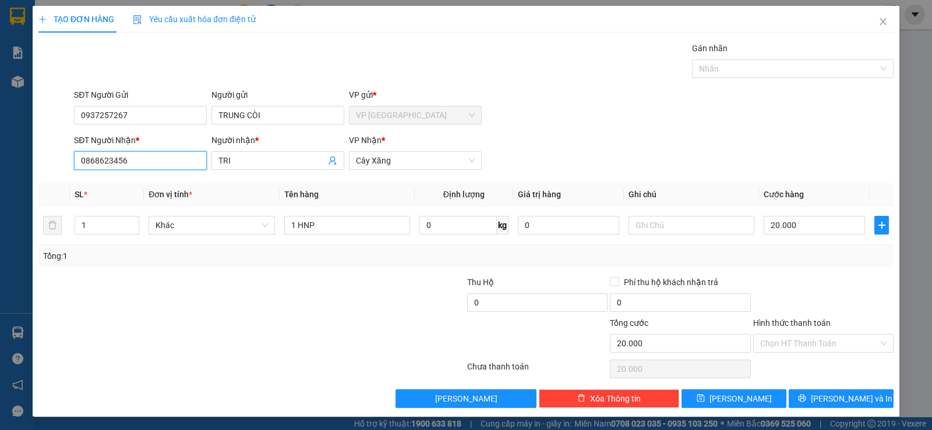
click at [175, 161] on input "0868623456" at bounding box center [140, 160] width 133 height 19
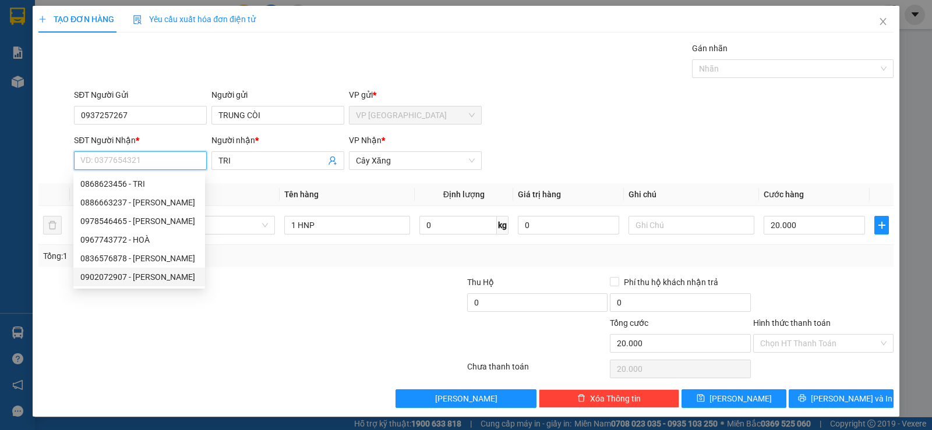
click at [138, 278] on div "0902072907 - NHUT" at bounding box center [139, 277] width 118 height 13
type input "0902072907"
type input "NHUT"
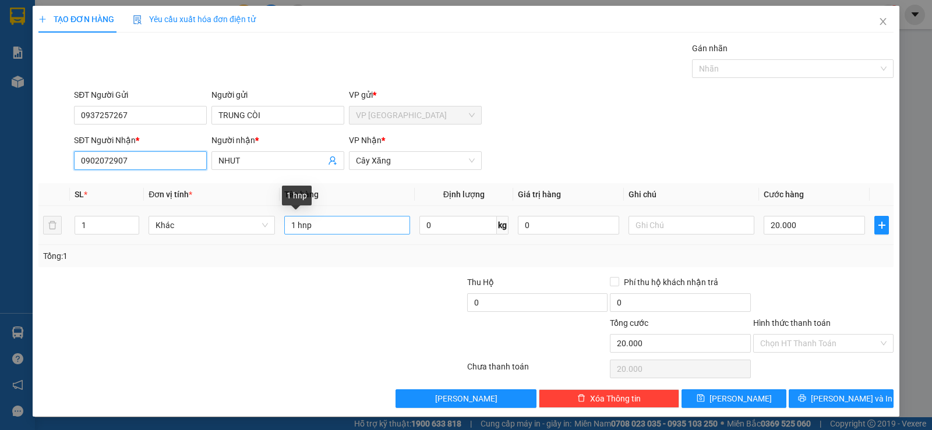
type input "0902072907"
drag, startPoint x: 331, startPoint y: 225, endPoint x: 227, endPoint y: 264, distance: 111.8
click at [227, 264] on div "SL * Đơn vị tính * Tên hàng Định lượng Giá trị hàng Ghi chú Cước hàng 1 Khác 1 …" at bounding box center [465, 225] width 855 height 84
type input "2 tnp keo vang"
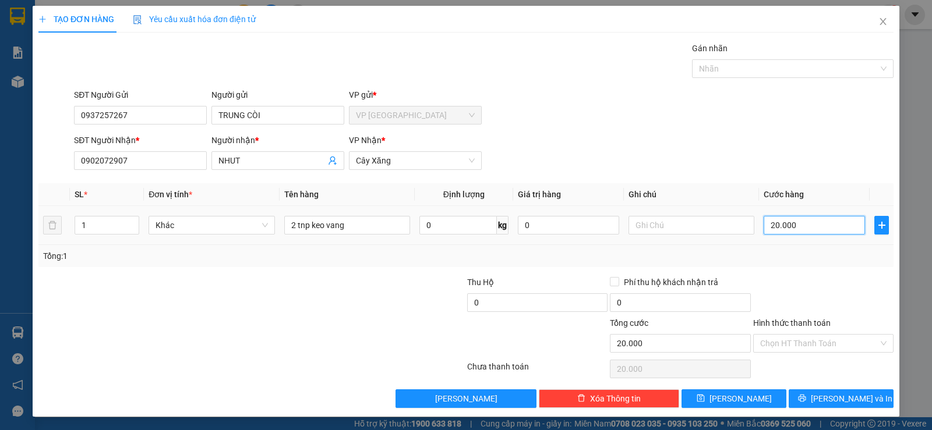
click at [814, 220] on input "20.000" at bounding box center [813, 225] width 101 height 19
type input "5"
type input "50"
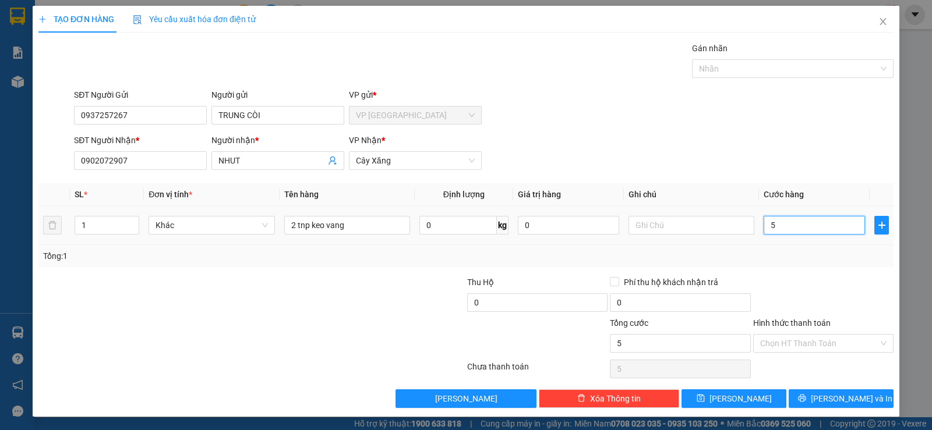
type input "50"
type input "50.000"
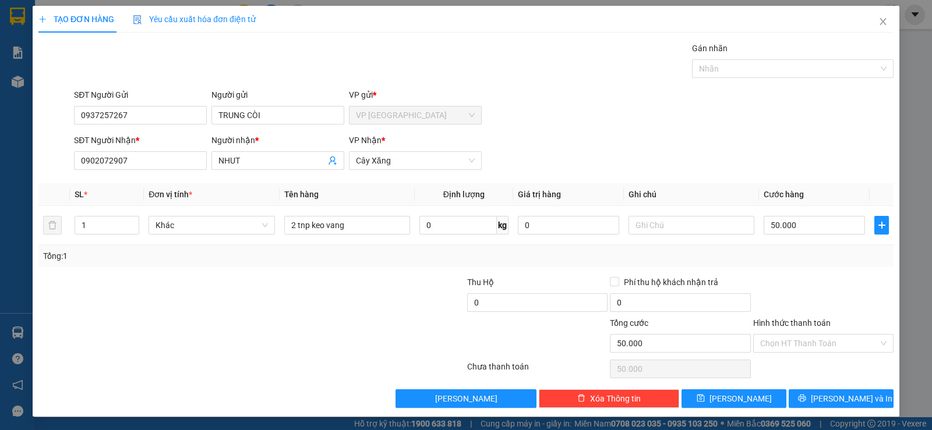
click at [813, 266] on div "Tổng: 1" at bounding box center [465, 256] width 855 height 22
click at [825, 395] on span "Lưu và In" at bounding box center [852, 398] width 82 height 13
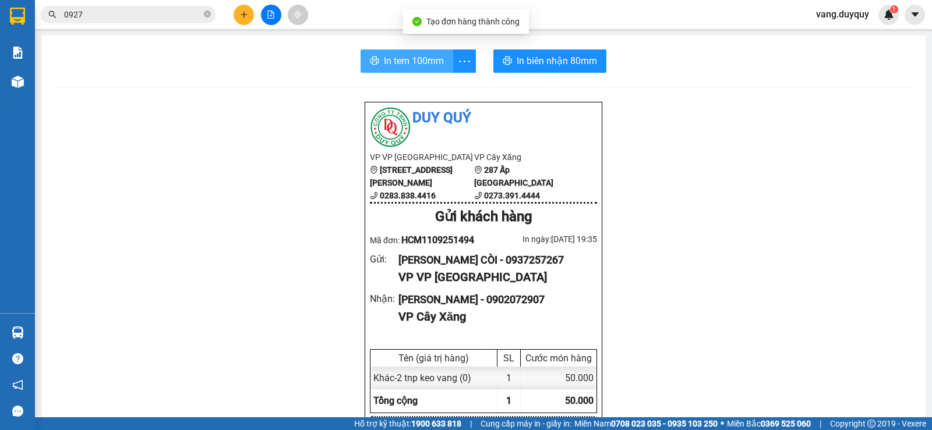
click at [414, 60] on span "In tem 100mm" at bounding box center [414, 61] width 60 height 15
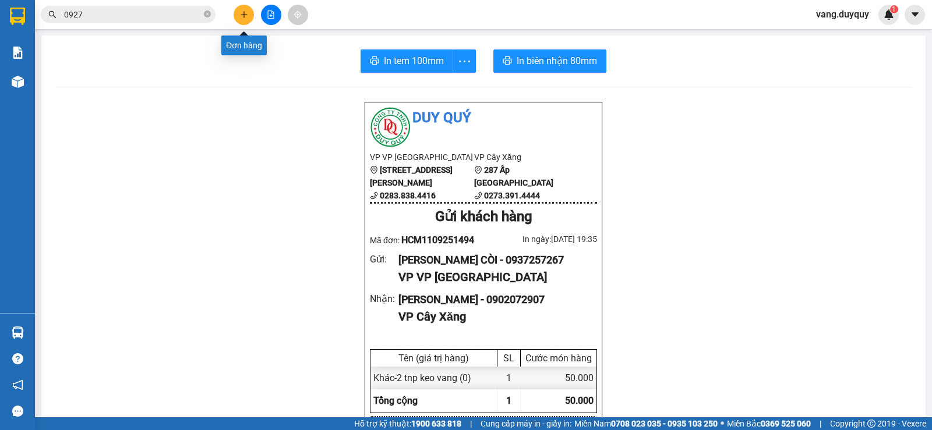
click at [243, 11] on icon "plus" at bounding box center [244, 14] width 8 height 8
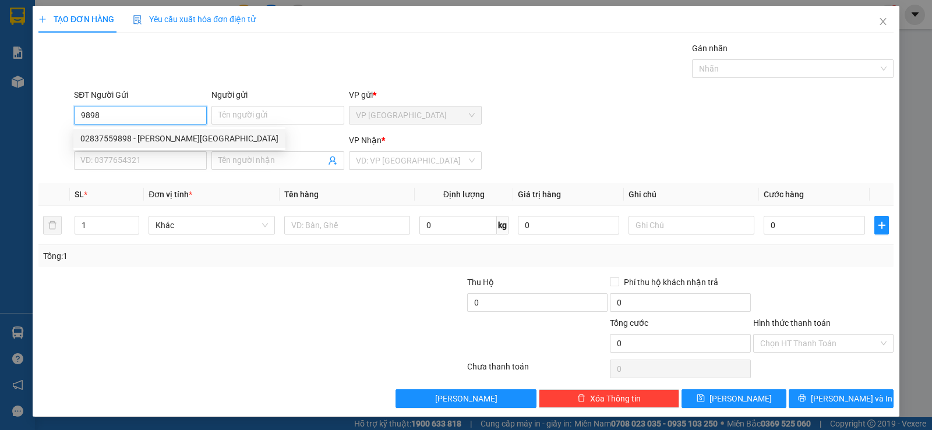
click at [162, 140] on div "02837559898 - LABO HÀ MINH" at bounding box center [179, 138] width 198 height 13
type input "02837559898"
type input "[PERSON_NAME]"
type input "0834008119"
type input "UYÊN"
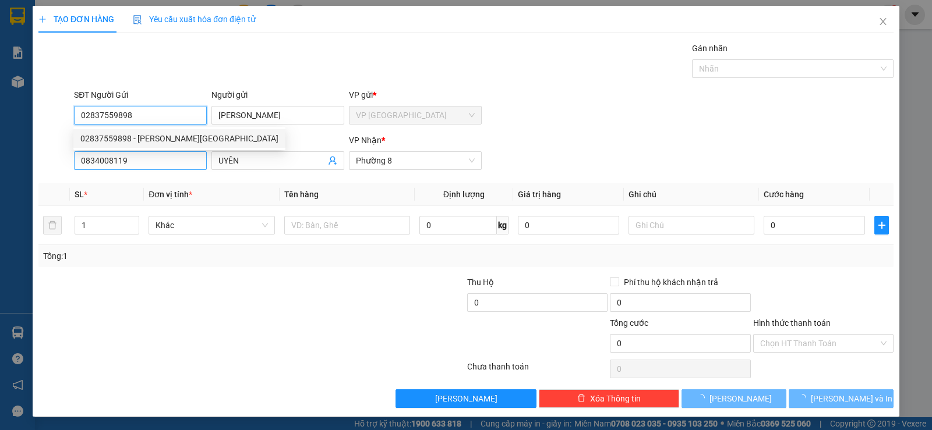
type input "15.000"
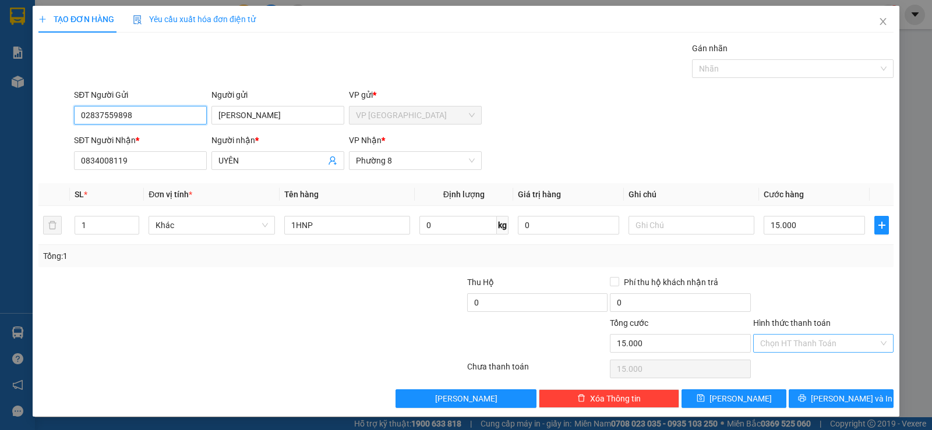
type input "02837559898"
click at [812, 351] on input "Hình thức thanh toán" at bounding box center [819, 343] width 118 height 17
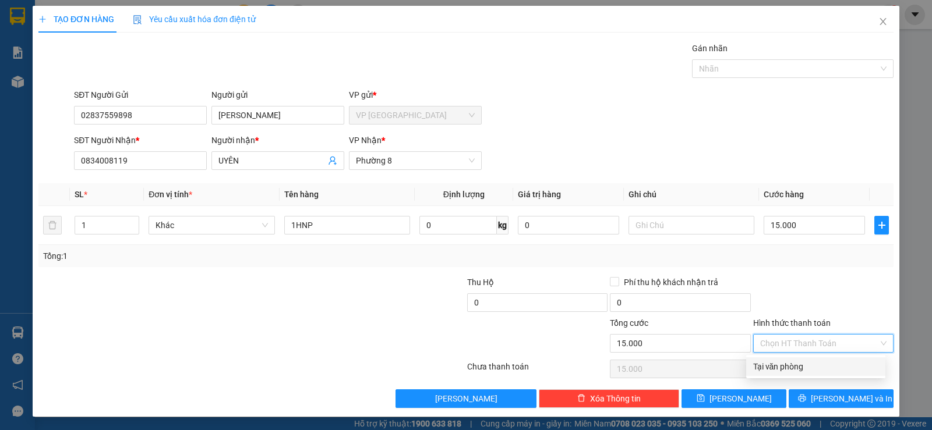
click at [808, 361] on div "Tại văn phòng" at bounding box center [815, 366] width 125 height 13
type input "0"
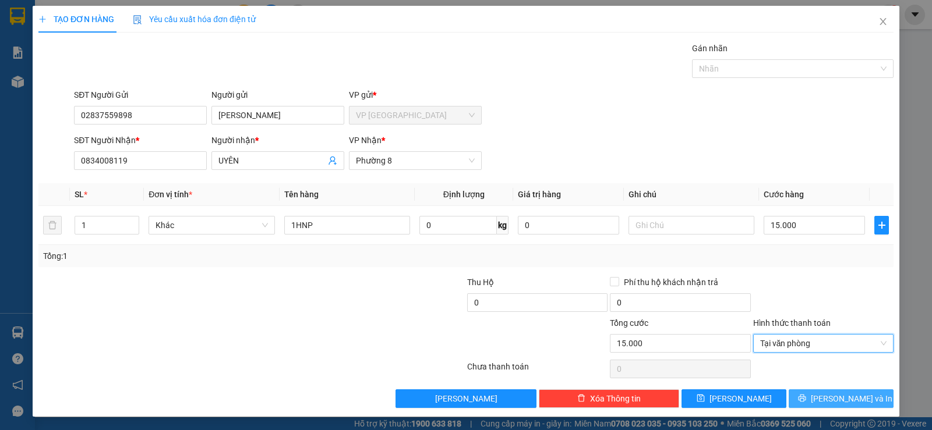
click at [821, 398] on button "Lưu và In" at bounding box center [840, 399] width 105 height 19
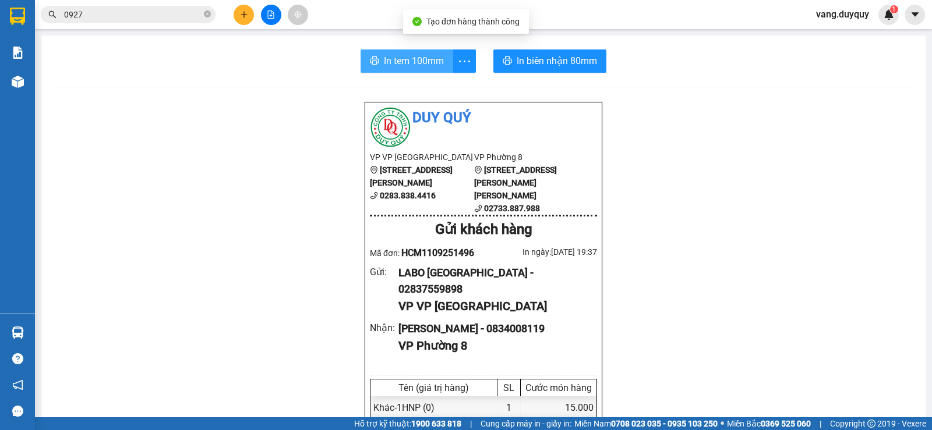
click at [421, 70] on button "In tem 100mm" at bounding box center [406, 60] width 93 height 23
click at [208, 15] on icon "close-circle" at bounding box center [207, 13] width 7 height 7
click at [101, 12] on input "text" at bounding box center [132, 14] width 137 height 13
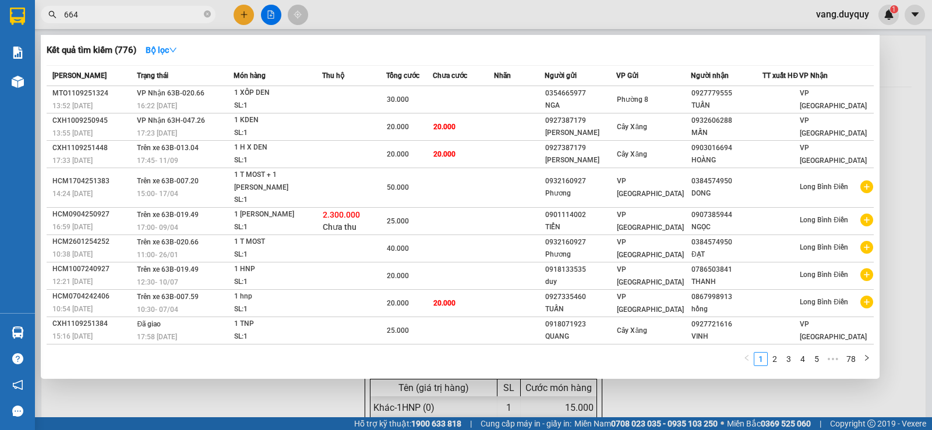
type input "6644"
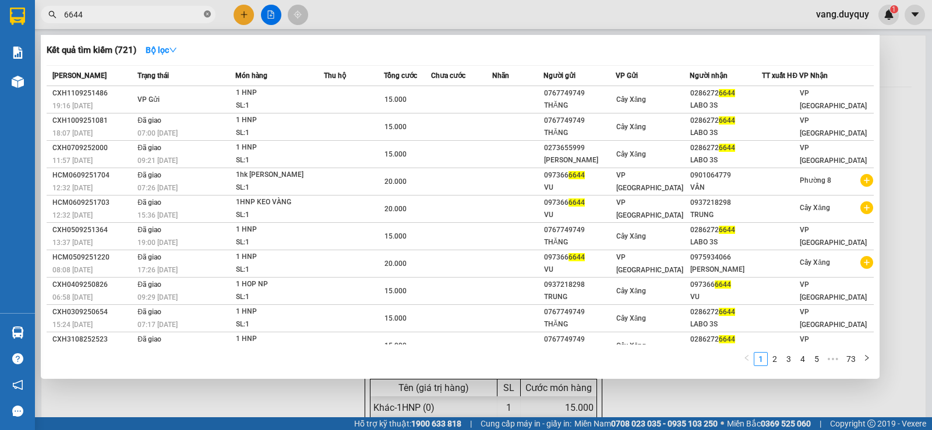
click at [206, 13] on icon "close-circle" at bounding box center [207, 13] width 7 height 7
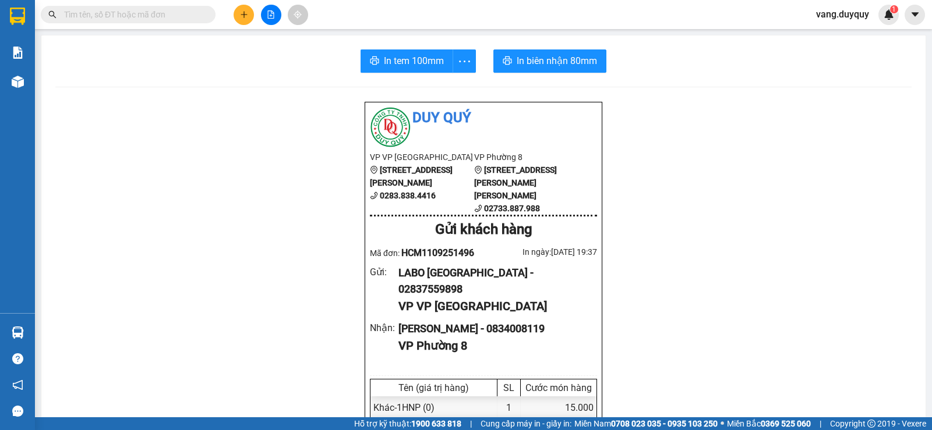
click at [190, 17] on input "text" at bounding box center [132, 14] width 137 height 13
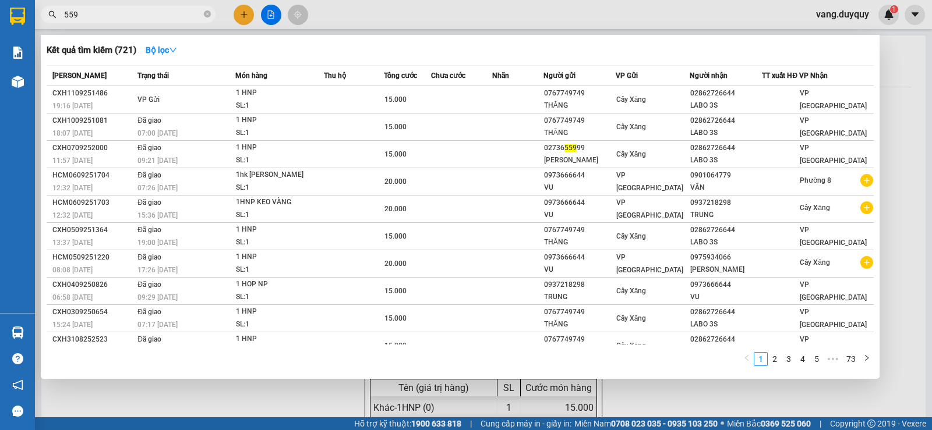
type input "5599"
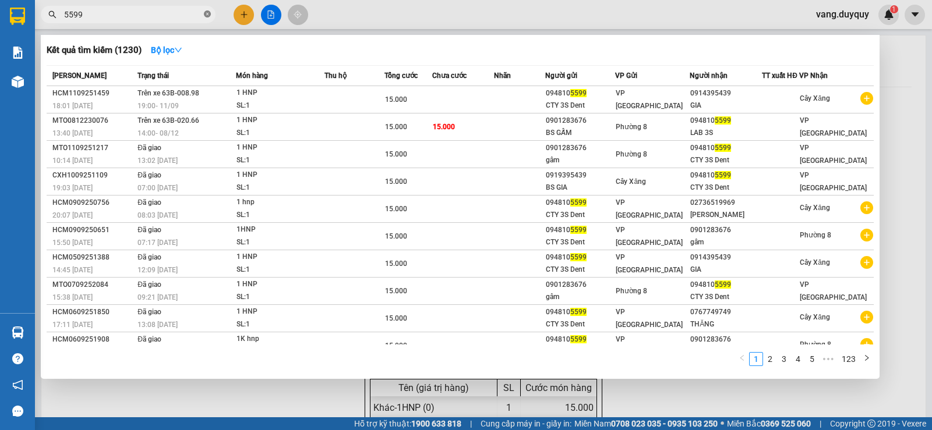
click at [208, 15] on icon "close-circle" at bounding box center [207, 13] width 7 height 7
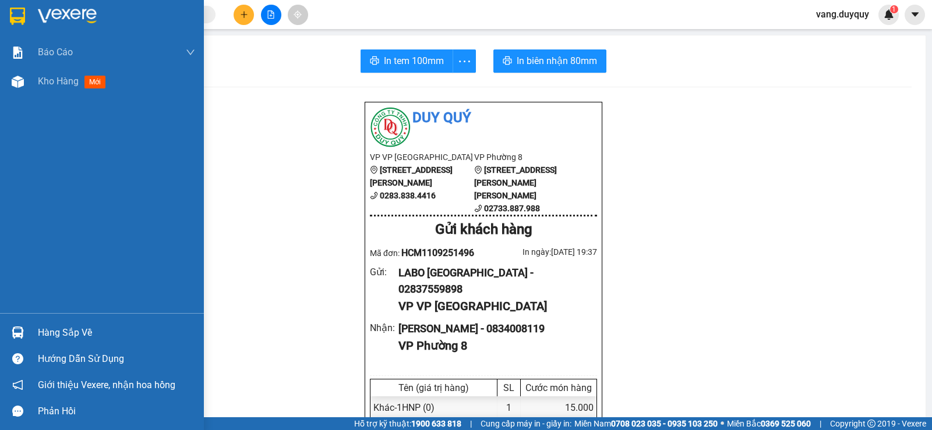
click at [17, 22] on img at bounding box center [17, 16] width 15 height 17
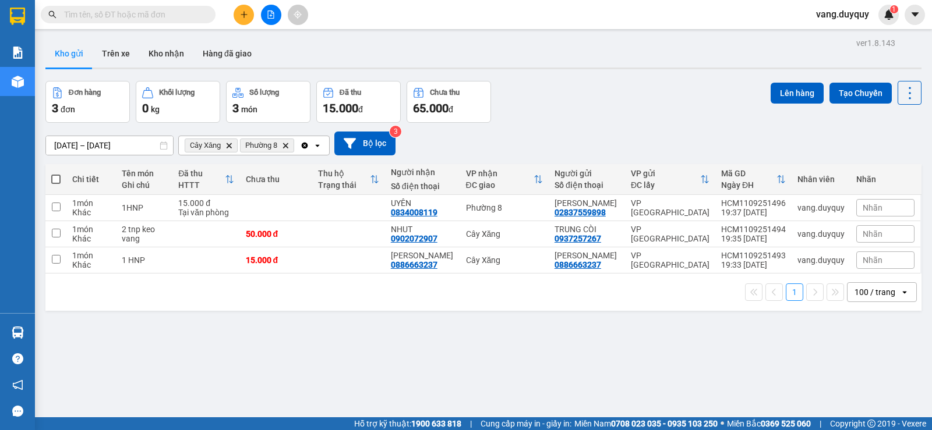
click at [181, 12] on input "text" at bounding box center [132, 14] width 137 height 13
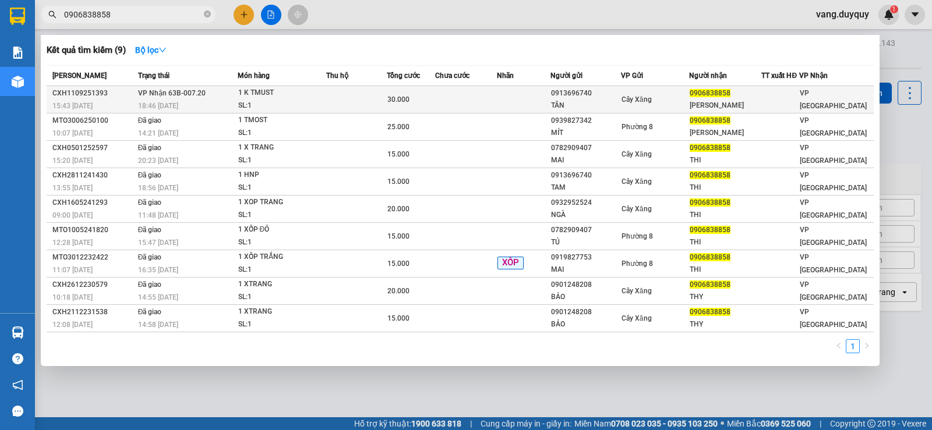
type input "0906838858"
click at [299, 102] on div "SL: 1" at bounding box center [281, 106] width 87 height 13
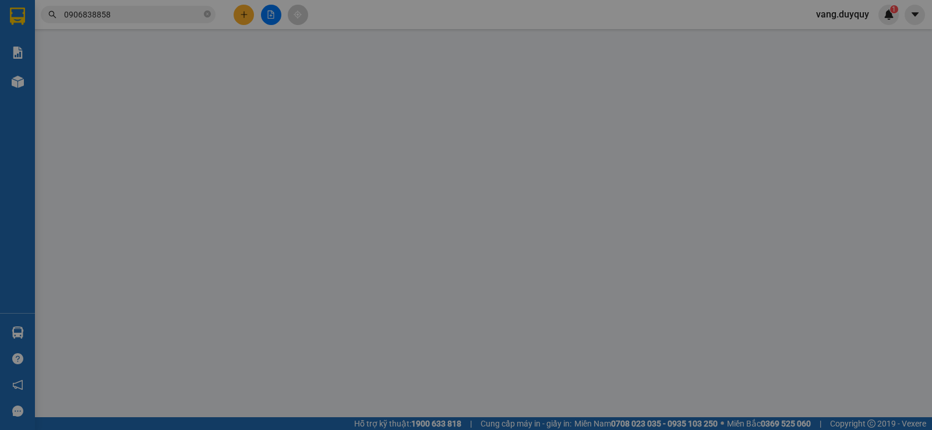
type input "0913696740"
type input "TÂN"
type input "0906838858"
type input "MINH THI"
type input "30.000"
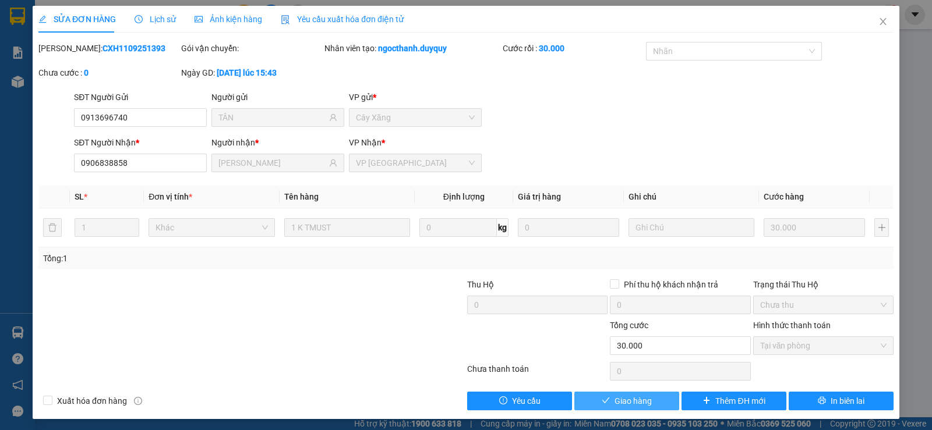
click at [653, 403] on button "Giao hàng" at bounding box center [626, 401] width 105 height 19
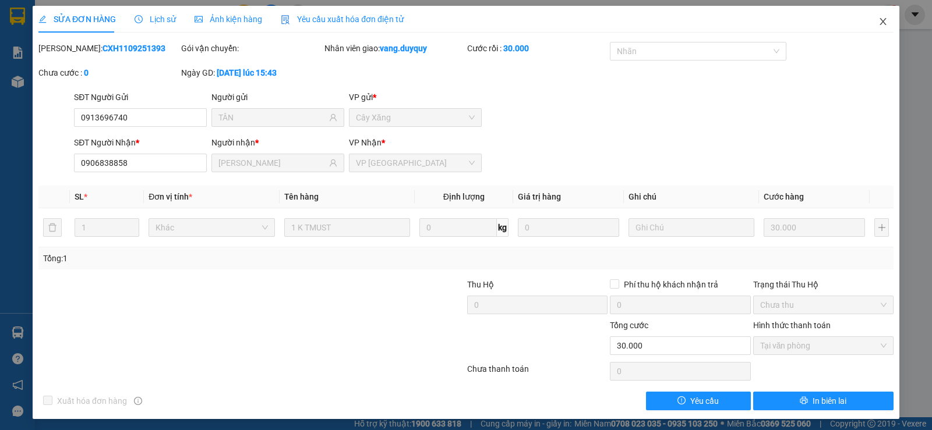
click at [888, 17] on span "Close" at bounding box center [883, 22] width 33 height 33
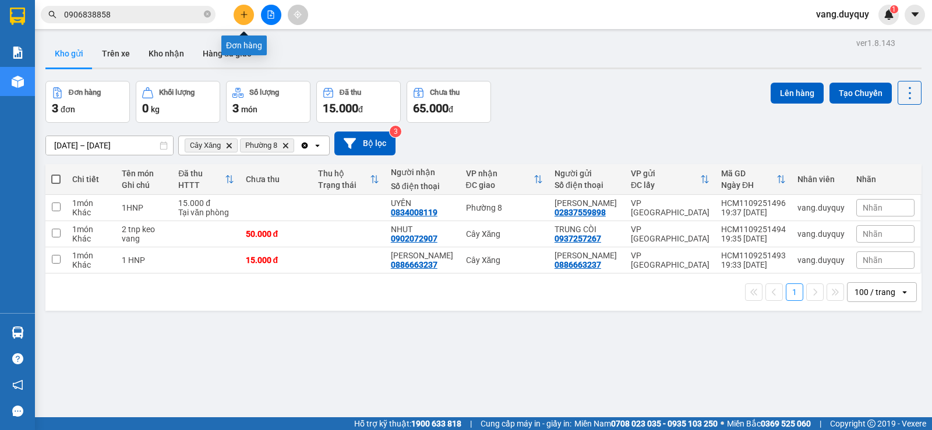
click at [252, 16] on button at bounding box center [244, 15] width 20 height 20
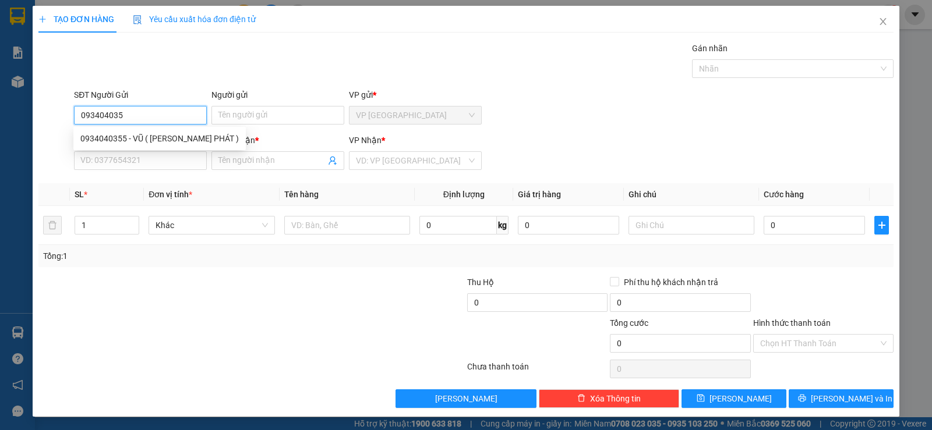
type input "0934040355"
click at [147, 133] on div "0934040355 - VŨ ( THỊNH PHÁT )" at bounding box center [159, 138] width 158 height 13
type input "VŨ ( THỊNH PHÁT )"
type input "0907360781"
type input "mẹ HẠNH"
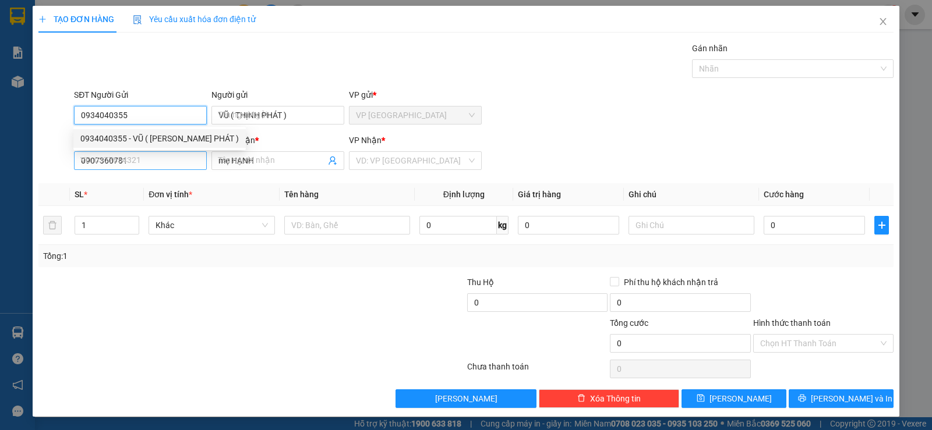
type input "30.000"
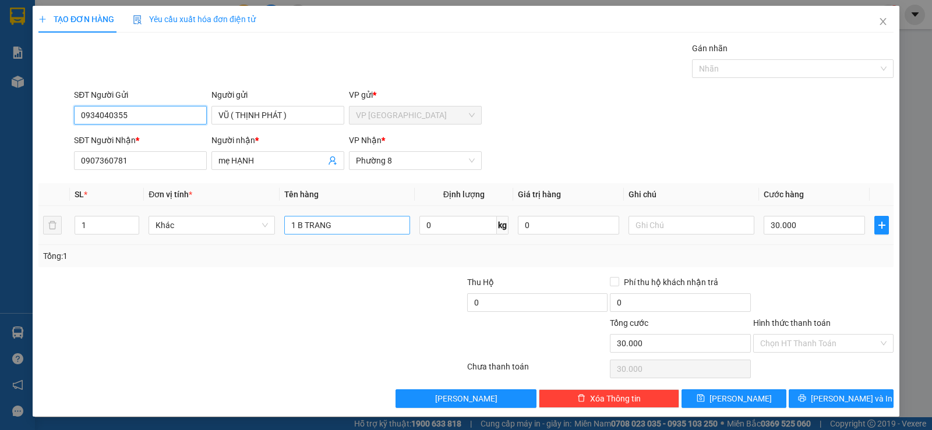
type input "0934040355"
drag, startPoint x: 346, startPoint y: 227, endPoint x: 288, endPoint y: 241, distance: 60.0
click at [288, 241] on td "1 B TRANG" at bounding box center [347, 225] width 135 height 39
type input "1hs"
click at [805, 227] on input "30.000" at bounding box center [813, 225] width 101 height 19
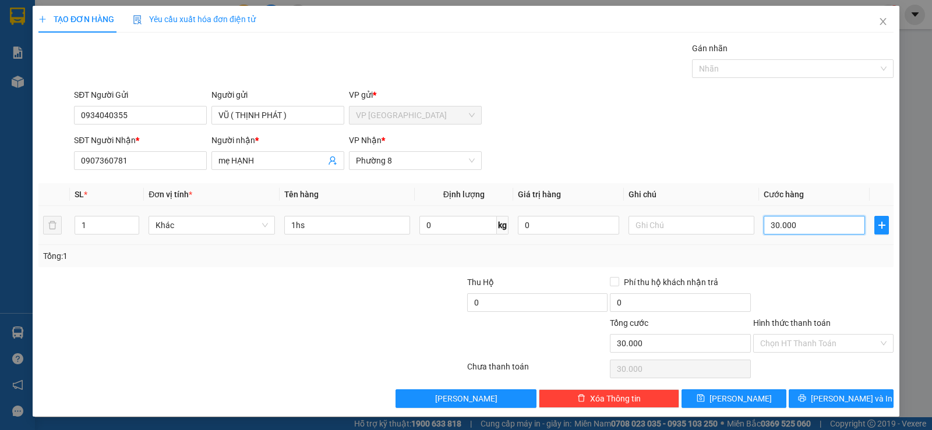
type input "2"
type input "20"
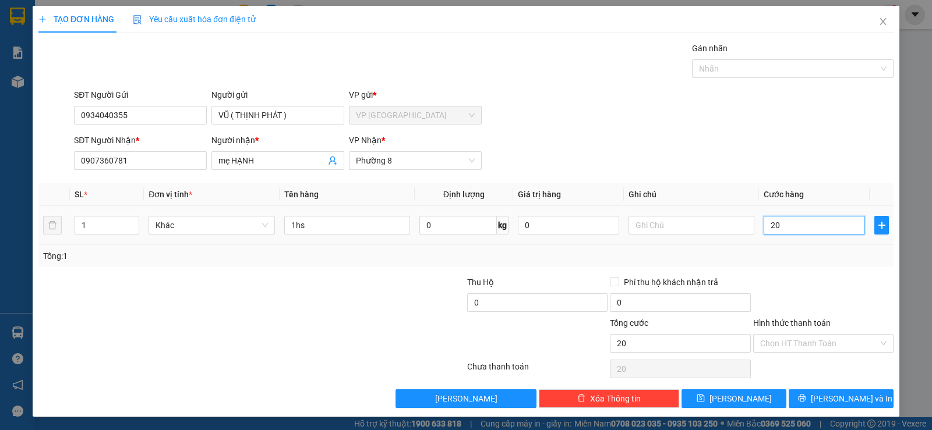
type input "20"
type input "20.000"
click at [799, 267] on div "Tổng: 1" at bounding box center [465, 256] width 855 height 22
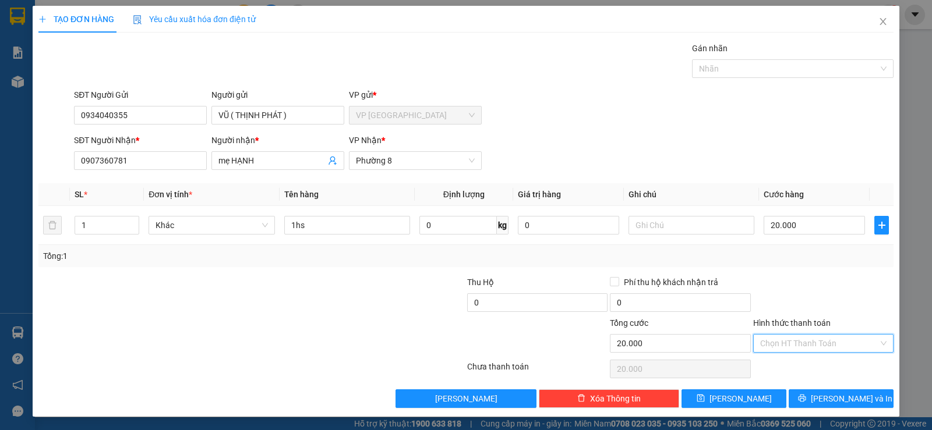
click at [812, 340] on input "Hình thức thanh toán" at bounding box center [819, 343] width 118 height 17
click at [805, 368] on div "Tại văn phòng" at bounding box center [815, 366] width 125 height 13
type input "0"
click at [805, 390] on div "Transit Pickup Surcharge Ids Transit Deliver Surcharge Ids Transit Deliver Surc…" at bounding box center [465, 225] width 855 height 366
click at [806, 391] on button "Lưu và In" at bounding box center [840, 399] width 105 height 19
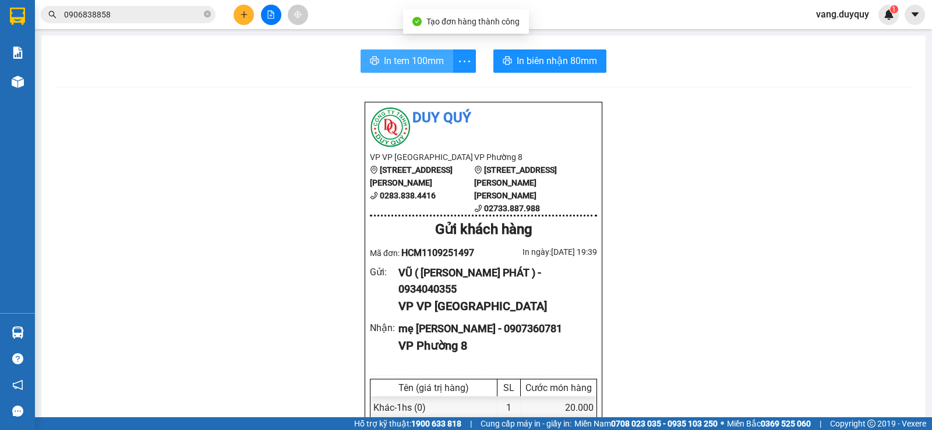
click at [413, 54] on span "In tem 100mm" at bounding box center [414, 61] width 60 height 15
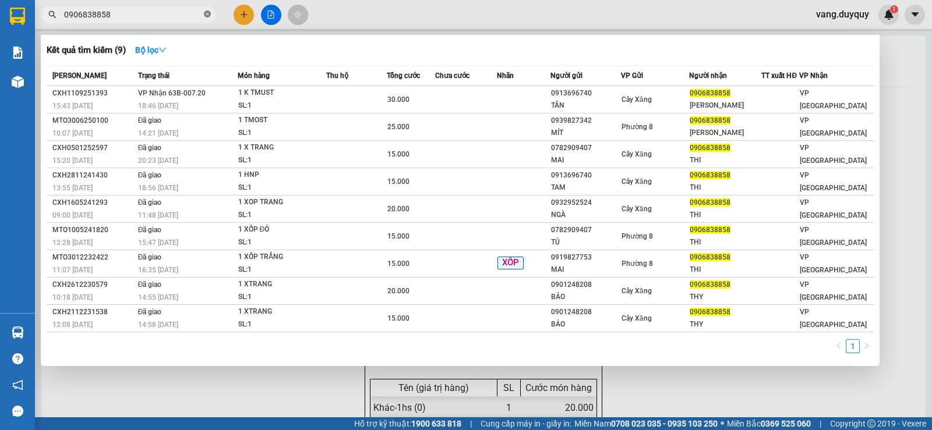
click at [205, 15] on icon "close-circle" at bounding box center [207, 13] width 7 height 7
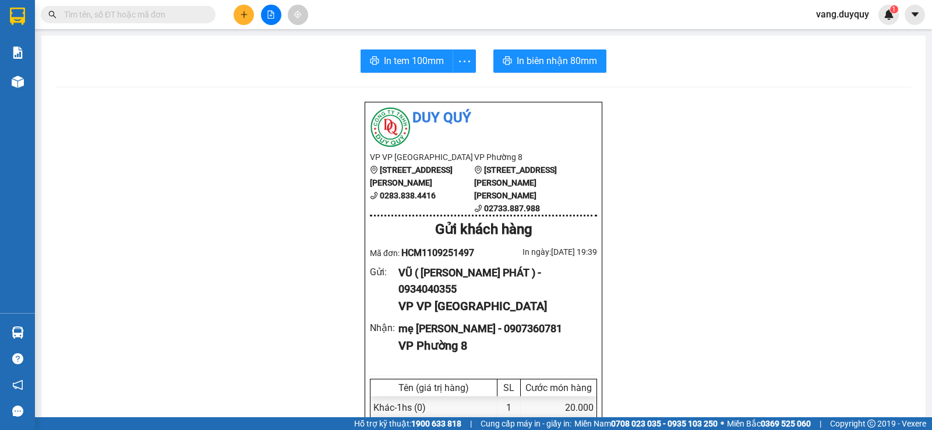
click at [182, 14] on input "text" at bounding box center [132, 14] width 137 height 13
type input "0"
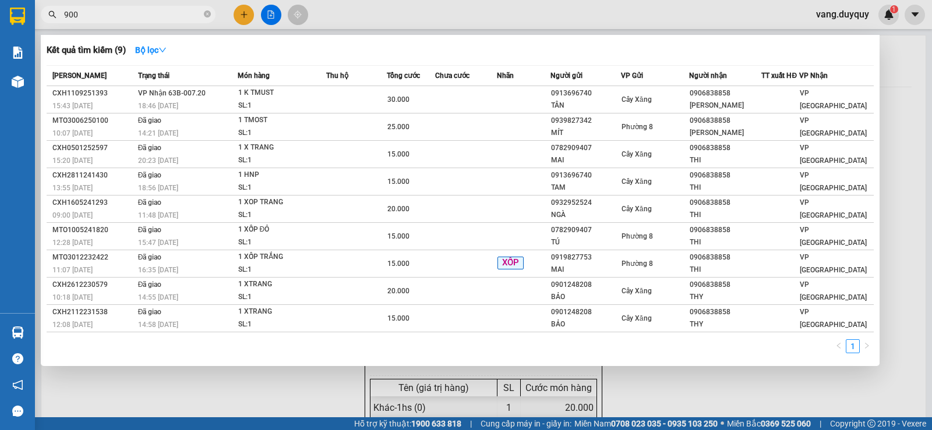
type input "9000"
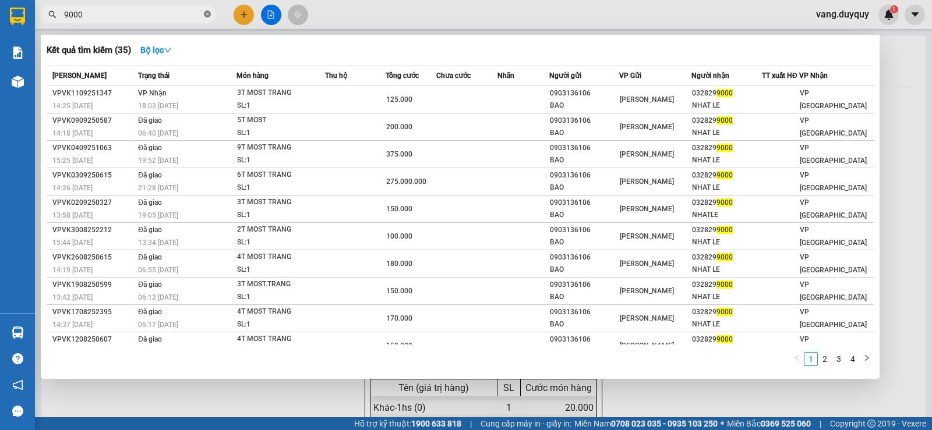
click at [208, 12] on icon "close-circle" at bounding box center [207, 13] width 7 height 7
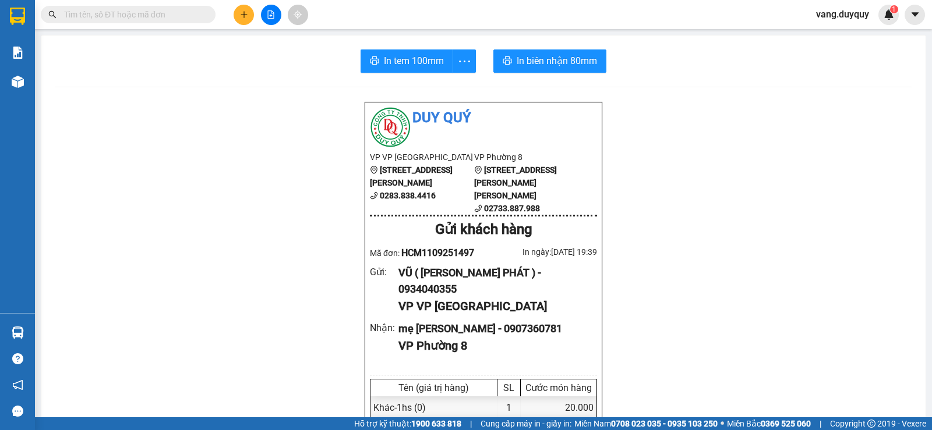
click at [158, 12] on input "text" at bounding box center [132, 14] width 137 height 13
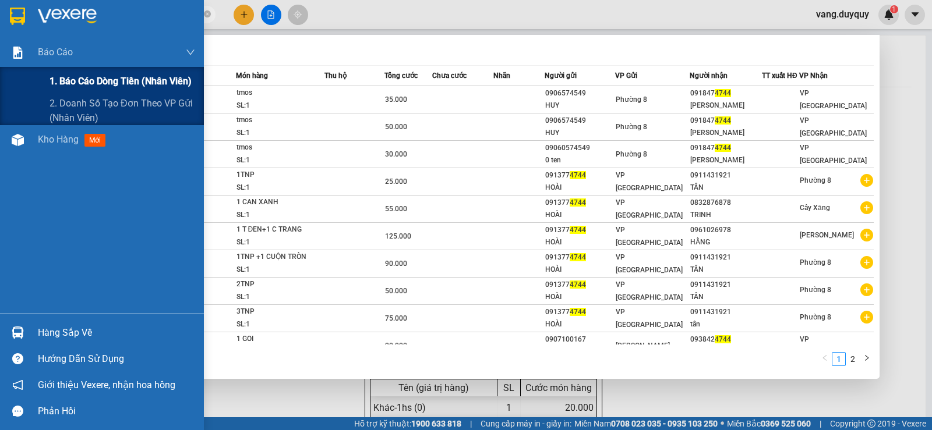
drag, startPoint x: 98, startPoint y: 13, endPoint x: 0, endPoint y: 85, distance: 121.3
click at [0, 85] on section "Kết quả tìm kiếm ( 14 ) Bộ lọc Mã ĐH Trạng thái Món hàng Thu hộ Tổng cước Chưa …" at bounding box center [466, 215] width 932 height 430
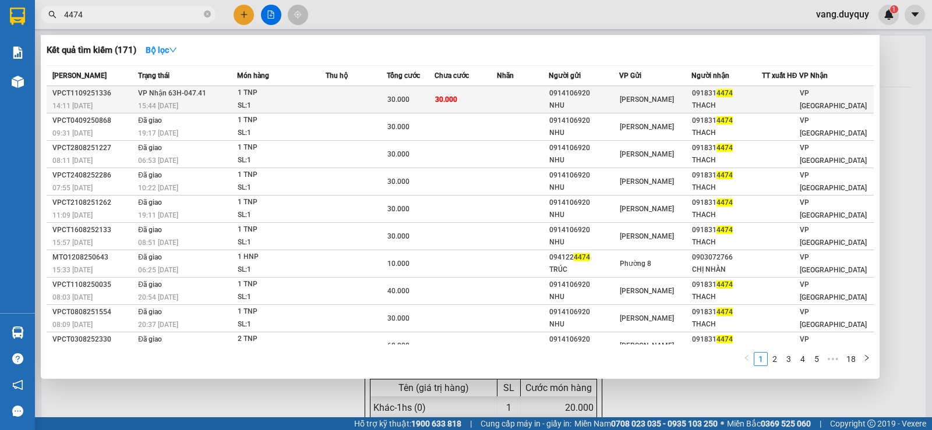
type input "4474"
click at [462, 104] on td "30.000" at bounding box center [465, 99] width 62 height 27
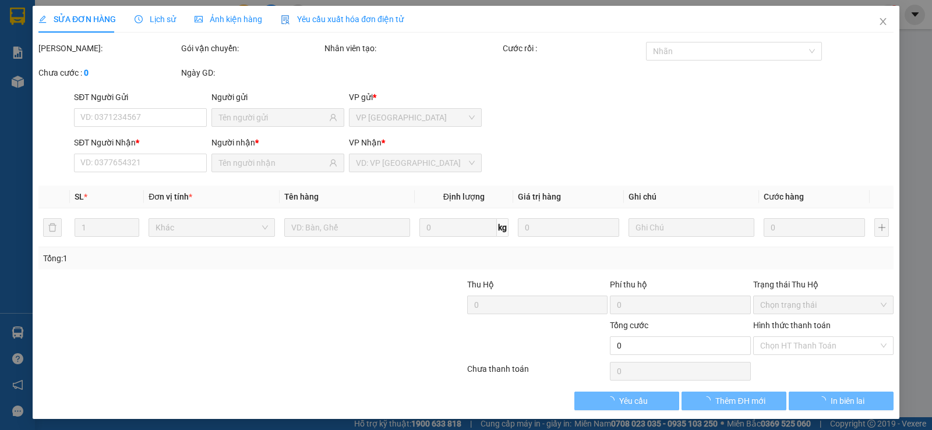
type input "0914106920"
type input "NHU"
type input "0918314474"
type input "THACH"
type input "30.000"
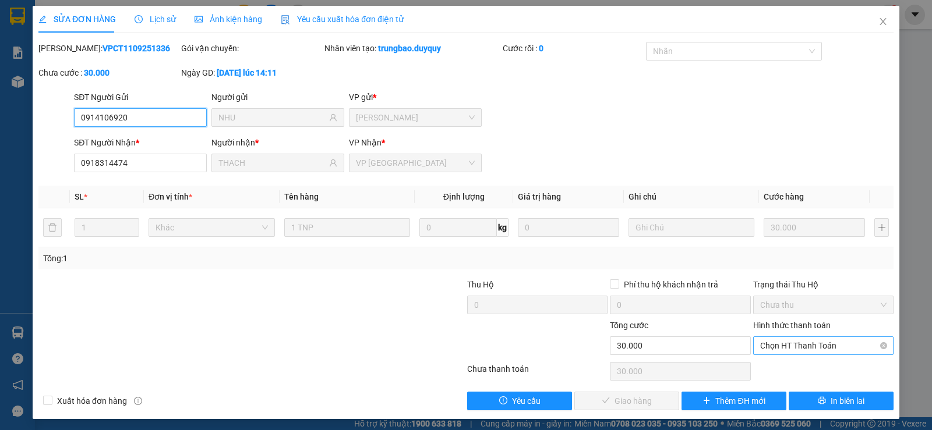
click at [812, 346] on span "Chọn HT Thanh Toán" at bounding box center [823, 345] width 126 height 17
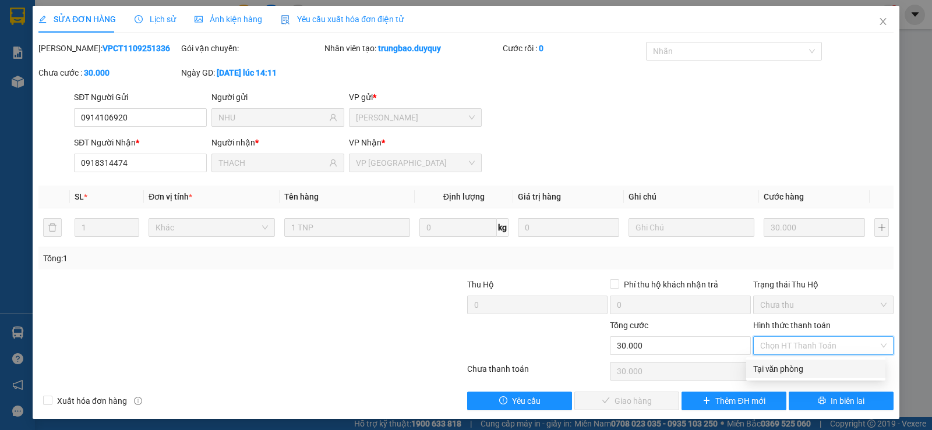
click at [808, 365] on div "Tại văn phòng" at bounding box center [815, 369] width 125 height 13
type input "0"
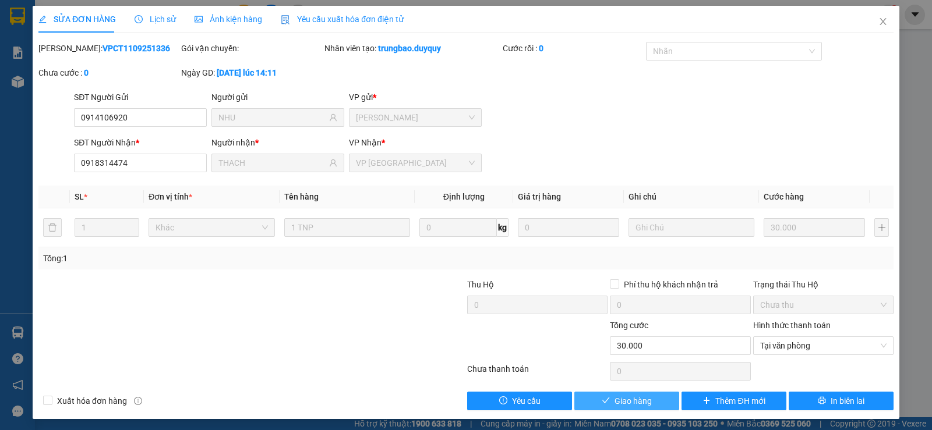
click at [634, 399] on span "Giao hàng" at bounding box center [632, 401] width 37 height 13
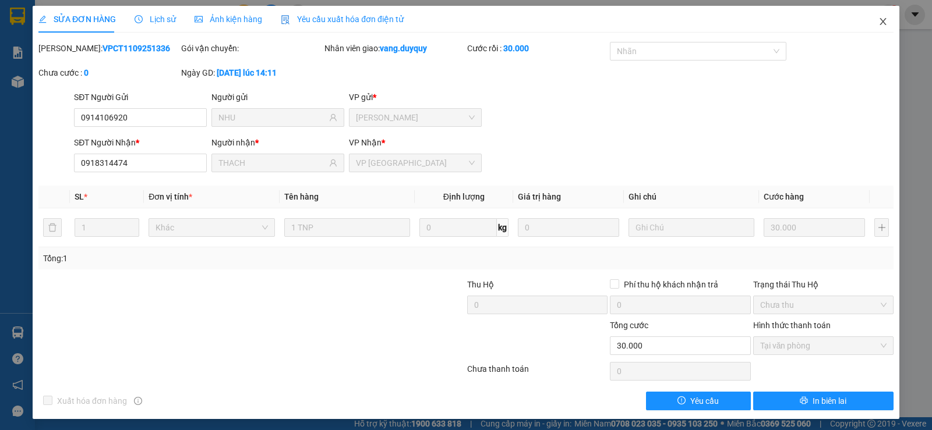
drag, startPoint x: 882, startPoint y: 27, endPoint x: 632, endPoint y: 23, distance: 249.9
click at [879, 27] on span "Close" at bounding box center [883, 22] width 33 height 33
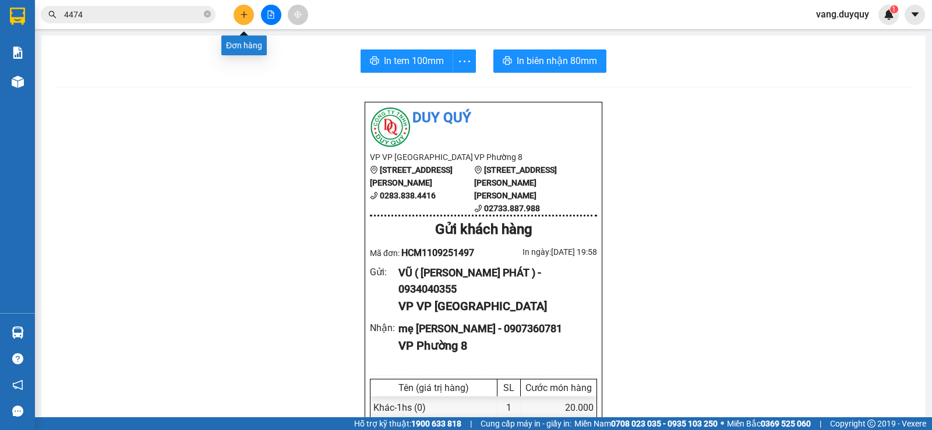
click at [239, 15] on button at bounding box center [244, 15] width 20 height 20
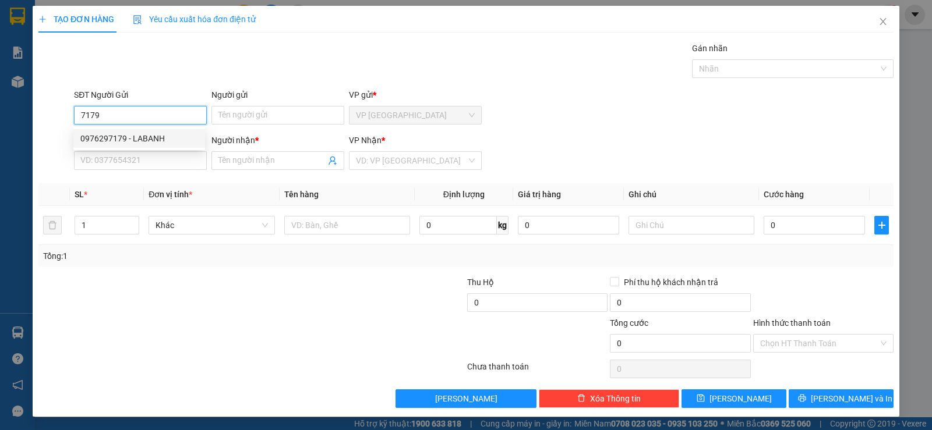
click at [162, 136] on div "0976297179 - LABANH" at bounding box center [139, 138] width 118 height 13
type input "0976297179"
type input "LABANH"
type input "02733978159"
type input "NK. SÀI GÒN (06)"
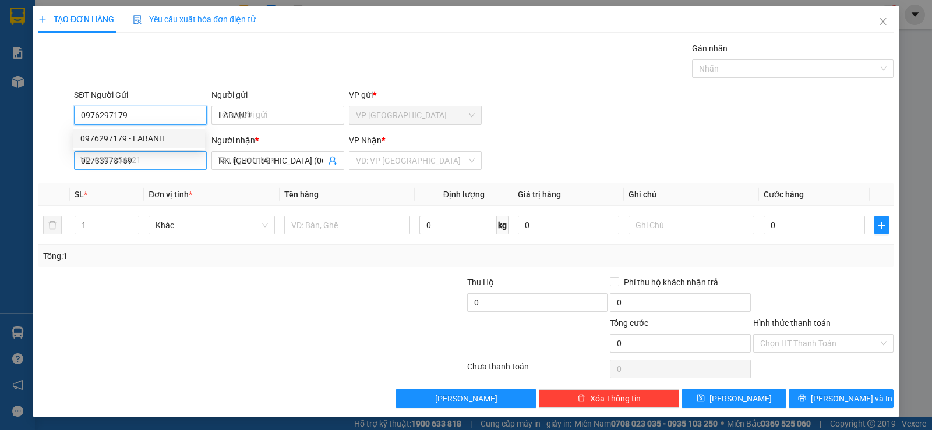
type input "15.000"
type input "0976297179"
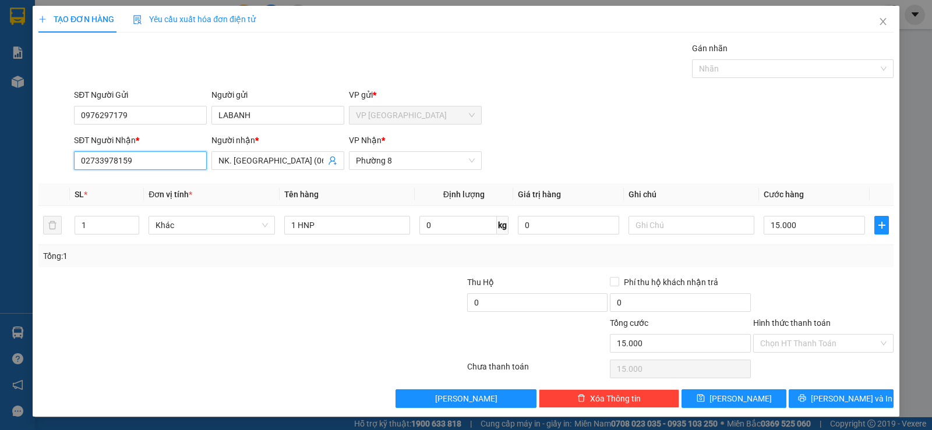
click at [183, 164] on input "02733978159" at bounding box center [140, 160] width 133 height 19
drag, startPoint x: 242, startPoint y: 375, endPoint x: 254, endPoint y: 376, distance: 12.2
click at [254, 376] on div at bounding box center [251, 369] width 429 height 23
click at [798, 342] on input "Hình thức thanh toán" at bounding box center [819, 343] width 118 height 17
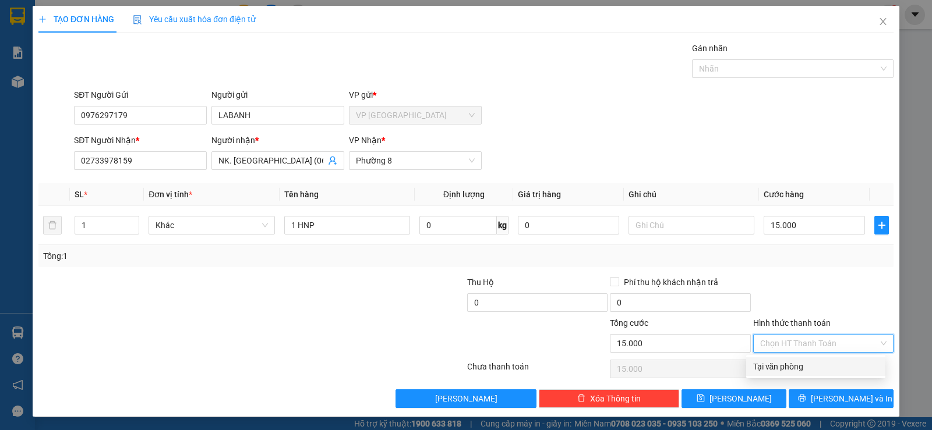
click at [797, 367] on div "Tại văn phòng" at bounding box center [815, 366] width 125 height 13
type input "0"
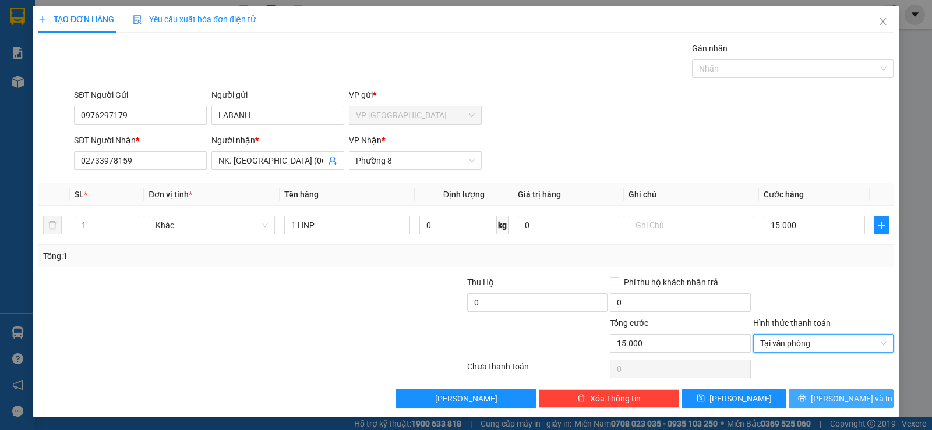
click at [796, 392] on button "Lưu và In" at bounding box center [840, 399] width 105 height 19
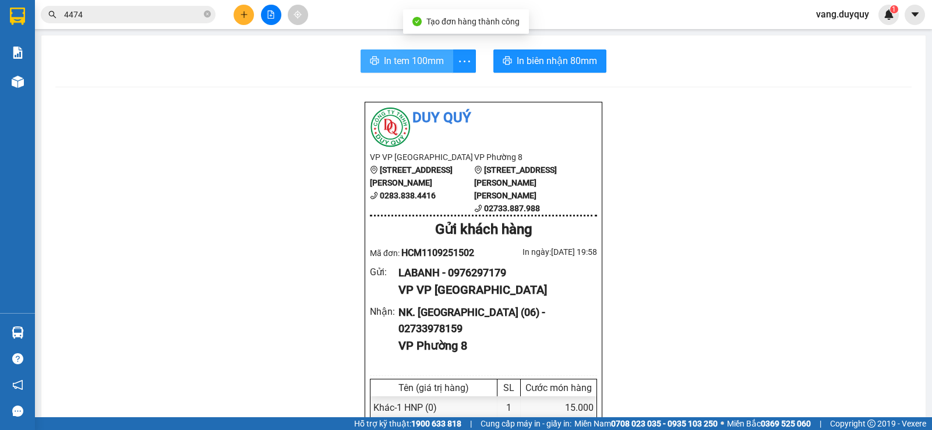
click at [386, 65] on span "In tem 100mm" at bounding box center [414, 61] width 60 height 15
click at [240, 15] on icon "plus" at bounding box center [244, 14] width 8 height 8
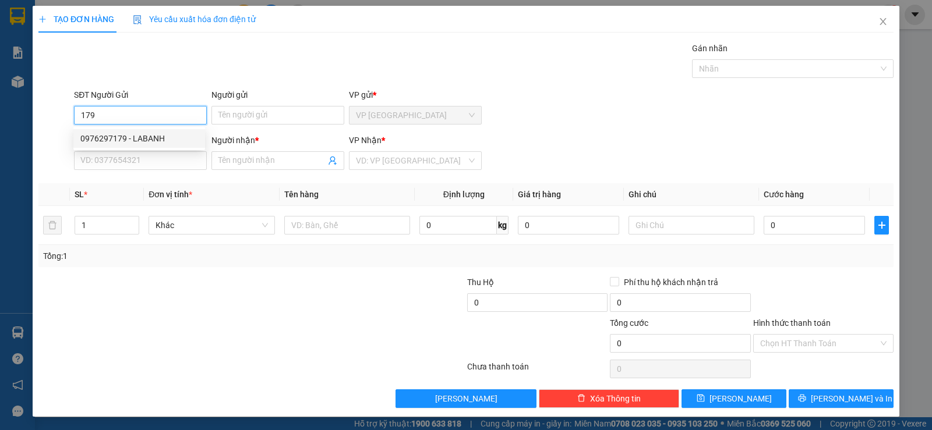
click at [167, 142] on div "0976297179 - LABANH" at bounding box center [139, 138] width 118 height 13
type input "0976297179"
type input "LABANH"
type input "02733978159"
type input "NK. SÀI GÒN (06)"
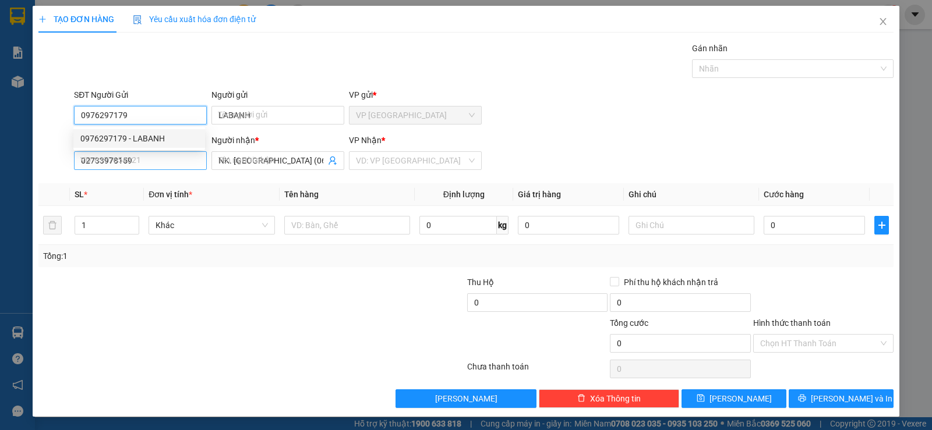
type input "15.000"
type input "0976297179"
click at [164, 158] on input "02733978159" at bounding box center [140, 160] width 133 height 19
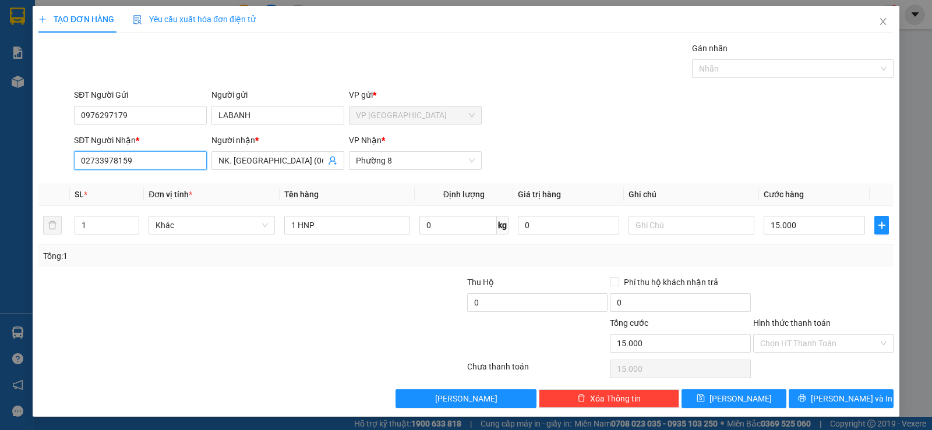
click at [164, 158] on input "02733978159" at bounding box center [140, 160] width 133 height 19
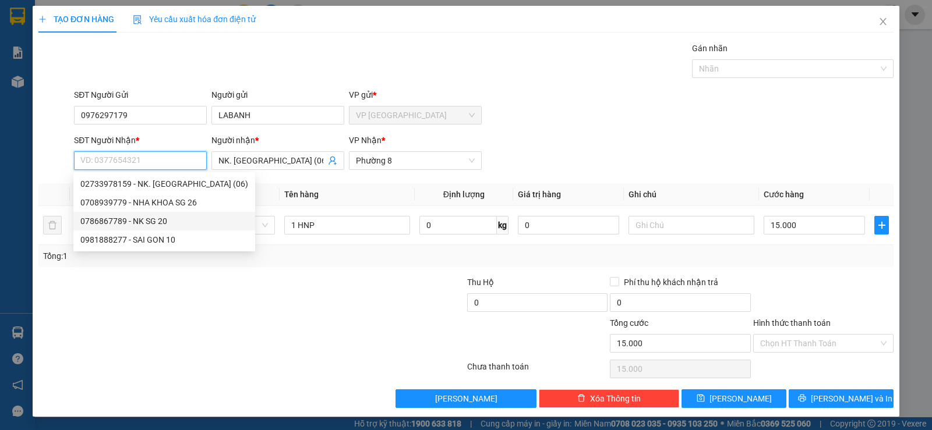
click at [168, 223] on div "0786867789 - NK SG 20" at bounding box center [164, 221] width 168 height 13
type input "0786867789"
type input "NK SG 20"
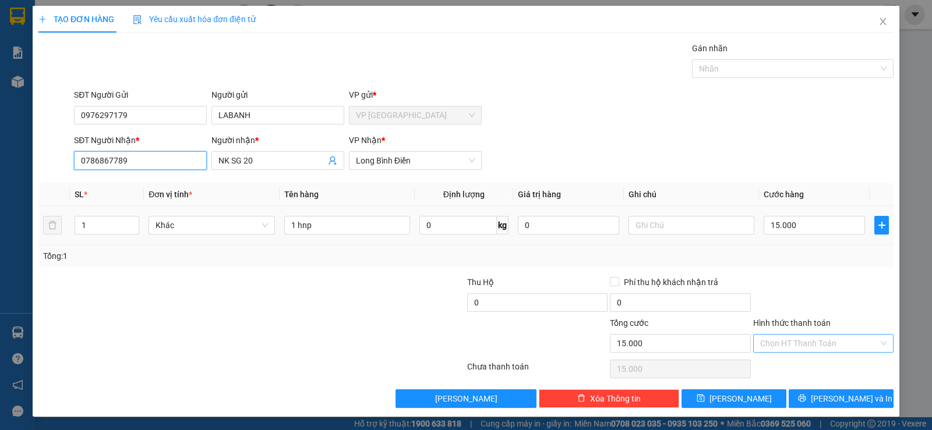
type input "0786867789"
drag, startPoint x: 836, startPoint y: 343, endPoint x: 826, endPoint y: 355, distance: 14.9
click at [835, 344] on input "Hình thức thanh toán" at bounding box center [819, 343] width 118 height 17
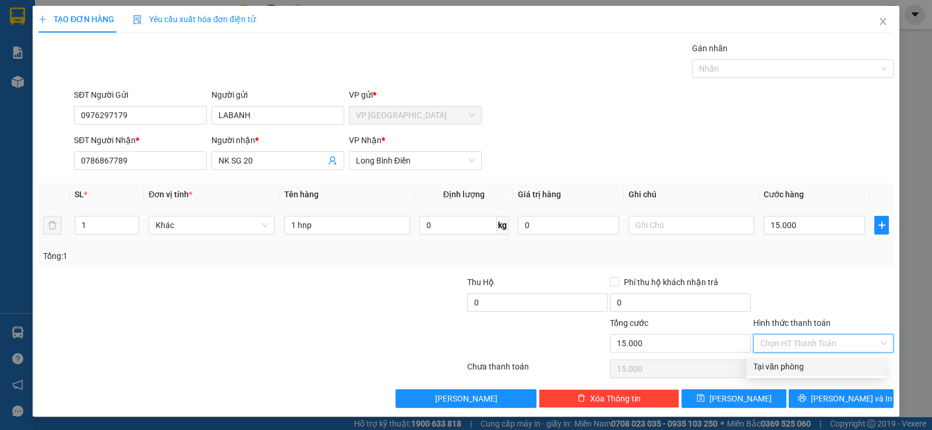
click at [811, 372] on div "Tại văn phòng" at bounding box center [815, 366] width 125 height 13
type input "0"
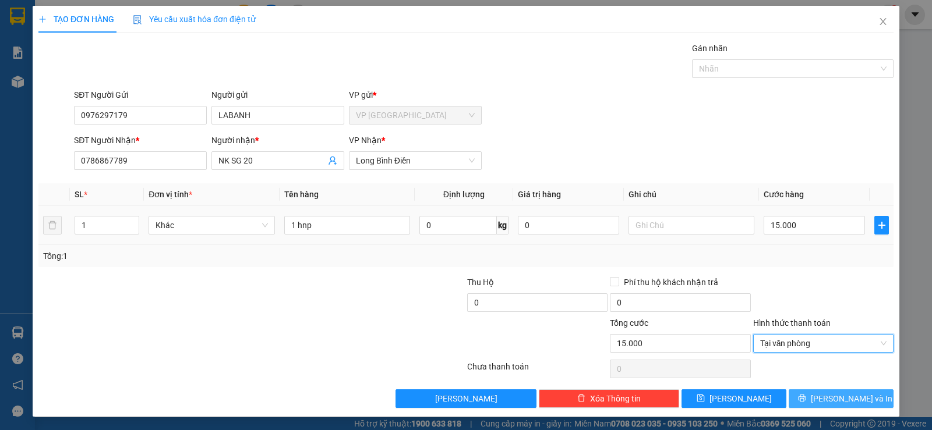
drag, startPoint x: 811, startPoint y: 392, endPoint x: 702, endPoint y: 360, distance: 113.0
click at [809, 394] on button "Lưu và In" at bounding box center [840, 399] width 105 height 19
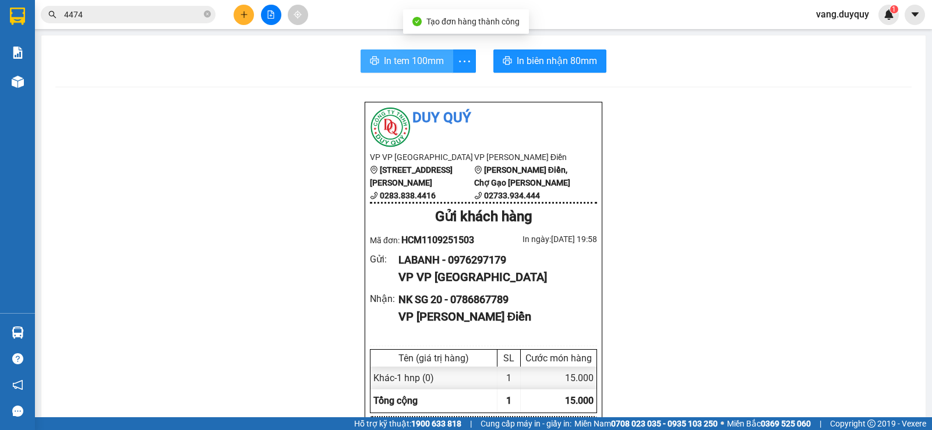
click at [377, 56] on button "In tem 100mm" at bounding box center [406, 60] width 93 height 23
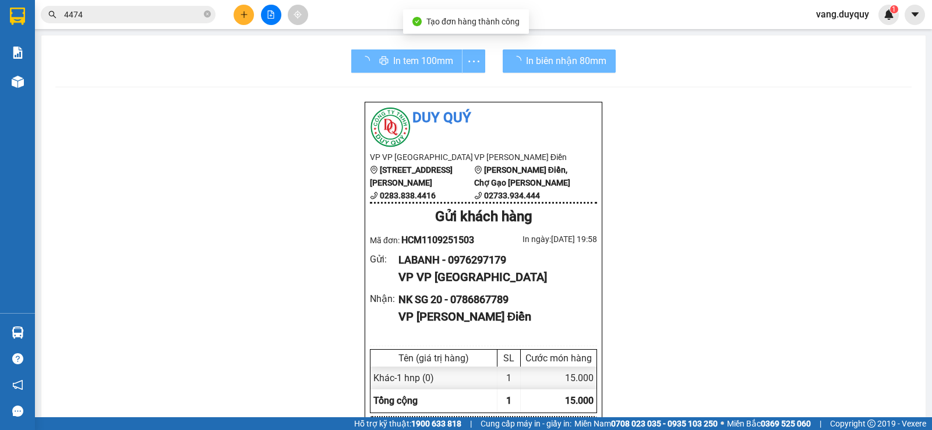
scroll to position [69, 0]
drag, startPoint x: 377, startPoint y: 56, endPoint x: 182, endPoint y: 14, distance: 199.5
click at [182, 14] on input "4474" at bounding box center [132, 14] width 137 height 13
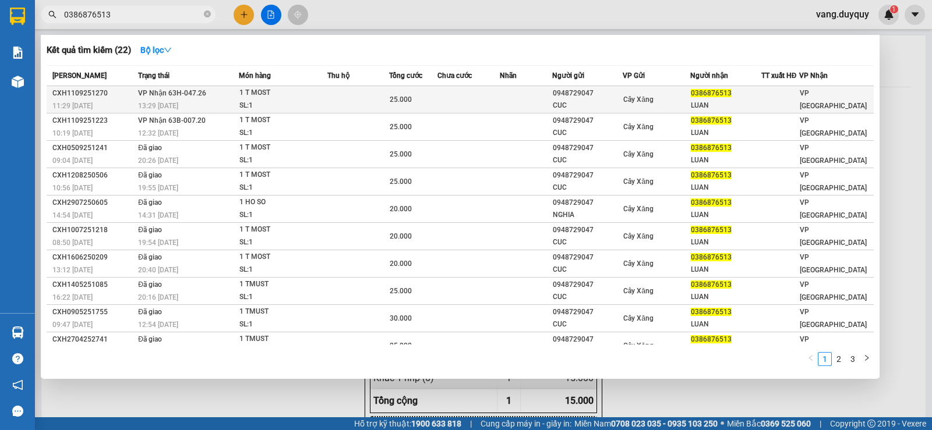
type input "0386876513"
click at [315, 101] on div "SL: 1" at bounding box center [282, 106] width 87 height 13
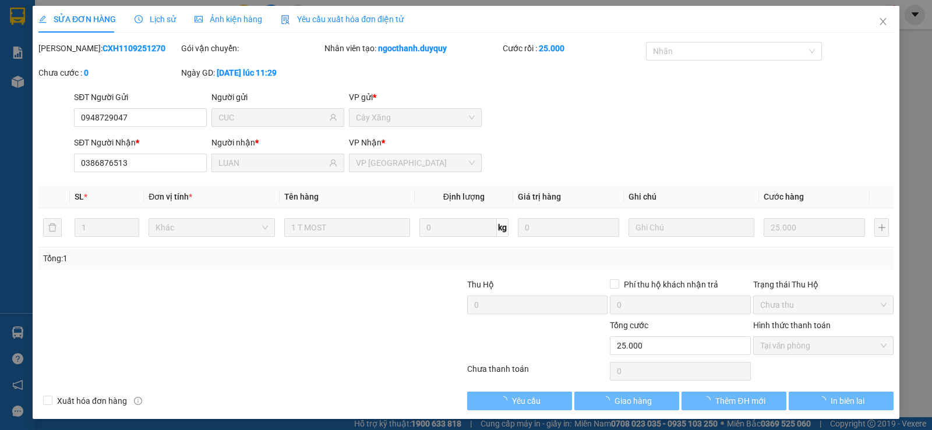
type input "0948729047"
type input "CUC"
type input "0386876513"
type input "LUAN"
type input "25.000"
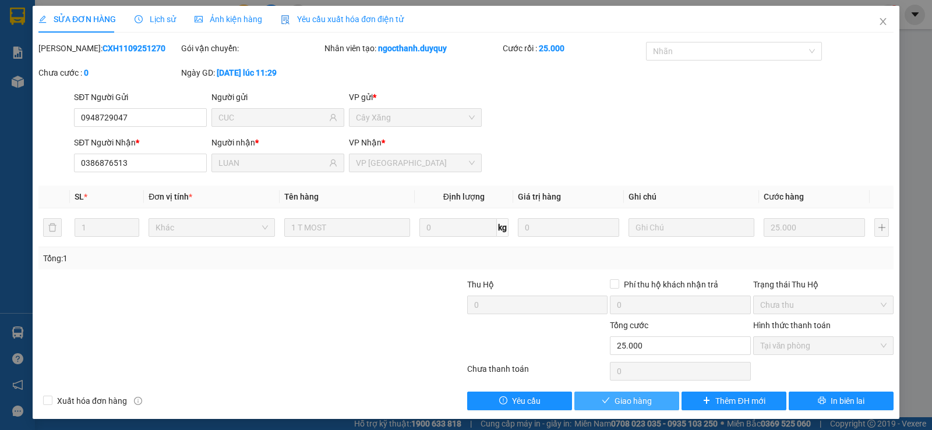
drag, startPoint x: 636, startPoint y: 399, endPoint x: 641, endPoint y: 391, distance: 9.7
click at [636, 399] on span "Giao hàng" at bounding box center [632, 401] width 37 height 13
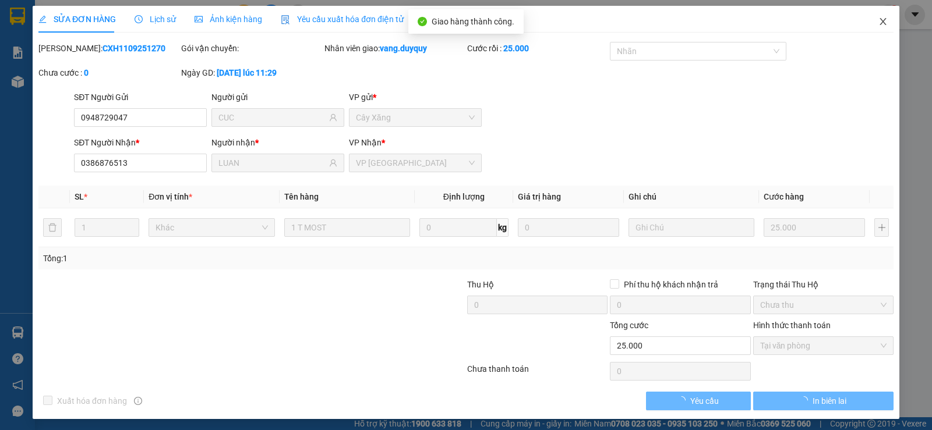
click at [879, 21] on span "Close" at bounding box center [883, 22] width 33 height 33
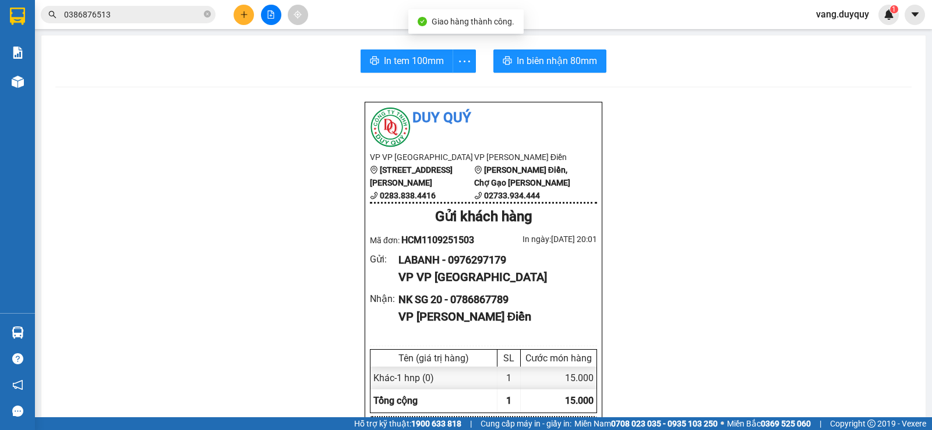
click at [181, 5] on div "Kết quả tìm kiếm ( 22 ) Bộ lọc Mã ĐH Trạng thái Món hàng Thu hộ Tổng cước Chưa …" at bounding box center [113, 15] width 227 height 20
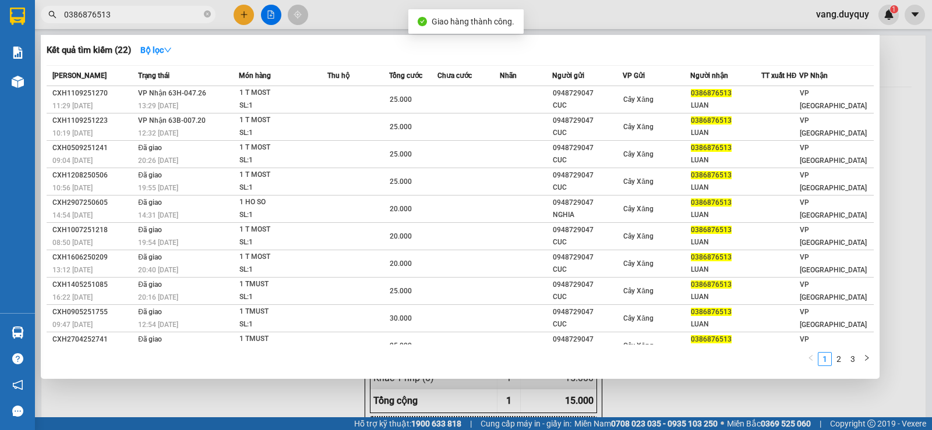
click at [168, 16] on input "0386876513" at bounding box center [132, 14] width 137 height 13
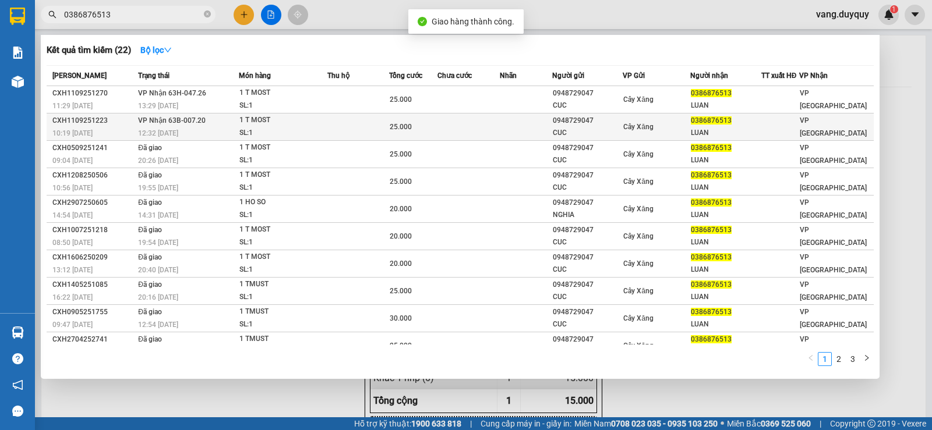
click at [227, 129] on div "12:32 - 11/09" at bounding box center [188, 133] width 100 height 13
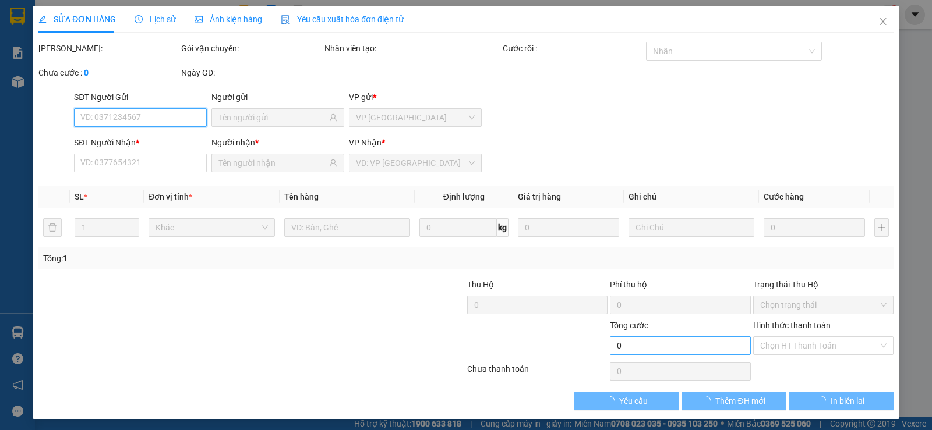
type input "0948729047"
type input "CUC"
type input "0386876513"
type input "LUAN"
type input "25.000"
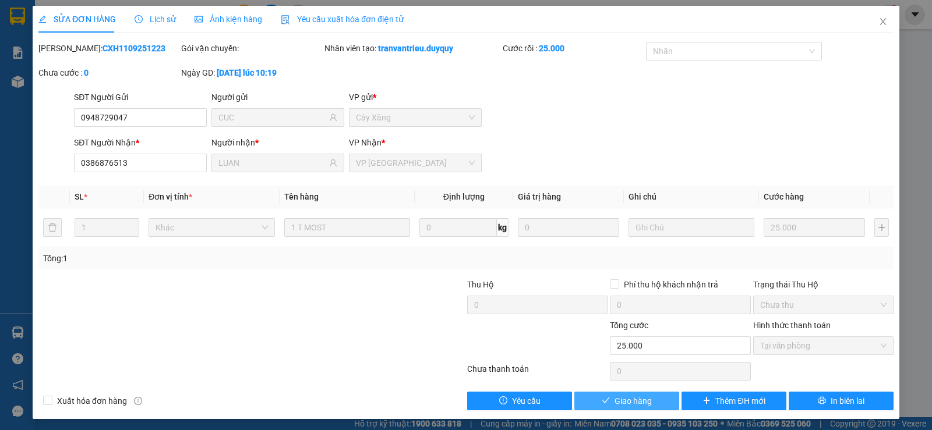
click at [651, 397] on button "Giao hàng" at bounding box center [626, 401] width 105 height 19
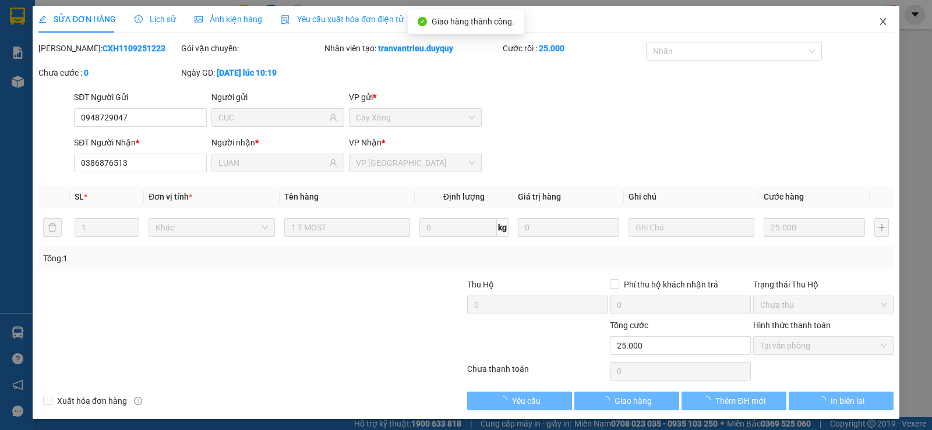
click at [872, 12] on span "Close" at bounding box center [883, 22] width 33 height 33
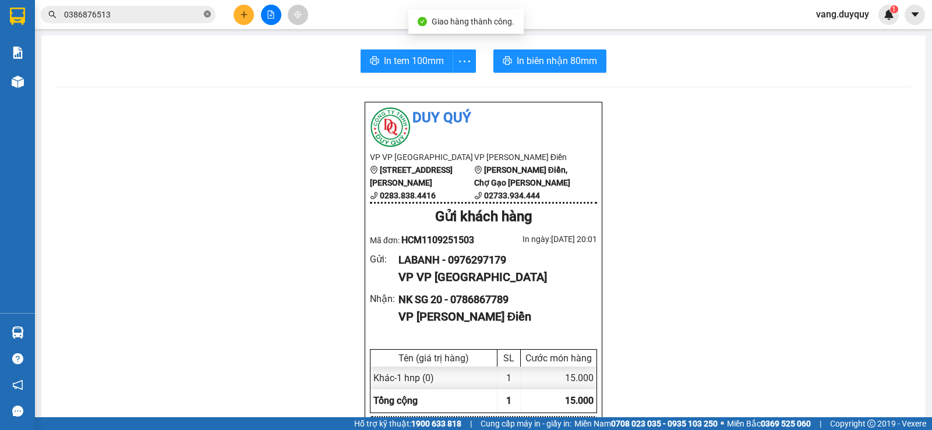
click at [207, 15] on icon "close-circle" at bounding box center [207, 13] width 7 height 7
click at [186, 16] on input "text" at bounding box center [132, 14] width 137 height 13
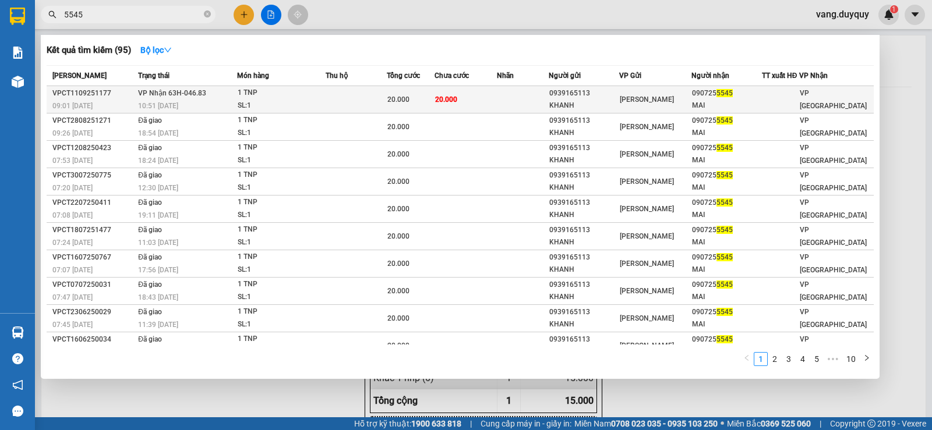
type input "5545"
click at [462, 96] on td "20.000" at bounding box center [465, 99] width 62 height 27
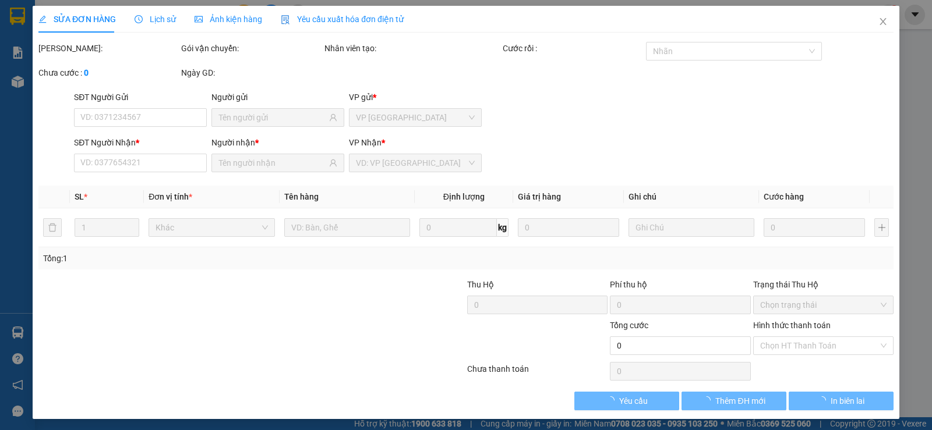
type input "0939165113"
type input "KHANH"
type input "0907255545"
type input "MAI"
type input "20.000"
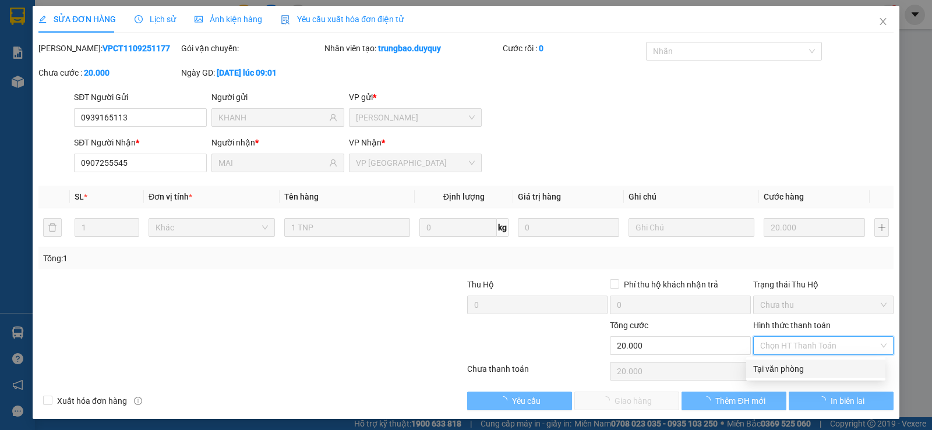
click at [789, 366] on div "Tại văn phòng" at bounding box center [815, 369] width 125 height 13
type input "0"
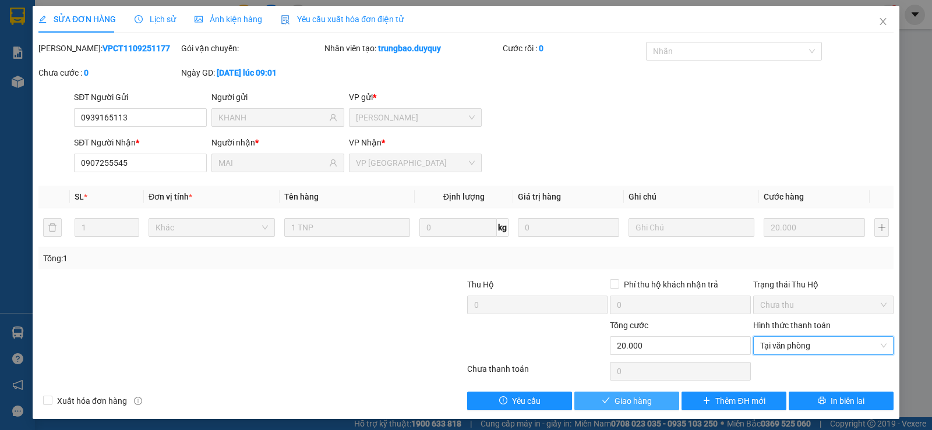
click at [656, 405] on button "Giao hàng" at bounding box center [626, 401] width 105 height 19
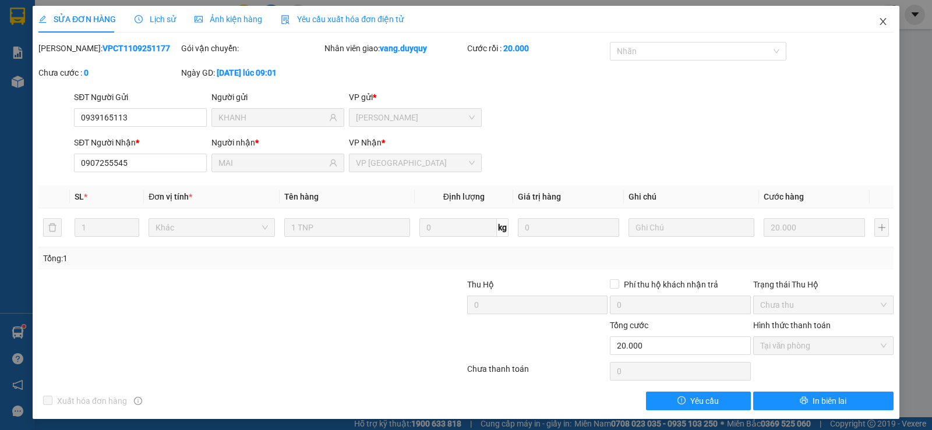
click at [883, 29] on span "Close" at bounding box center [883, 22] width 33 height 33
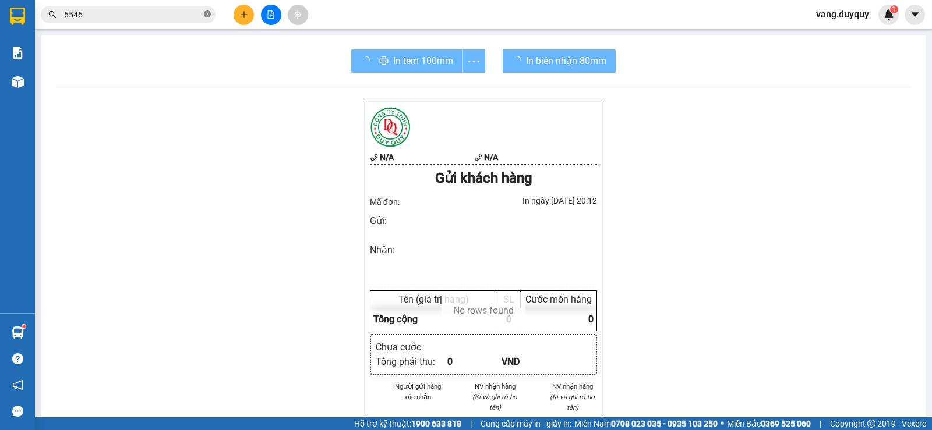
click at [206, 9] on span at bounding box center [207, 14] width 7 height 11
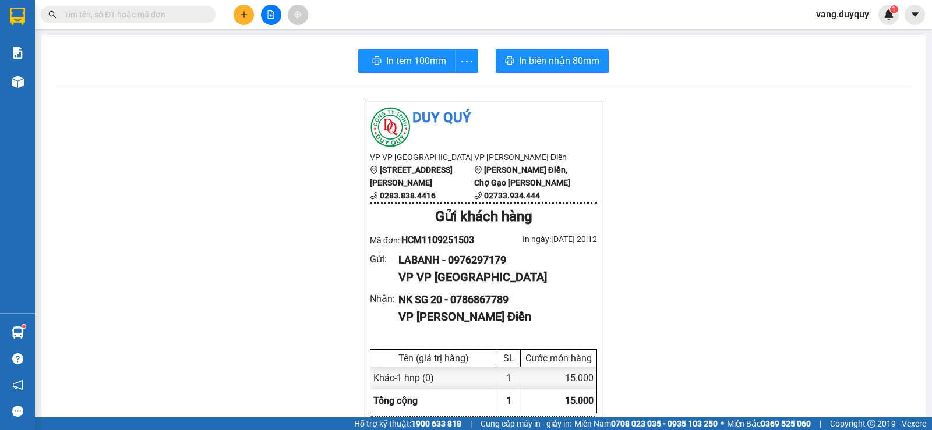
click at [188, 12] on input "text" at bounding box center [132, 14] width 137 height 13
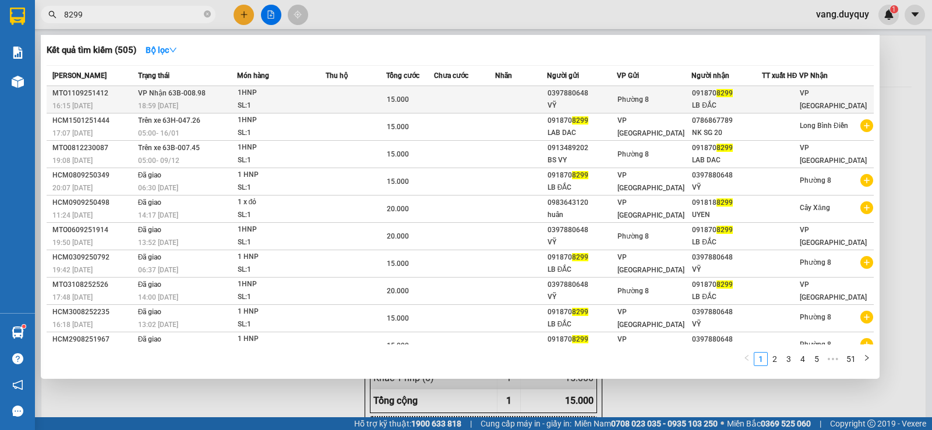
type input "8299"
click at [346, 87] on td at bounding box center [356, 99] width 61 height 27
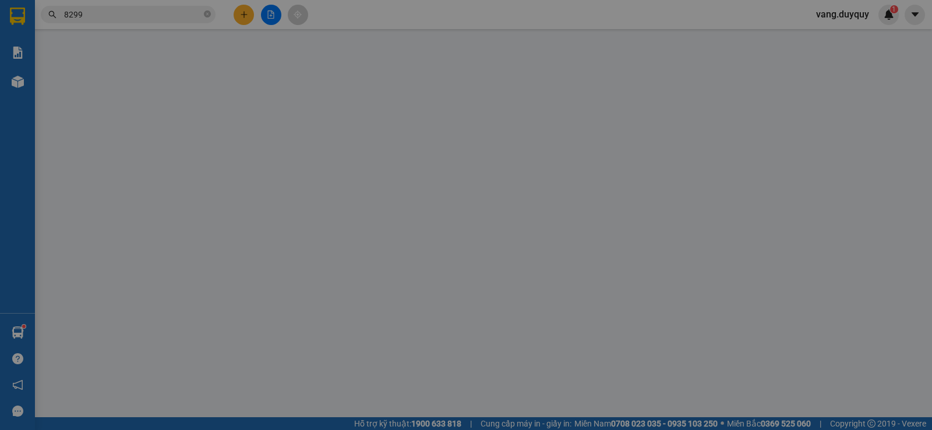
type input "0397880648"
type input "VỸ"
type input "0918708299"
type input "LB ĐẮC"
type input "15.000"
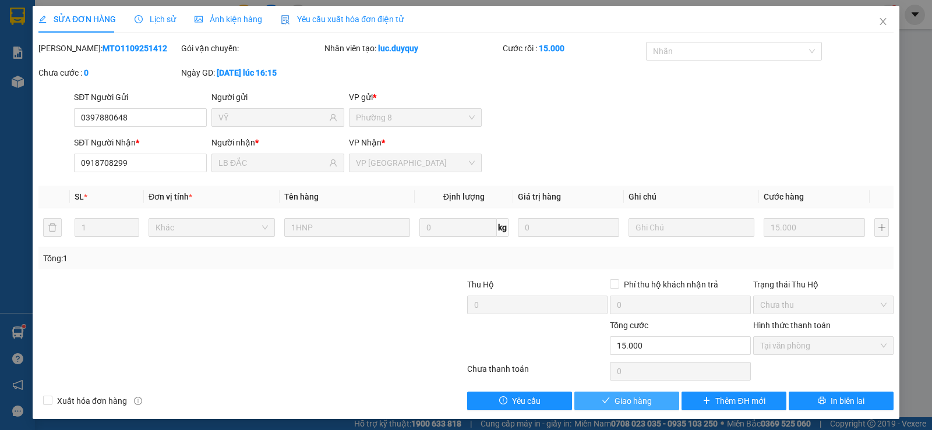
click at [635, 398] on span "Giao hàng" at bounding box center [632, 401] width 37 height 13
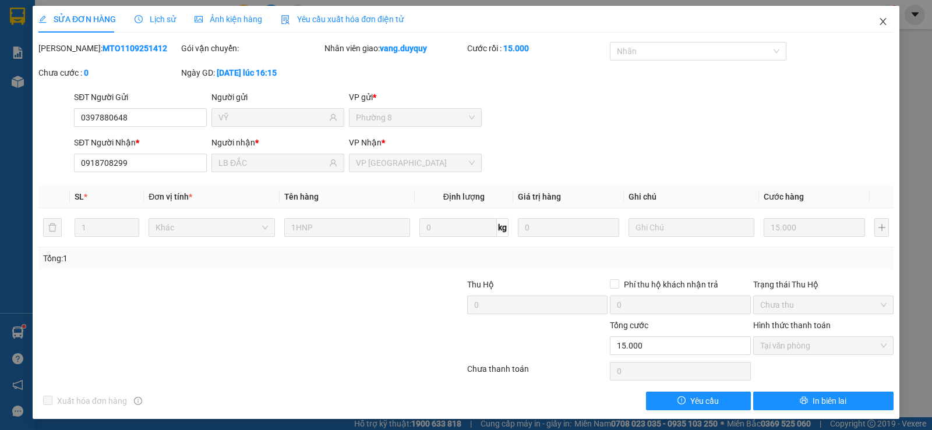
click at [872, 27] on span "Close" at bounding box center [883, 22] width 33 height 33
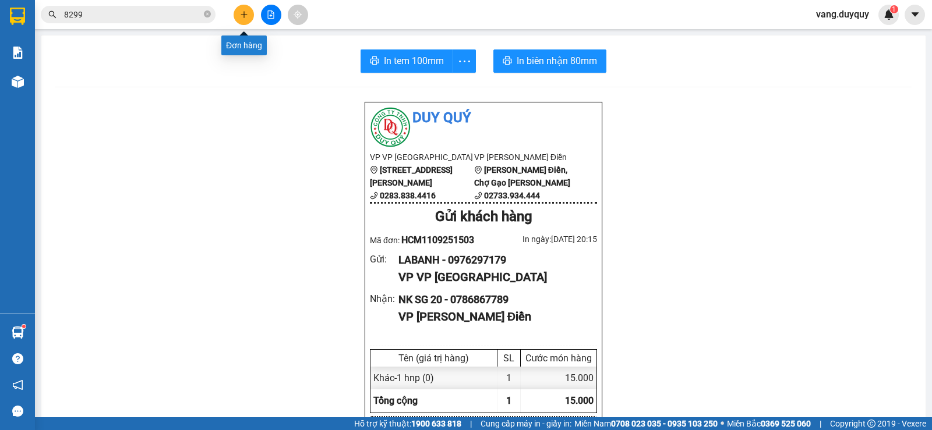
click at [244, 20] on button at bounding box center [244, 15] width 20 height 20
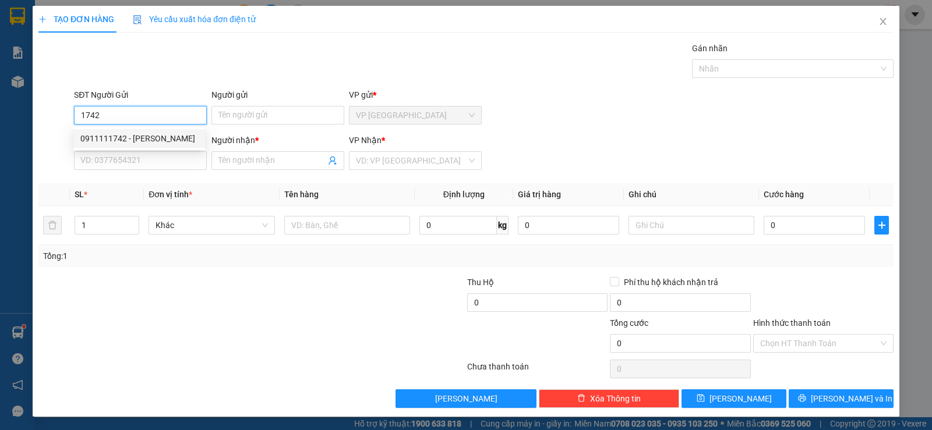
click at [149, 136] on div "0911111742 - NHU" at bounding box center [139, 138] width 118 height 13
type input "0911111742"
type input "NHU"
type input "0777139999"
type input "tuệ lâm"
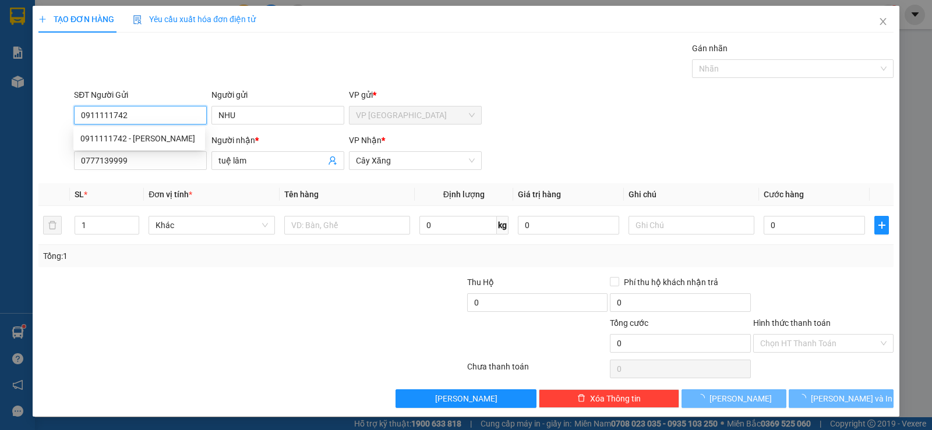
type input "20.000"
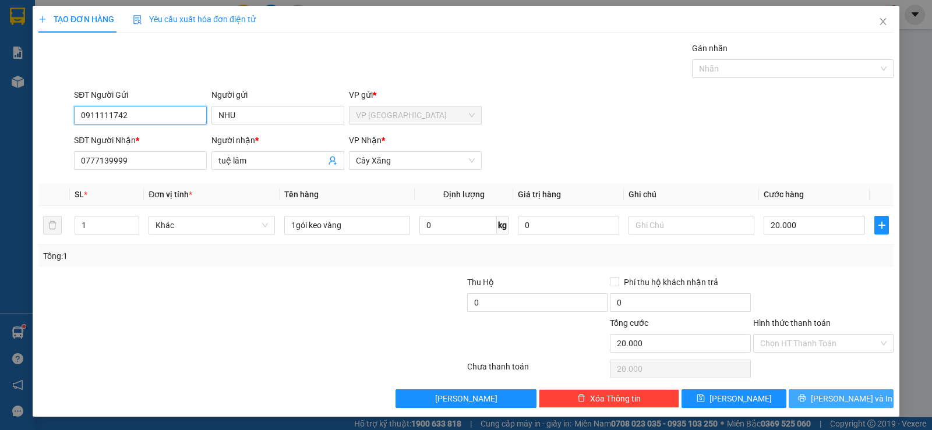
type input "0911111742"
click at [816, 391] on button "Lưu và In" at bounding box center [840, 399] width 105 height 19
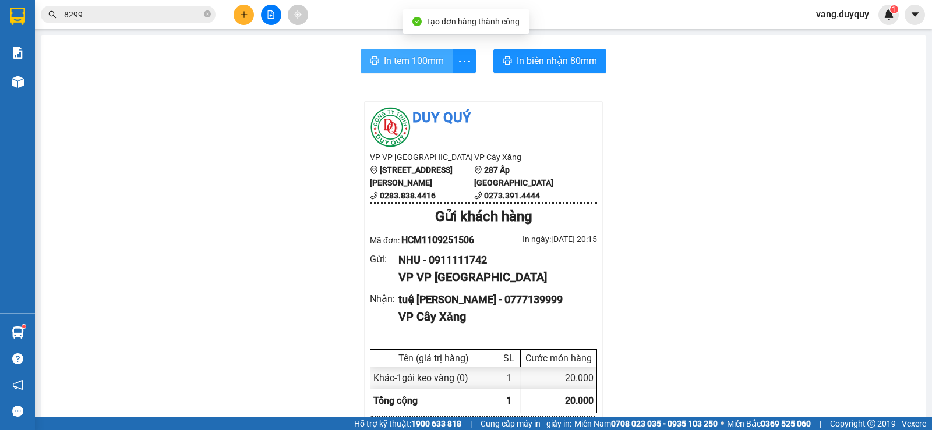
click at [370, 59] on icon "printer" at bounding box center [374, 60] width 9 height 9
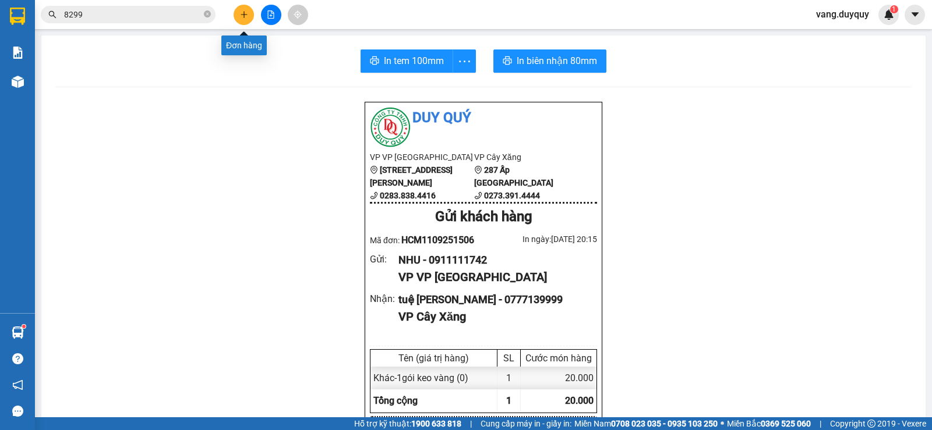
click at [250, 18] on button at bounding box center [244, 15] width 20 height 20
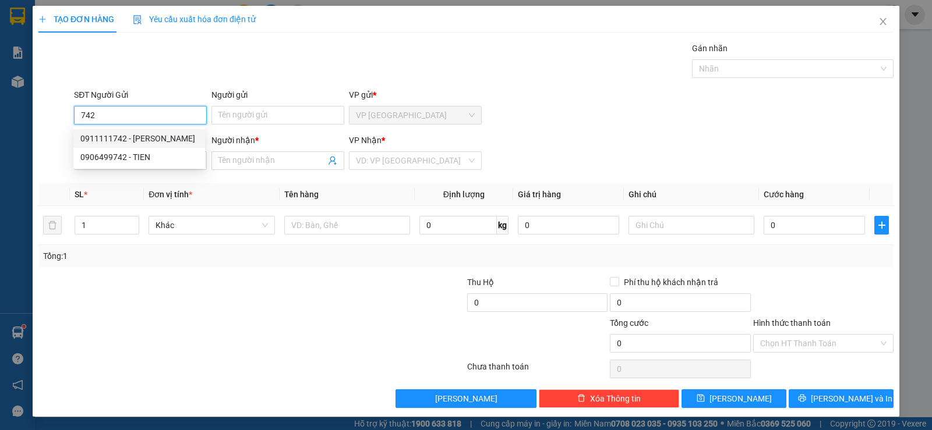
click at [148, 137] on div "0911111742 - NHU" at bounding box center [139, 138] width 118 height 13
type input "0911111742"
type input "NHU"
type input "0777139999"
type input "tuệ lâm"
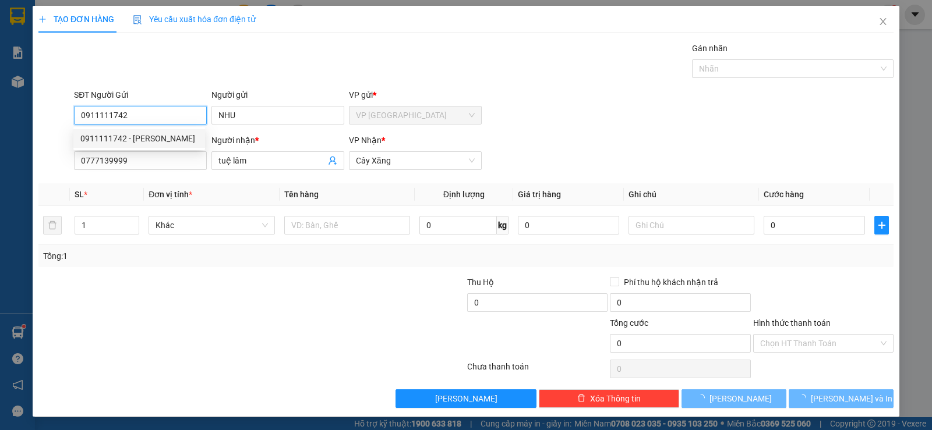
type input "20.000"
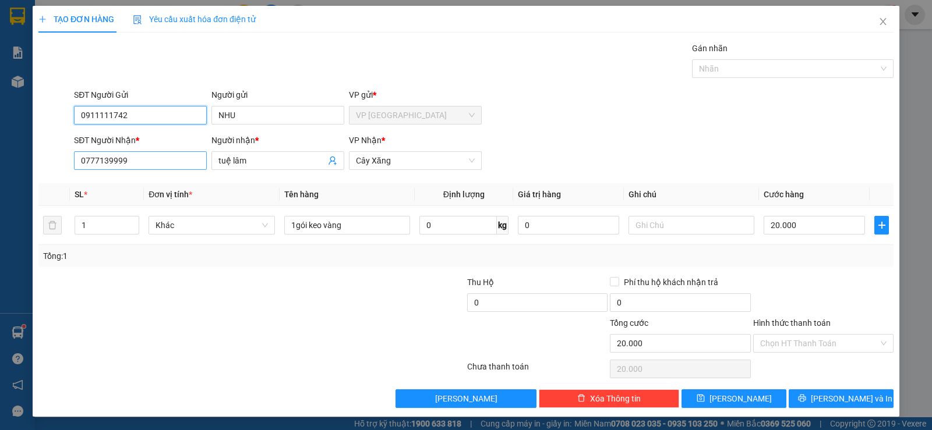
type input "0911111742"
click at [172, 156] on input "0777139999" at bounding box center [140, 160] width 133 height 19
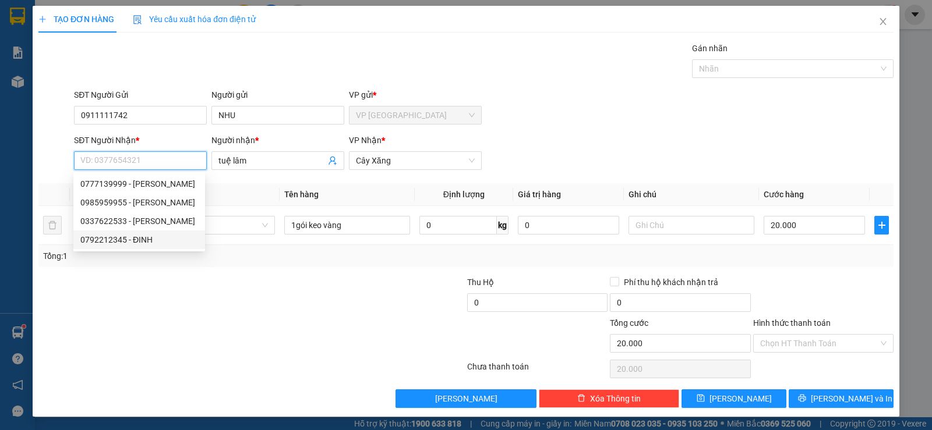
click at [133, 236] on div "0792212345 - ĐINH" at bounding box center [139, 240] width 118 height 13
type input "0792212345"
type input "ĐINH"
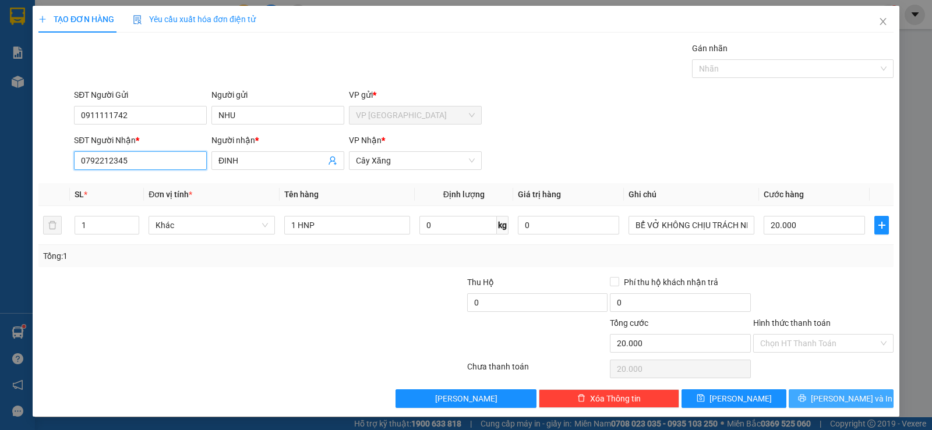
type input "0792212345"
click at [843, 401] on span "Lưu và In" at bounding box center [852, 398] width 82 height 13
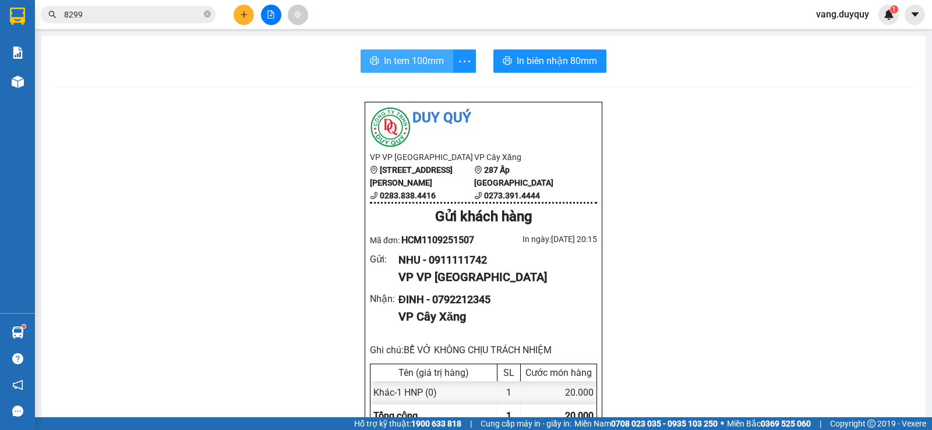
click at [429, 56] on span "In tem 100mm" at bounding box center [414, 61] width 60 height 15
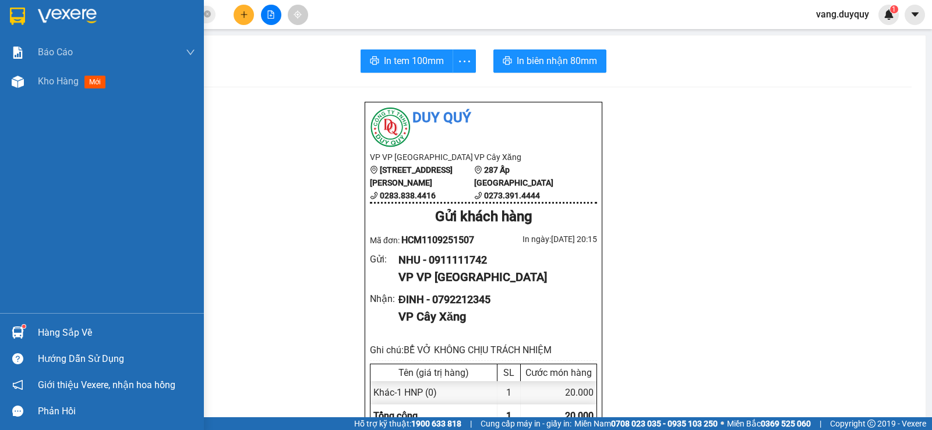
click at [43, 332] on div "Hàng sắp về" at bounding box center [116, 332] width 157 height 17
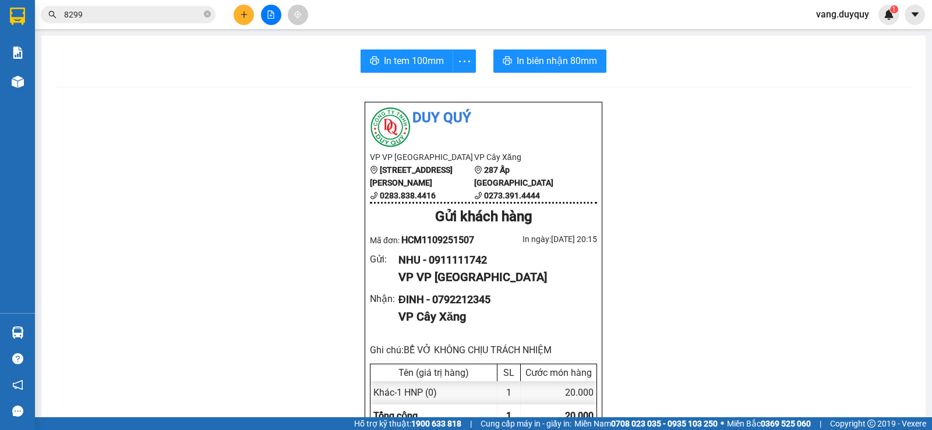
click at [296, 161] on section "Kết quả tìm kiếm ( 505 ) Bộ lọc Mã ĐH Trạng thái Món hàng Thu hộ Tổng cước Chưa…" at bounding box center [466, 215] width 932 height 430
click at [206, 13] on icon "close-circle" at bounding box center [207, 13] width 7 height 7
click at [149, 7] on span at bounding box center [128, 14] width 175 height 17
click at [149, 16] on input "text" at bounding box center [132, 14] width 137 height 13
click at [117, 14] on input "text" at bounding box center [132, 14] width 137 height 13
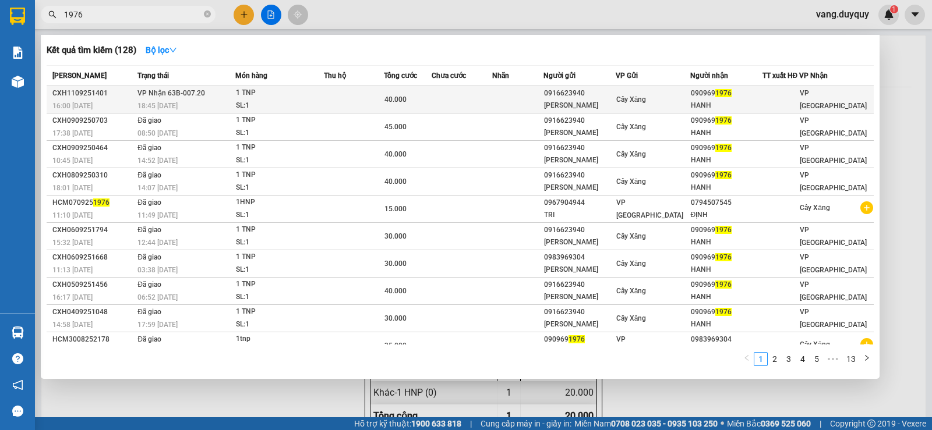
type input "1976"
click at [340, 99] on td at bounding box center [354, 99] width 60 height 27
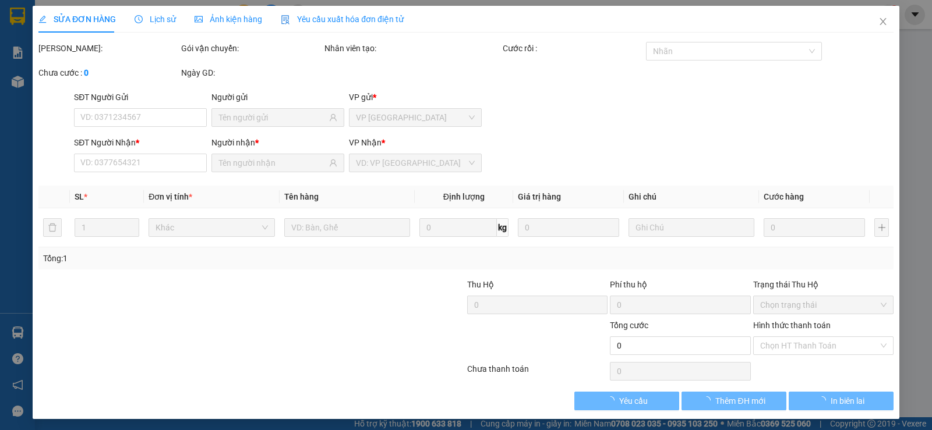
type input "0916623940"
type input "HƯƠNG THUY"
type input "0909691976"
type input "HANH"
type input "40.000"
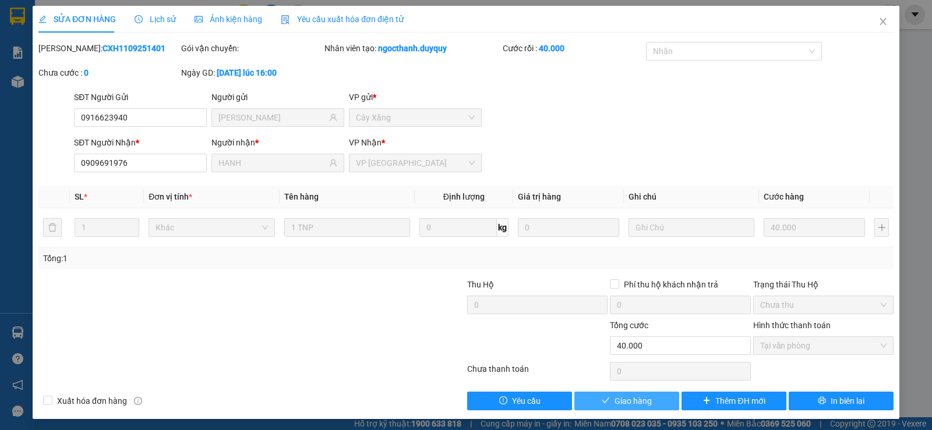
click at [620, 396] on span "Giao hàng" at bounding box center [632, 401] width 37 height 13
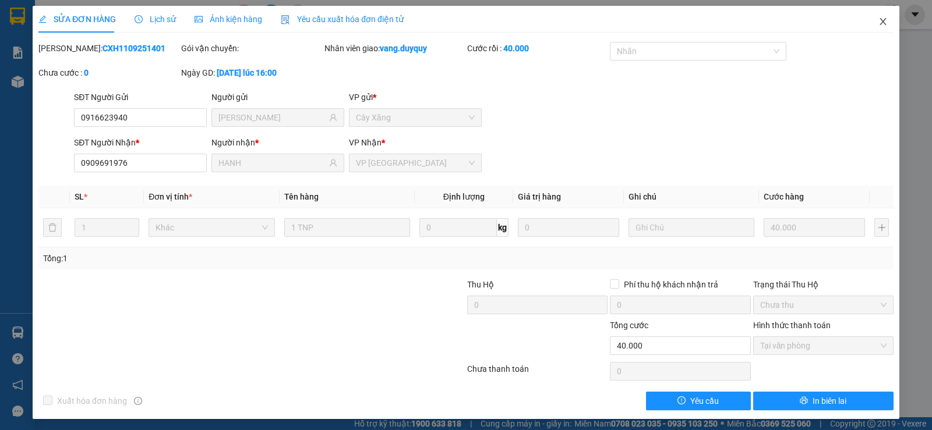
click at [875, 12] on span "Close" at bounding box center [883, 22] width 33 height 33
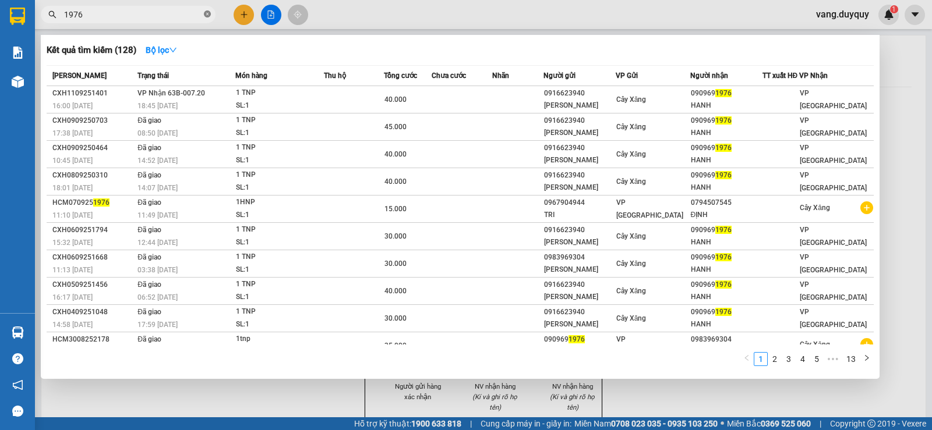
click at [207, 15] on icon "close-circle" at bounding box center [207, 13] width 7 height 7
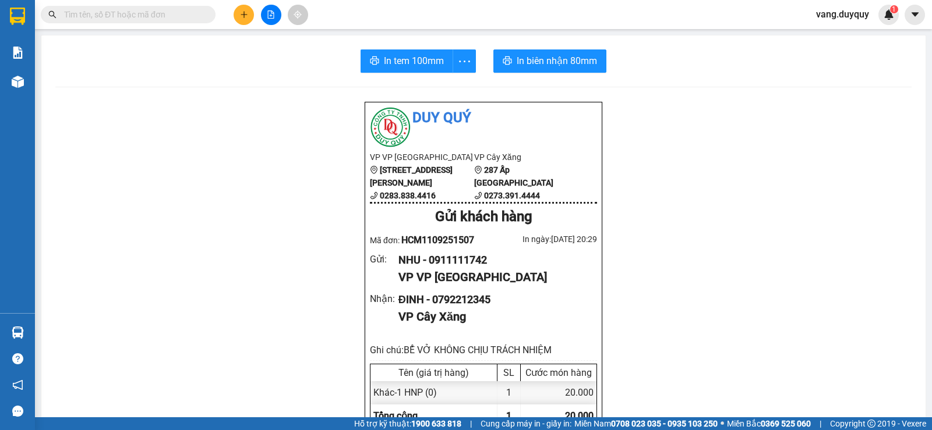
click at [165, 18] on input "text" at bounding box center [132, 14] width 137 height 13
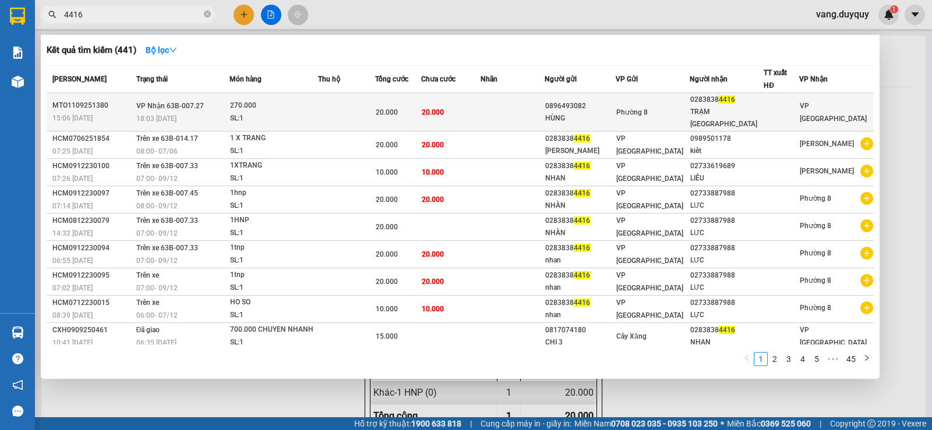
type input "4416"
click at [334, 104] on td at bounding box center [346, 112] width 57 height 38
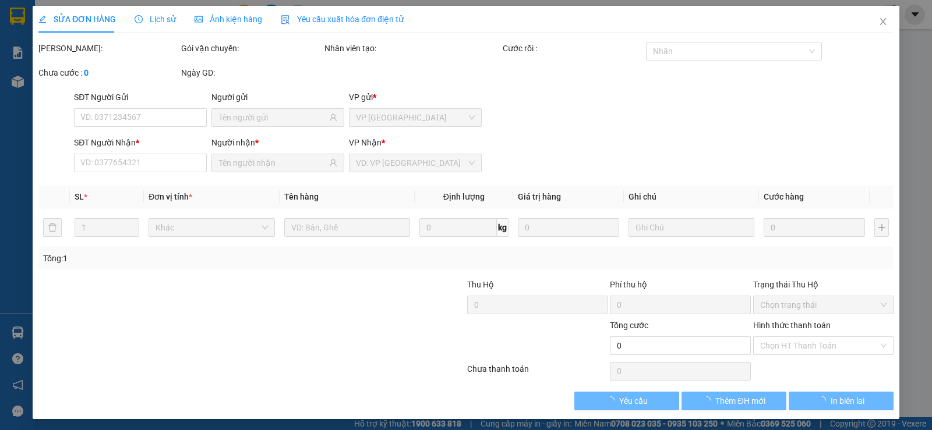
type input "0896493082"
type input "HÙNG"
type input "02838384416"
type input "TRẠM SÀI GÒN"
type input "20.000"
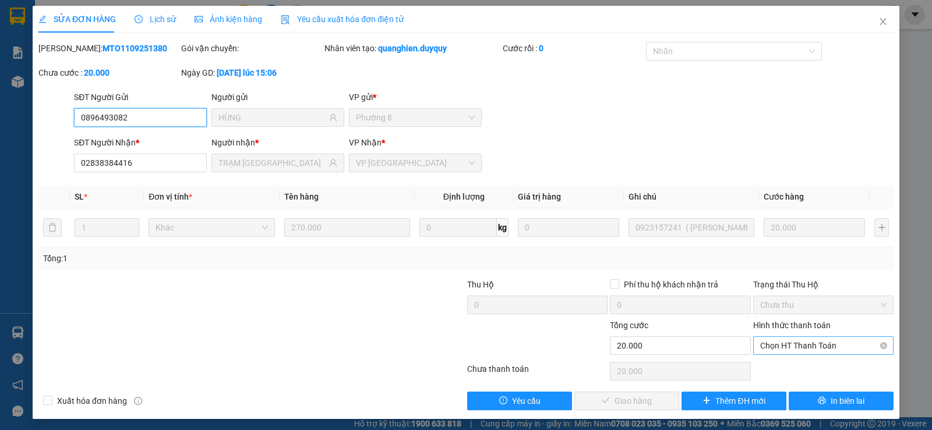
click at [811, 346] on span "Chọn HT Thanh Toán" at bounding box center [823, 345] width 126 height 17
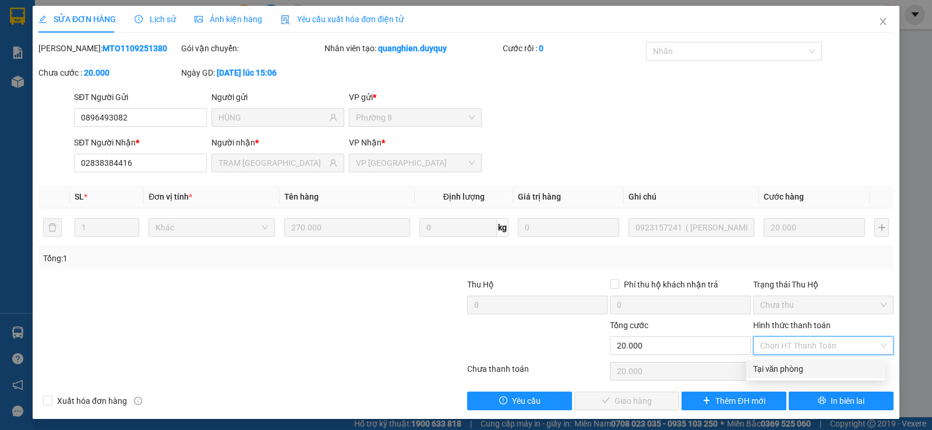
drag, startPoint x: 798, startPoint y: 366, endPoint x: 702, endPoint y: 386, distance: 98.7
click at [797, 367] on div "Tại văn phòng" at bounding box center [815, 369] width 125 height 13
type input "0"
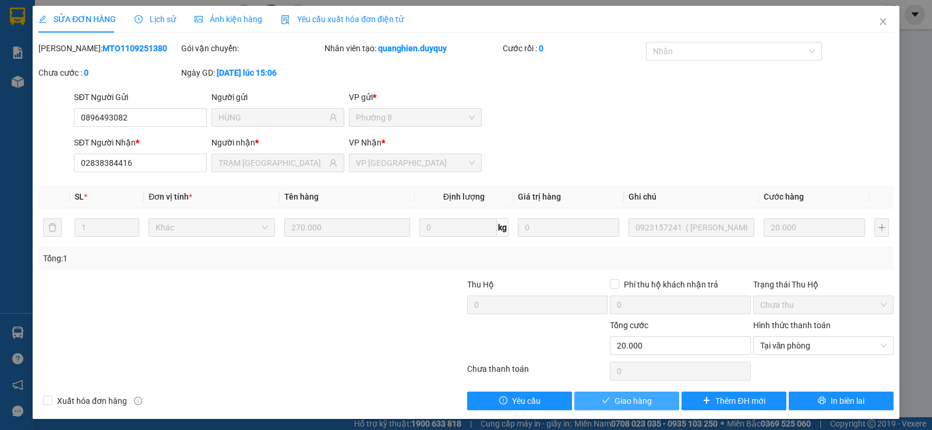
click at [628, 404] on span "Giao hàng" at bounding box center [632, 401] width 37 height 13
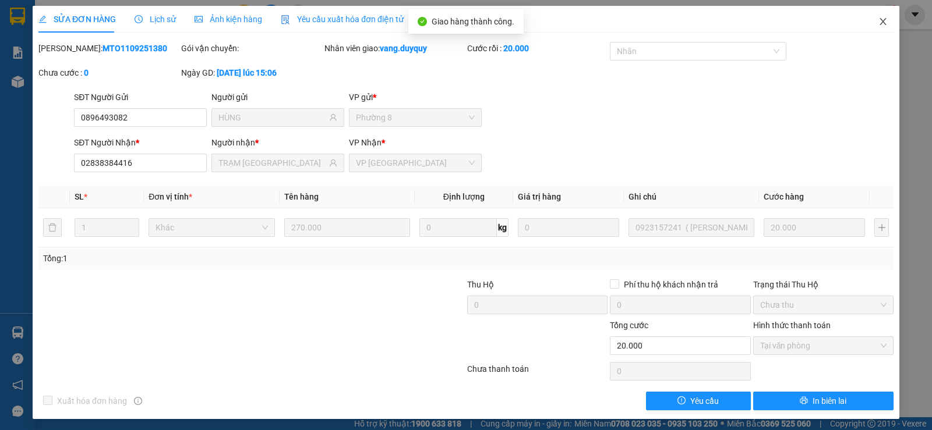
click at [878, 22] on icon "close" at bounding box center [882, 21] width 9 height 9
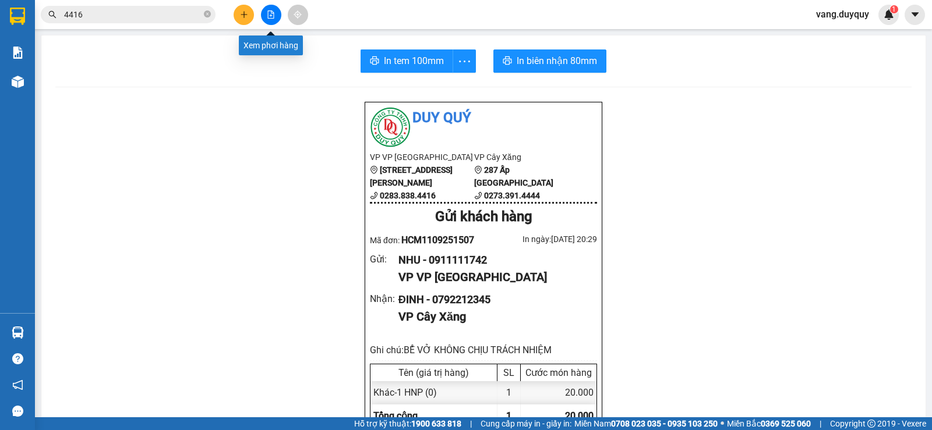
click at [243, 12] on icon "plus" at bounding box center [244, 14] width 8 height 8
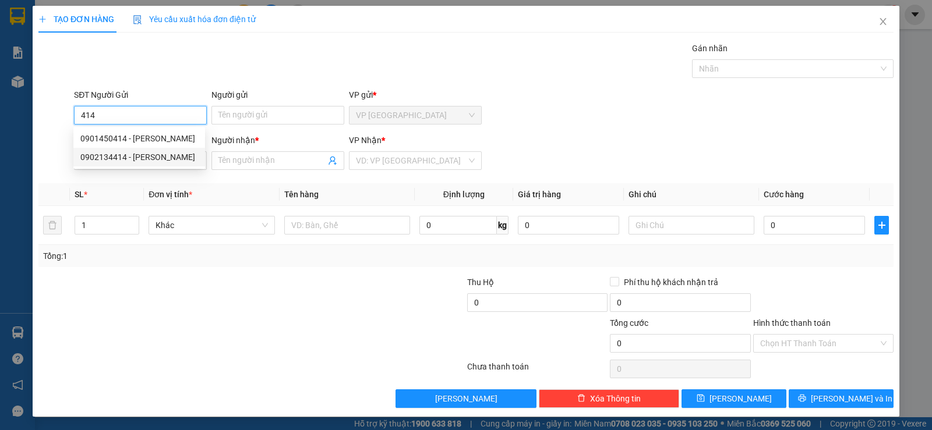
click at [149, 154] on div "0902134414 - KHANH" at bounding box center [139, 157] width 118 height 13
type input "0902134414"
type input "KHANH"
type input "0792212345"
type input "ĐINH"
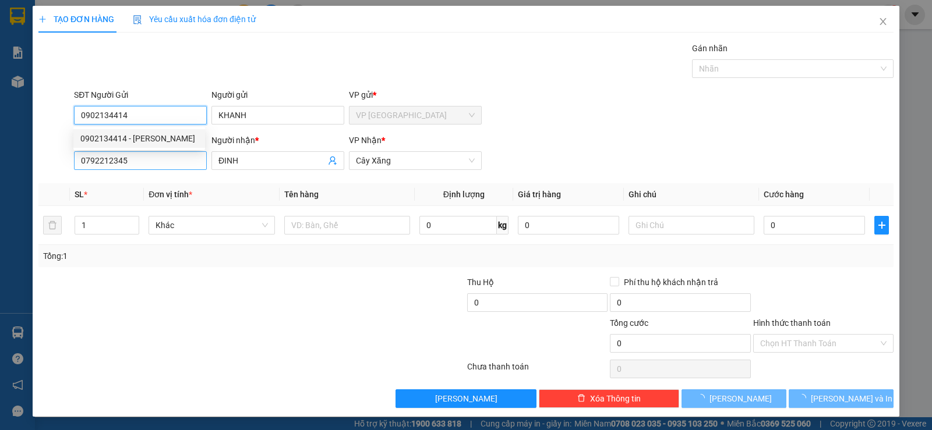
type input "20.000"
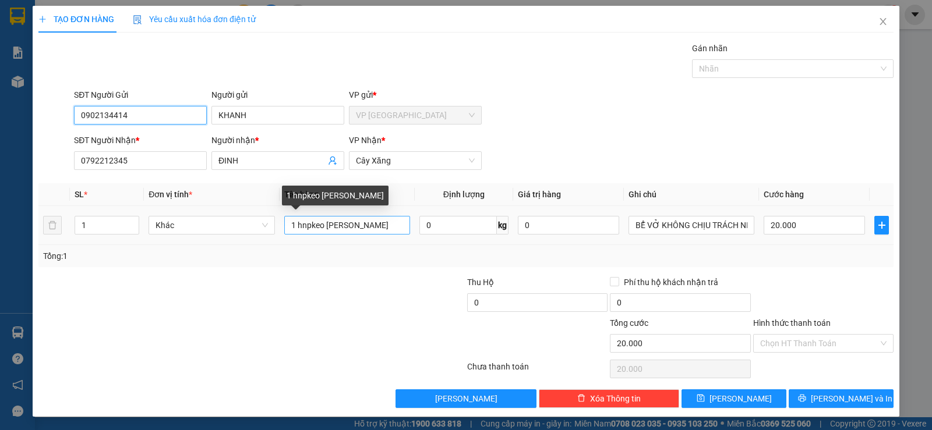
type input "0902134414"
drag, startPoint x: 372, startPoint y: 226, endPoint x: 130, endPoint y: 255, distance: 244.0
click at [130, 255] on div "SL * Đơn vị tính * Tên hàng Định lượng Giá trị hàng Ghi chú Cước hàng 1 Khác 1 …" at bounding box center [465, 225] width 855 height 84
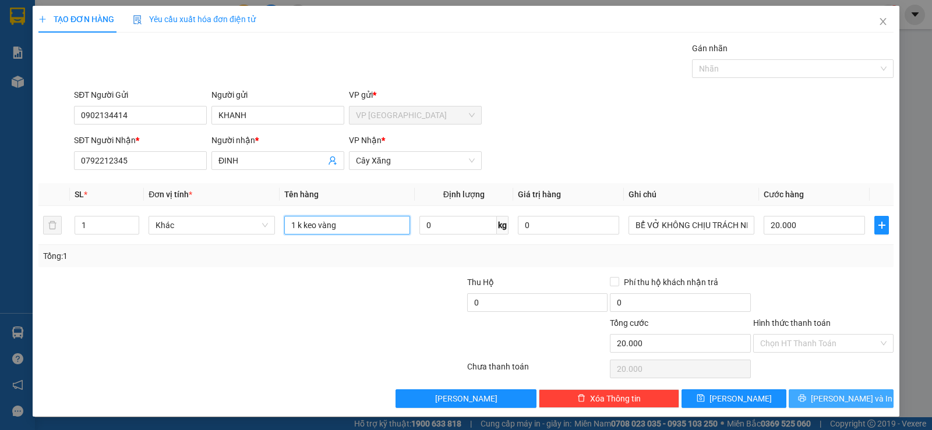
type input "1 k keo vàng"
click at [856, 397] on button "Lưu và In" at bounding box center [840, 399] width 105 height 19
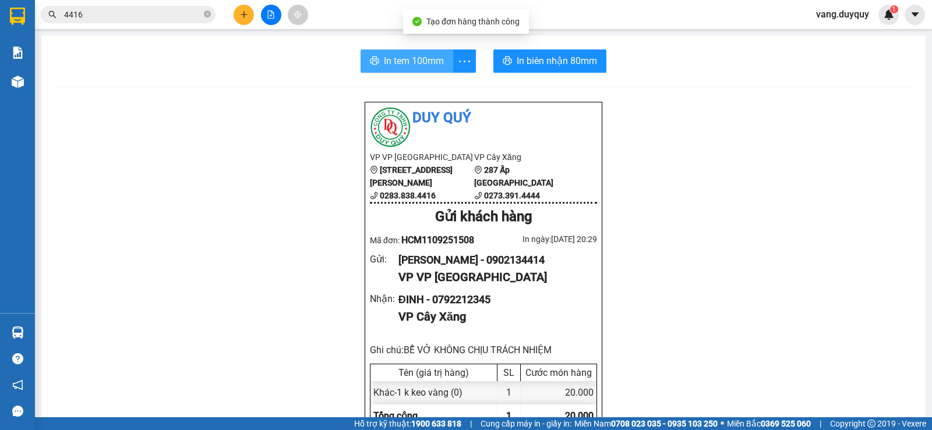
click at [411, 63] on span "In tem 100mm" at bounding box center [414, 61] width 60 height 15
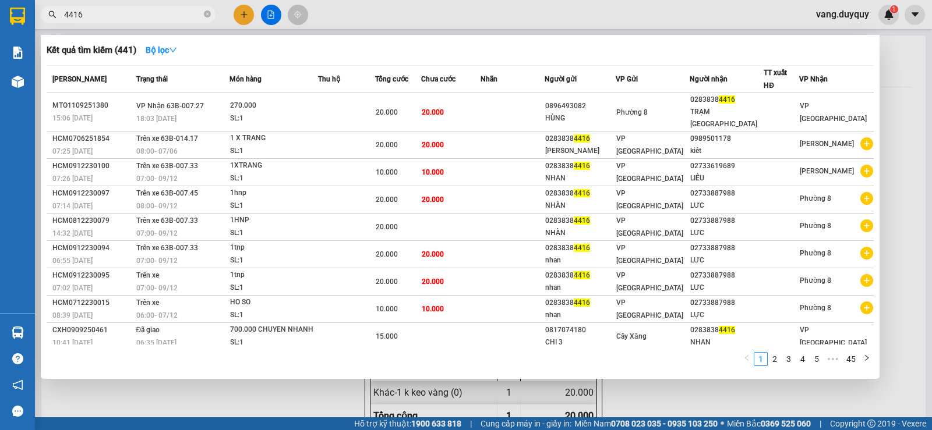
click at [188, 18] on input "4416" at bounding box center [132, 14] width 137 height 13
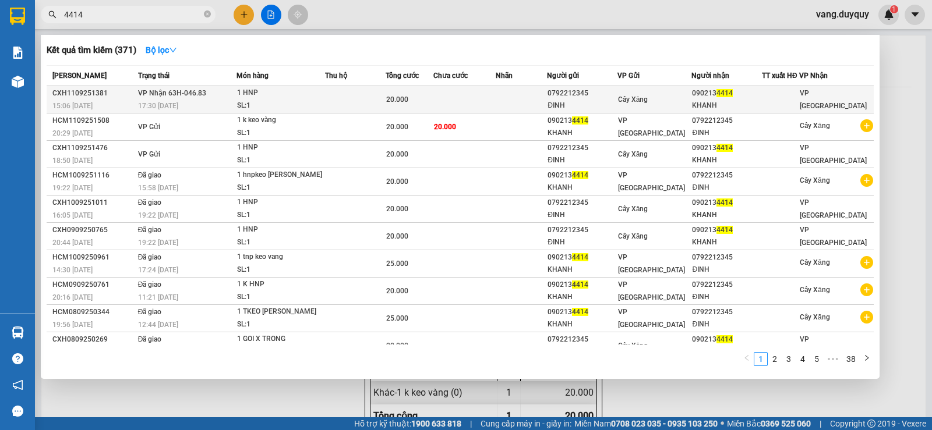
type input "4414"
click at [450, 102] on td at bounding box center [464, 99] width 62 height 27
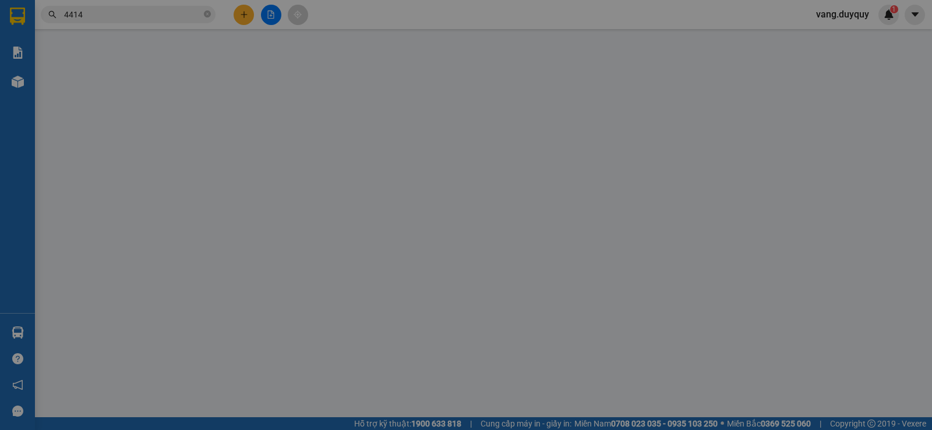
type input "0792212345"
type input "ĐINH"
type input "0902134414"
type input "KHANH"
type input "20.000"
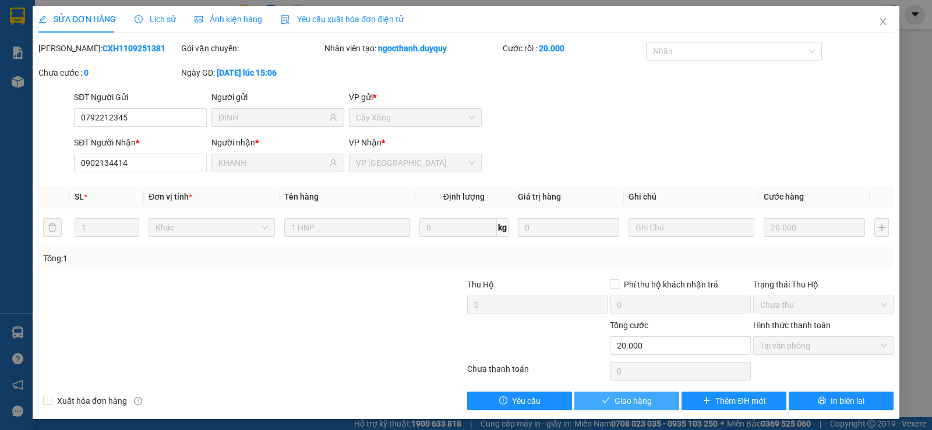
click at [598, 410] on button "Giao hàng" at bounding box center [626, 401] width 105 height 19
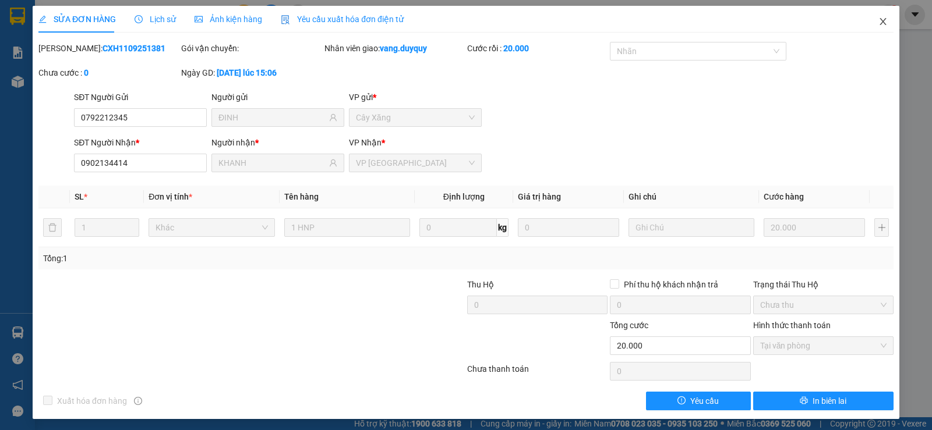
click at [879, 29] on span "Close" at bounding box center [883, 22] width 33 height 33
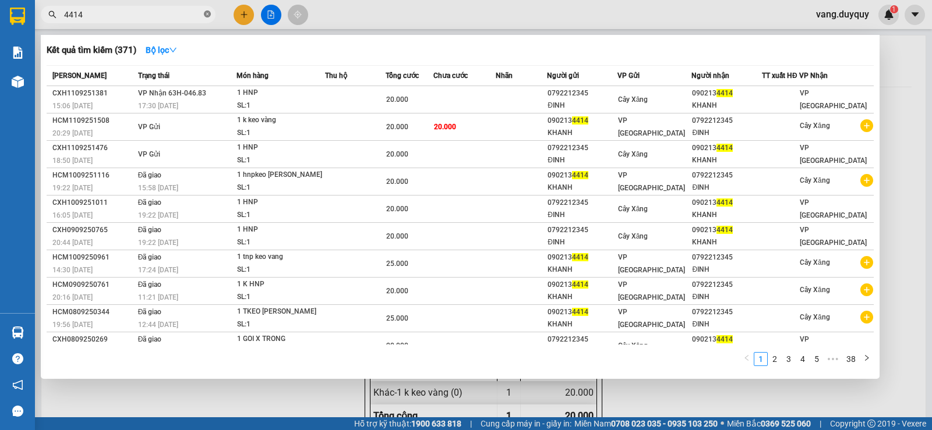
click at [206, 13] on icon "close-circle" at bounding box center [207, 13] width 7 height 7
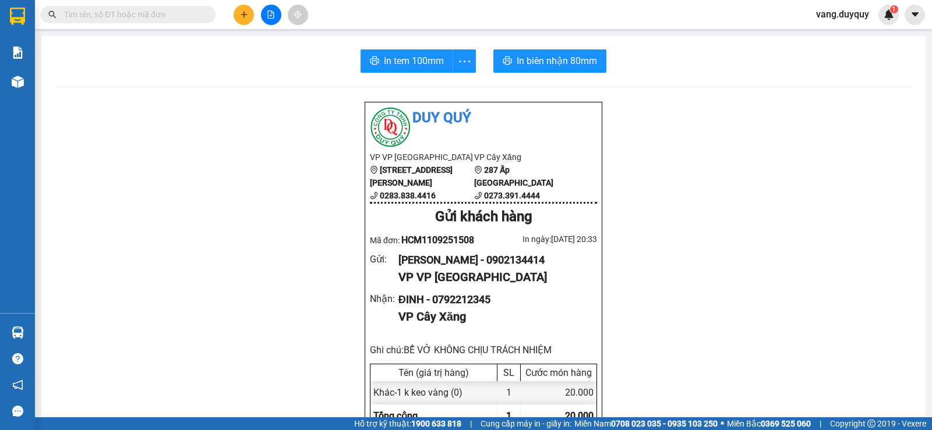
click at [182, 15] on input "text" at bounding box center [132, 14] width 137 height 13
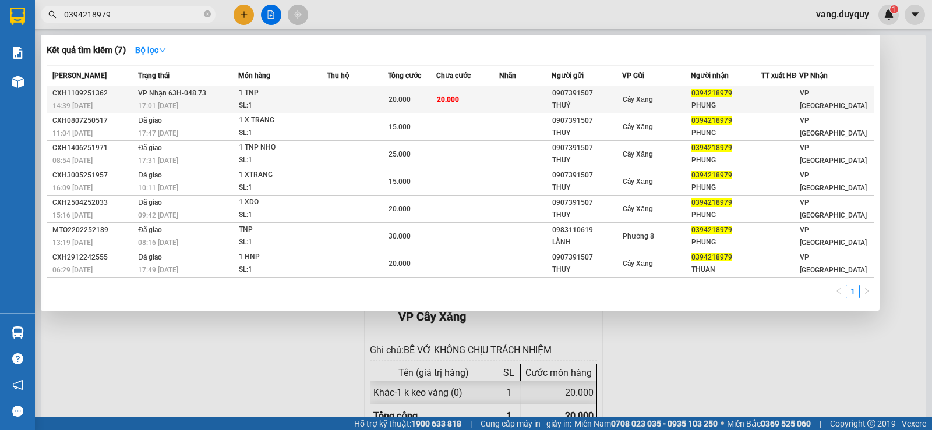
type input "0394218979"
click at [344, 96] on td at bounding box center [357, 99] width 61 height 27
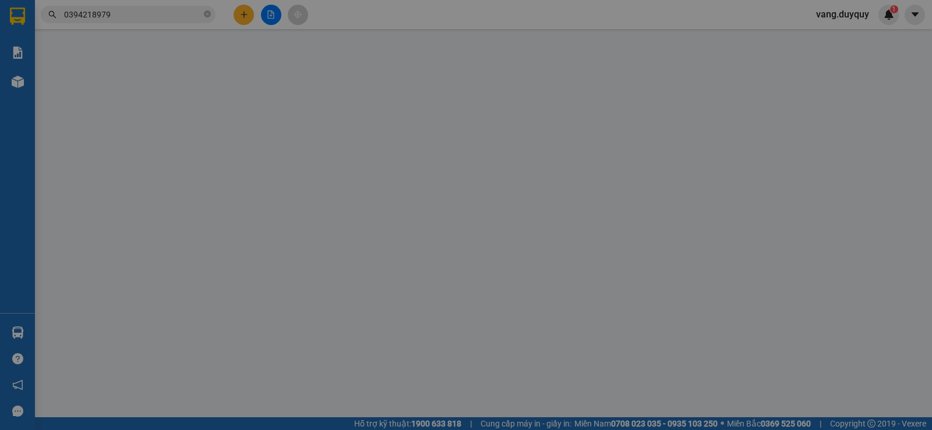
type input "0907391507"
type input "THUỶ"
type input "0394218979"
type input "PHUNG"
type input "20.000"
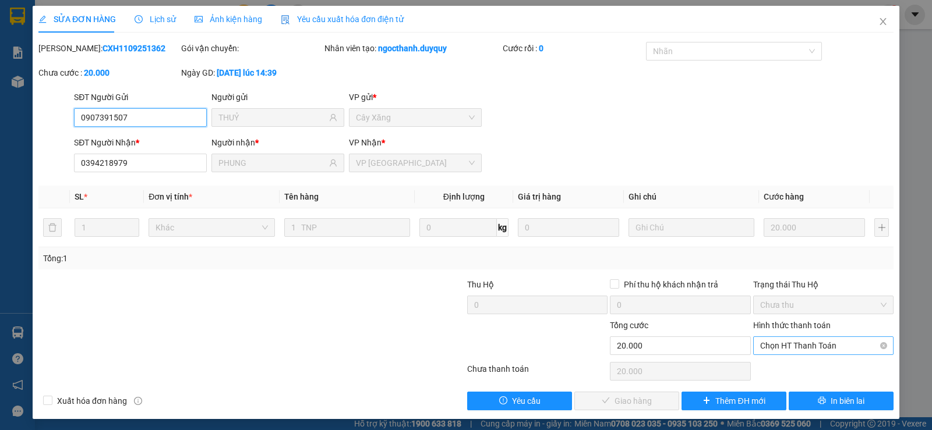
click at [805, 352] on span "Chọn HT Thanh Toán" at bounding box center [823, 345] width 126 height 17
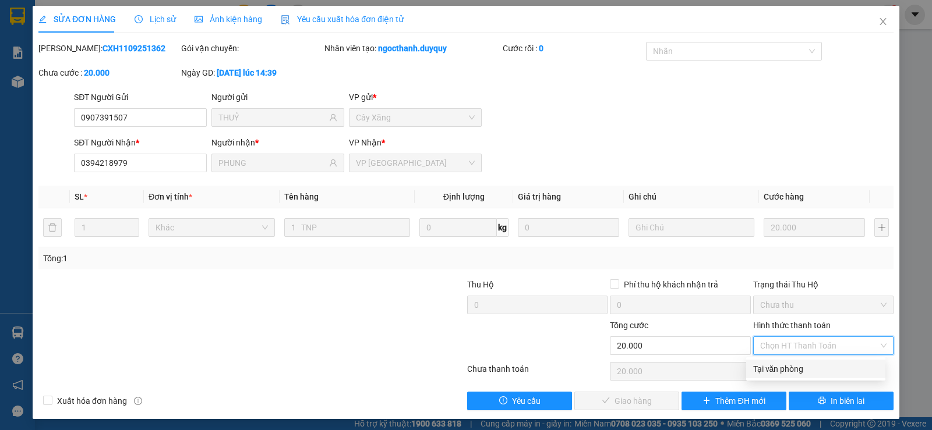
click at [795, 370] on div "Tại văn phòng" at bounding box center [815, 369] width 125 height 13
type input "0"
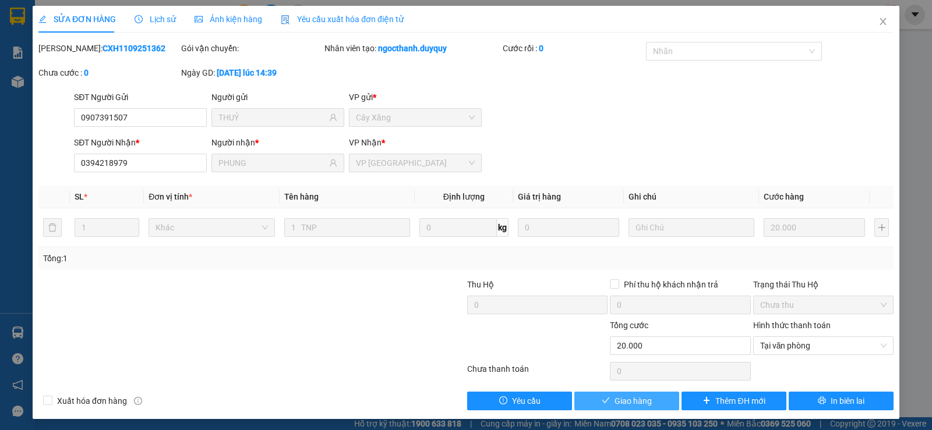
click at [628, 392] on button "Giao hàng" at bounding box center [626, 401] width 105 height 19
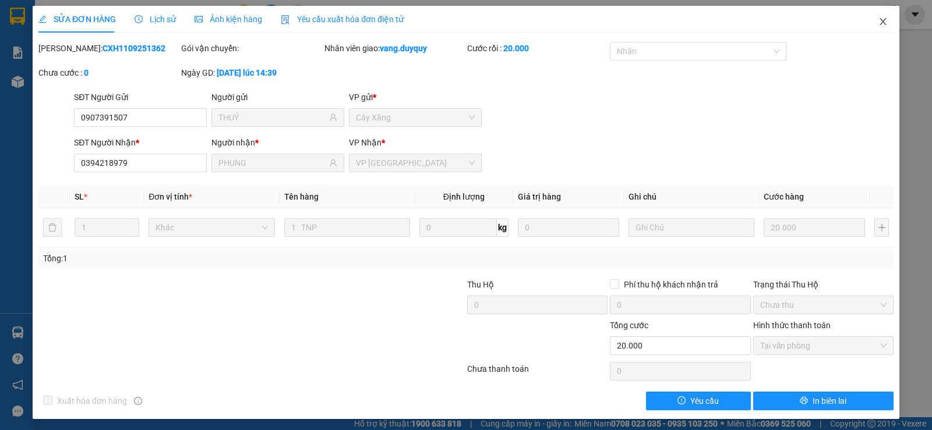
click at [868, 18] on span "Close" at bounding box center [883, 22] width 33 height 33
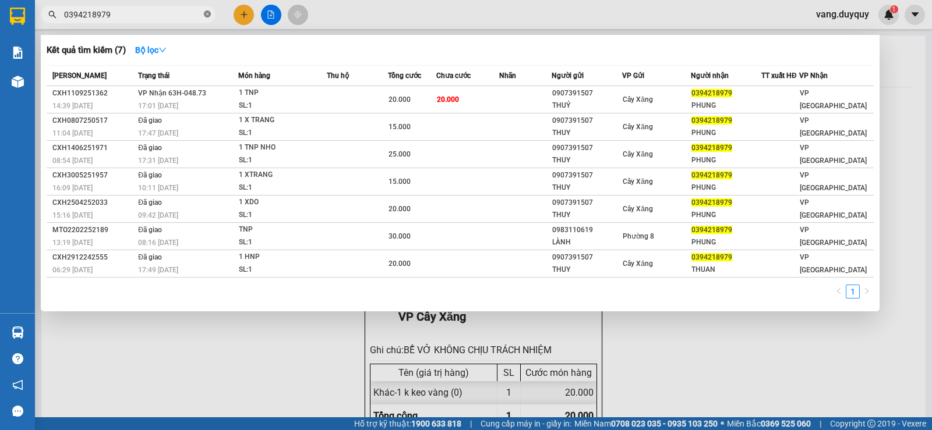
click at [206, 13] on icon "close-circle" at bounding box center [207, 13] width 7 height 7
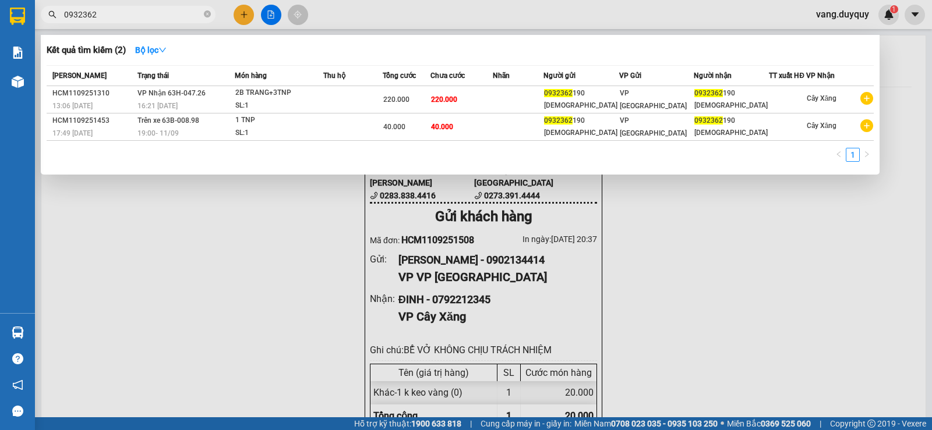
type input "0932362"
click at [211, 14] on span "0932362" at bounding box center [128, 14] width 175 height 17
click at [206, 15] on icon "close-circle" at bounding box center [207, 13] width 7 height 7
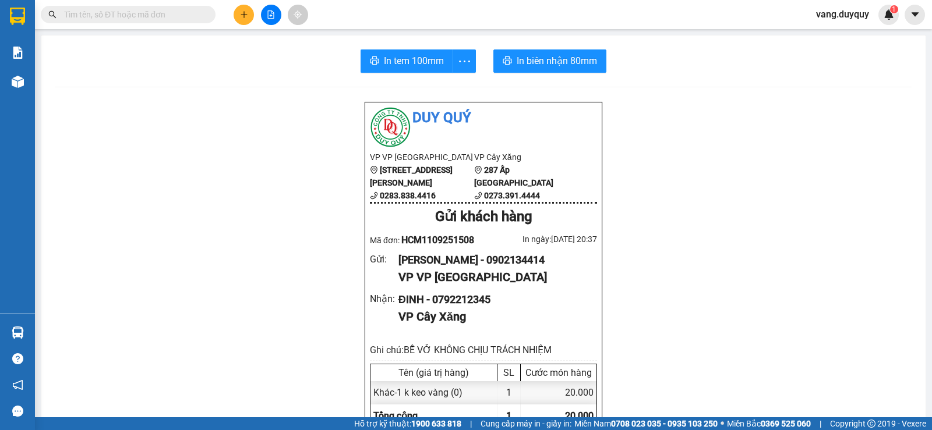
click at [186, 20] on input "text" at bounding box center [132, 14] width 137 height 13
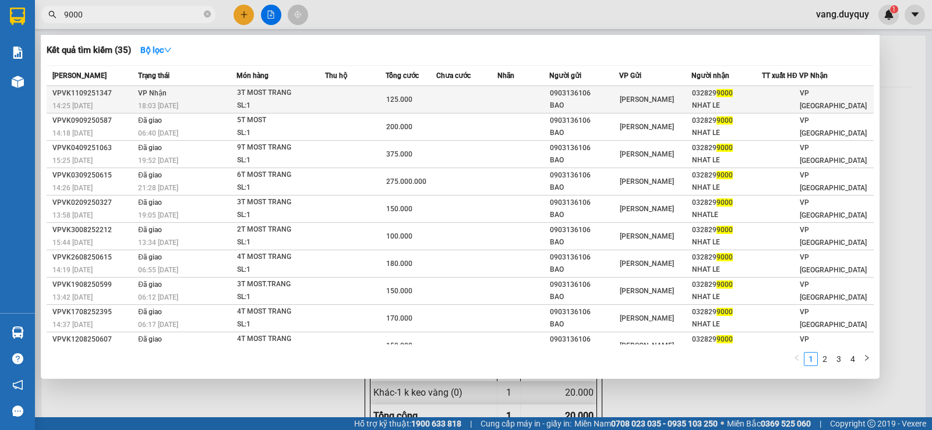
type input "9000"
click at [370, 98] on td at bounding box center [355, 99] width 61 height 27
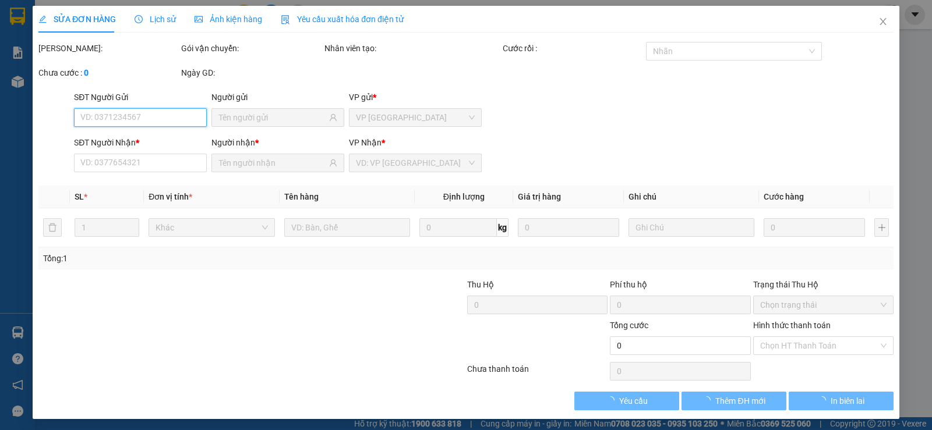
type input "0903136106"
type input "BAO"
type input "0328299000"
type input "NHAT LE"
type input "125.000"
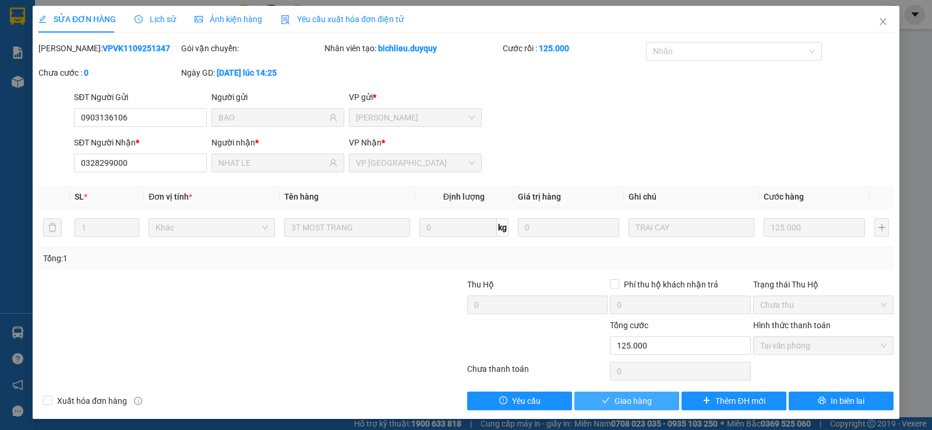
click at [635, 402] on span "Giao hàng" at bounding box center [632, 401] width 37 height 13
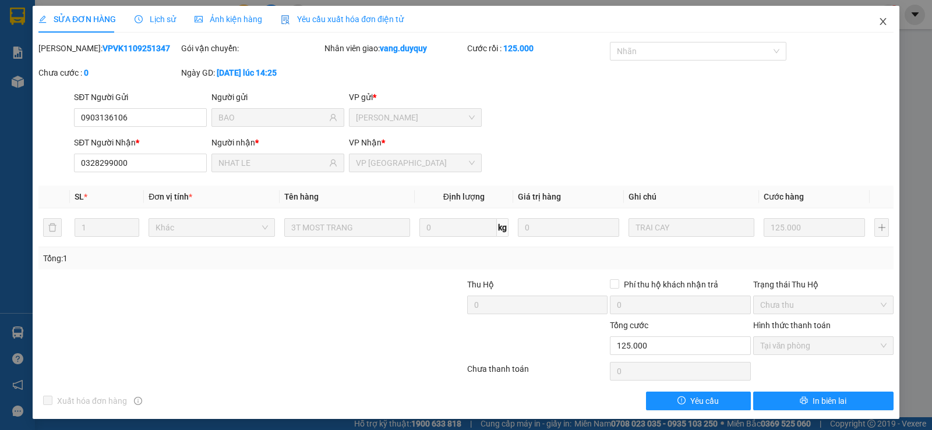
click at [875, 16] on span "Close" at bounding box center [883, 22] width 33 height 33
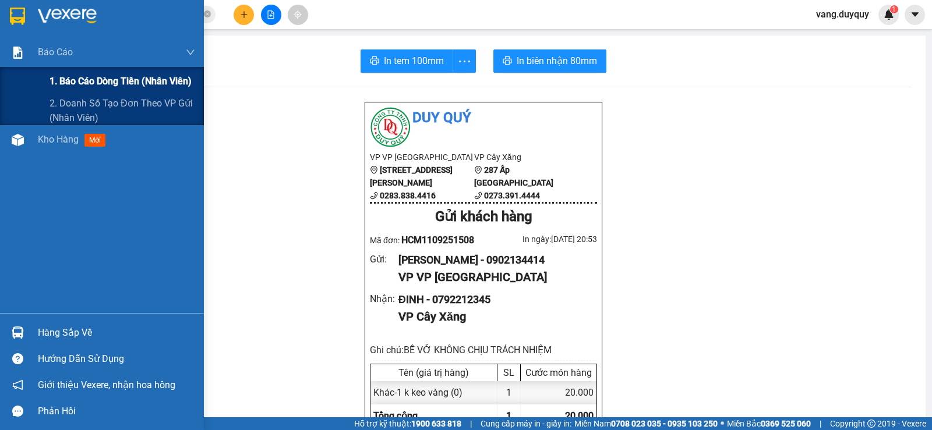
click at [68, 72] on div "1. Báo cáo dòng tiền (nhân viên)" at bounding box center [122, 81] width 146 height 29
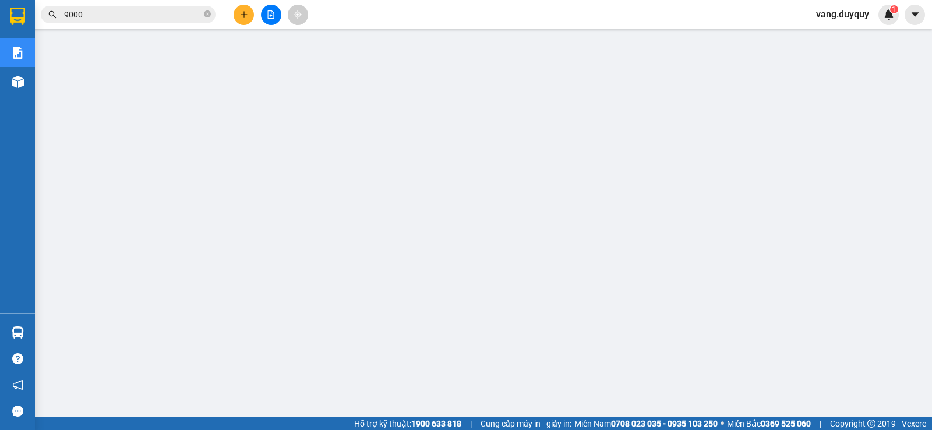
click at [240, 14] on icon "plus" at bounding box center [244, 14] width 8 height 8
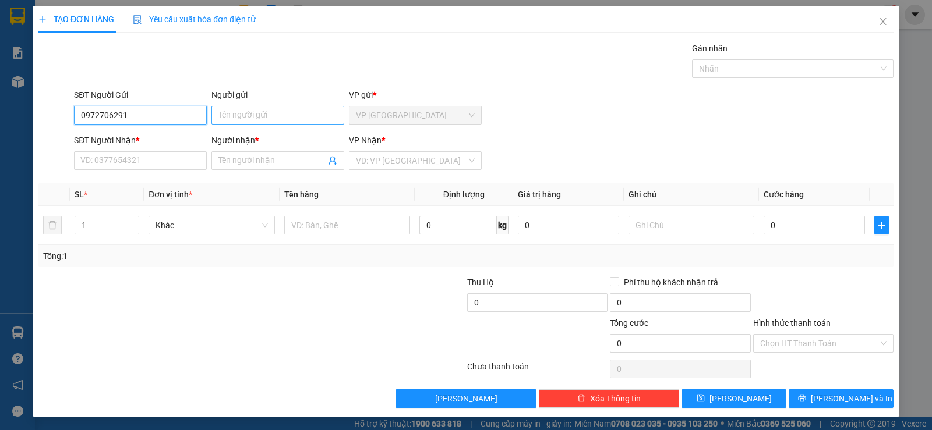
type input "0972706291"
click at [245, 111] on input "Người gửi" at bounding box center [277, 115] width 133 height 19
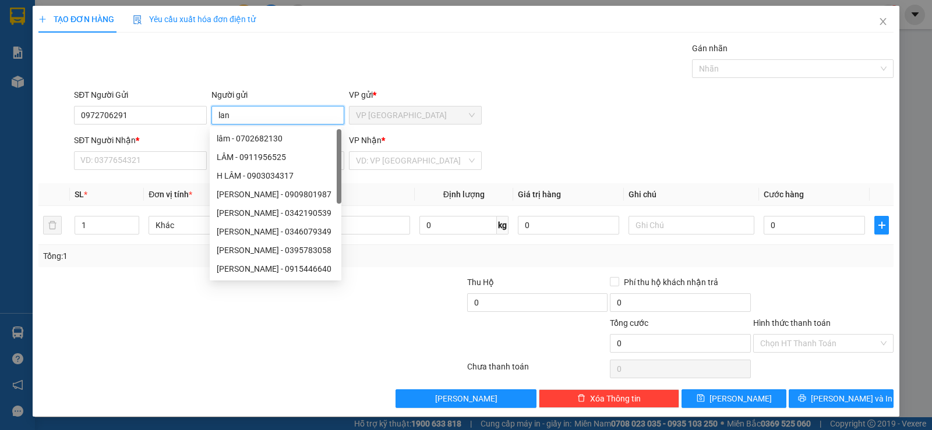
type input "lan"
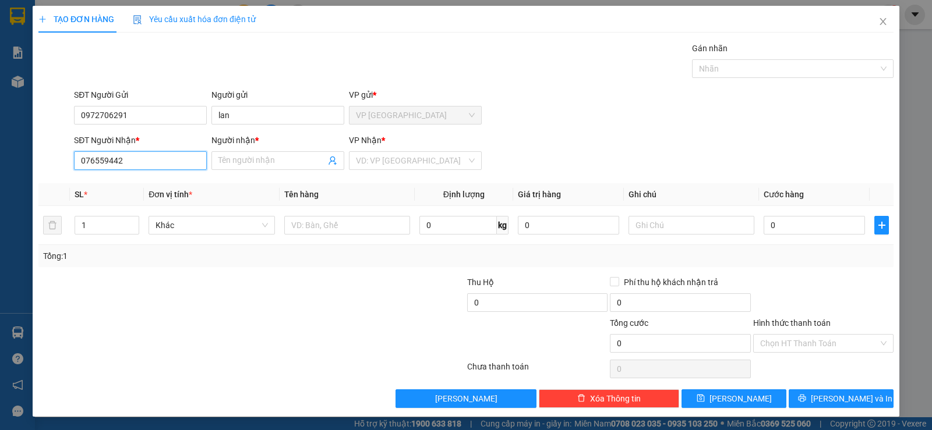
type input "0765594426"
click at [142, 181] on div "0765594426 - HONG" at bounding box center [139, 184] width 118 height 13
type input "HONG"
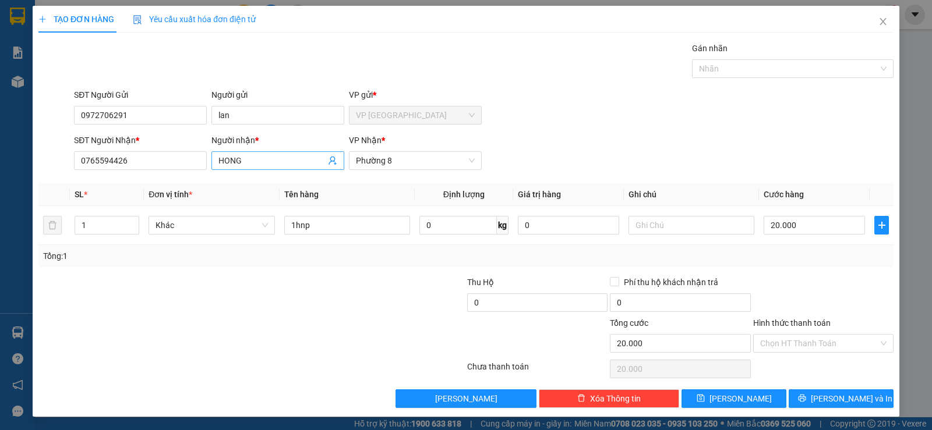
click at [254, 157] on input "HONG" at bounding box center [271, 160] width 107 height 13
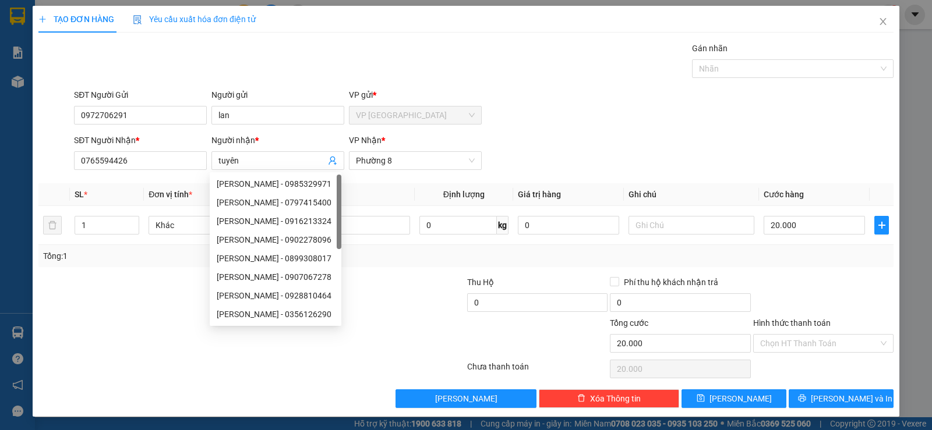
click at [697, 116] on div "SĐT Người Gửi 0972706291 Người gửi lan VP gửi * VP Sài Gòn" at bounding box center [484, 109] width 824 height 41
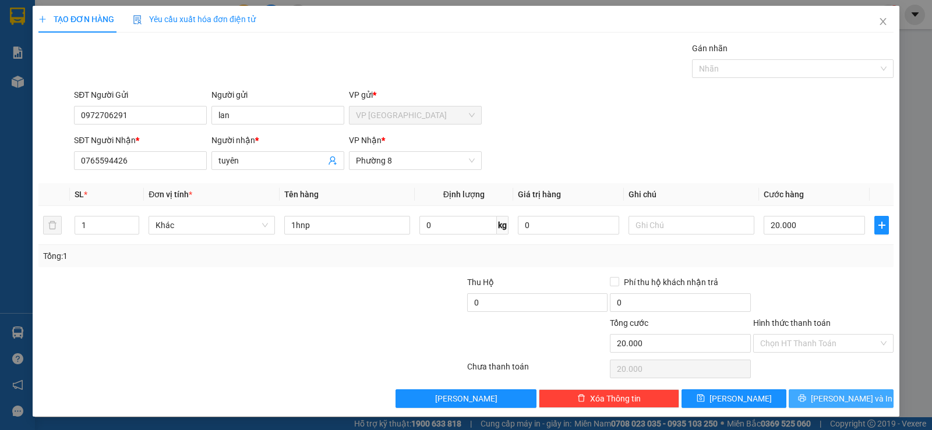
click at [824, 402] on span "Lưu và In" at bounding box center [852, 398] width 82 height 13
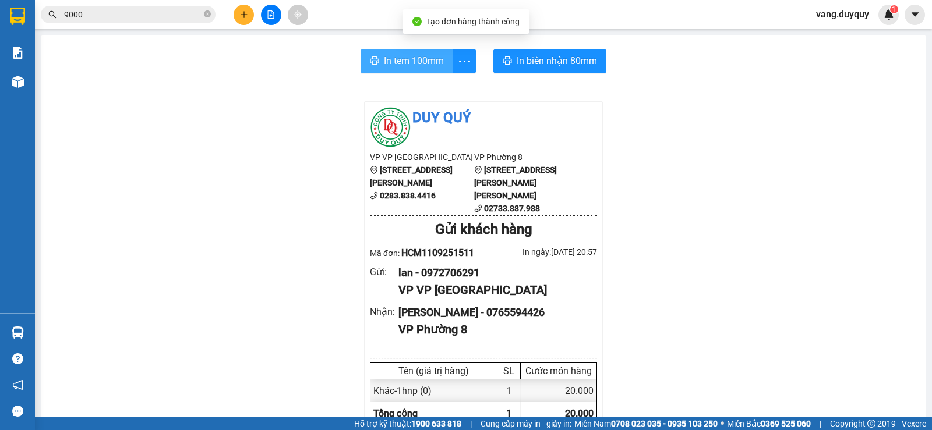
click at [427, 65] on span "In tem 100mm" at bounding box center [414, 61] width 60 height 15
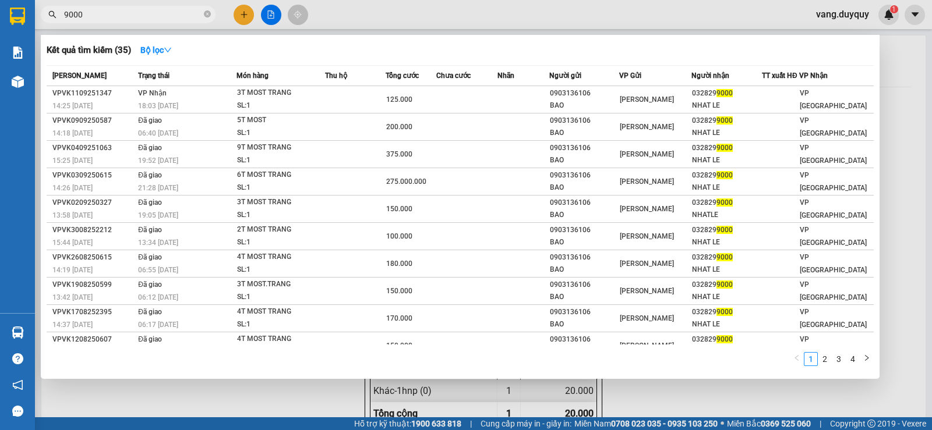
click at [107, 15] on input "9000" at bounding box center [132, 14] width 137 height 13
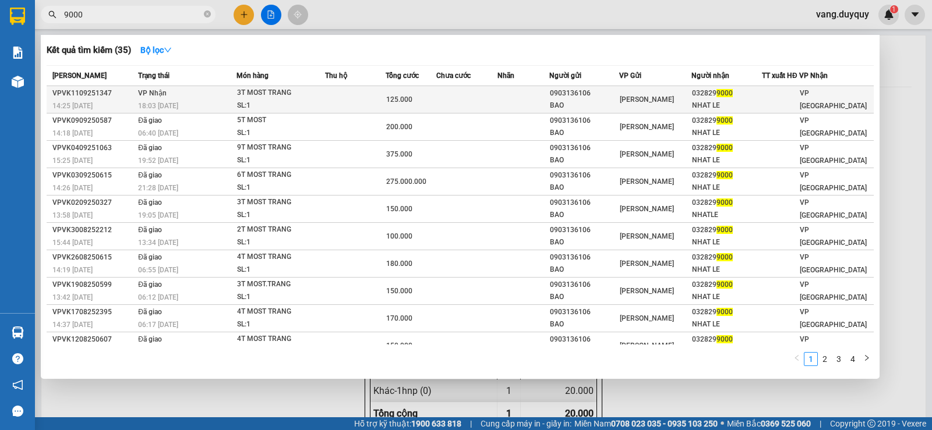
click at [445, 96] on td at bounding box center [466, 99] width 61 height 27
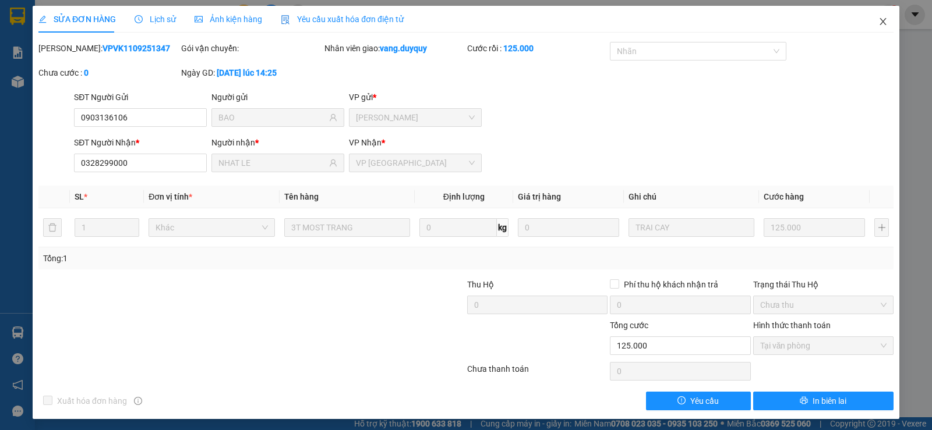
click at [867, 21] on span "Close" at bounding box center [883, 22] width 33 height 33
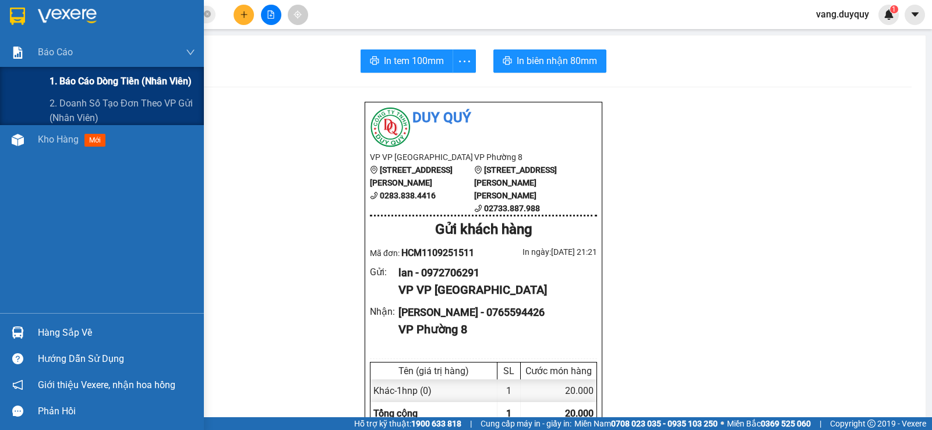
click at [114, 67] on div "1. Báo cáo dòng tiền (nhân viên)" at bounding box center [122, 81] width 146 height 29
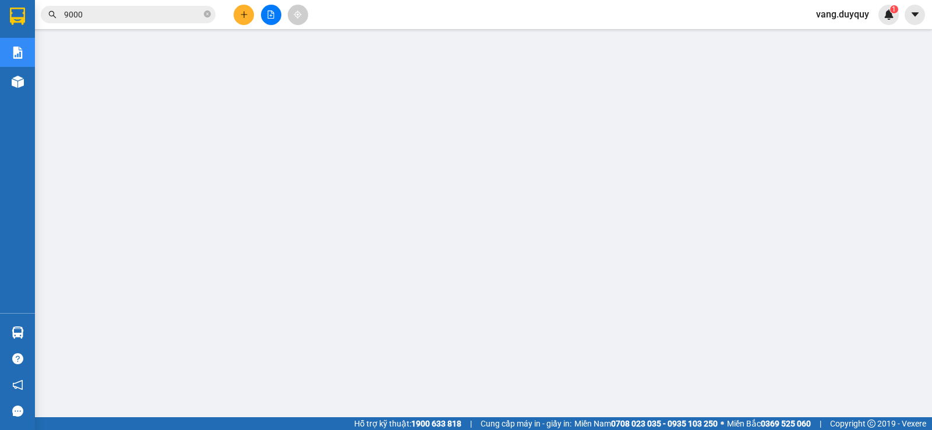
drag, startPoint x: 180, startPoint y: 34, endPoint x: 438, endPoint y: 8, distance: 259.9
click at [439, 6] on div "Kết quả tìm kiếm ( 35 ) Bộ lọc Mã ĐH Trạng thái Món hàng Thu hộ Tổng cước Chưa …" at bounding box center [466, 14] width 932 height 29
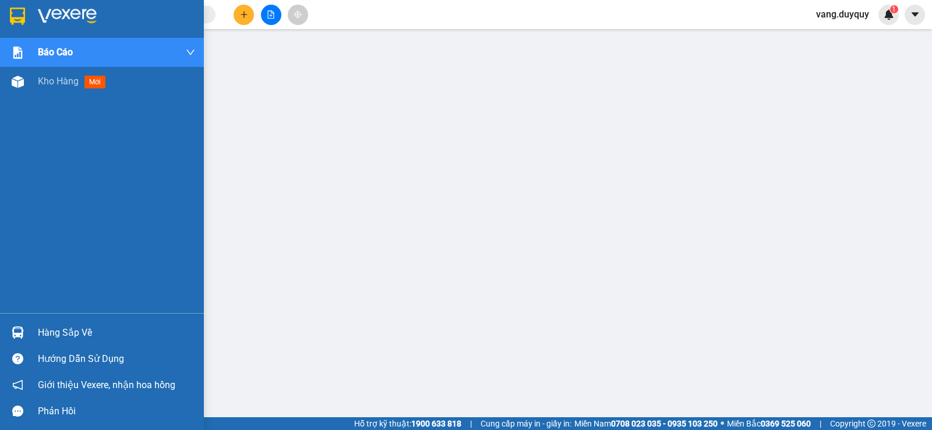
click at [17, 8] on img at bounding box center [17, 16] width 15 height 17
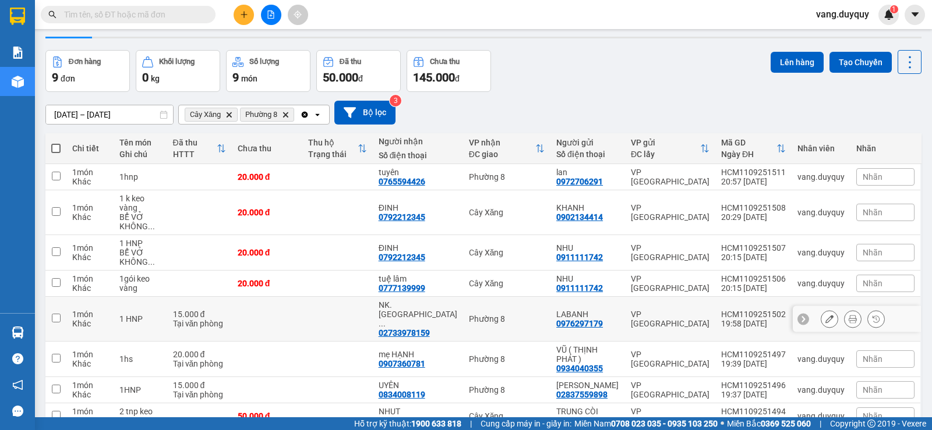
scroll to position [89, 0]
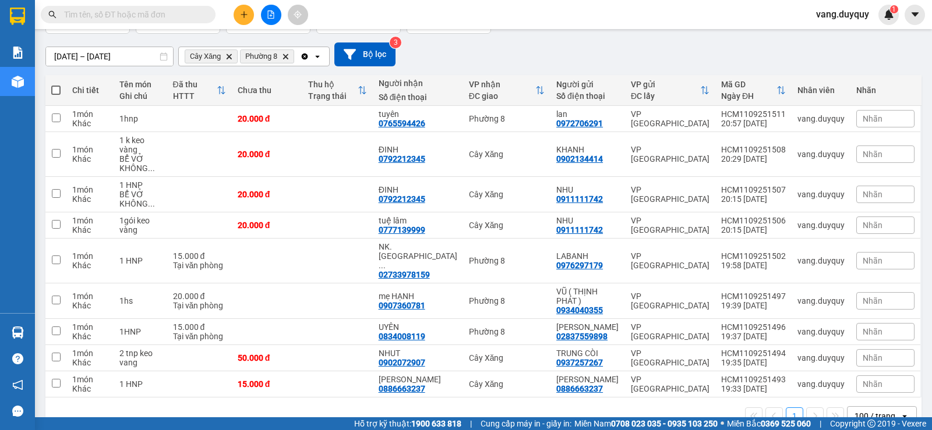
click at [307, 59] on icon "Clear all" at bounding box center [304, 56] width 9 height 9
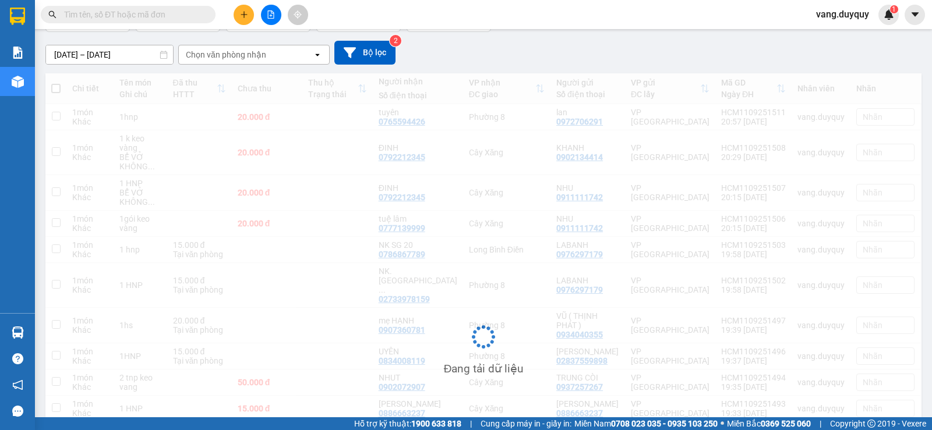
click at [243, 19] on button at bounding box center [244, 15] width 20 height 20
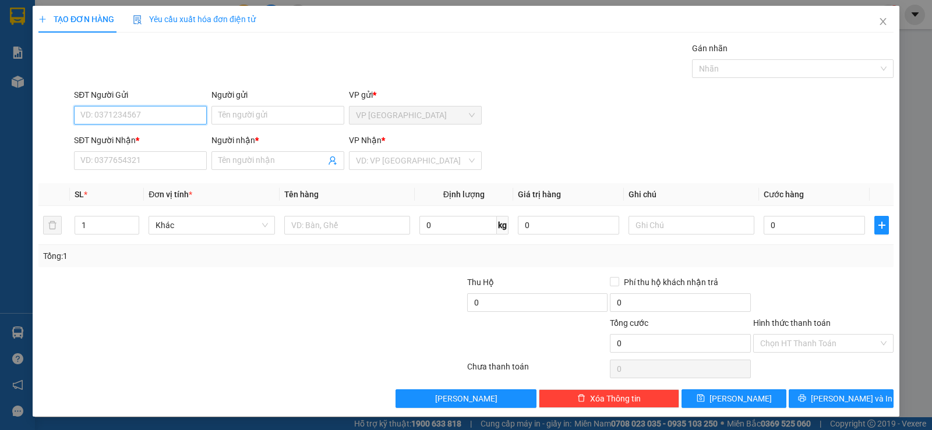
click at [192, 117] on input "SĐT Người Gửi" at bounding box center [140, 115] width 133 height 19
type input "0909309900"
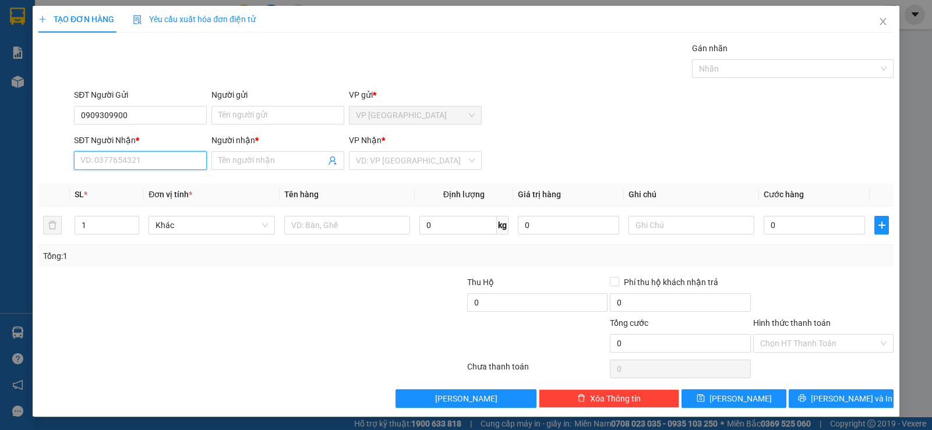
click at [140, 160] on input "SĐT Người Nhận *" at bounding box center [140, 160] width 133 height 19
type input "02733887990"
click at [136, 183] on div "02733887990 - P8" at bounding box center [139, 184] width 118 height 13
type input "P8"
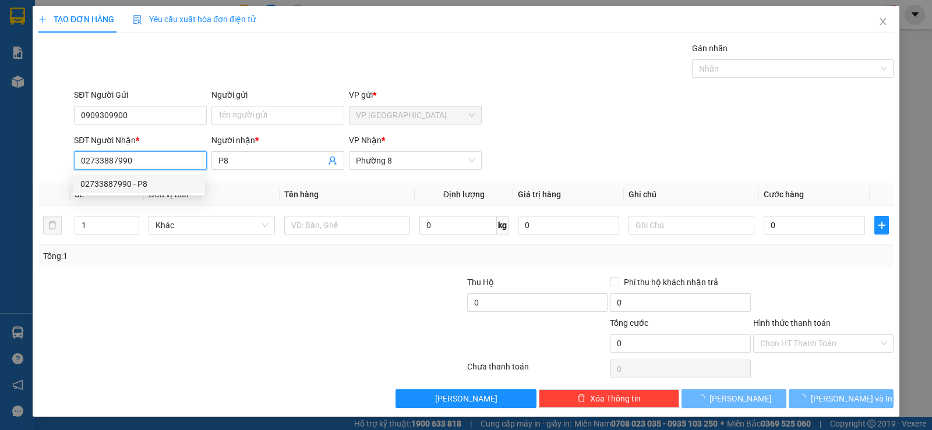
type input "35.000"
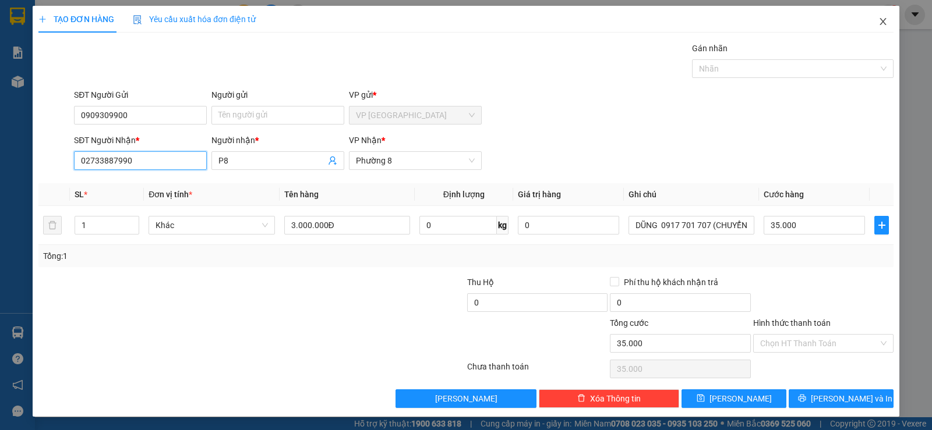
type input "02733887990"
click at [882, 24] on span "Close" at bounding box center [883, 22] width 33 height 33
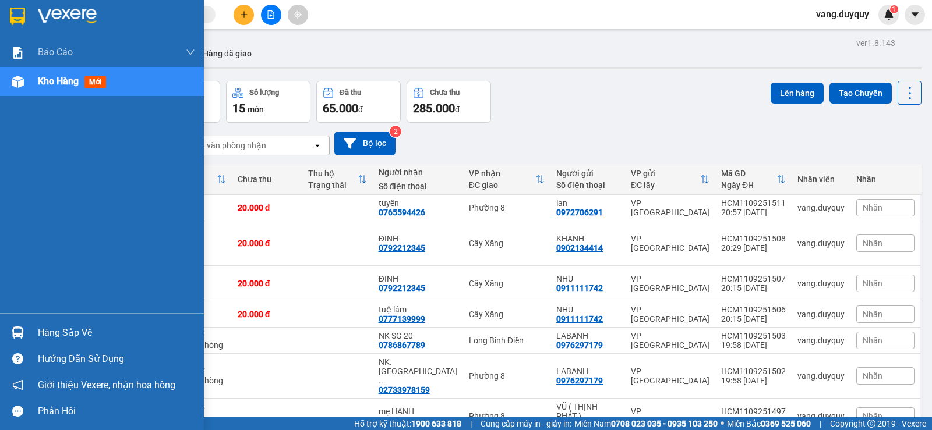
click at [22, 23] on img at bounding box center [17, 16] width 15 height 17
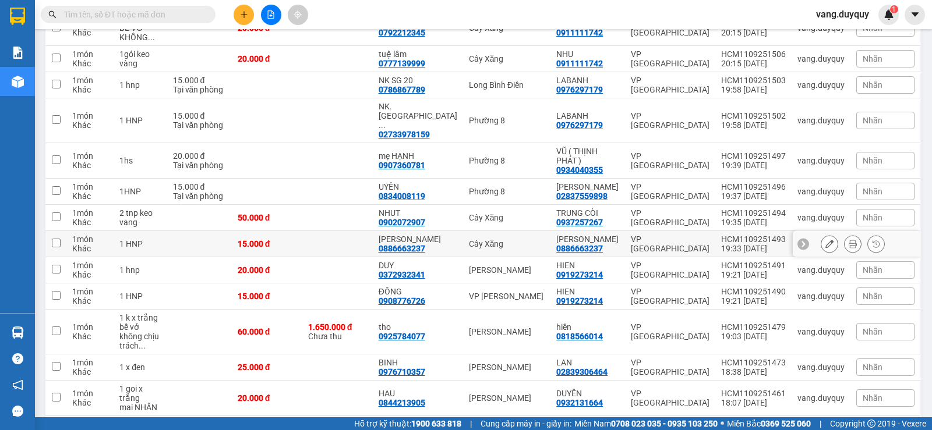
scroll to position [139, 0]
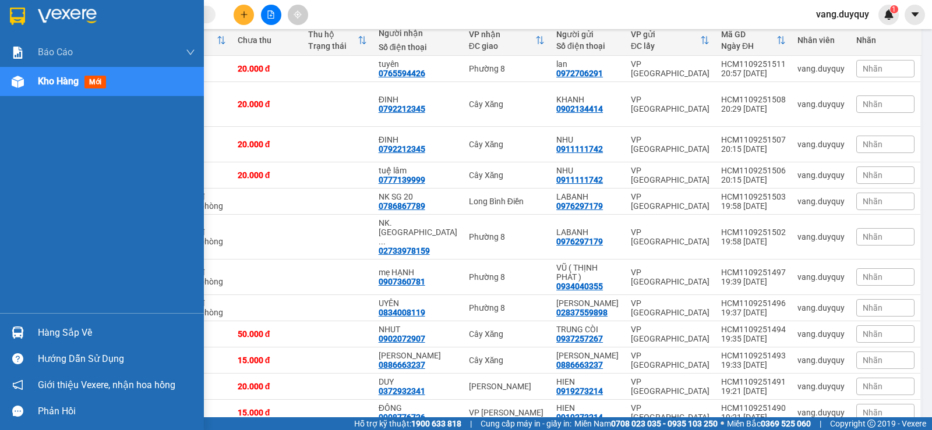
click at [52, 331] on div "Hàng sắp về" at bounding box center [116, 332] width 157 height 17
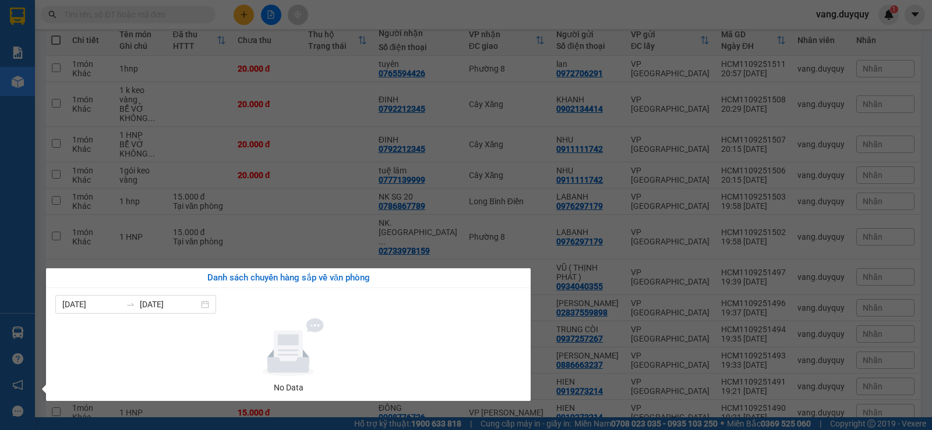
click at [668, 22] on section "Kết quả tìm kiếm ( 0 ) Bộ lọc No Data vang.duyquy 1 Báo cáo 1. Báo cáo dòng tiề…" at bounding box center [466, 215] width 932 height 430
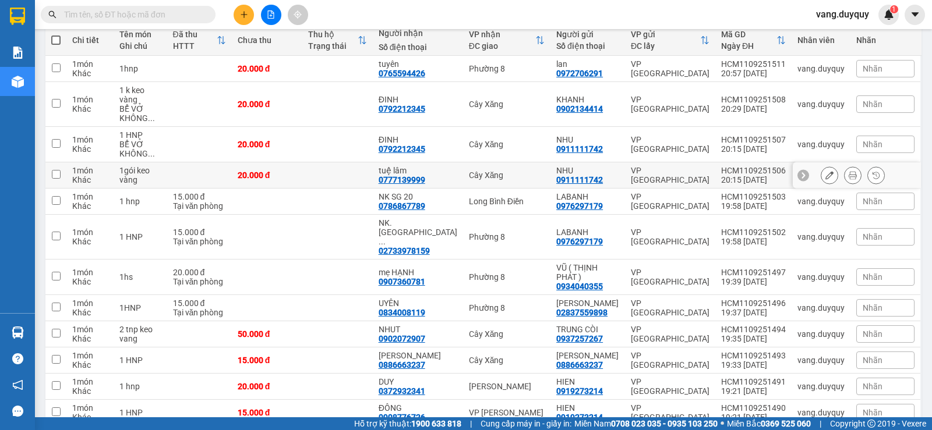
scroll to position [81, 0]
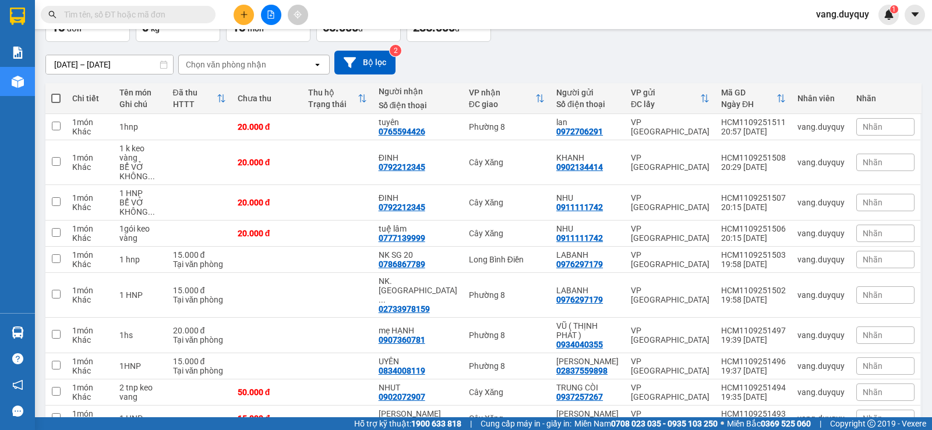
click at [157, 9] on input "text" at bounding box center [132, 14] width 137 height 13
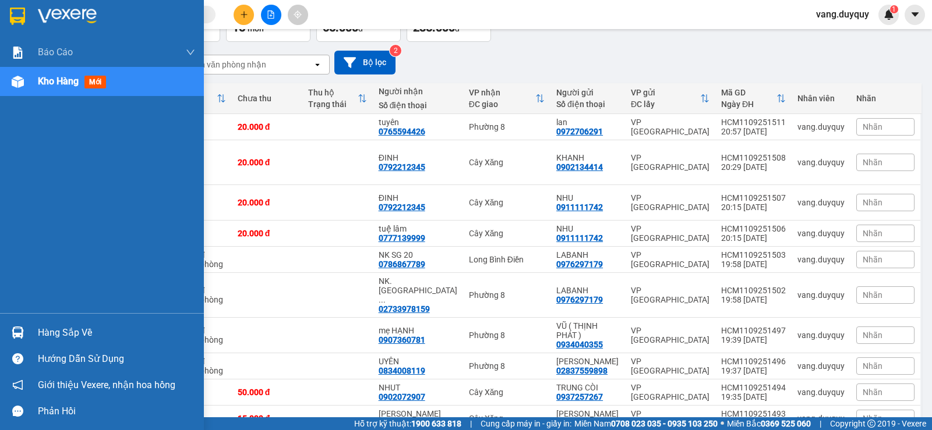
click at [17, 15] on img at bounding box center [17, 16] width 15 height 17
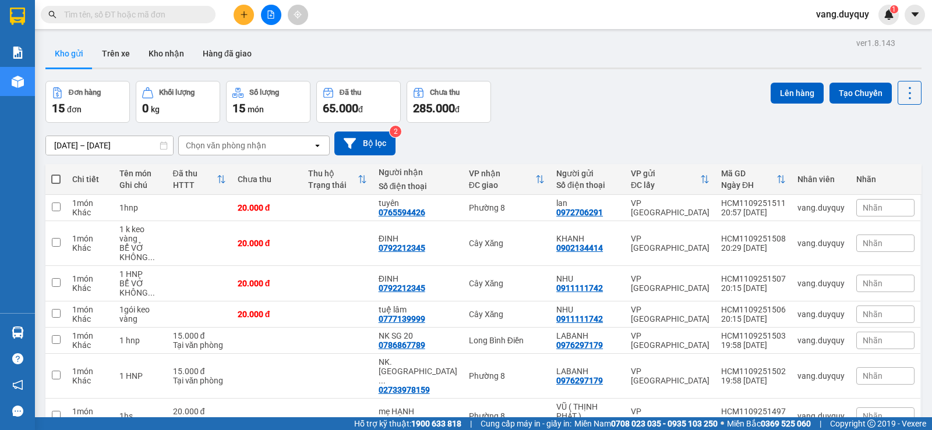
click at [178, 14] on input "text" at bounding box center [132, 14] width 137 height 13
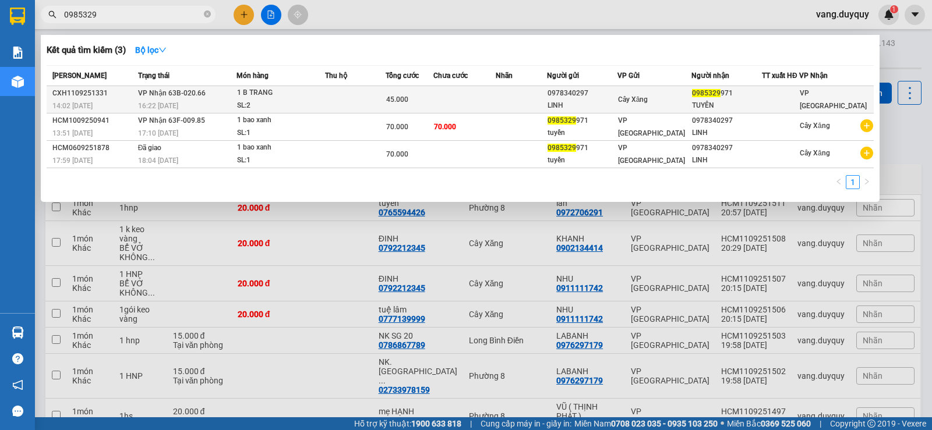
type input "0985329"
click at [225, 96] on td "VP Nhận 63B-020.66 16:22 [DATE]" at bounding box center [185, 99] width 101 height 27
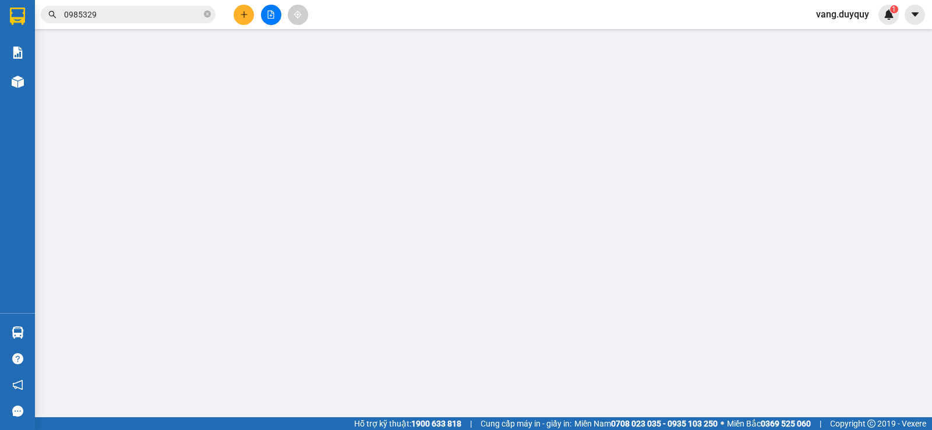
type input "0978340297"
type input "LINH"
type input "0985329971"
type input "TUYÊN"
type input "45.000"
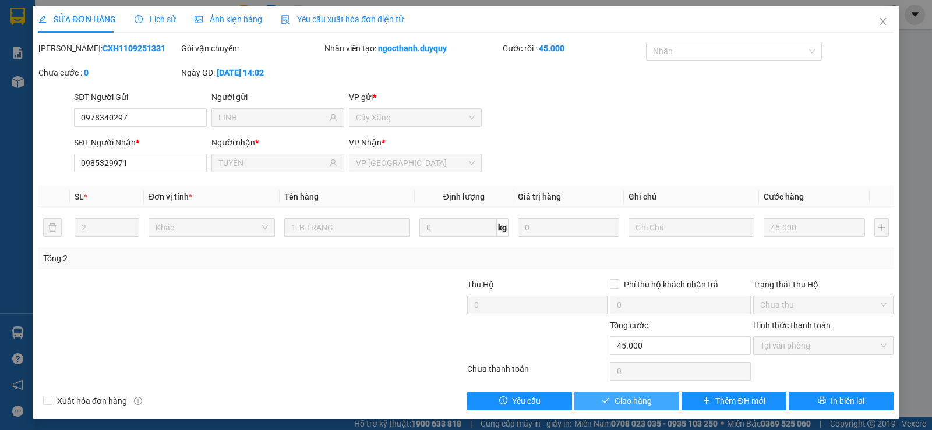
click at [635, 395] on span "Giao hàng" at bounding box center [632, 401] width 37 height 13
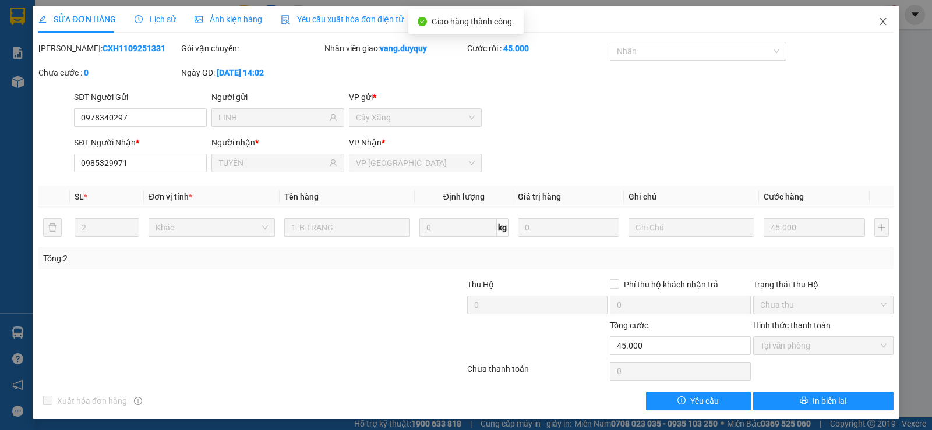
click at [879, 25] on icon "close" at bounding box center [882, 21] width 6 height 7
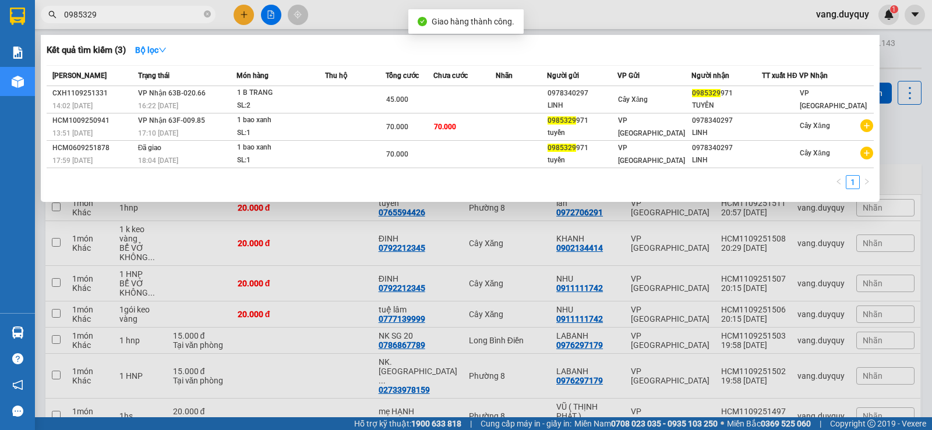
click at [150, 12] on input "0985329" at bounding box center [132, 14] width 137 height 13
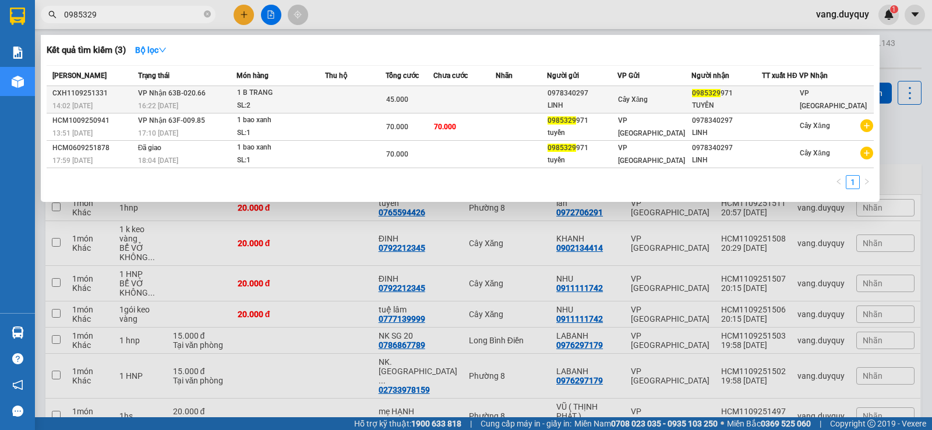
click at [502, 99] on td at bounding box center [522, 99] width 52 height 27
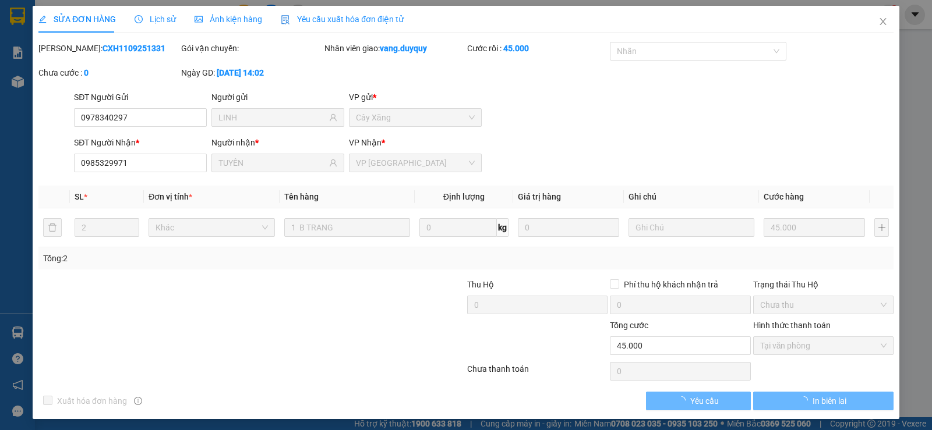
type input "0978340297"
type input "LINH"
type input "0985329971"
type input "TUYÊN"
type input "45.000"
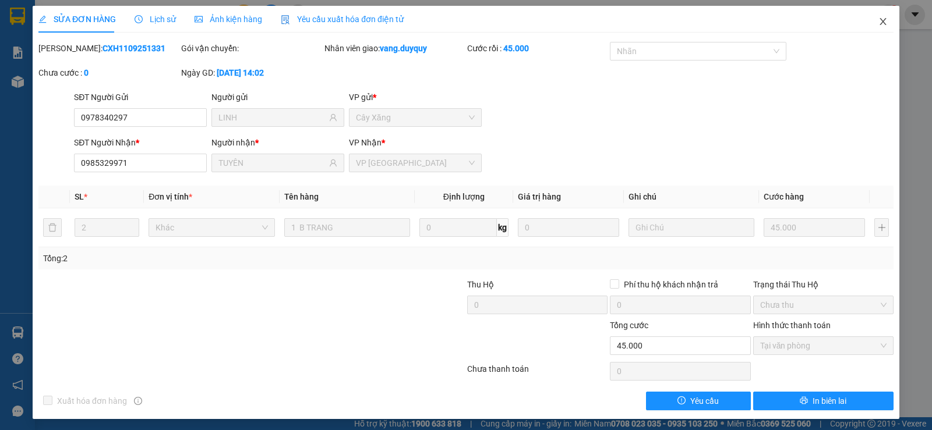
click at [879, 19] on icon "close" at bounding box center [882, 21] width 6 height 7
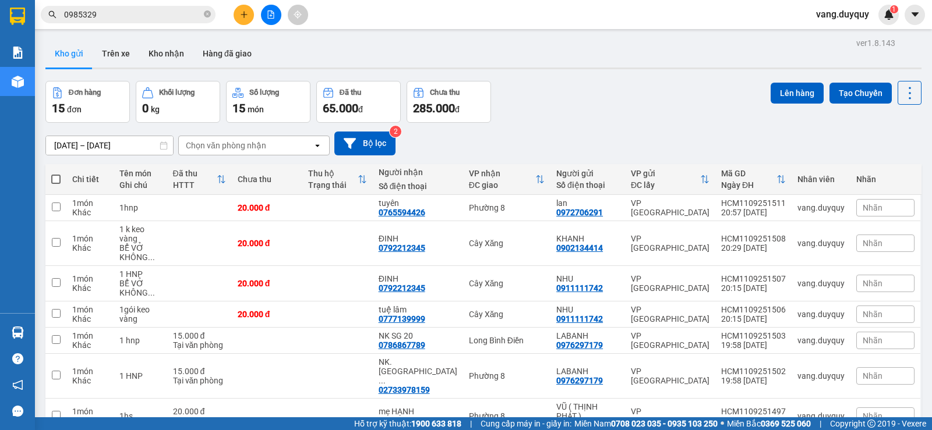
click at [161, 10] on input "0985329" at bounding box center [132, 14] width 137 height 13
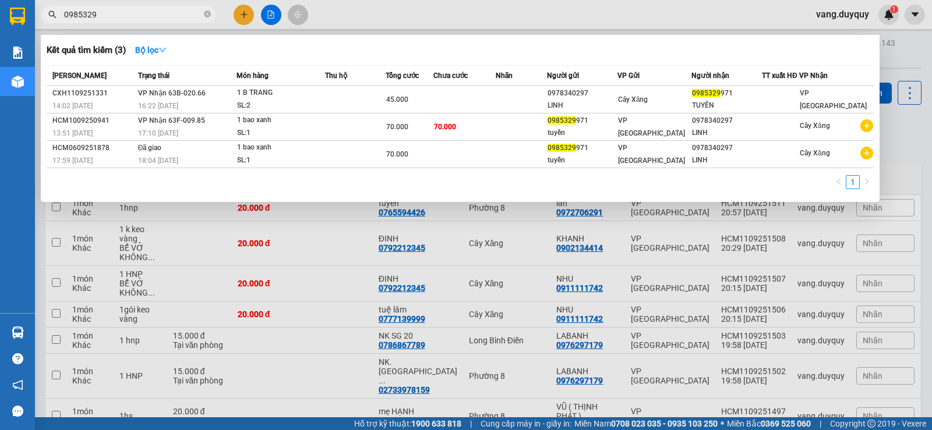
click at [479, 8] on div at bounding box center [466, 215] width 932 height 430
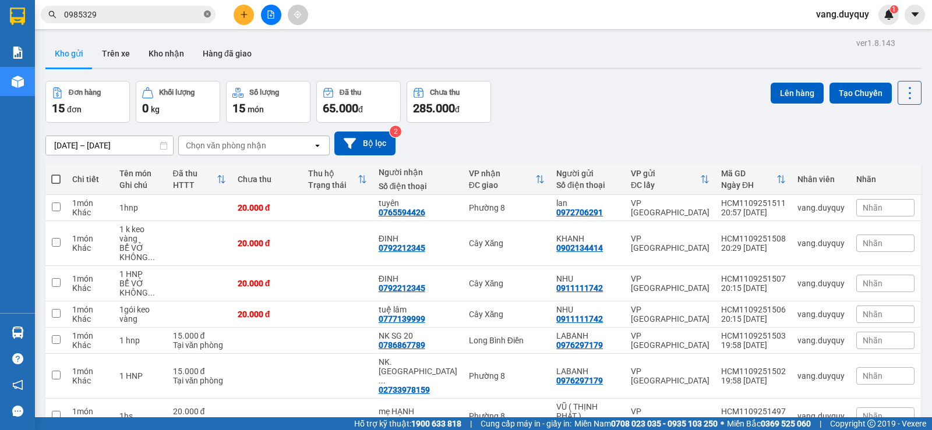
click at [207, 15] on icon "close-circle" at bounding box center [207, 13] width 7 height 7
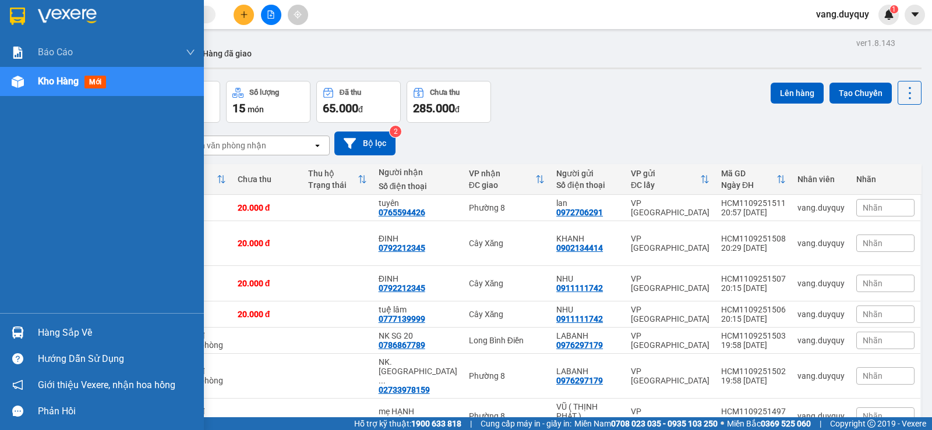
click at [26, 20] on div at bounding box center [18, 16] width 20 height 20
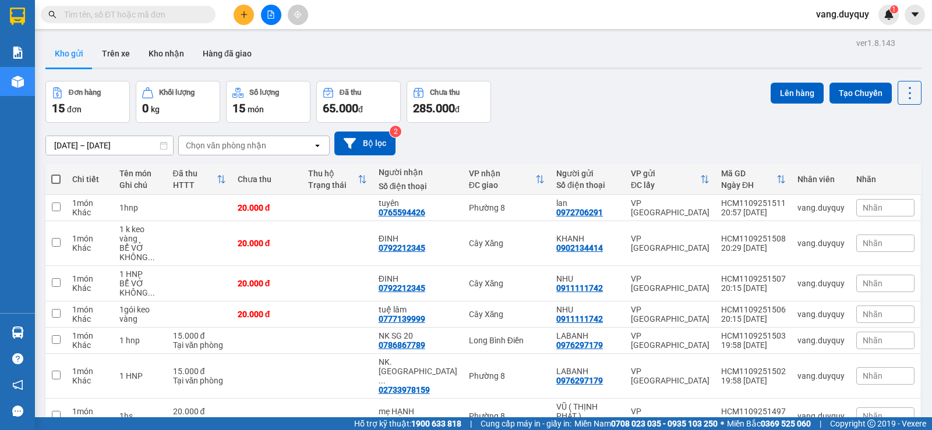
click at [194, 7] on span at bounding box center [128, 14] width 175 height 17
click at [192, 14] on input "text" at bounding box center [132, 14] width 137 height 13
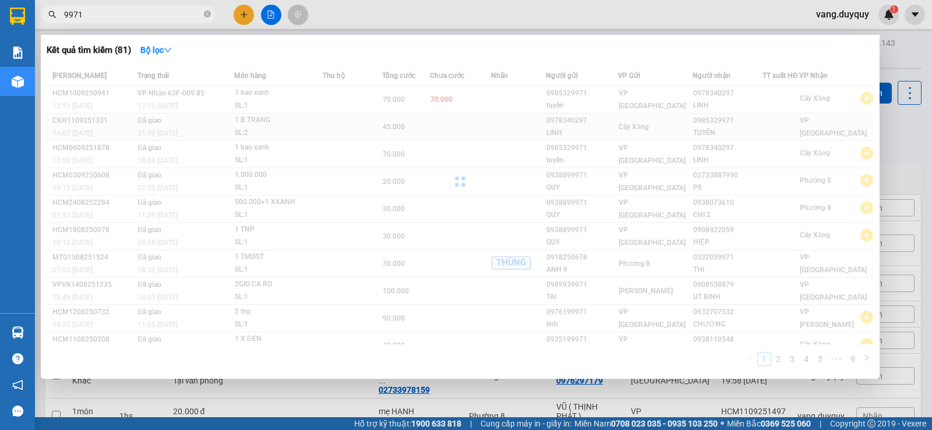
type input "9971"
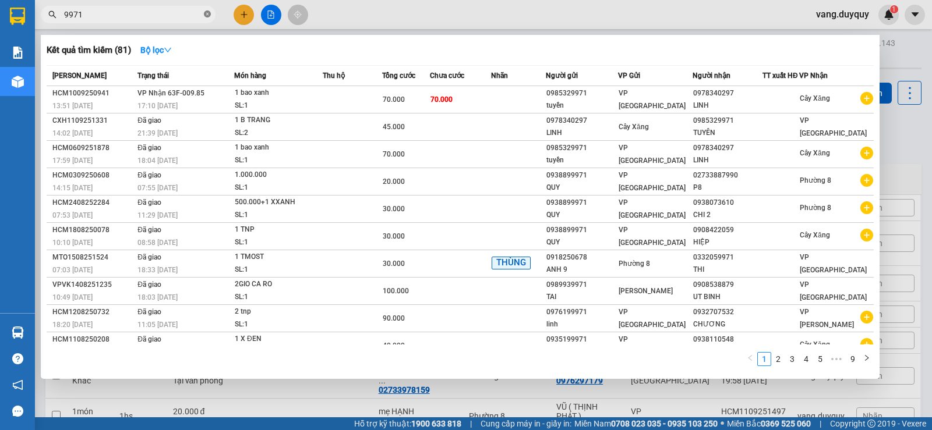
click at [204, 12] on icon "close-circle" at bounding box center [207, 13] width 7 height 7
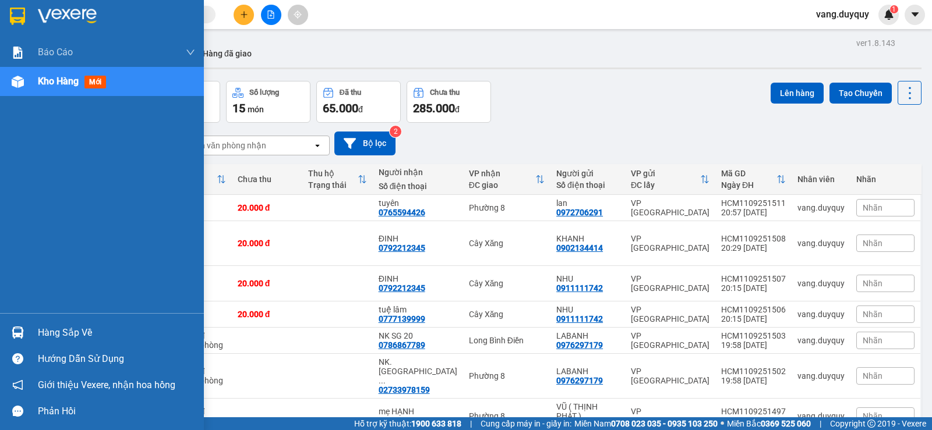
click at [8, 18] on div at bounding box center [18, 16] width 20 height 20
click at [26, 340] on div at bounding box center [18, 333] width 20 height 20
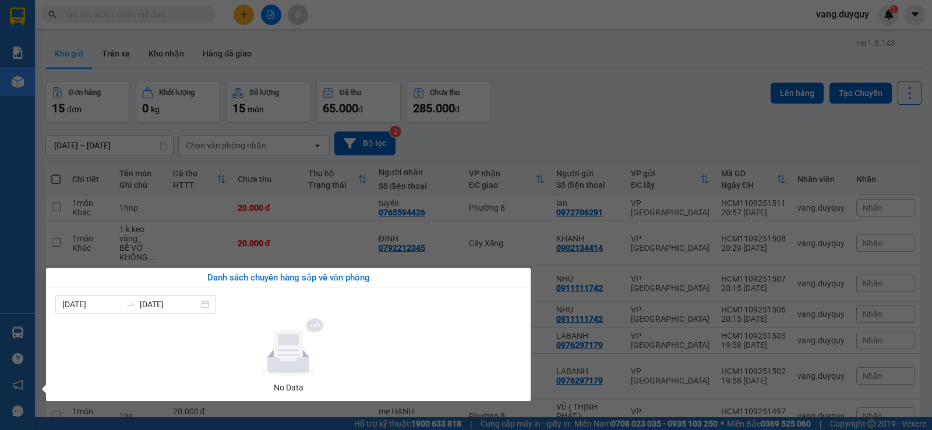
click at [396, 72] on section "Kết quả tìm kiếm ( 81 ) Bộ lọc Mã ĐH Trạng thái Món hàng Thu hộ Tổng cước Chưa …" at bounding box center [466, 215] width 932 height 430
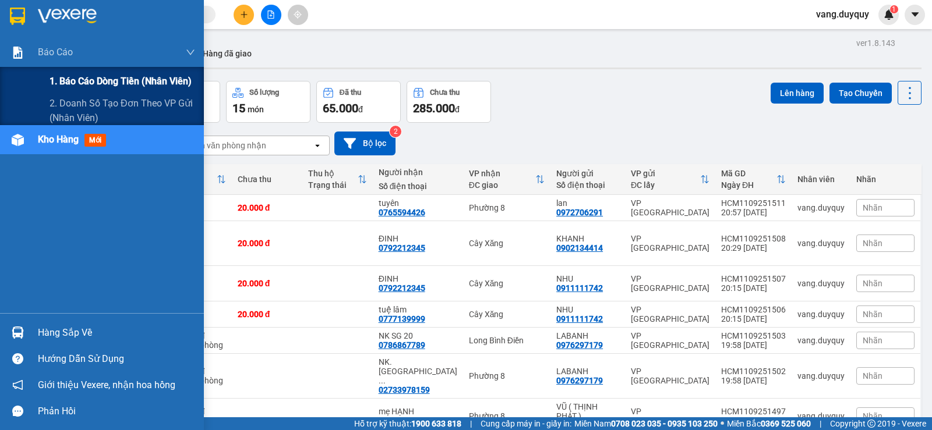
click at [96, 88] on span "1. Báo cáo dòng tiền (nhân viên)" at bounding box center [120, 81] width 142 height 15
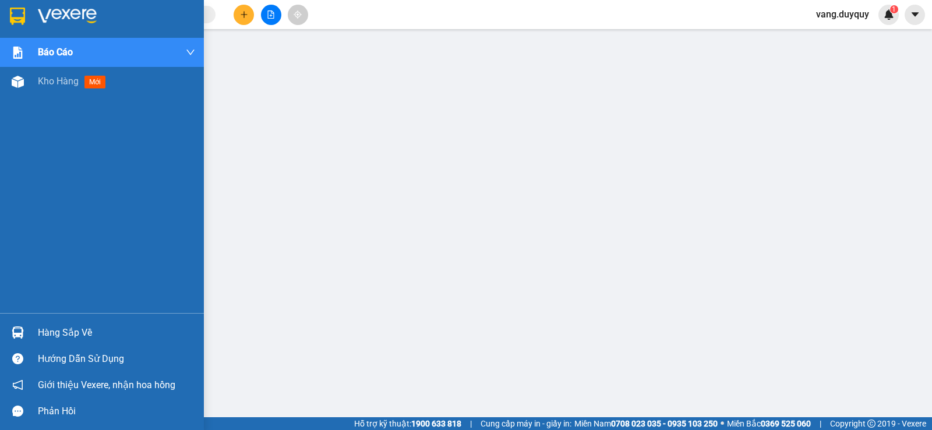
click at [55, 9] on img at bounding box center [67, 16] width 59 height 17
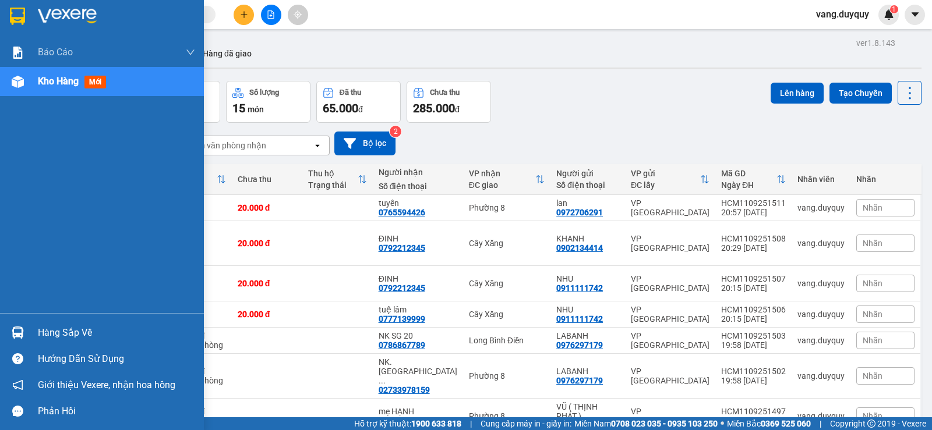
click at [20, 21] on img at bounding box center [17, 16] width 15 height 17
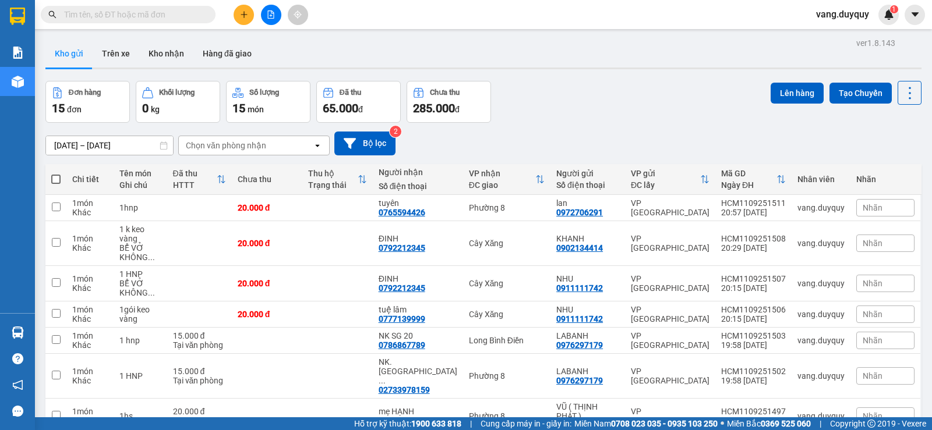
click at [864, 16] on span "vang.duyquy" at bounding box center [843, 14] width 72 height 15
click at [834, 37] on span "Đăng xuất" at bounding box center [848, 36] width 49 height 13
